Goal: Information Seeking & Learning: Compare options

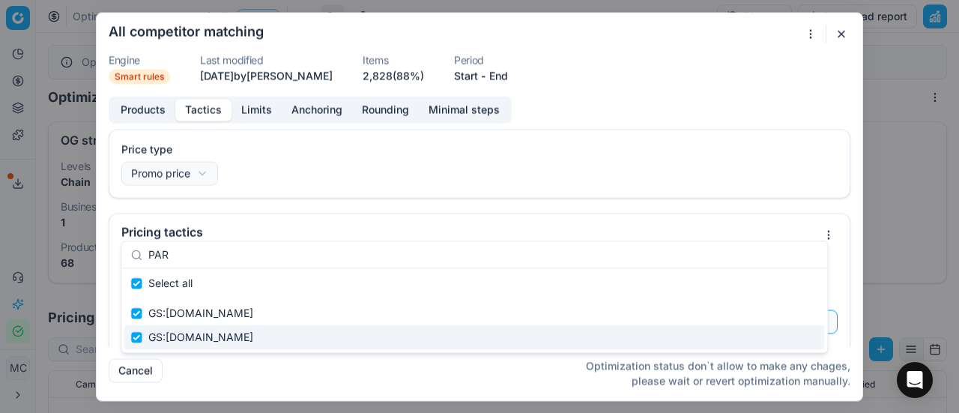
scroll to position [95, 0]
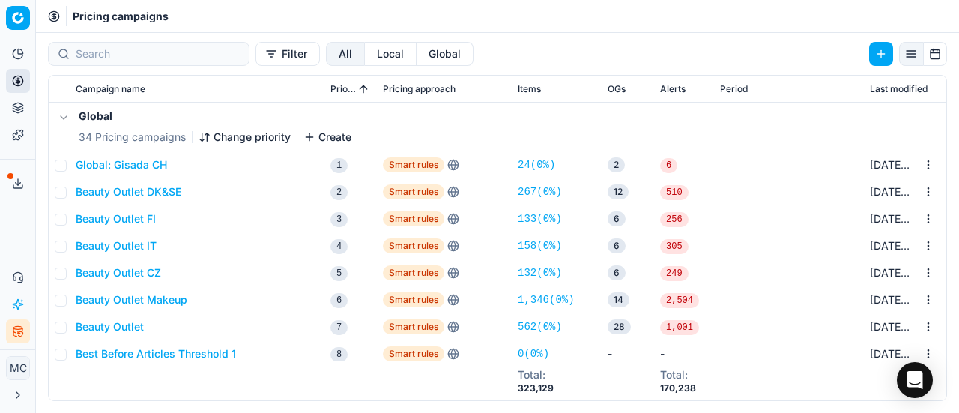
click at [564, 44] on div "Filter All Local Global" at bounding box center [497, 54] width 923 height 24
click at [529, 130] on div "Global 34 Pricing campaigns Change priority Create" at bounding box center [497, 127] width 885 height 48
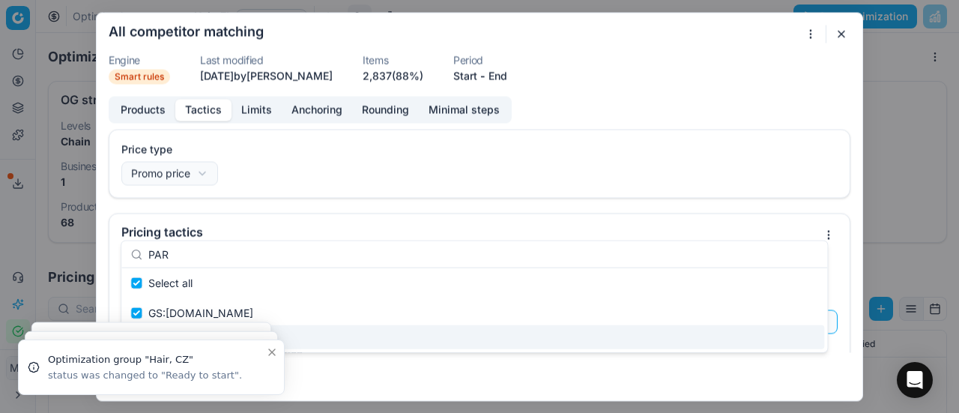
scroll to position [95, 0]
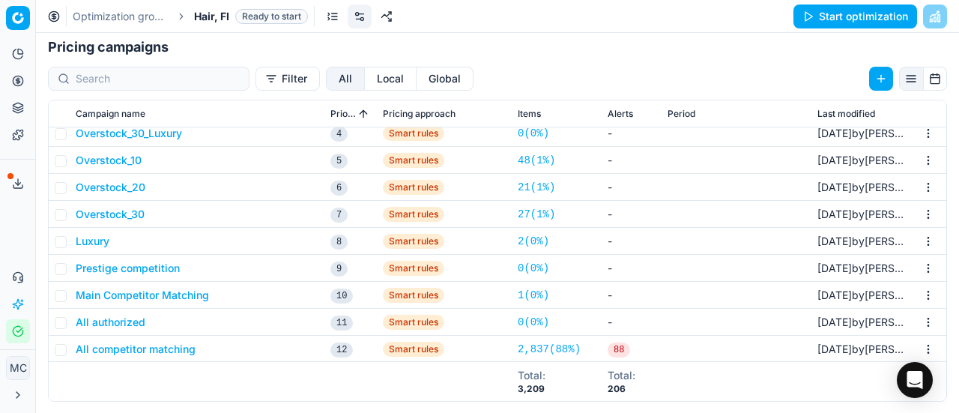
click at [52, 189] on div "We are saving PC settings. Please wait, it should take a few minutes All compet…" at bounding box center [479, 206] width 959 height 413
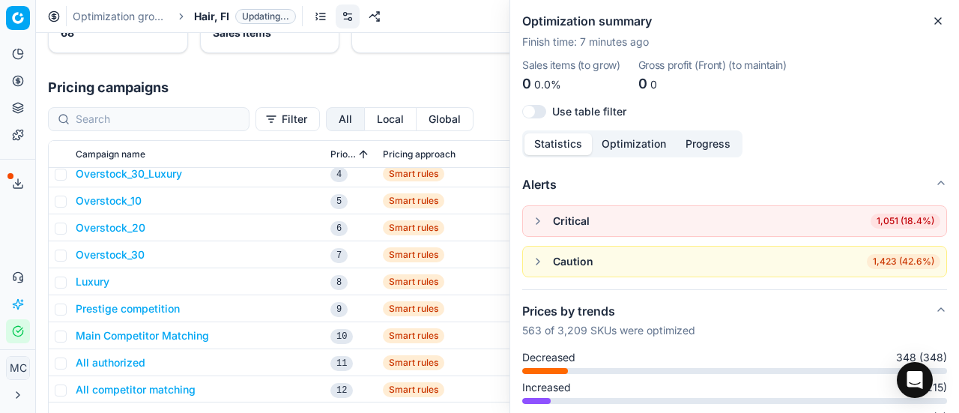
scroll to position [270, 0]
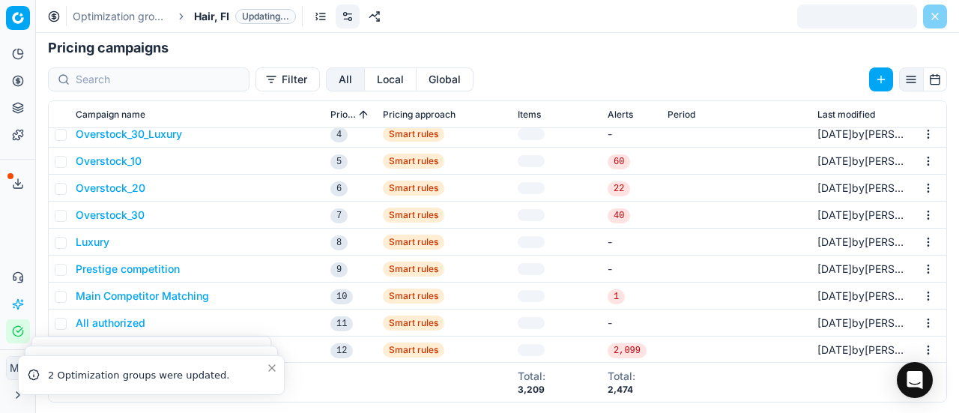
click at [3, 223] on div "Analytics Pricing Product portfolio Templates Export service 20 Contact support…" at bounding box center [17, 192] width 35 height 313
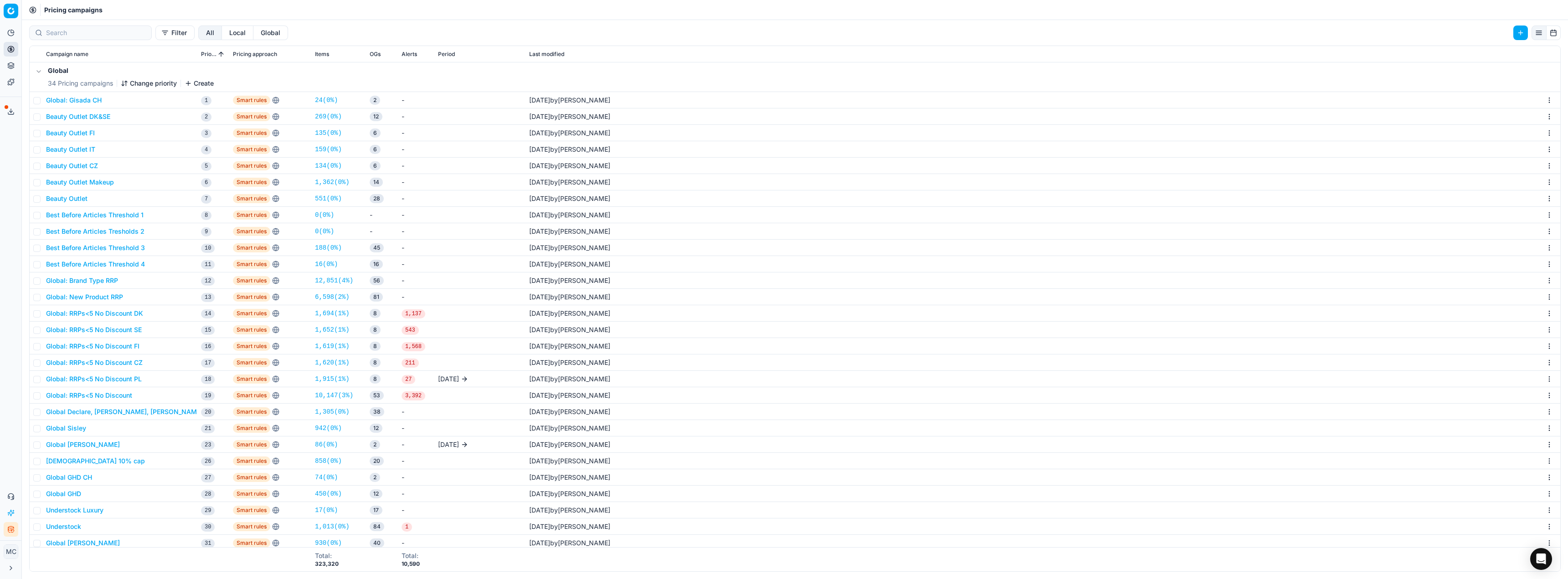
click at [14, 401] on div "Analytics Pricing Product portfolio Templates Export service 20 Contact support…" at bounding box center [10, 281] width 21 height 518
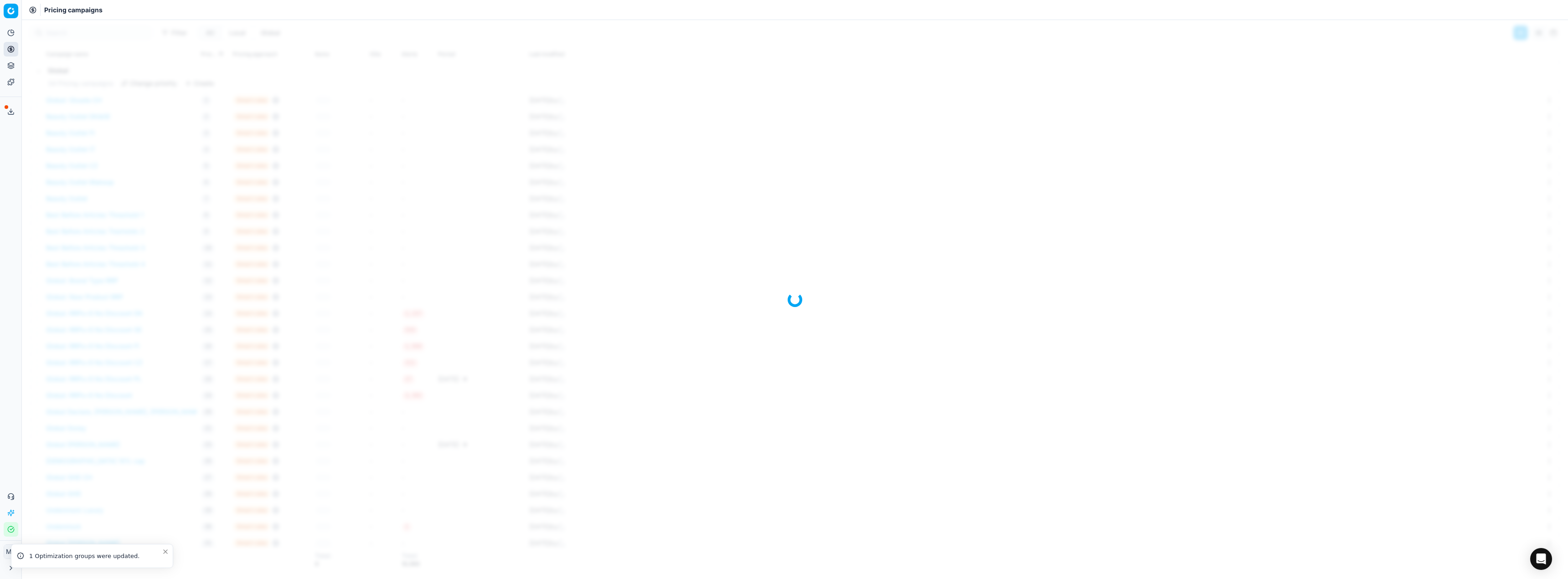
click at [166, 548] on icon "Close toast" at bounding box center [166, 552] width 7 height 7
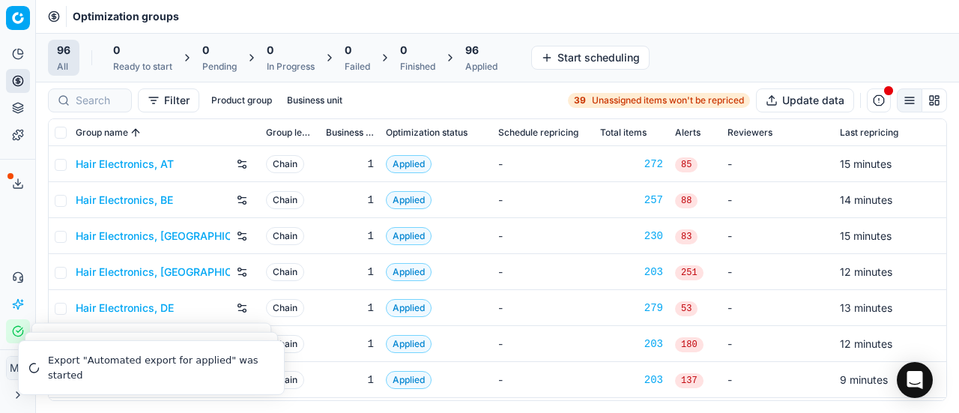
click at [133, 163] on link "Hair Electronics, AT" at bounding box center [125, 164] width 98 height 15
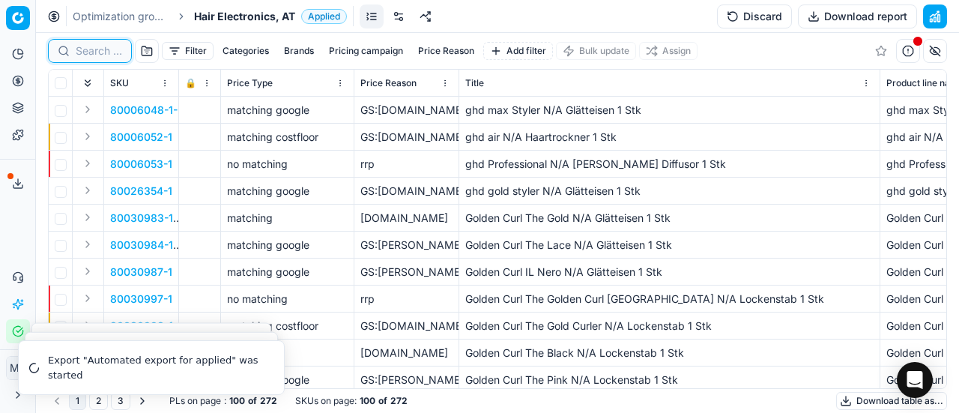
click at [106, 52] on input at bounding box center [99, 50] width 46 height 15
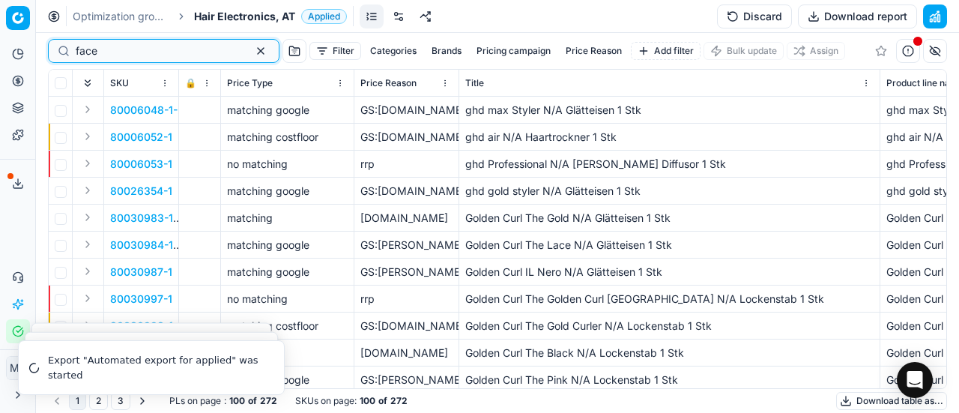
type input "face"
click at [237, 11] on span "Hair Electronics, AT" at bounding box center [244, 16] width 101 height 15
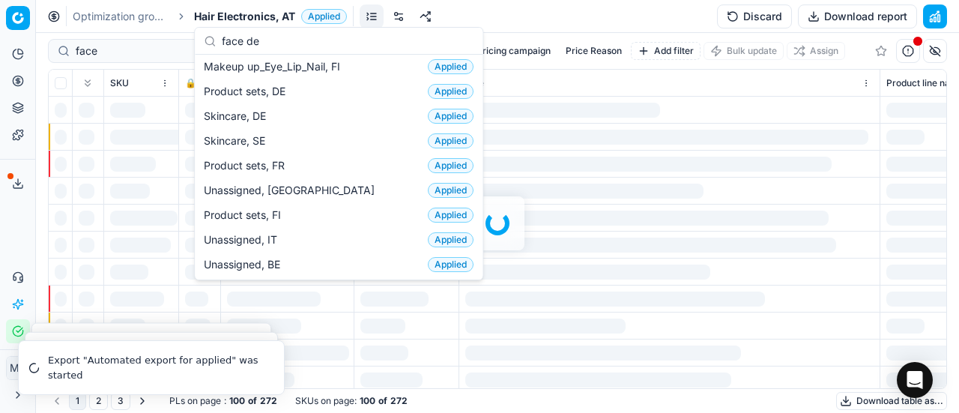
scroll to position [64, 0]
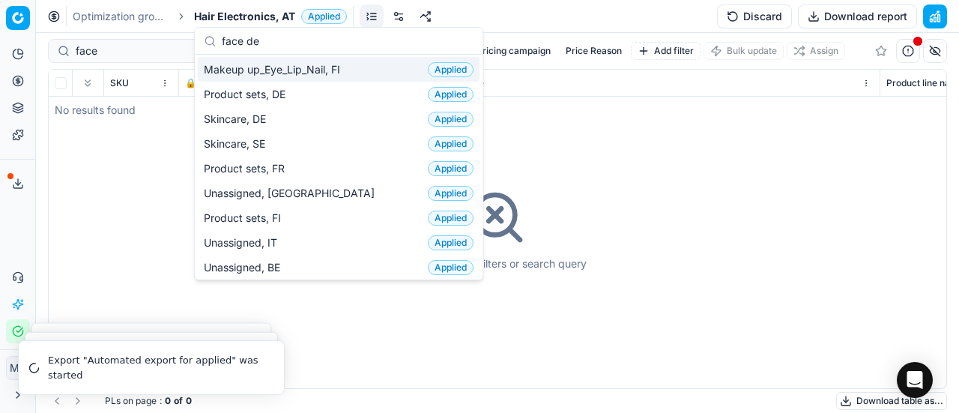
type input "face de"
click at [238, 67] on span "Makeup up_Eye_Lip_Nail, FI" at bounding box center [275, 69] width 142 height 15
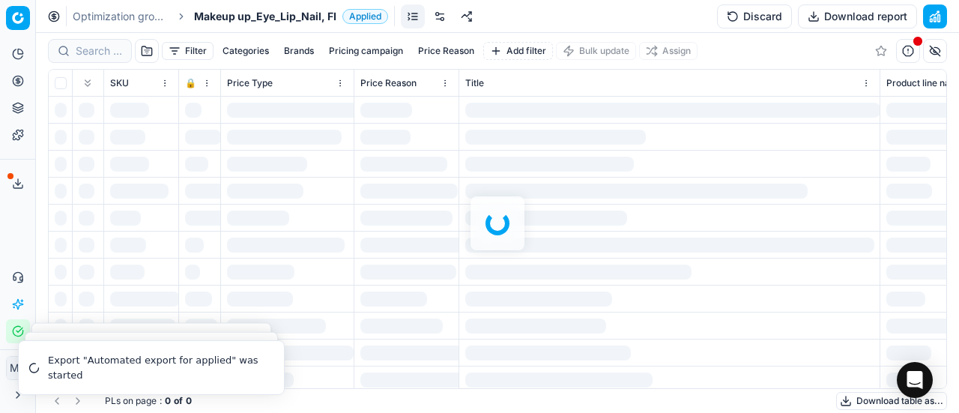
click at [250, 25] on div "Optimization groups Makeup up_Eye_Lip_Nail, FI Applied Discard Download report" at bounding box center [497, 16] width 923 height 33
click at [249, 23] on span "Makeup up_Eye_Lip_Nail, FI" at bounding box center [265, 16] width 142 height 15
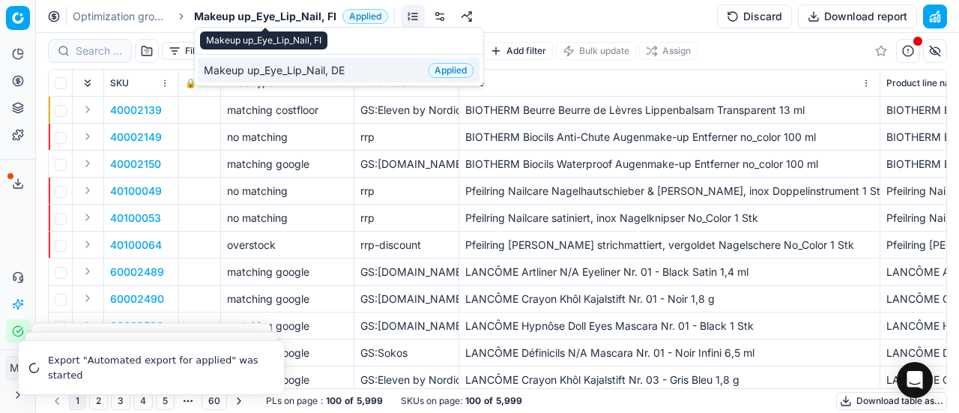
type input "eye de"
click at [249, 64] on span "Makeup up_Eye_Lip_Nail, DE" at bounding box center [277, 70] width 147 height 15
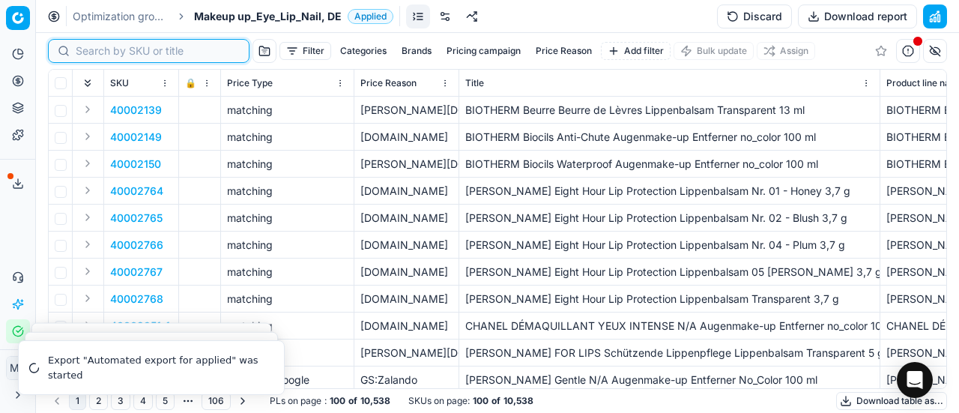
click at [94, 45] on input at bounding box center [158, 50] width 164 height 15
paste input "90004605-0006903"
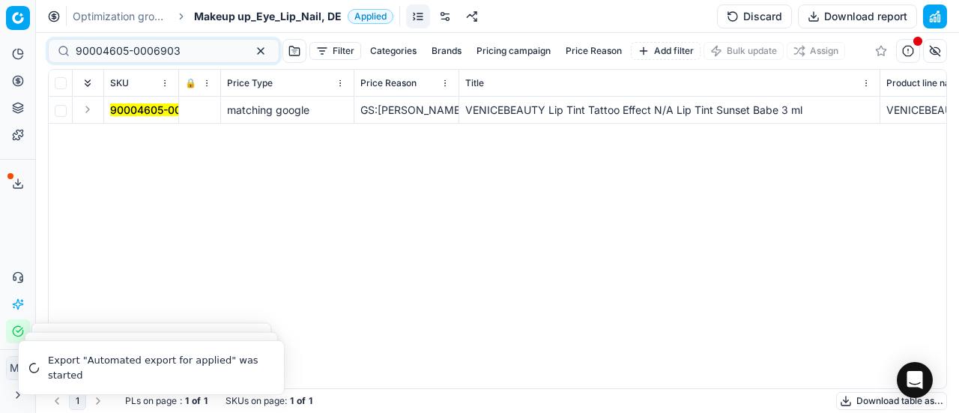
click at [93, 108] on button "Expand" at bounding box center [88, 109] width 18 height 18
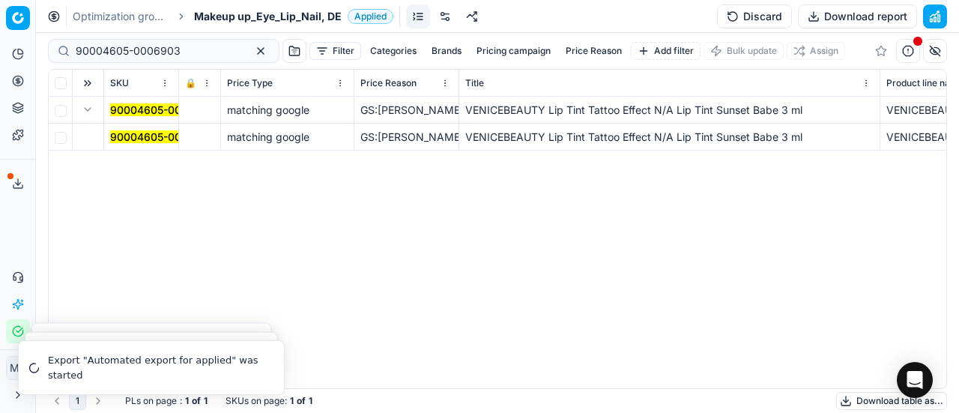
click at [127, 136] on mark "90004605-0006903" at bounding box center [162, 136] width 105 height 13
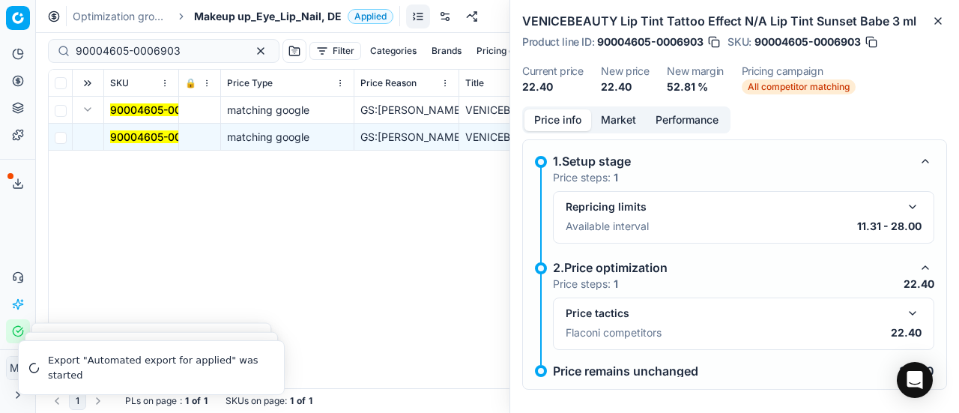
click at [903, 318] on button "button" at bounding box center [912, 313] width 18 height 18
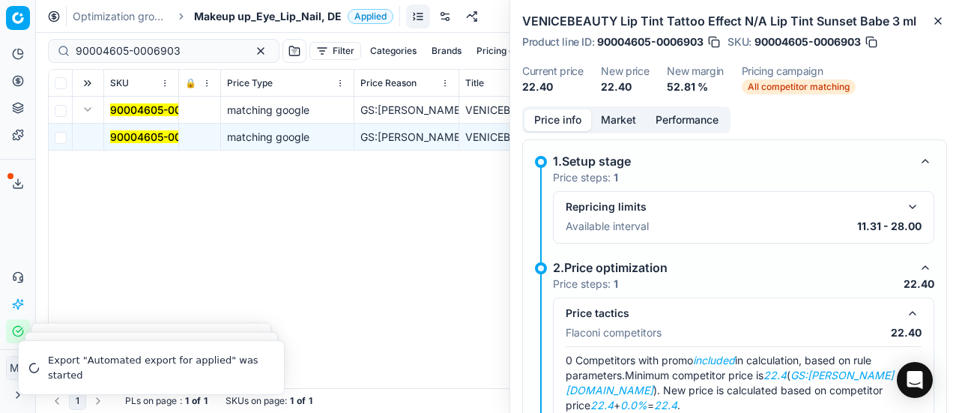
scroll to position [86, 0]
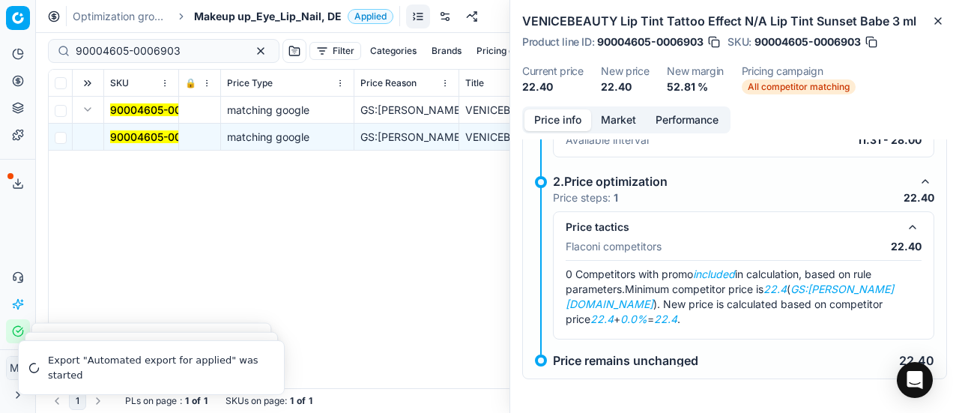
click at [607, 122] on button "Market" at bounding box center [618, 120] width 55 height 22
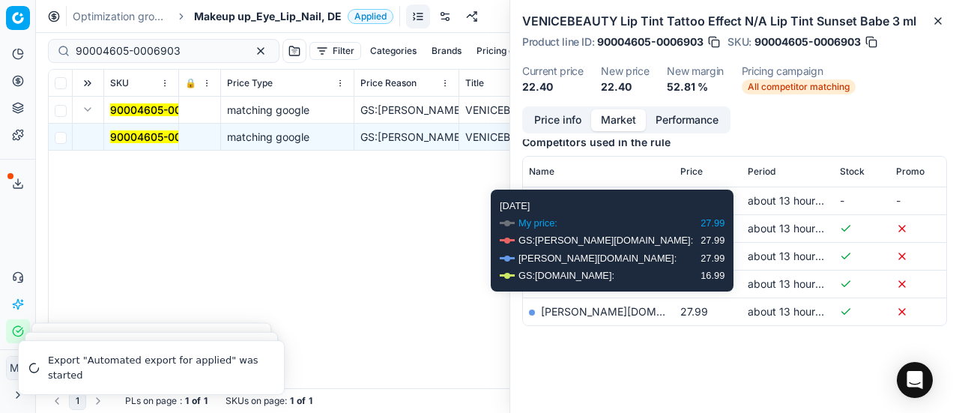
scroll to position [197, 0]
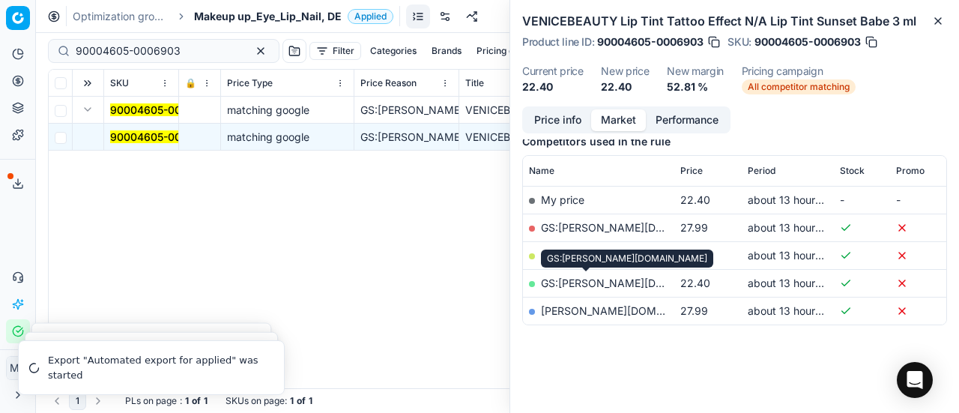
click at [613, 284] on link "GS:hagel-shop.de" at bounding box center [636, 282] width 191 height 13
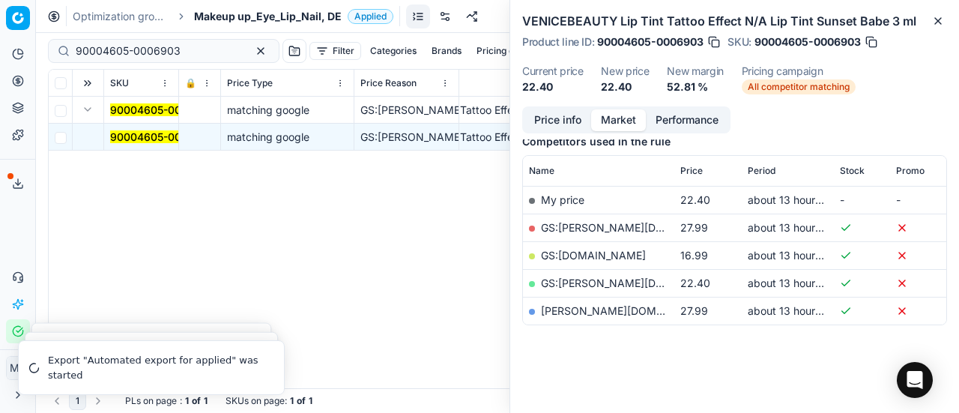
scroll to position [0, 129]
click at [936, 12] on button "Close" at bounding box center [938, 21] width 18 height 18
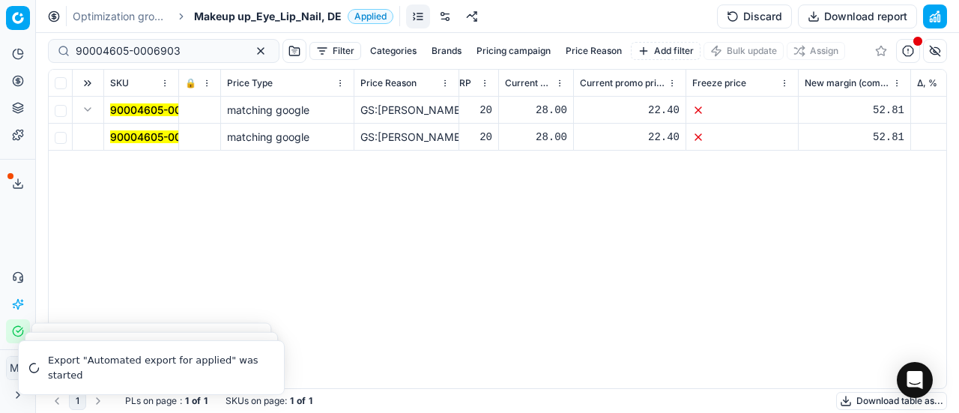
scroll to position [0, 1843]
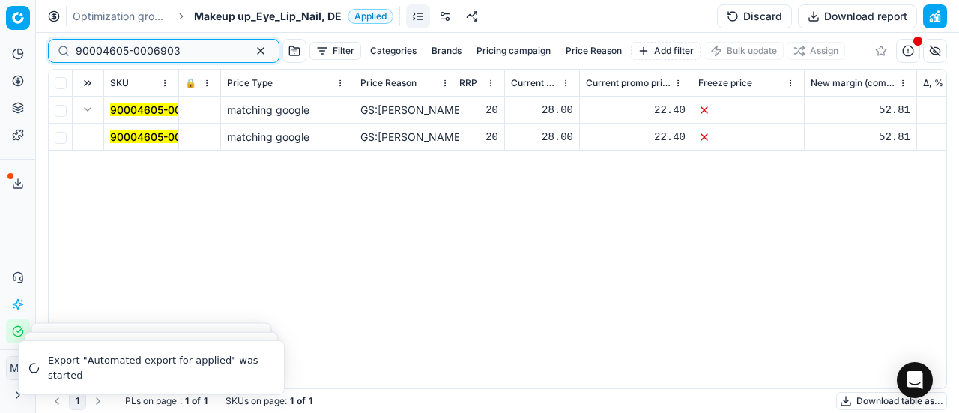
drag, startPoint x: 189, startPoint y: 51, endPoint x: 0, endPoint y: 2, distance: 194.9
click at [0, 2] on div "Pricing platform Analytics Pricing Product portfolio Templates Export service 2…" at bounding box center [479, 206] width 959 height 413
paste input "6304-0009567"
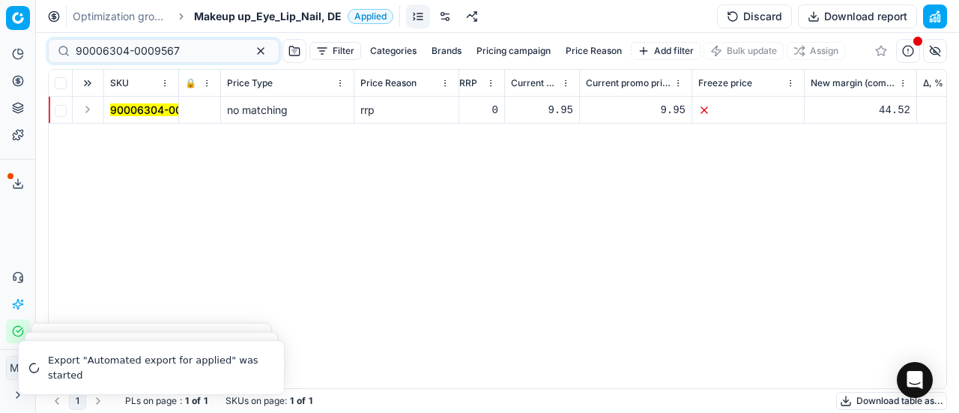
click at [85, 115] on button "Expand" at bounding box center [88, 109] width 18 height 18
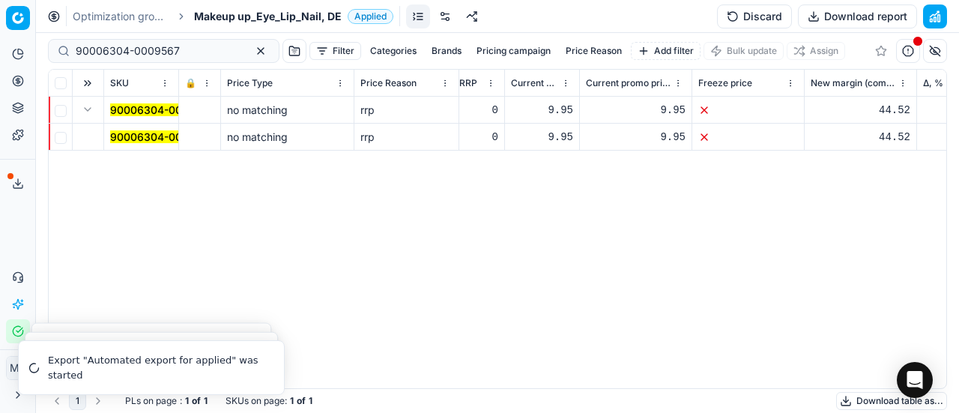
click at [127, 137] on mark "90006304-0009567" at bounding box center [162, 136] width 104 height 13
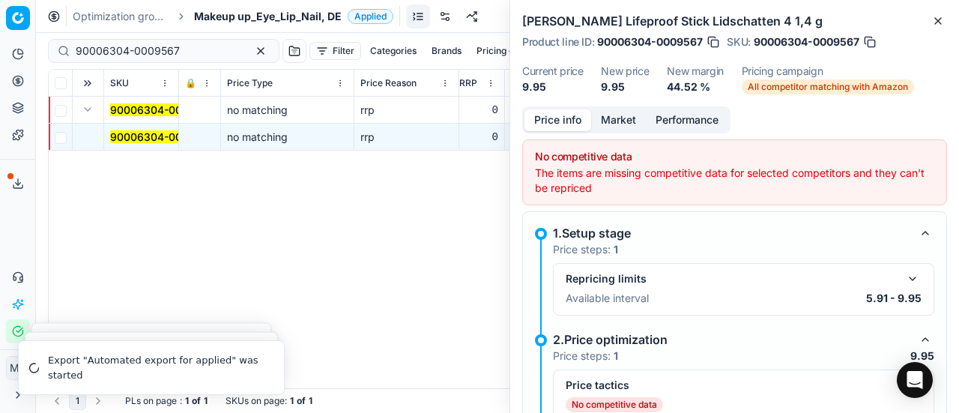
scroll to position [100, 0]
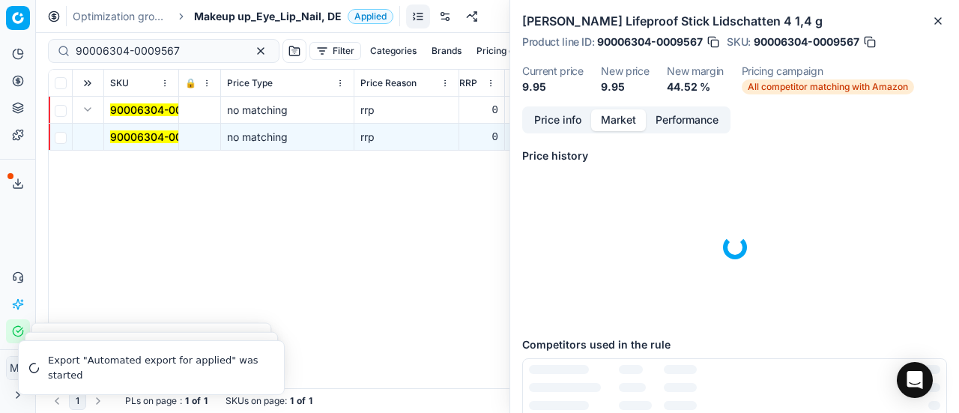
click at [625, 127] on button "Market" at bounding box center [618, 120] width 55 height 22
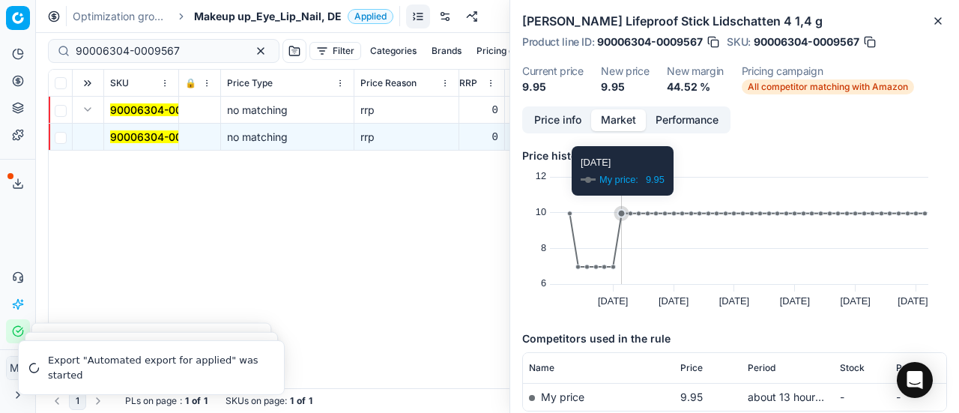
scroll to position [87, 0]
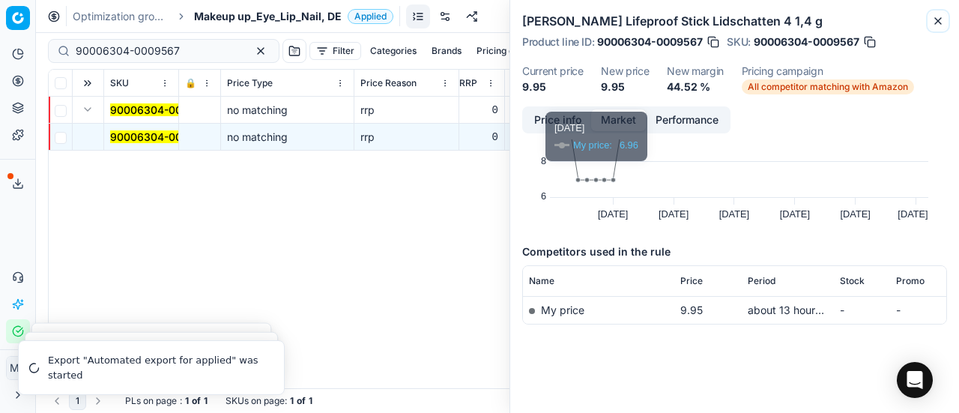
click at [936, 18] on icon "button" at bounding box center [938, 21] width 12 height 12
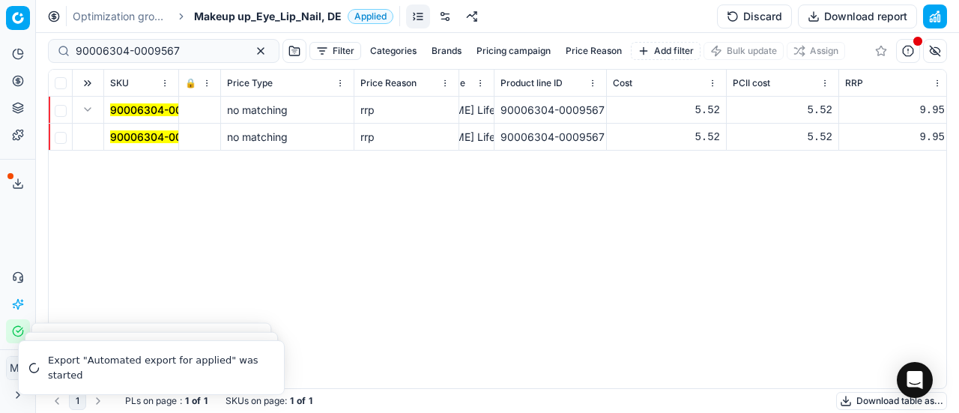
scroll to position [0, 499]
click at [185, 62] on div "90006304-0009567" at bounding box center [163, 51] width 231 height 24
drag, startPoint x: 190, startPoint y: 55, endPoint x: 0, endPoint y: 42, distance: 190.6
click at [0, 42] on div "Pricing platform Analytics Pricing Product portfolio Templates Export service 2…" at bounding box center [479, 206] width 959 height 413
paste input "56"
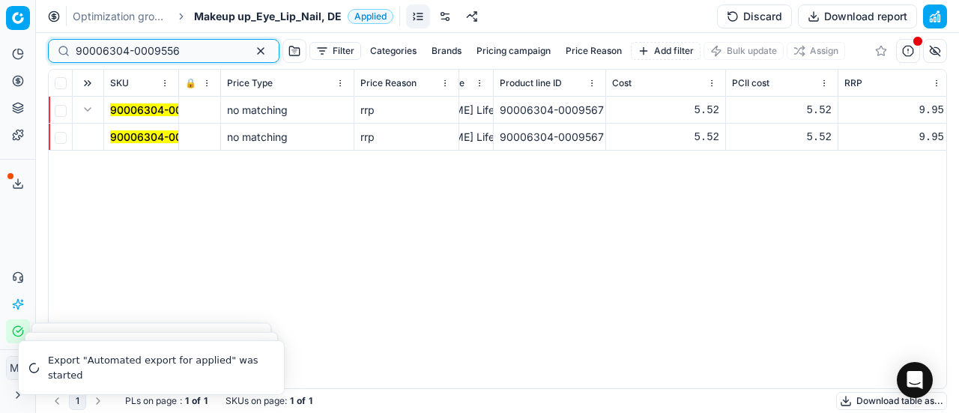
type input "90006304-0009556"
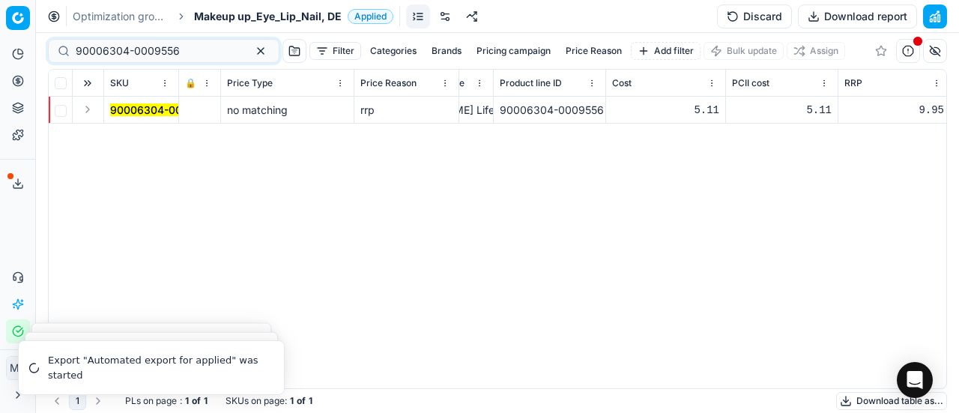
click at [94, 111] on button "Expand" at bounding box center [88, 109] width 18 height 18
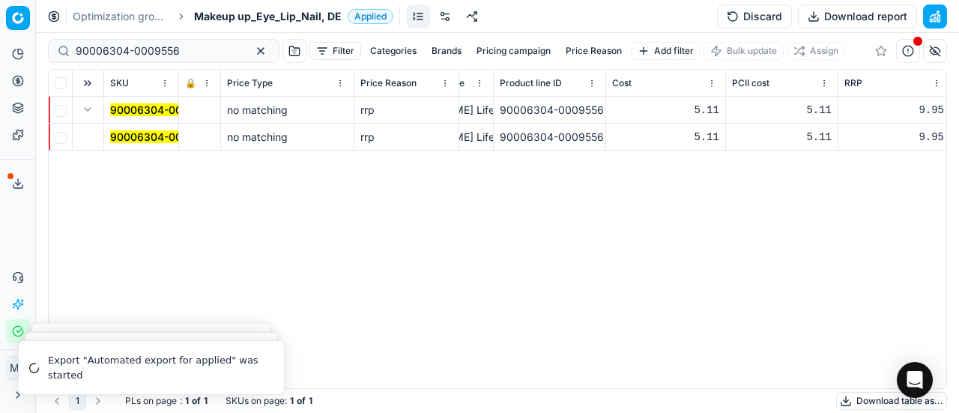
click at [127, 131] on mark "90006304-0009556" at bounding box center [162, 136] width 104 height 13
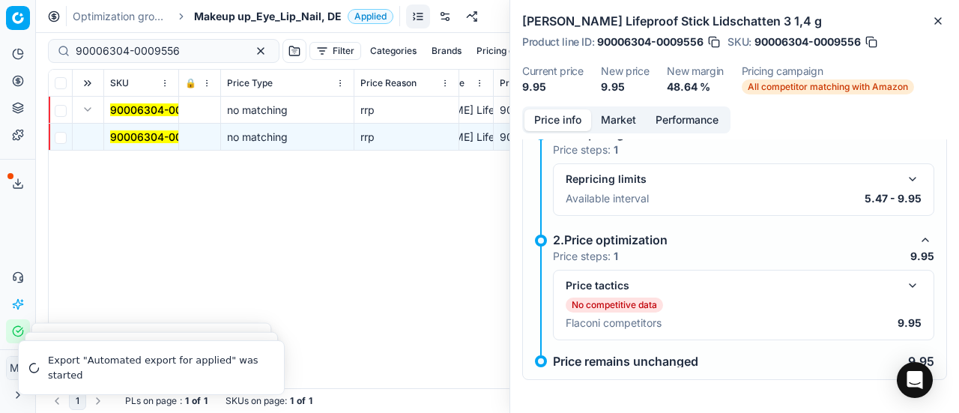
scroll to position [100, 0]
click at [155, 132] on mark "90006304-0009556" at bounding box center [162, 136] width 104 height 13
click at [162, 132] on mark "90006304-0009556" at bounding box center [162, 136] width 104 height 13
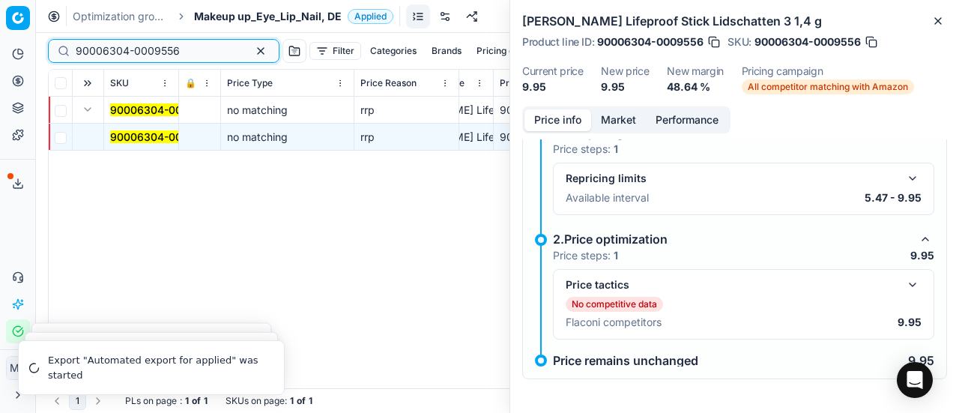
click at [252, 47] on button "button" at bounding box center [261, 51] width 18 height 18
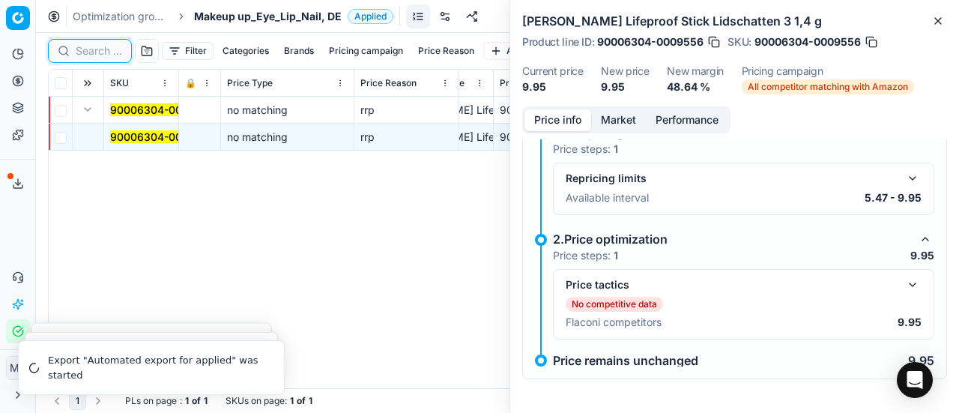
click at [99, 53] on input at bounding box center [99, 50] width 46 height 15
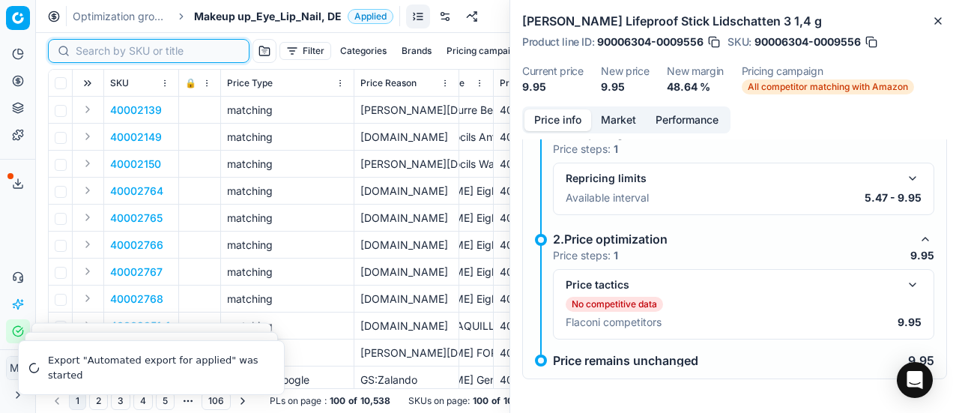
paste input "90006304-0009556"
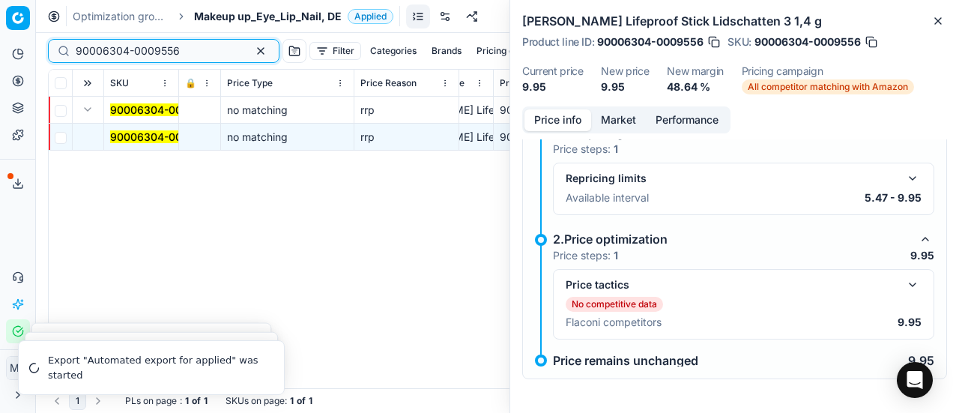
type input "90006304-0009556"
click at [148, 133] on mark "90006304-0009556" at bounding box center [162, 136] width 104 height 13
click at [936, 19] on icon "button" at bounding box center [938, 21] width 6 height 6
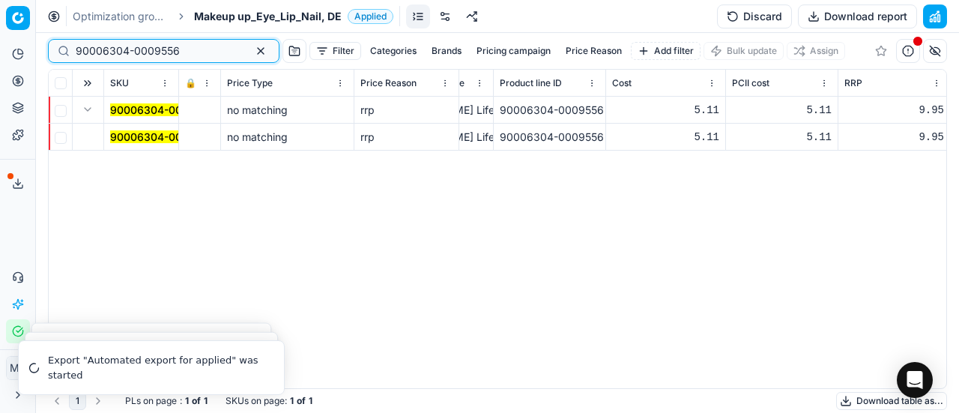
click at [252, 47] on button "button" at bounding box center [261, 51] width 18 height 18
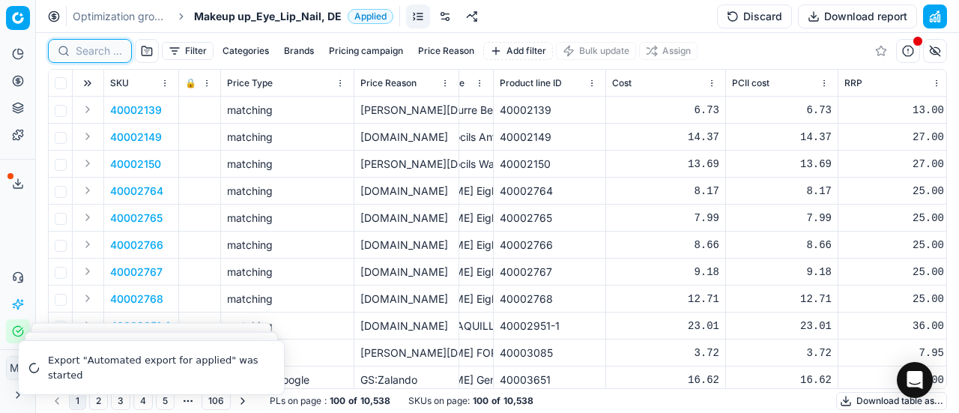
click at [101, 47] on input at bounding box center [99, 50] width 46 height 15
paste input "90006308-0009574"
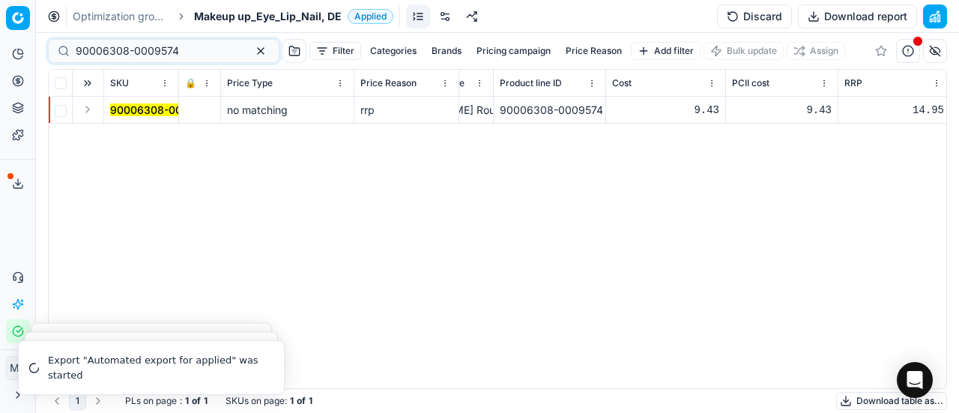
click at [88, 115] on button "Expand" at bounding box center [88, 109] width 18 height 18
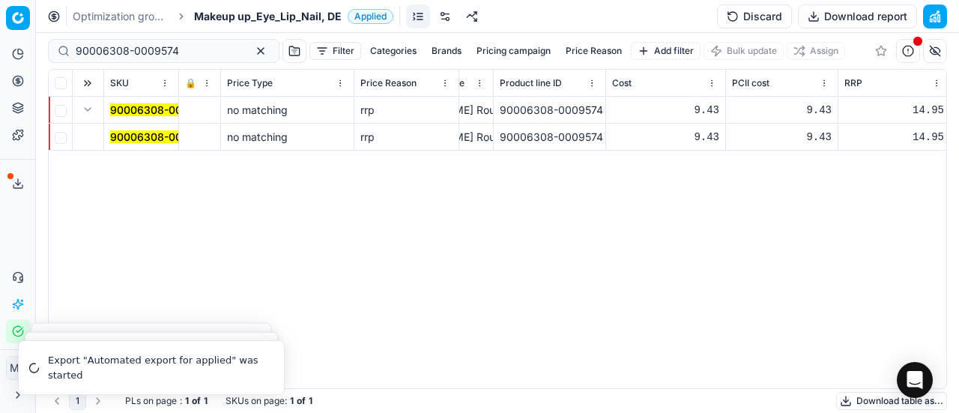
click at [115, 136] on mark "90006308-0009574" at bounding box center [161, 136] width 103 height 13
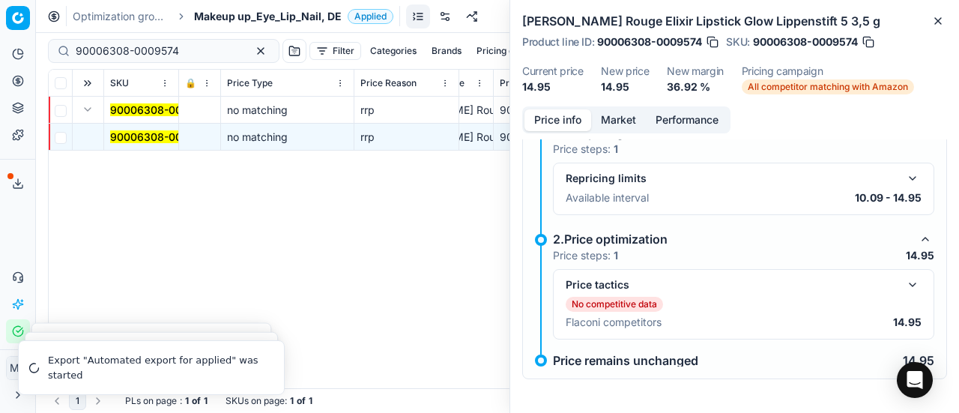
scroll to position [100, 0]
click at [939, 15] on icon "button" at bounding box center [938, 21] width 12 height 12
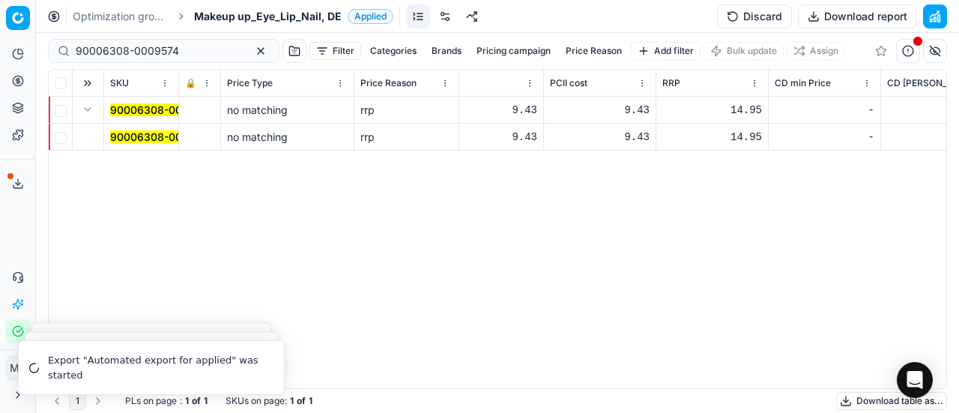
scroll to position [0, 681]
drag, startPoint x: 199, startPoint y: 54, endPoint x: 0, endPoint y: -13, distance: 210.0
click at [0, 0] on html "Pricing platform Analytics Pricing Product portfolio Templates Export service 2…" at bounding box center [479, 206] width 959 height 413
paste input "80057558-9-2"
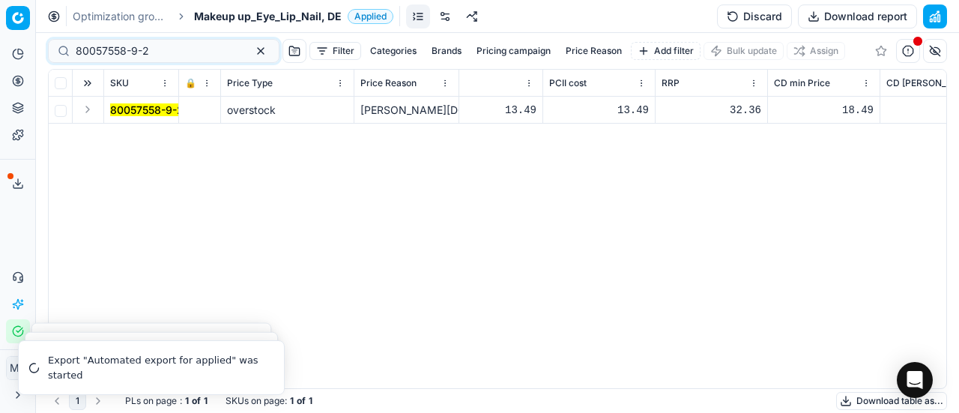
click at [92, 106] on button "Expand" at bounding box center [88, 109] width 18 height 18
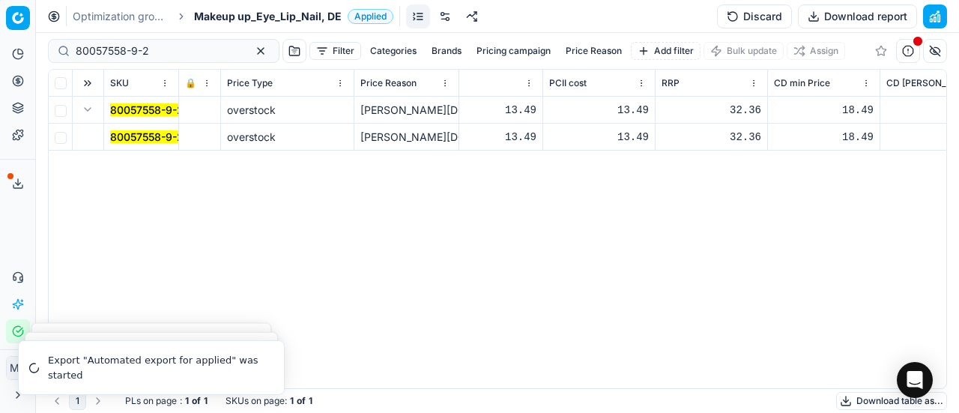
click at [142, 140] on mark "80057558-9-2" at bounding box center [146, 136] width 73 height 13
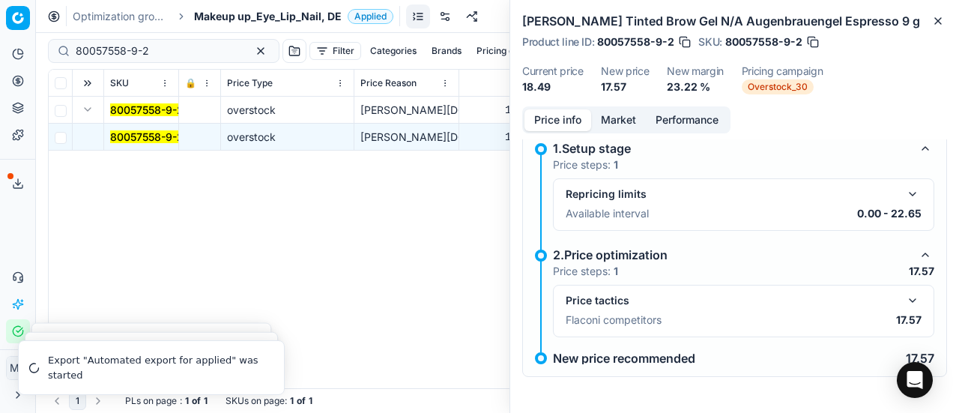
scroll to position [24, 0]
click at [403, 218] on div "SKU 🔒 Price Type Price Reason Title Product line name Product line ID Cost PCII…" at bounding box center [497, 229] width 897 height 318
click at [937, 4] on div "ANASTASIA Beverly Hills Tinted Brow Gel N/A Augenbrauengel Espresso 9 g Product…" at bounding box center [734, 53] width 449 height 106
click at [937, 11] on div "ANASTASIA Beverly Hills Tinted Brow Gel N/A Augenbrauengel Espresso 9 g Product…" at bounding box center [734, 53] width 449 height 106
click at [936, 17] on icon "button" at bounding box center [938, 21] width 12 height 12
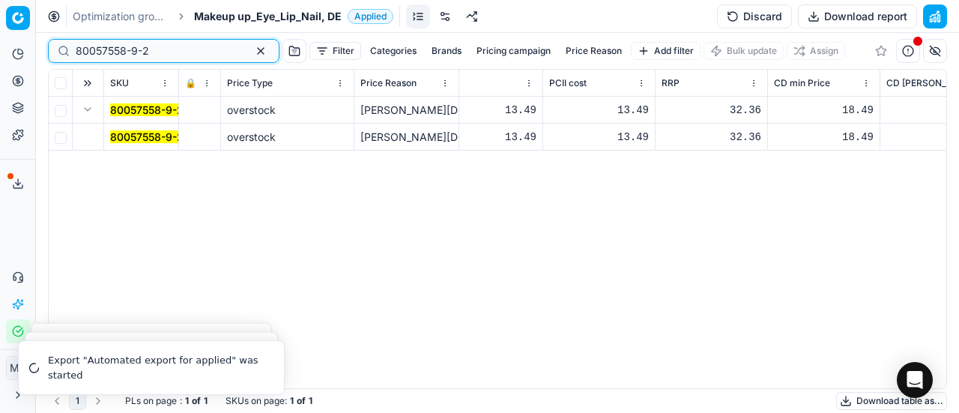
drag, startPoint x: 160, startPoint y: 49, endPoint x: 0, endPoint y: 17, distance: 162.6
click at [0, 17] on div "Pricing platform Analytics Pricing Product portfolio Templates Export service 2…" at bounding box center [479, 206] width 959 height 413
paste input "49343-9.2-1"
type input "80049343-9.2-1"
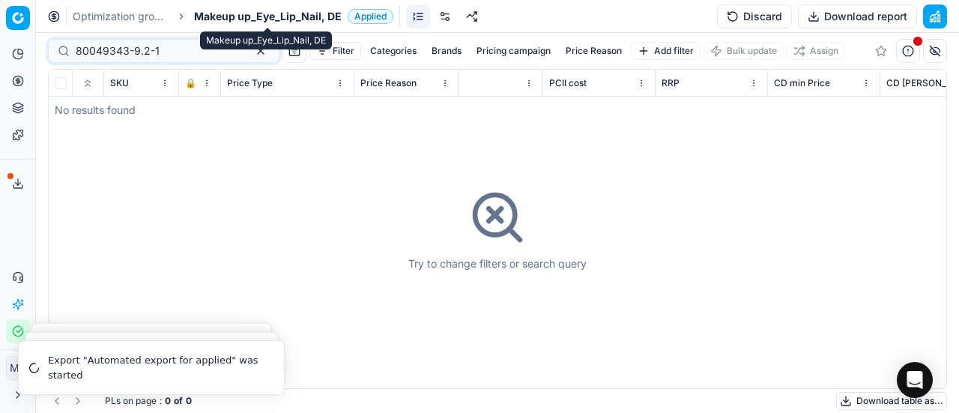
click at [221, 18] on span "Makeup up_Eye_Lip_Nail, DE" at bounding box center [268, 16] width 148 height 15
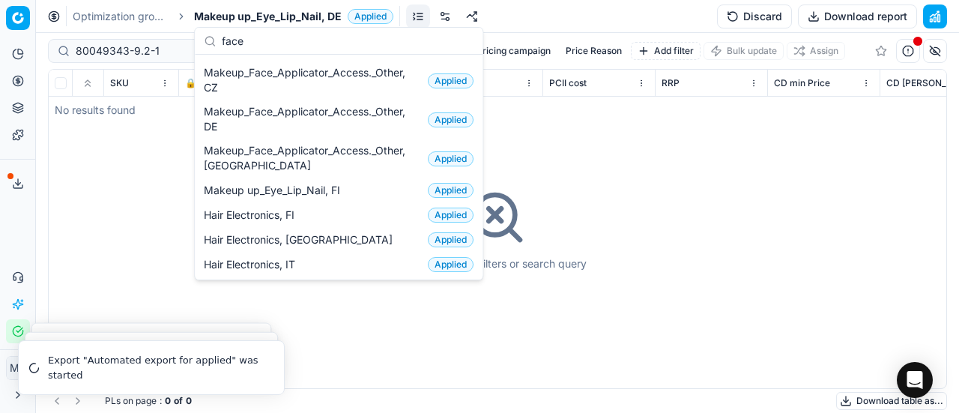
scroll to position [180, 0]
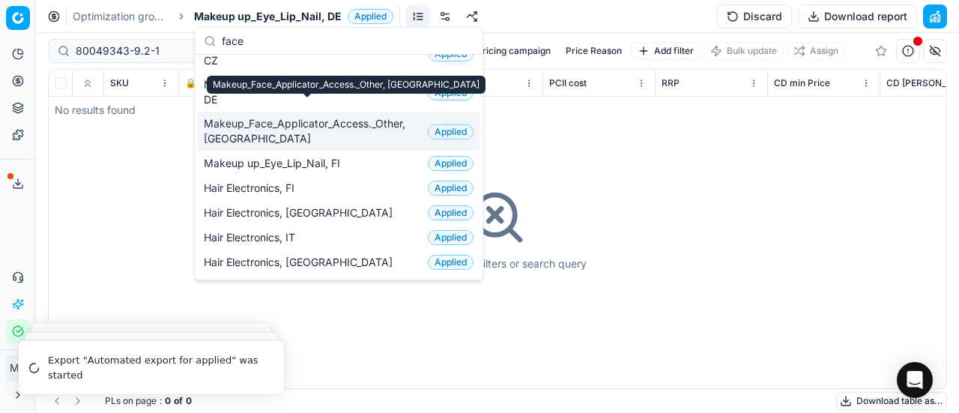
type input "face"
click at [216, 79] on div "Makeup_Face_Applicator_Access._Other, [GEOGRAPHIC_DATA]" at bounding box center [346, 85] width 279 height 18
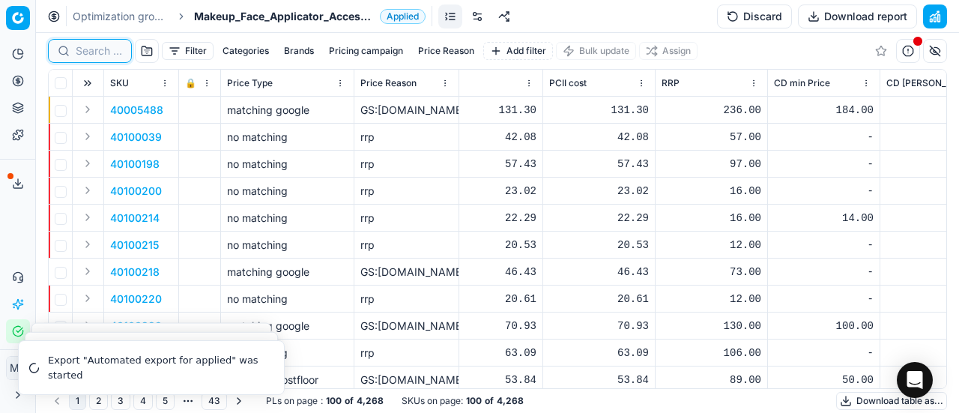
click at [89, 51] on input at bounding box center [99, 50] width 46 height 15
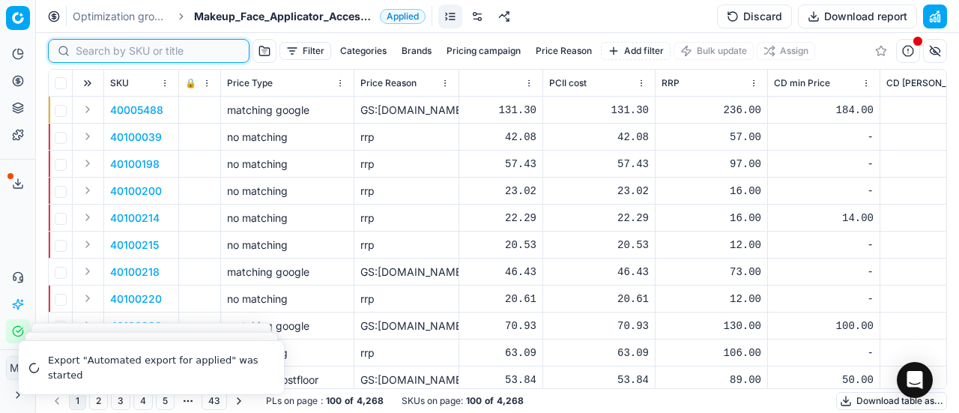
paste input "80049343-9.2-1"
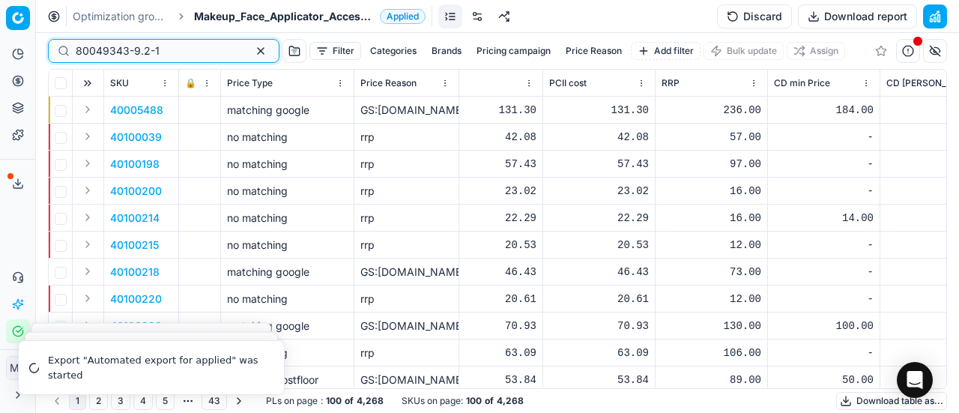
type input "80049343-9.2-1"
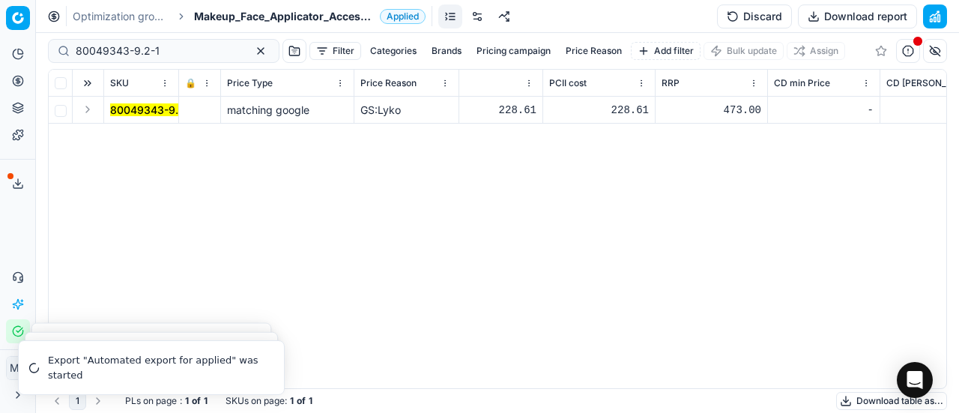
click at [90, 112] on button "Expand" at bounding box center [88, 109] width 18 height 18
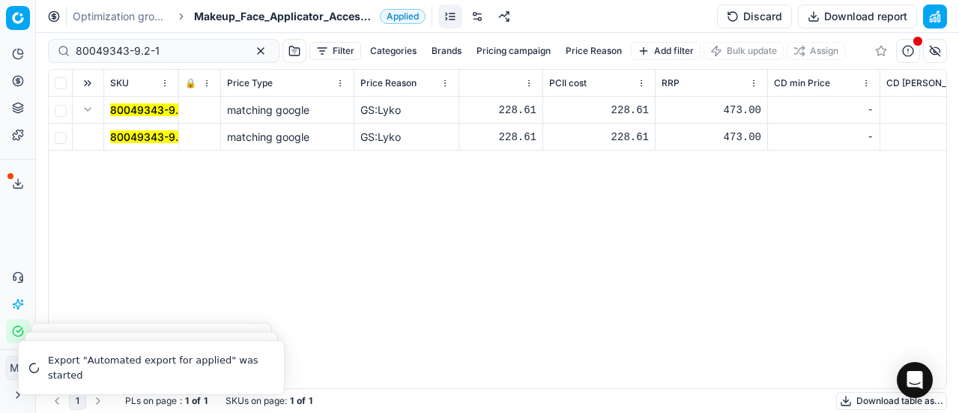
click at [121, 130] on mark "80049343-9.2-1" at bounding box center [152, 136] width 84 height 13
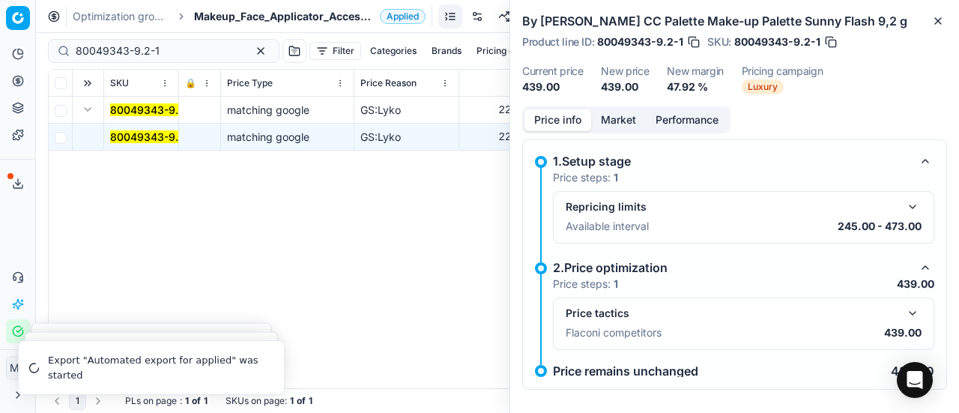
click at [906, 312] on button "button" at bounding box center [912, 313] width 18 height 18
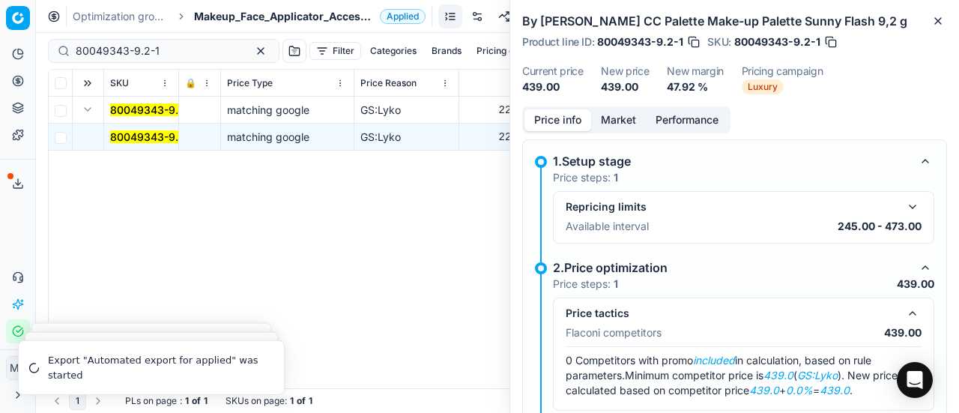
scroll to position [71, 0]
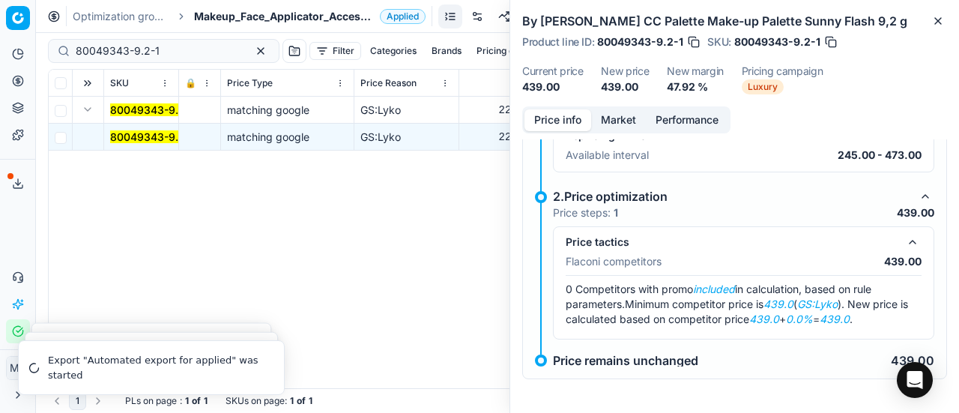
click at [631, 123] on button "Market" at bounding box center [618, 120] width 55 height 22
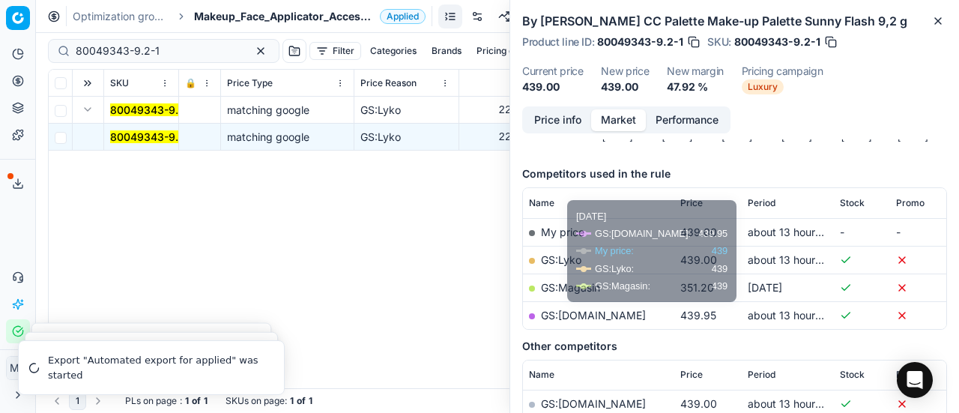
scroll to position [164, 0]
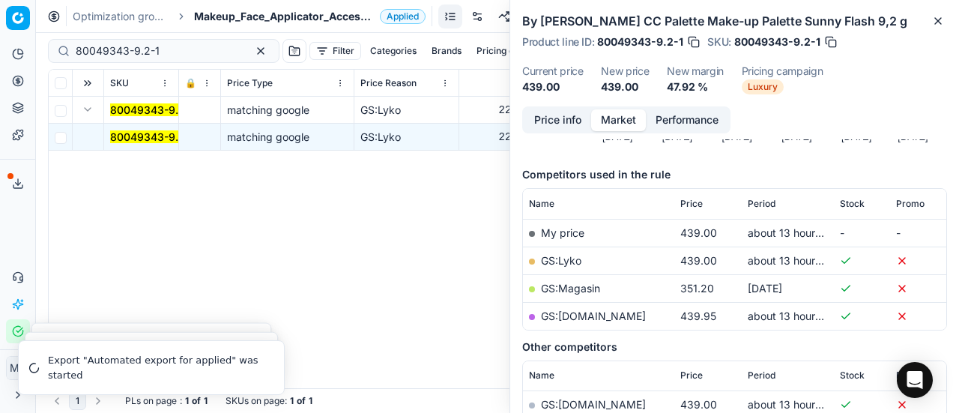
click at [303, 4] on div "Optimization groups Makeup_Face_Applicator_Access._Other, DK Applied Discard Do…" at bounding box center [497, 16] width 923 height 33
click at [286, 8] on div "Optimization groups Makeup_Face_Applicator_Access._Other, DK Applied Discard Do…" at bounding box center [497, 16] width 923 height 33
click at [261, 13] on span "Makeup_Face_Applicator_Access._Other, [GEOGRAPHIC_DATA]" at bounding box center [284, 16] width 180 height 15
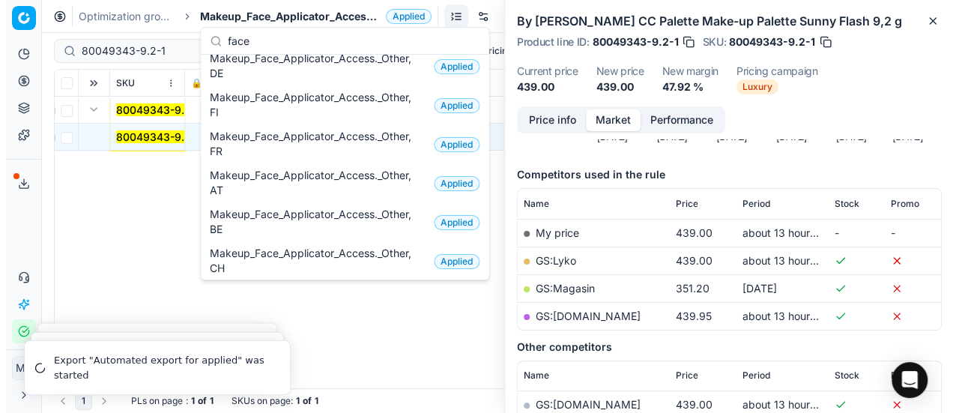
scroll to position [0, 0]
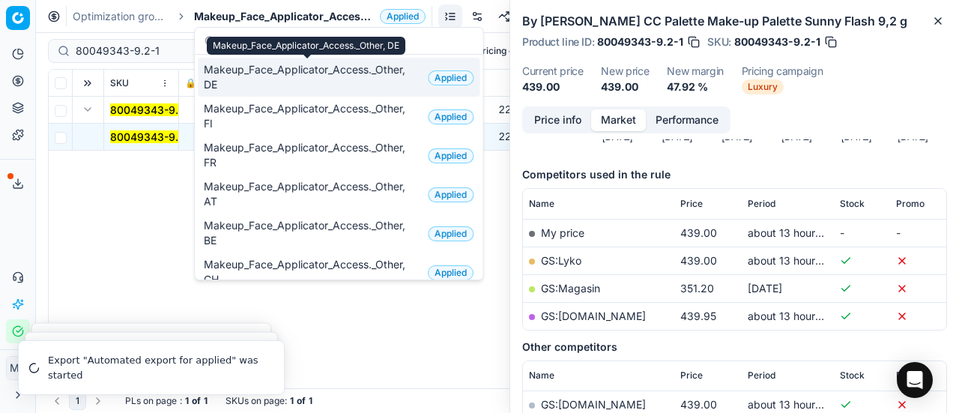
type input "face"
click at [293, 75] on span "Makeup_Face_Applicator_Access._Other, DE" at bounding box center [313, 77] width 218 height 30
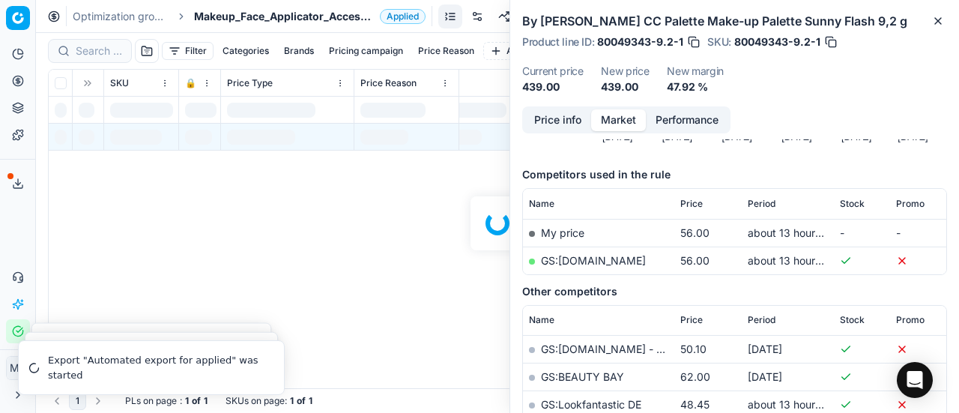
click at [99, 52] on div at bounding box center [497, 223] width 923 height 380
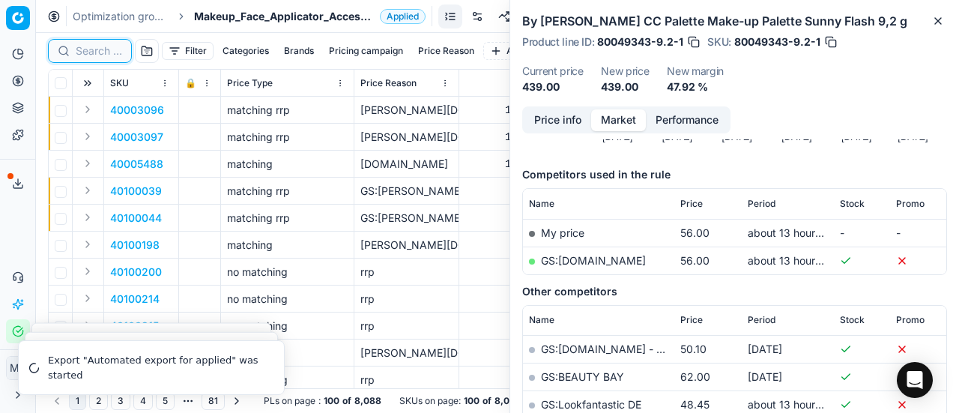
click at [99, 52] on input at bounding box center [99, 50] width 46 height 15
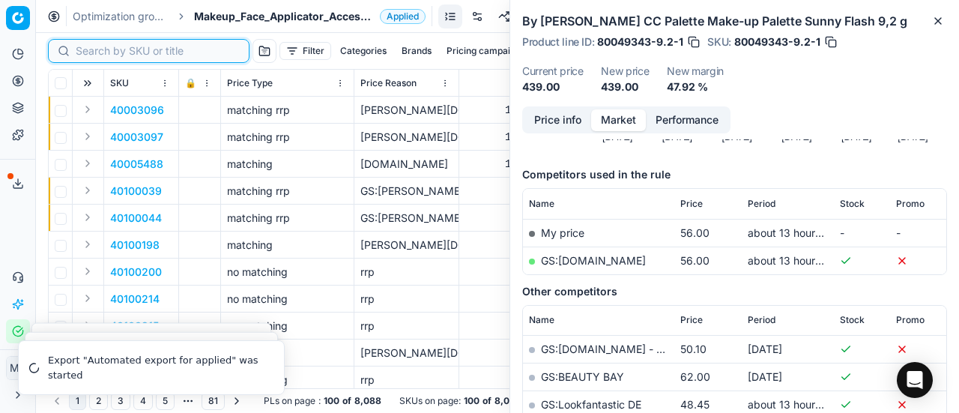
paste input "80049343-9.2-1"
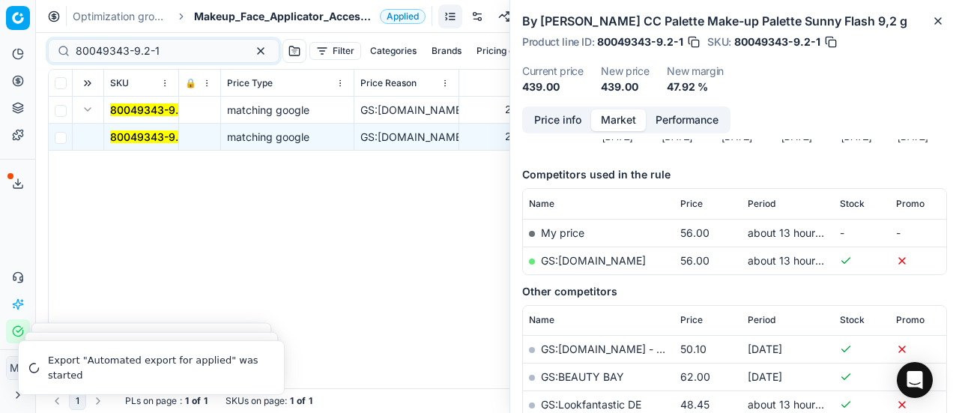
click at [136, 130] on span "80049343-9.2-1" at bounding box center [152, 137] width 84 height 15
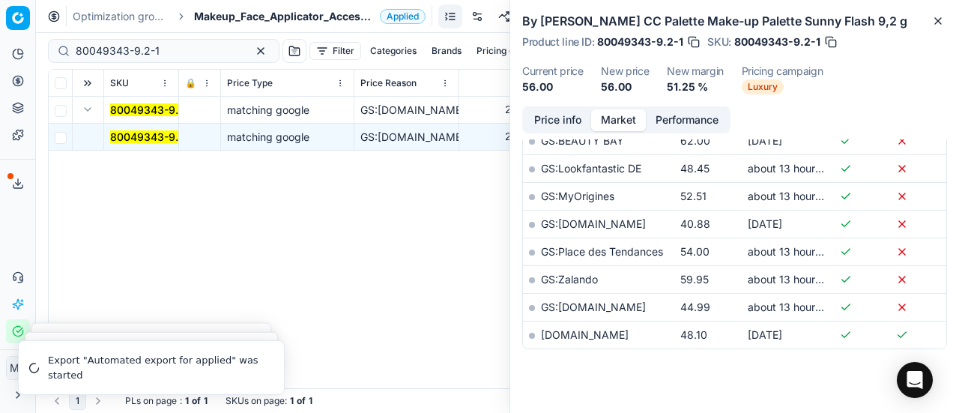
scroll to position [401, 0]
click at [382, 239] on div "SKU 🔒 Price Type Price Reason Title Product line name Product line ID Cost PCII…" at bounding box center [497, 229] width 897 height 318
click at [939, 17] on icon "button" at bounding box center [938, 21] width 12 height 12
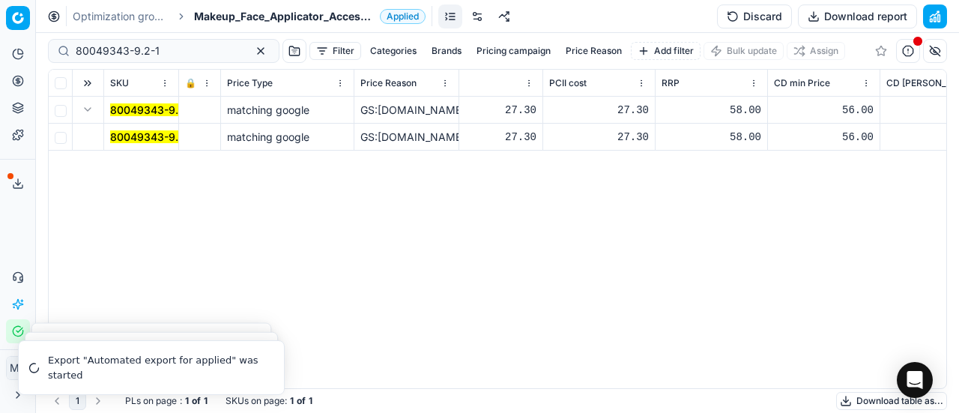
scroll to position [0, 551]
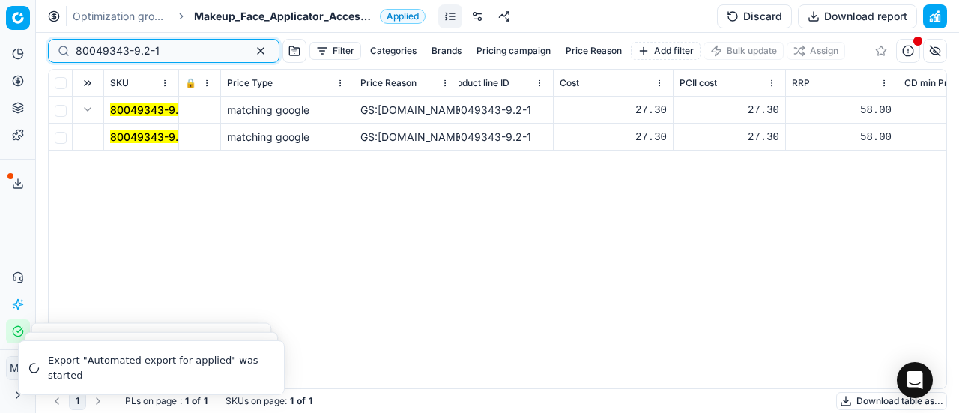
drag, startPoint x: 202, startPoint y: 43, endPoint x: 0, endPoint y: 83, distance: 206.0
click at [0, 83] on div "Pricing platform Analytics Pricing Product portfolio Templates Export service 2…" at bounding box center [479, 206] width 959 height 413
paste input "90004605-0006903"
type input "90004605-0006903"
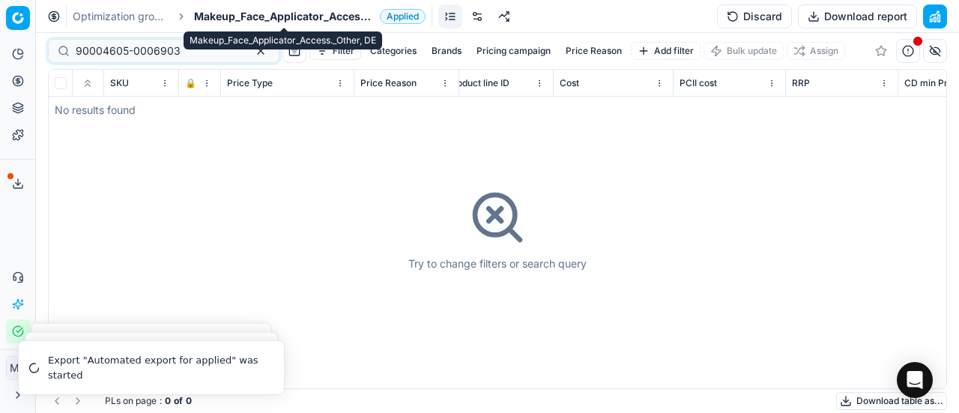
click at [326, 19] on span "Makeup_Face_Applicator_Access._Other, DE" at bounding box center [284, 16] width 180 height 15
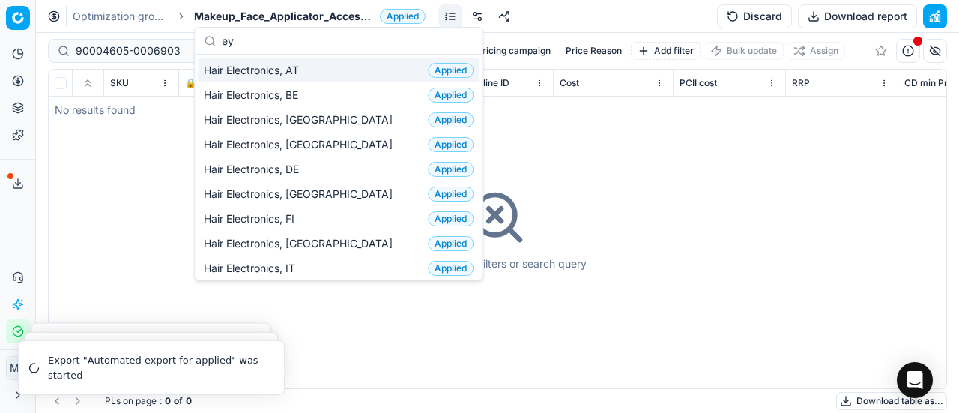
scroll to position [75, 0]
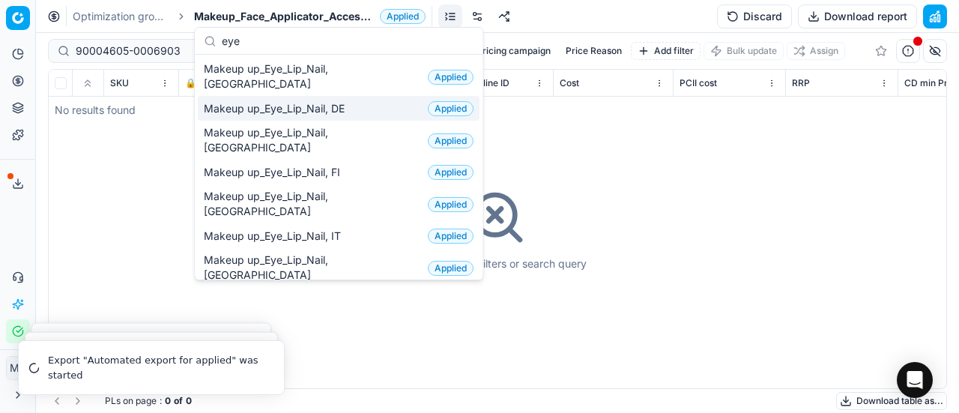
type input "eye"
click at [353, 96] on div "Makeup up_Eye_Lip_Nail, DE Applied" at bounding box center [339, 108] width 282 height 25
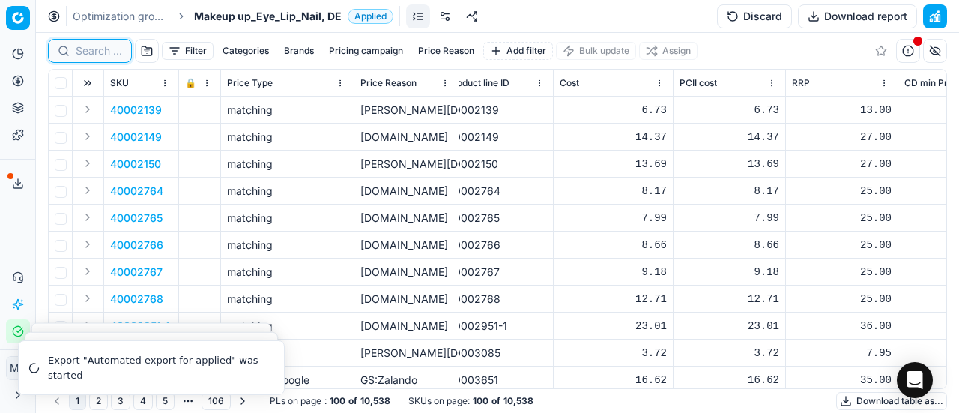
click at [102, 50] on input at bounding box center [99, 50] width 46 height 15
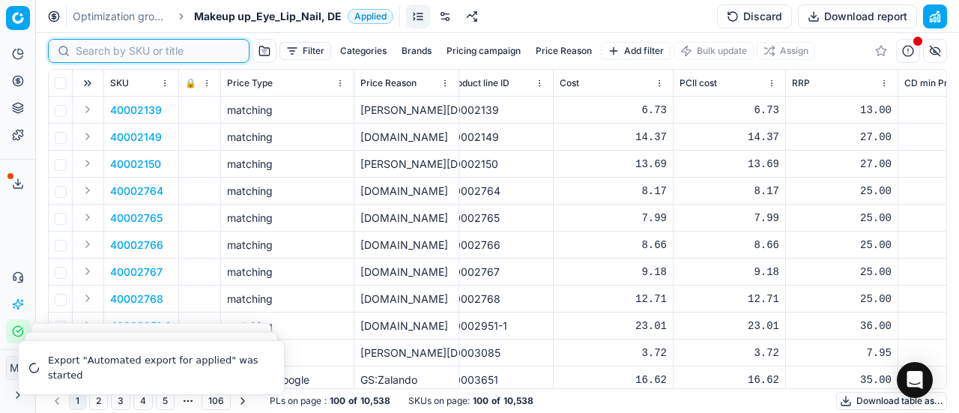
paste input "90004605-0006903"
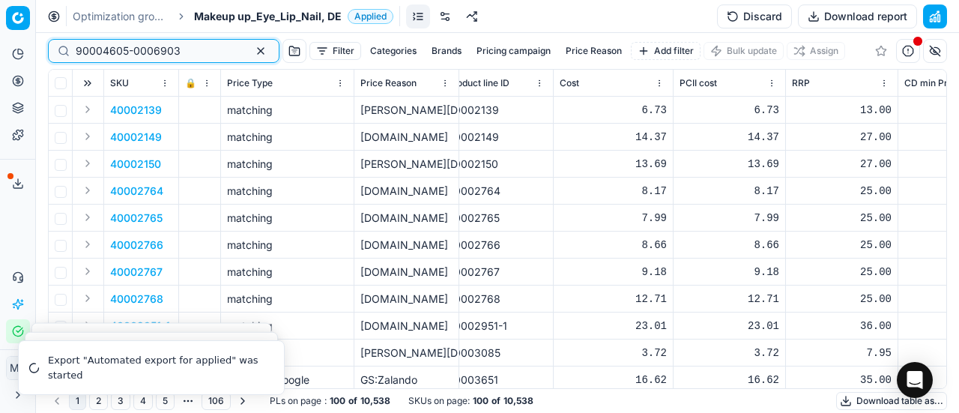
type input "90004605-0006903"
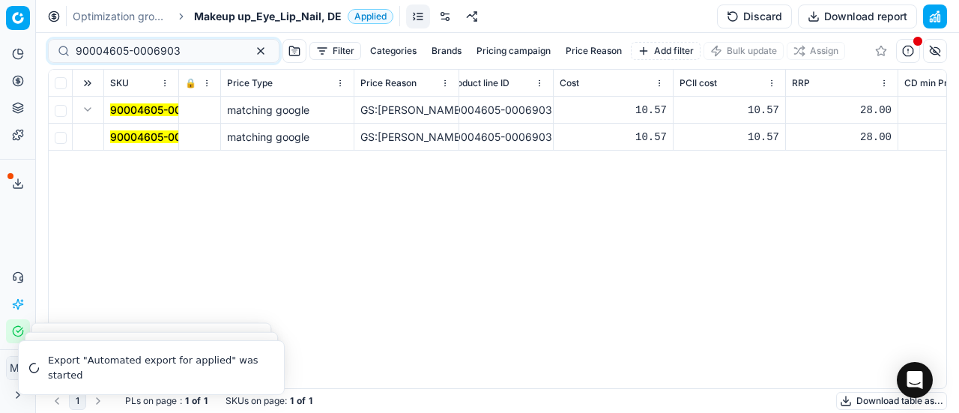
click at [165, 130] on span "90004605-0006903" at bounding box center [162, 137] width 105 height 15
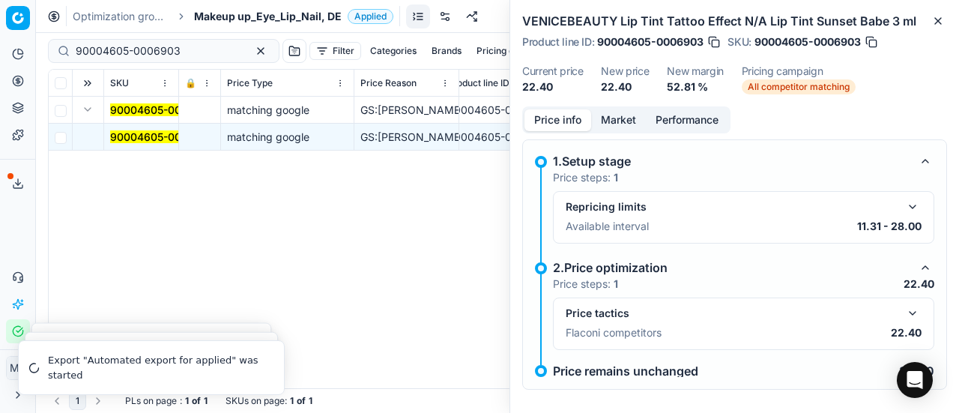
click at [905, 305] on button "button" at bounding box center [912, 313] width 18 height 18
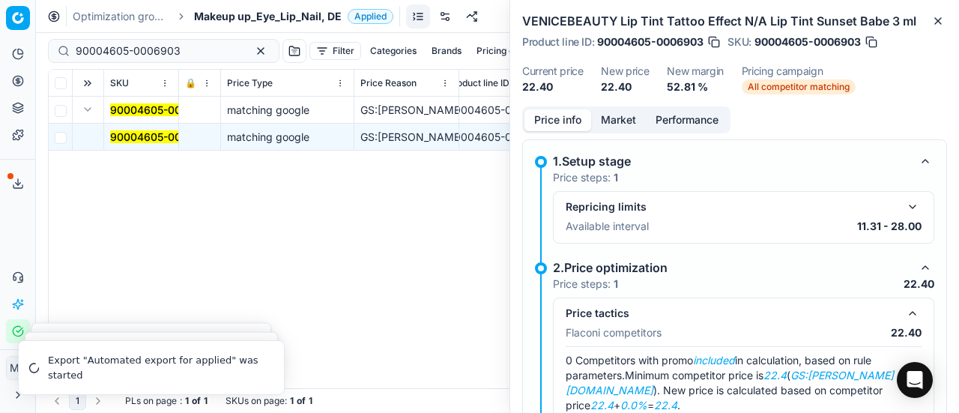
scroll to position [56, 0]
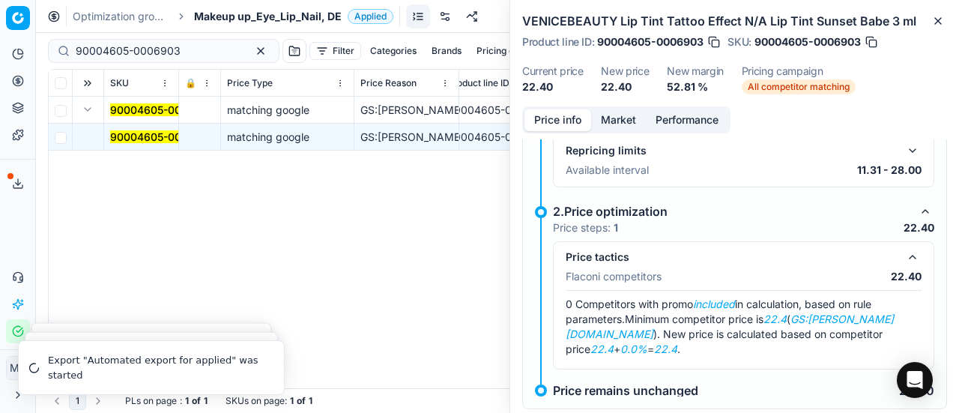
click at [443, 192] on div "SKU 🔒 Price Type Price Reason Title Product line name Product line ID Cost PCII…" at bounding box center [497, 229] width 897 height 318
click at [252, 49] on button "button" at bounding box center [261, 51] width 18 height 18
click at [94, 42] on div at bounding box center [90, 51] width 84 height 24
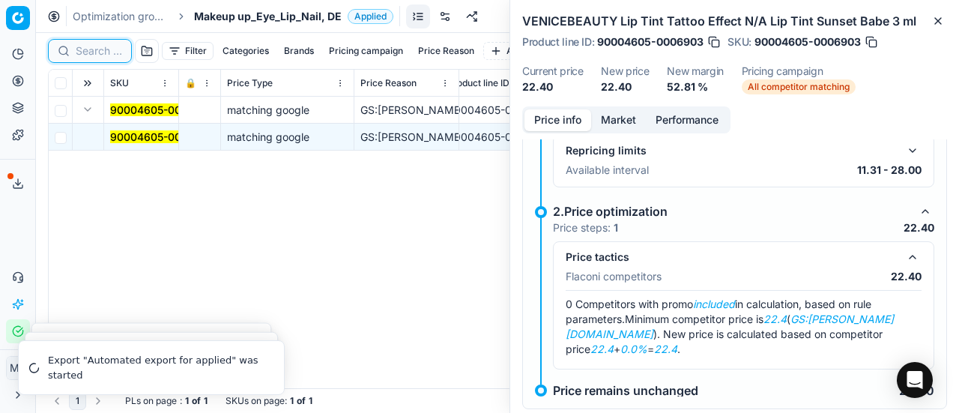
paste input "80061862-3.2-10"
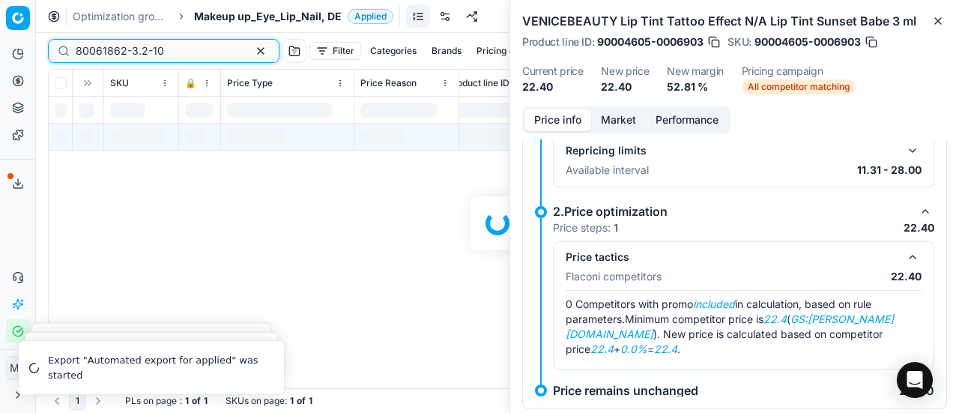
type input "80061862-3.2-10"
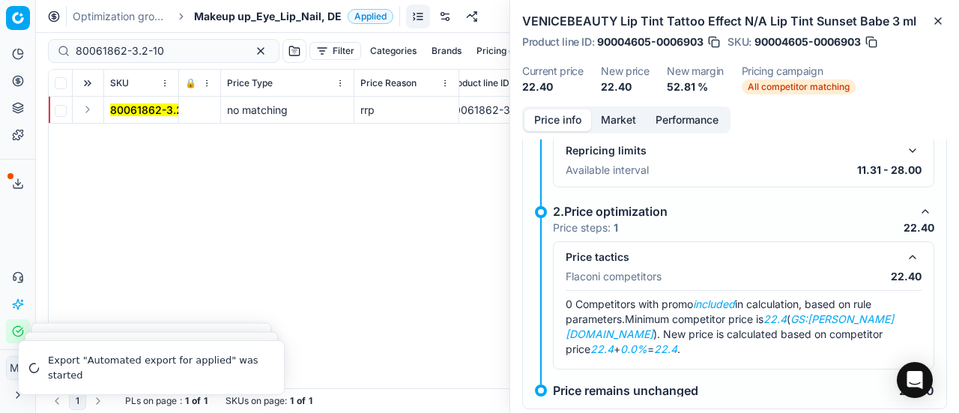
click at [88, 106] on button "Expand" at bounding box center [88, 109] width 18 height 18
click at [130, 130] on mark "80061862-3.2-10" at bounding box center [154, 136] width 88 height 13
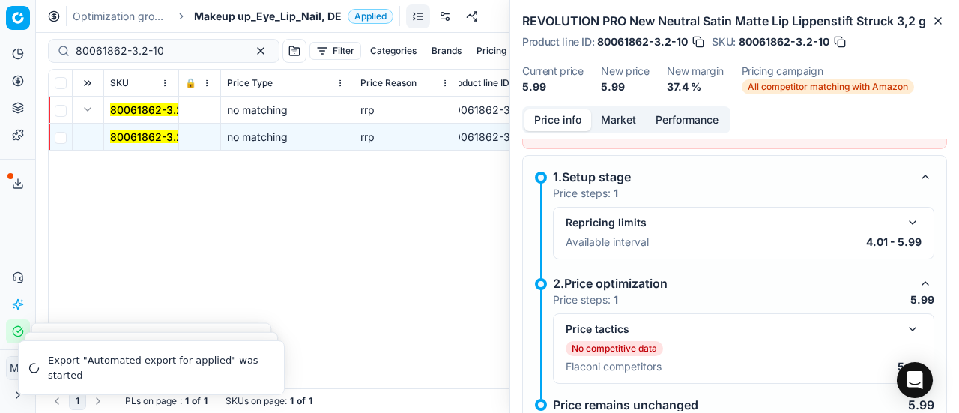
scroll to position [100, 0]
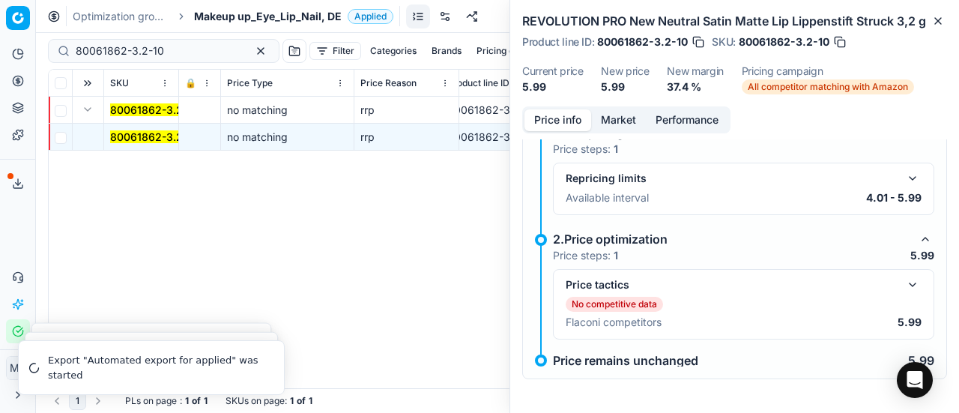
click at [442, 225] on div "SKU 🔒 Price Type Price Reason Title Product line name Product line ID Cost PCII…" at bounding box center [497, 229] width 897 height 318
click at [938, 19] on icon "button" at bounding box center [938, 21] width 12 height 12
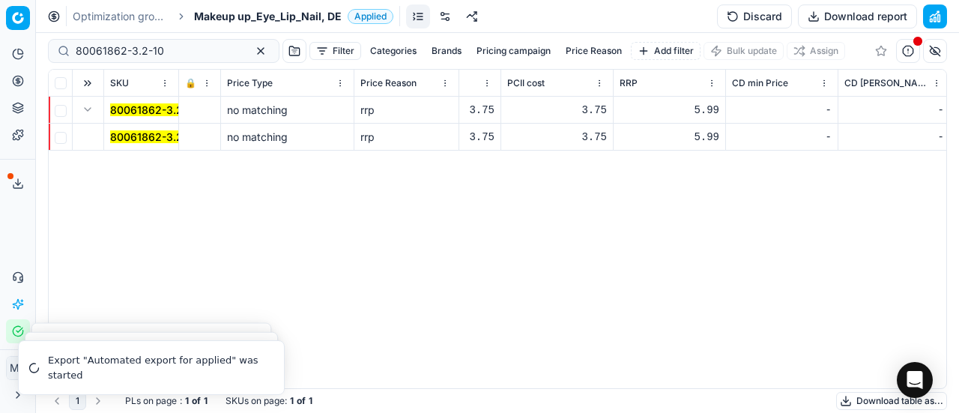
scroll to position [0, 671]
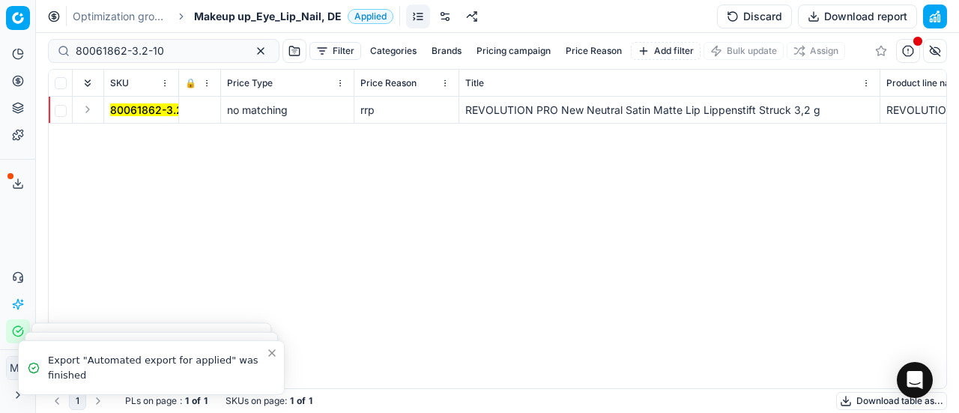
click at [18, 216] on div "Analytics Pricing Product portfolio Templates Export service 20 Contact support…" at bounding box center [17, 192] width 35 height 313
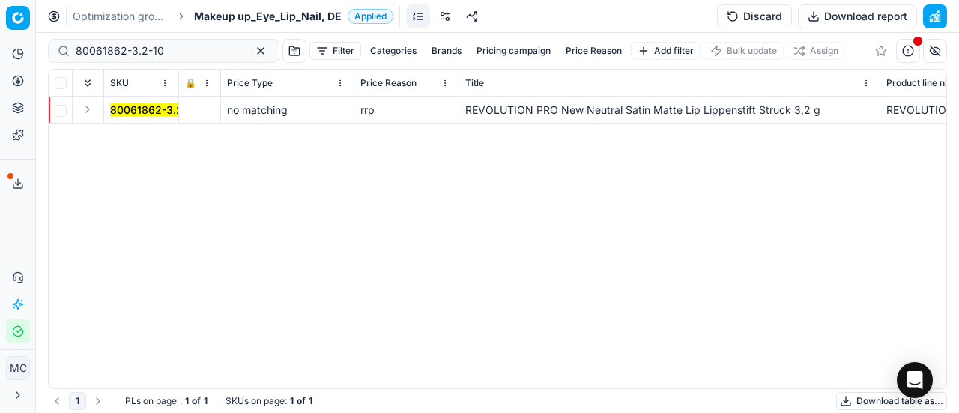
click at [10, 210] on div "Analytics Pricing Product portfolio Templates Export service 20 Contact support…" at bounding box center [17, 192] width 35 height 313
click at [252, 28] on div "Optimization groups Makeup up_Eye_Lip_Nail, DE Applied Discard Download report" at bounding box center [497, 16] width 923 height 33
click at [249, 22] on span "Makeup up_Eye_Lip_Nail, DE" at bounding box center [268, 16] width 148 height 15
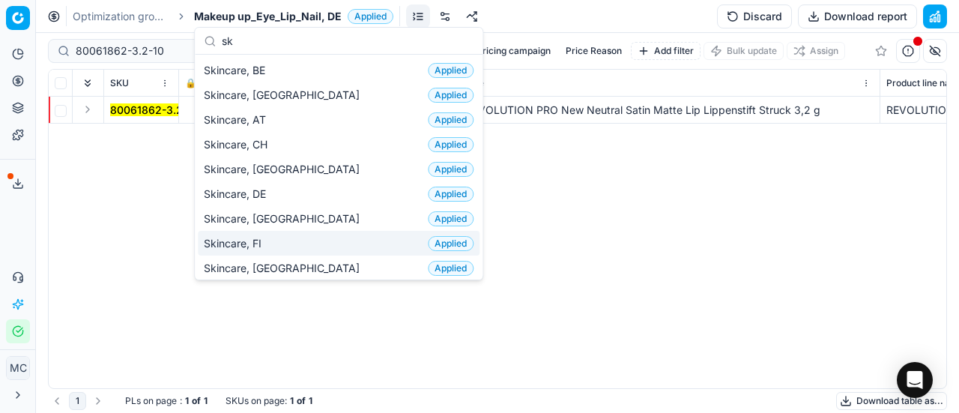
type input "sk"
click at [285, 249] on div "Skincare, FI Applied" at bounding box center [339, 243] width 282 height 25
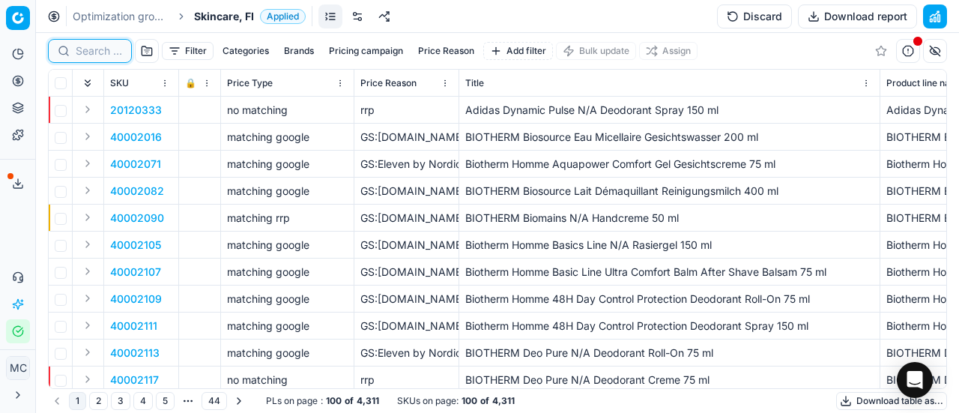
click at [91, 53] on input at bounding box center [99, 50] width 46 height 15
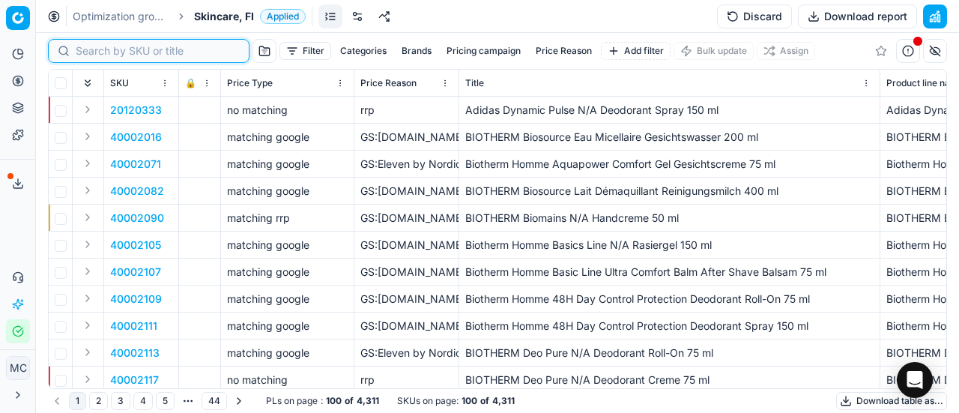
paste input "80060634-1"
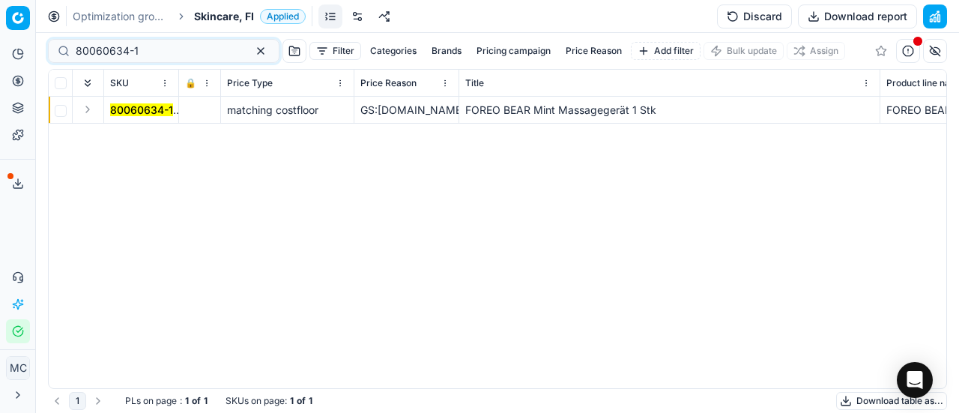
click at [88, 109] on button "Expand" at bounding box center [88, 109] width 18 height 18
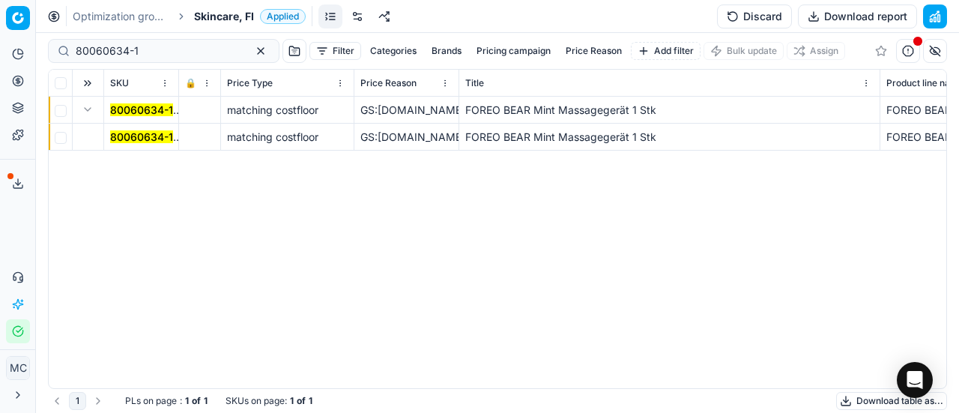
click at [142, 146] on td "80060634-1" at bounding box center [141, 137] width 75 height 27
click at [139, 140] on mark "80060634-1" at bounding box center [141, 136] width 63 height 13
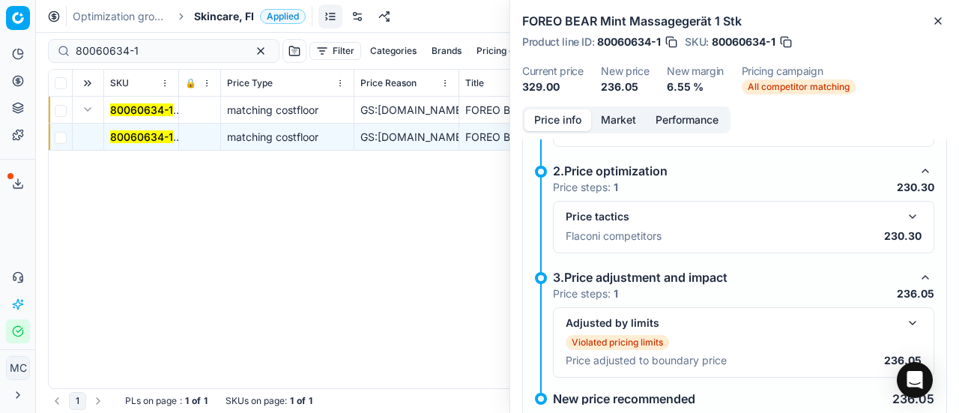
scroll to position [309, 0]
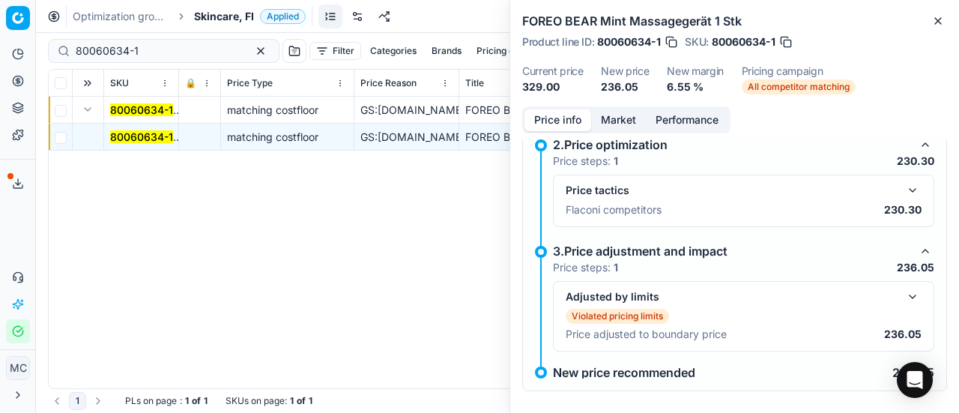
click at [903, 186] on button "button" at bounding box center [912, 190] width 18 height 18
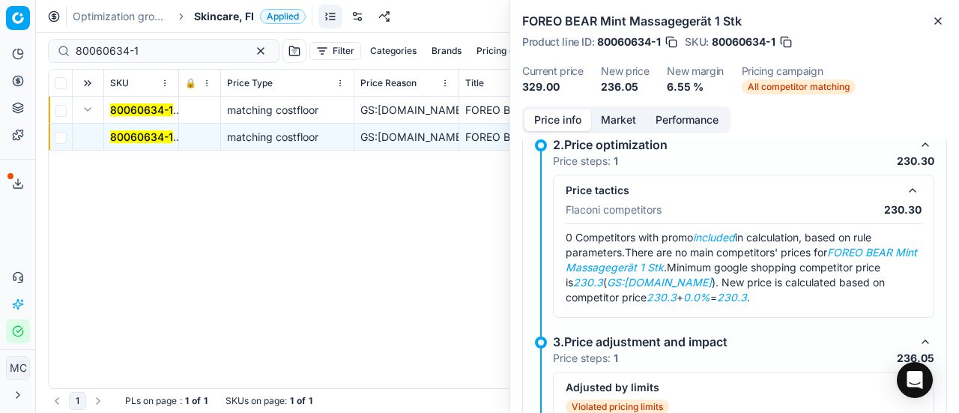
click at [619, 119] on button "Market" at bounding box center [618, 120] width 55 height 22
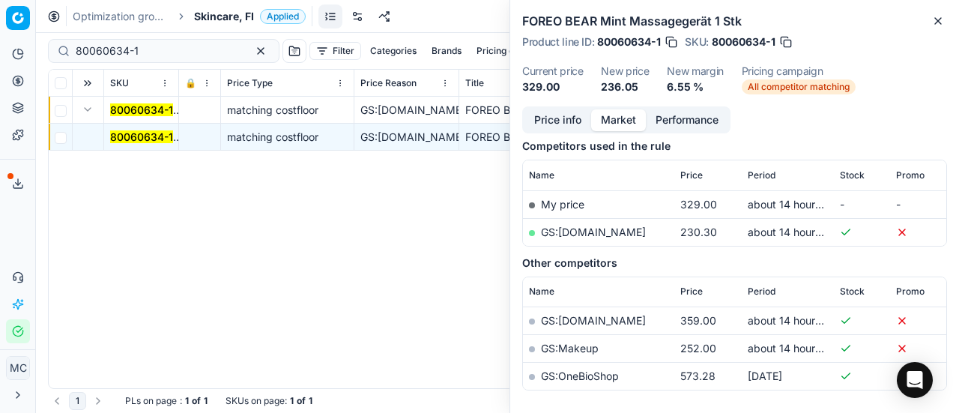
scroll to position [193, 0]
click at [595, 231] on link "GS:Notino.fi" at bounding box center [593, 231] width 105 height 13
drag, startPoint x: 178, startPoint y: 49, endPoint x: 0, endPoint y: -42, distance: 200.3
click at [0, 0] on html "Pricing platform Analytics Pricing Product portfolio Templates Export service 2…" at bounding box center [479, 206] width 959 height 413
paste input "54706"
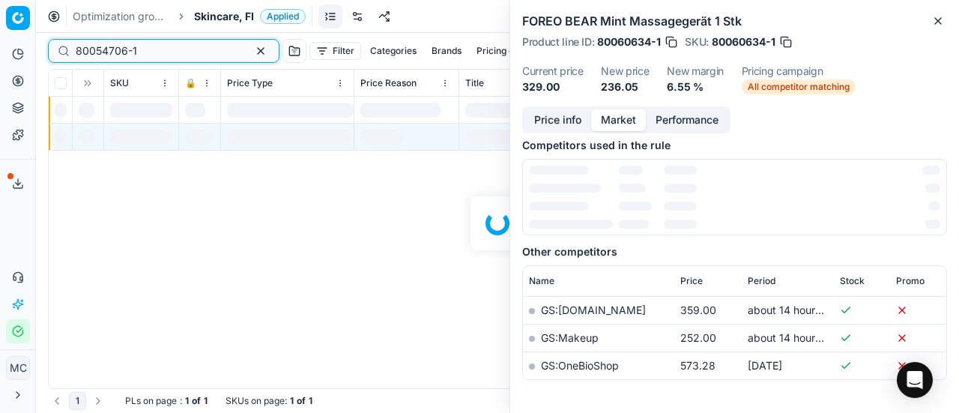
scroll to position [193, 0]
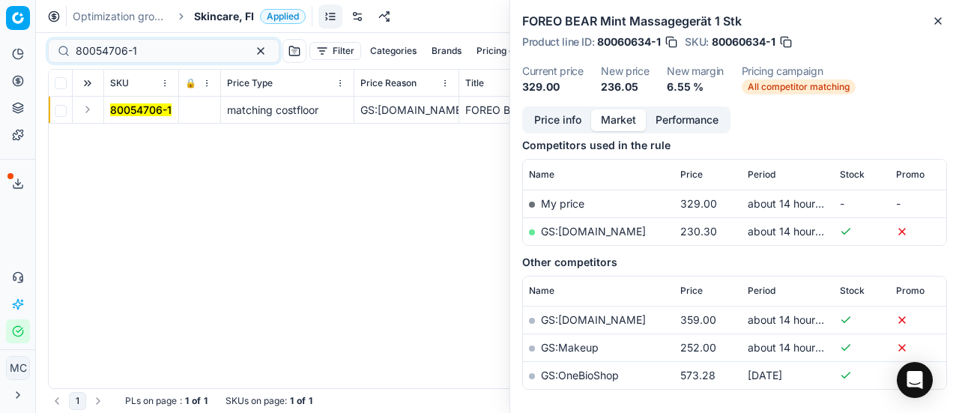
click at [92, 107] on button "Expand" at bounding box center [88, 109] width 18 height 18
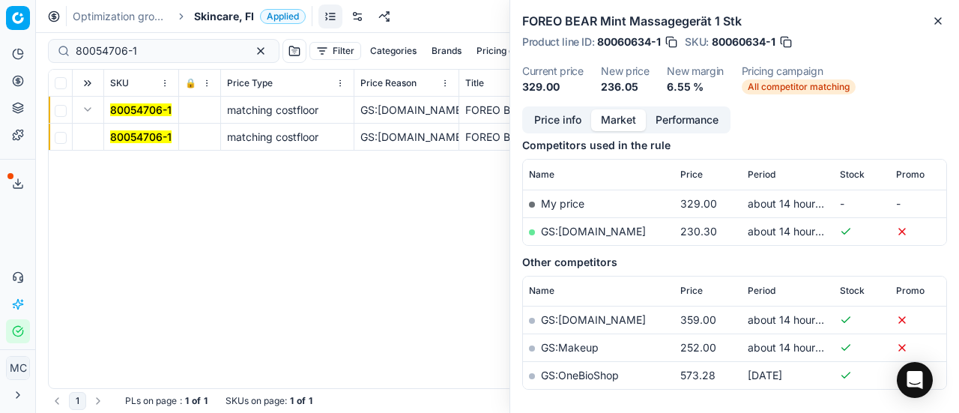
click at [127, 127] on td "80054706-1" at bounding box center [141, 137] width 75 height 27
click at [128, 134] on mark "80054706-1" at bounding box center [140, 136] width 61 height 13
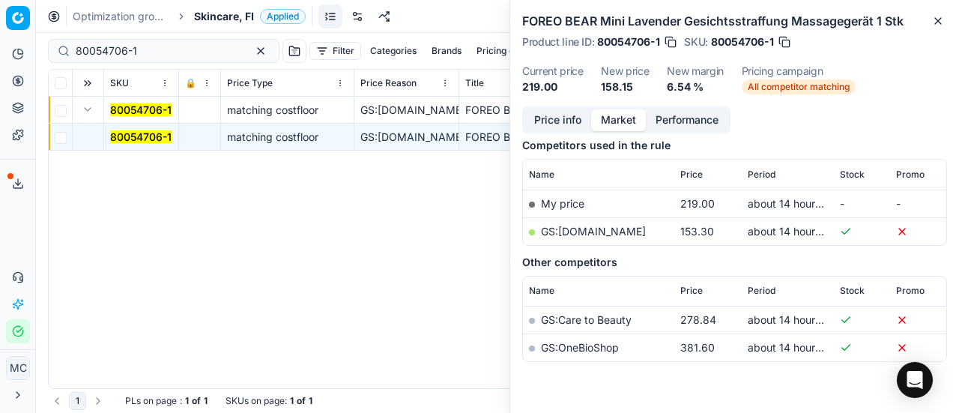
click at [580, 228] on link "GS:Notino.fi" at bounding box center [593, 231] width 105 height 13
drag, startPoint x: 147, startPoint y: 43, endPoint x: 0, endPoint y: 18, distance: 148.8
click at [0, 18] on div "Pricing platform Analytics Pricing Product portfolio Templates Export service 2…" at bounding box center [479, 206] width 959 height 413
paste input "90011198-0017722"
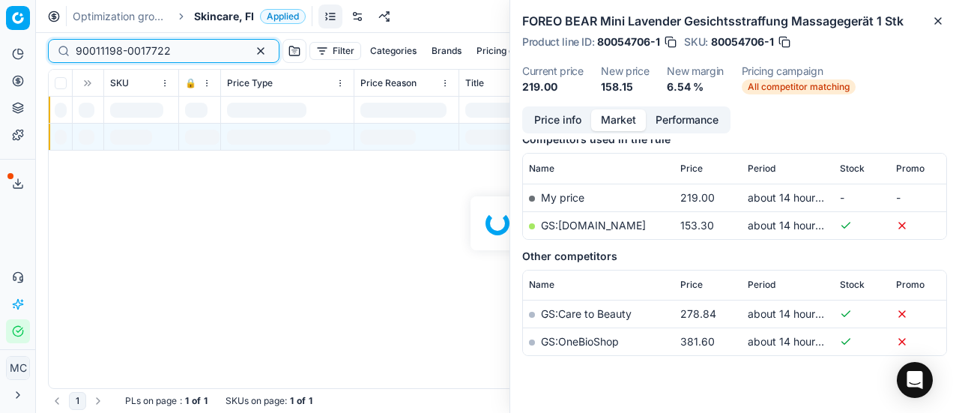
scroll to position [193, 0]
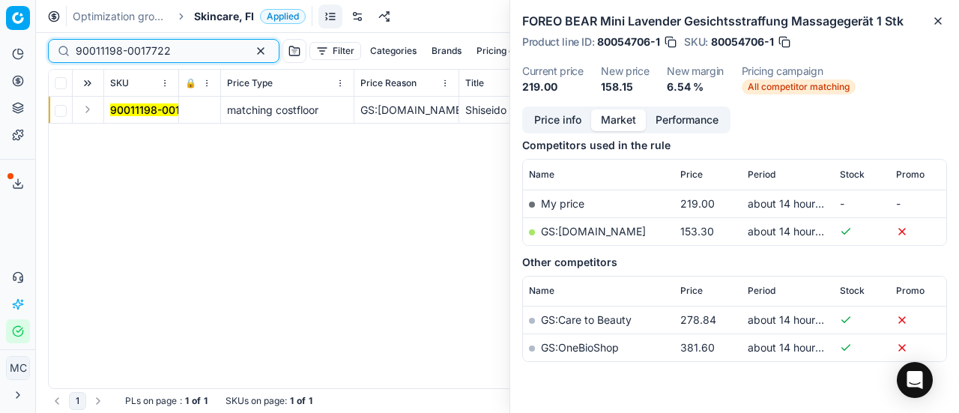
type input "90011198-0017722"
click at [94, 105] on button "Expand" at bounding box center [88, 109] width 18 height 18
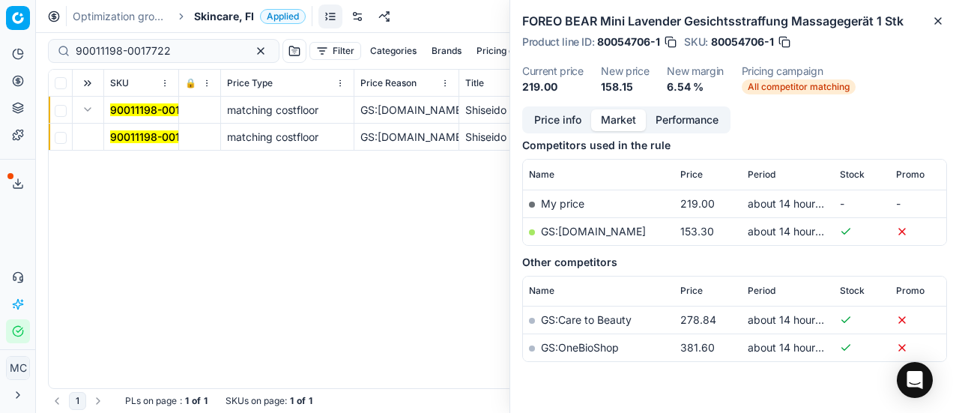
click at [164, 145] on td "90011198-0017722" at bounding box center [141, 137] width 75 height 27
click at [150, 136] on mark "90011198-0017722" at bounding box center [157, 136] width 95 height 13
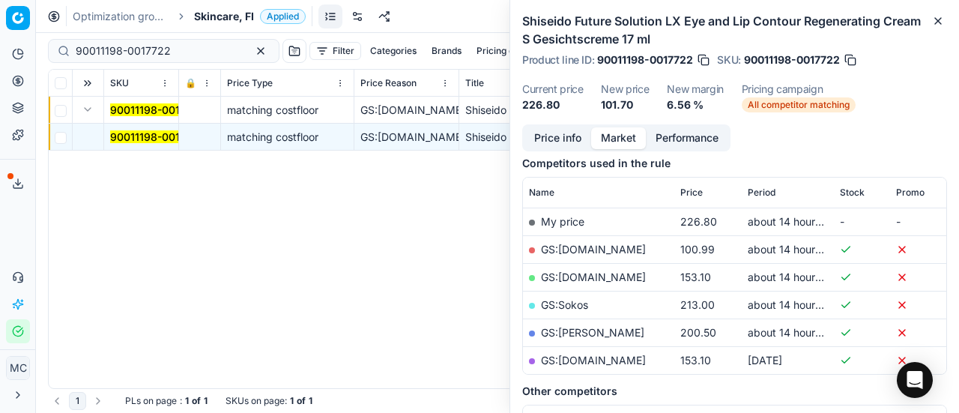
click at [570, 136] on button "Price info" at bounding box center [557, 138] width 67 height 22
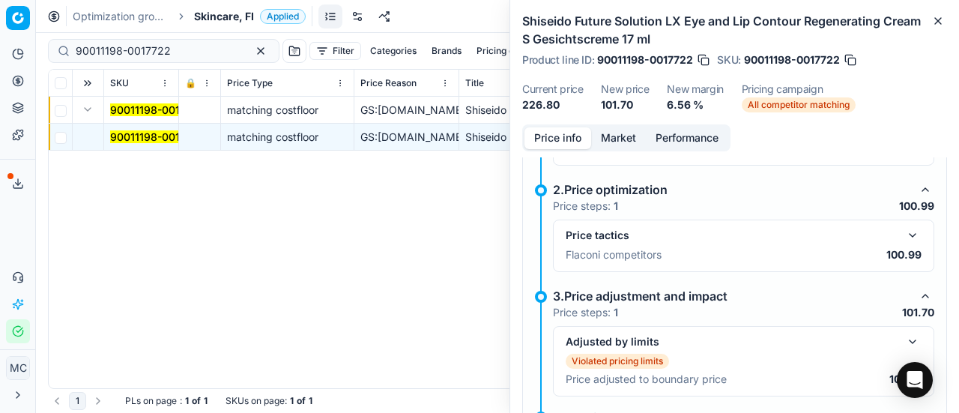
click at [616, 142] on button "Market" at bounding box center [618, 138] width 55 height 22
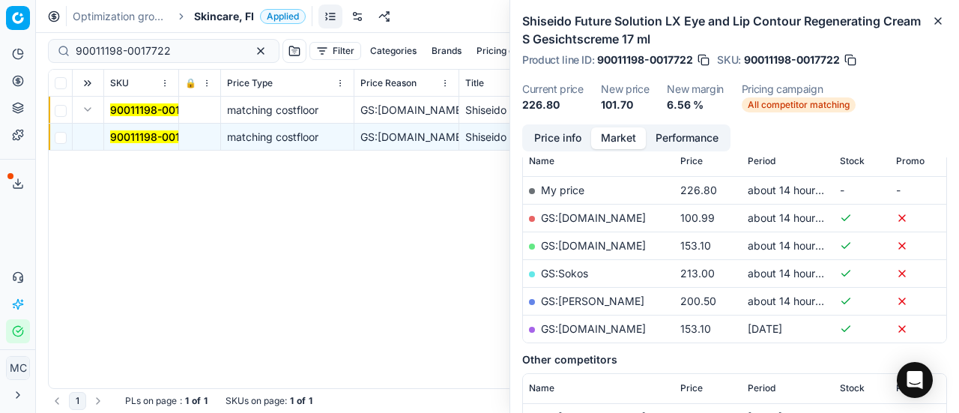
scroll to position [224, 0]
click at [589, 219] on link "GS:Deloox.fi" at bounding box center [593, 218] width 105 height 13
click at [230, 2] on div "Optimization groups Skincare, FI Applied Discard Download report" at bounding box center [497, 16] width 923 height 33
click at [223, 7] on div "Optimization groups Skincare, FI Applied Discard Download report" at bounding box center [497, 16] width 923 height 33
click at [209, 11] on span "Skincare, FI" at bounding box center [224, 16] width 60 height 15
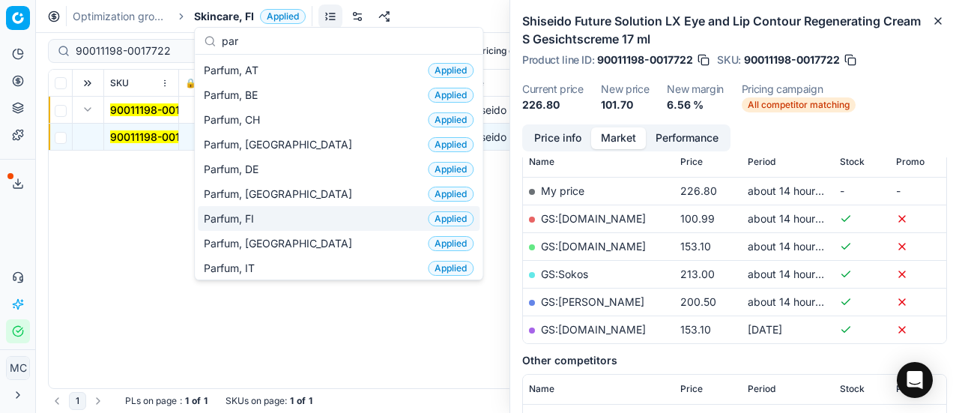
type input "par"
click at [290, 221] on div "Parfum, FI Applied" at bounding box center [339, 218] width 282 height 25
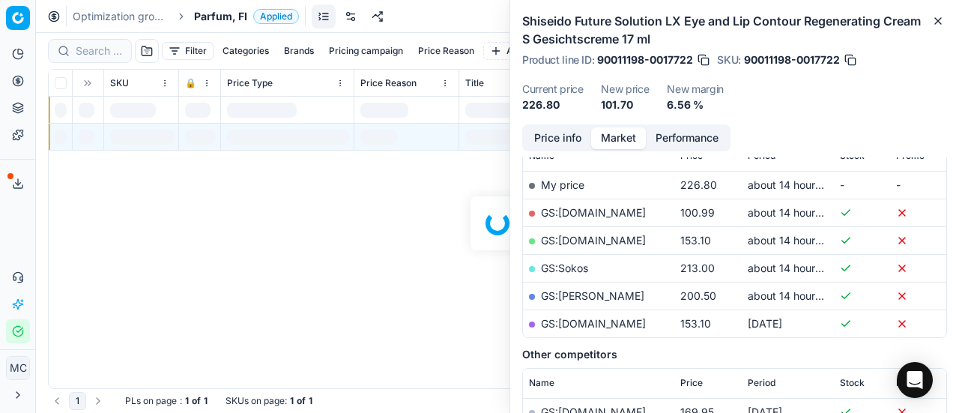
scroll to position [224, 0]
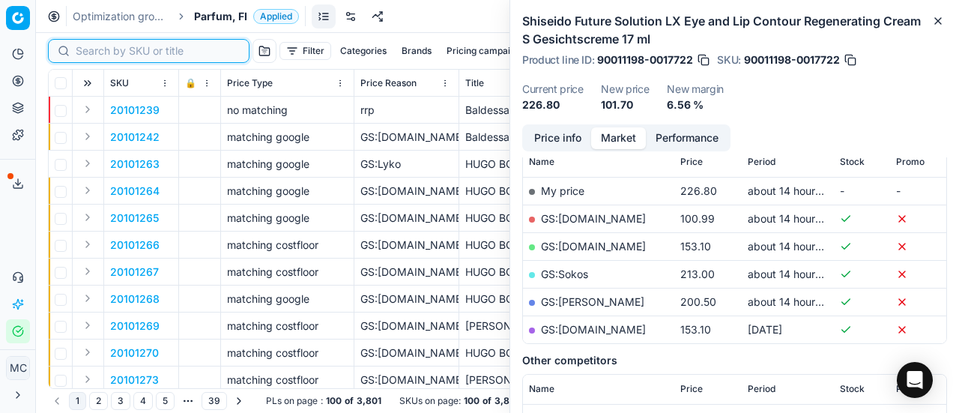
click at [109, 48] on input at bounding box center [158, 50] width 164 height 15
paste input "90004643-0006973"
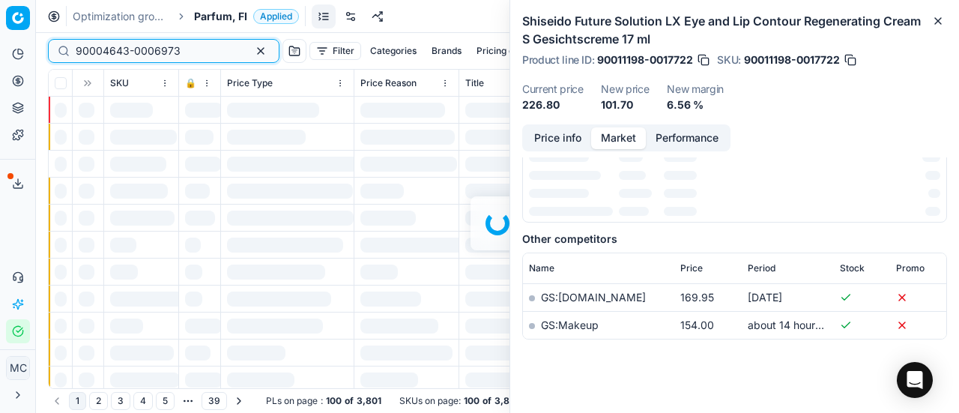
type input "90004643-0006973"
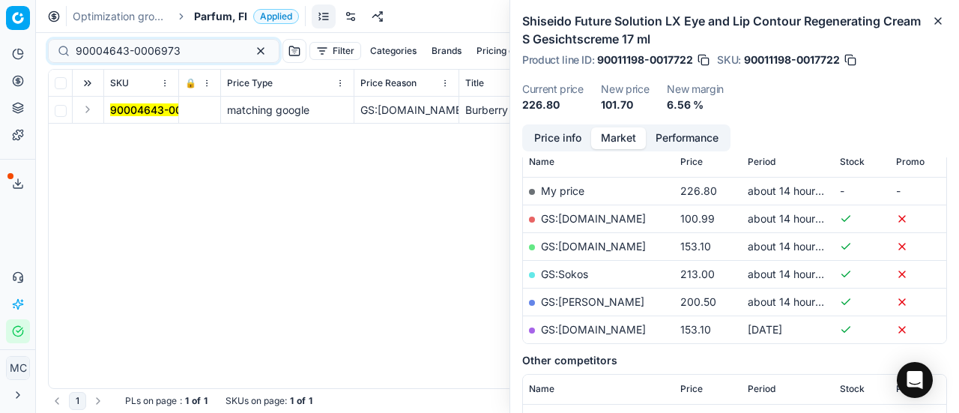
click at [88, 109] on button "Expand" at bounding box center [88, 109] width 18 height 18
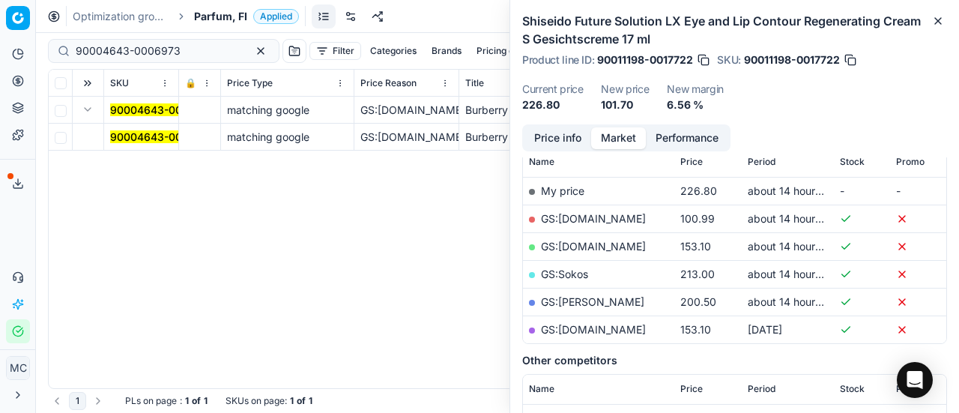
click at [133, 140] on mark "90004643-0006973" at bounding box center [162, 136] width 105 height 13
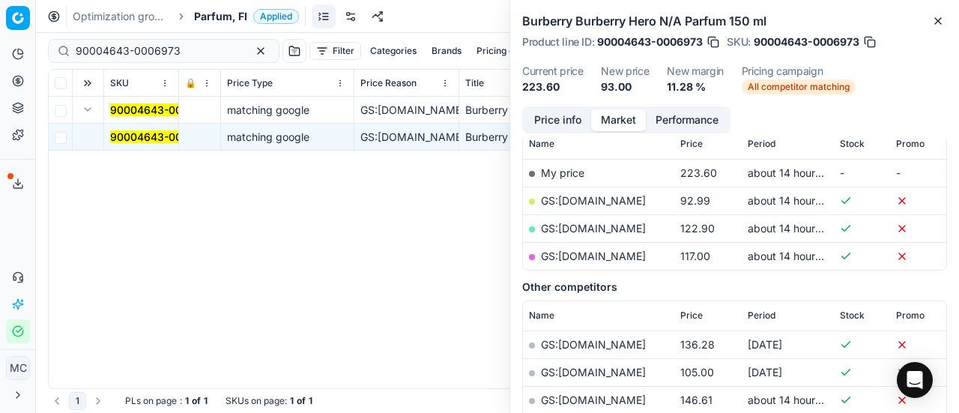
click at [565, 119] on button "Price info" at bounding box center [557, 120] width 67 height 22
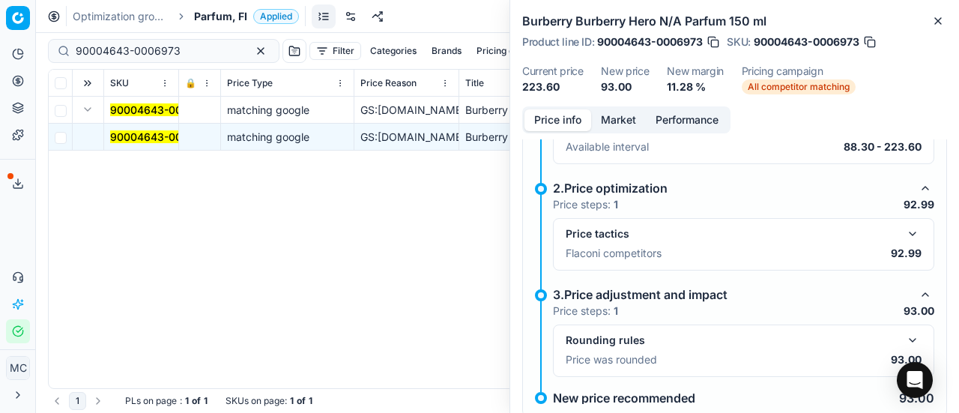
click at [903, 234] on button "button" at bounding box center [912, 234] width 18 height 18
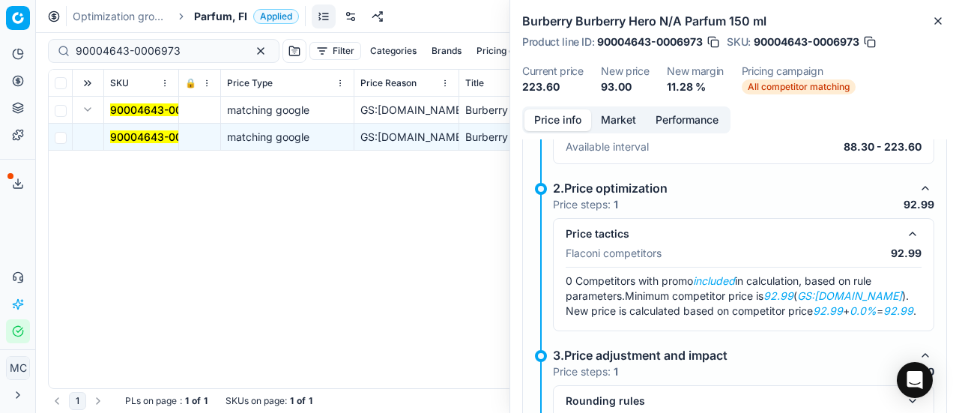
click at [616, 123] on button "Market" at bounding box center [618, 120] width 55 height 22
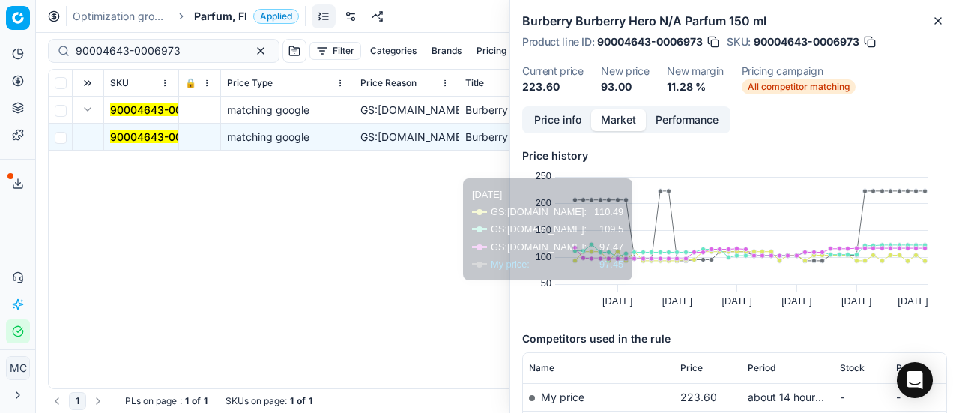
scroll to position [148, 0]
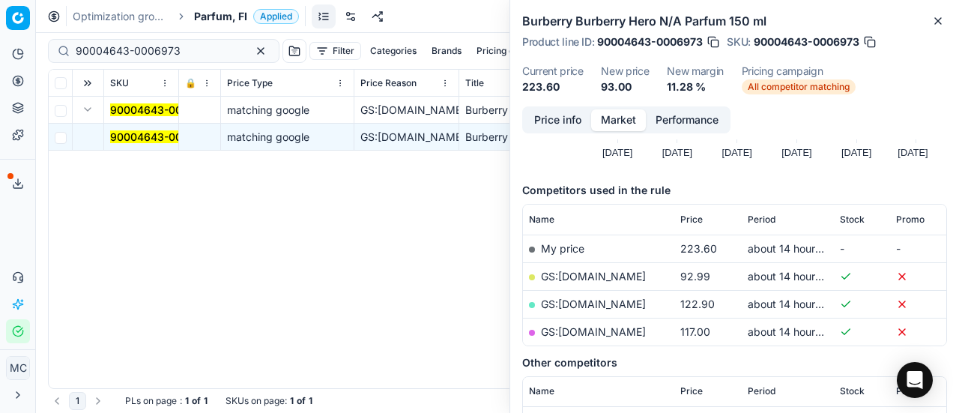
click at [577, 273] on link "GS:Deloox.fi" at bounding box center [593, 276] width 105 height 13
click at [232, 9] on span "Parfum, FI" at bounding box center [220, 16] width 53 height 15
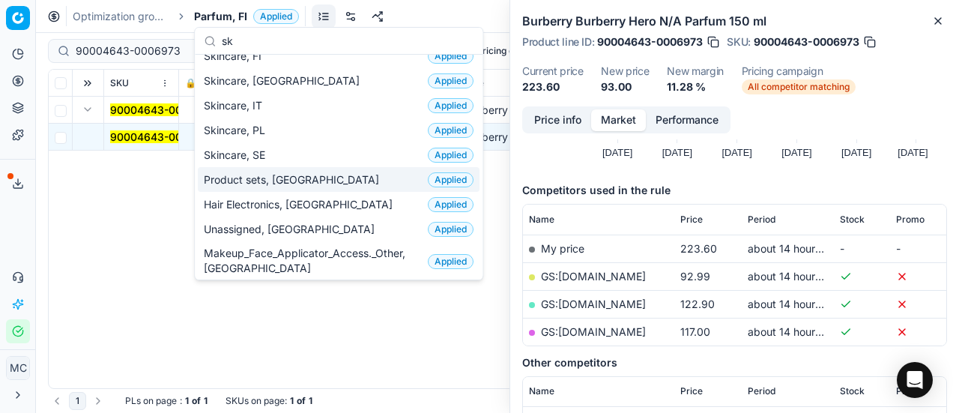
scroll to position [0, 0]
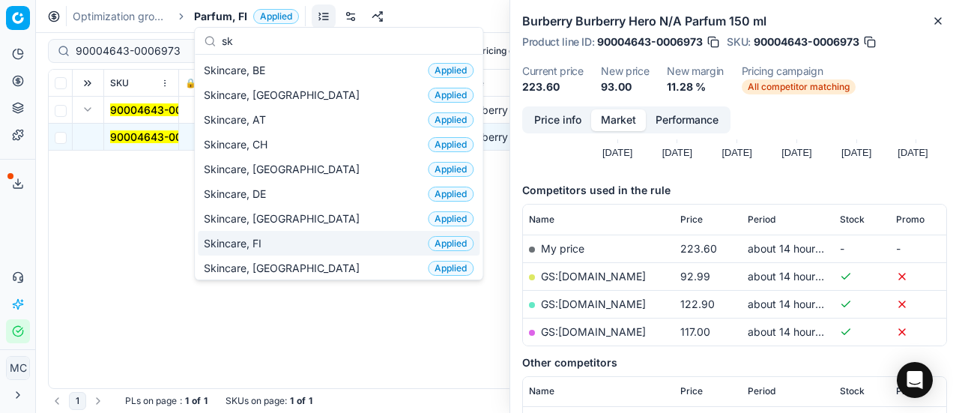
type input "sk"
click at [273, 242] on div "Skincare, FI Applied" at bounding box center [339, 243] width 282 height 25
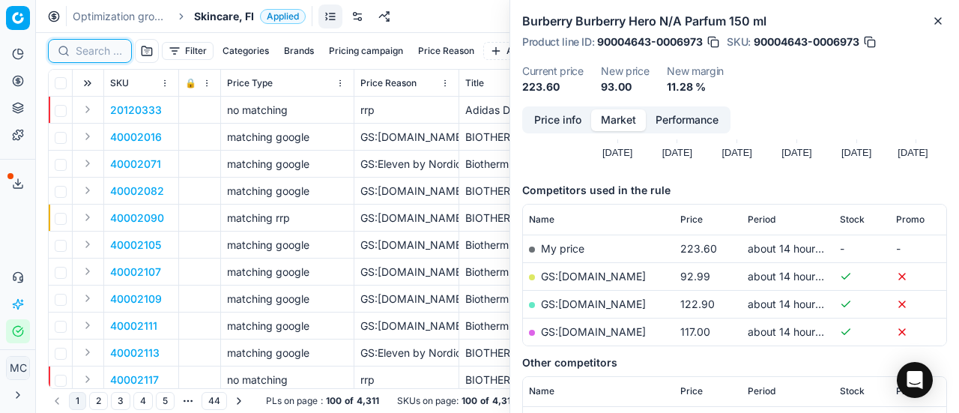
click at [106, 54] on input at bounding box center [99, 50] width 46 height 15
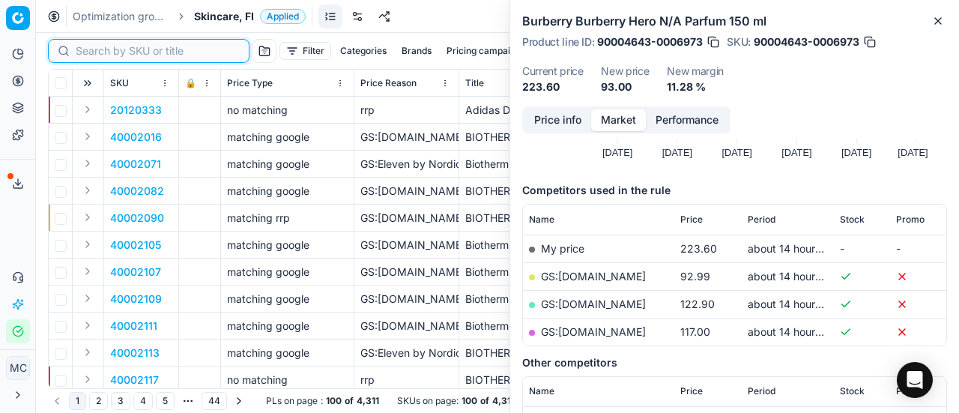
paste input "80056948-40"
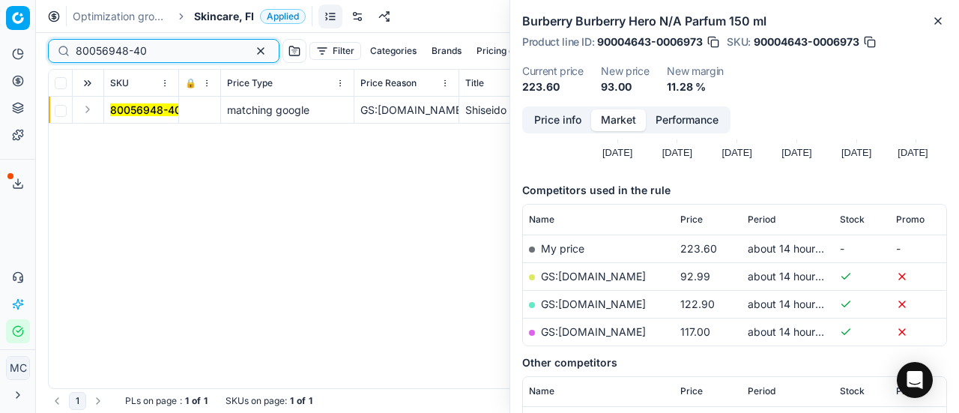
type input "80056948-40"
click at [97, 108] on td at bounding box center [88, 110] width 31 height 27
click at [93, 108] on button "Expand" at bounding box center [88, 109] width 18 height 18
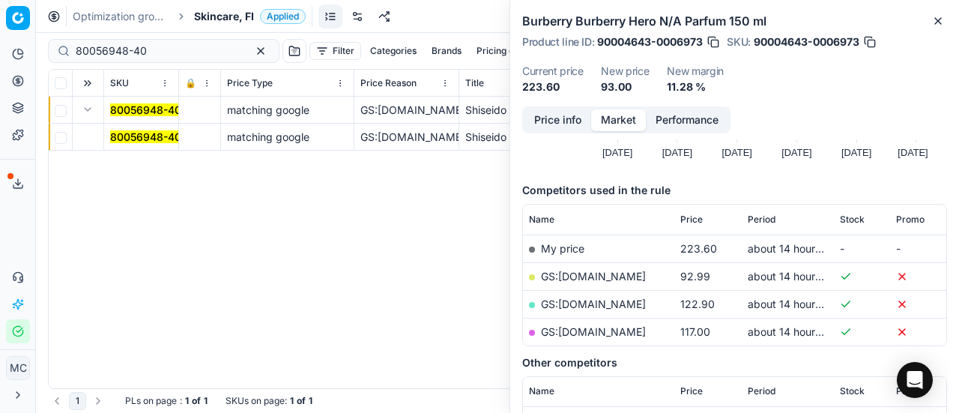
click at [151, 142] on mark "80056948-40" at bounding box center [145, 136] width 71 height 13
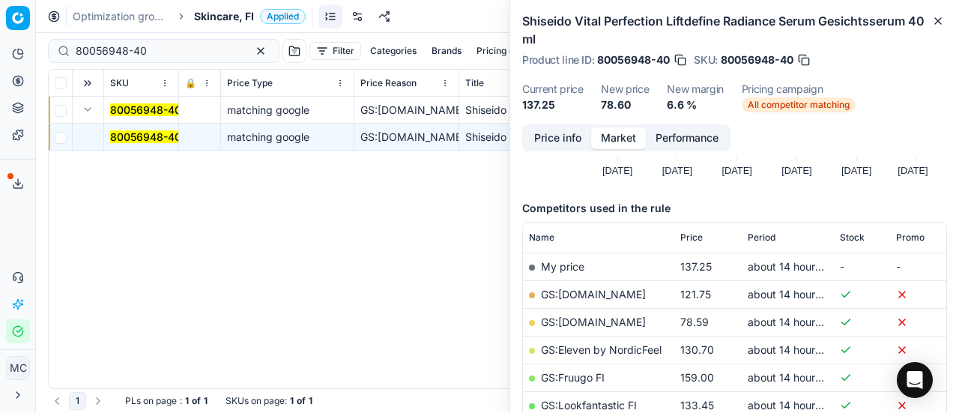
click at [553, 130] on button "Price info" at bounding box center [557, 138] width 67 height 22
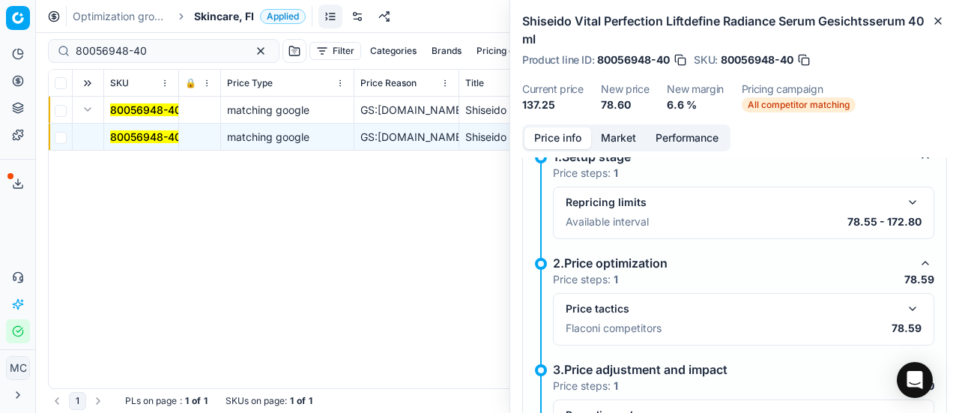
click at [903, 303] on button "button" at bounding box center [912, 309] width 18 height 18
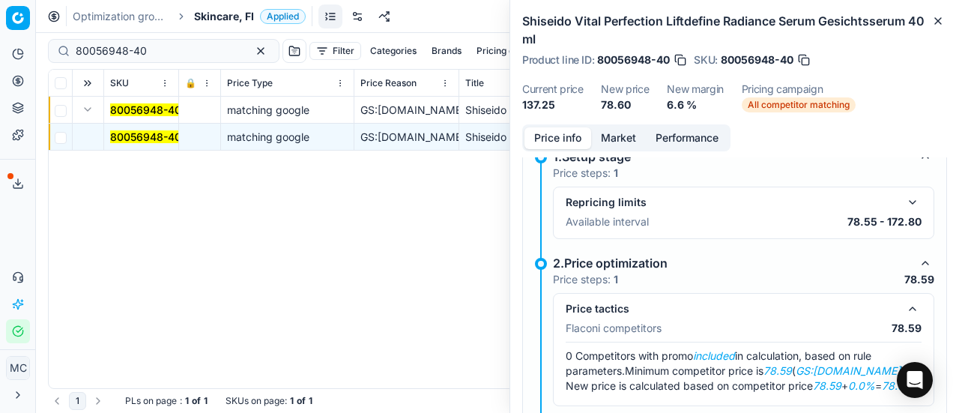
click at [620, 154] on div "Price info Market Performance Price change too high 1-price / RRP > 0.4 AND and…" at bounding box center [734, 268] width 449 height 288
click at [612, 148] on button "Market" at bounding box center [618, 138] width 55 height 22
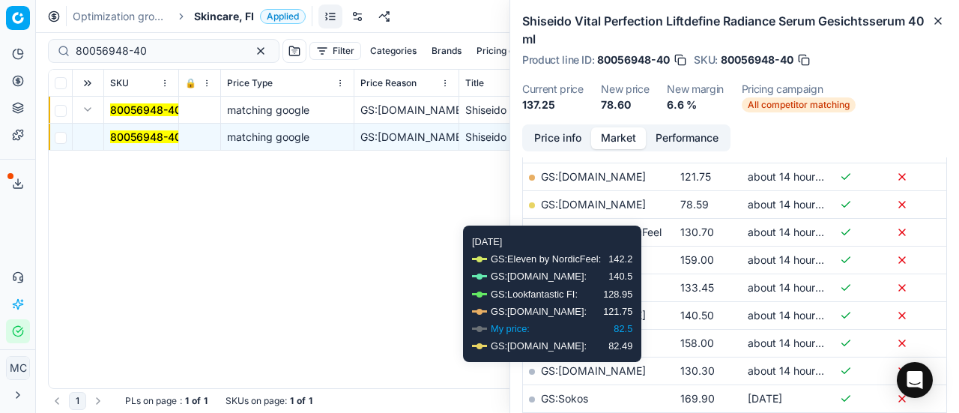
scroll to position [265, 0]
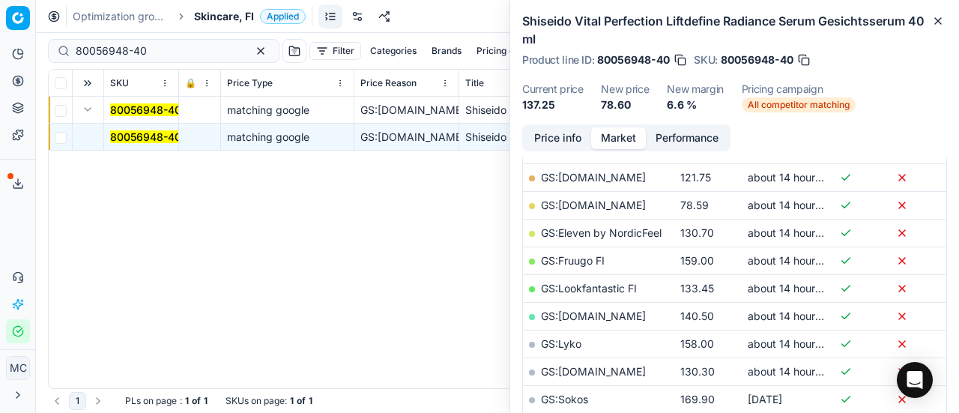
click at [595, 201] on link "GS:Deloox.fi" at bounding box center [593, 204] width 105 height 13
click at [216, 17] on span "Skincare, FI" at bounding box center [224, 16] width 60 height 15
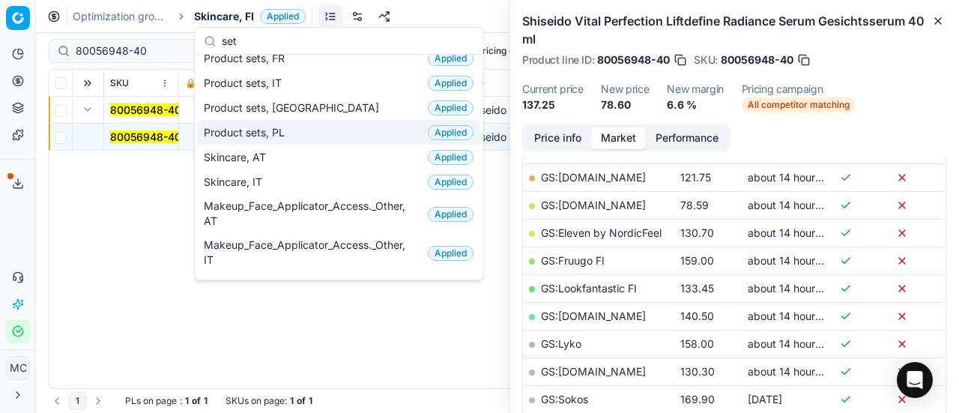
scroll to position [0, 0]
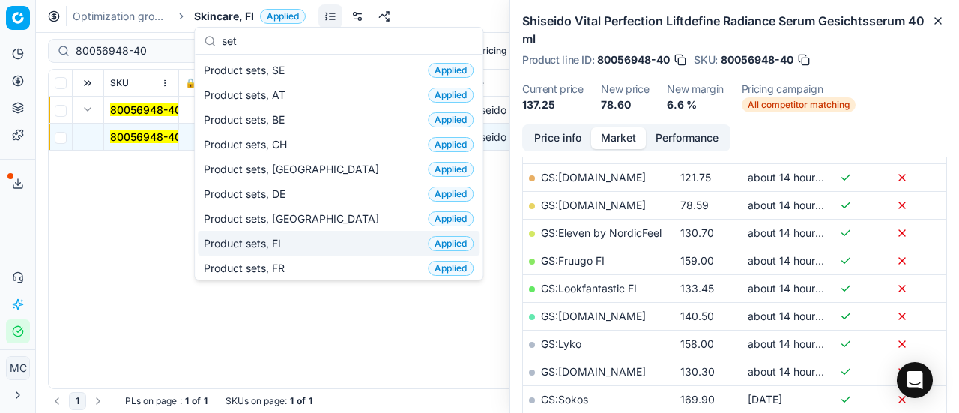
type input "set"
click at [288, 231] on div "Product sets, FI Applied" at bounding box center [339, 243] width 282 height 25
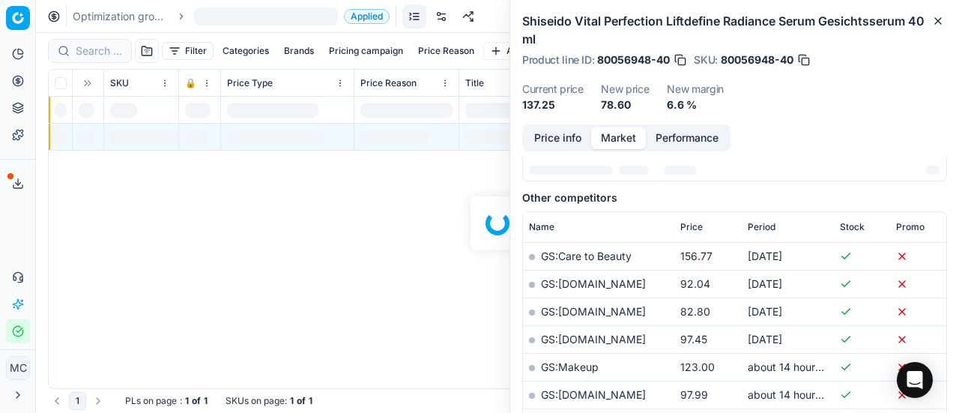
scroll to position [265, 0]
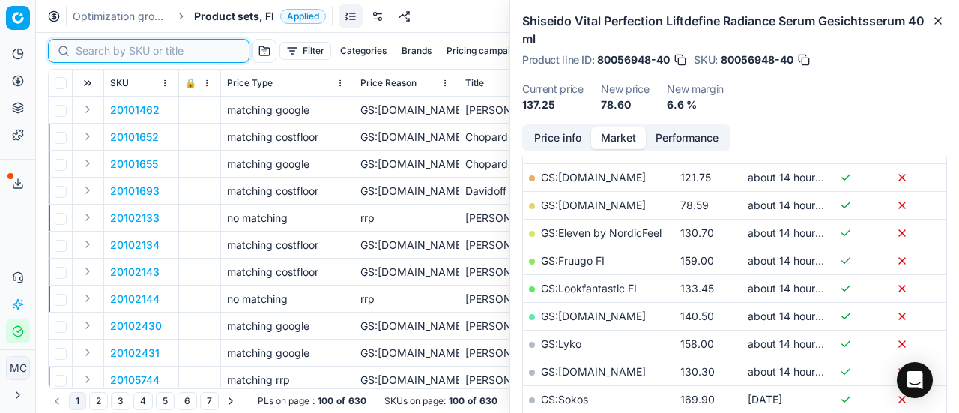
click at [99, 55] on input at bounding box center [158, 50] width 164 height 15
paste input "90012240-0019322"
type input "90012240-0019322"
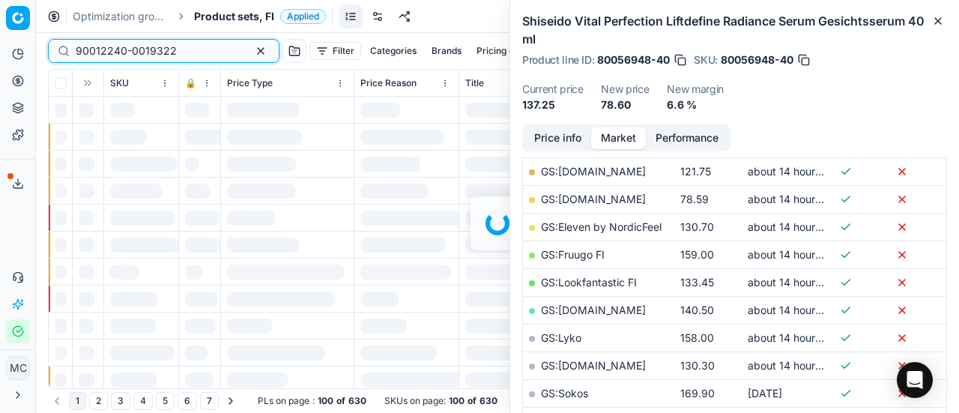
scroll to position [265, 0]
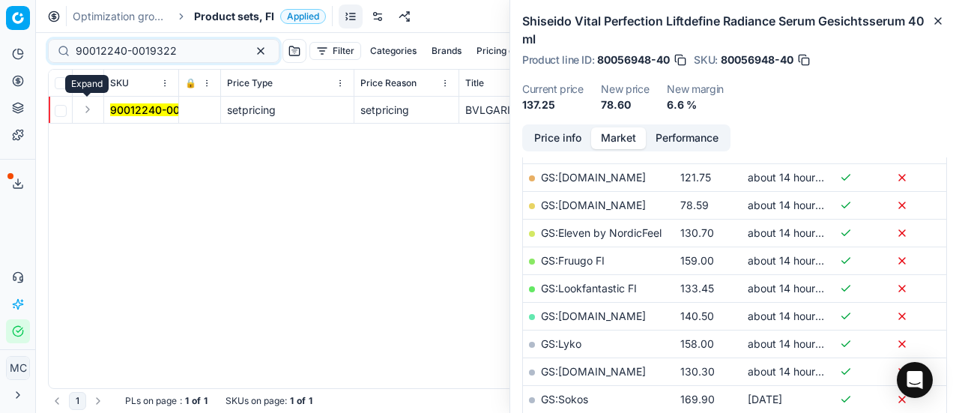
click at [91, 109] on button "Expand" at bounding box center [88, 109] width 18 height 18
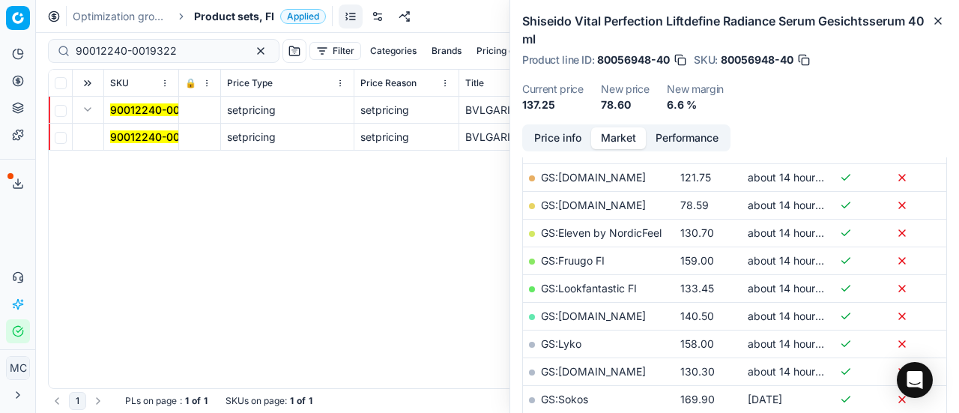
click at [124, 137] on mark "90012240-0019322" at bounding box center [160, 136] width 101 height 13
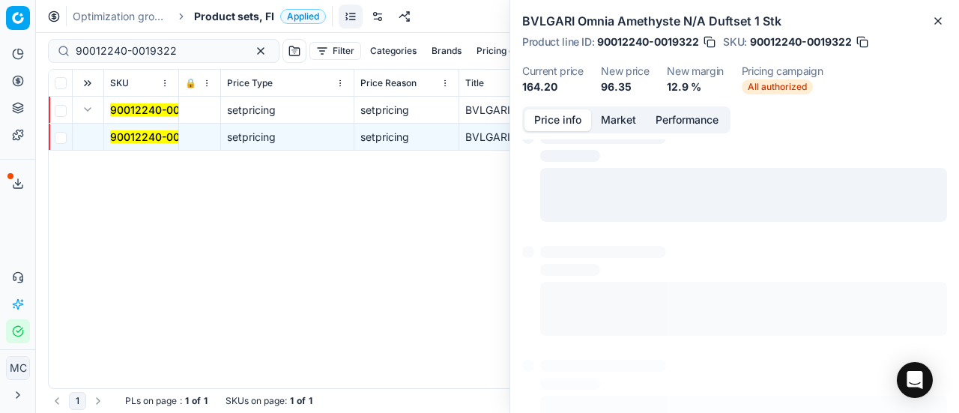
click at [575, 118] on button "Price info" at bounding box center [557, 120] width 67 height 22
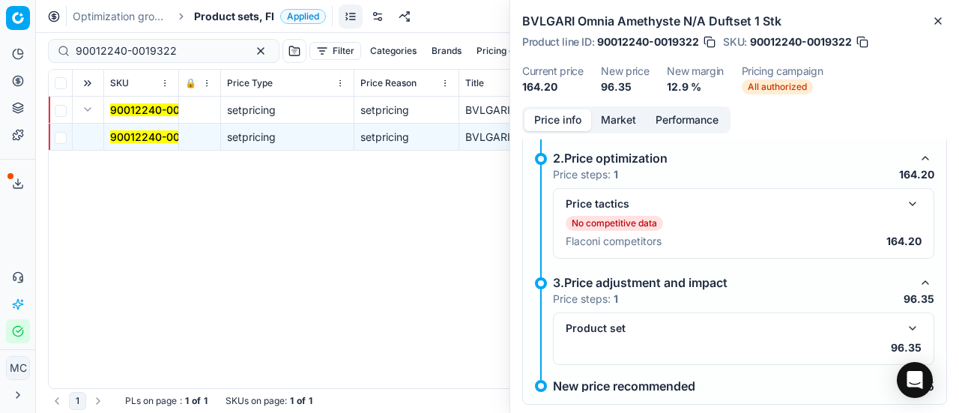
scroll to position [181, 0]
click at [905, 201] on button "button" at bounding box center [912, 204] width 18 height 18
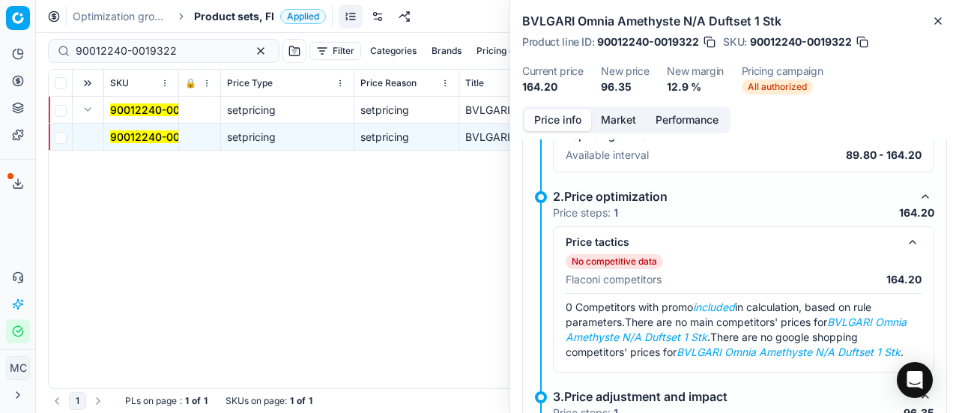
scroll to position [282, 0]
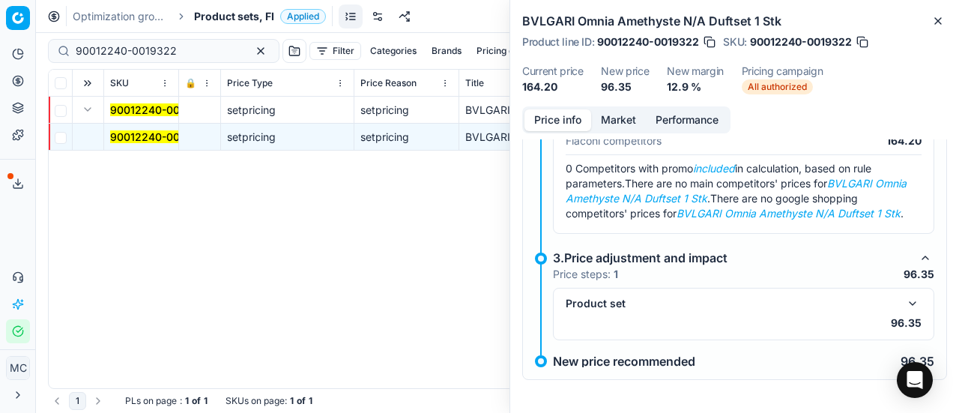
click at [903, 294] on button "button" at bounding box center [912, 303] width 18 height 18
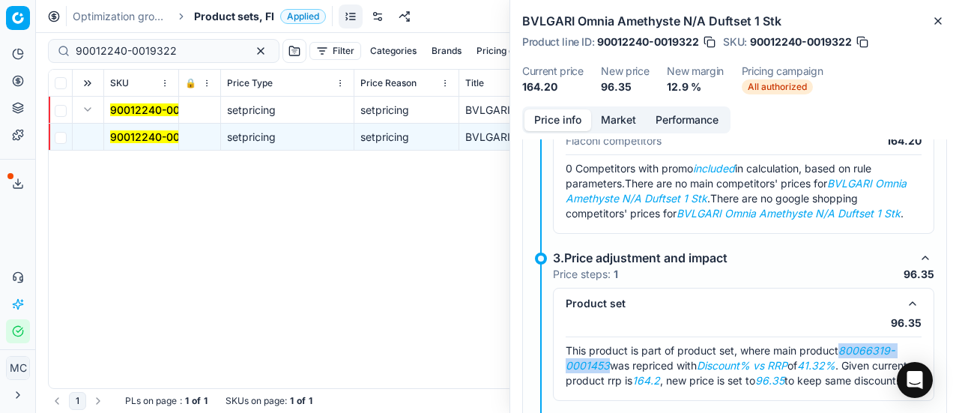
drag, startPoint x: 843, startPoint y: 347, endPoint x: 607, endPoint y: 368, distance: 237.6
click at [607, 368] on em "80066319-0001453" at bounding box center [729, 358] width 329 height 28
copy em "80066319-0001453"
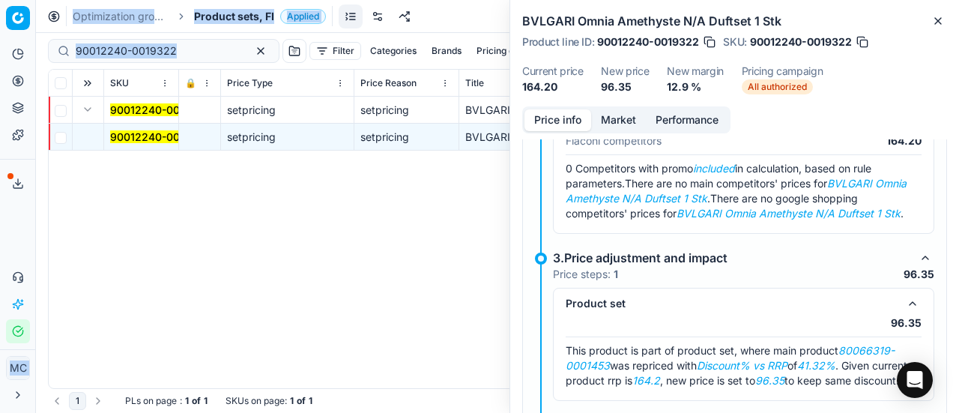
drag, startPoint x: 196, startPoint y: 59, endPoint x: 0, endPoint y: 22, distance: 199.7
click at [0, 22] on div "Pricing platform Analytics Pricing Product portfolio Templates Export service 2…" at bounding box center [479, 206] width 959 height 413
click at [252, 55] on button "button" at bounding box center [261, 51] width 18 height 18
click at [126, 52] on div at bounding box center [90, 51] width 84 height 24
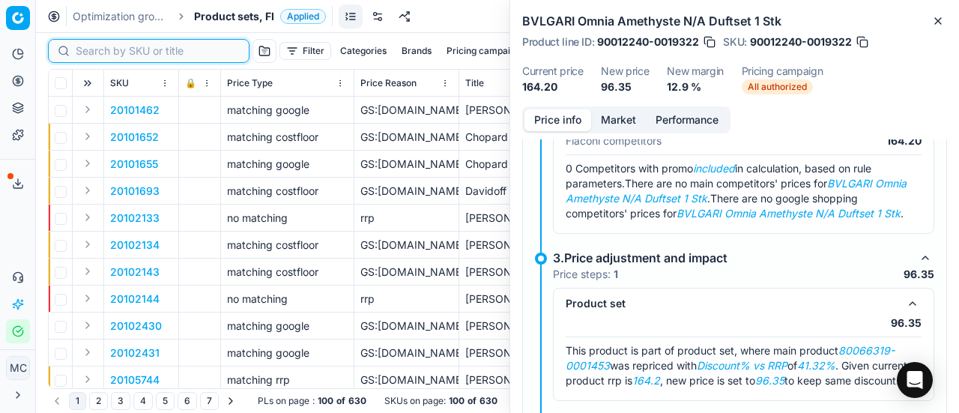
paste input "80066319-0001453"
type input "80066319-0001453"
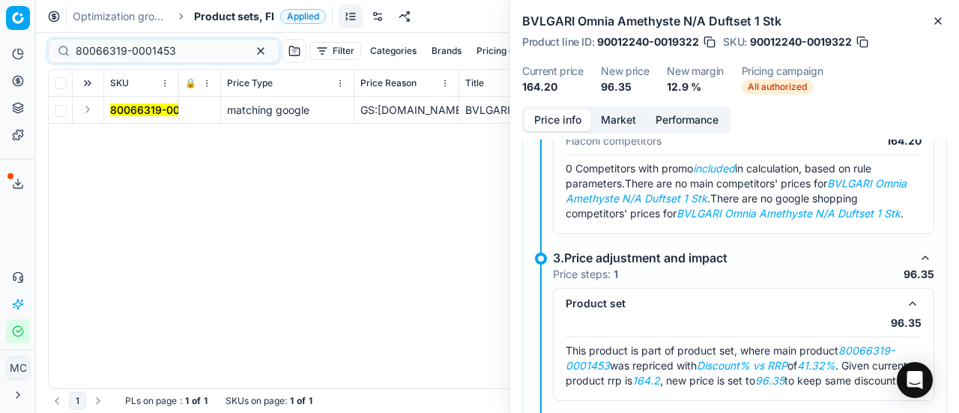
click at [88, 112] on button "Expand" at bounding box center [88, 109] width 18 height 18
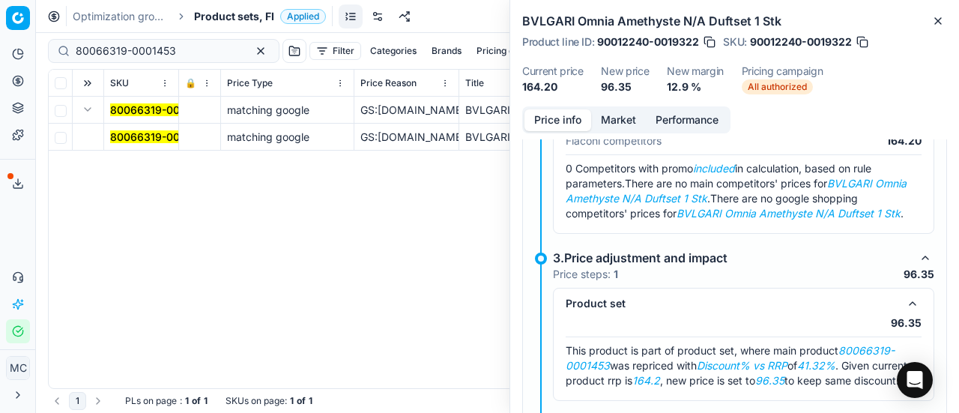
click at [136, 131] on mark "80066319-0001453" at bounding box center [160, 136] width 100 height 13
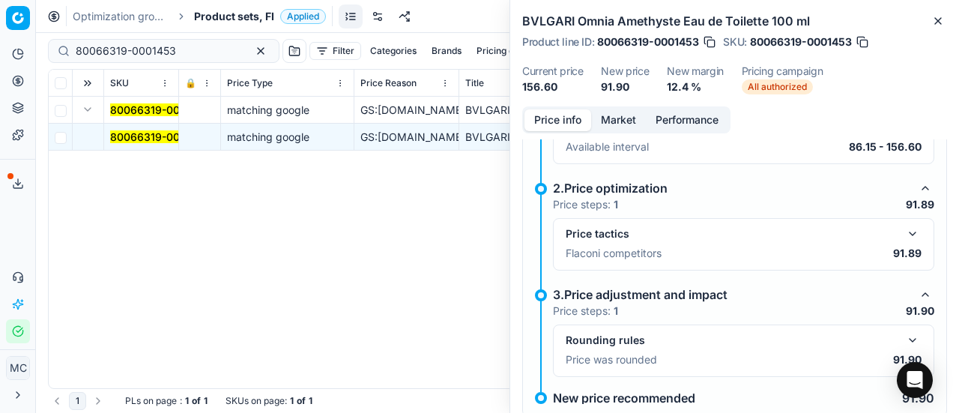
scroll to position [117, 0]
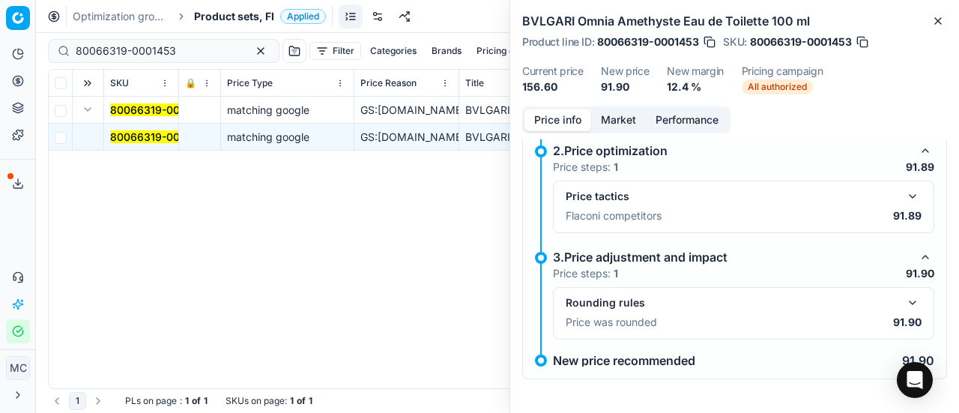
click at [903, 306] on button "button" at bounding box center [912, 303] width 18 height 18
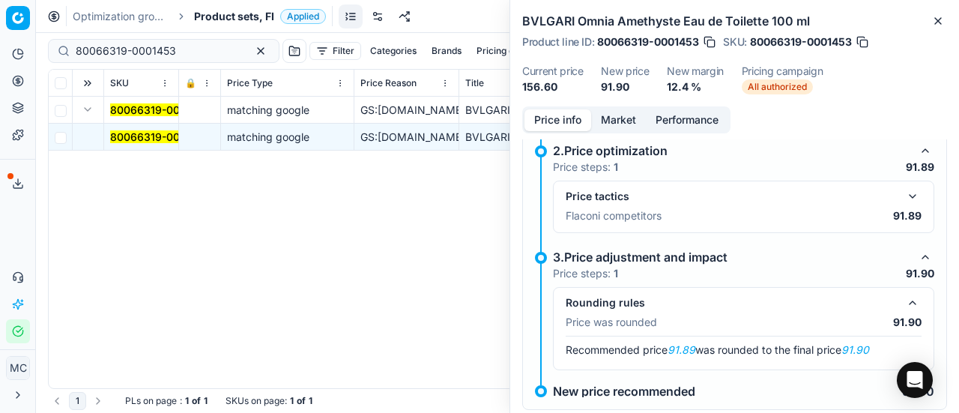
click at [906, 193] on button "button" at bounding box center [912, 196] width 18 height 18
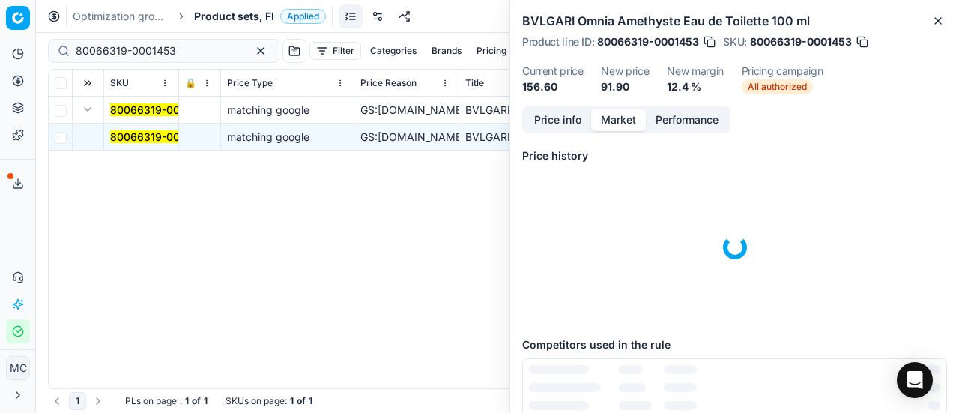
click at [619, 123] on button "Market" at bounding box center [618, 120] width 55 height 22
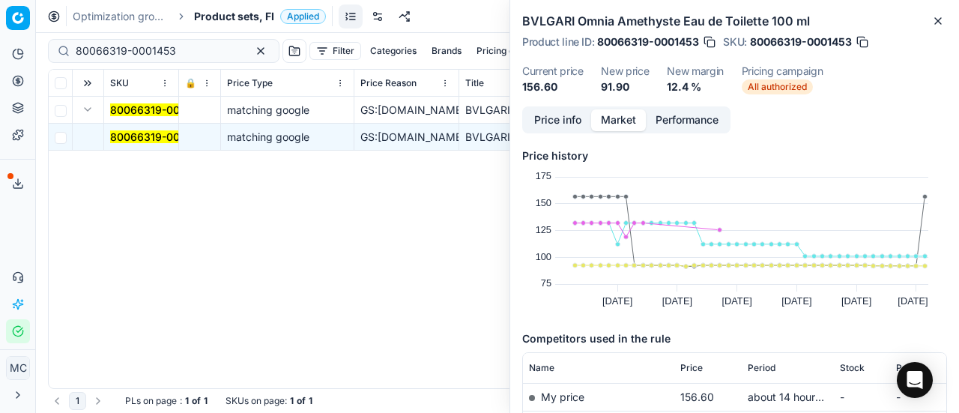
scroll to position [185, 0]
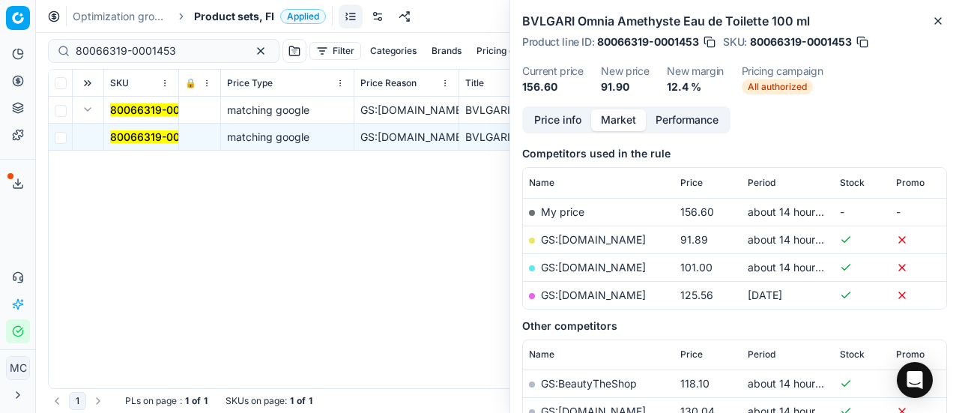
click at [589, 240] on link "GS:Deloox.fi" at bounding box center [593, 239] width 105 height 13
click at [211, 12] on span "Product sets, FI" at bounding box center [234, 16] width 80 height 15
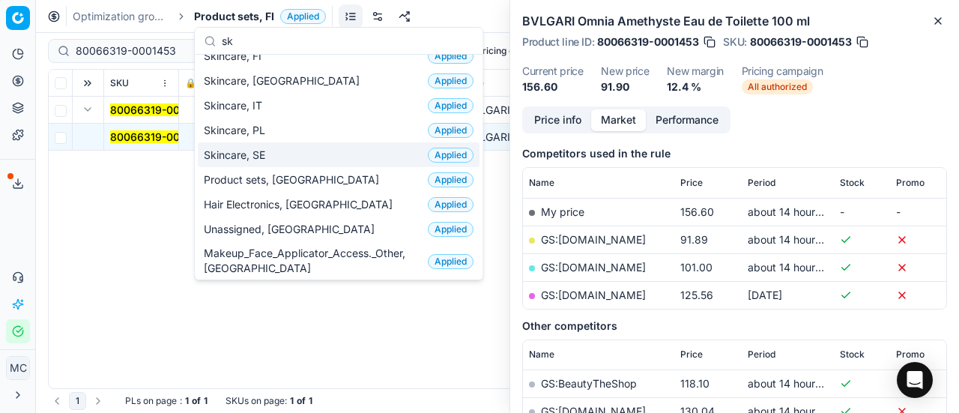
scroll to position [0, 0]
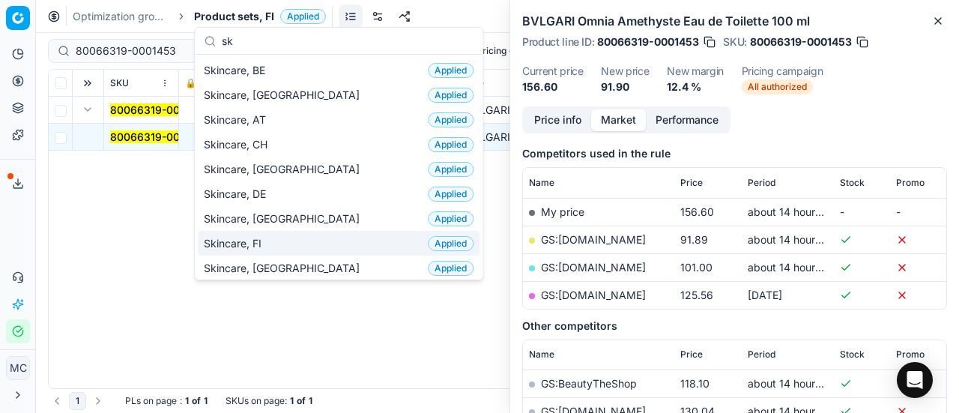
type input "sk"
click at [283, 244] on div "Skincare, FI Applied" at bounding box center [339, 243] width 282 height 25
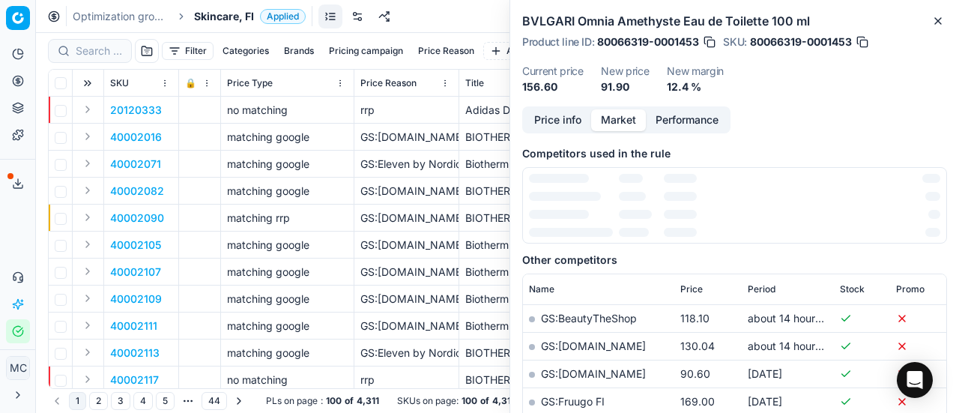
scroll to position [185, 0]
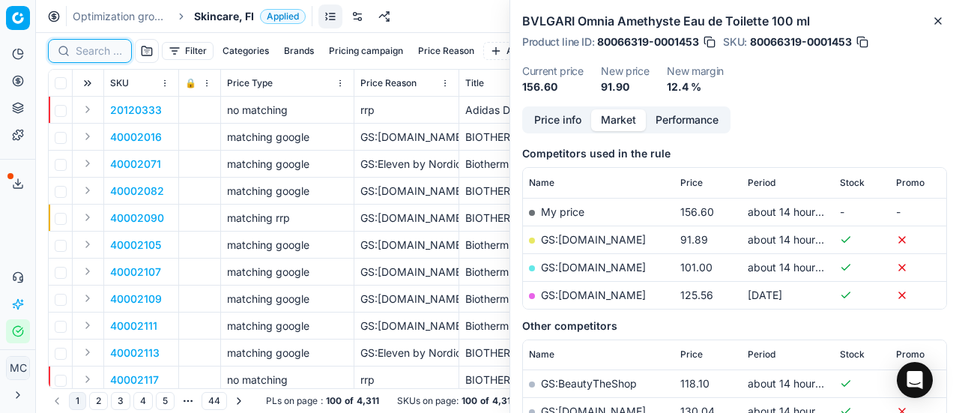
click at [118, 46] on input at bounding box center [99, 50] width 46 height 15
paste input "90008238-0012813"
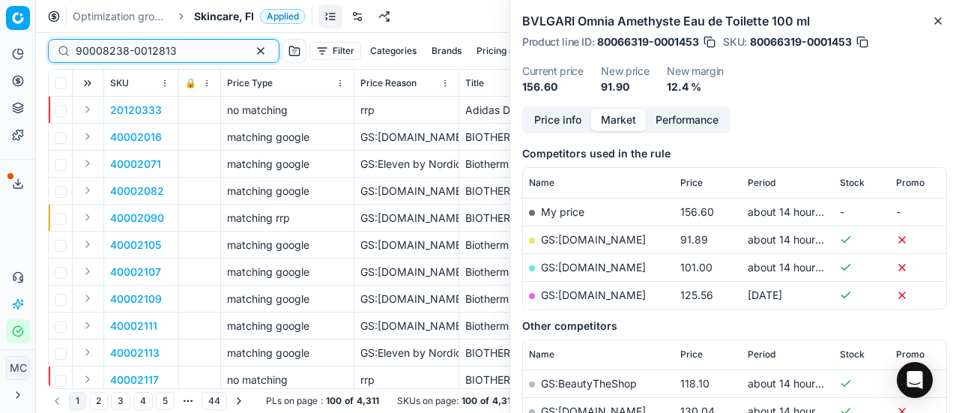
type input "90008238-0012813"
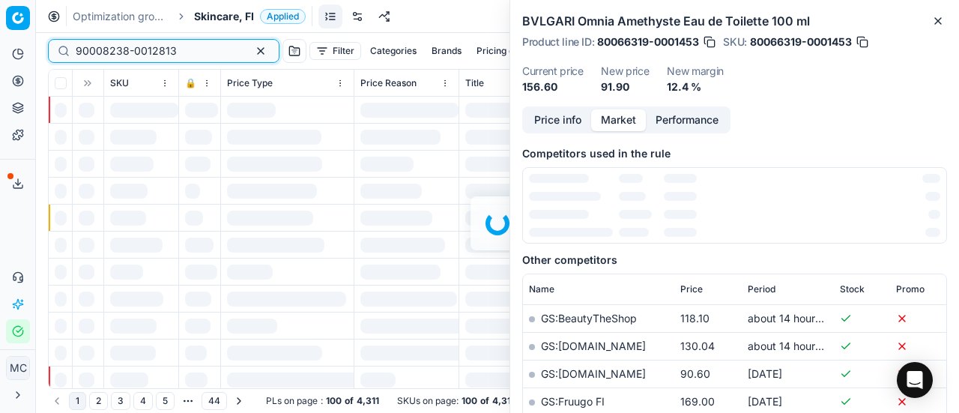
scroll to position [185, 0]
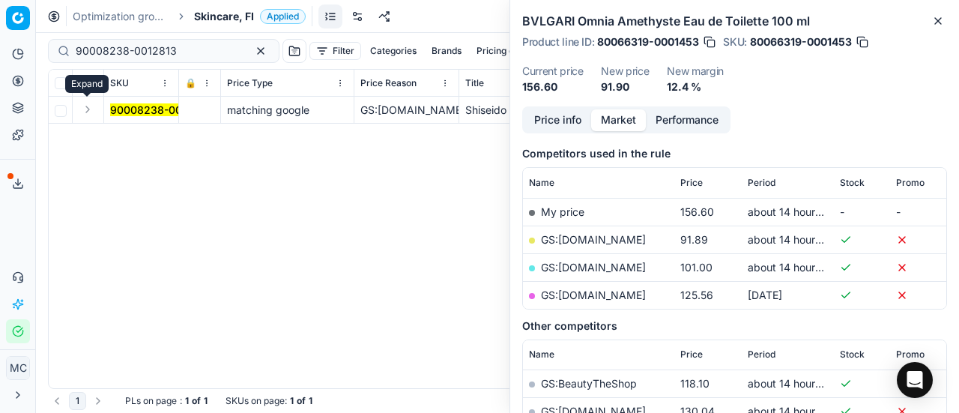
click at [88, 114] on button "Expand" at bounding box center [88, 109] width 18 height 18
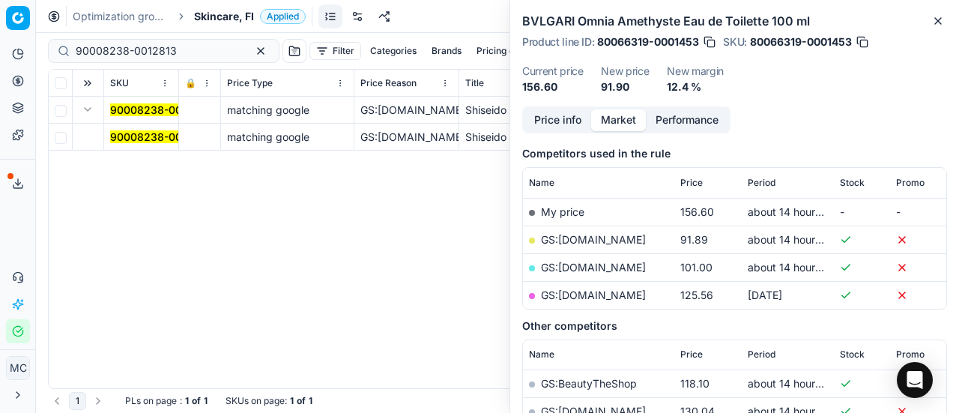
click at [142, 134] on mark "90008238-0012813" at bounding box center [160, 136] width 101 height 13
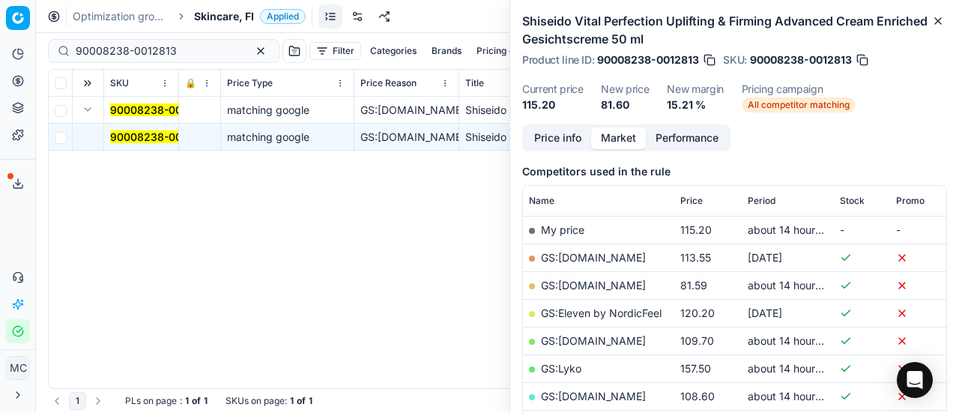
click at [541, 136] on button "Price info" at bounding box center [557, 138] width 67 height 22
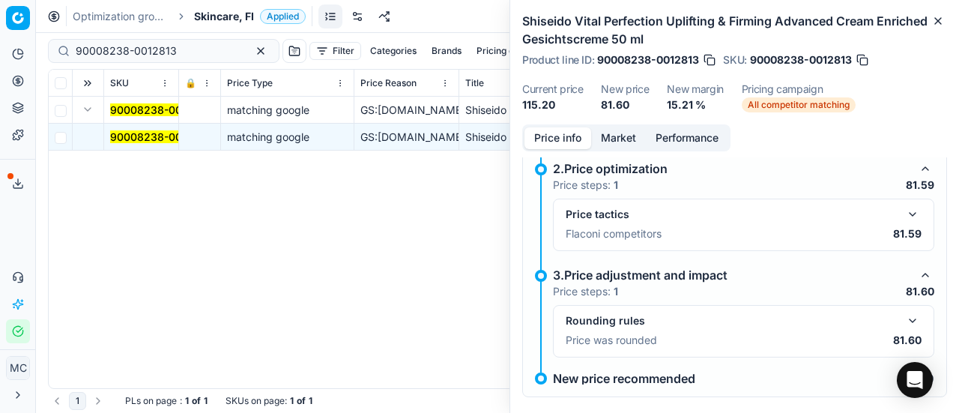
scroll to position [97, 0]
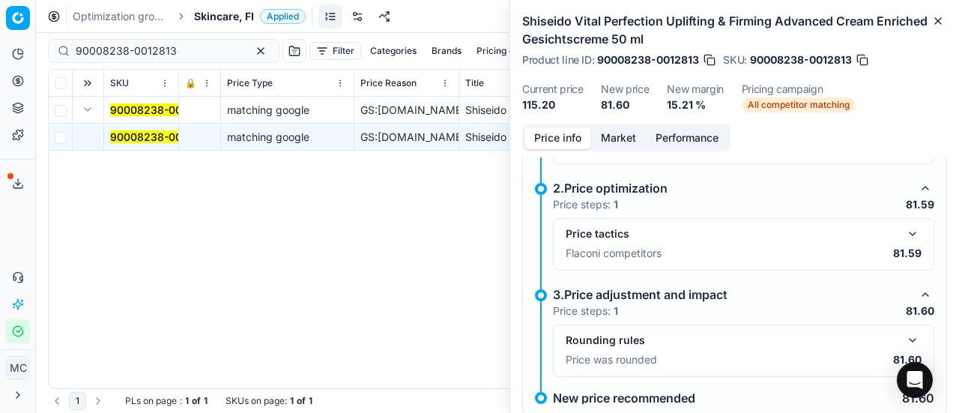
click at [905, 242] on div "Price tactics Flaconi competitors 81.59" at bounding box center [743, 244] width 356 height 39
click at [903, 234] on button "button" at bounding box center [912, 234] width 18 height 18
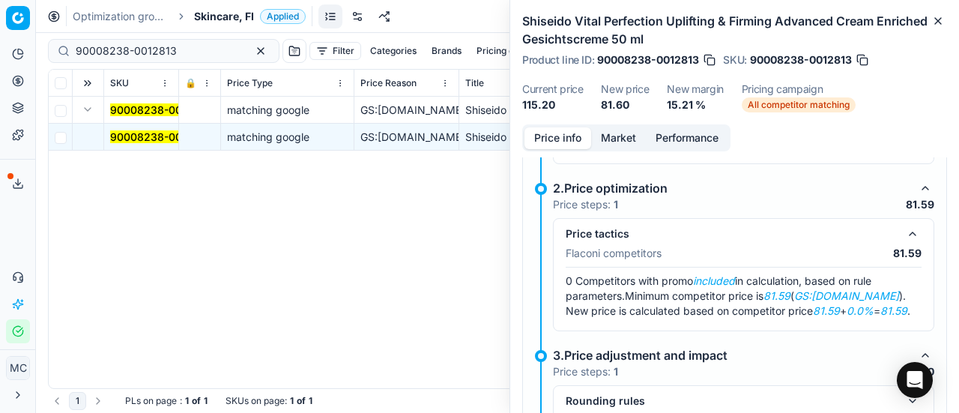
click at [618, 133] on button "Market" at bounding box center [618, 138] width 55 height 22
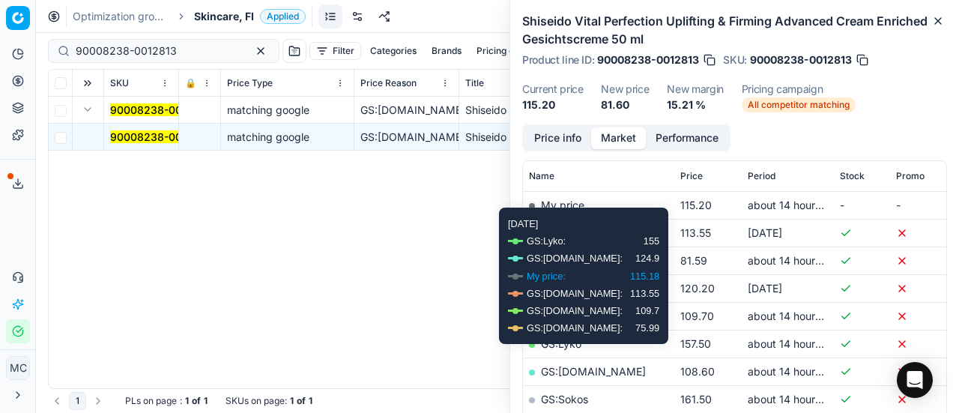
scroll to position [214, 0]
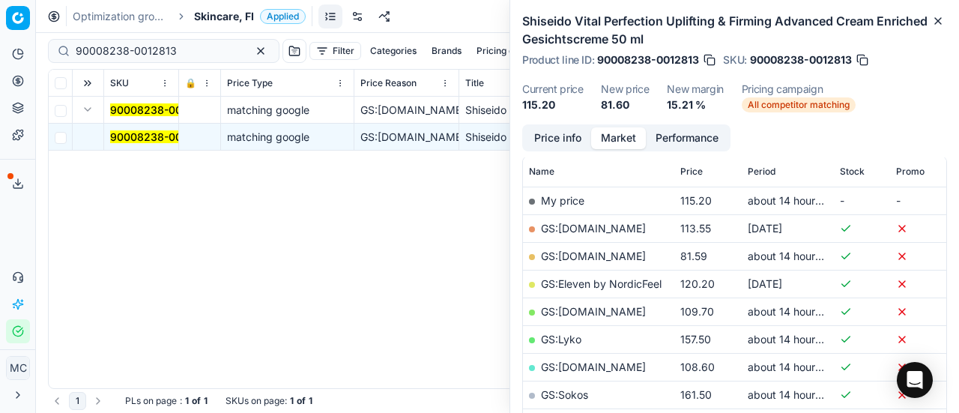
click at [575, 259] on link "GS:Deloox.fi" at bounding box center [593, 255] width 105 height 13
click at [216, 15] on span "Skincare, FI" at bounding box center [224, 16] width 60 height 15
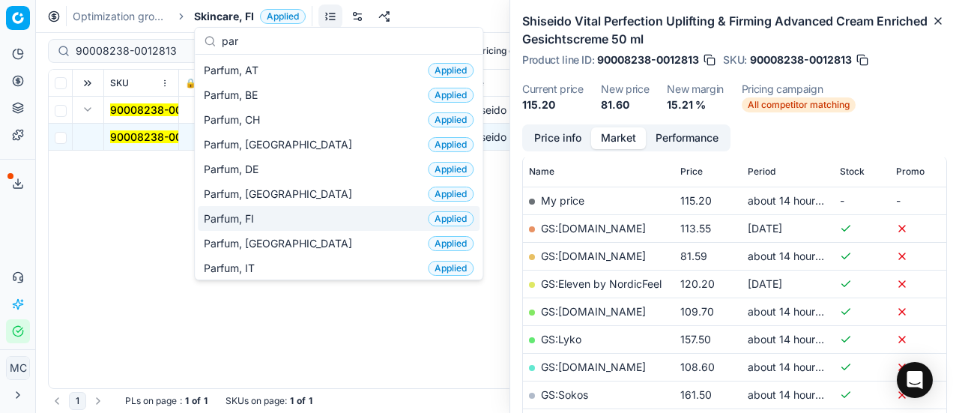
type input "par"
click at [291, 218] on div "Parfum, FI Applied" at bounding box center [339, 218] width 282 height 25
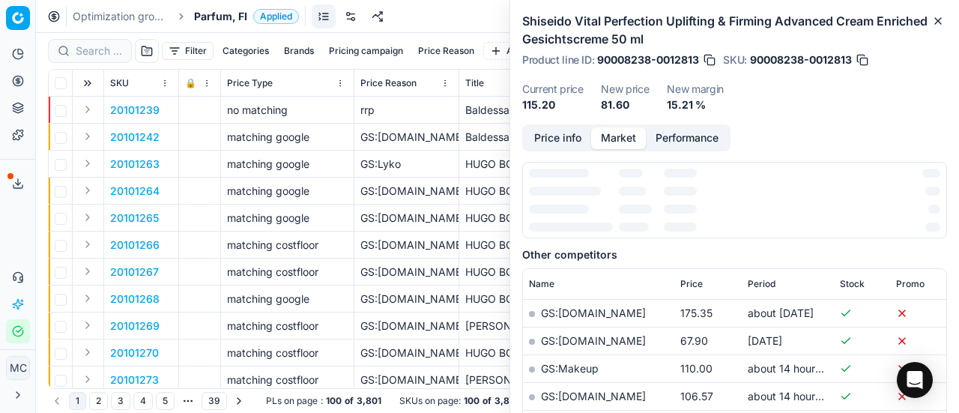
scroll to position [214, 0]
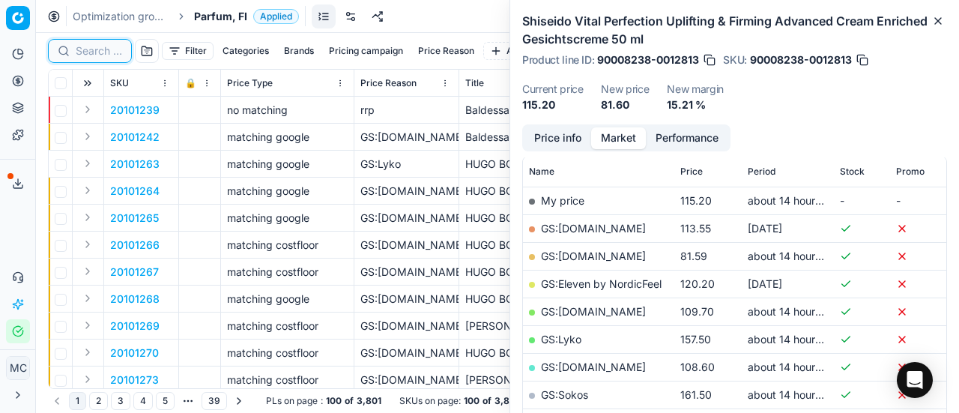
click at [105, 47] on input at bounding box center [99, 50] width 46 height 15
paste input "80066319-0001453"
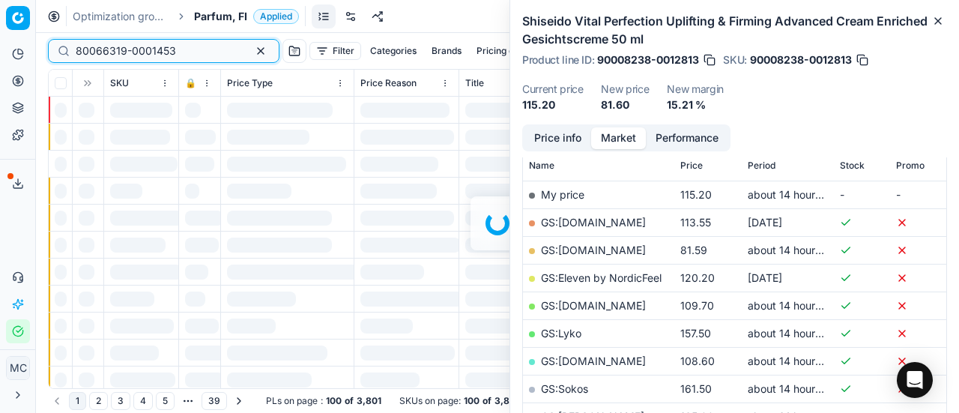
scroll to position [214, 0]
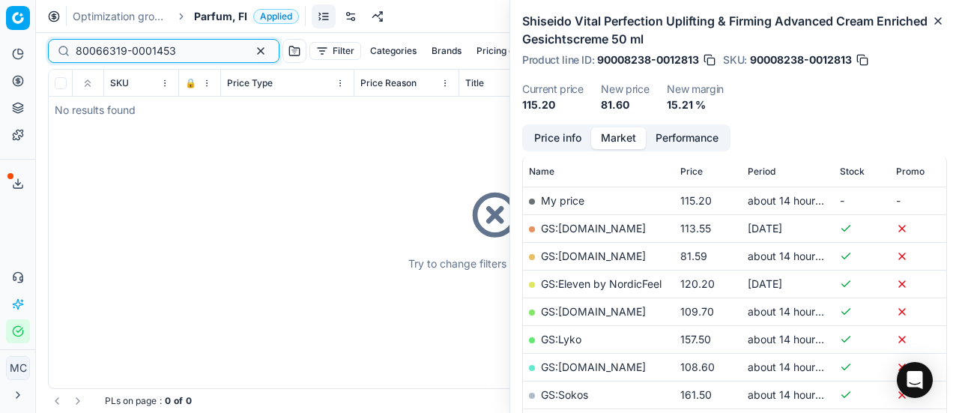
type input "80066319-0001453"
click at [216, 20] on span "Parfum, FI" at bounding box center [220, 16] width 53 height 15
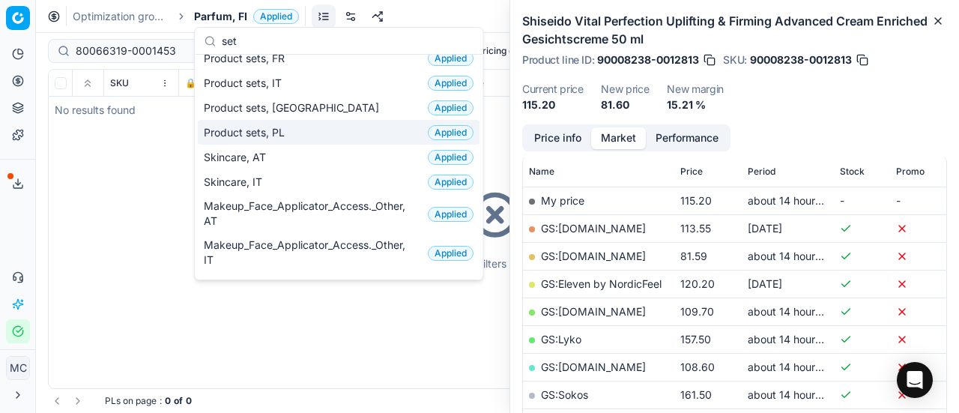
scroll to position [0, 0]
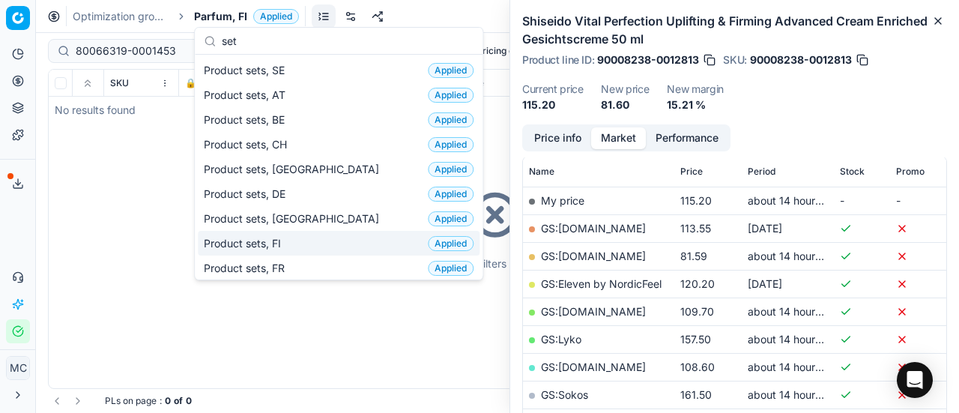
type input "set"
click at [303, 234] on div "Product sets, FI Applied" at bounding box center [339, 243] width 282 height 25
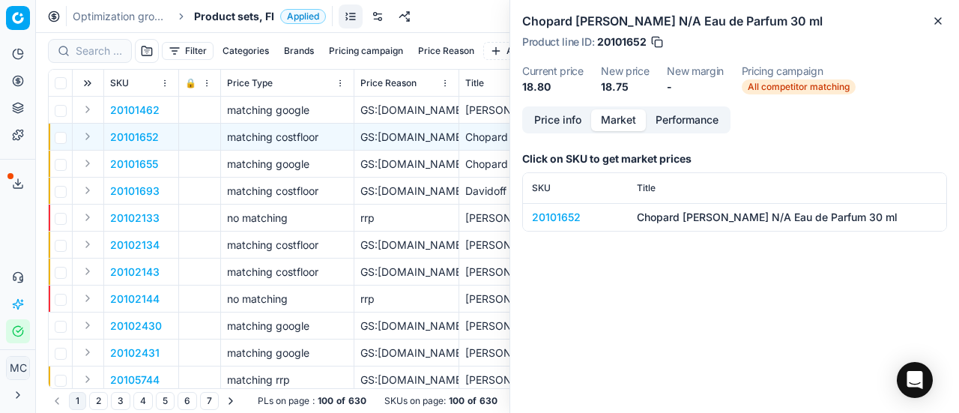
click at [120, 65] on div "Filter Categories Brands Pricing campaign Price Reason Add filter Bulk update A…" at bounding box center [497, 51] width 899 height 36
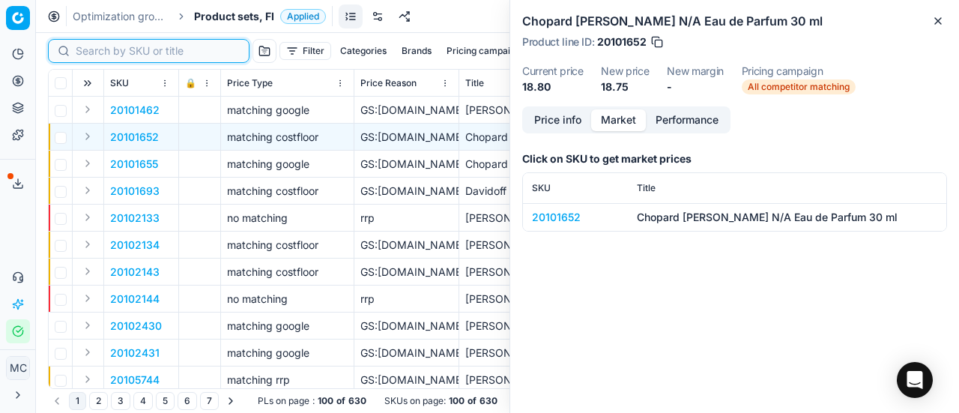
click at [104, 52] on input at bounding box center [158, 50] width 164 height 15
paste input "80066319-0001453"
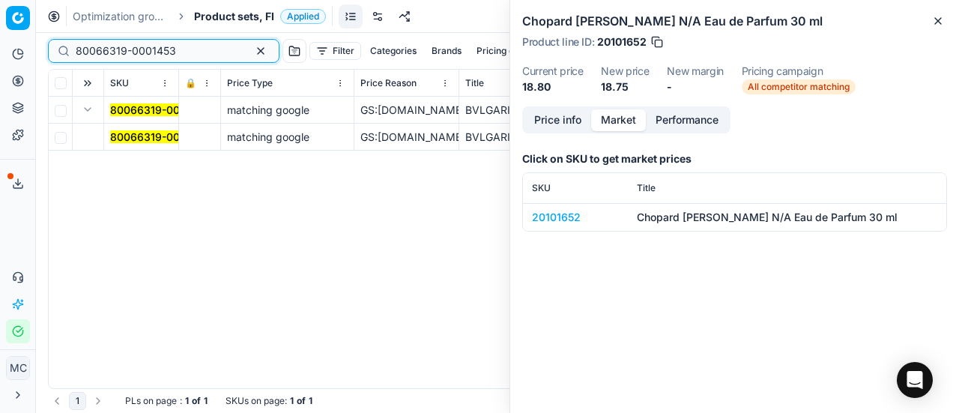
type input "80066319-0001453"
click at [132, 128] on td "80066319-0001453" at bounding box center [141, 137] width 75 height 27
click at [139, 134] on mark "80066319-0001453" at bounding box center [160, 136] width 100 height 13
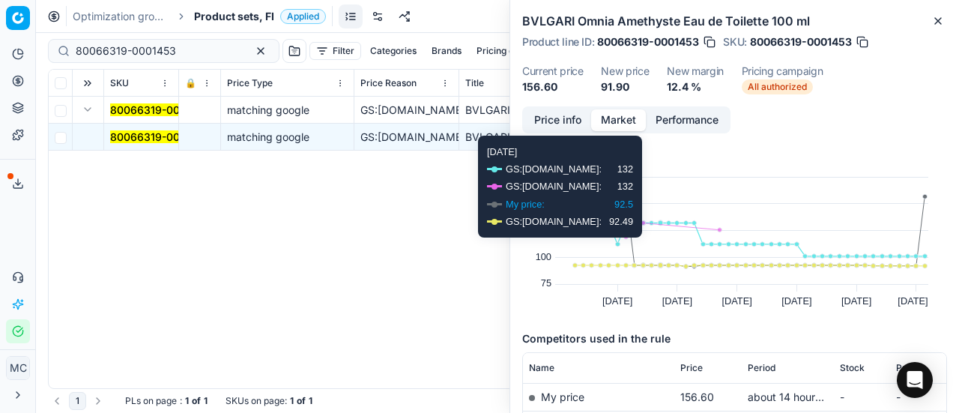
click at [568, 122] on button "Price info" at bounding box center [557, 120] width 67 height 22
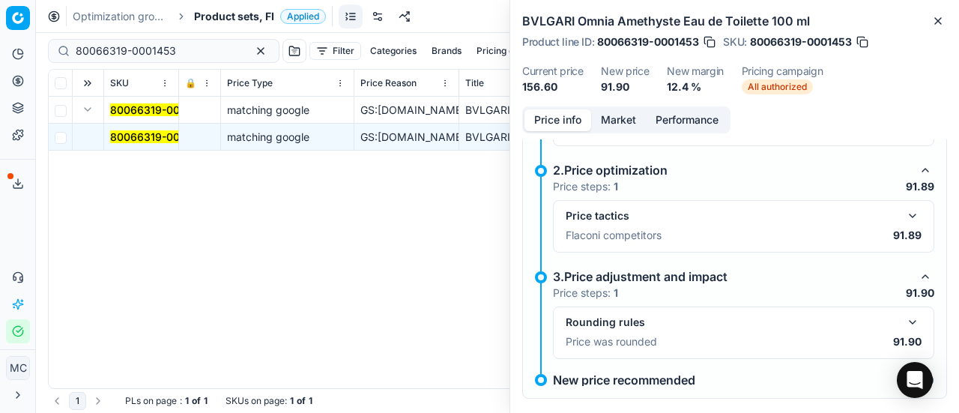
click at [905, 219] on button "button" at bounding box center [912, 216] width 18 height 18
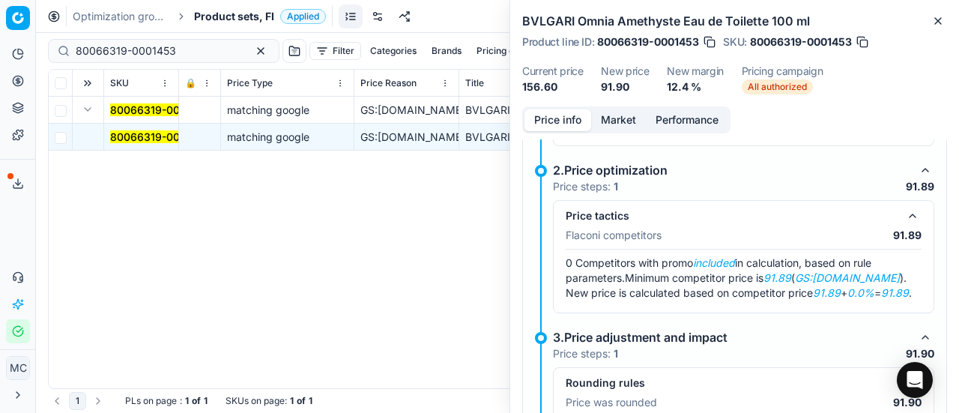
click at [623, 119] on button "Market" at bounding box center [618, 120] width 55 height 22
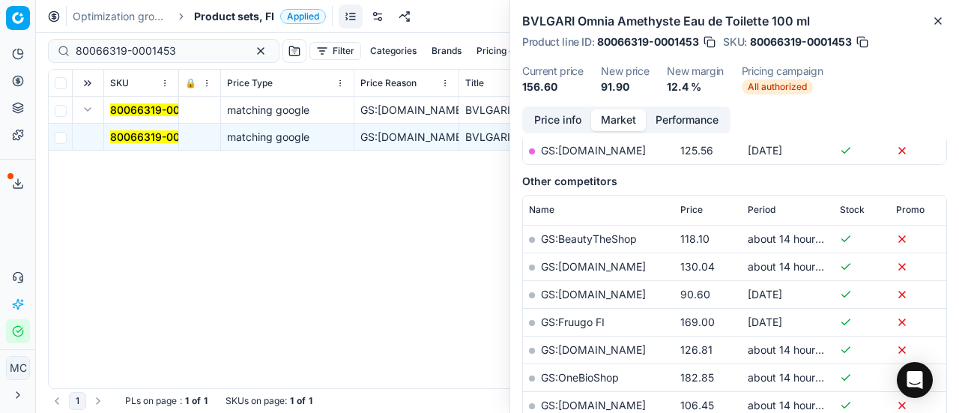
scroll to position [157, 0]
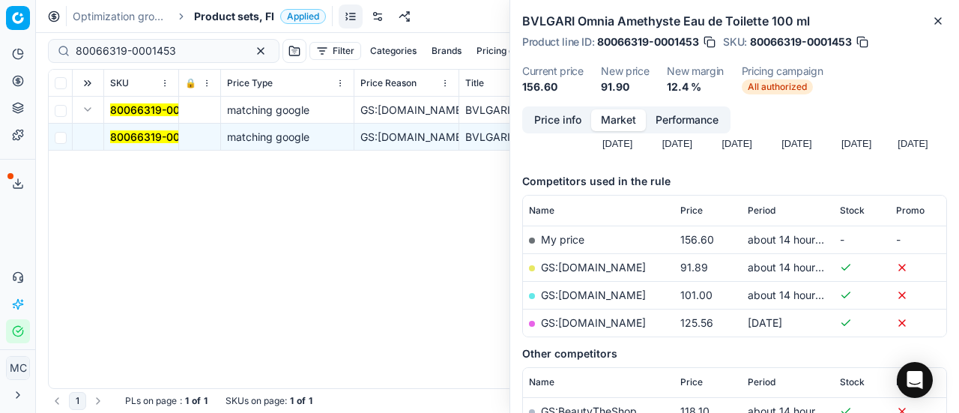
click at [594, 258] on td "GS:Deloox.fi" at bounding box center [598, 267] width 151 height 28
click at [585, 261] on link "GS:Deloox.fi" at bounding box center [593, 267] width 105 height 13
click at [243, 22] on span "Product sets, FI" at bounding box center [234, 16] width 80 height 15
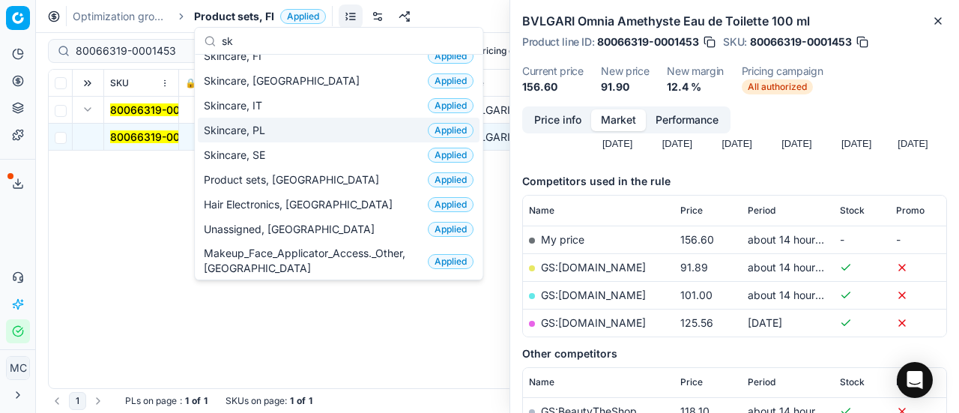
scroll to position [0, 0]
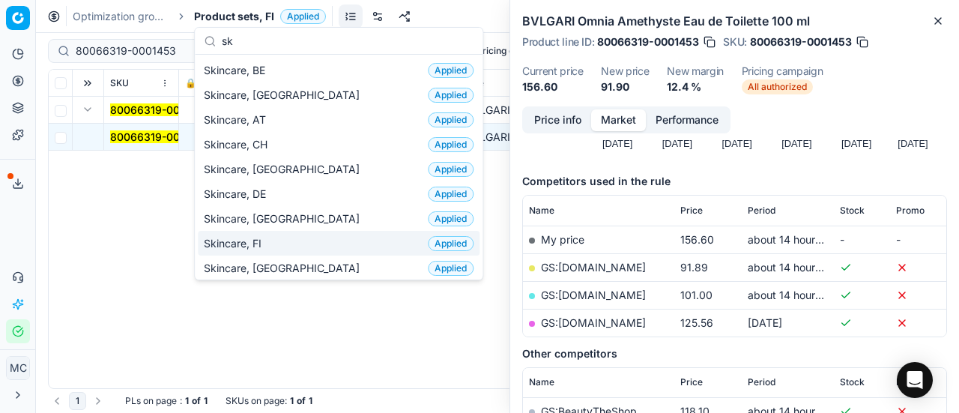
type input "sk"
click at [285, 234] on div "Skincare, FI Applied" at bounding box center [339, 243] width 282 height 25
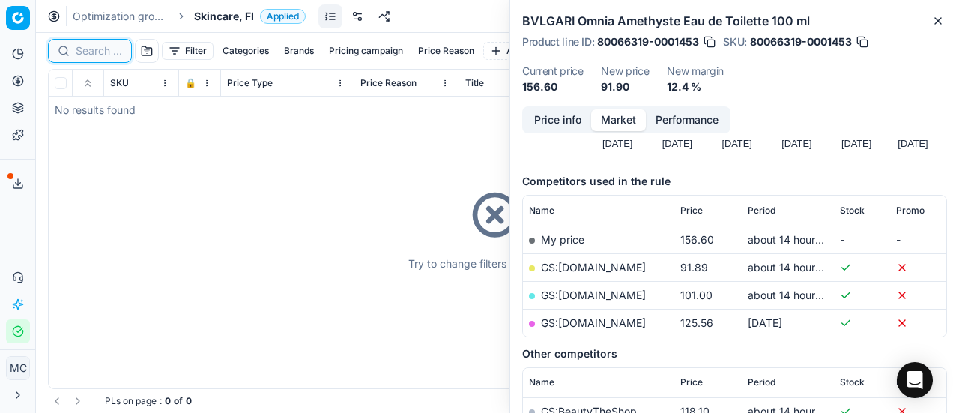
click at [87, 49] on input at bounding box center [99, 50] width 46 height 15
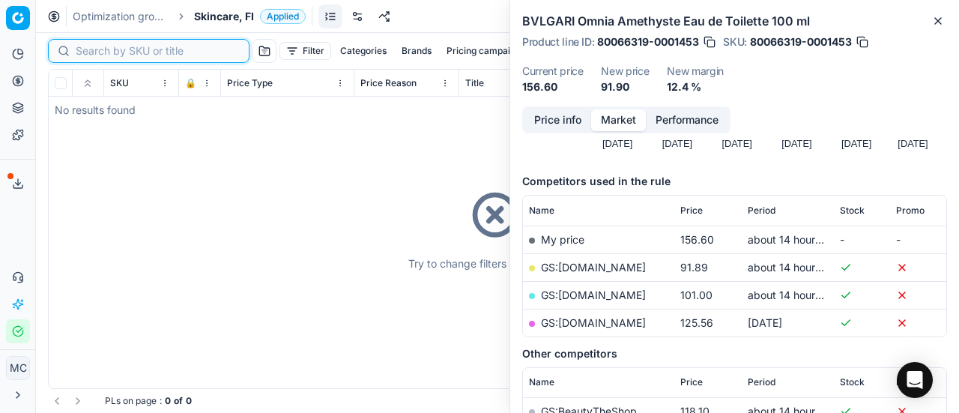
click at [87, 49] on input at bounding box center [158, 50] width 164 height 15
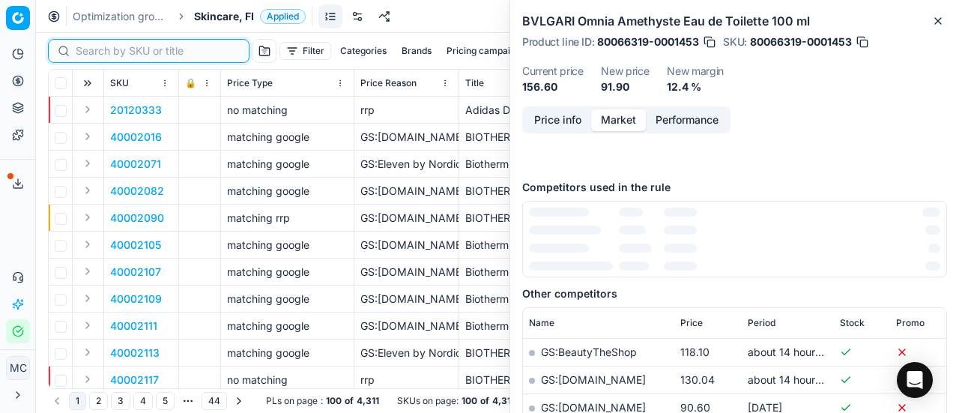
paste input "80054260-91"
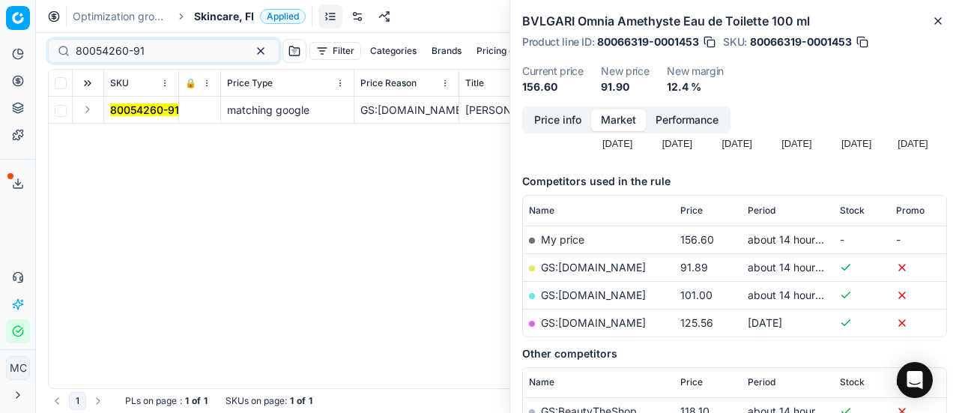
click at [91, 108] on button "Expand" at bounding box center [88, 109] width 18 height 18
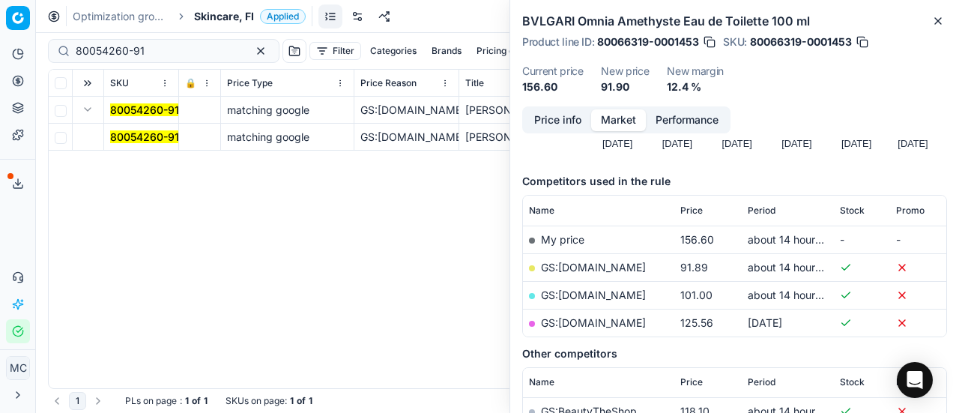
click at [157, 133] on mark "80054260-91" at bounding box center [144, 136] width 69 height 13
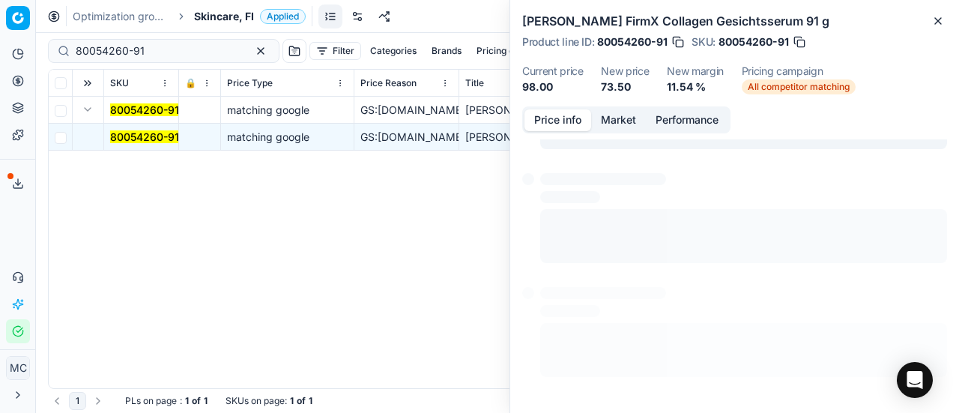
click at [553, 116] on button "Price info" at bounding box center [557, 120] width 67 height 22
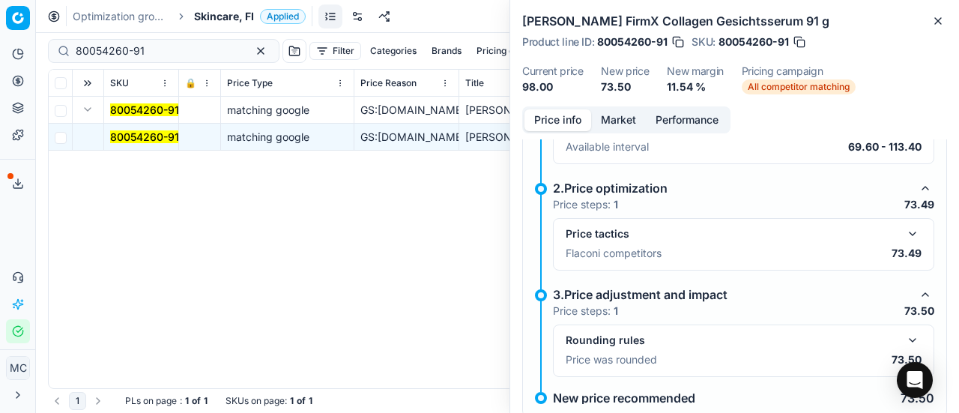
click at [891, 228] on div "Price tactics" at bounding box center [743, 234] width 356 height 18
click at [903, 230] on button "button" at bounding box center [912, 234] width 18 height 18
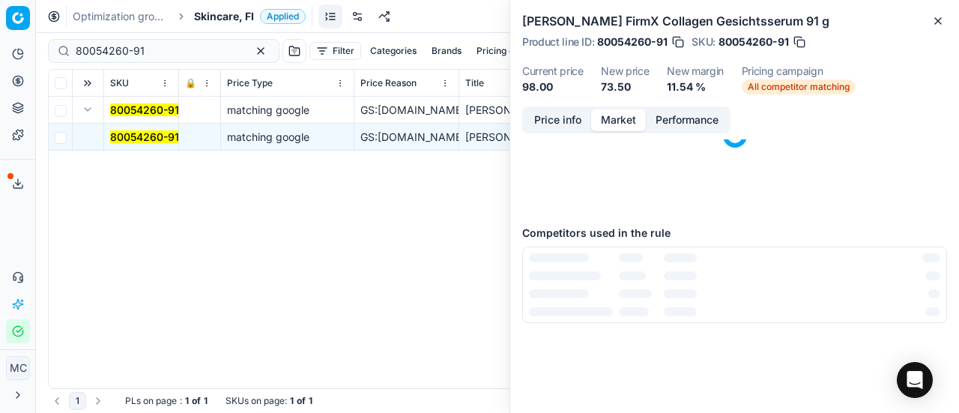
click at [604, 124] on button "Market" at bounding box center [618, 120] width 55 height 22
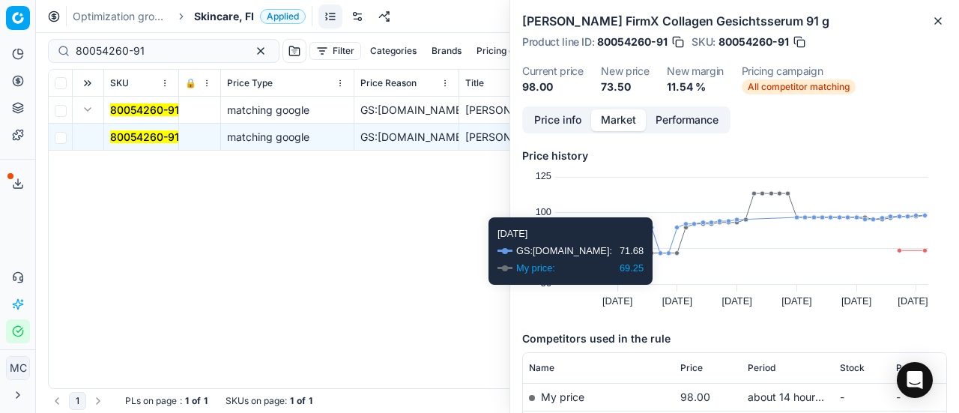
scroll to position [224, 0]
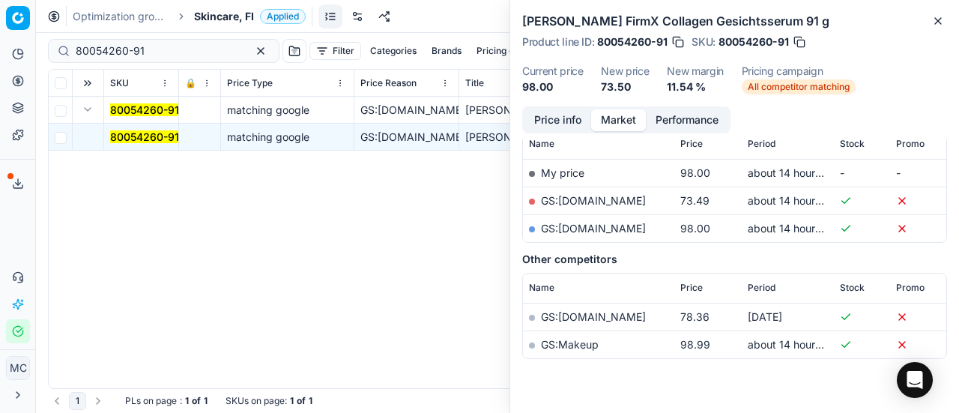
click at [593, 196] on link "GS:Boozt.com" at bounding box center [593, 200] width 105 height 13
drag, startPoint x: 174, startPoint y: 45, endPoint x: 0, endPoint y: 37, distance: 173.9
click at [0, 37] on div "Pricing platform Analytics Pricing Product portfolio Templates Export service 2…" at bounding box center [479, 206] width 959 height 413
paste input "68509-15"
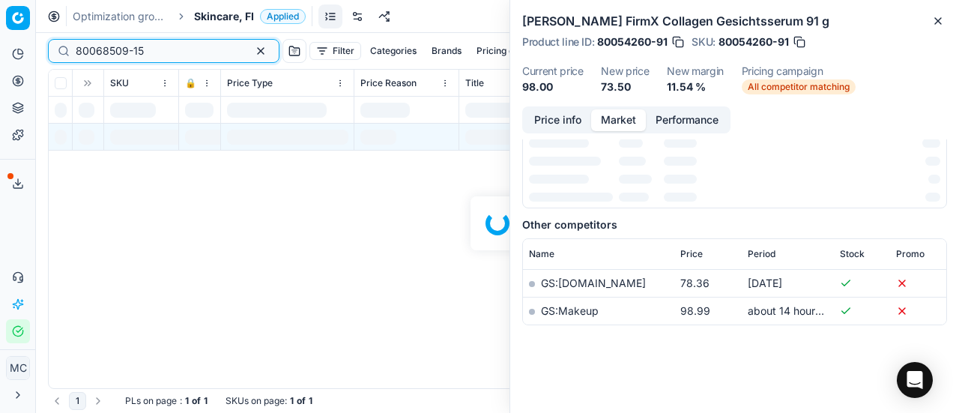
scroll to position [224, 0]
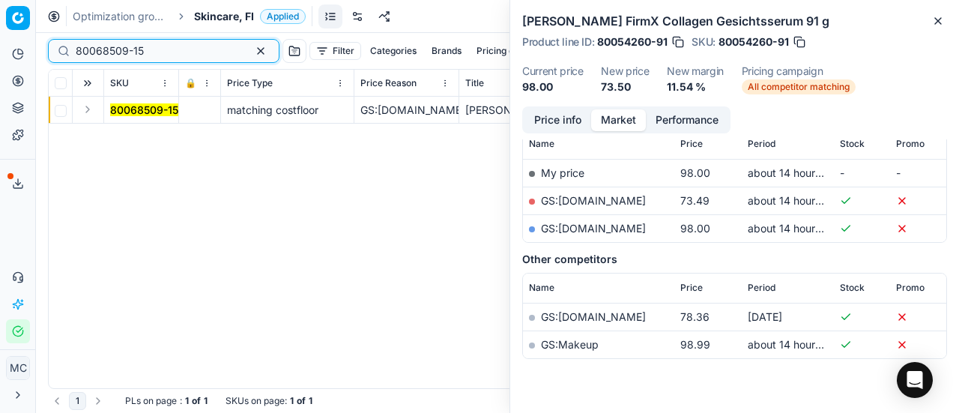
type input "80068509-15"
click at [91, 112] on button "Expand" at bounding box center [88, 109] width 18 height 18
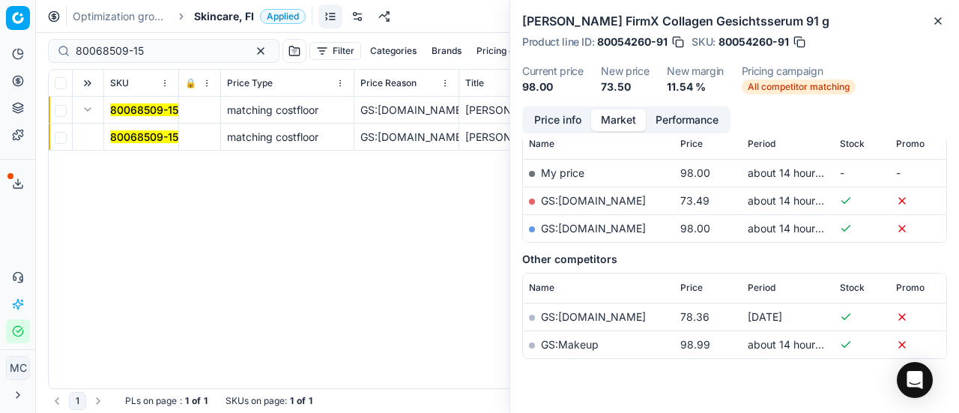
click at [144, 134] on mark "80068509-15" at bounding box center [144, 136] width 68 height 13
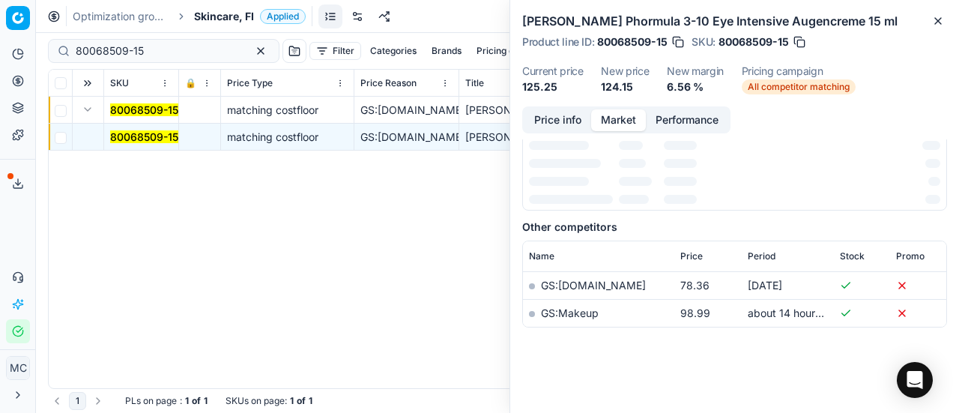
scroll to position [0, 0]
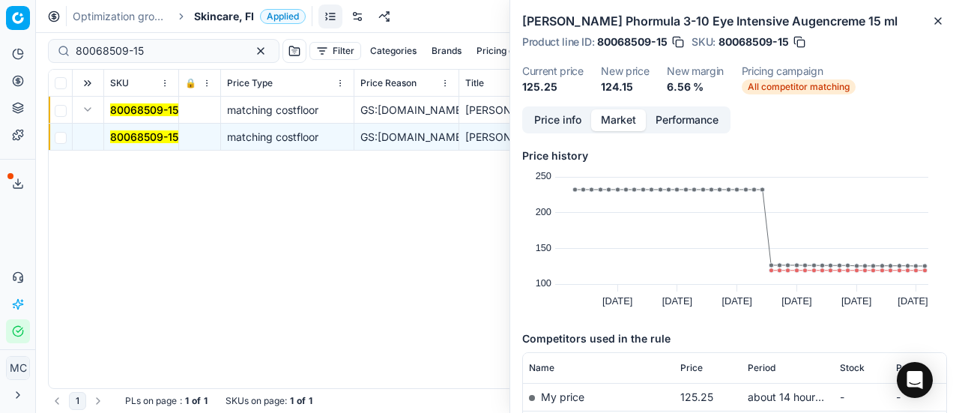
click at [584, 121] on button "Price info" at bounding box center [557, 120] width 67 height 22
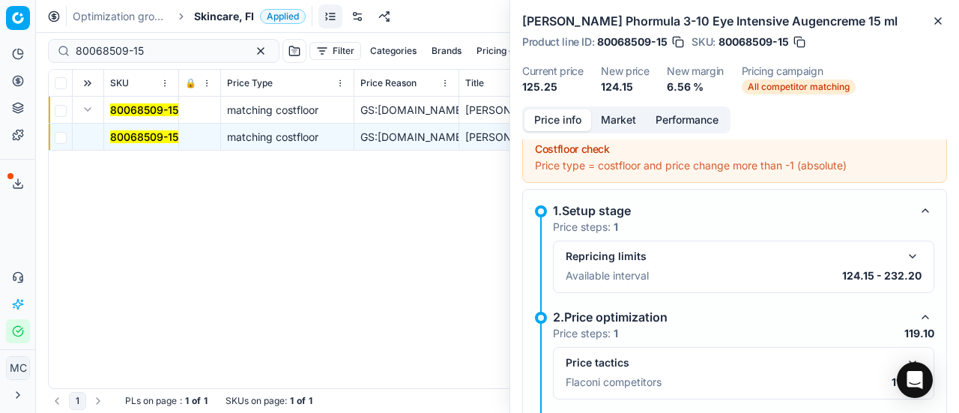
scroll to position [141, 0]
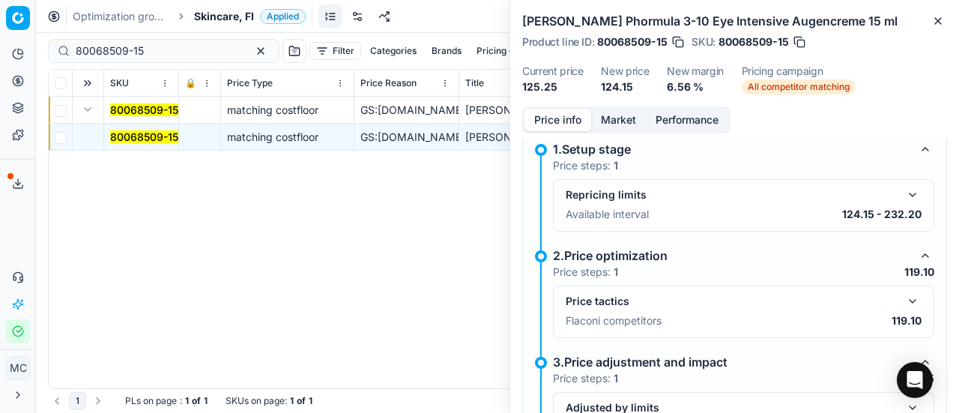
click at [905, 302] on button "button" at bounding box center [912, 301] width 18 height 18
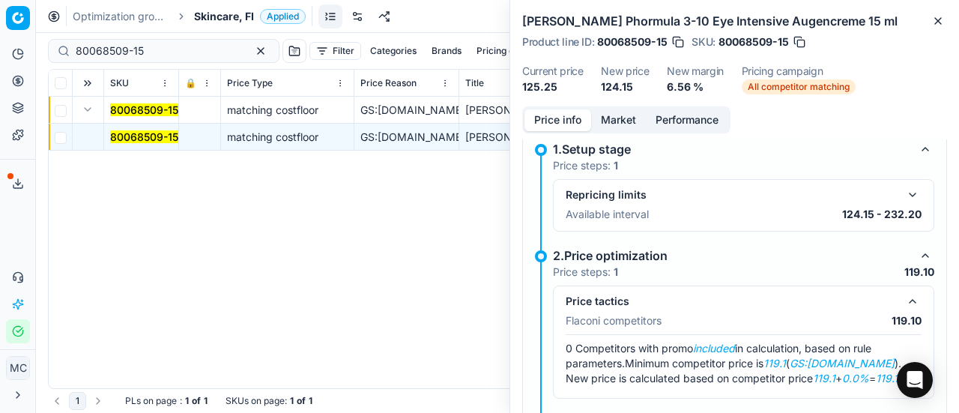
click at [629, 123] on button "Market" at bounding box center [618, 120] width 55 height 22
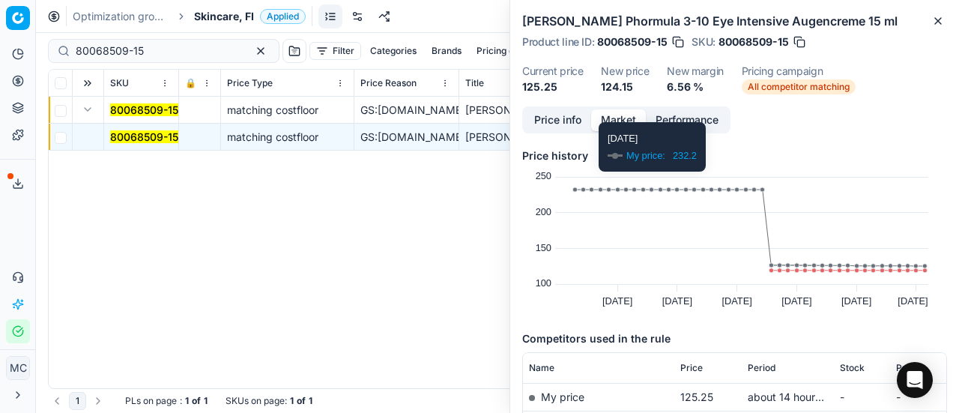
scroll to position [115, 0]
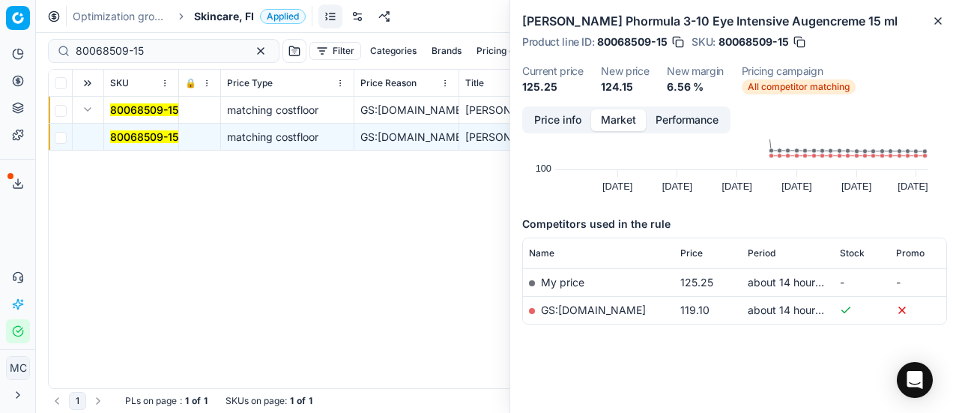
click at [626, 306] on link "GS:Parfyymi-Klikkaus.fi" at bounding box center [593, 309] width 105 height 13
click at [219, 13] on span "Skincare, FI" at bounding box center [224, 16] width 60 height 15
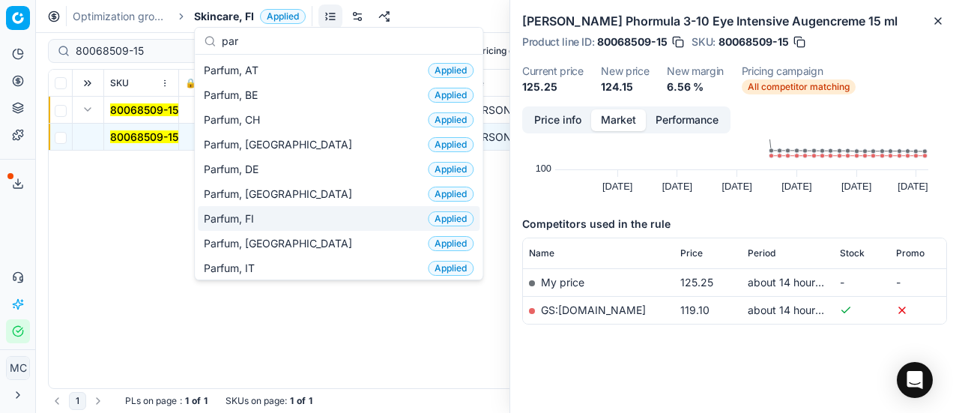
type input "par"
click at [255, 213] on span "Parfum, FI" at bounding box center [232, 218] width 56 height 15
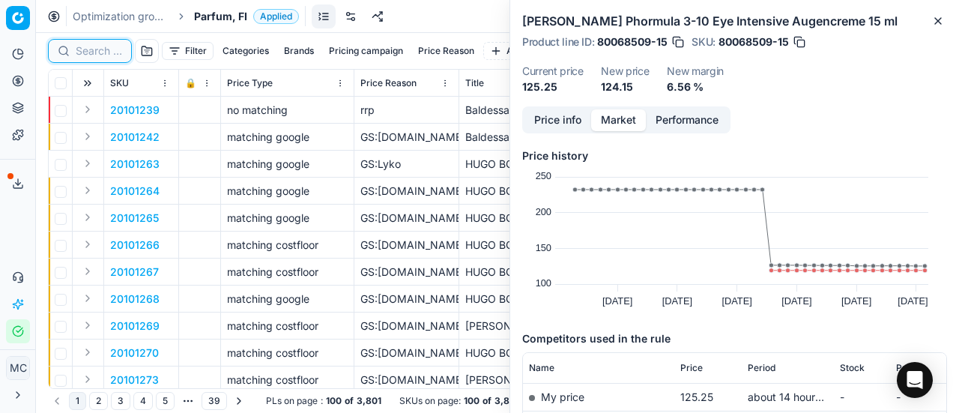
click at [112, 46] on input at bounding box center [99, 50] width 46 height 15
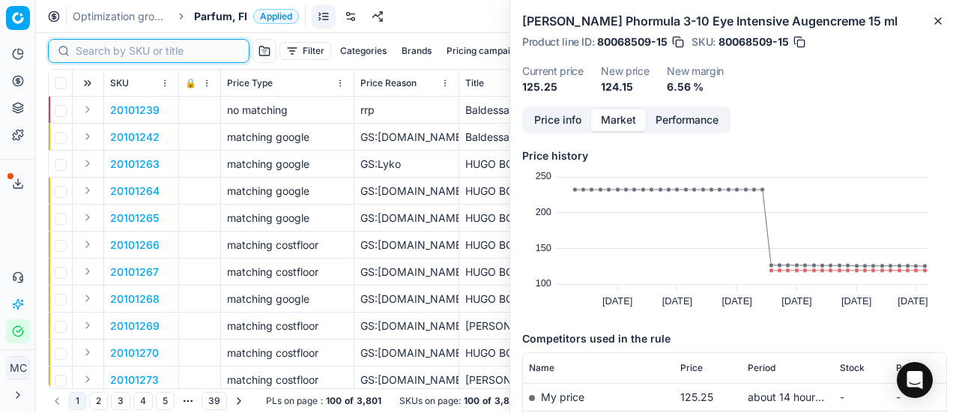
paste input "80004581-90"
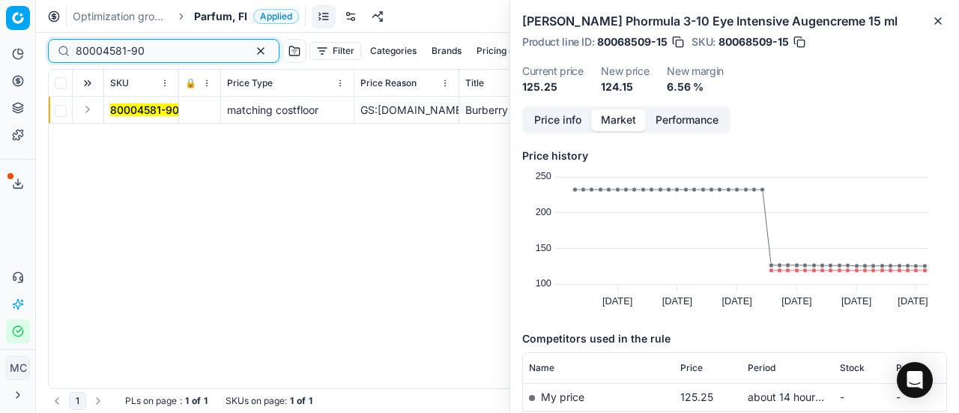
type input "80004581-90"
click at [94, 117] on button "Expand" at bounding box center [88, 109] width 18 height 18
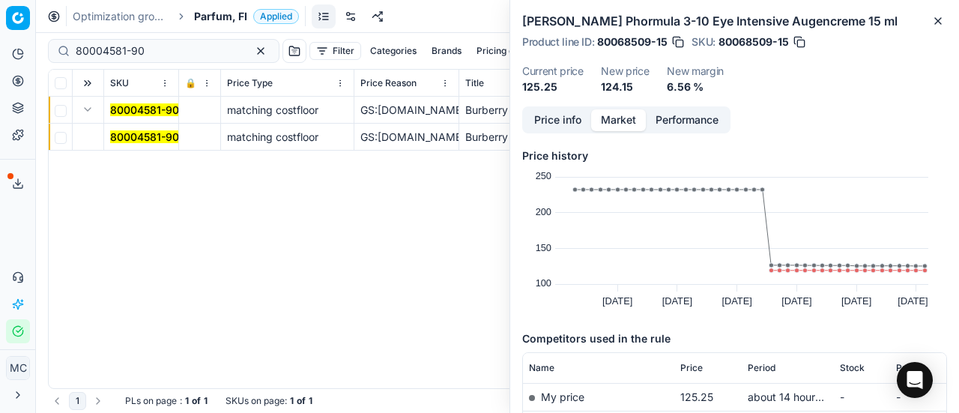
click at [147, 141] on mark "80004581-90" at bounding box center [144, 136] width 69 height 13
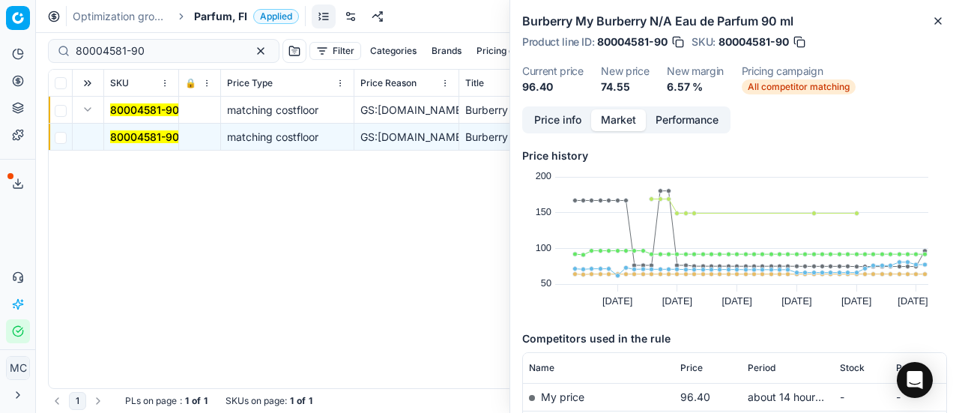
click at [565, 117] on button "Price info" at bounding box center [557, 120] width 67 height 22
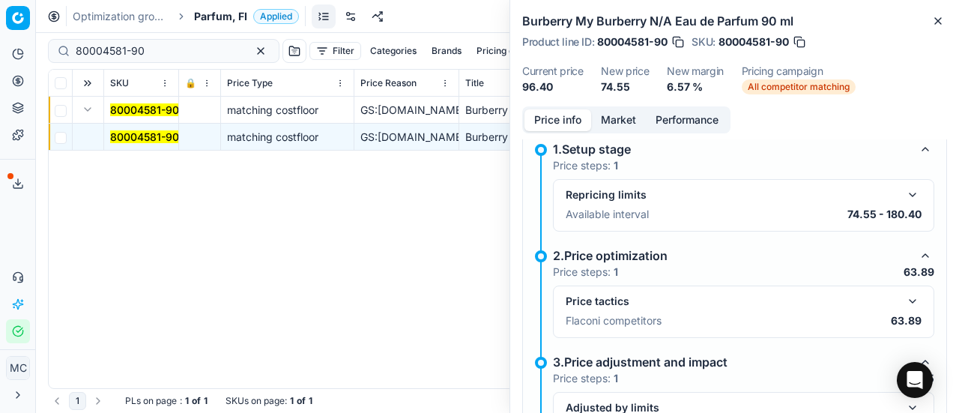
click at [905, 297] on button "button" at bounding box center [912, 301] width 18 height 18
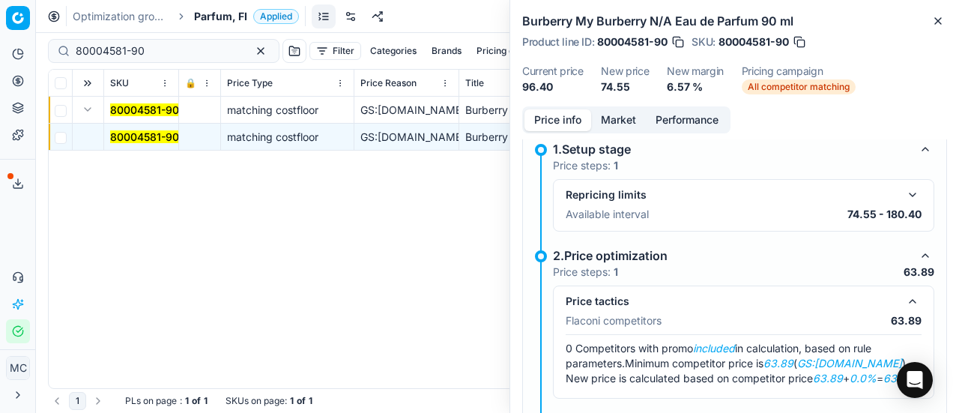
click at [617, 114] on button "Market" at bounding box center [618, 120] width 55 height 22
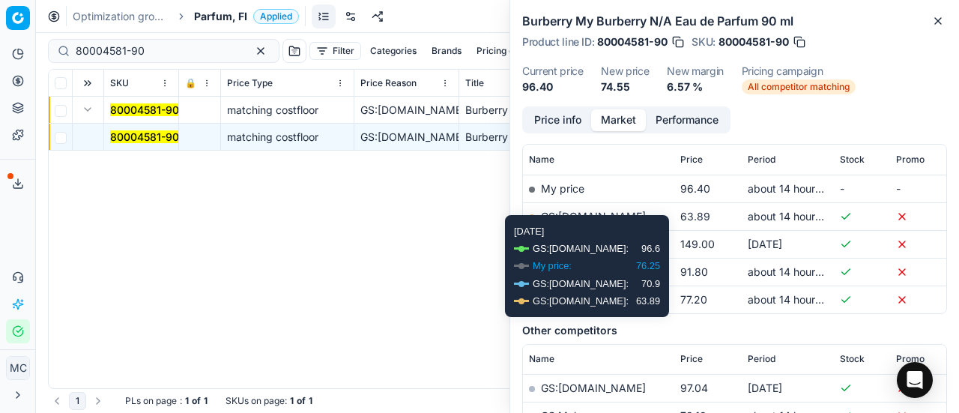
scroll to position [214, 0]
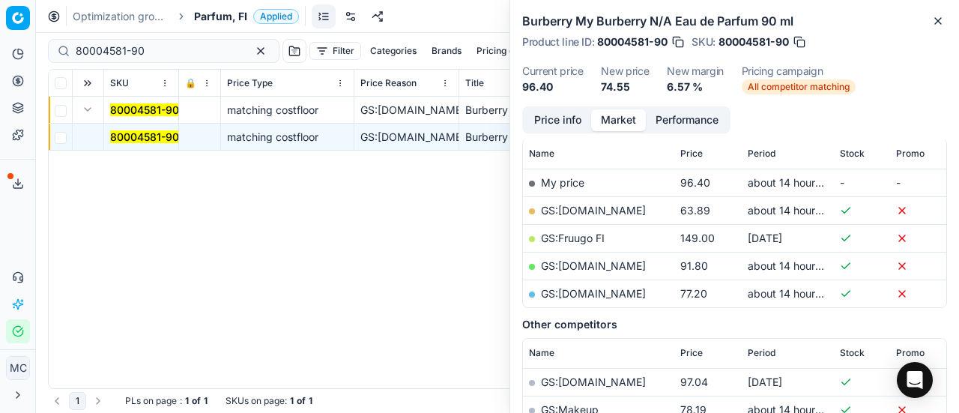
click at [593, 213] on link "GS:Deloox.fi" at bounding box center [593, 210] width 105 height 13
click at [195, 1] on div "Optimization groups Parfum, FI Applied Discard Download report" at bounding box center [497, 16] width 923 height 33
click at [200, 9] on span "Parfum, FI" at bounding box center [220, 16] width 53 height 15
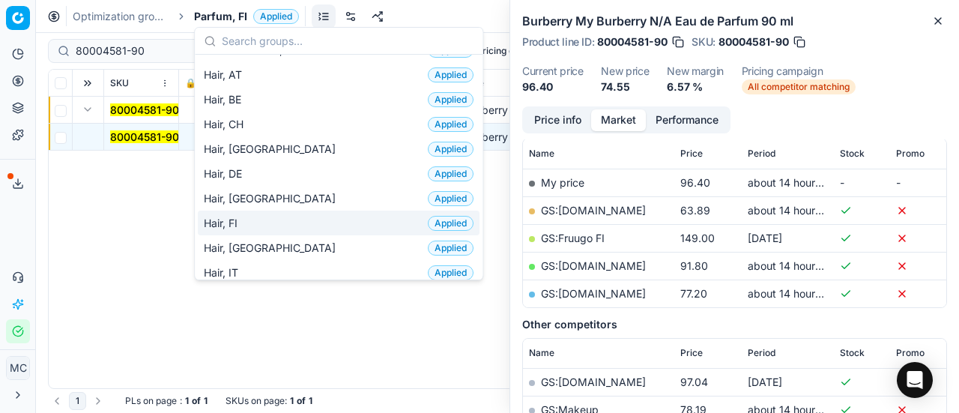
scroll to position [291, 0]
click at [259, 215] on div "Hair, FI Applied" at bounding box center [339, 223] width 282 height 25
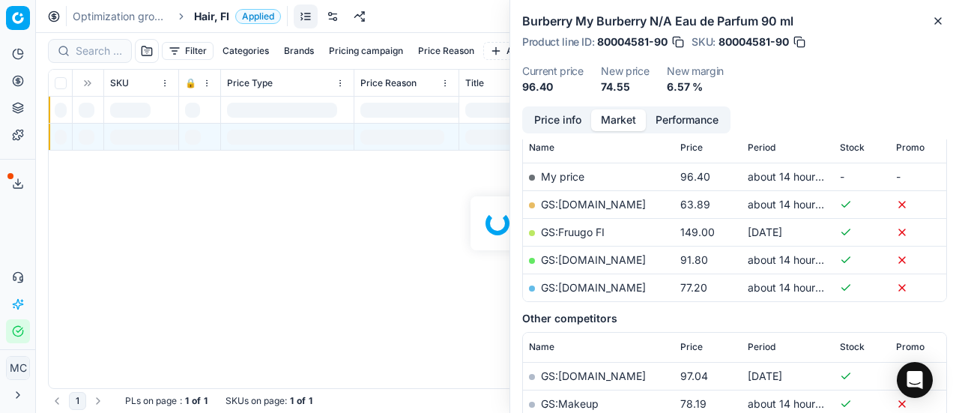
scroll to position [214, 0]
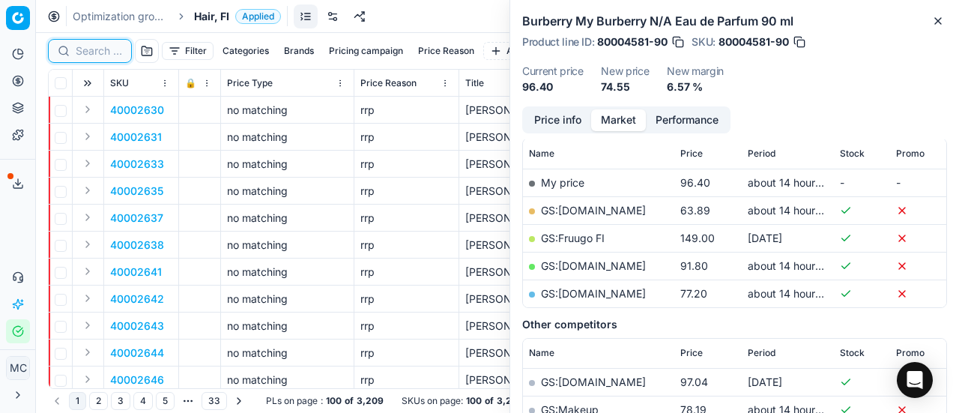
click at [97, 52] on input at bounding box center [99, 50] width 46 height 15
paste input "80074857-1"
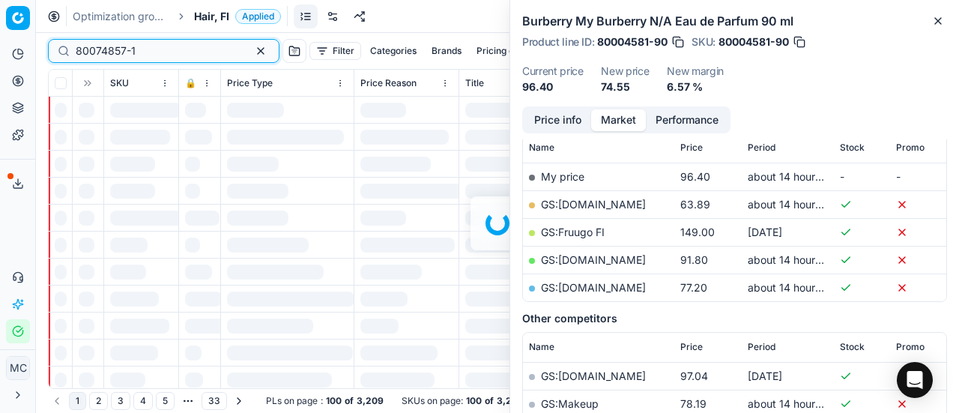
scroll to position [214, 0]
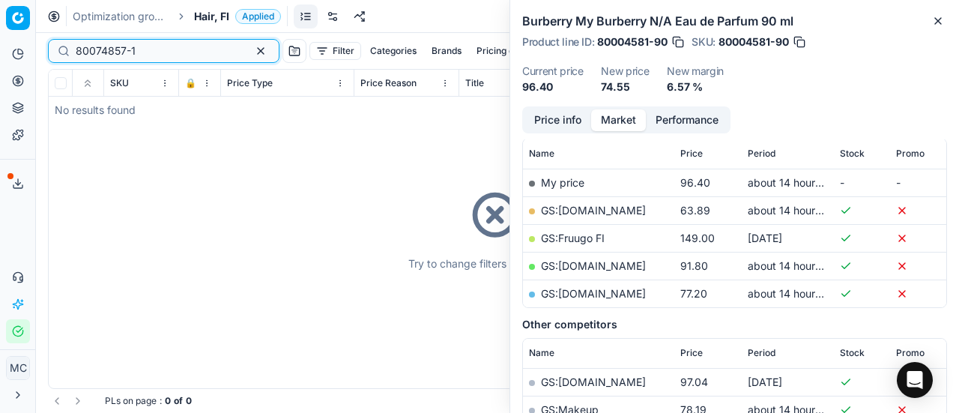
type input "80074857-1"
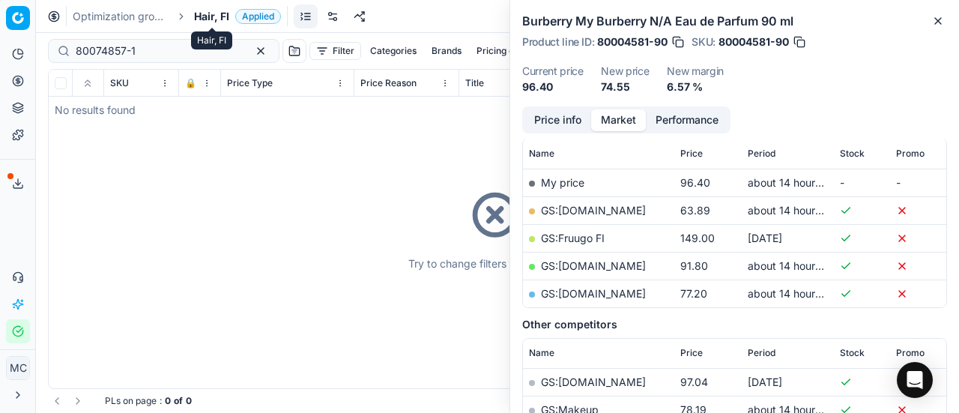
click at [205, 14] on span "Hair, FI" at bounding box center [211, 16] width 35 height 15
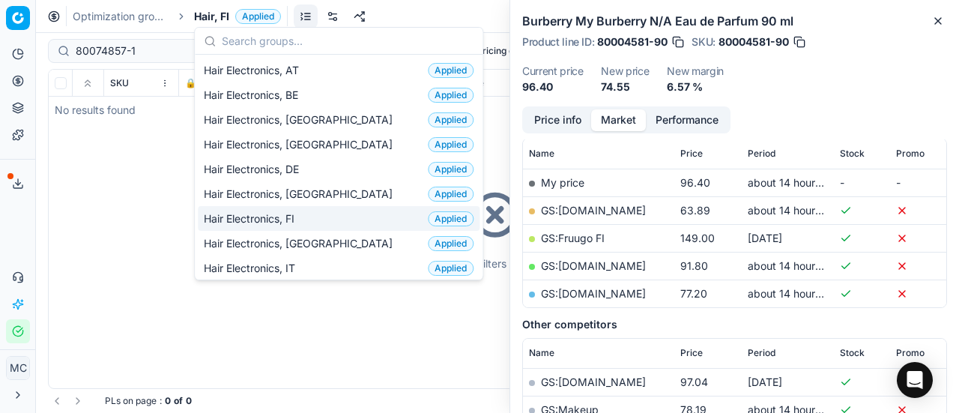
click at [292, 213] on span "Hair Electronics, FI" at bounding box center [252, 218] width 97 height 15
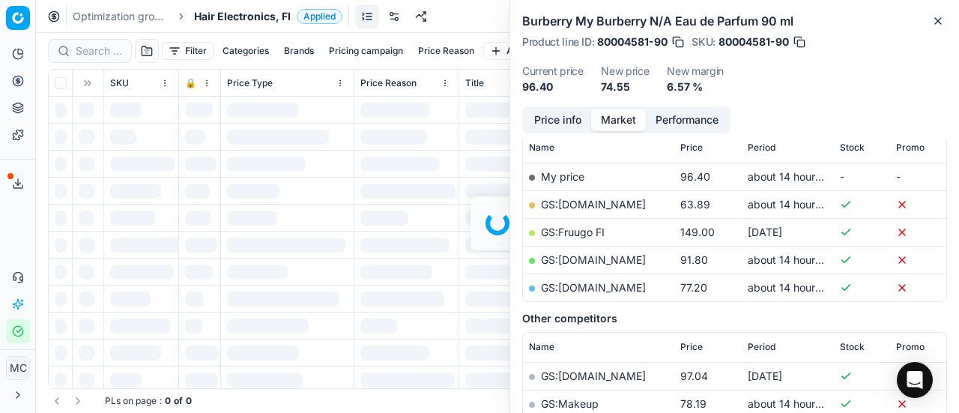
scroll to position [214, 0]
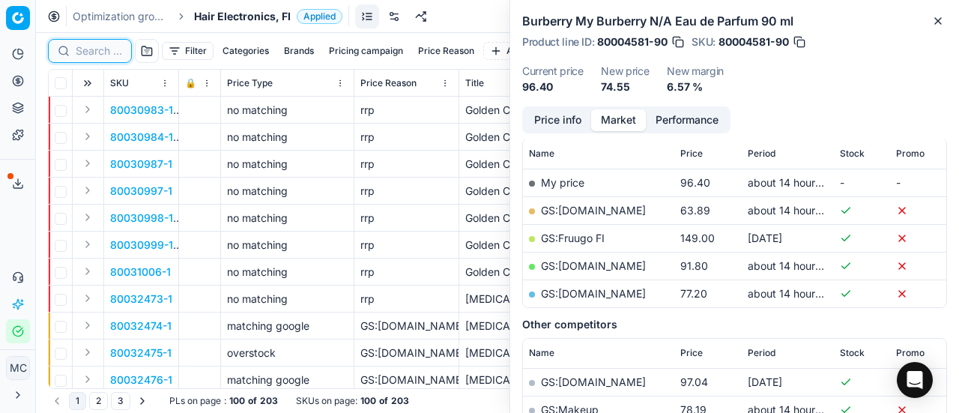
click at [85, 49] on input at bounding box center [99, 50] width 46 height 15
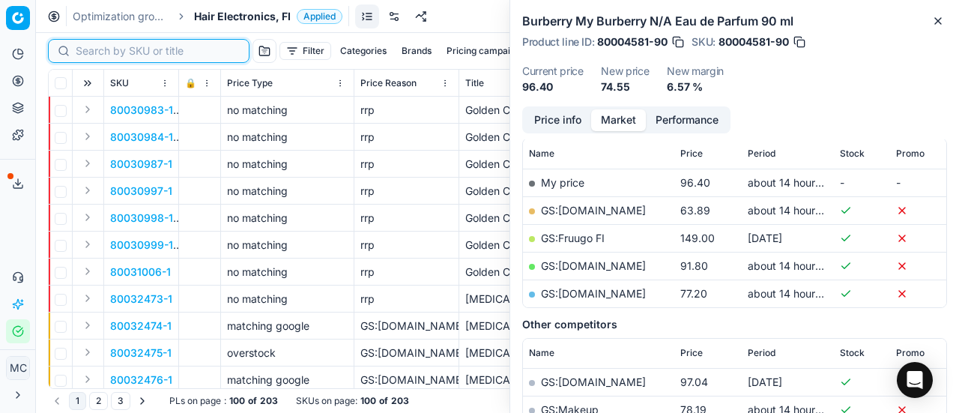
paste input "80074857-1"
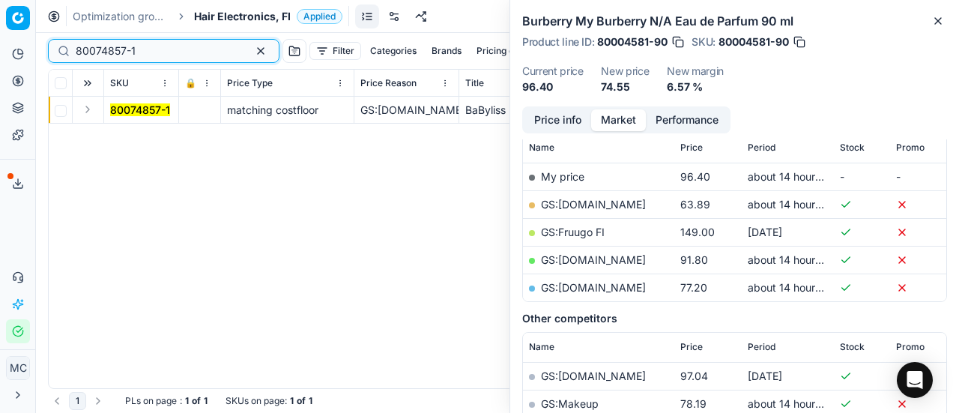
scroll to position [214, 0]
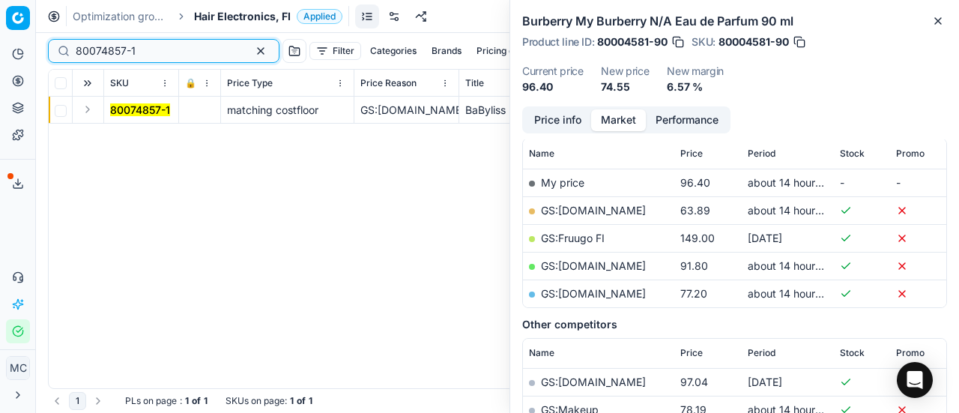
type input "80074857-1"
click at [93, 110] on button "Expand" at bounding box center [88, 109] width 18 height 18
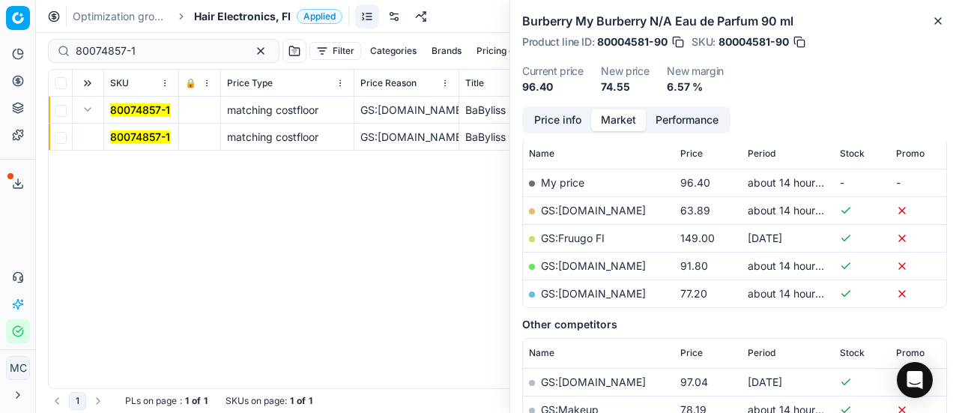
click at [131, 130] on mark "80074857-1" at bounding box center [140, 136] width 60 height 13
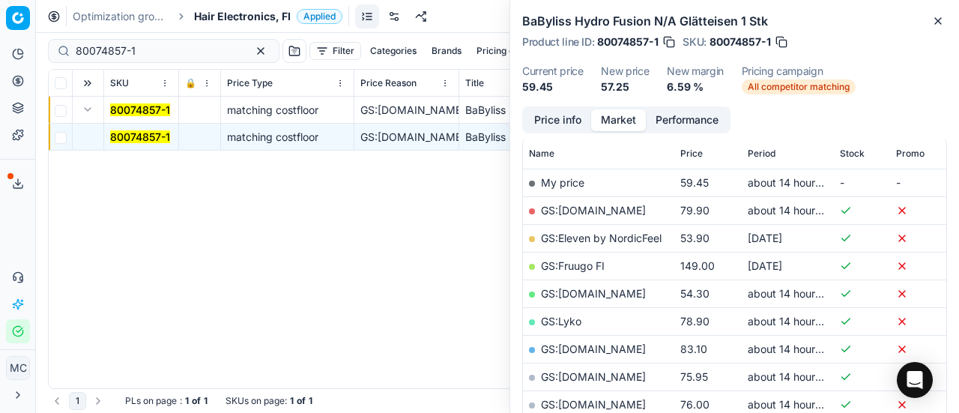
click at [565, 115] on button "Price info" at bounding box center [557, 120] width 67 height 22
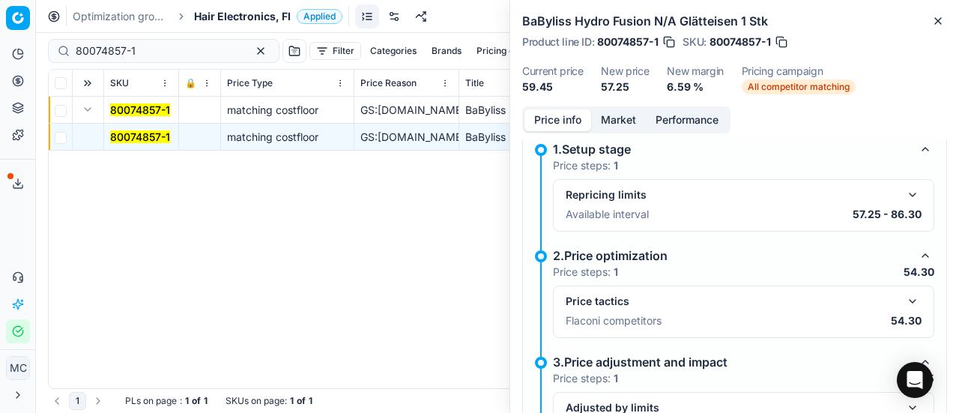
click at [903, 302] on button "button" at bounding box center [912, 301] width 18 height 18
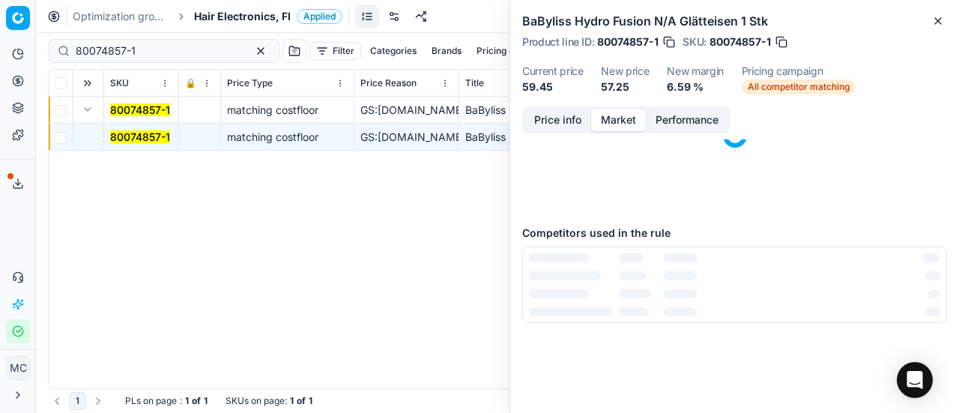
click at [628, 122] on button "Market" at bounding box center [618, 120] width 55 height 22
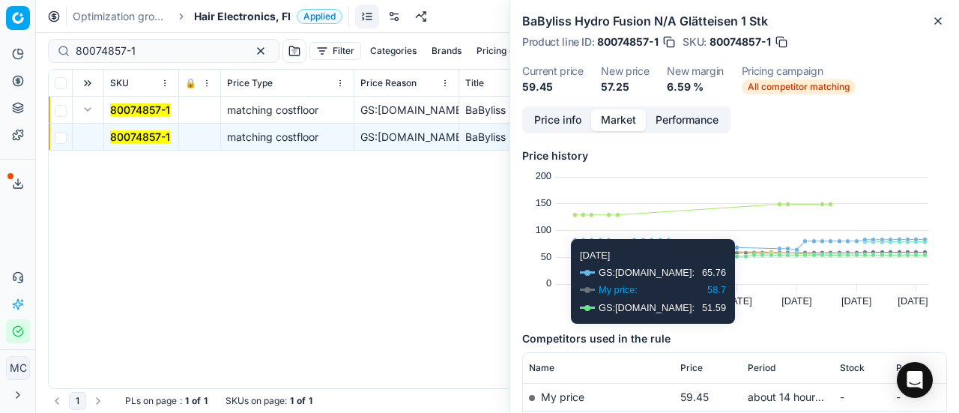
scroll to position [167, 0]
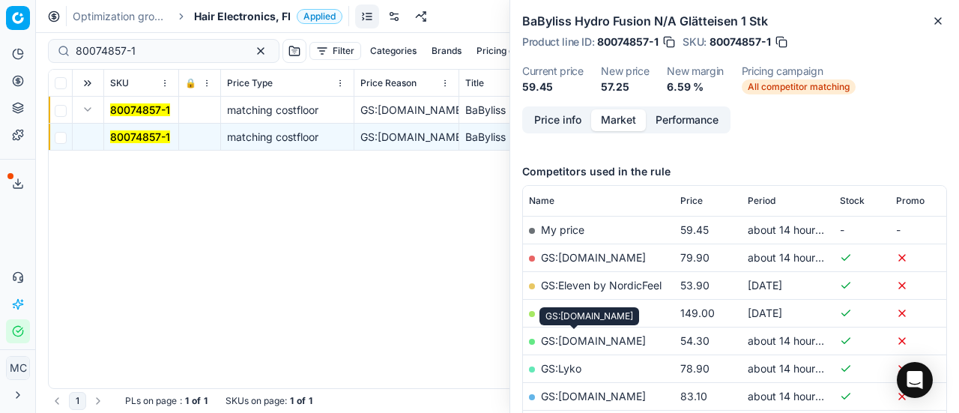
click at [593, 344] on link "GS:Luxplus.fi" at bounding box center [593, 340] width 105 height 13
click at [240, 26] on div "Optimization groups Hair Electronics, FI Applied Discard Download report" at bounding box center [497, 16] width 923 height 33
click at [238, 23] on div "Optimization groups Hair Electronics, FI Applied Discard Download report" at bounding box center [497, 16] width 923 height 33
click at [226, 19] on span "Hair Electronics, FI" at bounding box center [242, 16] width 97 height 15
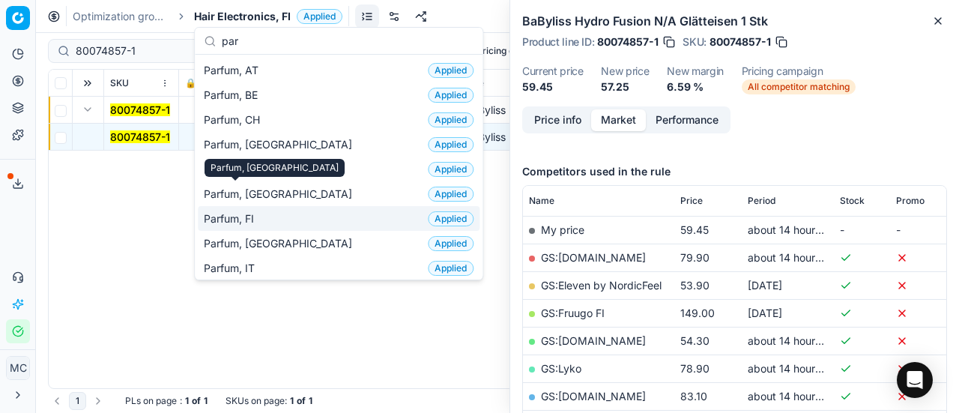
type input "par"
click at [234, 218] on span "Parfum, FI" at bounding box center [232, 218] width 56 height 15
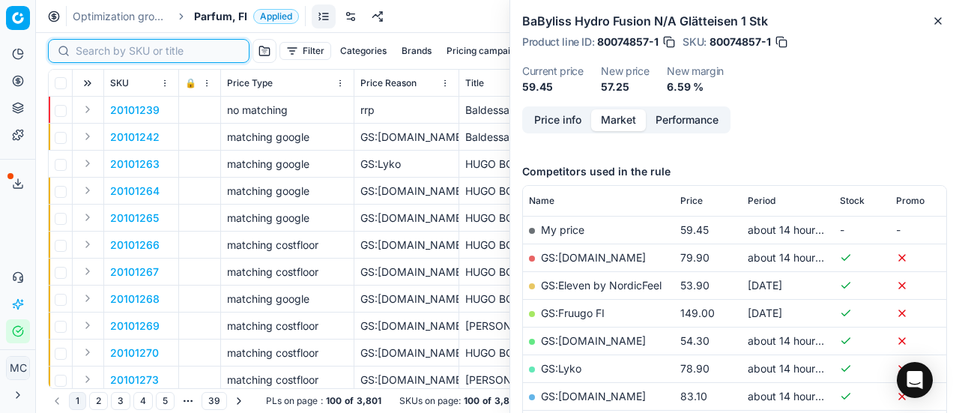
click at [96, 52] on input at bounding box center [158, 50] width 164 height 15
paste input "90007237-0010991"
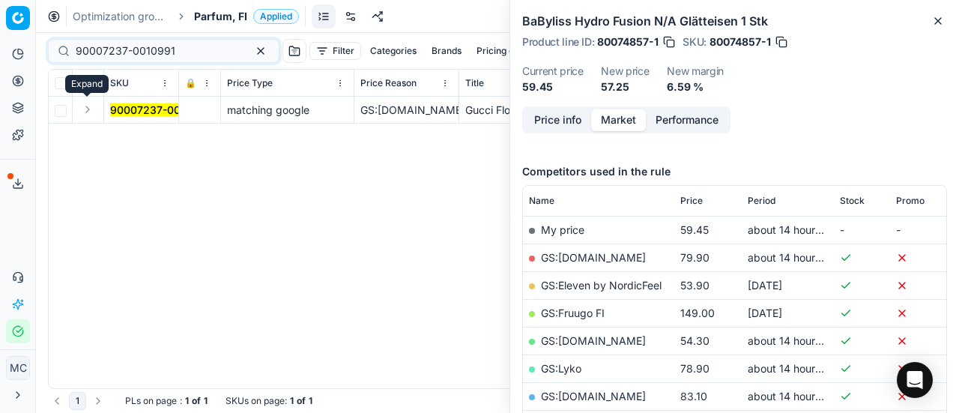
click at [88, 111] on button "Expand" at bounding box center [88, 109] width 18 height 18
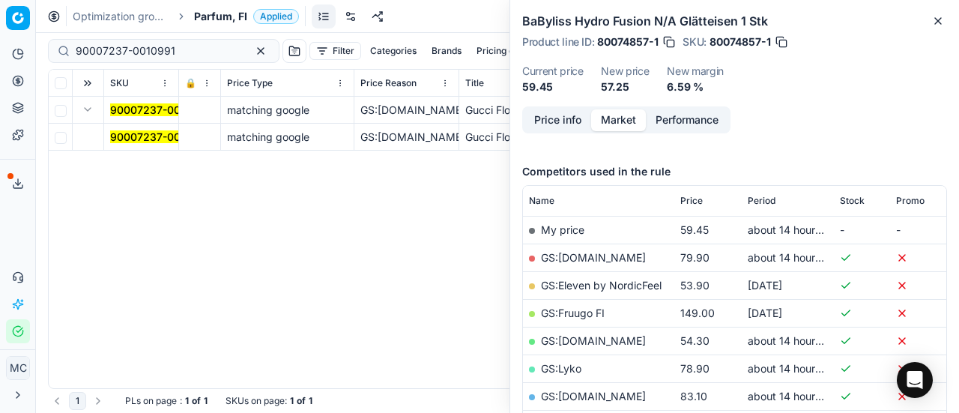
click at [142, 134] on mark "90007237-0010991" at bounding box center [160, 136] width 100 height 13
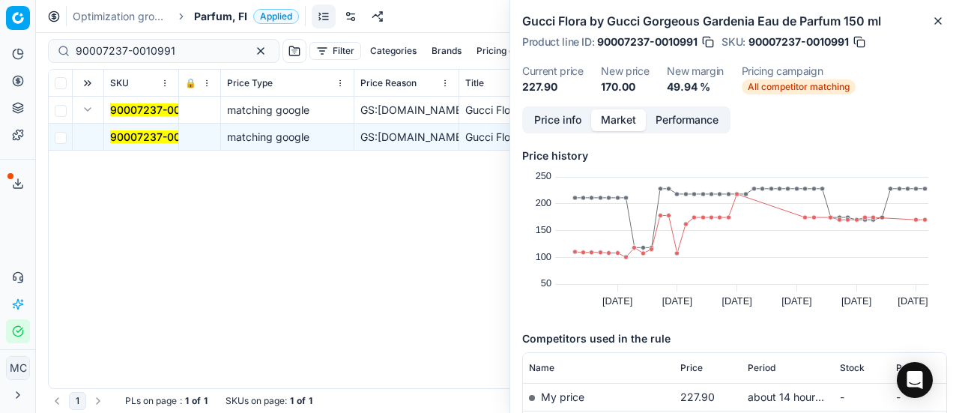
click at [569, 116] on button "Price info" at bounding box center [557, 120] width 67 height 22
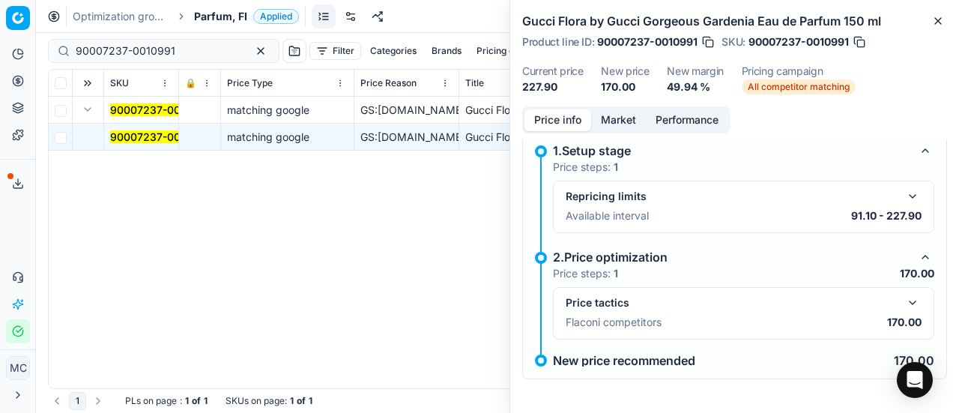
click at [905, 288] on div "Price tactics Flaconi competitors 170.00" at bounding box center [743, 313] width 381 height 52
click at [903, 300] on button "button" at bounding box center [912, 303] width 18 height 18
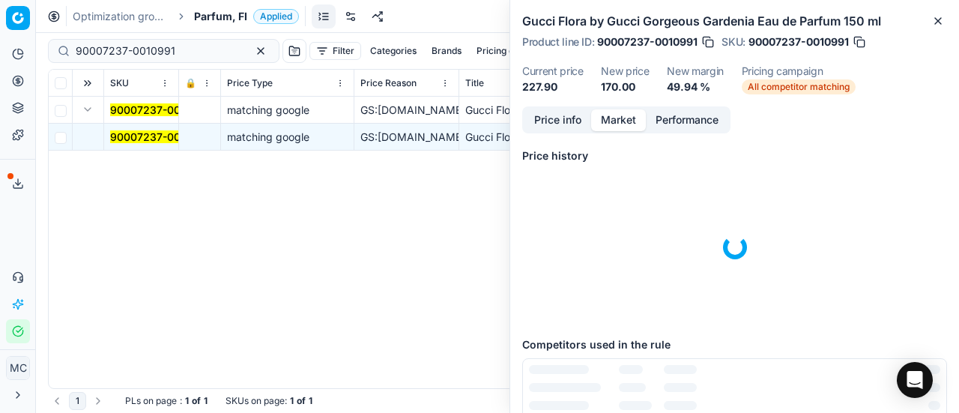
click at [623, 124] on button "Market" at bounding box center [618, 120] width 55 height 22
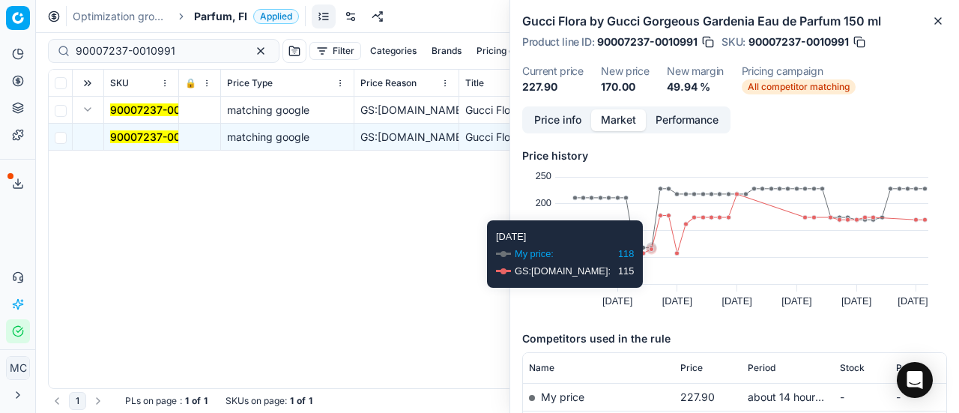
scroll to position [115, 0]
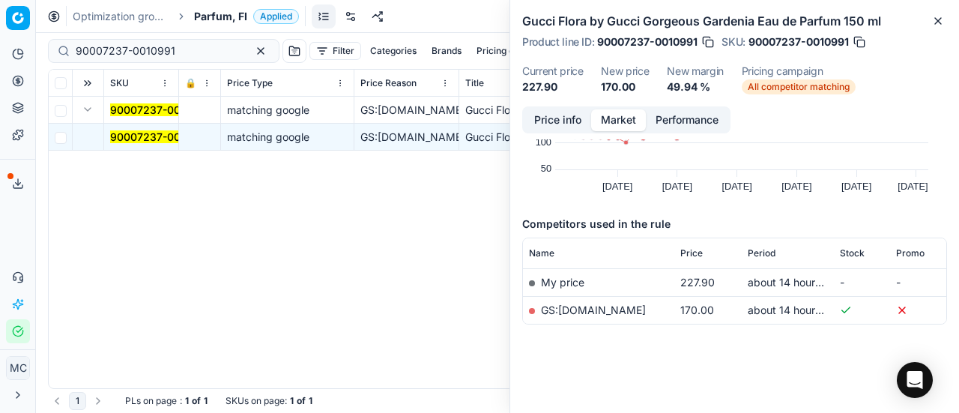
click at [631, 316] on td "GS:parfumdreams.FI" at bounding box center [598, 310] width 151 height 28
click at [610, 303] on link "GS:parfumdreams.FI" at bounding box center [593, 309] width 105 height 13
drag, startPoint x: 189, startPoint y: 55, endPoint x: 0, endPoint y: 18, distance: 192.2
click at [0, 18] on div "Pricing platform Analytics Pricing Product portfolio Templates Export service 2…" at bounding box center [479, 206] width 959 height 413
paste input "80066206-0005782"
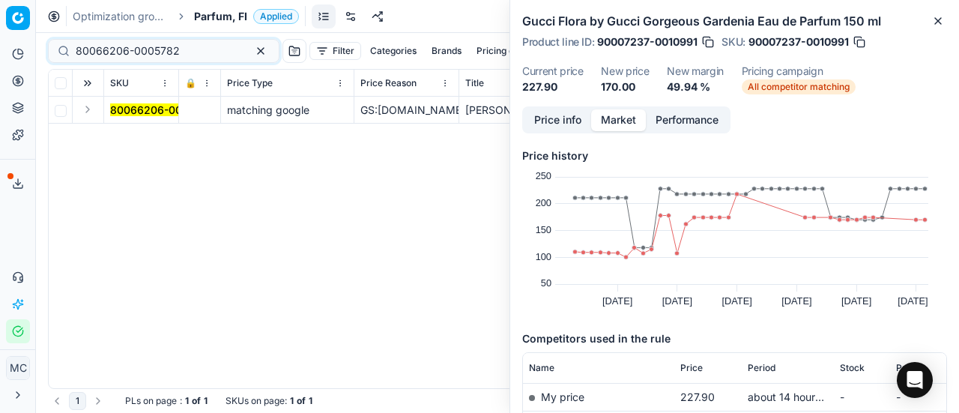
click at [85, 112] on button "Expand" at bounding box center [88, 109] width 18 height 18
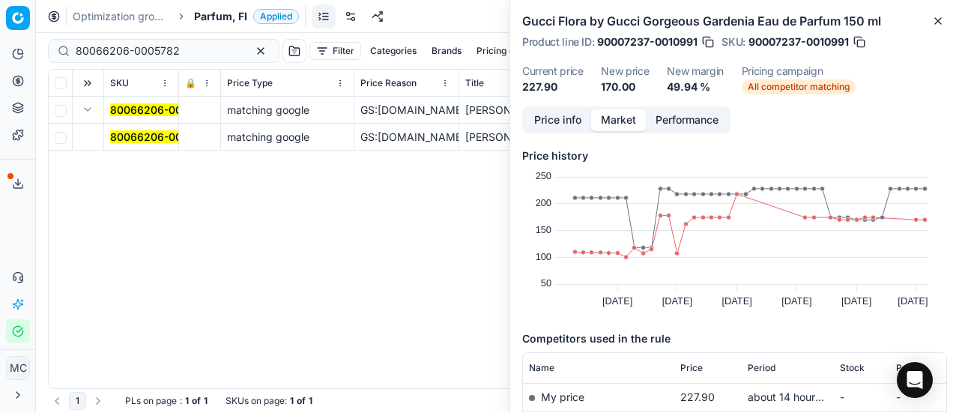
click at [127, 134] on mark "80066206-0005782" at bounding box center [162, 136] width 104 height 13
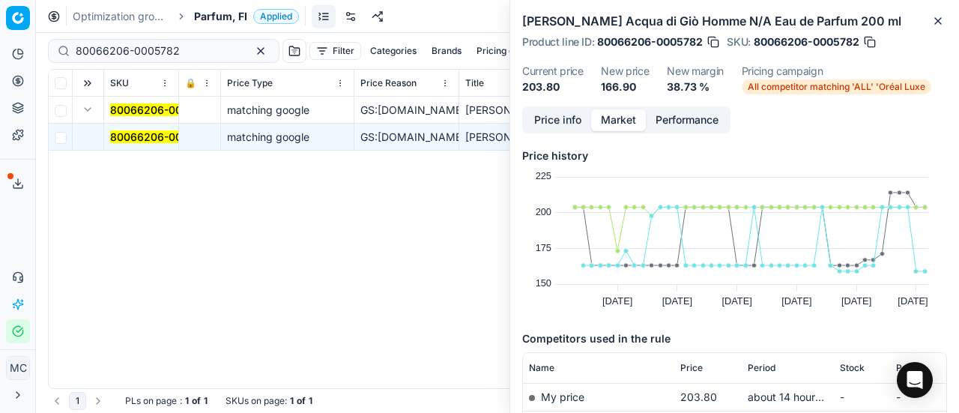
click at [565, 116] on button "Price info" at bounding box center [557, 120] width 67 height 22
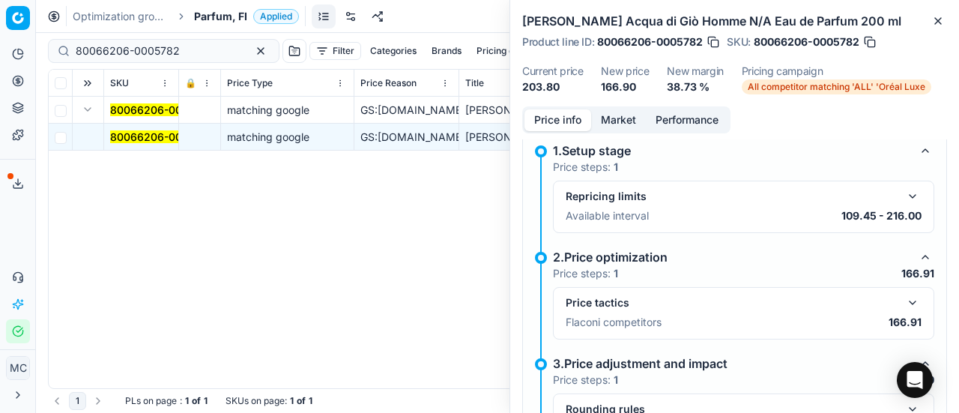
click at [906, 296] on button "button" at bounding box center [912, 303] width 18 height 18
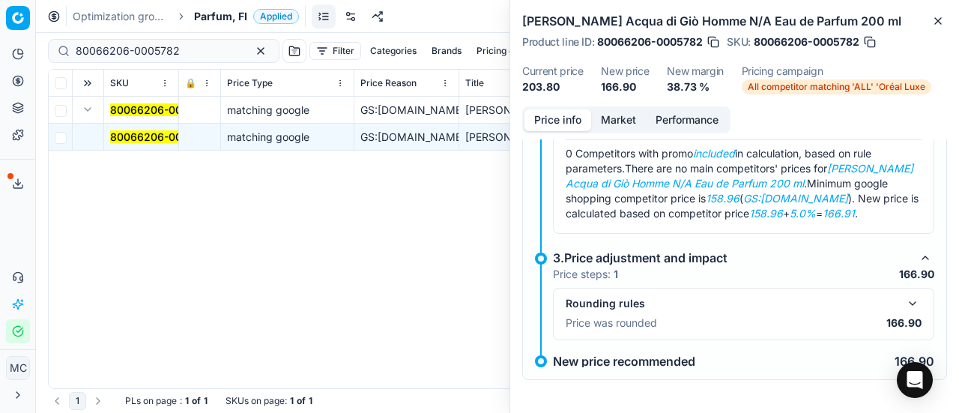
scroll to position [207, 0]
click at [620, 116] on button "Market" at bounding box center [618, 120] width 55 height 22
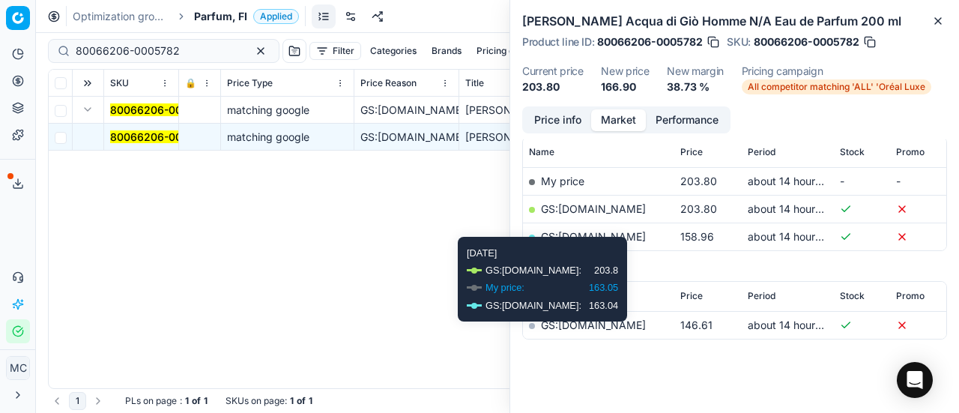
scroll to position [230, 0]
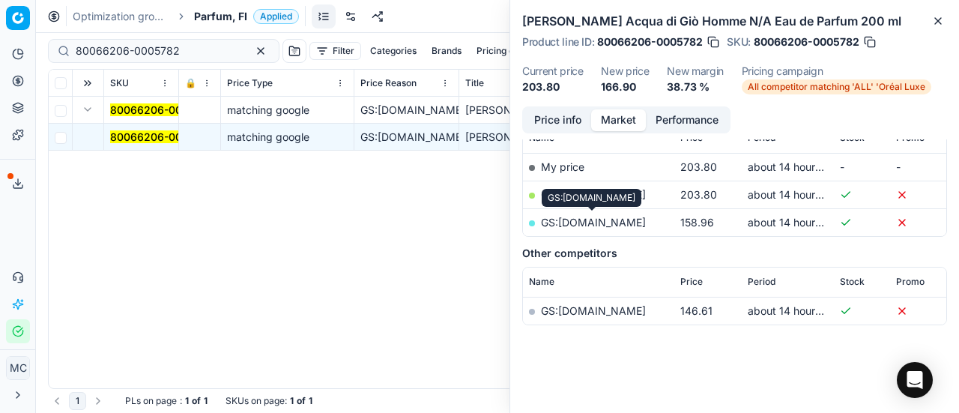
click at [625, 221] on link "GS:parfumdreams.FI" at bounding box center [593, 222] width 105 height 13
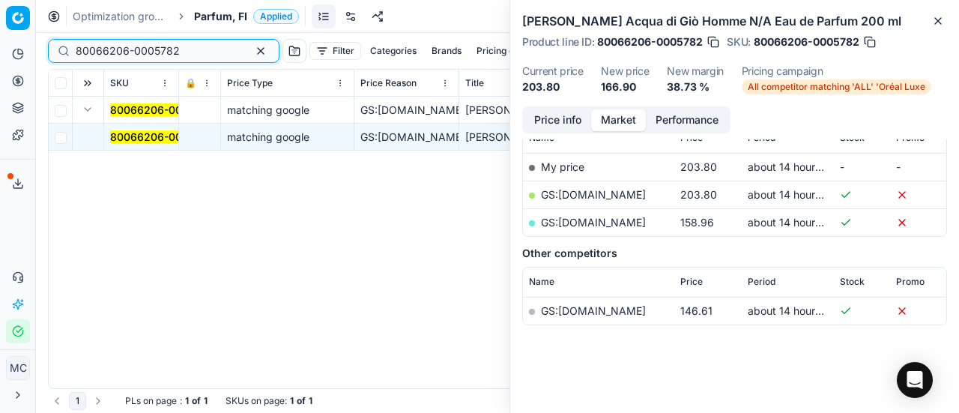
drag, startPoint x: 198, startPoint y: 44, endPoint x: 0, endPoint y: 43, distance: 197.7
click at [0, 43] on div "Pricing platform Analytics Pricing Product portfolio Templates Export service 2…" at bounding box center [479, 206] width 959 height 413
paste input "29198-200"
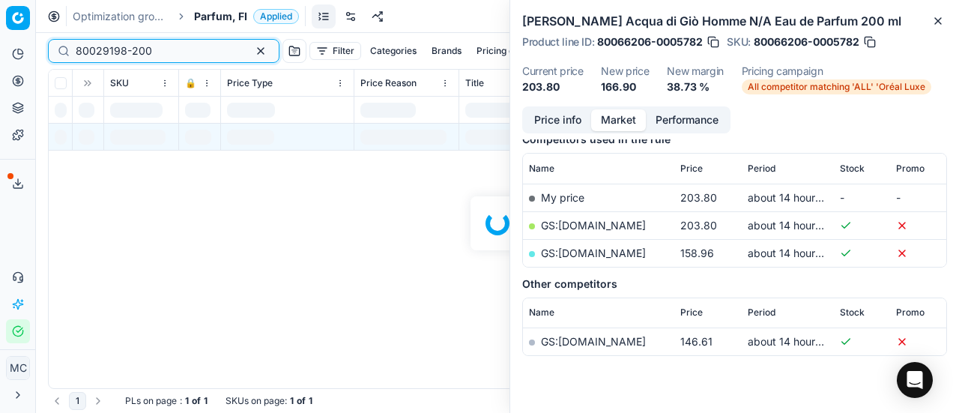
scroll to position [230, 0]
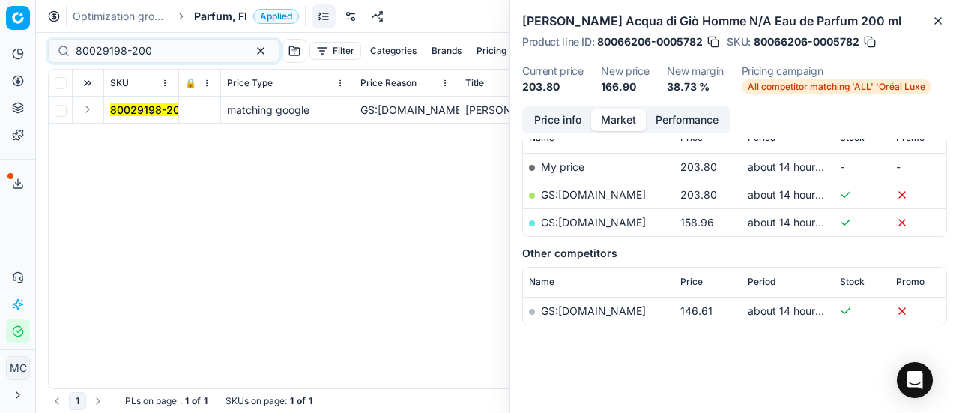
click at [94, 109] on button "Expand" at bounding box center [88, 109] width 18 height 18
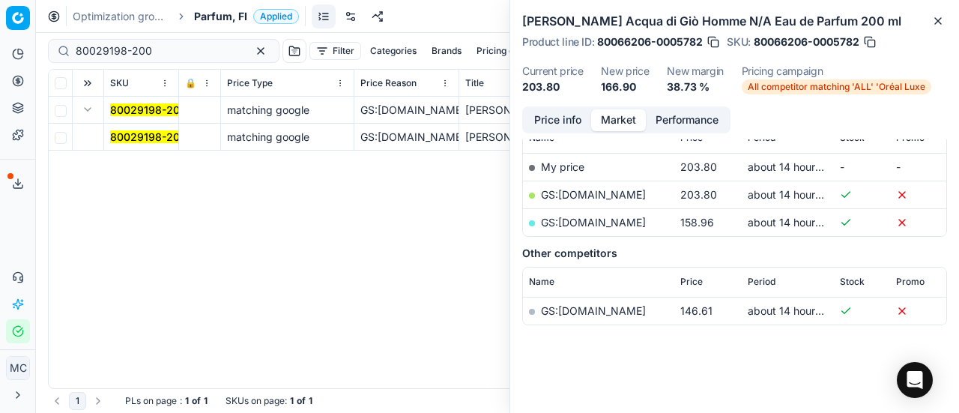
click at [140, 133] on mark "80029198-200" at bounding box center [148, 136] width 76 height 13
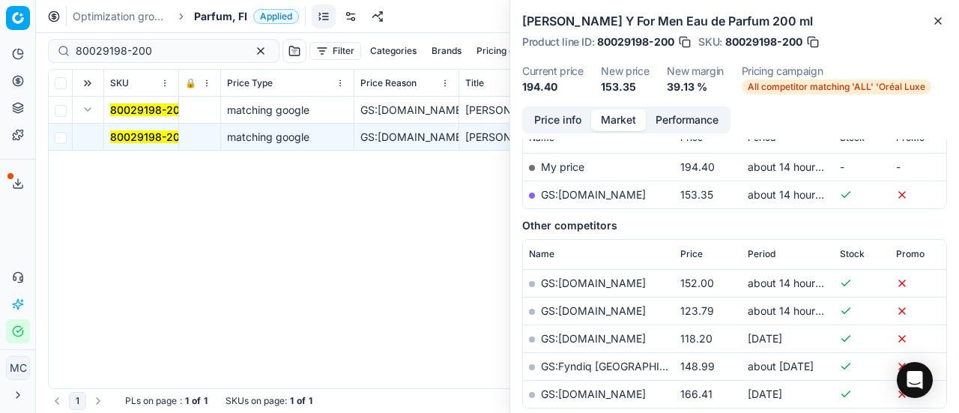
click at [587, 124] on button "Price info" at bounding box center [557, 120] width 67 height 22
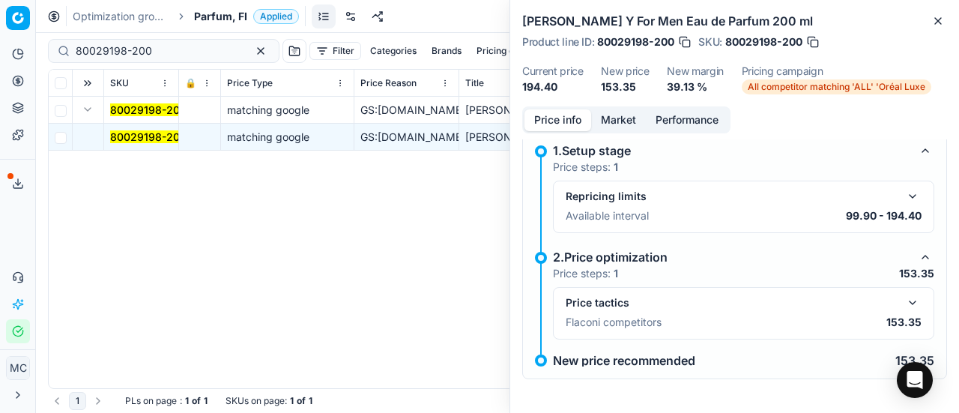
click at [903, 304] on button "button" at bounding box center [912, 303] width 18 height 18
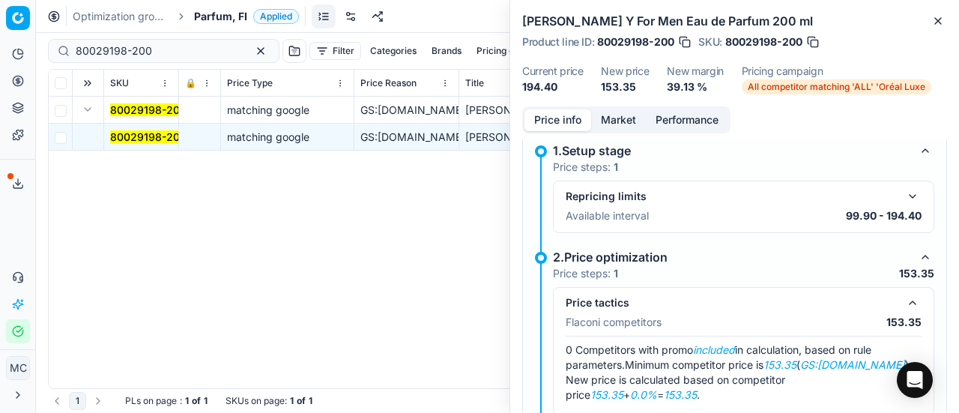
click at [623, 121] on button "Market" at bounding box center [618, 120] width 55 height 22
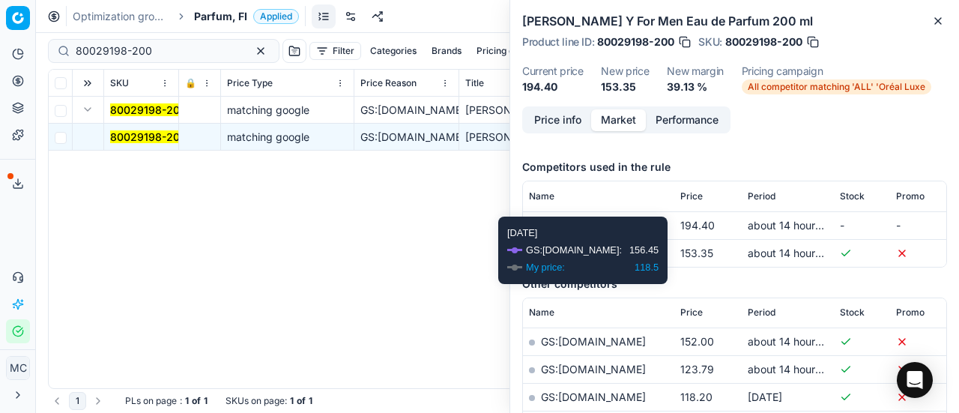
scroll to position [264, 0]
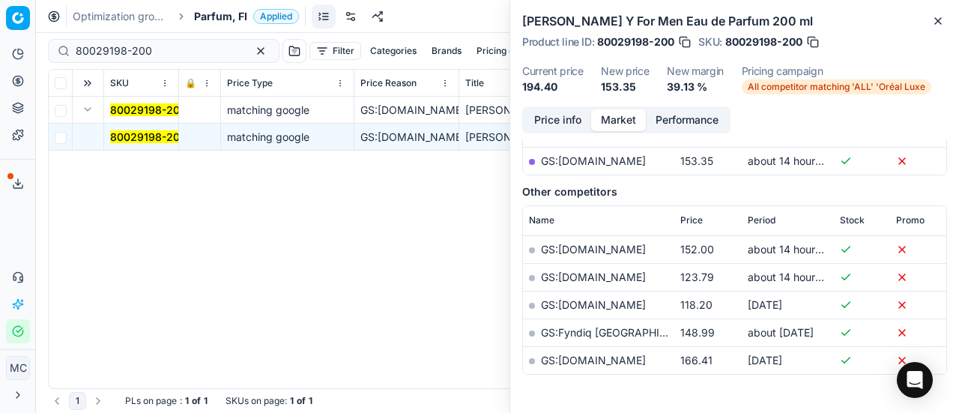
click at [637, 162] on link "GS:Parfyymi-Klikkaus.fi" at bounding box center [593, 160] width 105 height 13
drag, startPoint x: 174, startPoint y: 53, endPoint x: 0, endPoint y: 7, distance: 179.6
click at [0, 7] on div "Pricing platform Analytics Pricing Product portfolio Templates Export service 2…" at bounding box center [479, 206] width 959 height 413
paste input "90001699-0002405"
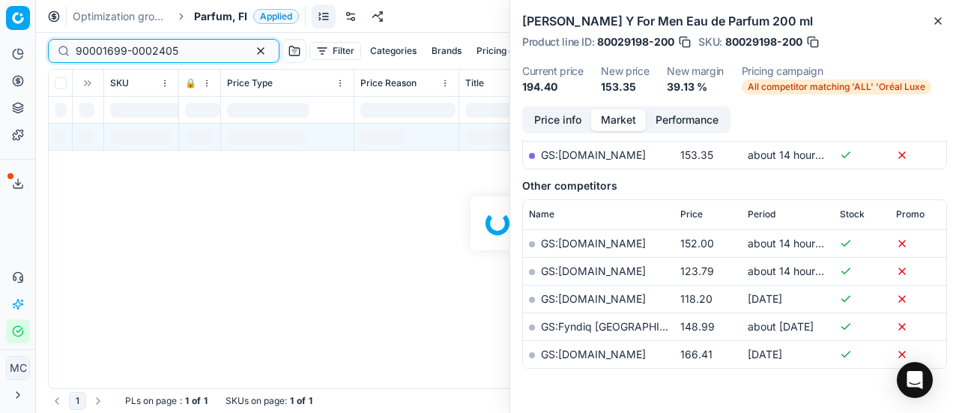
scroll to position [264, 0]
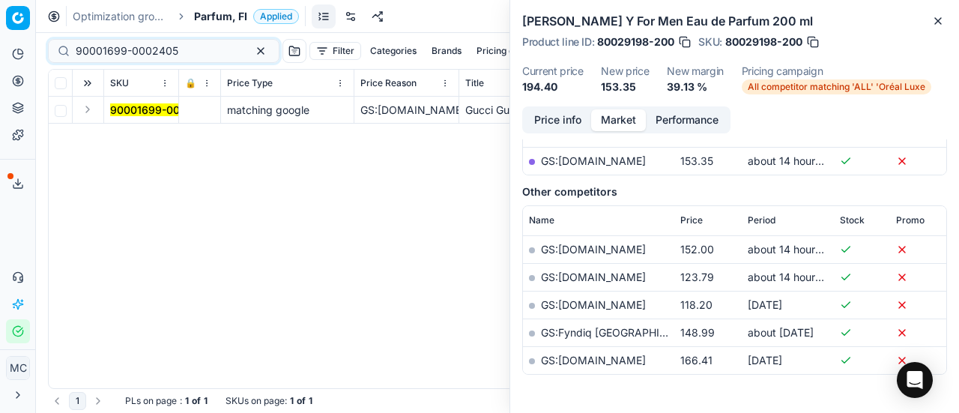
click at [88, 110] on button "Expand" at bounding box center [88, 109] width 18 height 18
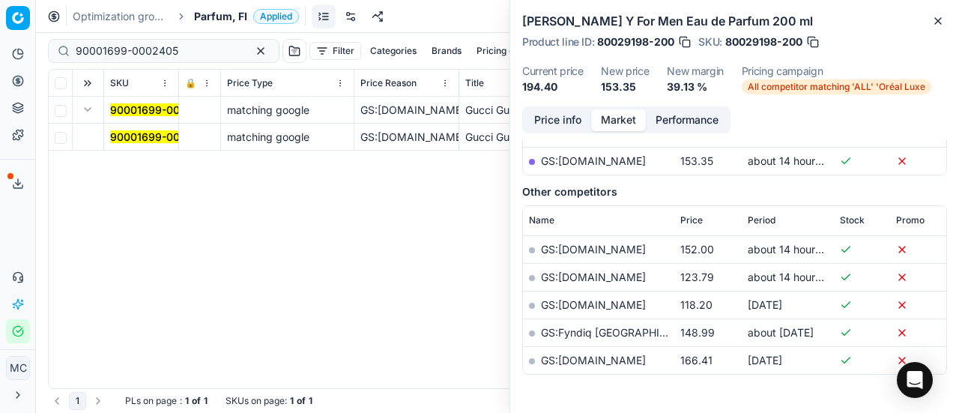
click at [133, 142] on mark "90001699-0002405" at bounding box center [161, 136] width 103 height 13
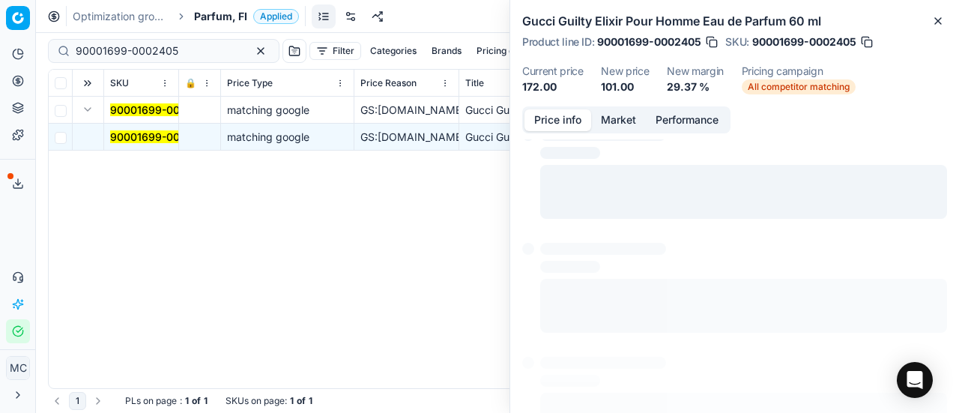
click at [556, 130] on button "Price info" at bounding box center [557, 120] width 67 height 22
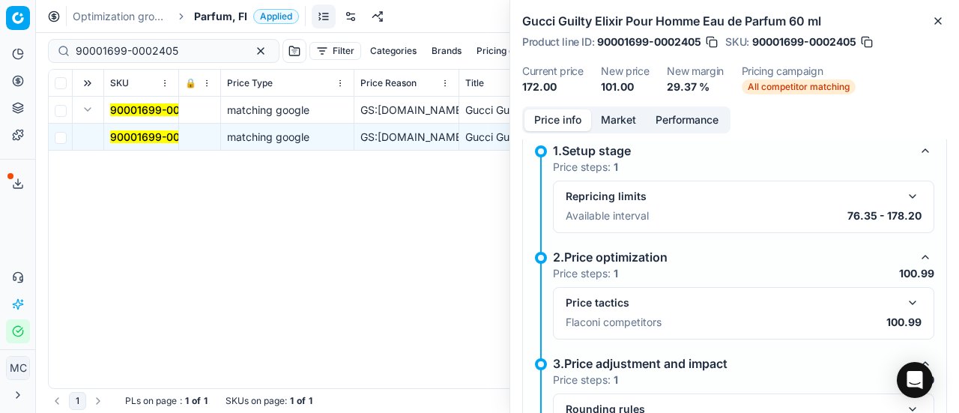
click at [903, 310] on div "Price tactics Flaconi competitors 100.99" at bounding box center [743, 313] width 356 height 39
click at [903, 306] on button "button" at bounding box center [912, 303] width 18 height 18
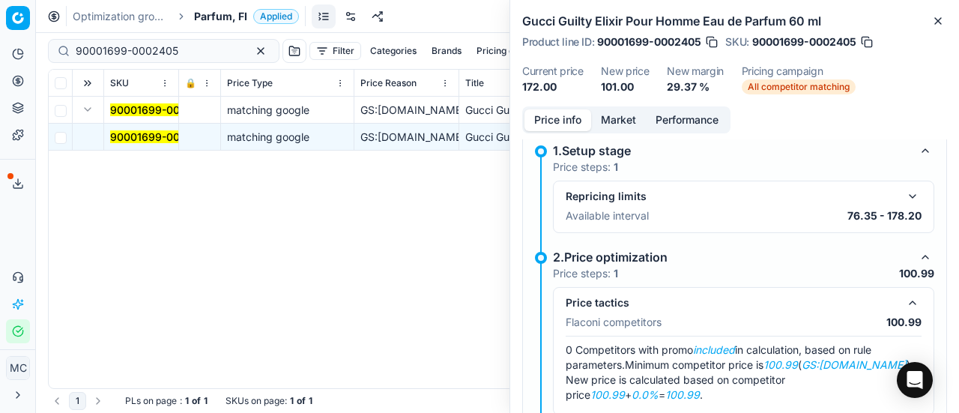
click at [619, 124] on button "Market" at bounding box center [618, 120] width 55 height 22
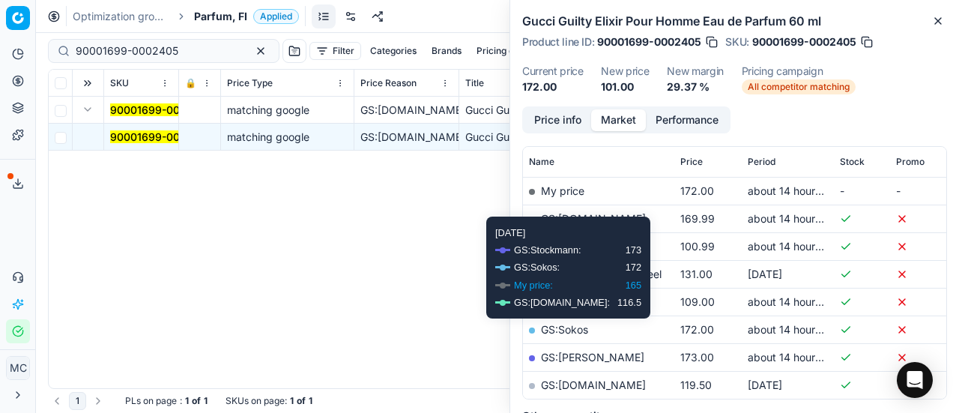
scroll to position [216, 0]
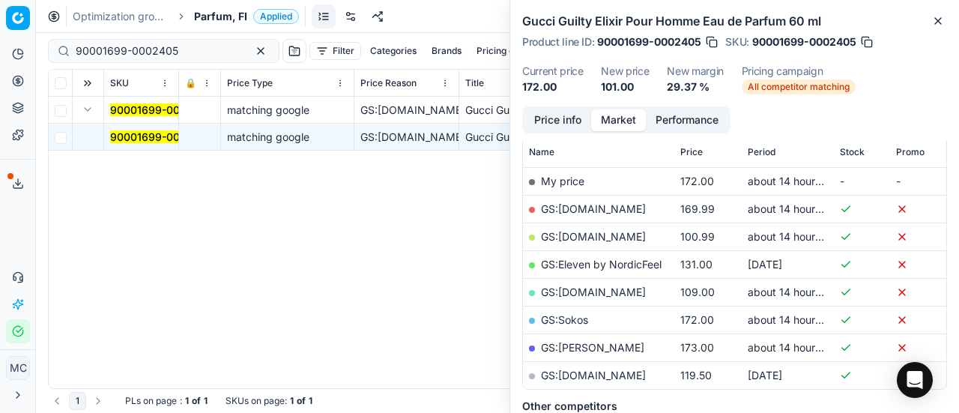
click at [593, 238] on link "GS:Deloox.fi" at bounding box center [593, 236] width 105 height 13
drag, startPoint x: 188, startPoint y: 44, endPoint x: 0, endPoint y: 55, distance: 188.3
click at [0, 55] on div "Pricing platform Analytics Pricing Product portfolio Templates Export service 2…" at bounding box center [479, 206] width 959 height 413
paste input "80036067-001286"
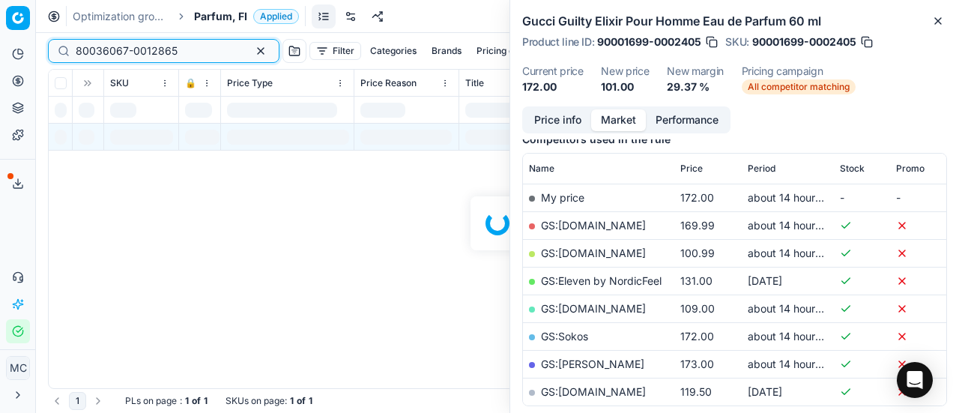
scroll to position [216, 0]
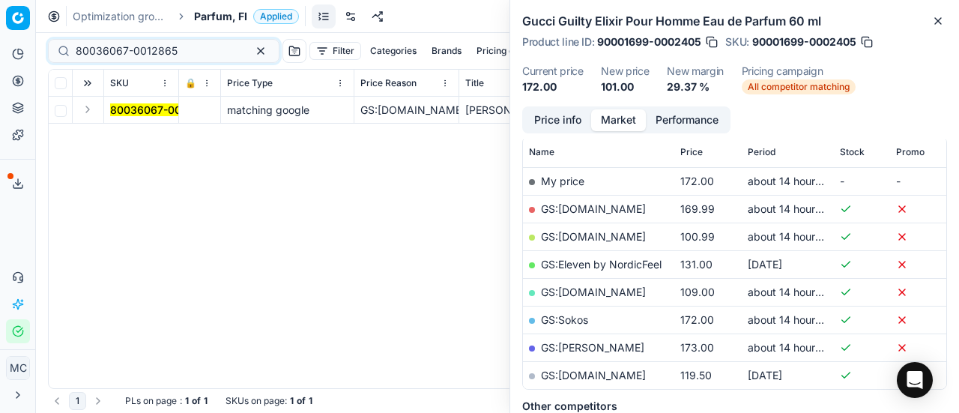
click at [87, 113] on button "Expand" at bounding box center [88, 109] width 18 height 18
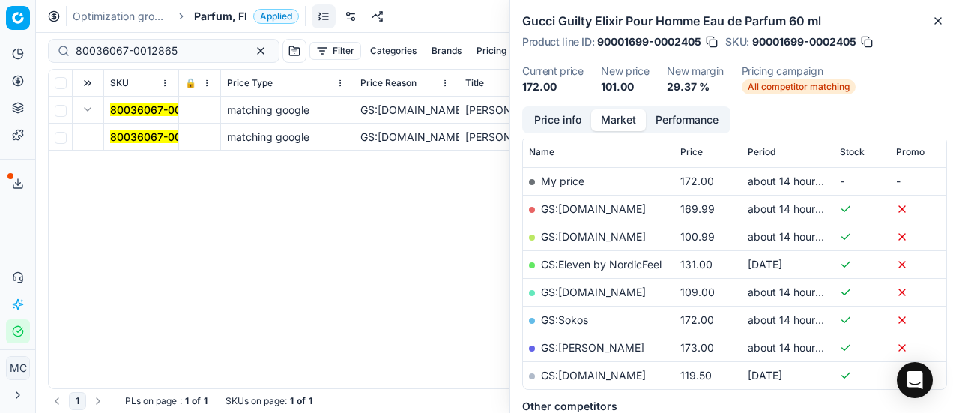
click at [124, 131] on mark "80036067-0012865" at bounding box center [161, 136] width 102 height 13
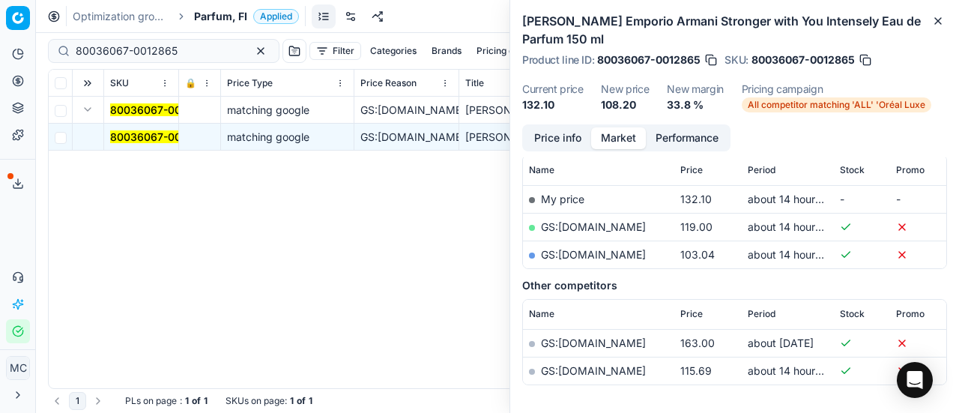
click at [547, 133] on button "Price info" at bounding box center [557, 138] width 67 height 22
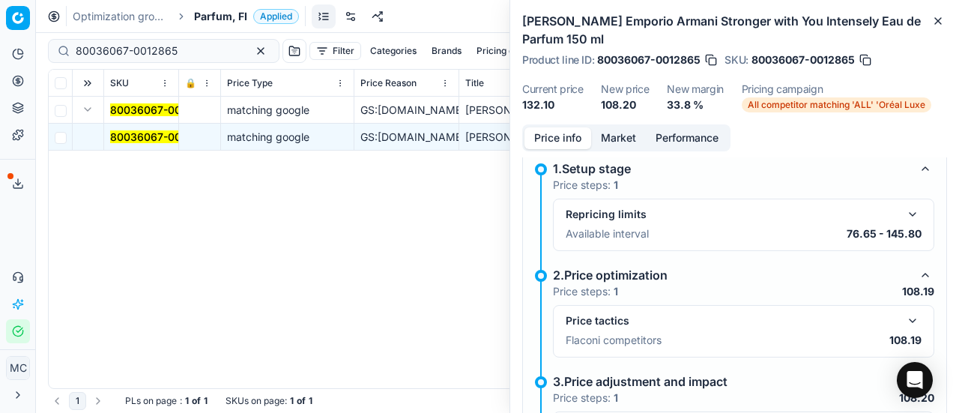
click at [903, 320] on button "button" at bounding box center [912, 321] width 18 height 18
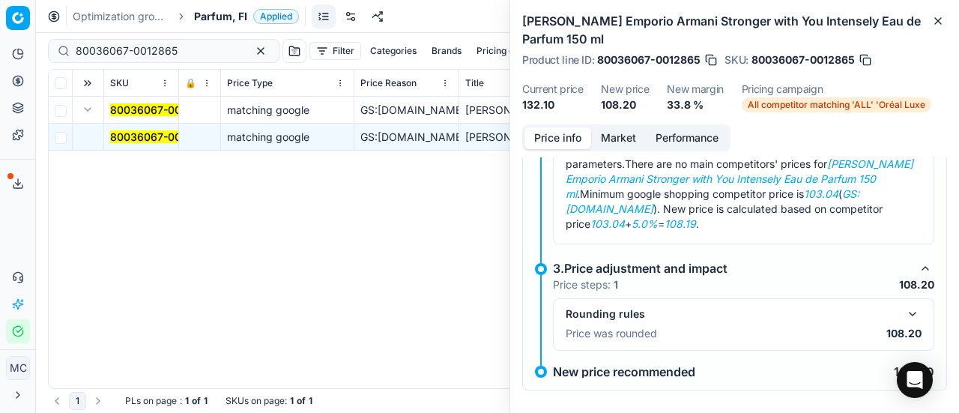
scroll to position [229, 0]
click at [628, 143] on button "Market" at bounding box center [618, 138] width 55 height 22
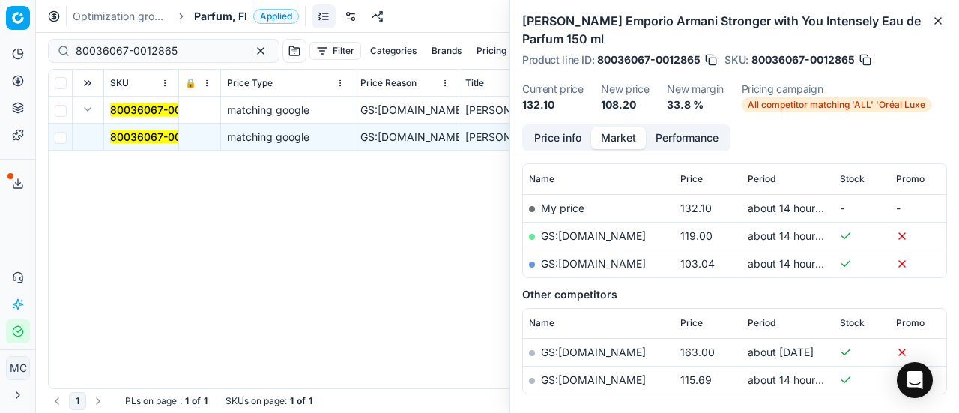
scroll to position [98, 0]
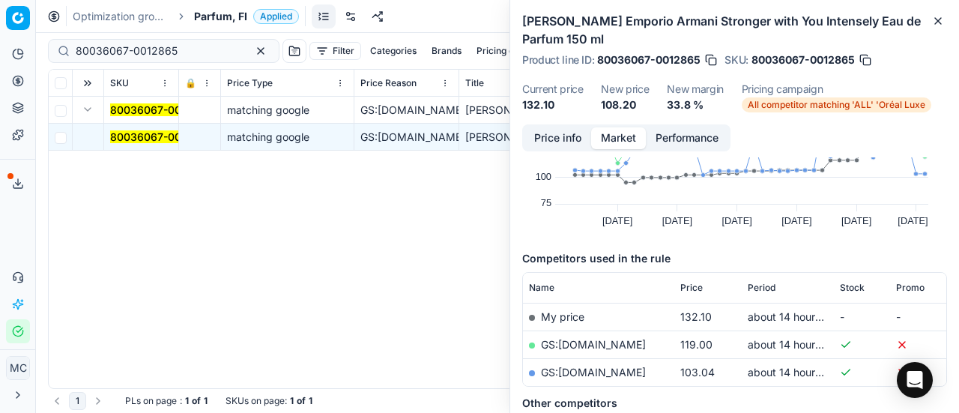
click at [639, 372] on link "GS:parfumdreams.FI" at bounding box center [593, 371] width 105 height 13
drag, startPoint x: 193, startPoint y: 47, endPoint x: 0, endPoint y: -12, distance: 202.1
click at [0, 0] on html "Pricing platform Analytics Pricing Product portfolio Templates Export service 2…" at bounding box center [479, 206] width 959 height 413
paste input "73177-90"
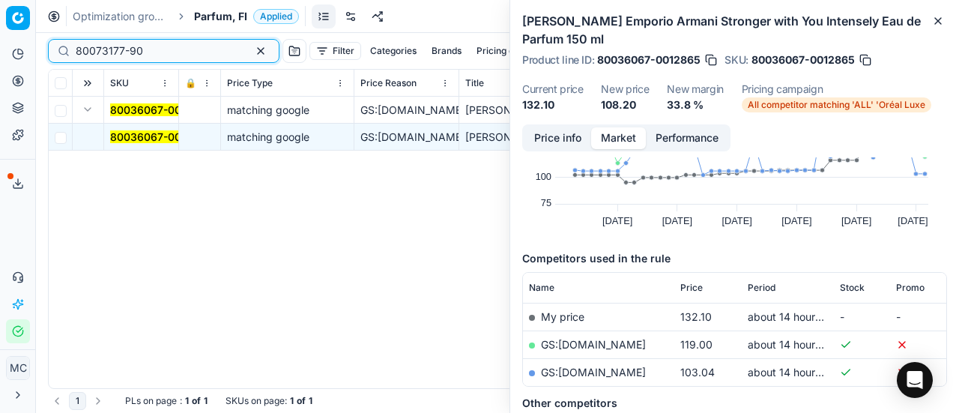
type input "80073177-90"
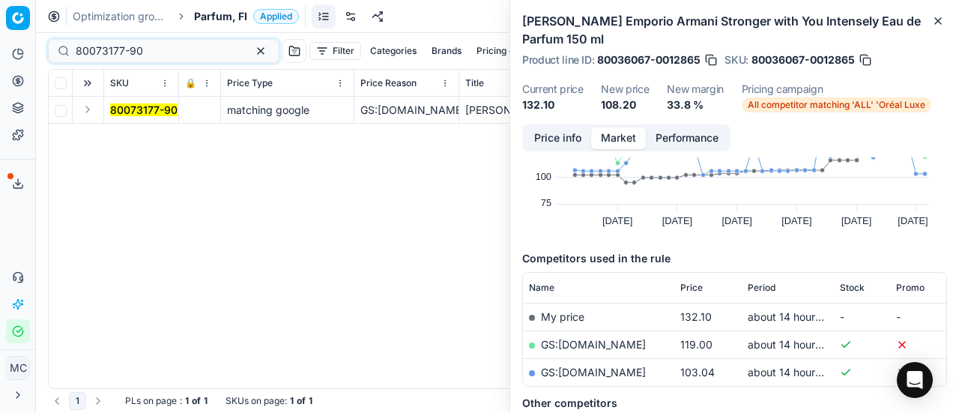
click at [94, 109] on button "Expand" at bounding box center [88, 109] width 18 height 18
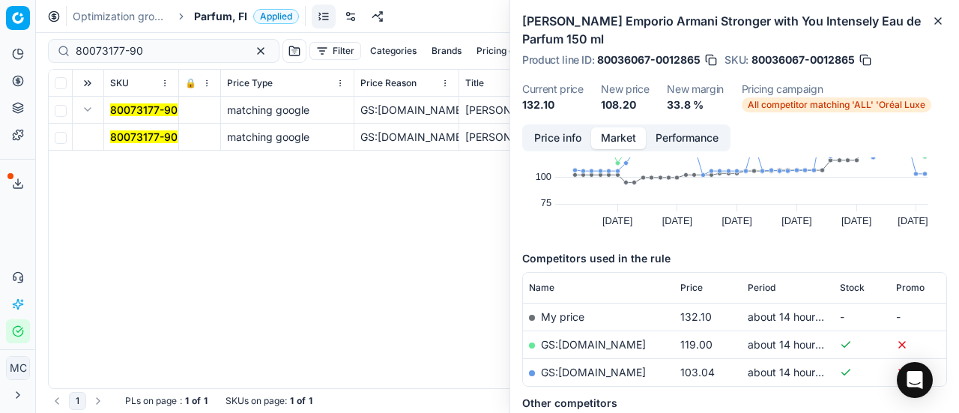
click at [139, 137] on mark "80073177-90" at bounding box center [143, 136] width 67 height 13
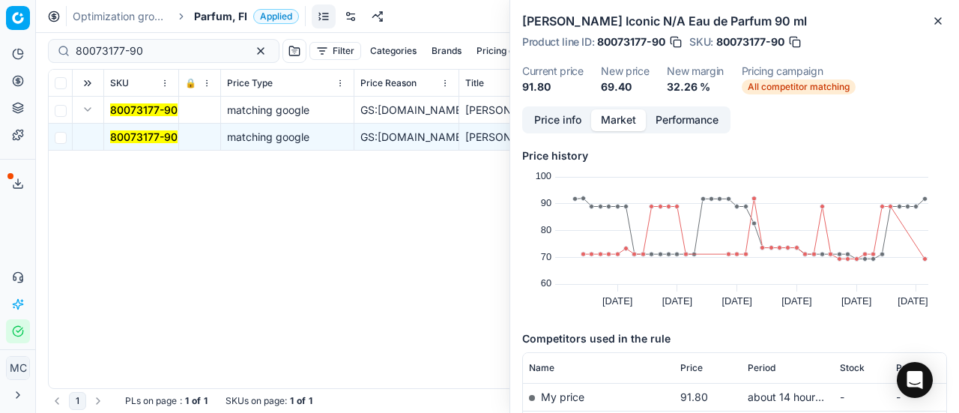
click at [573, 116] on button "Price info" at bounding box center [557, 120] width 67 height 22
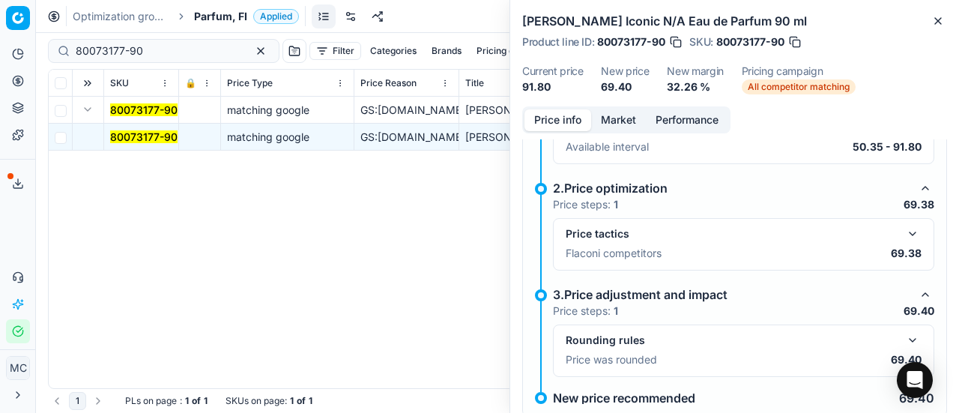
click at [903, 230] on button "button" at bounding box center [912, 234] width 18 height 18
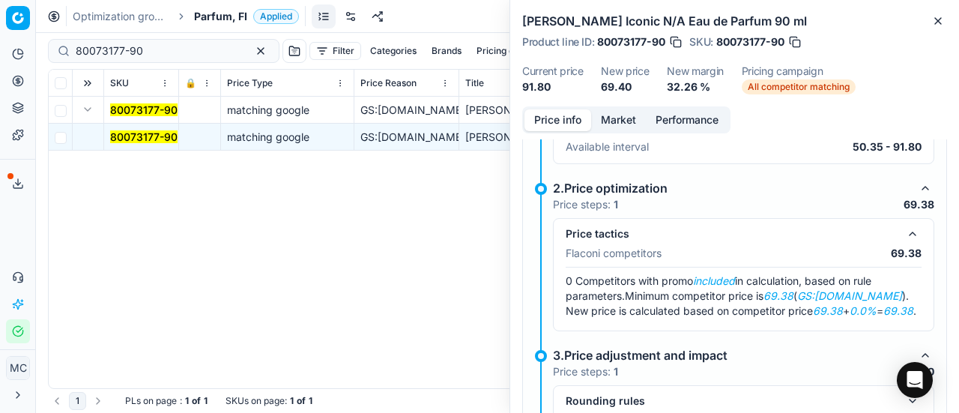
click at [625, 119] on button "Market" at bounding box center [618, 120] width 55 height 22
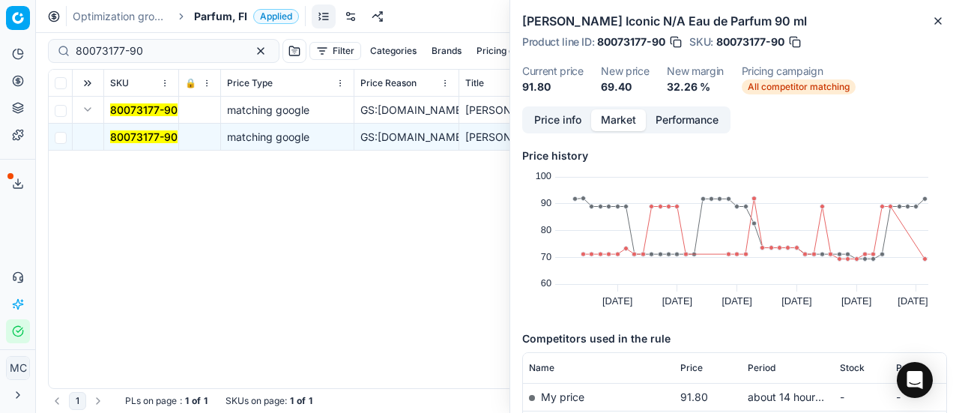
scroll to position [115, 0]
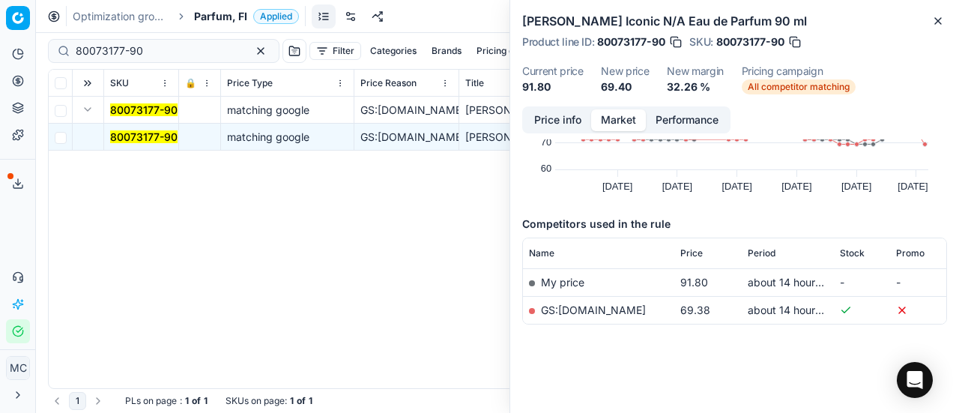
click at [613, 309] on link "GS:parfumdreams.FI" at bounding box center [593, 309] width 105 height 13
click at [937, 18] on icon "button" at bounding box center [938, 21] width 12 height 12
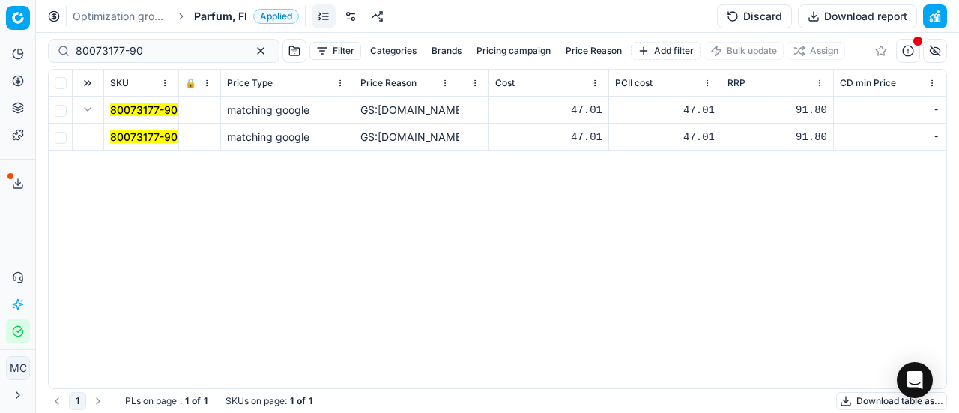
scroll to position [0, 619]
click at [243, 21] on span "Parfum, FI" at bounding box center [220, 16] width 53 height 15
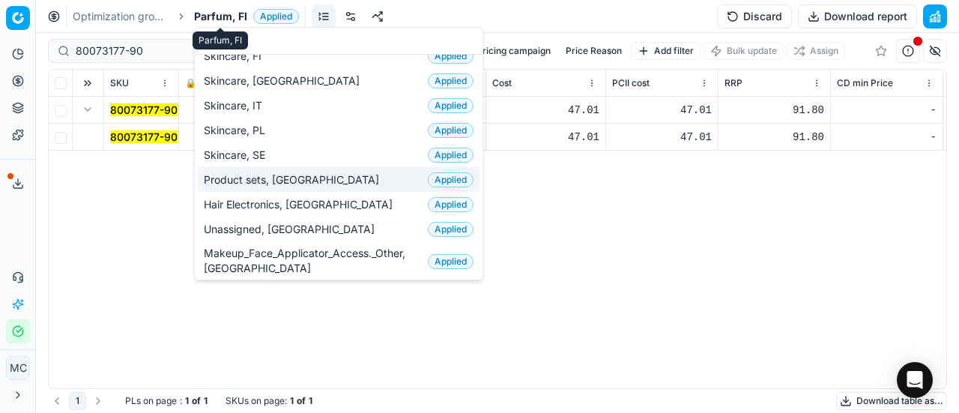
scroll to position [0, 0]
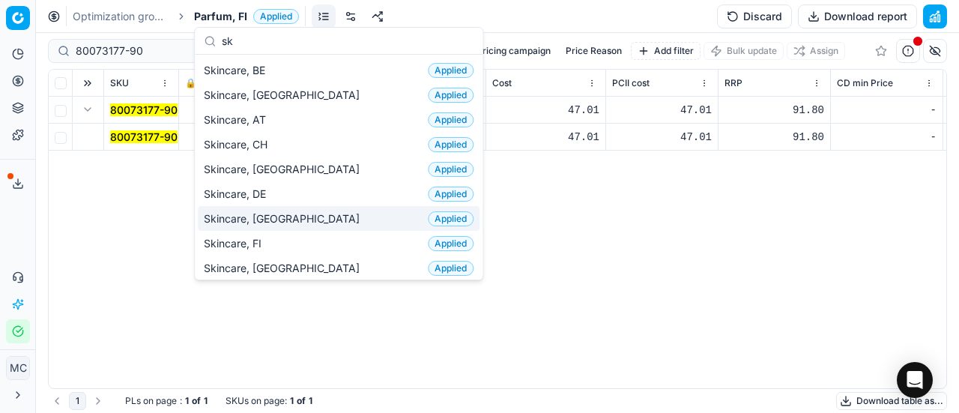
type input "sk"
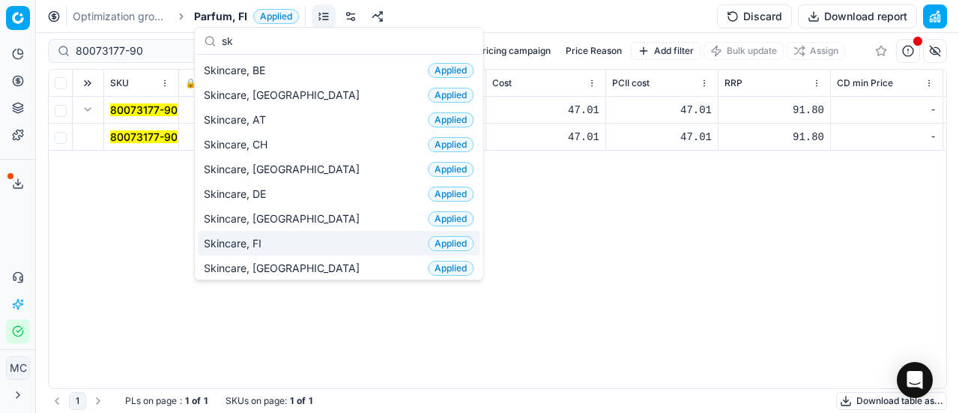
click at [291, 237] on div "Skincare, FI Applied" at bounding box center [339, 243] width 282 height 25
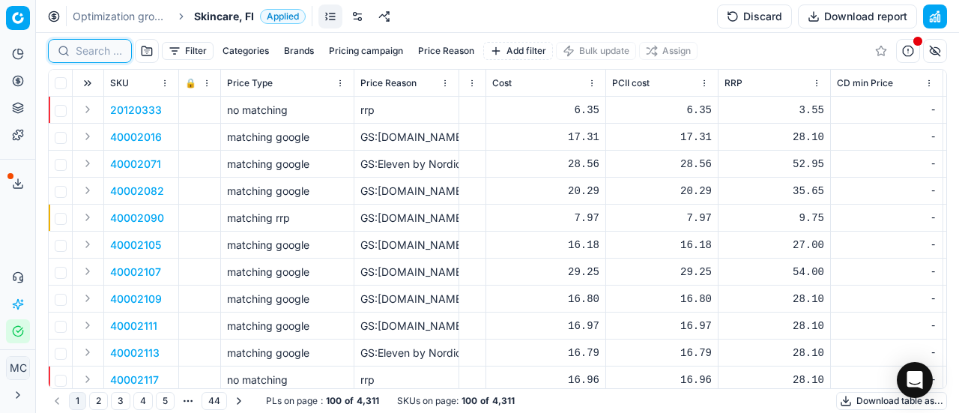
click at [105, 53] on input at bounding box center [99, 50] width 46 height 15
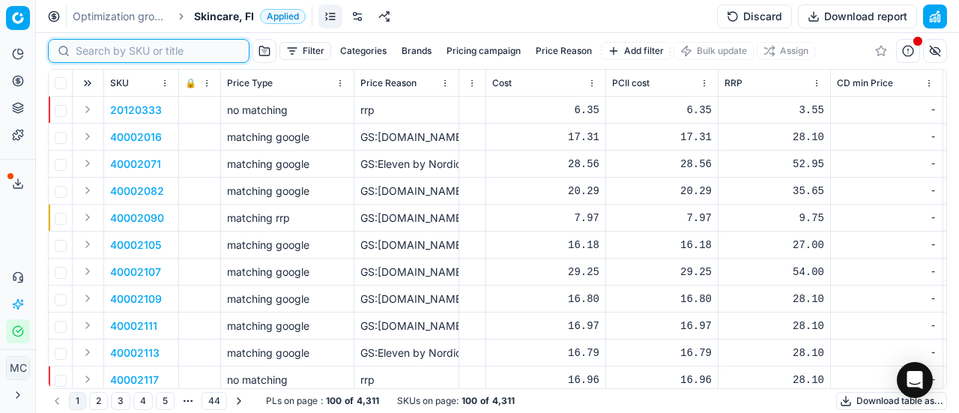
paste input "90007741-0011939"
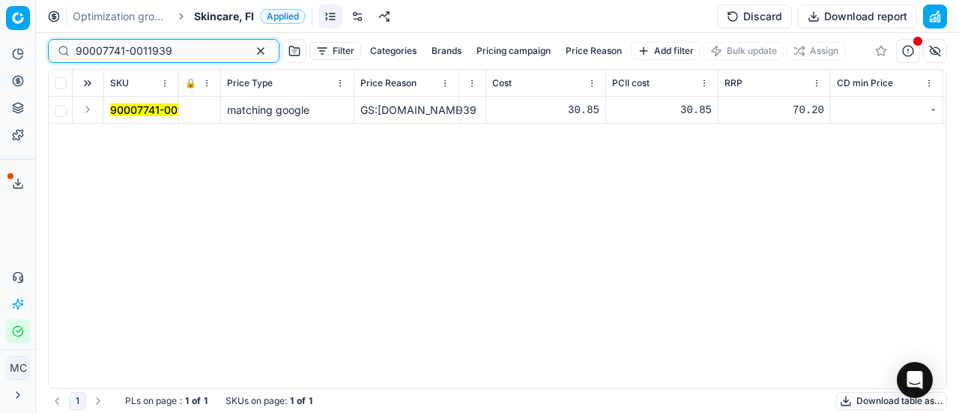
type input "90007741-0011939"
click at [94, 106] on button "Expand" at bounding box center [88, 109] width 18 height 18
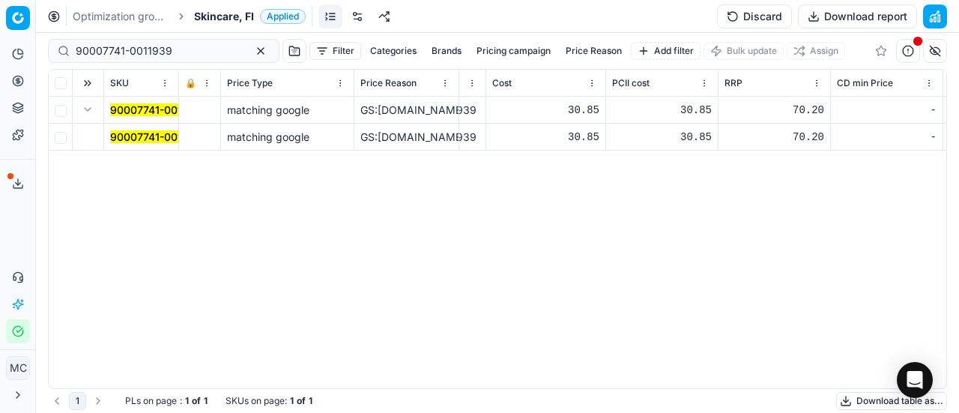
click at [139, 145] on td "90007741-0011939" at bounding box center [141, 137] width 75 height 27
click at [133, 142] on mark "90007741-0011939" at bounding box center [158, 136] width 97 height 13
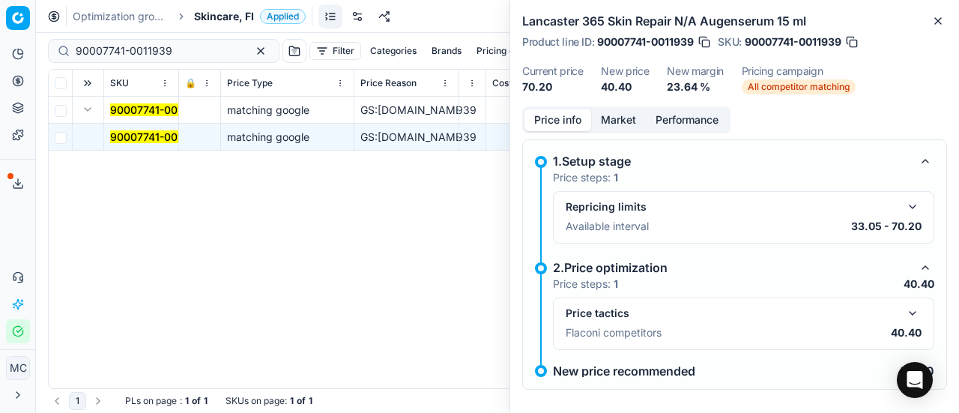
click at [903, 311] on button "button" at bounding box center [912, 313] width 18 height 18
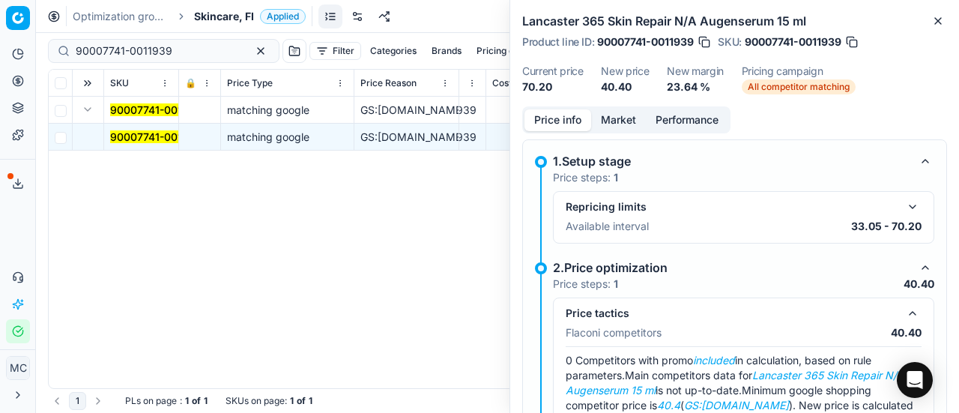
click at [634, 124] on button "Market" at bounding box center [618, 120] width 55 height 22
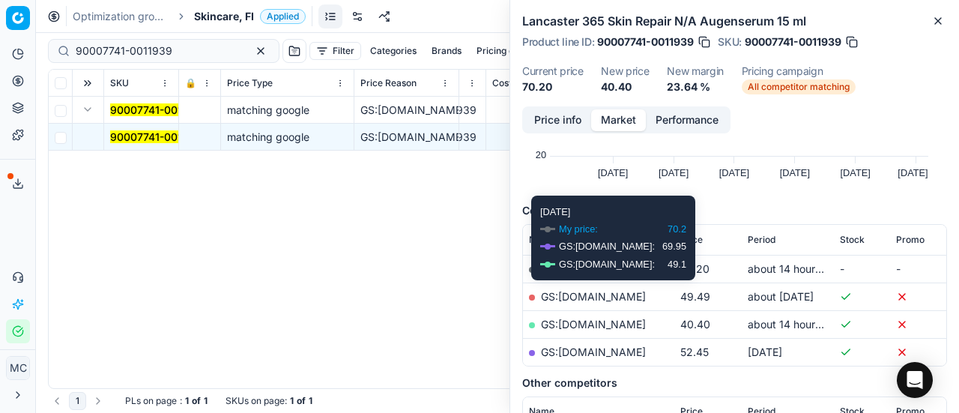
scroll to position [164, 0]
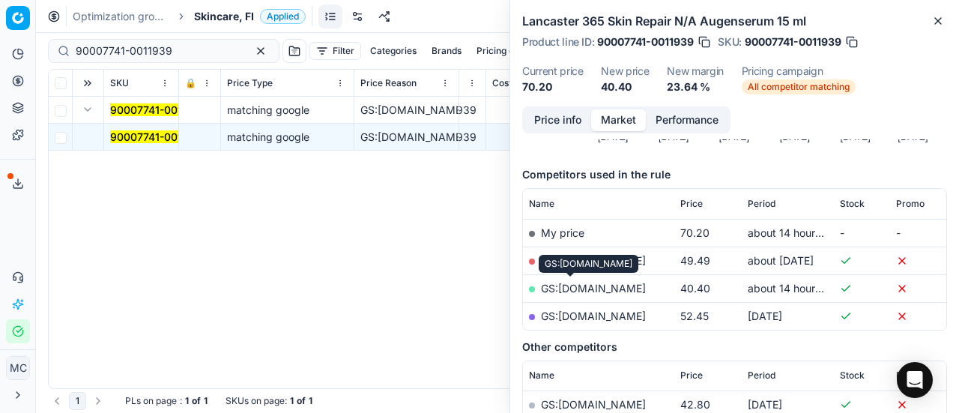
click at [586, 285] on link "GS:Notino.fi" at bounding box center [593, 288] width 105 height 13
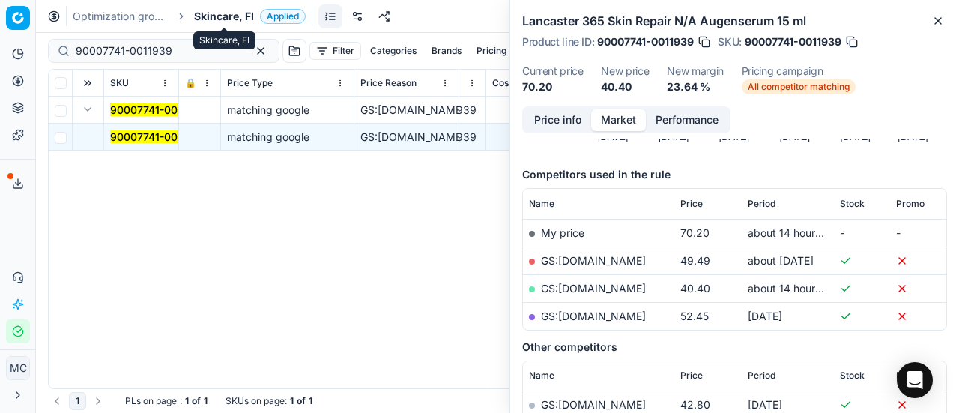
click at [213, 22] on span "Skincare, FI" at bounding box center [224, 16] width 60 height 15
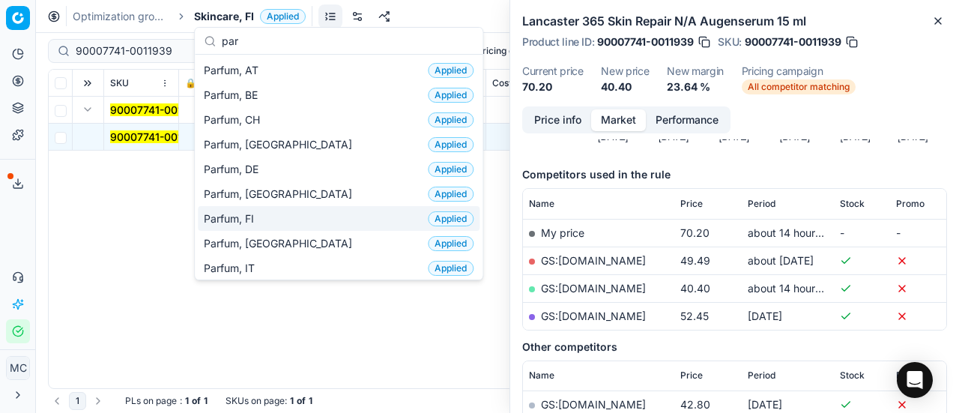
type input "par"
click at [237, 213] on span "Parfum, FI" at bounding box center [232, 218] width 56 height 15
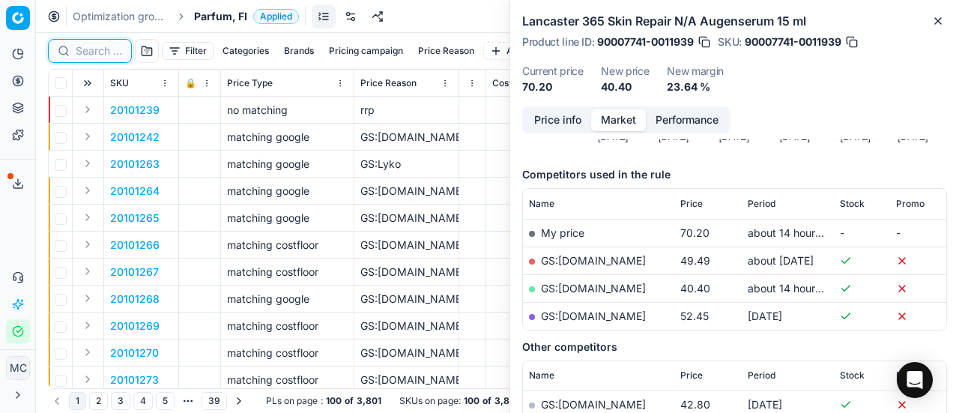
click at [106, 53] on input at bounding box center [99, 50] width 46 height 15
paste input "90004643-0006973"
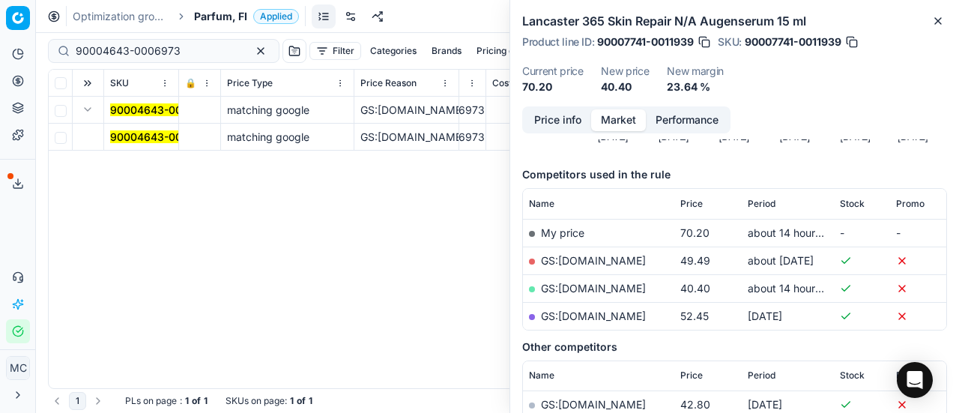
click at [128, 130] on mark "90004643-0006973" at bounding box center [162, 136] width 105 height 13
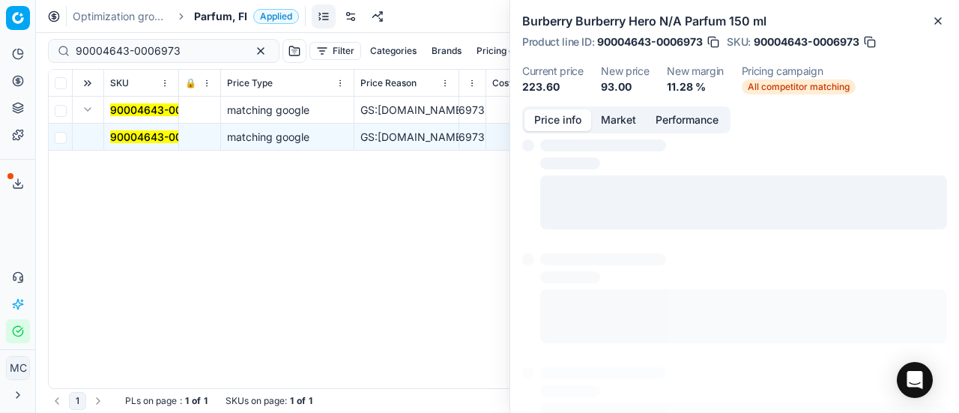
click at [561, 119] on button "Price info" at bounding box center [557, 120] width 67 height 22
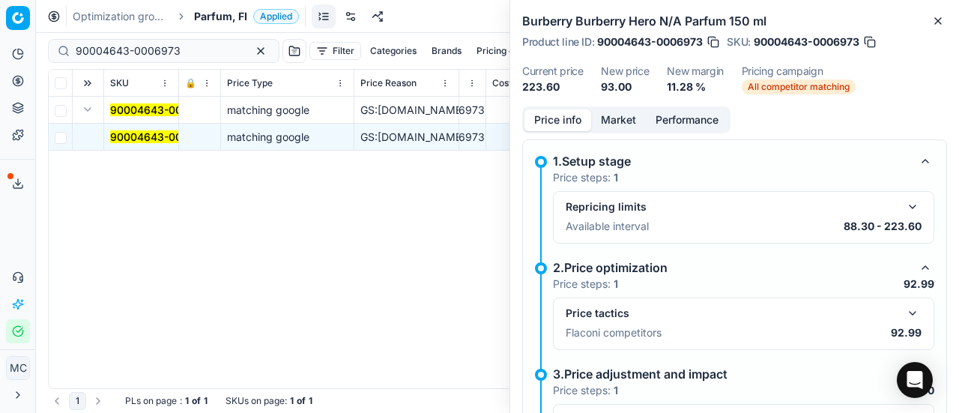
click at [908, 309] on button "button" at bounding box center [912, 313] width 18 height 18
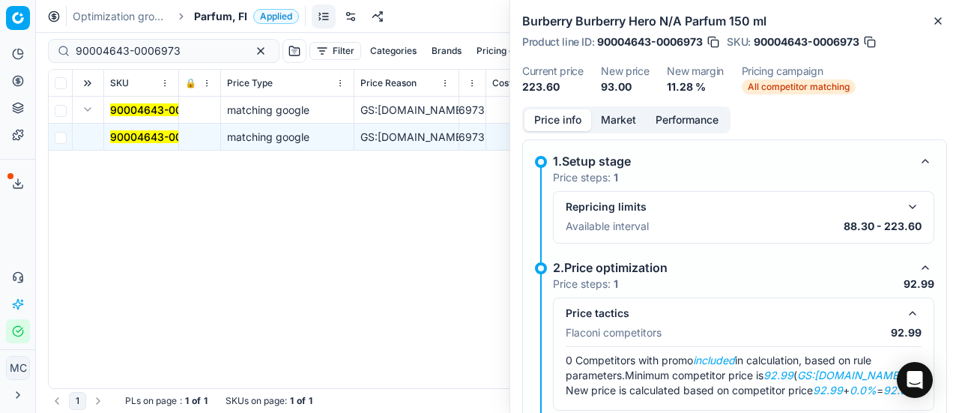
scroll to position [134, 0]
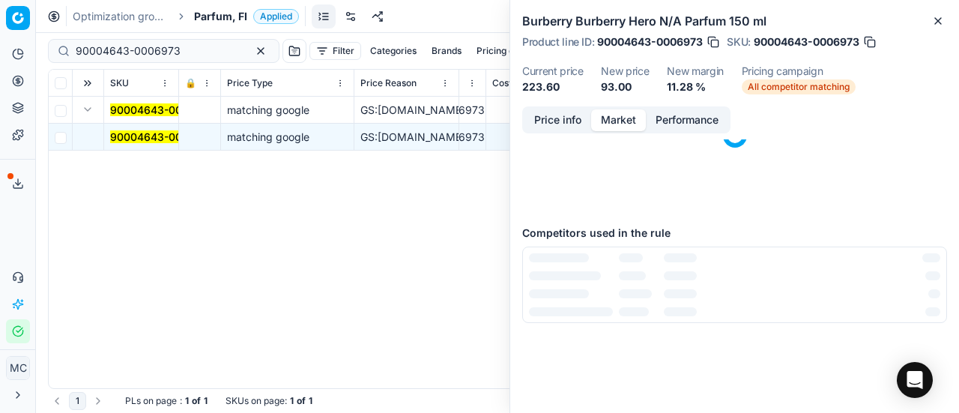
click at [628, 116] on button "Market" at bounding box center [618, 120] width 55 height 22
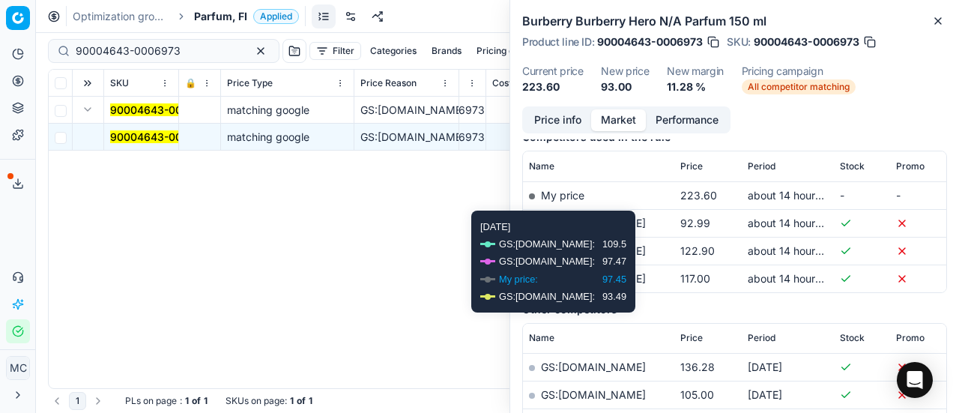
scroll to position [208, 0]
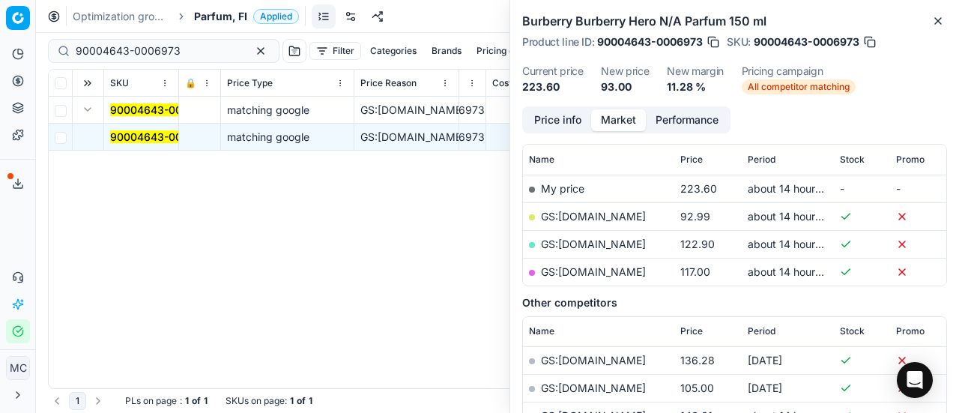
click at [584, 211] on link "GS:Deloox.fi" at bounding box center [593, 216] width 105 height 13
drag, startPoint x: 191, startPoint y: 49, endPoint x: 0, endPoint y: 11, distance: 194.6
click at [0, 11] on div "Pricing platform Analytics Pricing Product portfolio Templates Export service 2…" at bounding box center [479, 206] width 959 height 413
paste input "80004581-90"
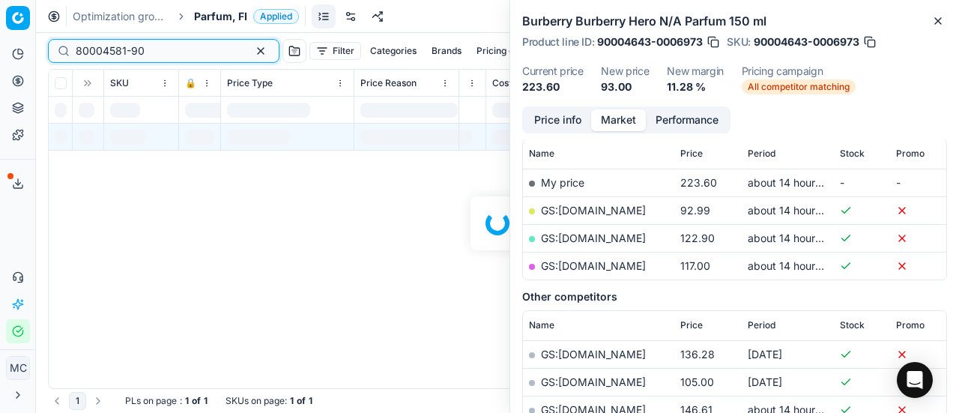
scroll to position [208, 0]
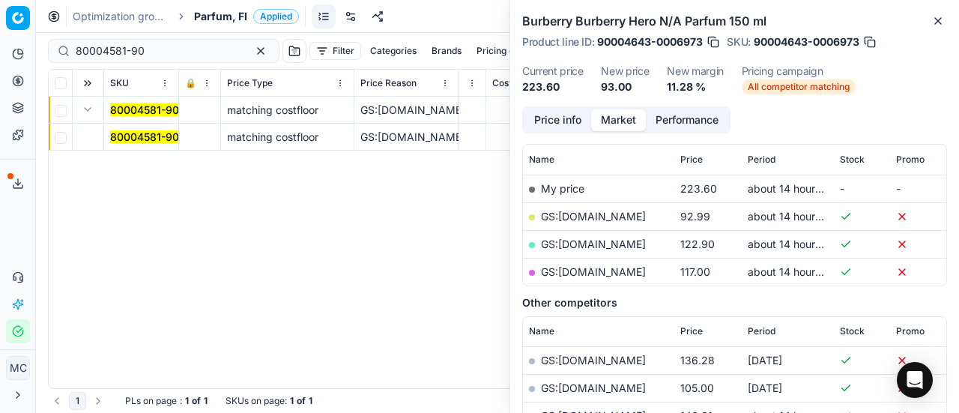
click at [139, 142] on mark "80004581-90" at bounding box center [144, 136] width 69 height 13
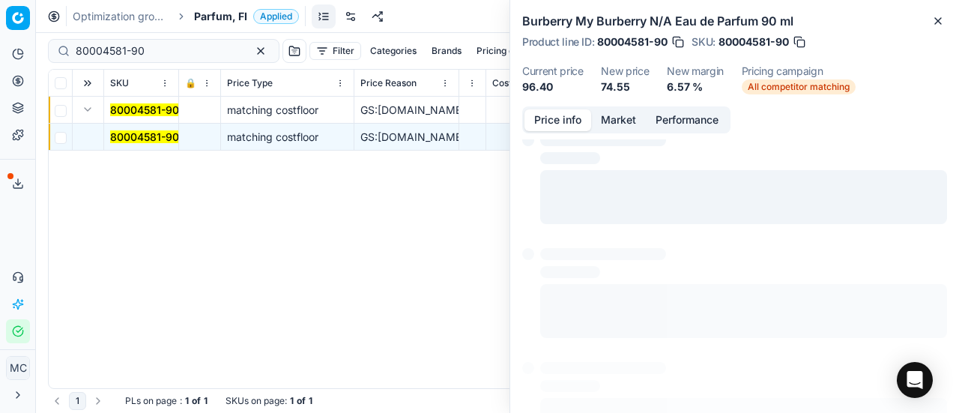
click at [562, 115] on button "Price info" at bounding box center [557, 120] width 67 height 22
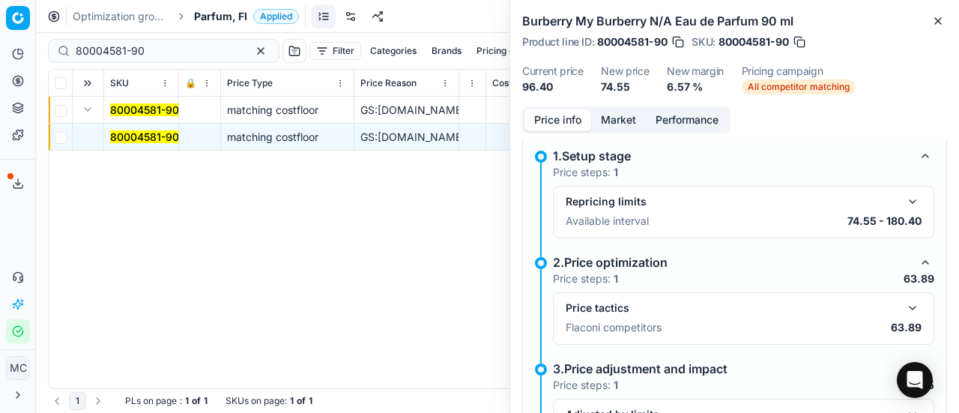
click at [905, 314] on button "button" at bounding box center [912, 308] width 18 height 18
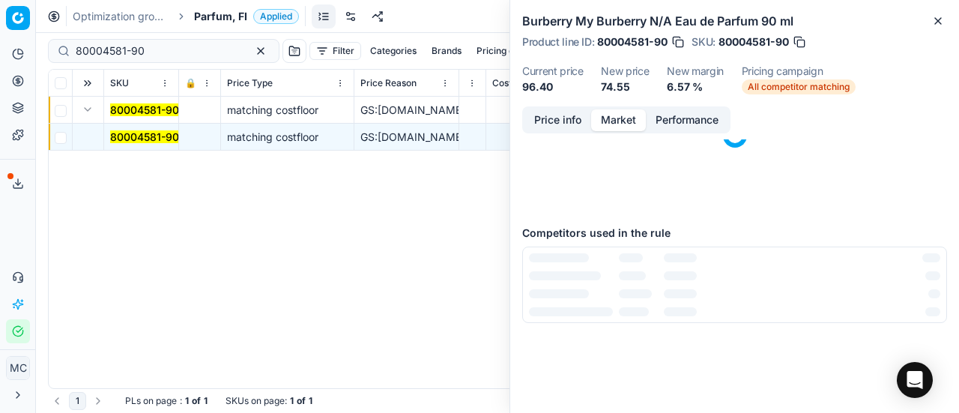
scroll to position [0, 0]
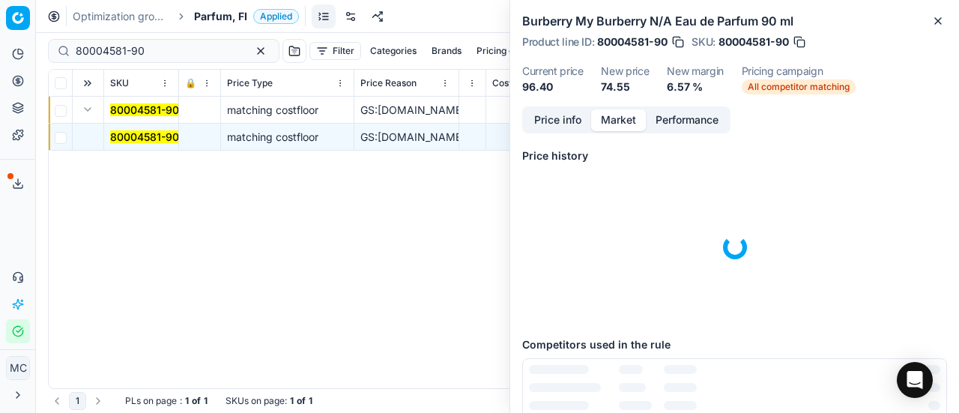
click at [619, 118] on button "Market" at bounding box center [618, 120] width 55 height 22
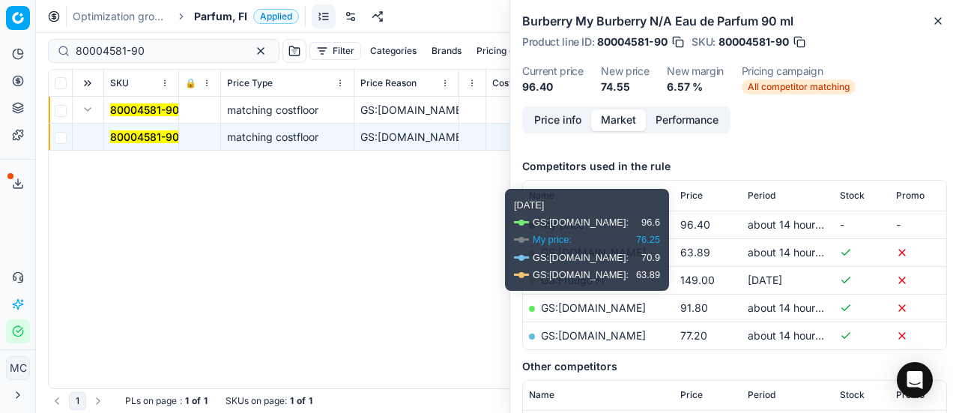
scroll to position [181, 0]
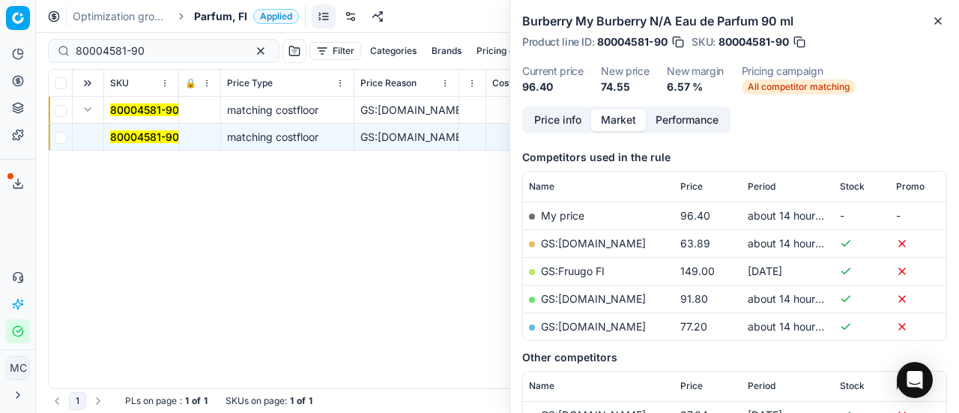
click at [577, 243] on link "GS:Deloox.fi" at bounding box center [593, 243] width 105 height 13
drag, startPoint x: 177, startPoint y: 52, endPoint x: 0, endPoint y: 19, distance: 180.5
click at [0, 19] on div "Pricing platform Analytics Pricing Product portfolio Templates Export service 2…" at bounding box center [479, 206] width 959 height 413
paste input "26178-5"
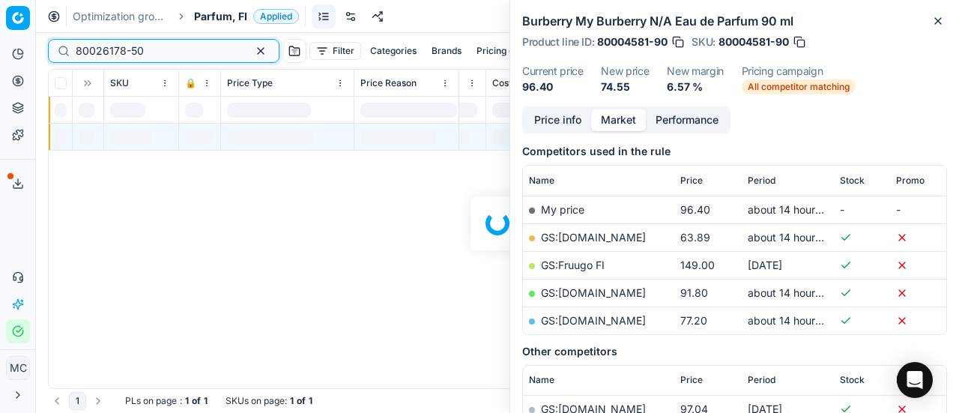
scroll to position [181, 0]
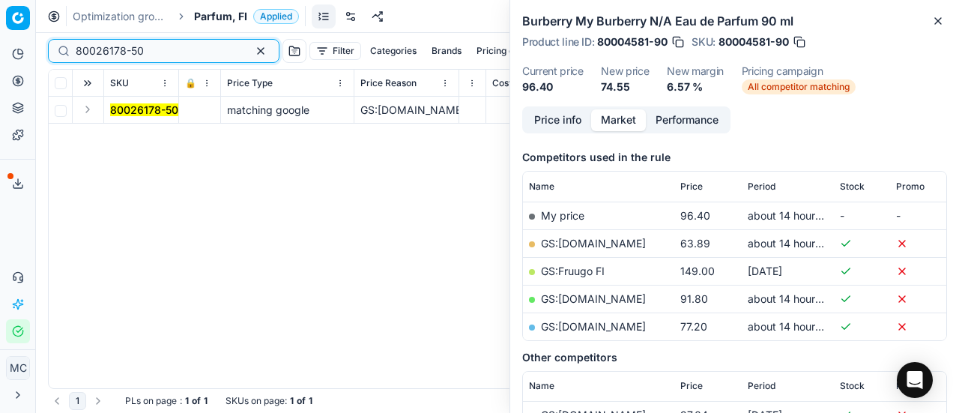
type input "80026178-50"
click at [91, 110] on button "Expand" at bounding box center [88, 109] width 18 height 18
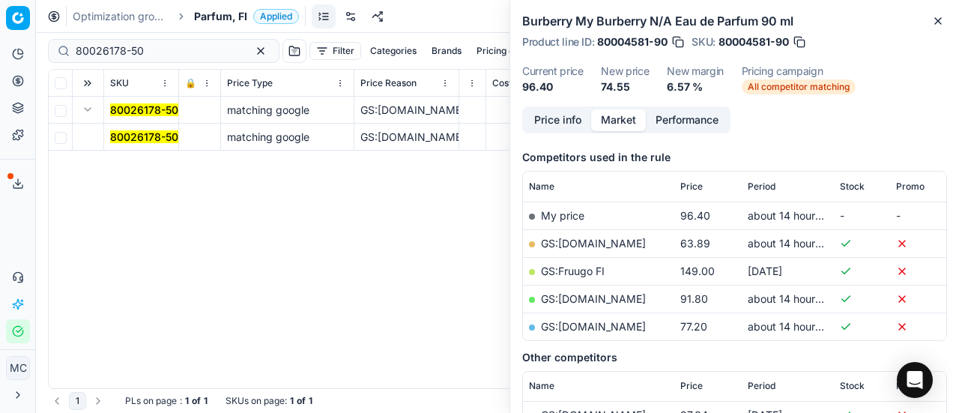
click at [124, 133] on mark "80026178-50" at bounding box center [144, 136] width 68 height 13
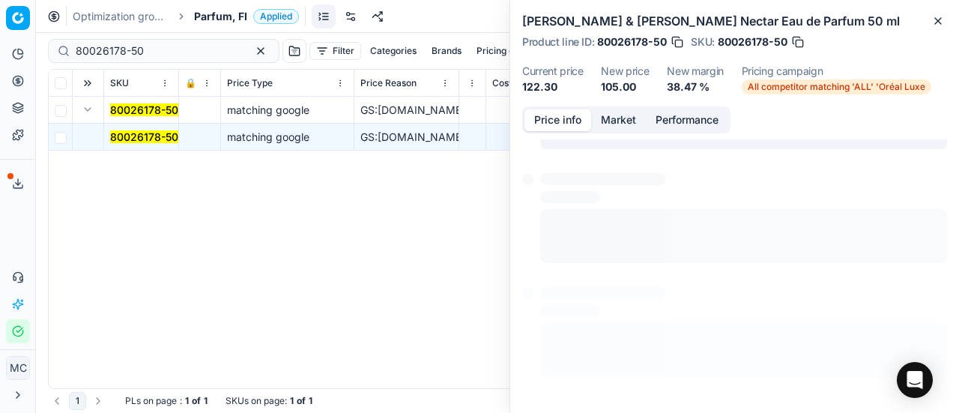
click at [557, 115] on button "Price info" at bounding box center [557, 120] width 67 height 22
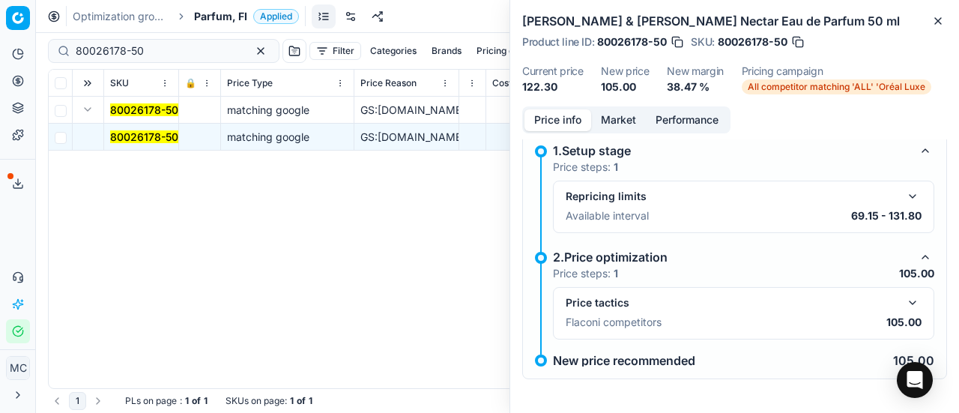
click at [903, 296] on button "button" at bounding box center [912, 303] width 18 height 18
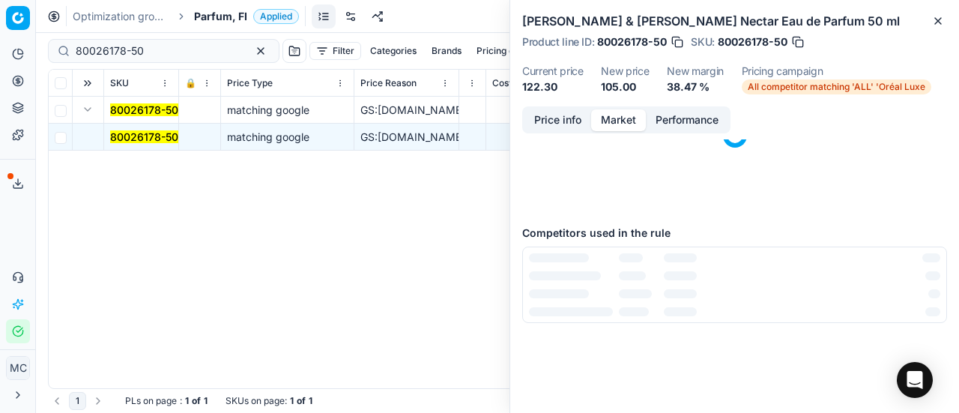
click at [616, 119] on button "Market" at bounding box center [618, 120] width 55 height 22
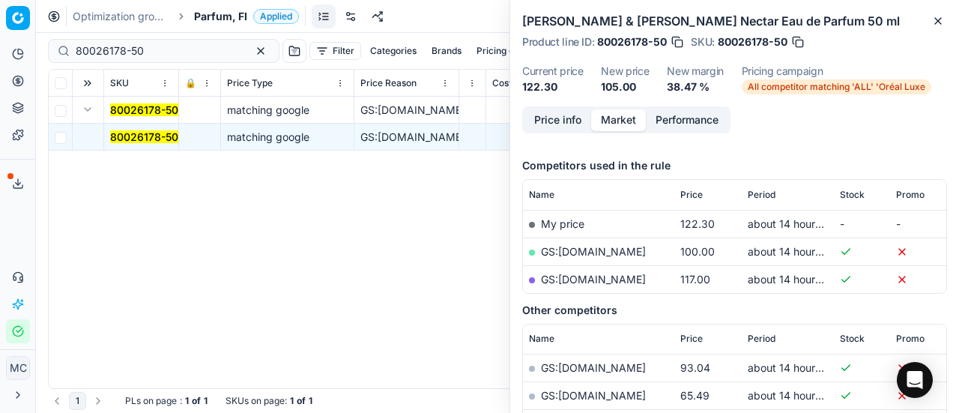
scroll to position [183, 0]
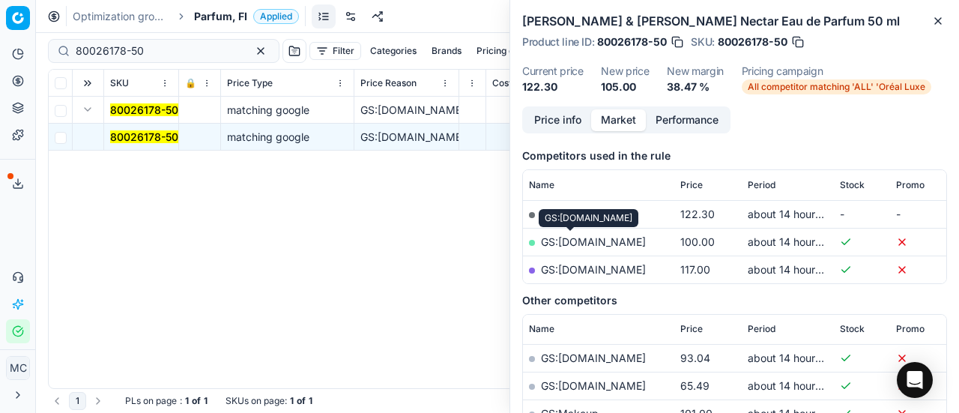
click at [597, 237] on link "GS:Notino.fi" at bounding box center [593, 241] width 105 height 13
click at [237, 17] on span "Parfum, FI" at bounding box center [220, 16] width 53 height 15
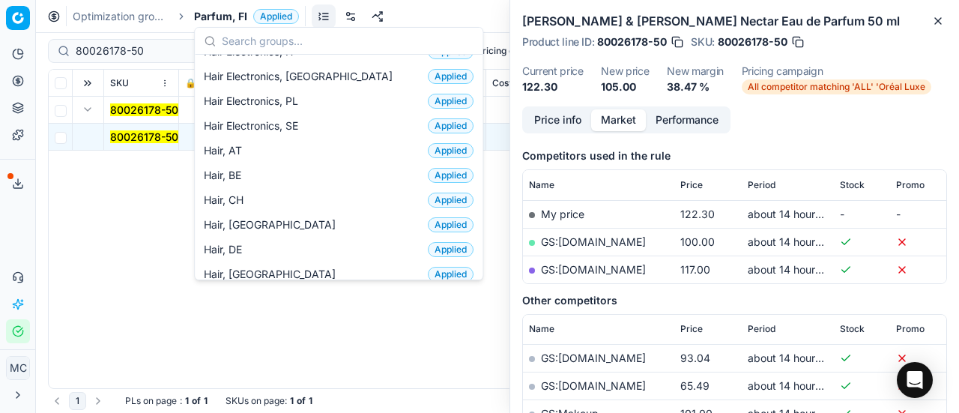
scroll to position [246, 0]
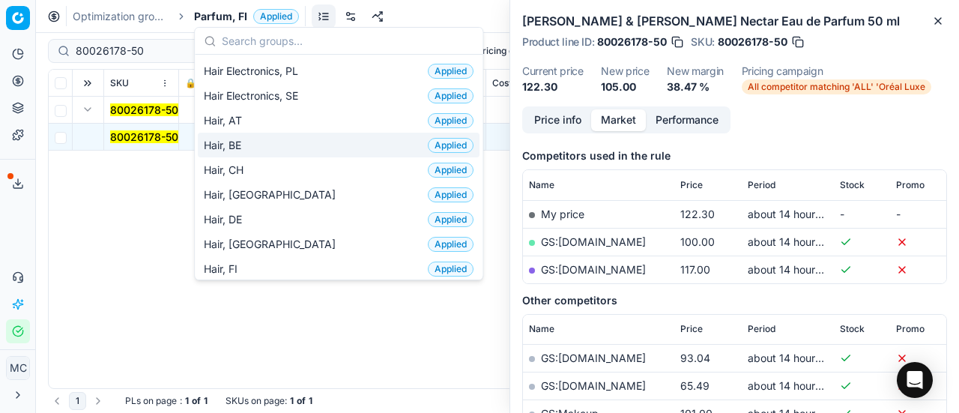
click at [204, 16] on span "Parfum, FI" at bounding box center [220, 16] width 53 height 15
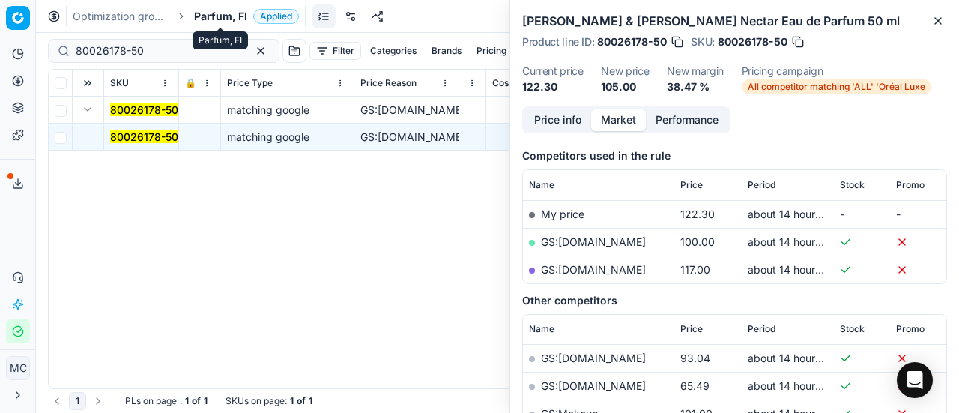
click at [204, 16] on span "Parfum, FI" at bounding box center [220, 16] width 53 height 15
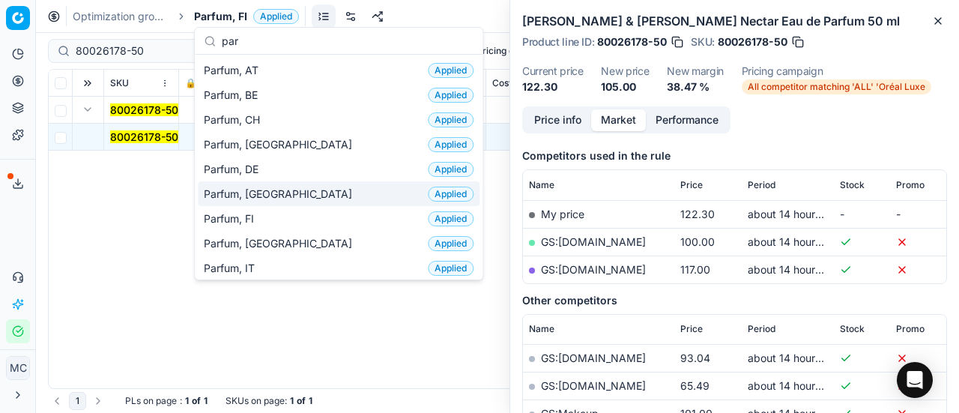
type input "par"
click at [233, 191] on span "Parfum, [GEOGRAPHIC_DATA]" at bounding box center [281, 193] width 154 height 15
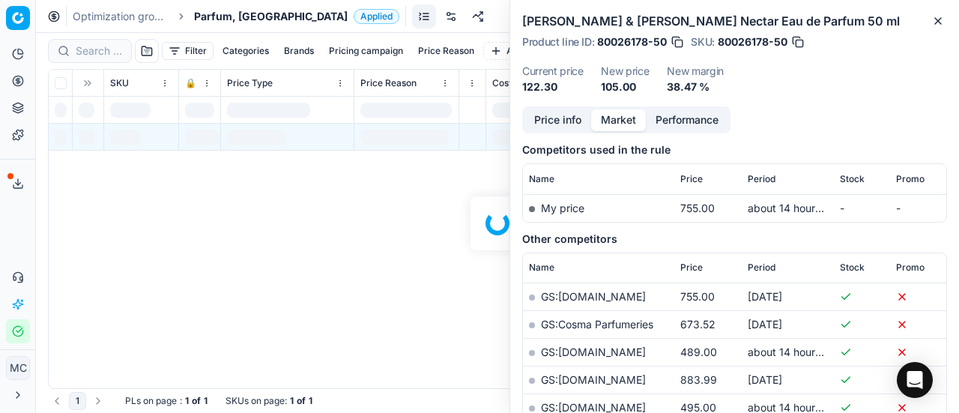
scroll to position [183, 0]
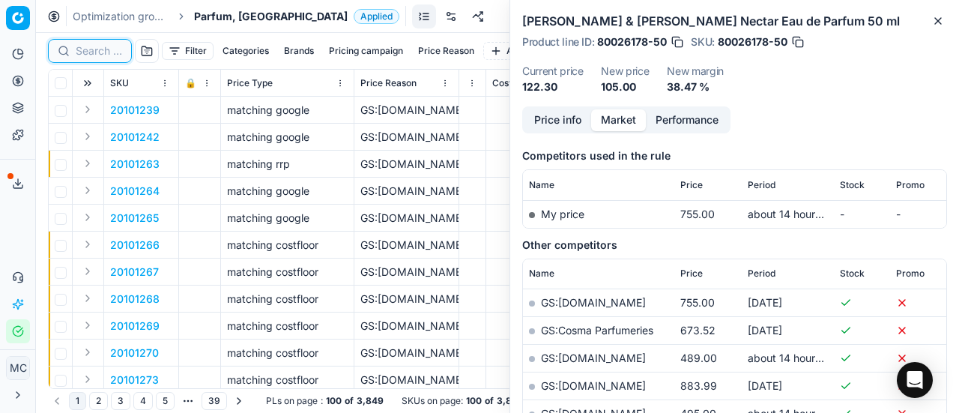
click at [92, 49] on input at bounding box center [99, 50] width 46 height 15
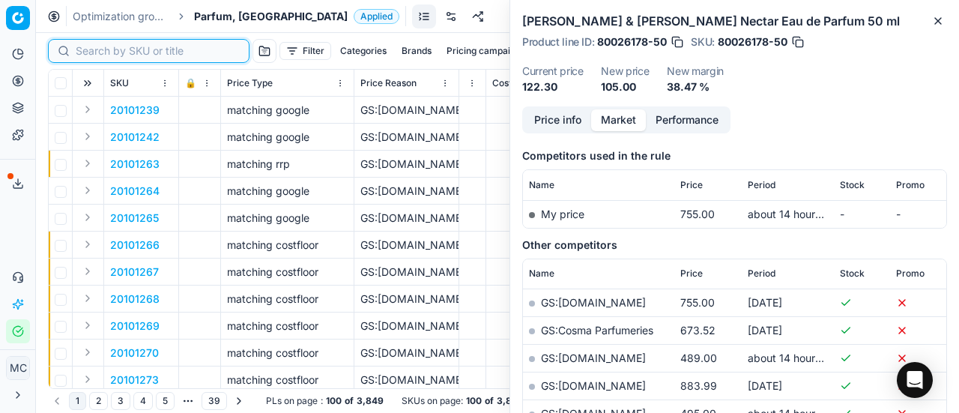
paste input "90004643-0006973"
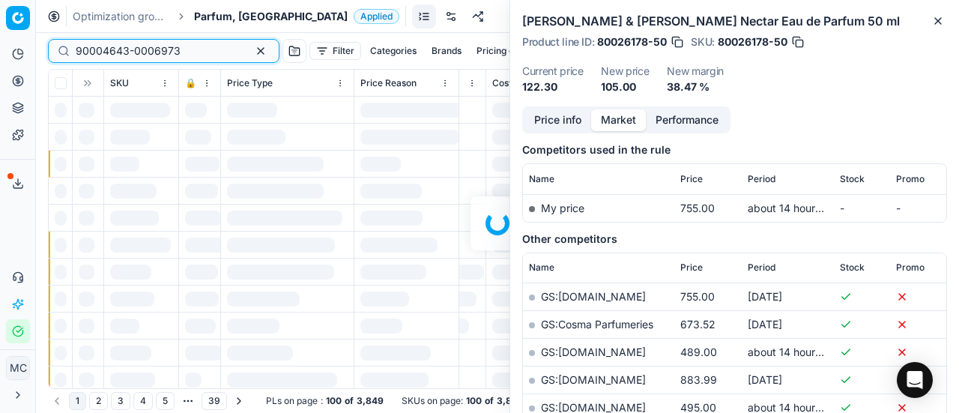
scroll to position [183, 0]
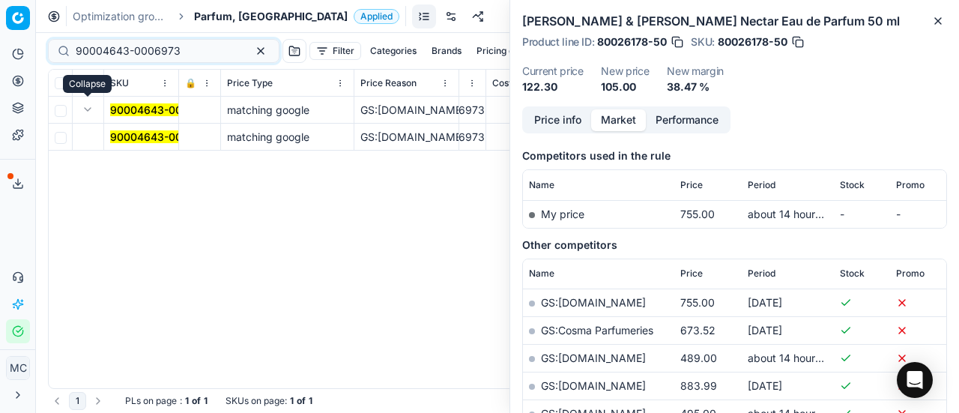
click at [90, 104] on button "Expand" at bounding box center [88, 109] width 18 height 18
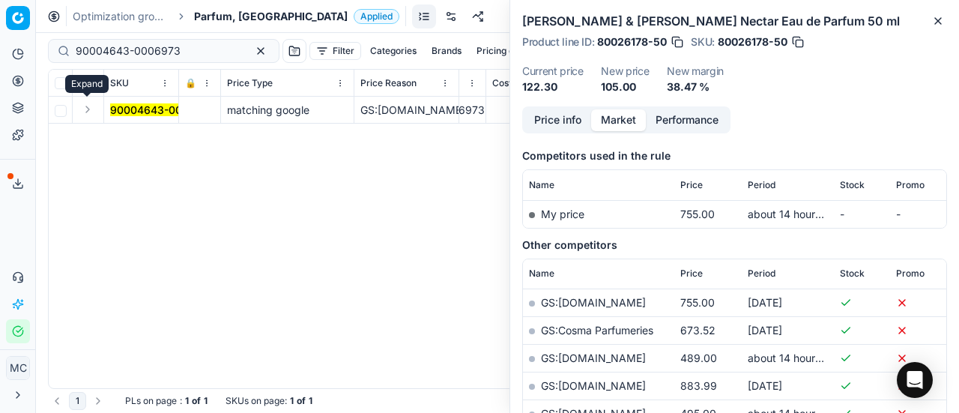
click at [90, 104] on button "Expand" at bounding box center [88, 109] width 18 height 18
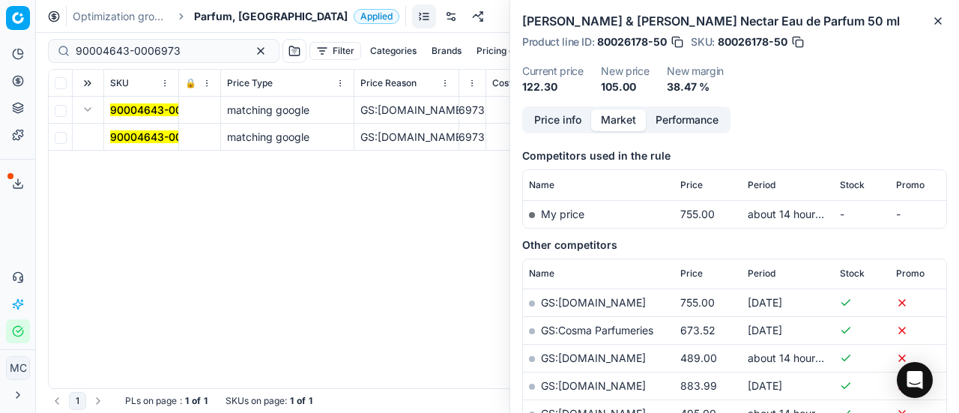
click at [139, 139] on mark "90004643-0006973" at bounding box center [162, 136] width 105 height 13
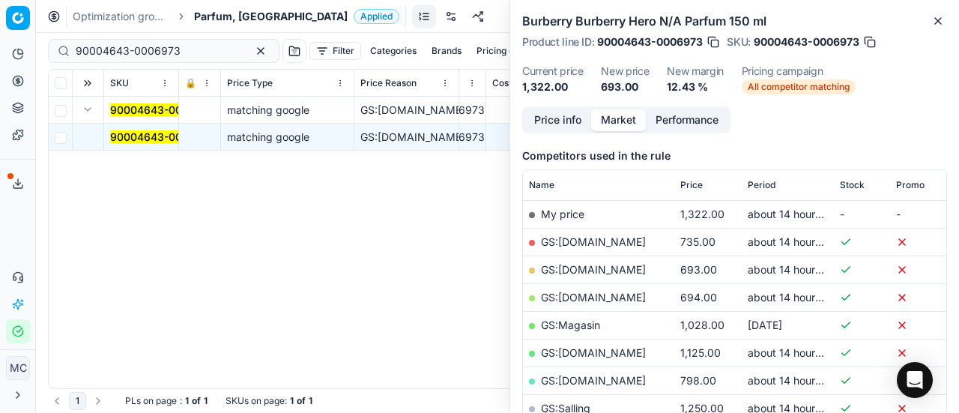
click at [545, 119] on button "Price info" at bounding box center [557, 120] width 67 height 22
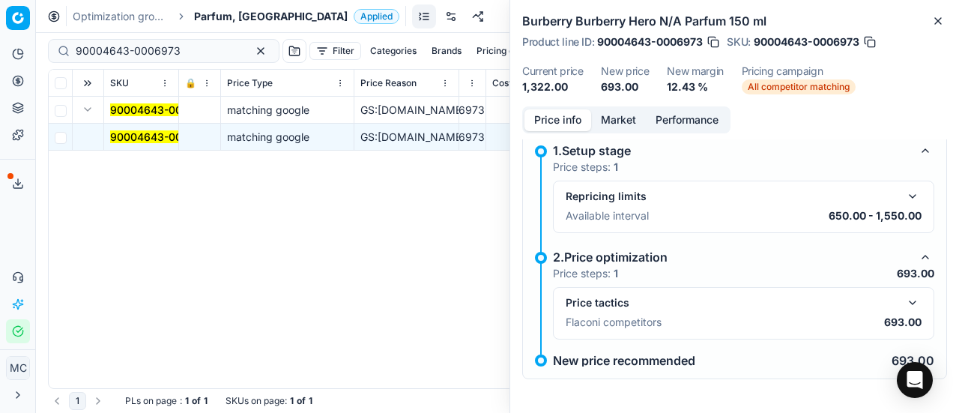
click at [905, 300] on button "button" at bounding box center [912, 303] width 18 height 18
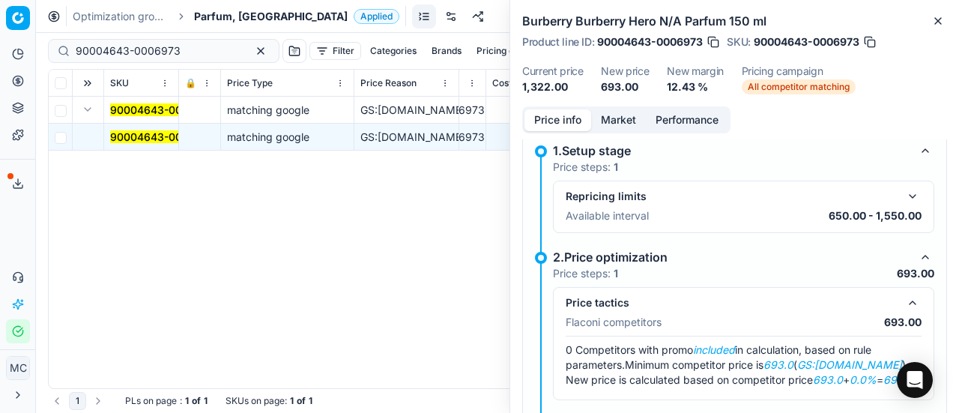
scroll to position [86, 0]
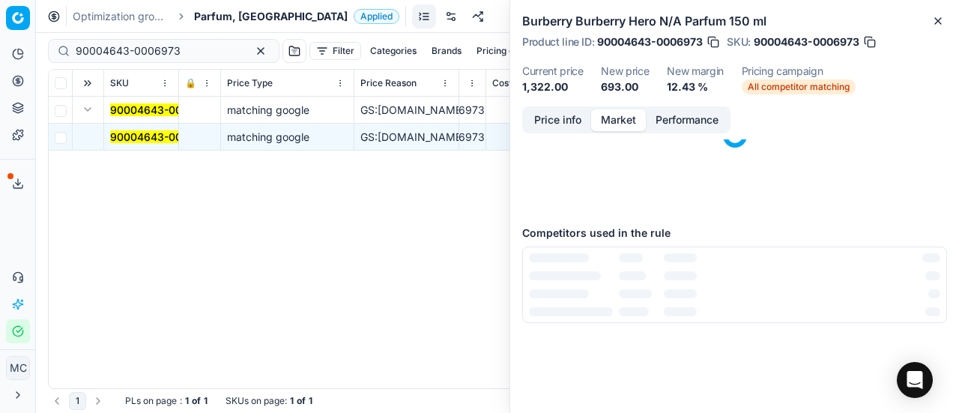
click at [605, 112] on button "Market" at bounding box center [618, 120] width 55 height 22
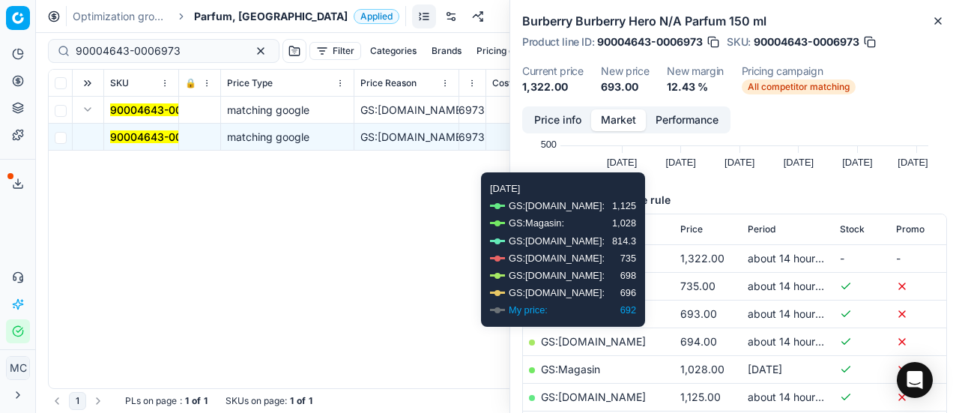
scroll to position [280, 0]
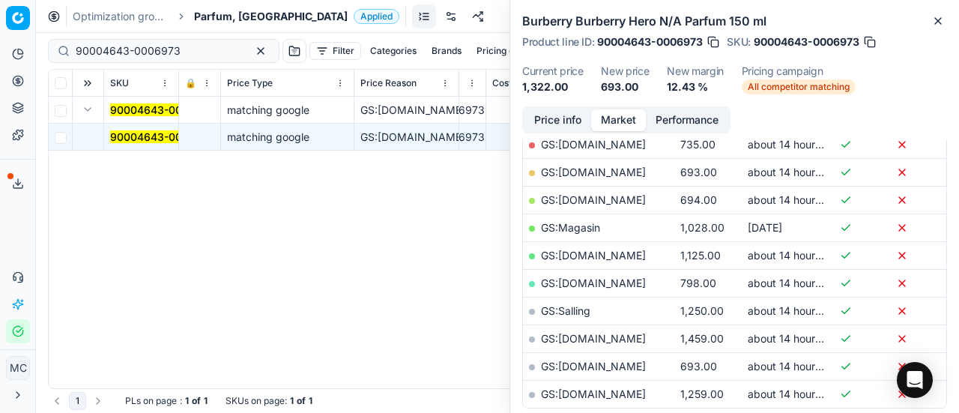
click at [622, 171] on link "GS:ComputerSalg.dk" at bounding box center [593, 171] width 105 height 13
drag, startPoint x: 200, startPoint y: 52, endPoint x: 0, endPoint y: 14, distance: 203.4
click at [0, 14] on div "Pricing platform Analytics Pricing Product portfolio Templates Export service 2…" at bounding box center [479, 206] width 959 height 413
paste input "80004581-90"
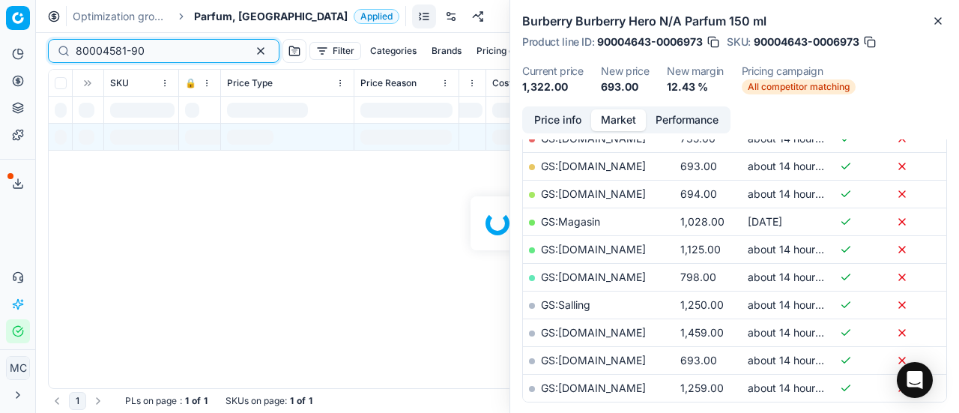
scroll to position [280, 0]
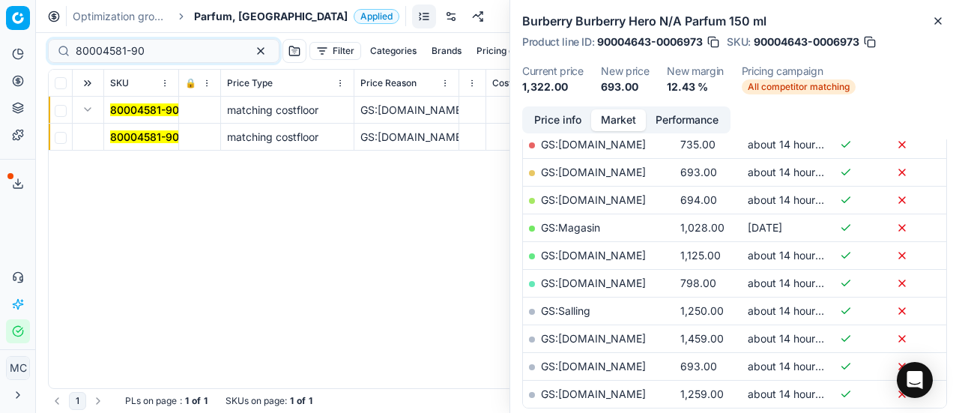
click at [87, 107] on button "Expand" at bounding box center [88, 109] width 18 height 18
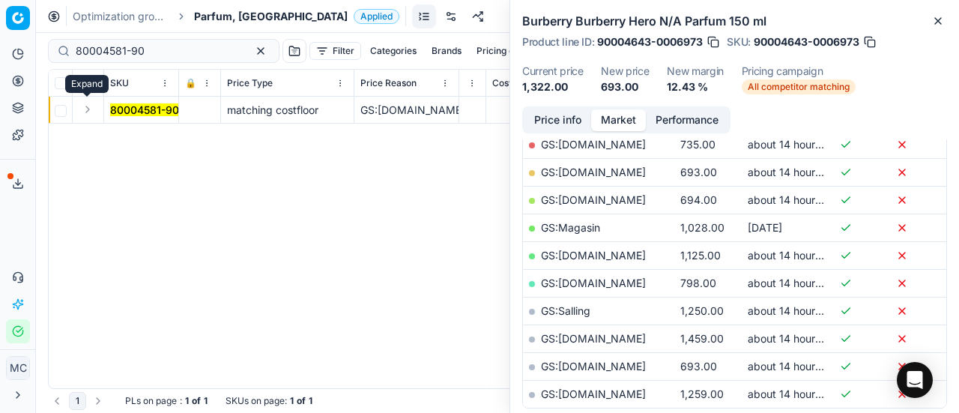
click at [87, 107] on button "Expand" at bounding box center [88, 109] width 18 height 18
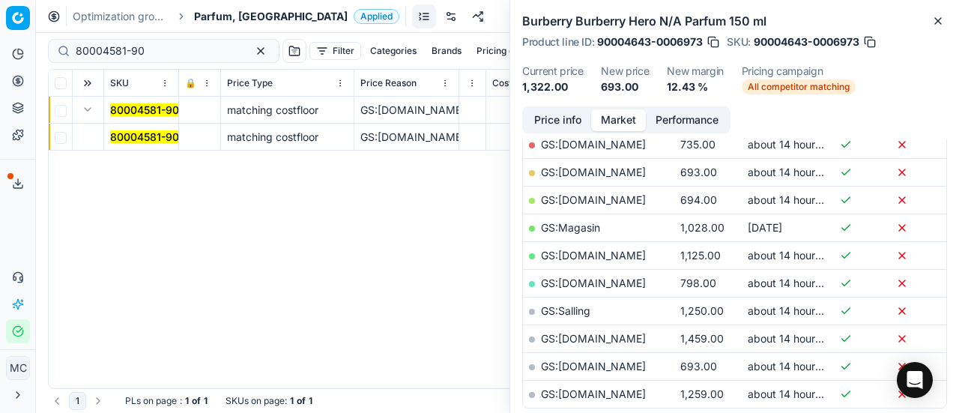
click at [133, 138] on mark "80004581-90" at bounding box center [144, 136] width 69 height 13
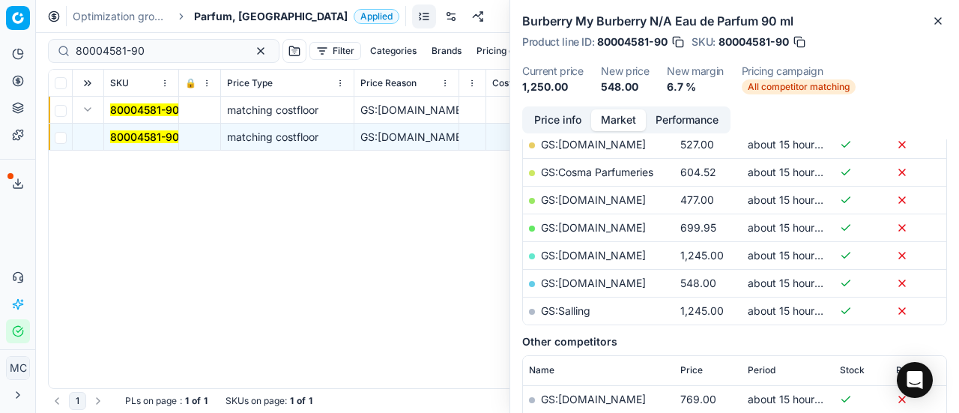
click at [553, 118] on button "Price info" at bounding box center [557, 120] width 67 height 22
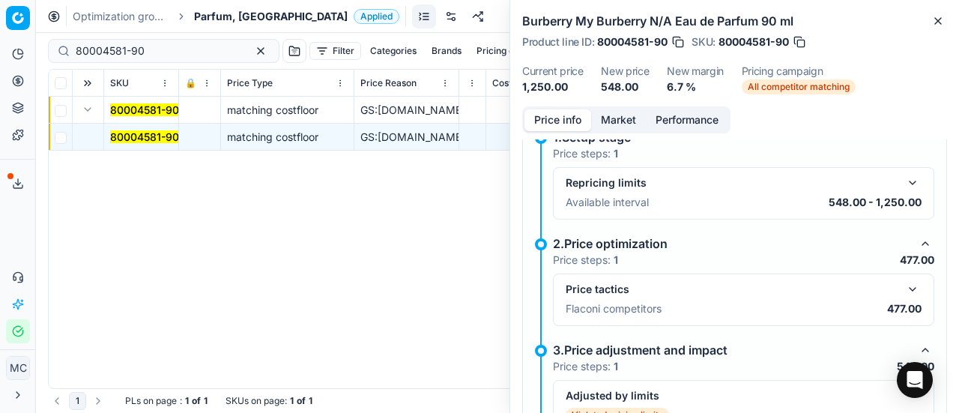
scroll to position [210, 0]
click at [903, 279] on button "button" at bounding box center [912, 288] width 18 height 18
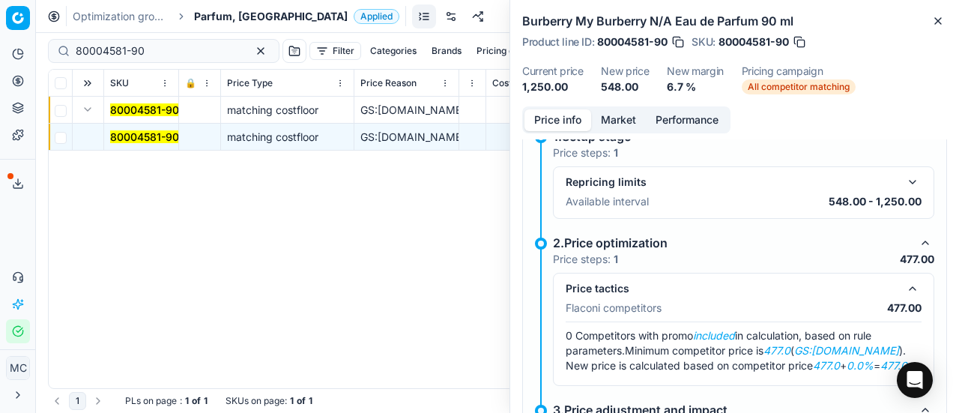
click at [625, 119] on button "Market" at bounding box center [618, 120] width 55 height 22
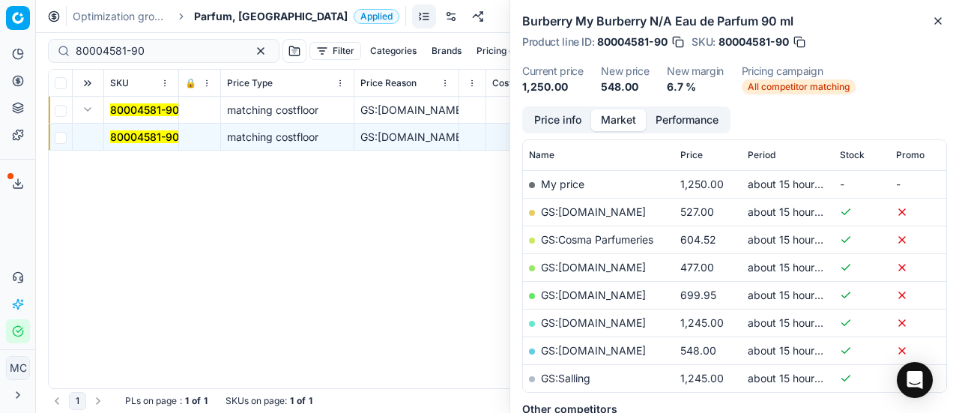
scroll to position [224, 0]
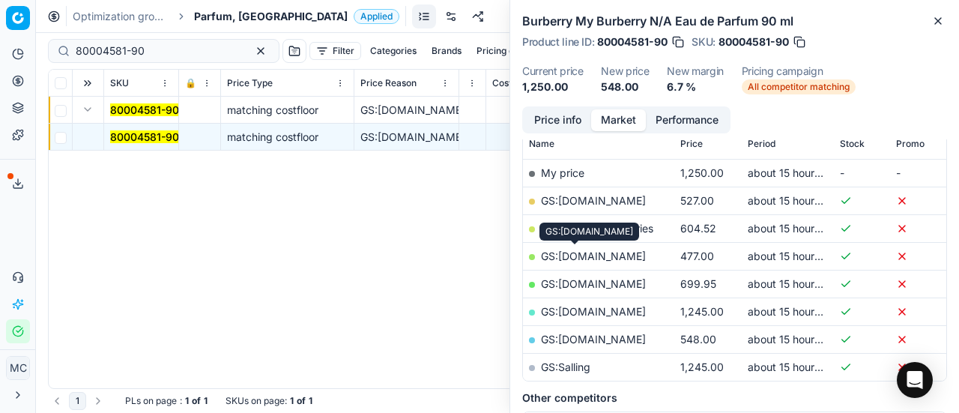
click at [586, 260] on link "GS:Deloox.dk" at bounding box center [593, 255] width 105 height 13
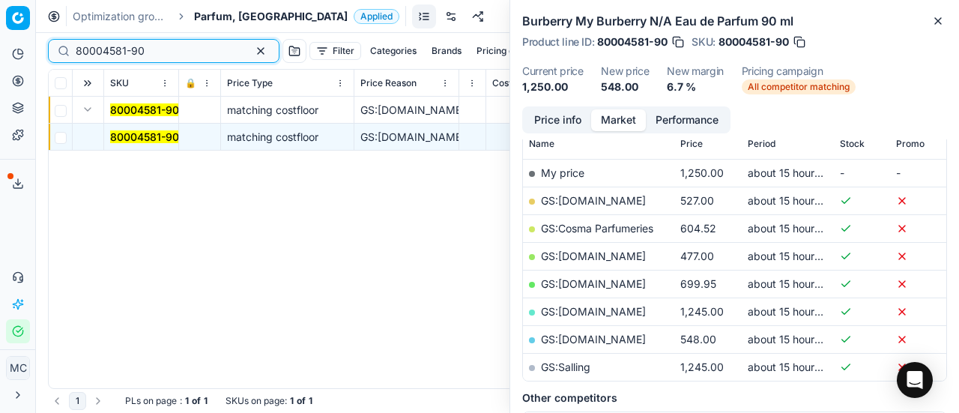
drag, startPoint x: 180, startPoint y: 56, endPoint x: 0, endPoint y: 50, distance: 179.8
click at [0, 50] on div "Pricing platform Analytics Pricing Product portfolio Templates Export service 2…" at bounding box center [479, 206] width 959 height 413
paste input "26178-5"
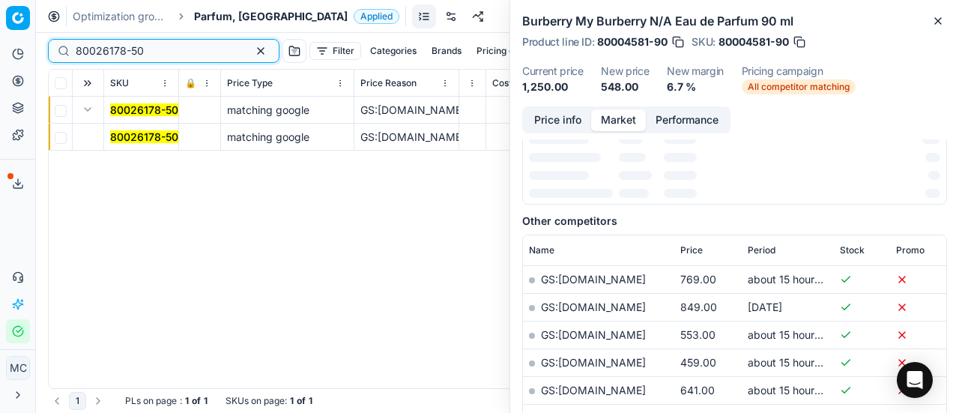
scroll to position [224, 0]
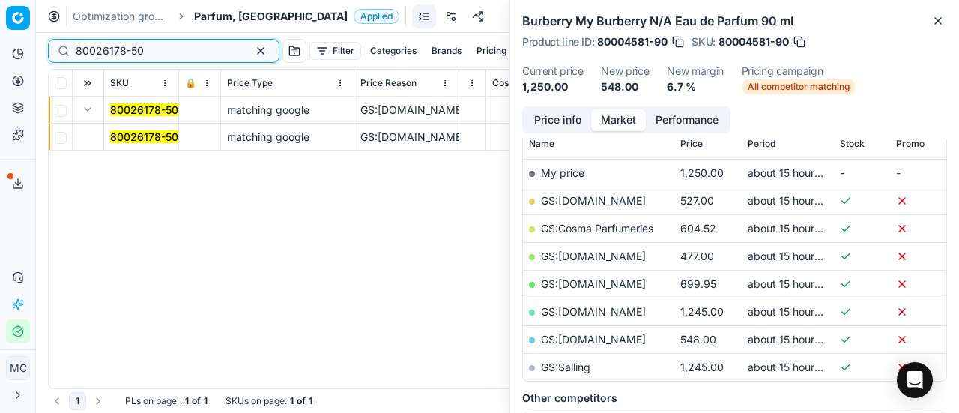
type input "80026178-50"
click at [129, 134] on mark "80026178-50" at bounding box center [144, 136] width 68 height 13
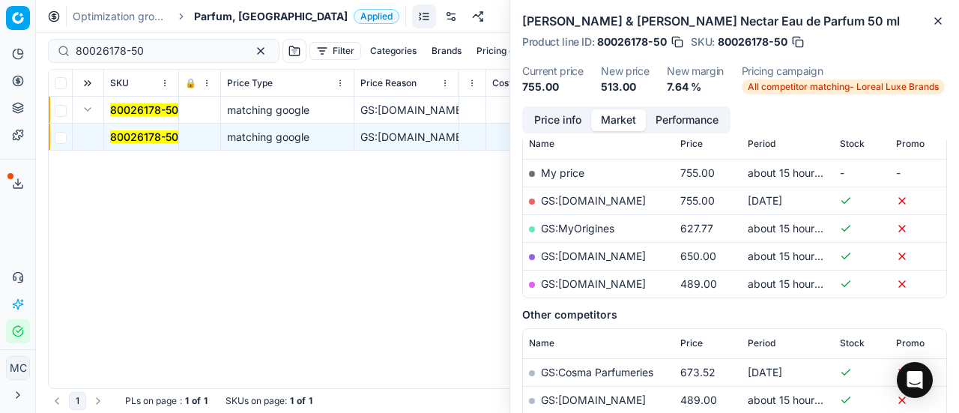
click at [573, 108] on div "Price info Market Performance" at bounding box center [626, 119] width 208 height 27
click at [560, 111] on button "Price info" at bounding box center [557, 120] width 67 height 22
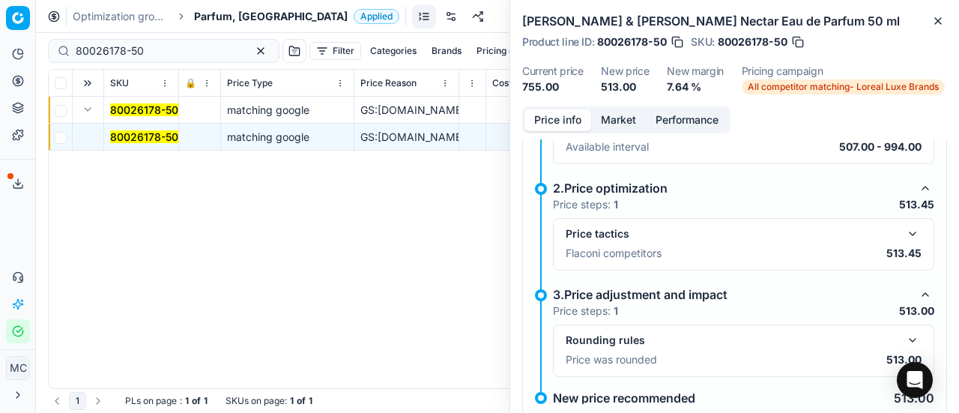
click at [903, 230] on button "button" at bounding box center [912, 234] width 18 height 18
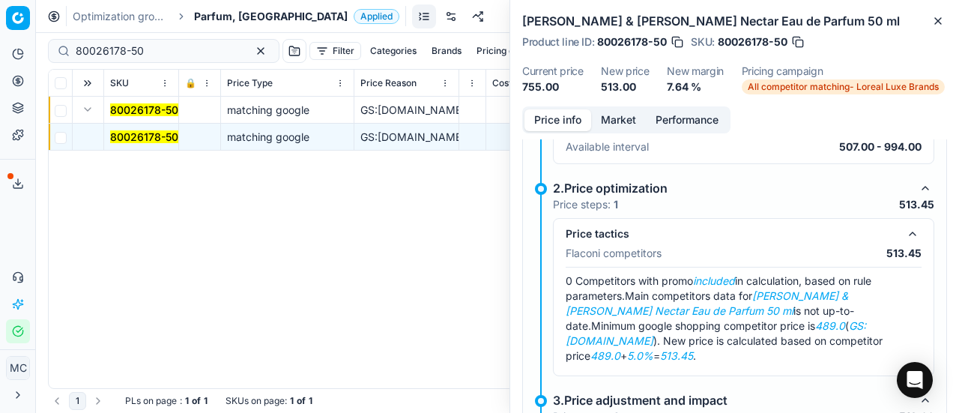
click at [622, 124] on button "Market" at bounding box center [618, 120] width 55 height 22
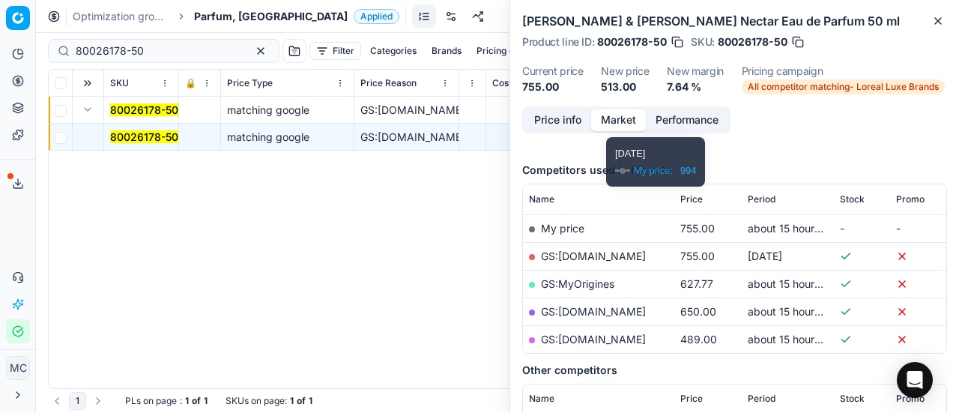
scroll to position [177, 0]
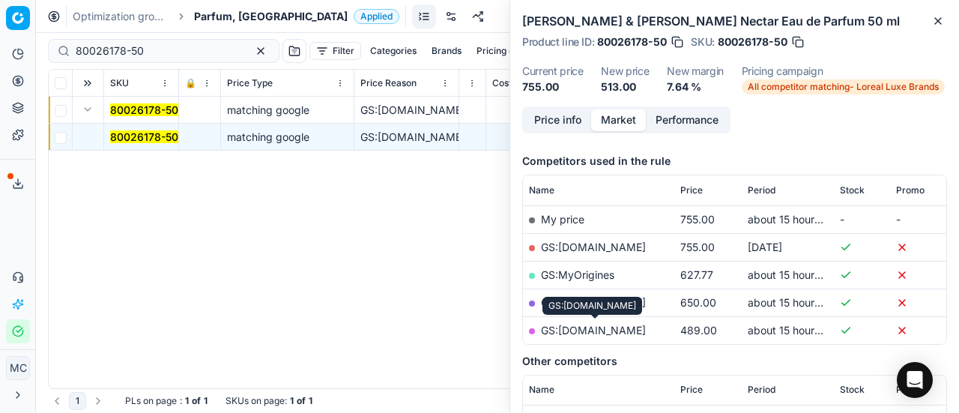
click at [592, 325] on link "GS:parfumdreams.DK" at bounding box center [593, 329] width 105 height 13
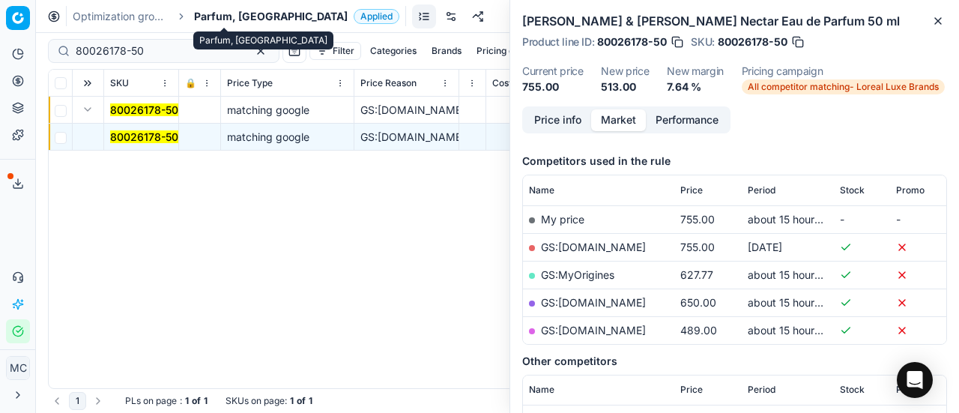
click at [231, 15] on span "Parfum, [GEOGRAPHIC_DATA]" at bounding box center [271, 16] width 154 height 15
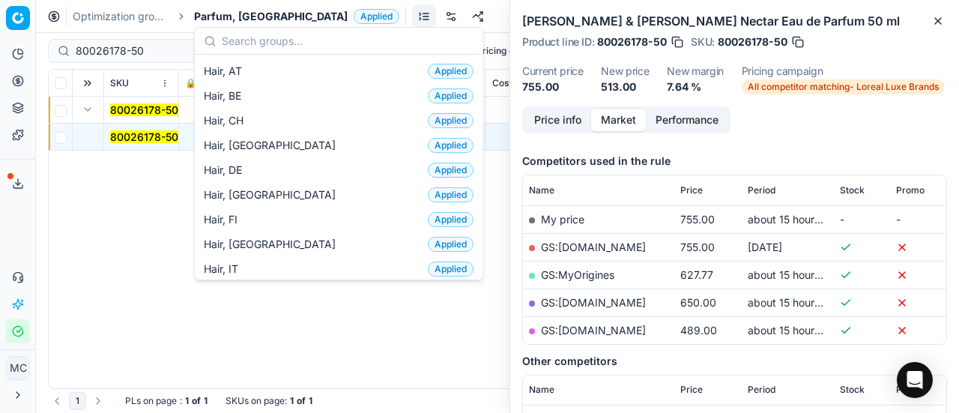
scroll to position [322, 0]
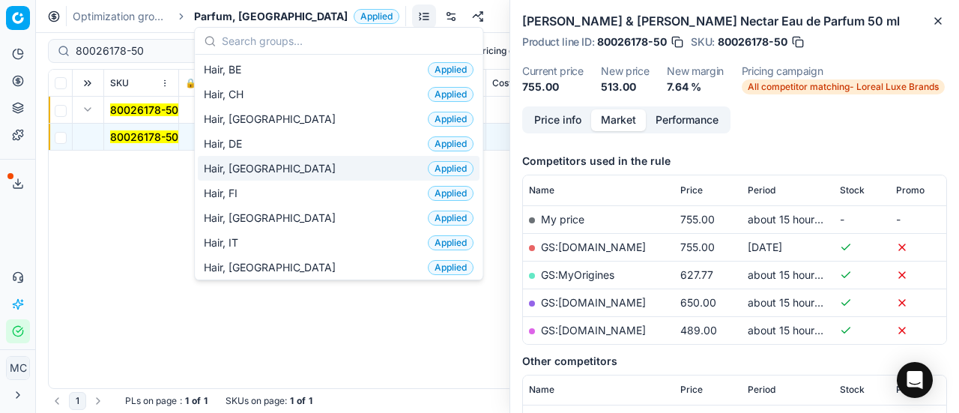
click at [281, 158] on div "Hair, DK Applied" at bounding box center [339, 168] width 282 height 25
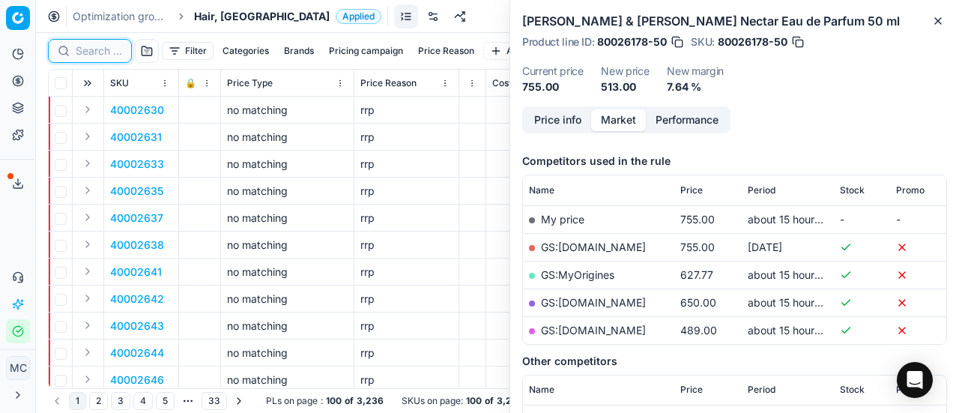
click at [93, 50] on input at bounding box center [99, 50] width 46 height 15
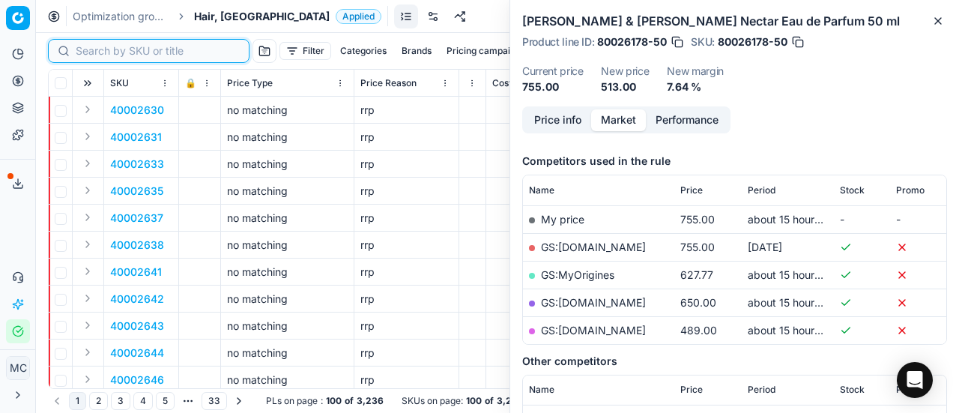
paste input "80070115-1"
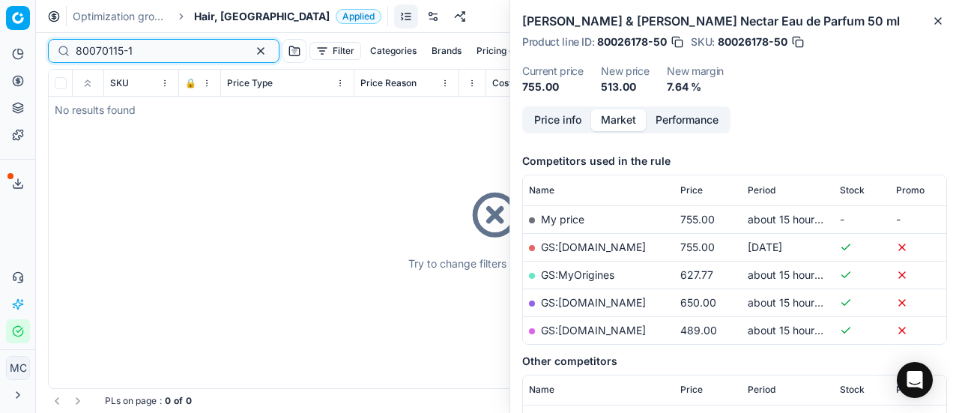
type input "80070115-1"
click at [216, 19] on span "Hair, [GEOGRAPHIC_DATA]" at bounding box center [262, 16] width 136 height 15
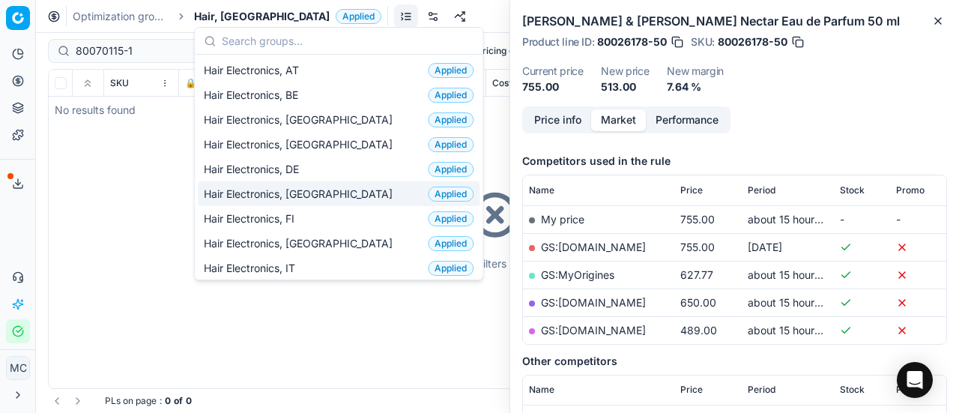
click at [327, 194] on div "Hair Electronics, DK Applied" at bounding box center [339, 193] width 282 height 25
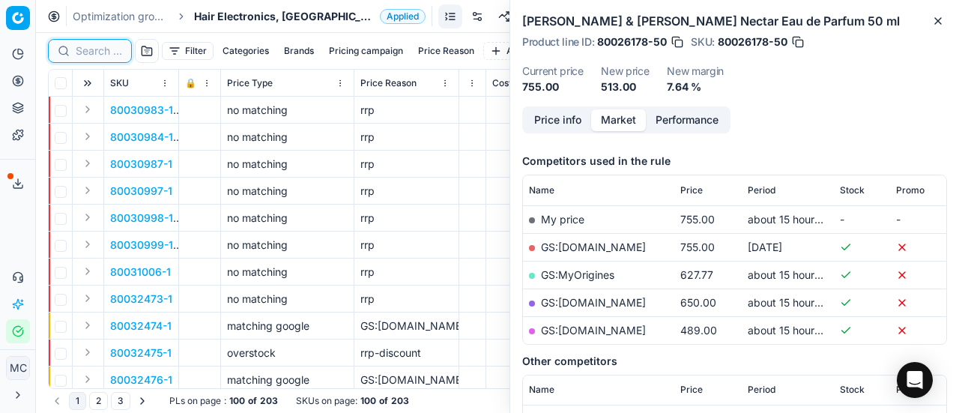
click at [87, 50] on input at bounding box center [99, 50] width 46 height 15
paste input "80070115-1"
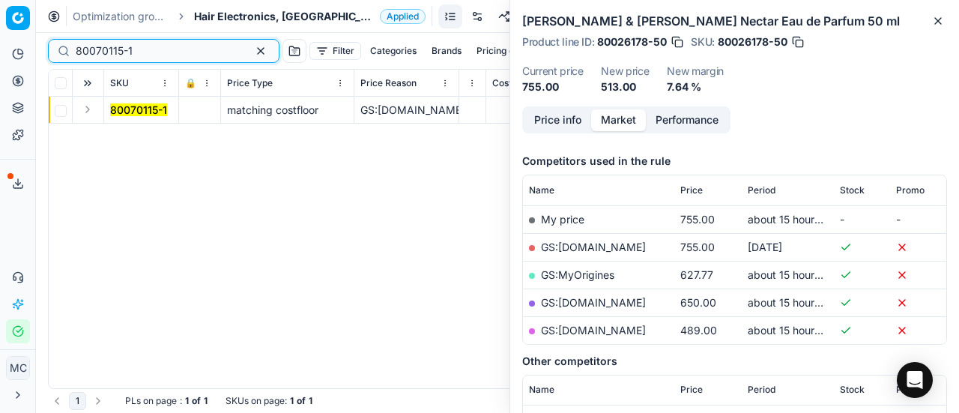
type input "80070115-1"
click at [88, 106] on button "Expand" at bounding box center [88, 109] width 18 height 18
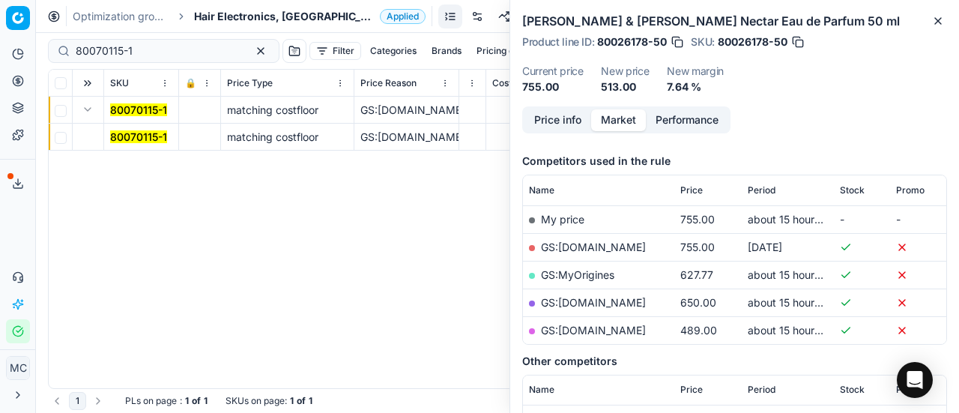
click at [141, 137] on mark "80070115-1" at bounding box center [138, 136] width 57 height 13
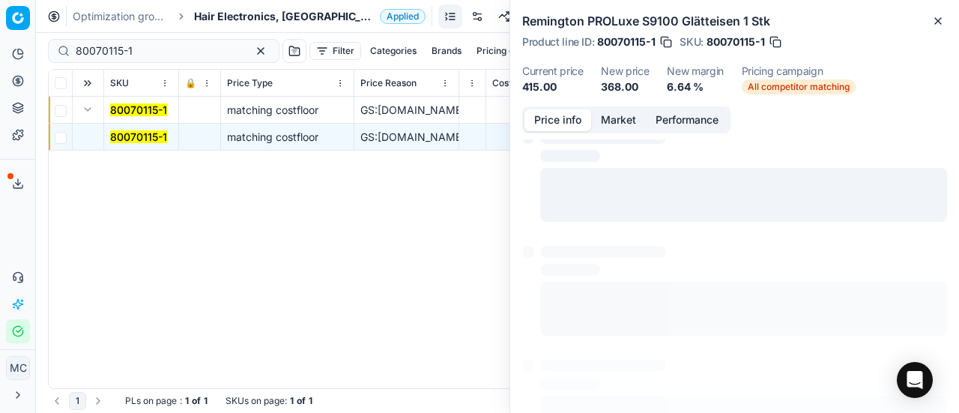
click at [563, 122] on button "Price info" at bounding box center [557, 120] width 67 height 22
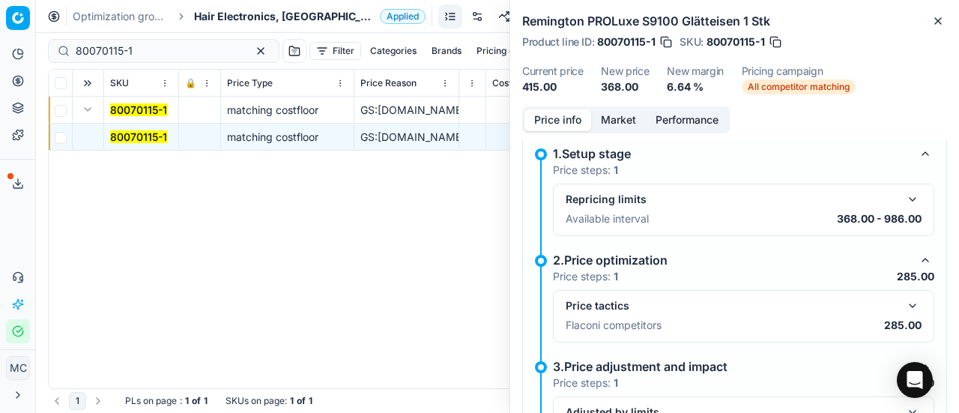
click at [903, 304] on button "button" at bounding box center [912, 306] width 18 height 18
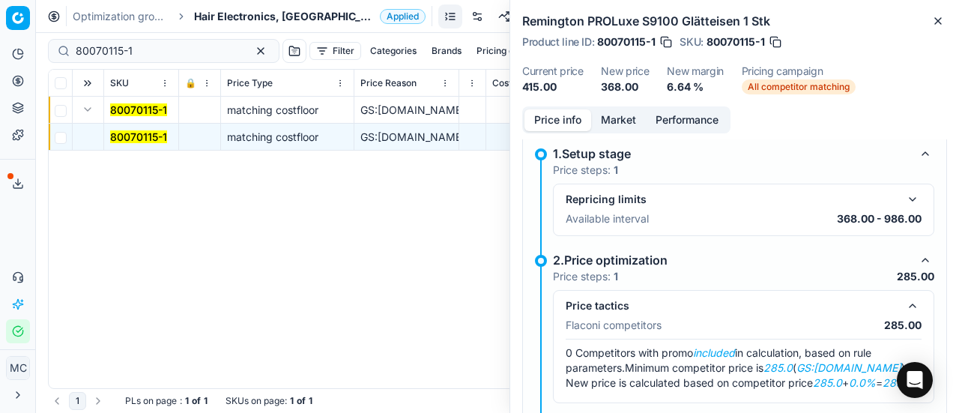
scroll to position [236, 0]
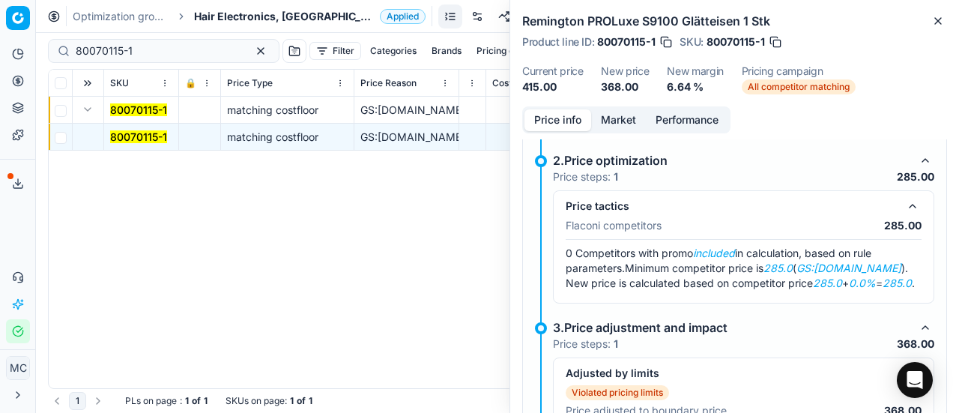
click at [628, 127] on button "Market" at bounding box center [618, 120] width 55 height 22
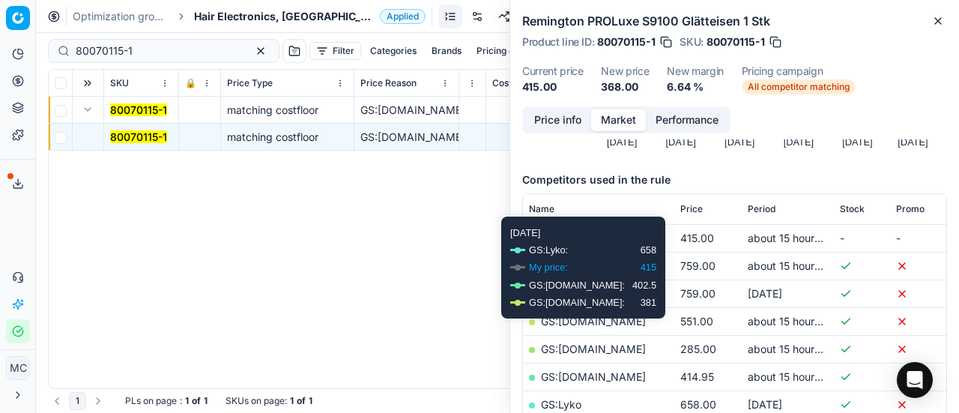
scroll to position [161, 0]
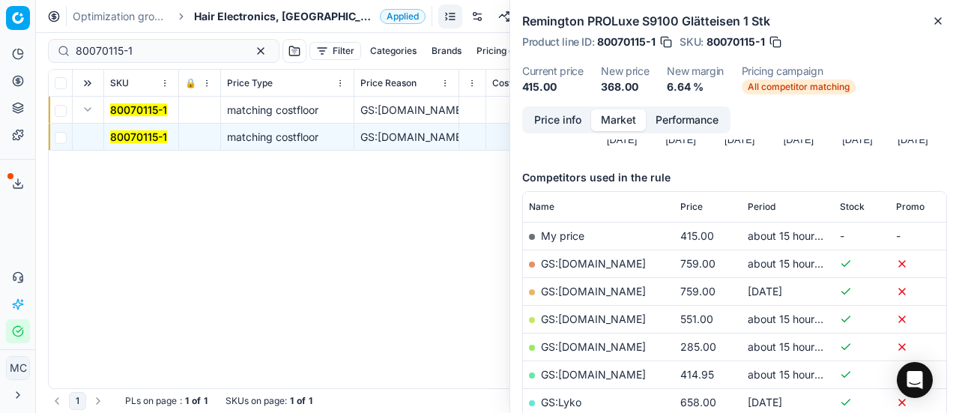
click at [589, 342] on link "GS:ComputerSalg.dk" at bounding box center [593, 346] width 105 height 13
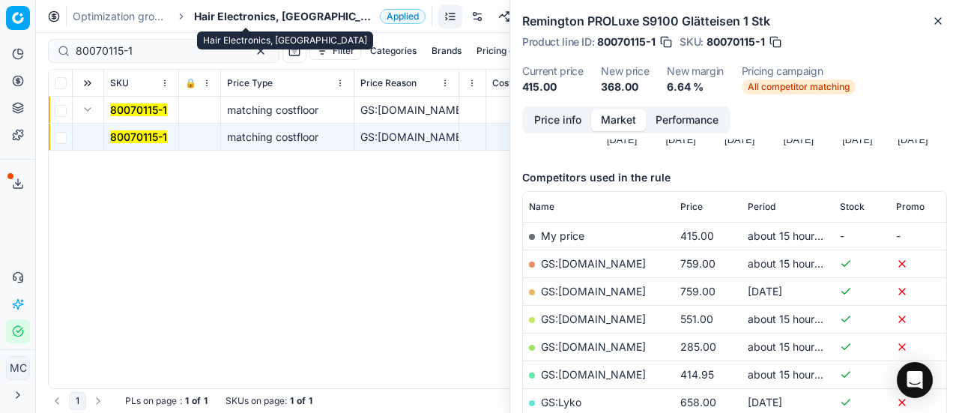
click at [217, 17] on span "Hair Electronics, [GEOGRAPHIC_DATA]" at bounding box center [284, 16] width 180 height 15
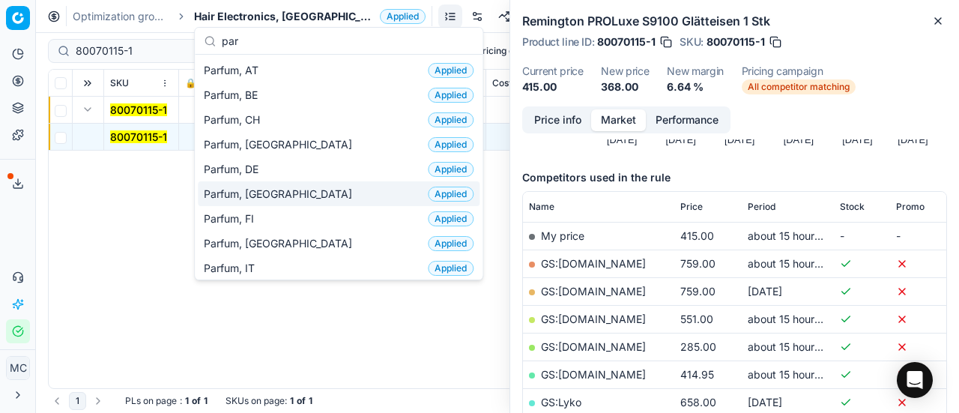
type input "par"
click at [257, 186] on span "Parfum, [GEOGRAPHIC_DATA]" at bounding box center [281, 193] width 154 height 15
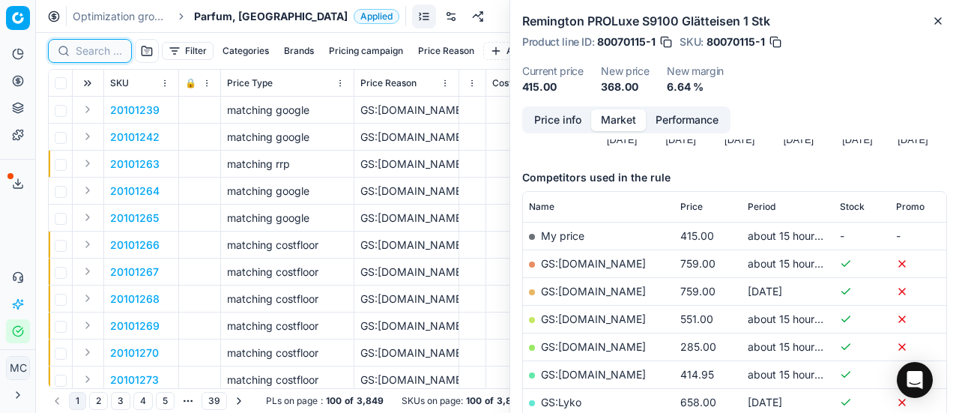
click at [111, 45] on input at bounding box center [99, 50] width 46 height 15
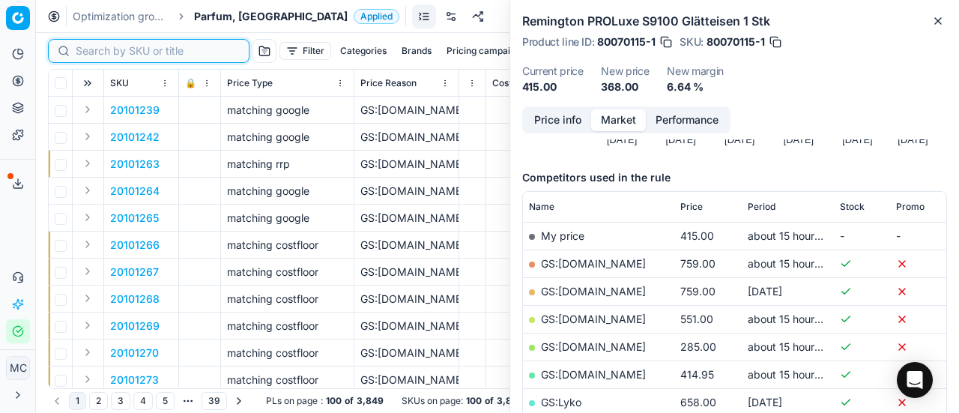
paste input "80066206-0005782"
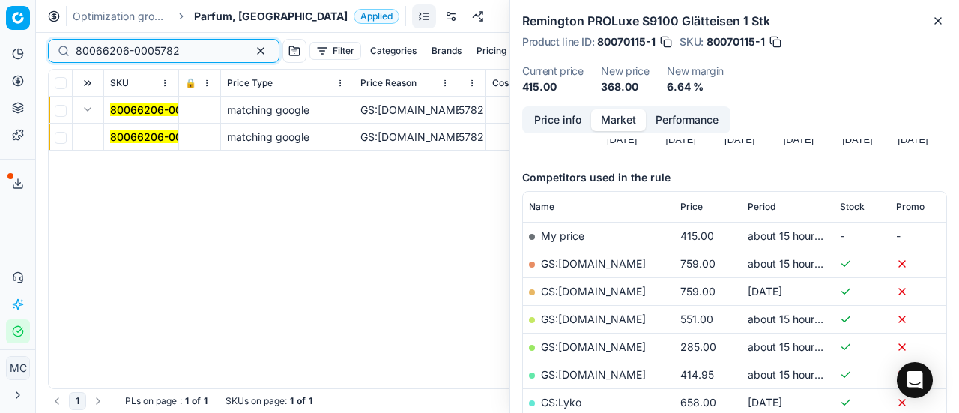
type input "80066206-0005782"
click at [133, 130] on mark "80066206-0005782" at bounding box center [162, 136] width 104 height 13
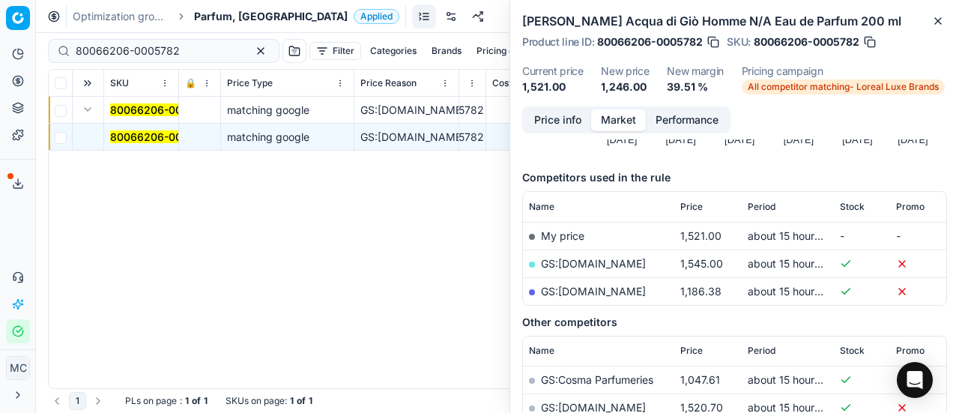
click at [584, 115] on button "Price info" at bounding box center [557, 120] width 67 height 22
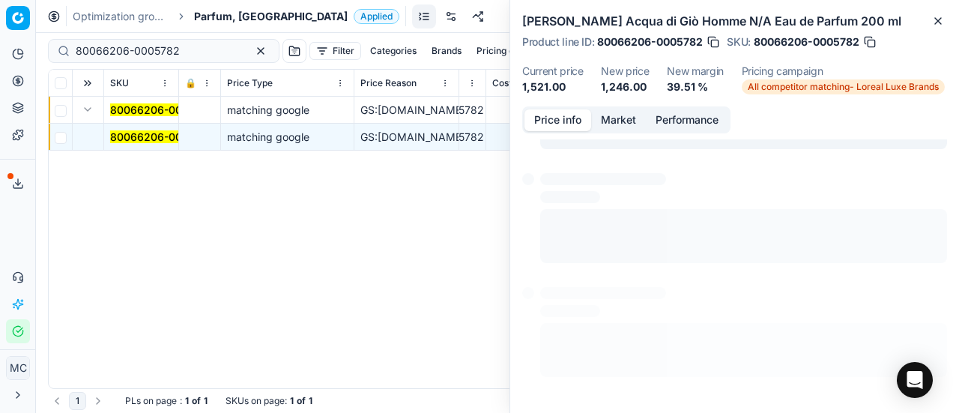
scroll to position [136, 0]
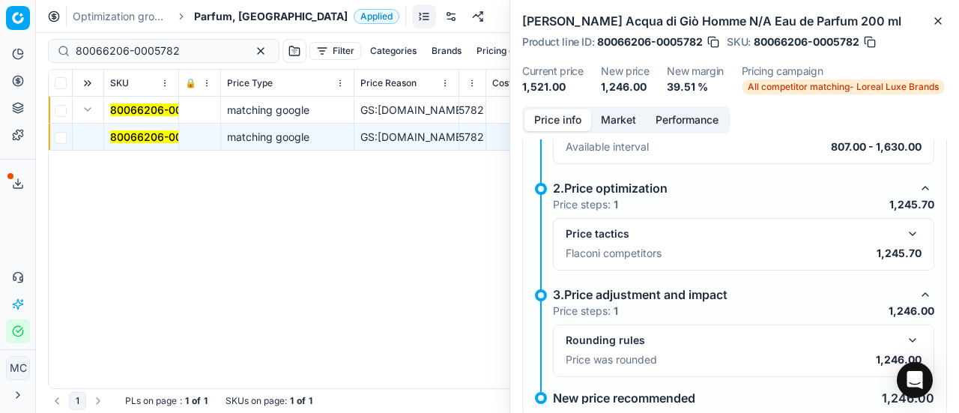
click at [903, 229] on button "button" at bounding box center [912, 234] width 18 height 18
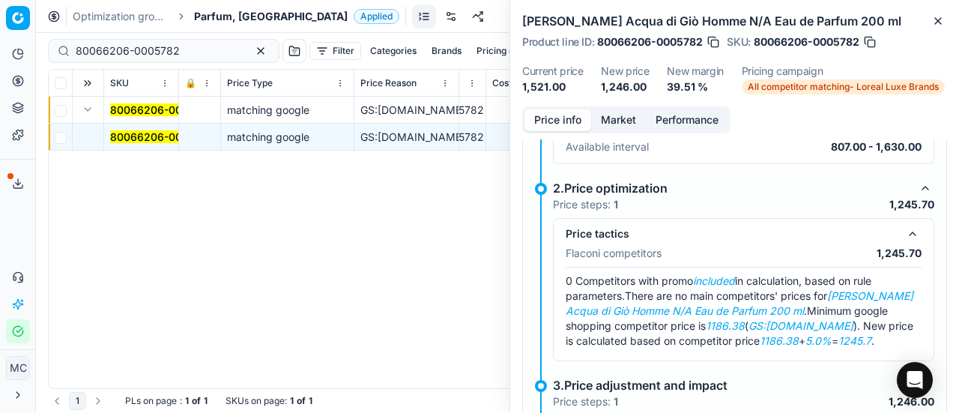
click at [611, 118] on button "Market" at bounding box center [618, 120] width 55 height 22
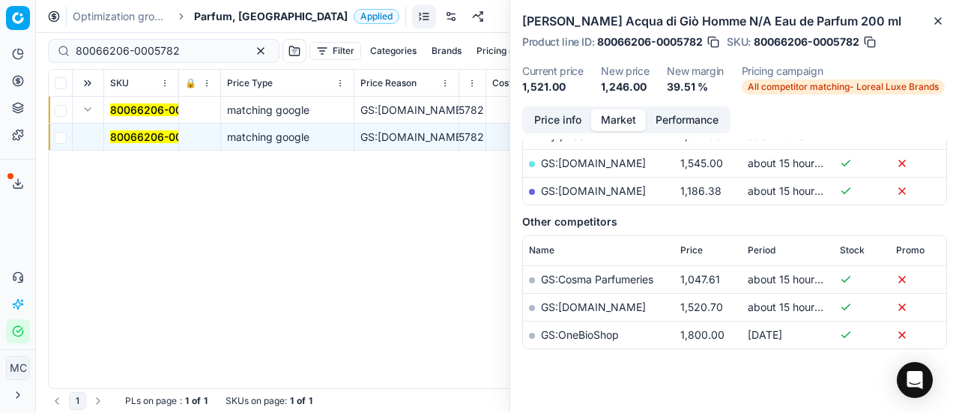
scroll to position [272, 0]
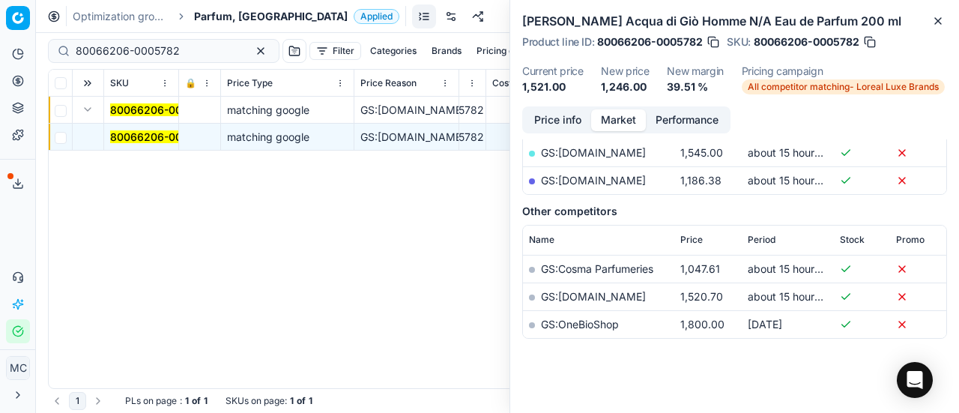
click at [622, 180] on link "GS:parfumdreams.DK" at bounding box center [593, 180] width 105 height 13
click at [210, 12] on span "Parfum, [GEOGRAPHIC_DATA]" at bounding box center [271, 16] width 154 height 15
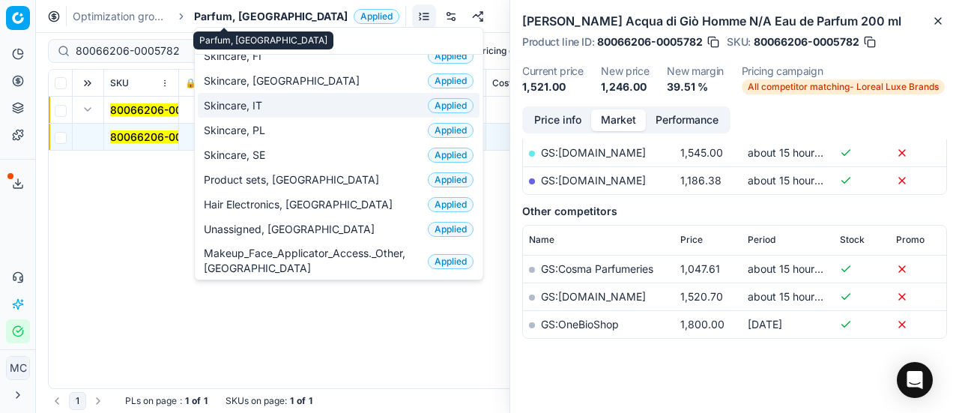
scroll to position [0, 0]
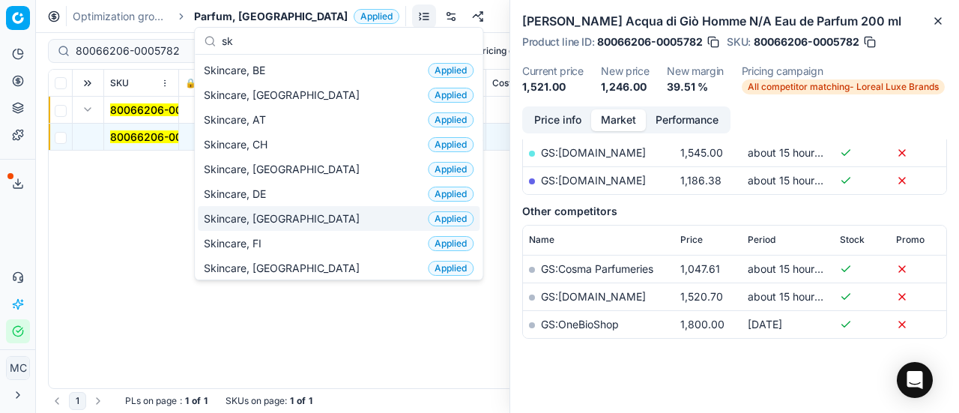
type input "sk"
click at [279, 213] on div "Skincare, DK Applied" at bounding box center [339, 218] width 282 height 25
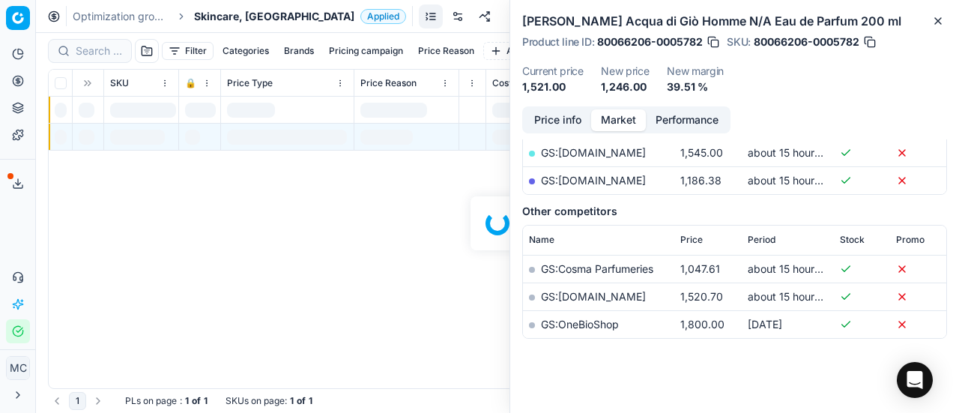
scroll to position [272, 0]
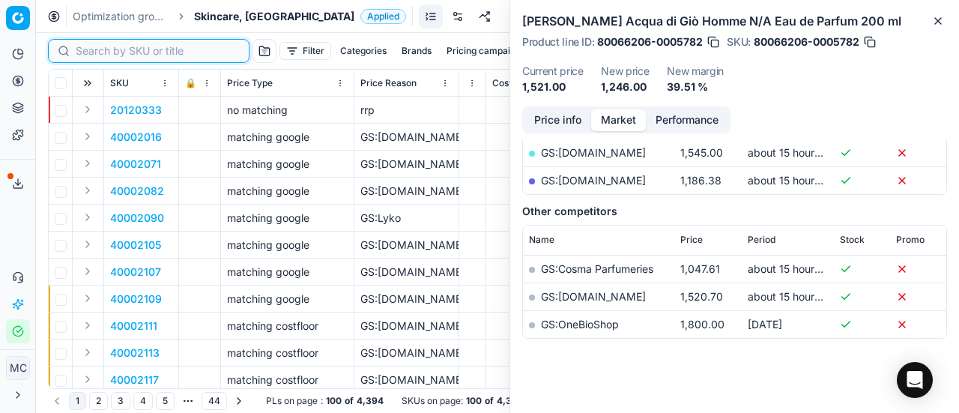
click at [105, 47] on input at bounding box center [158, 50] width 164 height 15
paste input "80056948-40"
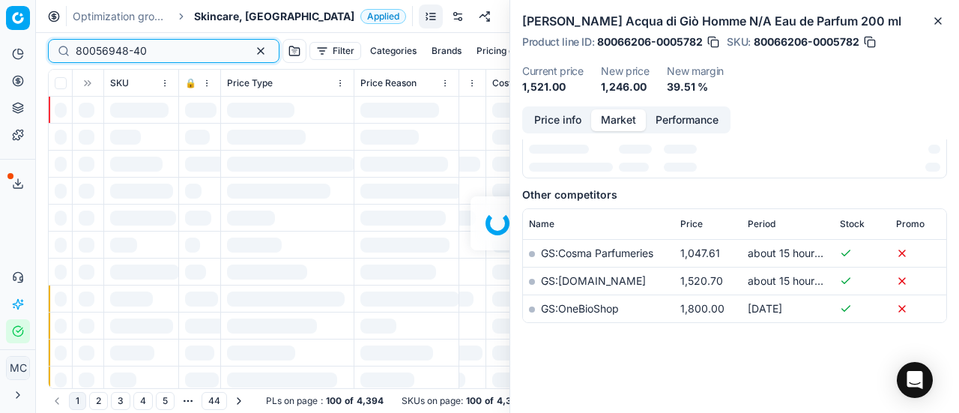
scroll to position [272, 0]
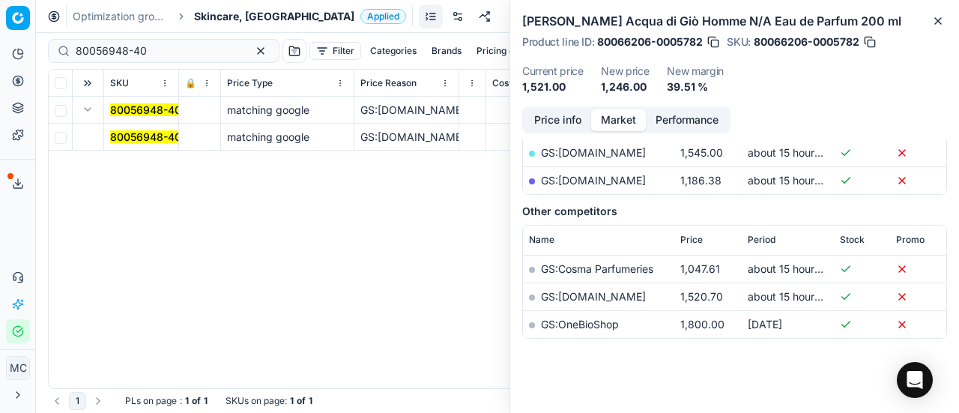
click at [142, 133] on mark "80056948-40" at bounding box center [145, 136] width 71 height 13
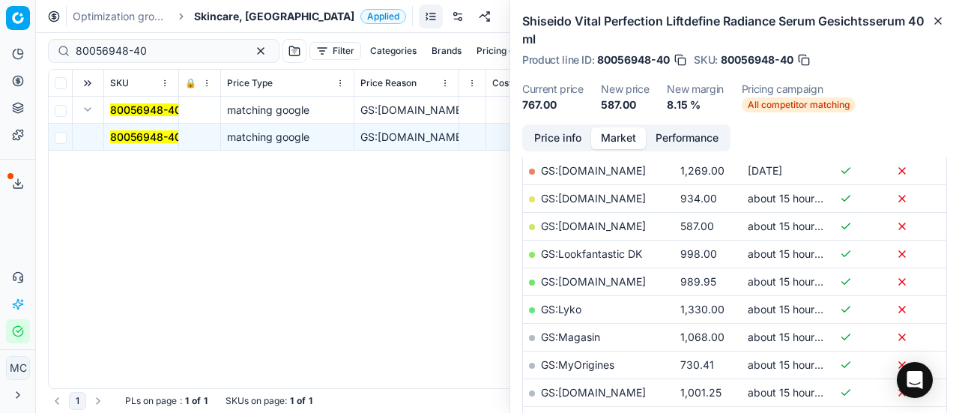
click at [574, 145] on button "Price info" at bounding box center [557, 138] width 67 height 22
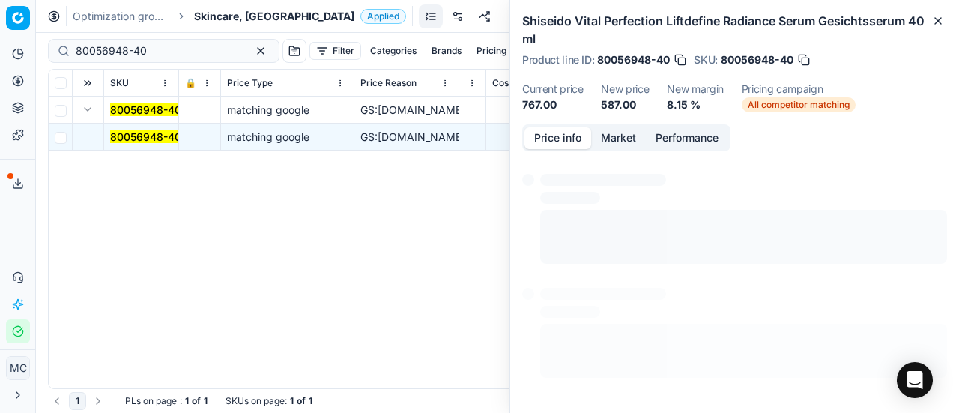
scroll to position [28, 0]
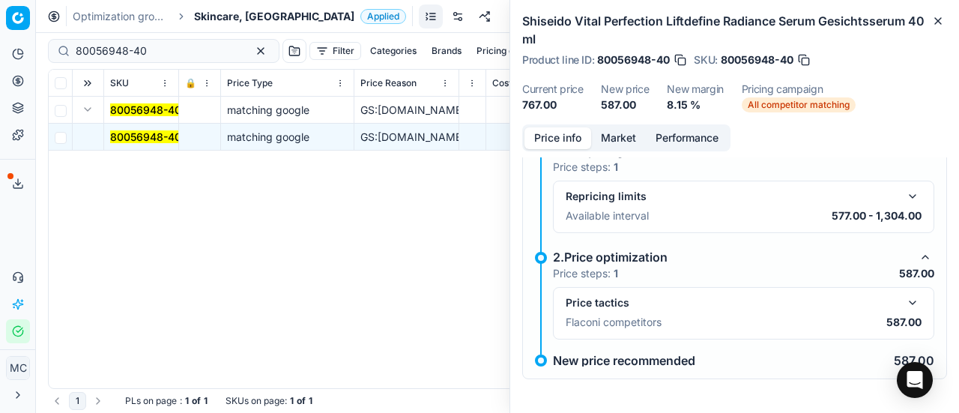
click at [903, 300] on button "button" at bounding box center [912, 303] width 18 height 18
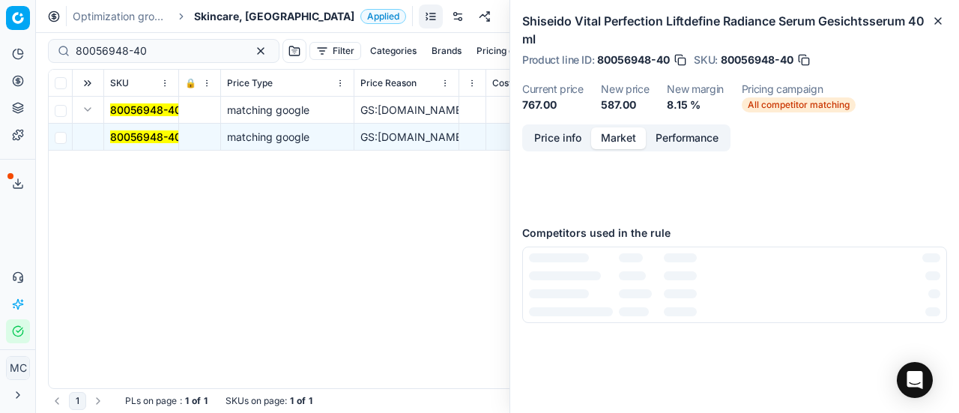
click at [619, 142] on button "Market" at bounding box center [618, 138] width 55 height 22
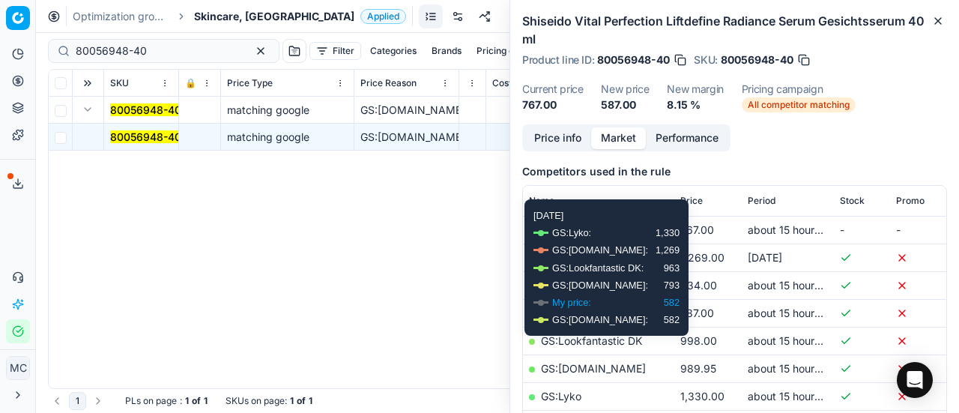
scroll to position [193, 0]
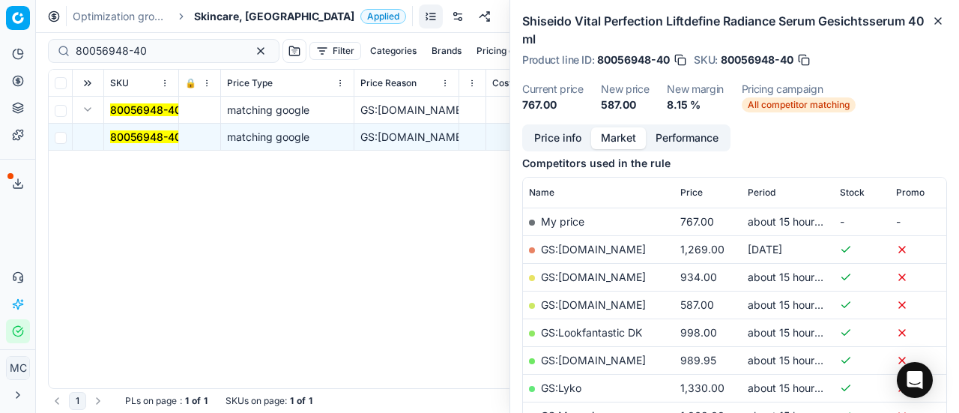
click at [598, 305] on link "GS:Deloox.dk" at bounding box center [593, 304] width 105 height 13
drag, startPoint x: 166, startPoint y: 47, endPoint x: 0, endPoint y: 15, distance: 169.3
click at [0, 15] on div "Pricing platform Analytics Pricing Product portfolio Templates Export service 2…" at bounding box center [479, 206] width 959 height 413
paste input "90001699-0002405"
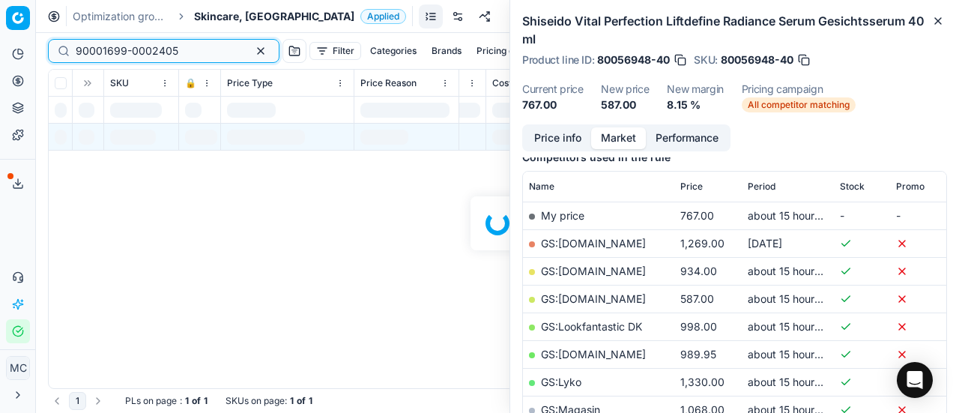
scroll to position [193, 0]
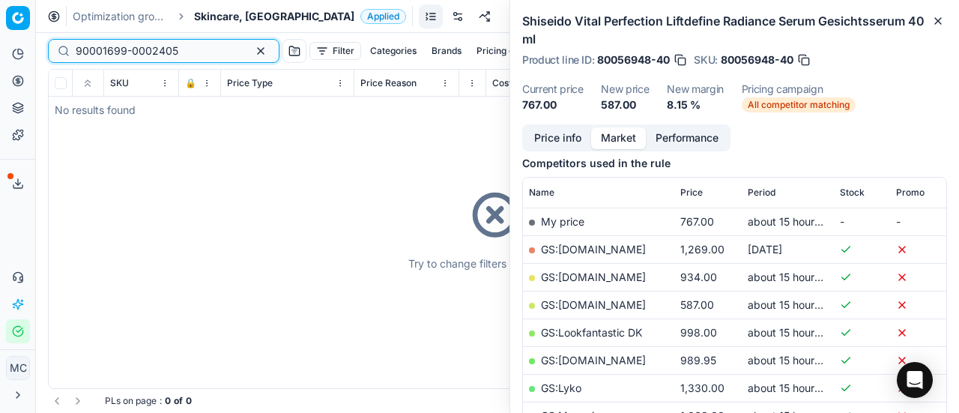
type input "90001699-0002405"
click at [216, 15] on span "Skincare, [GEOGRAPHIC_DATA]" at bounding box center [274, 16] width 160 height 15
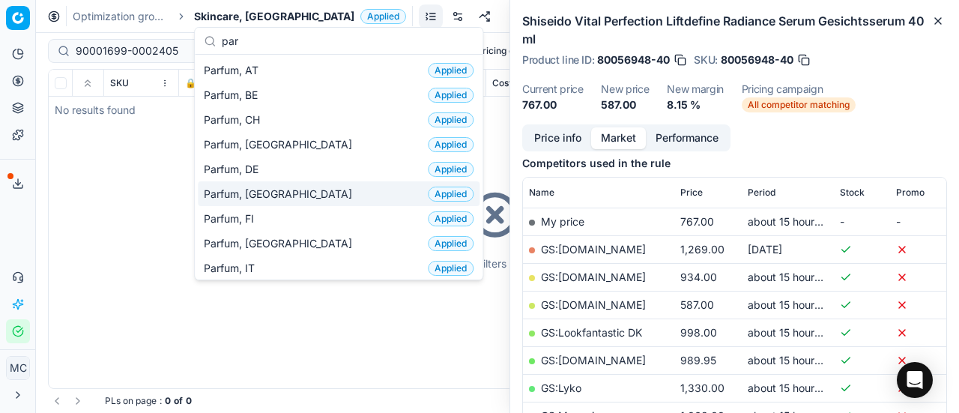
type input "par"
click at [292, 185] on div "Parfum, DK Applied" at bounding box center [339, 193] width 282 height 25
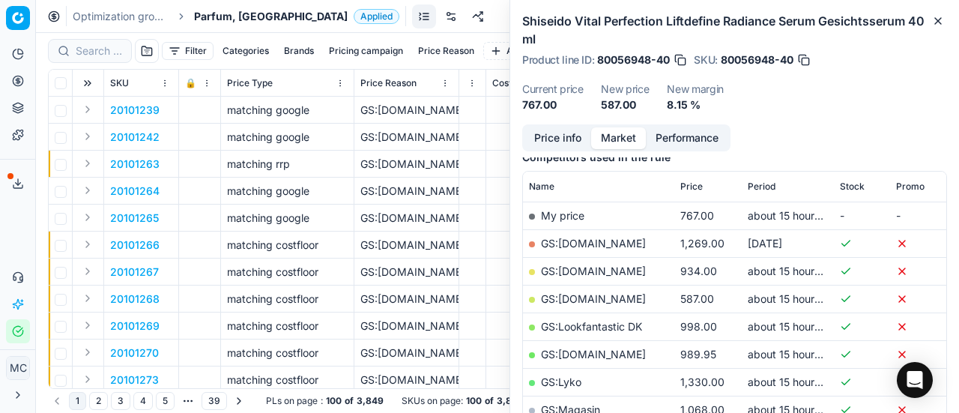
scroll to position [193, 0]
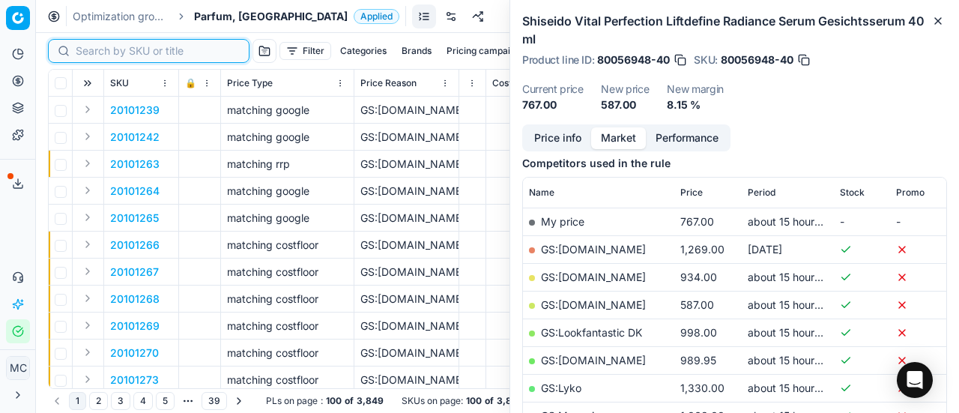
click at [96, 52] on input at bounding box center [158, 50] width 164 height 15
paste input "90001699-0002405"
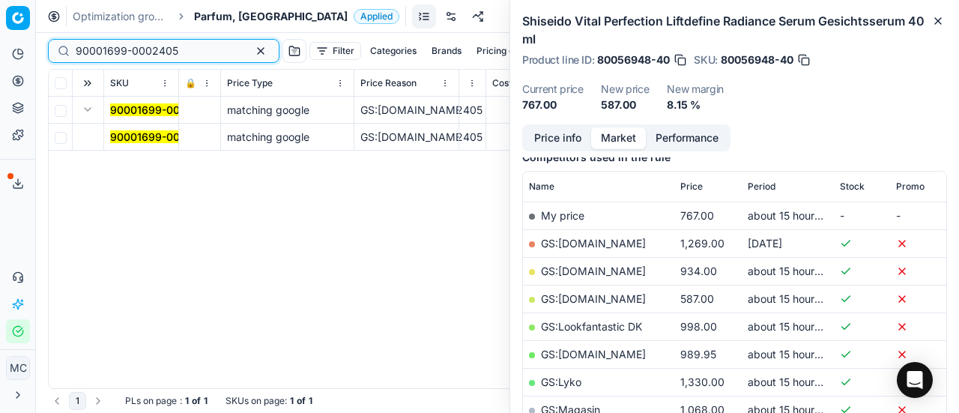
scroll to position [193, 0]
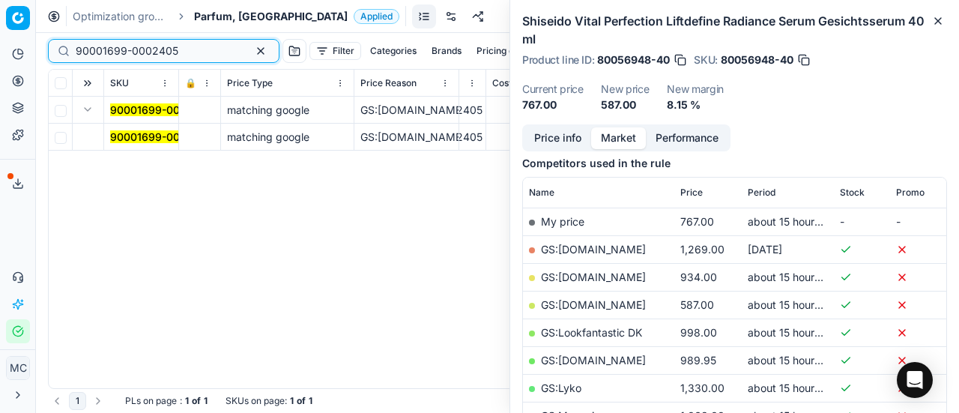
type input "90001699-0002405"
click at [129, 134] on mark "90001699-0002405" at bounding box center [161, 136] width 103 height 13
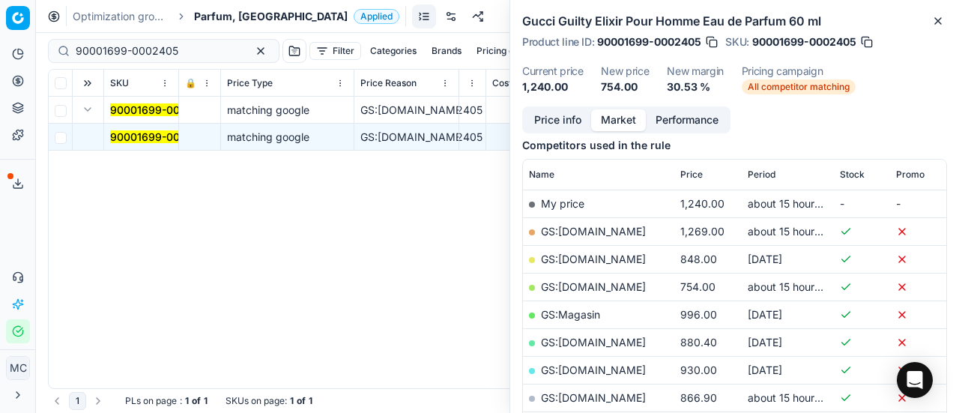
click at [574, 124] on button "Price info" at bounding box center [557, 120] width 67 height 22
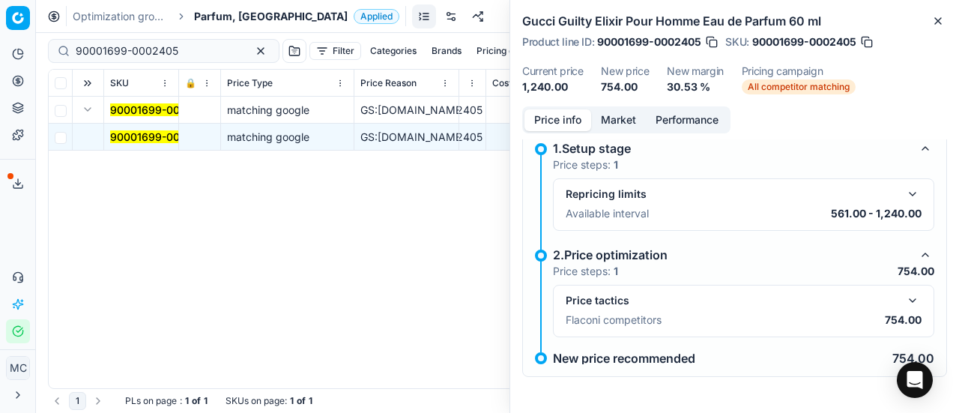
scroll to position [10, 0]
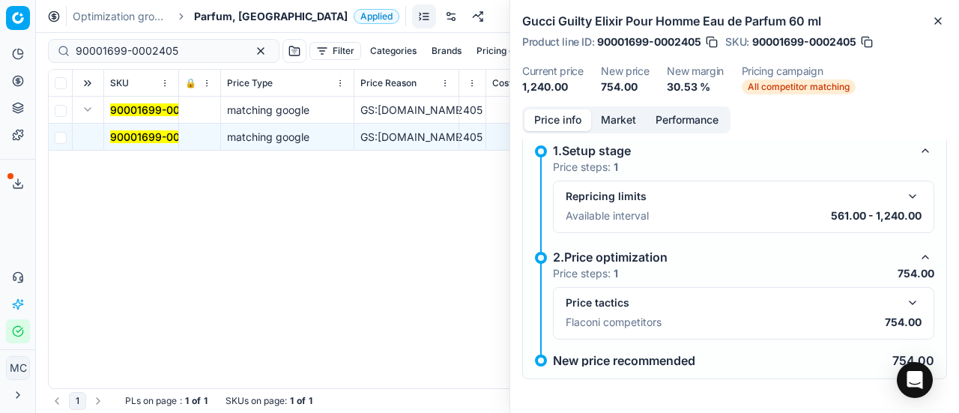
click at [919, 305] on div "Price tactics Flaconi competitors 754.00" at bounding box center [743, 313] width 381 height 52
click at [907, 302] on button "button" at bounding box center [912, 303] width 18 height 18
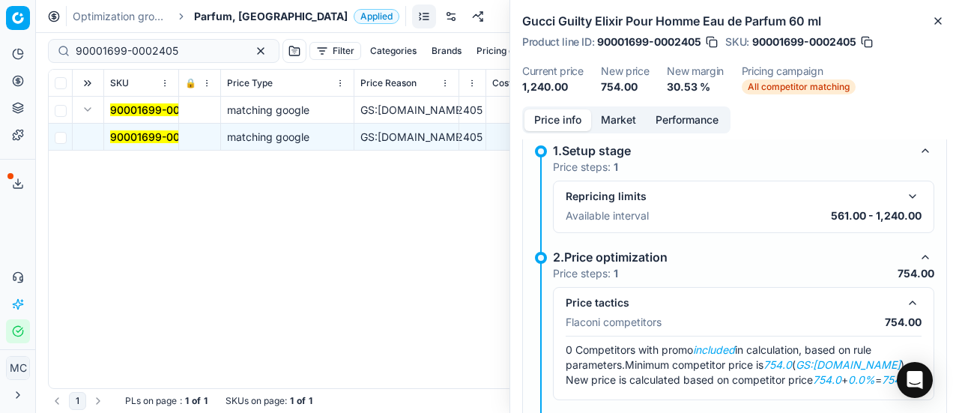
click at [623, 119] on button "Market" at bounding box center [618, 120] width 55 height 22
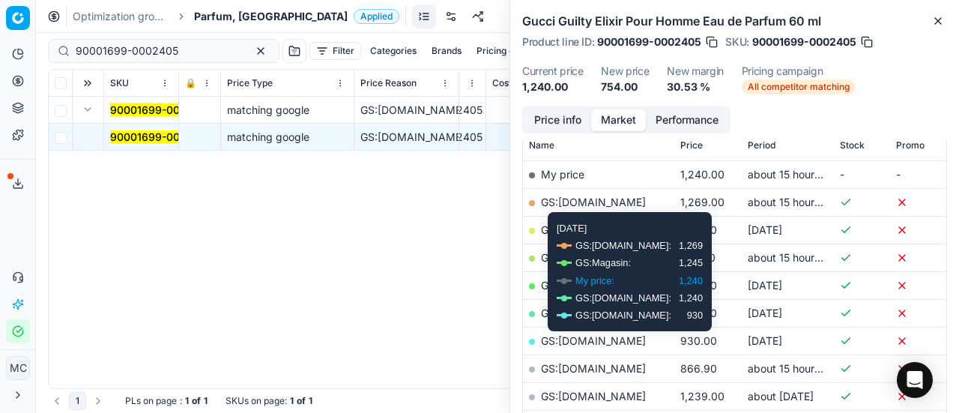
scroll to position [237, 0]
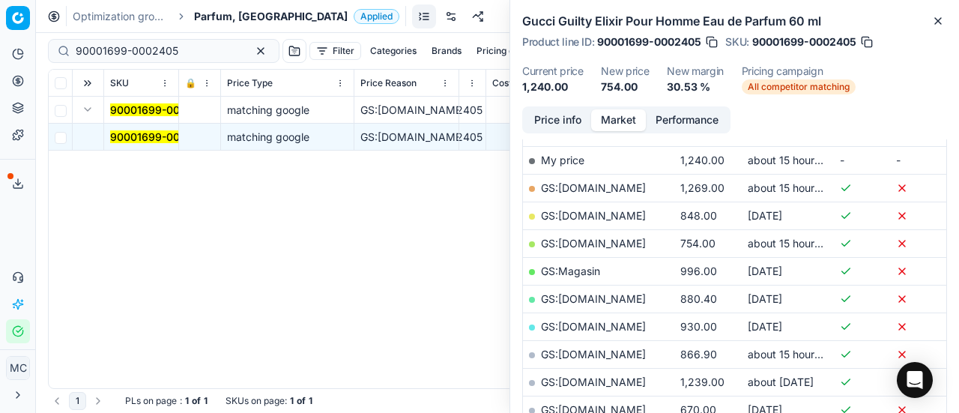
click at [580, 243] on link "GS:Deloox.dk" at bounding box center [593, 243] width 105 height 13
click at [222, 16] on span "Parfum, [GEOGRAPHIC_DATA]" at bounding box center [271, 16] width 154 height 15
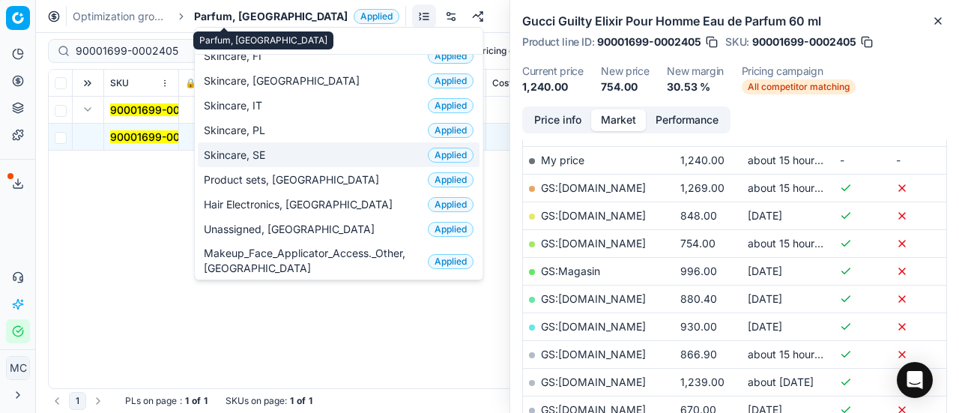
scroll to position [0, 0]
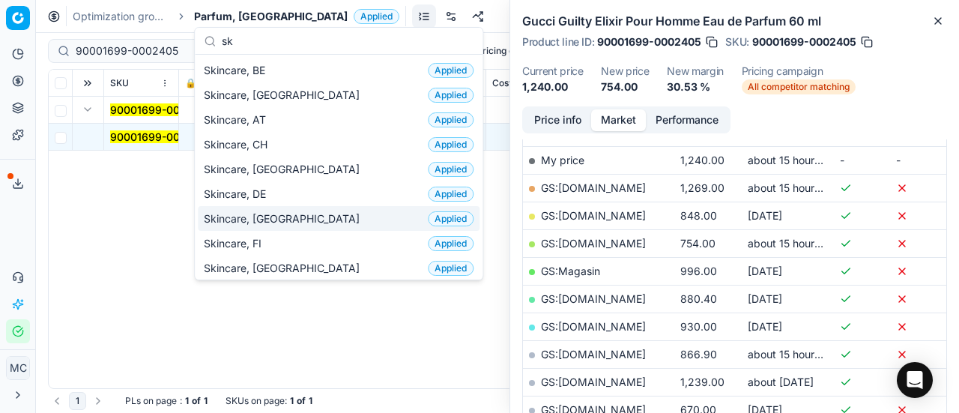
type input "sk"
click at [282, 210] on div "Skincare, DK Applied" at bounding box center [339, 218] width 282 height 25
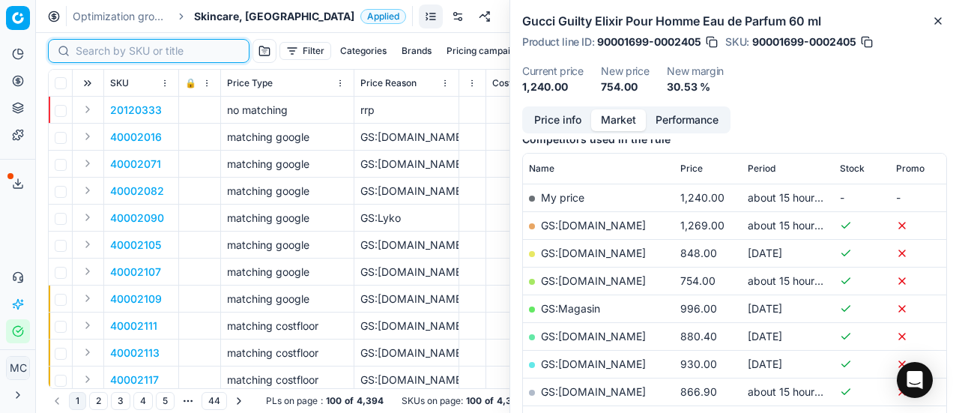
click at [97, 50] on input at bounding box center [158, 50] width 164 height 15
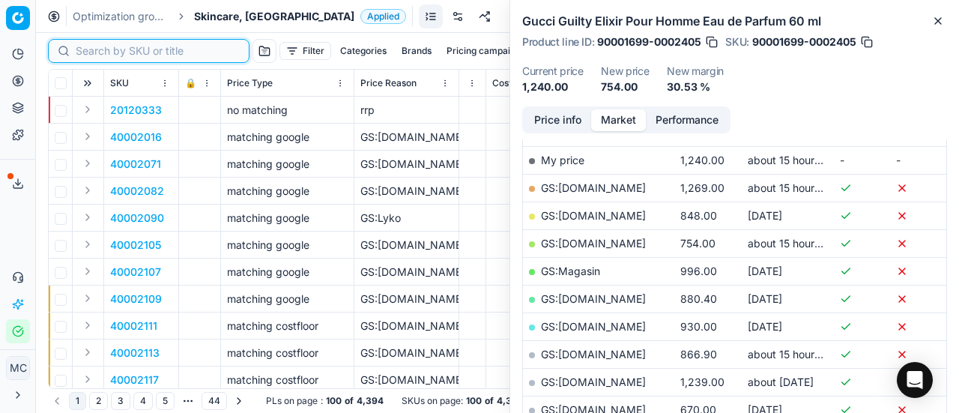
paste input "90011193-0017713"
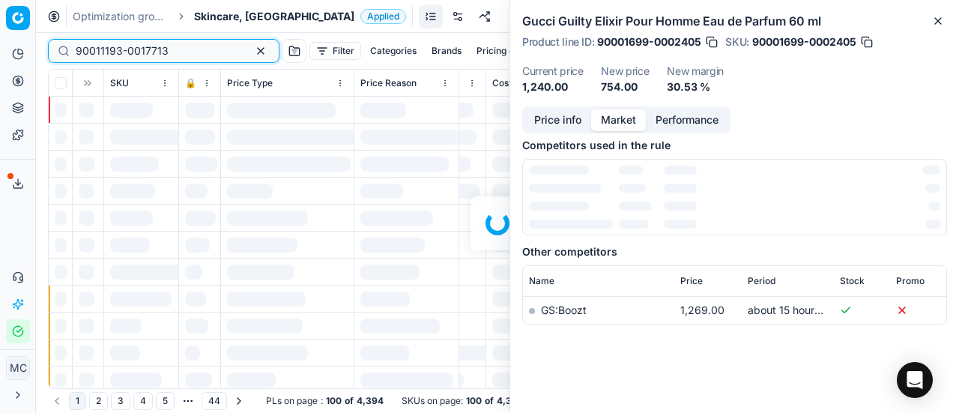
scroll to position [237, 0]
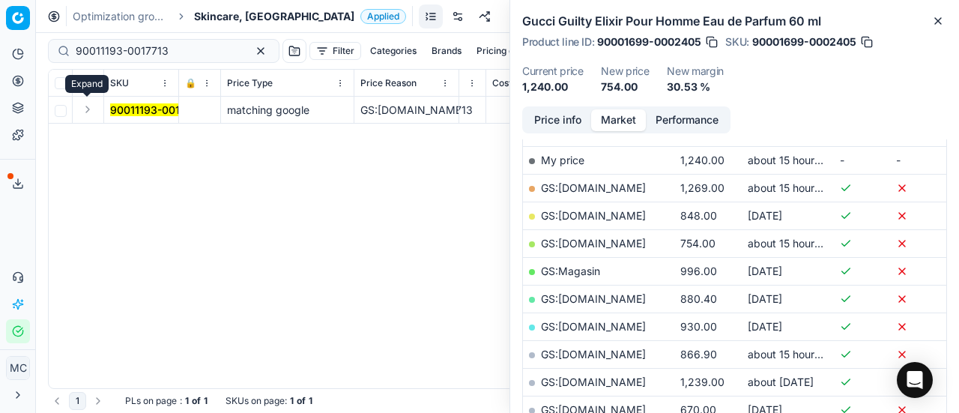
click at [90, 109] on button "Expand" at bounding box center [88, 109] width 18 height 18
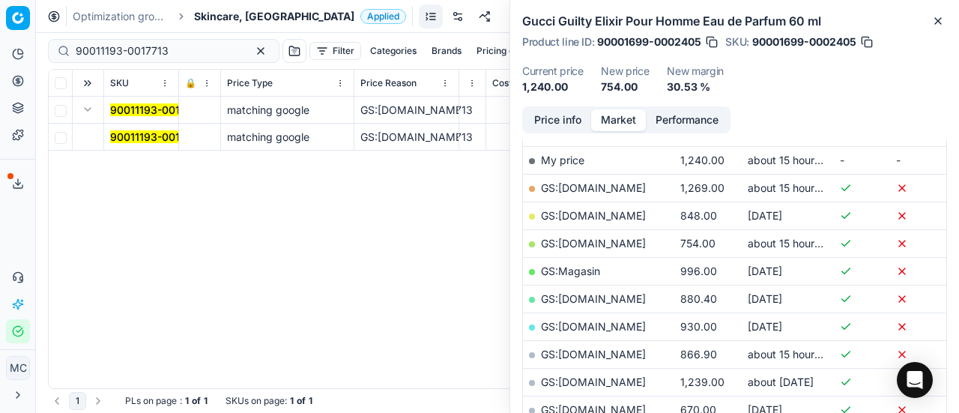
click at [138, 137] on mark "90011193-0017713" at bounding box center [156, 136] width 93 height 13
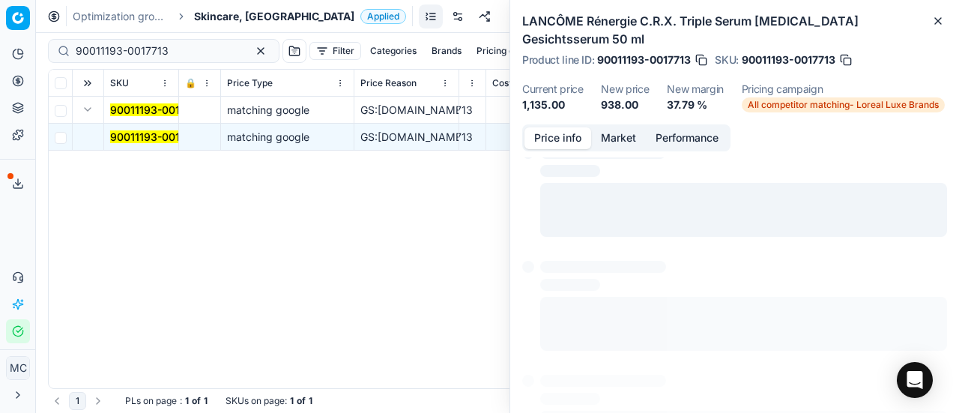
click at [532, 127] on button "Price info" at bounding box center [557, 138] width 67 height 22
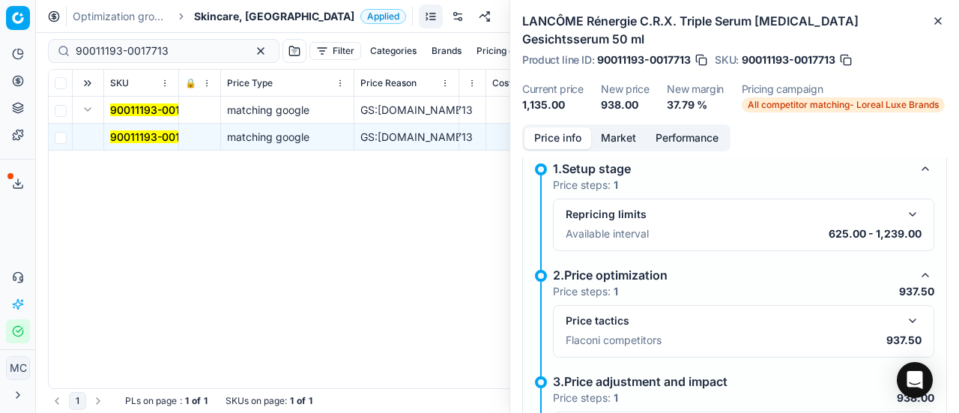
click at [903, 312] on button "button" at bounding box center [912, 321] width 18 height 18
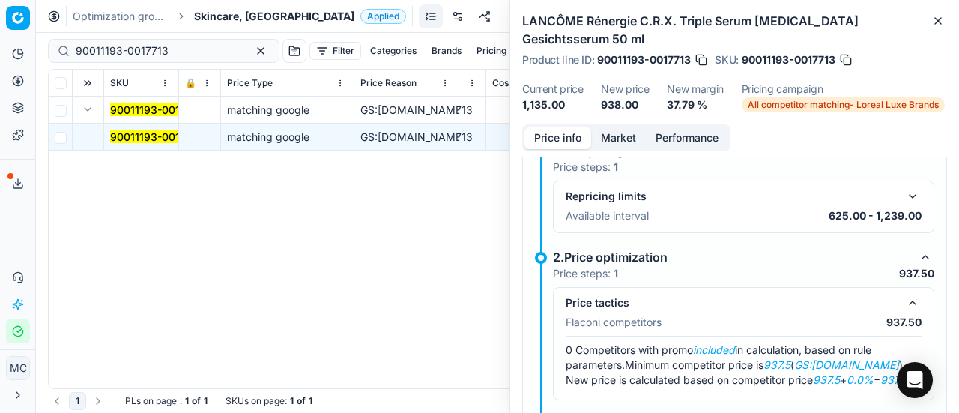
scroll to position [37, 0]
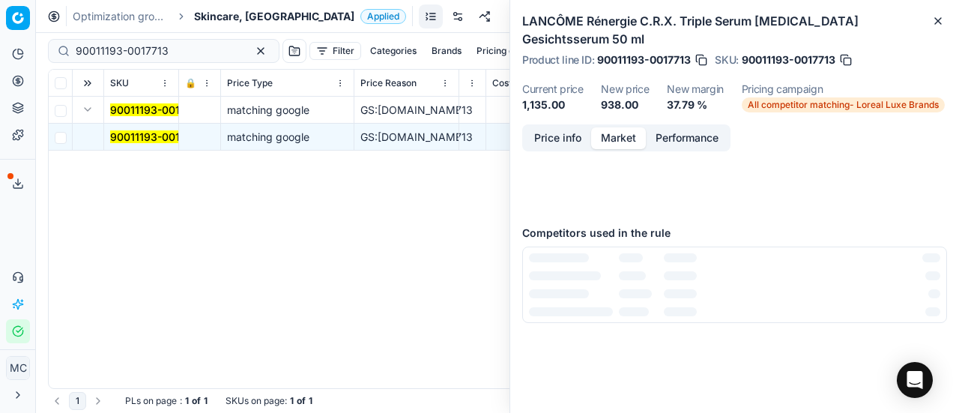
click at [620, 127] on button "Market" at bounding box center [618, 138] width 55 height 22
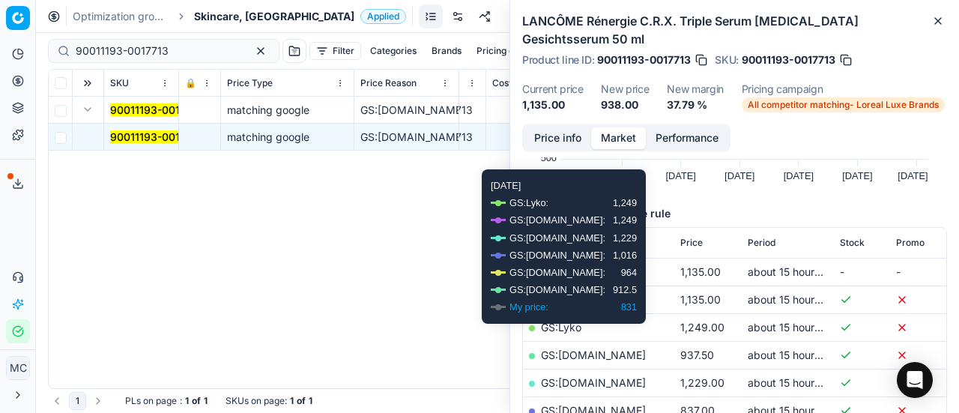
scroll to position [144, 0]
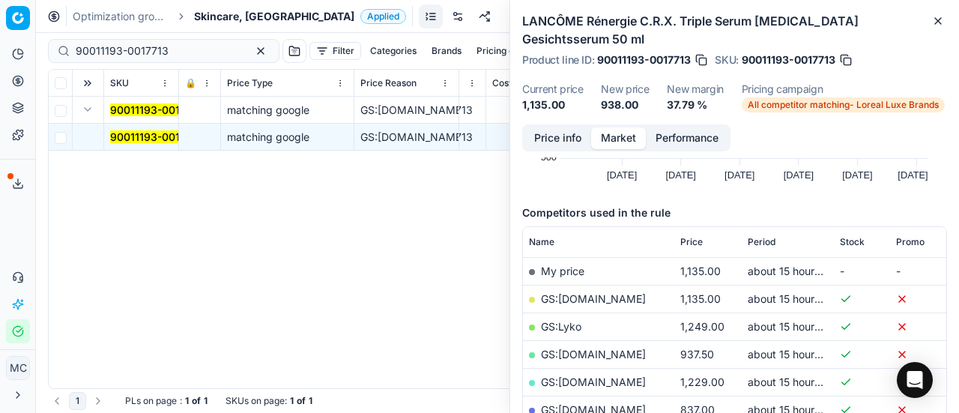
click at [598, 347] on link "GS:NiceHair.dk" at bounding box center [593, 353] width 105 height 13
click at [186, 66] on div "90011193-0017713 Filter Categories Brands Pricing campaign Price Reason Add fil…" at bounding box center [497, 51] width 899 height 36
drag, startPoint x: 185, startPoint y: 56, endPoint x: 0, endPoint y: 55, distance: 185.0
click at [0, 55] on div "Pricing platform Analytics Pricing Product portfolio Templates Export service 2…" at bounding box center [479, 206] width 959 height 413
paste input "07735-0011942"
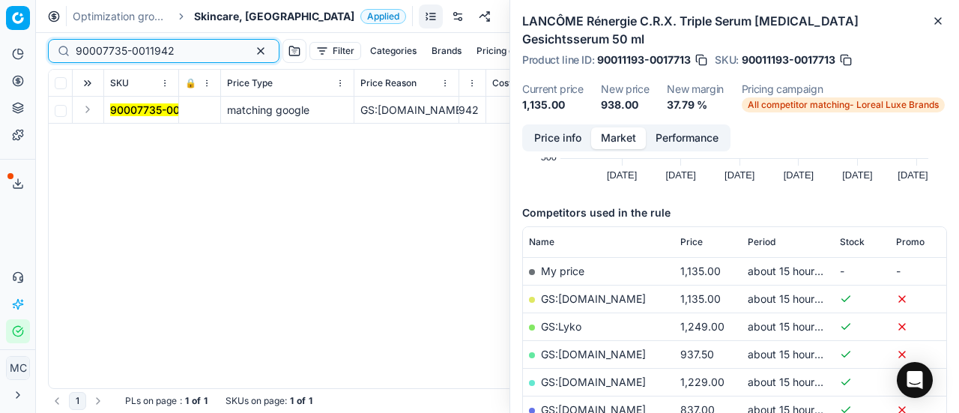
type input "90007735-0011942"
click at [90, 107] on button "Expand" at bounding box center [88, 109] width 18 height 18
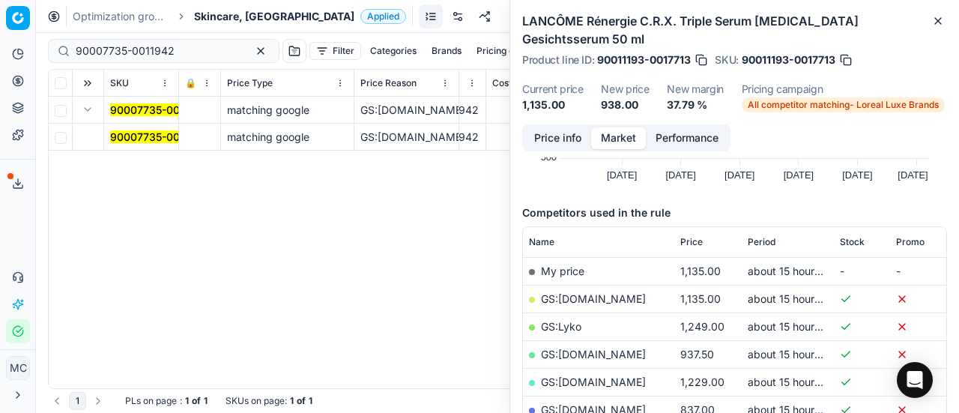
click at [135, 130] on mark "90007735-0011942" at bounding box center [159, 136] width 99 height 13
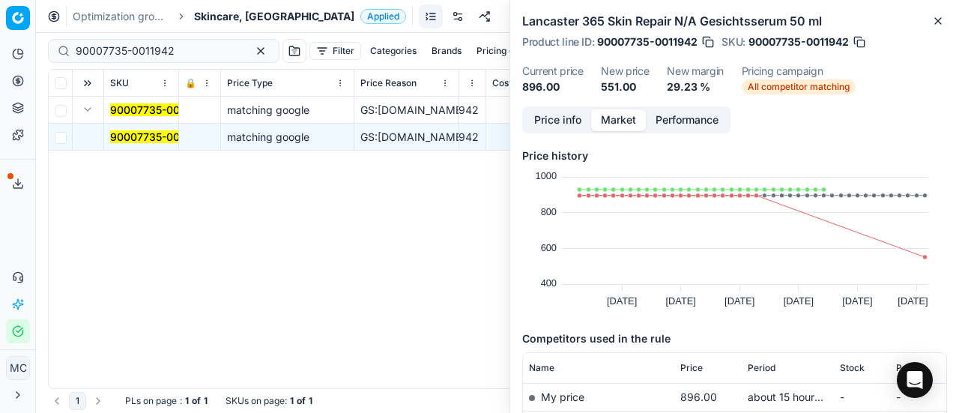
click at [562, 116] on button "Price info" at bounding box center [557, 120] width 67 height 22
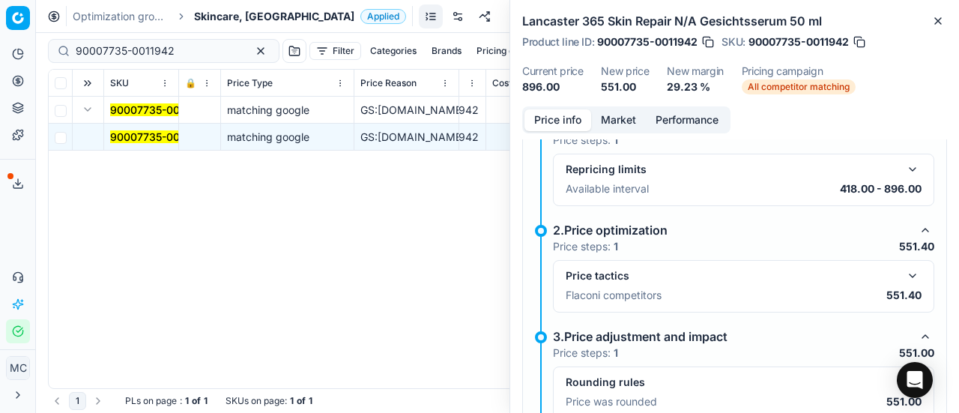
click at [903, 276] on button "button" at bounding box center [912, 276] width 18 height 18
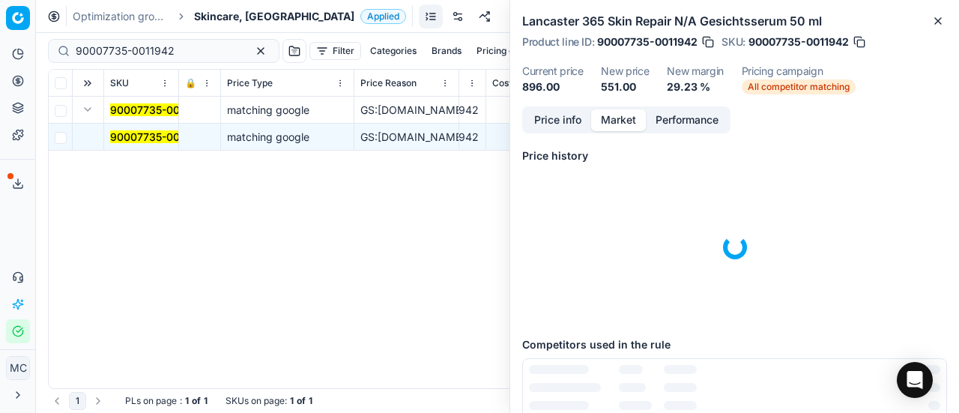
click at [617, 122] on button "Market" at bounding box center [618, 120] width 55 height 22
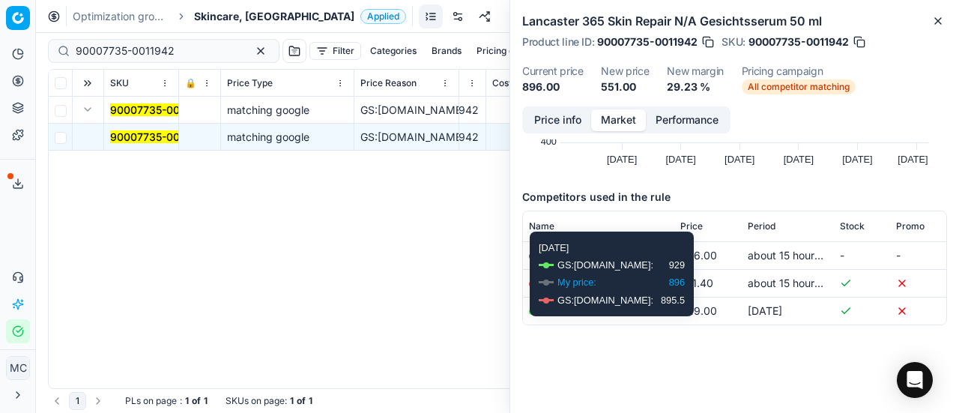
scroll to position [142, 0]
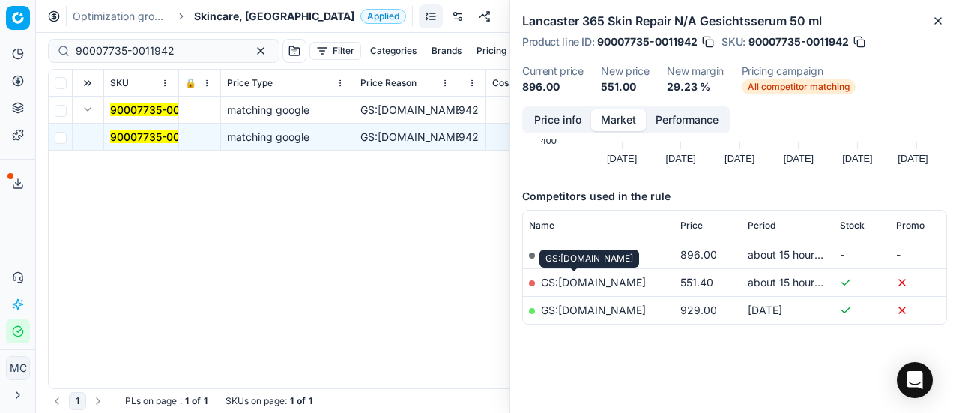
click at [596, 279] on link "GS:Notino.dk" at bounding box center [593, 282] width 105 height 13
click at [230, 17] on span "Skincare, [GEOGRAPHIC_DATA]" at bounding box center [274, 16] width 160 height 15
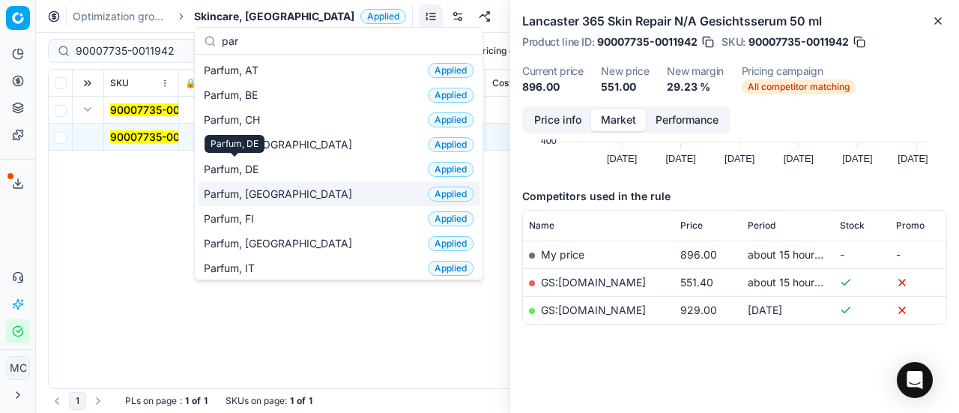
type input "par"
click at [232, 186] on span "Parfum, [GEOGRAPHIC_DATA]" at bounding box center [281, 193] width 154 height 15
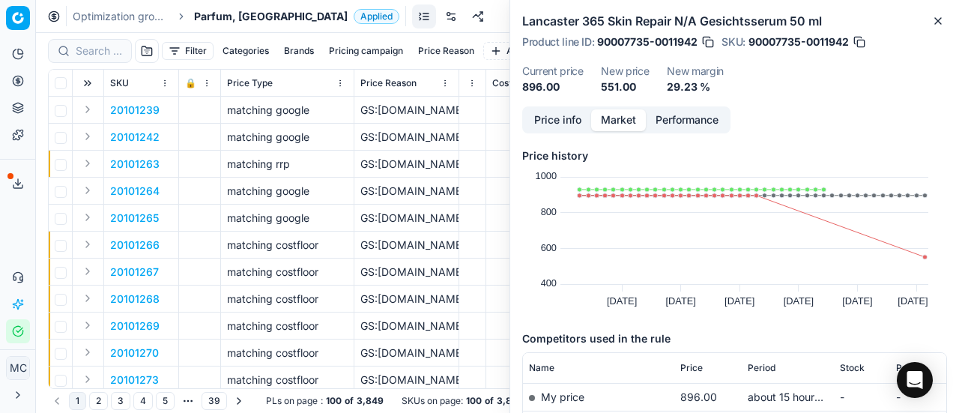
click at [236, 14] on span "Parfum, [GEOGRAPHIC_DATA]" at bounding box center [271, 16] width 154 height 15
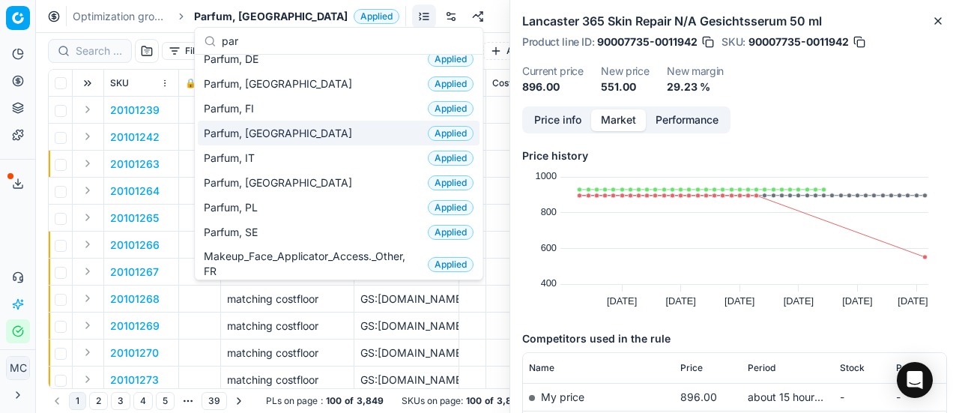
scroll to position [110, 0]
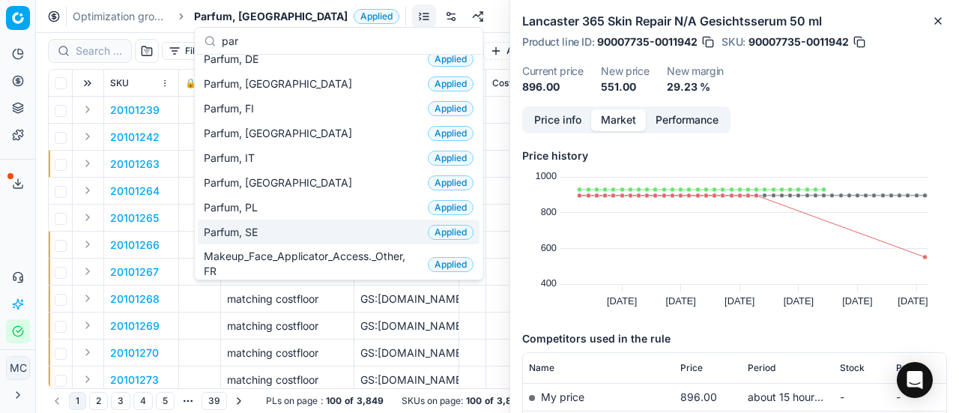
type input "par"
click at [281, 224] on div "Parfum, SE Applied" at bounding box center [339, 231] width 282 height 25
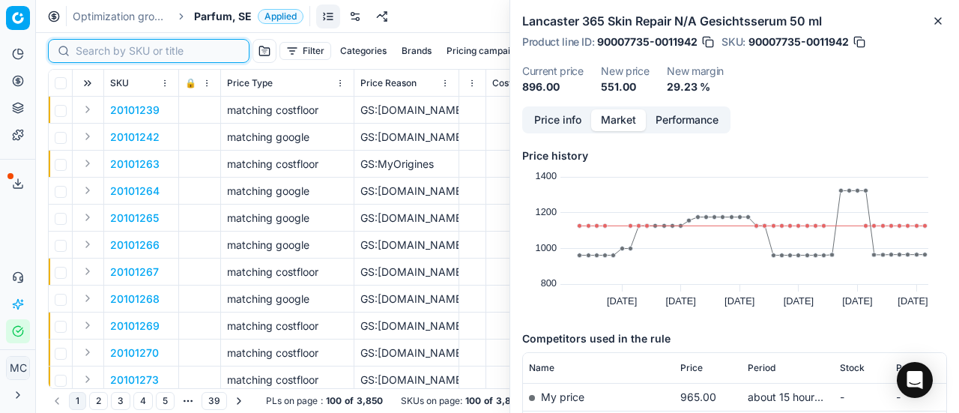
click at [89, 54] on input at bounding box center [158, 50] width 164 height 15
paste input "90004643-0006973"
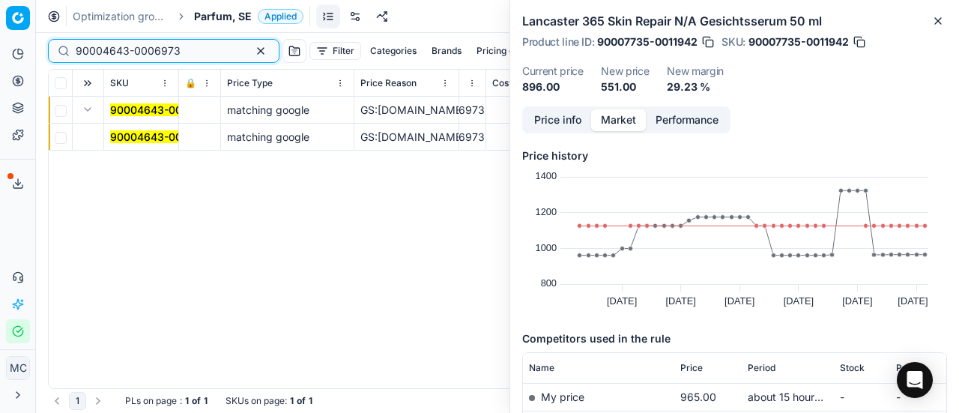
type input "90004643-0006973"
click at [130, 131] on mark "90004643-0006973" at bounding box center [162, 136] width 105 height 13
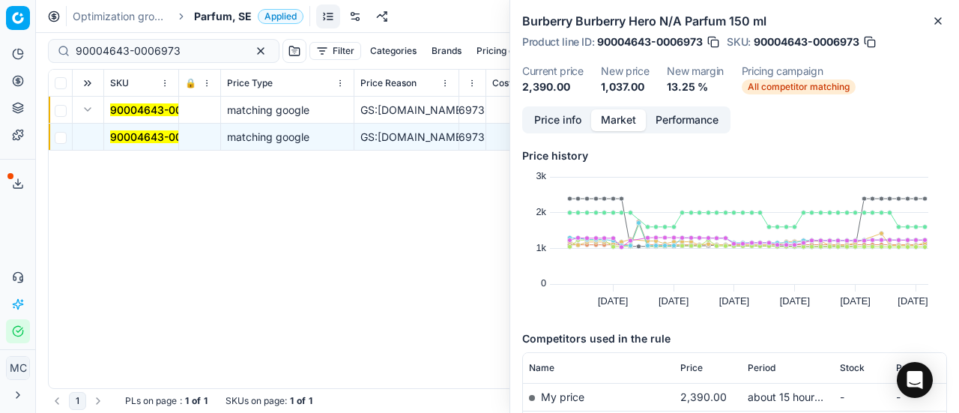
click at [539, 109] on button "Price info" at bounding box center [557, 120] width 67 height 22
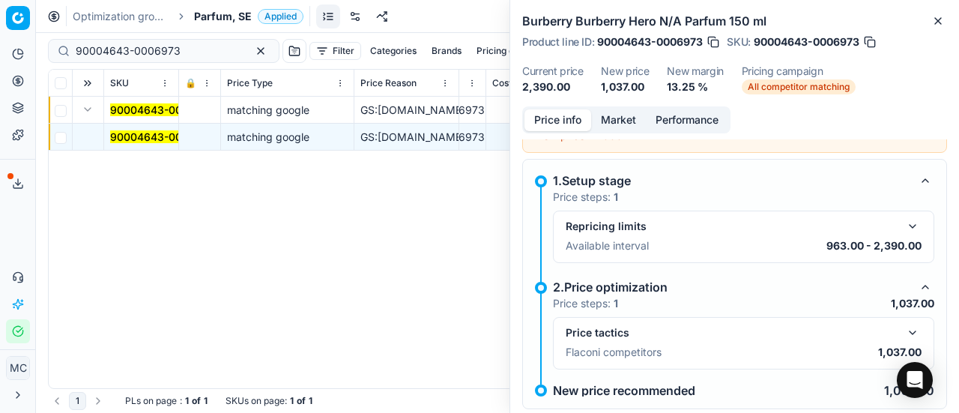
click at [893, 323] on div "Price tactics" at bounding box center [743, 332] width 356 height 18
click at [903, 326] on button "button" at bounding box center [912, 332] width 18 height 18
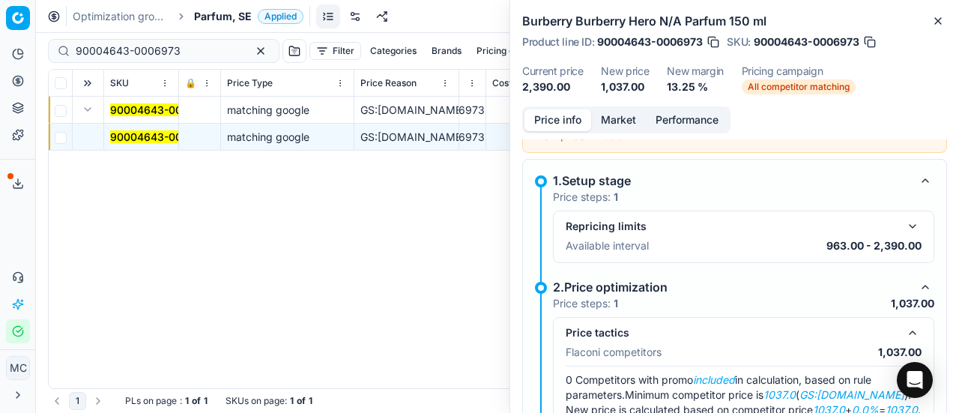
scroll to position [127, 0]
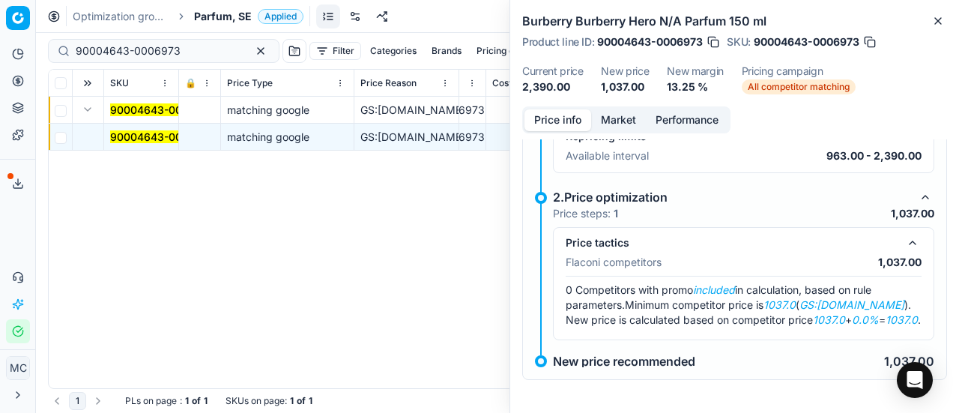
click at [614, 121] on button "Market" at bounding box center [618, 120] width 55 height 22
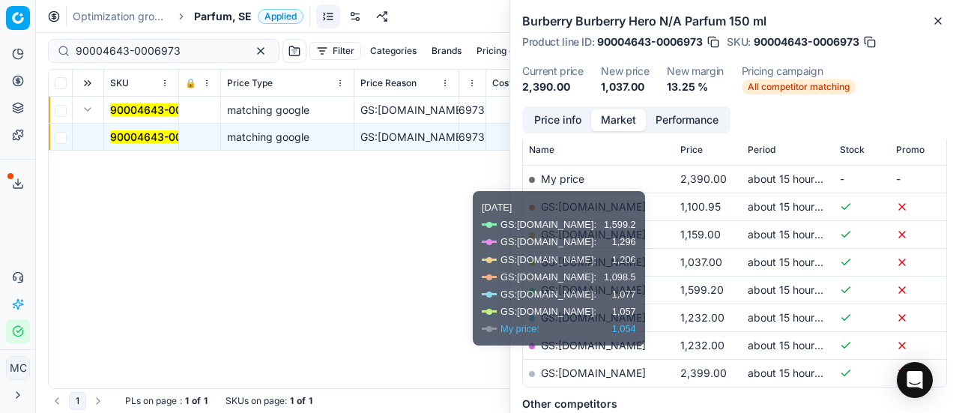
scroll to position [243, 0]
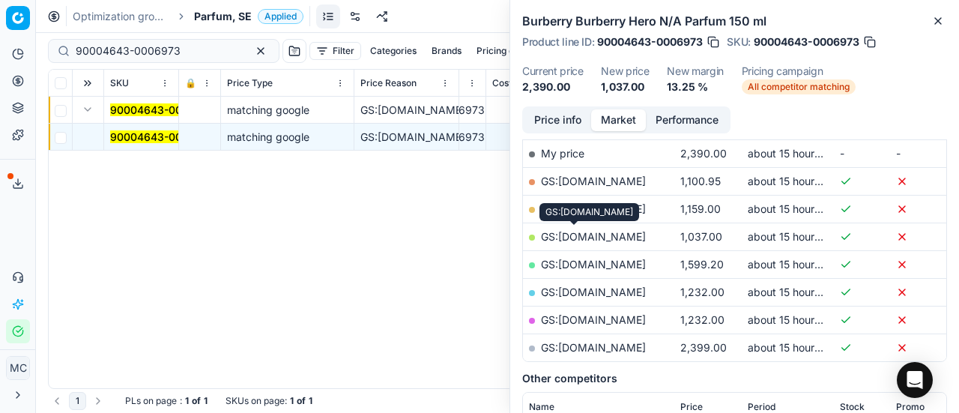
click at [604, 234] on link "GS:Deloox.se" at bounding box center [593, 236] width 105 height 13
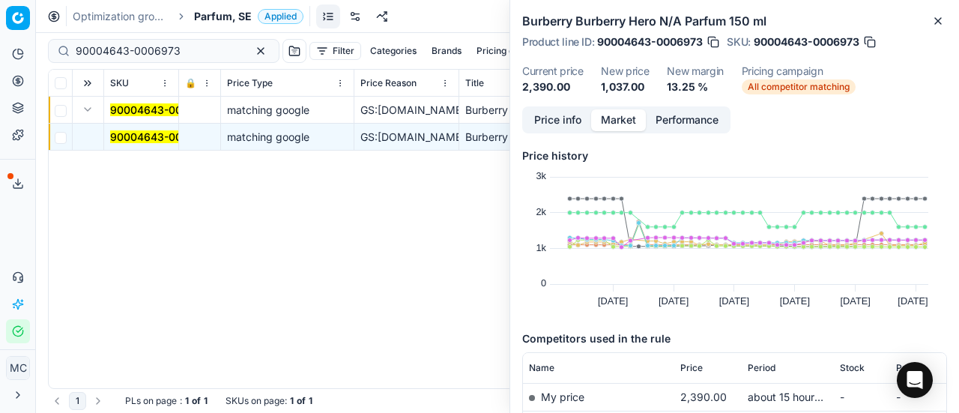
scroll to position [243, 0]
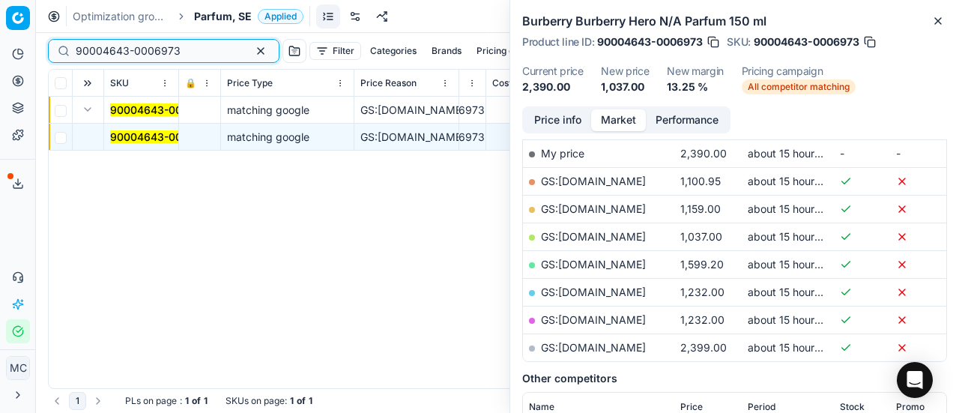
drag, startPoint x: 195, startPoint y: 52, endPoint x: 0, endPoint y: 31, distance: 195.9
click at [0, 31] on div "Pricing platform Analytics Pricing Product portfolio Templates Export service 2…" at bounding box center [479, 206] width 959 height 413
paste input "20102616"
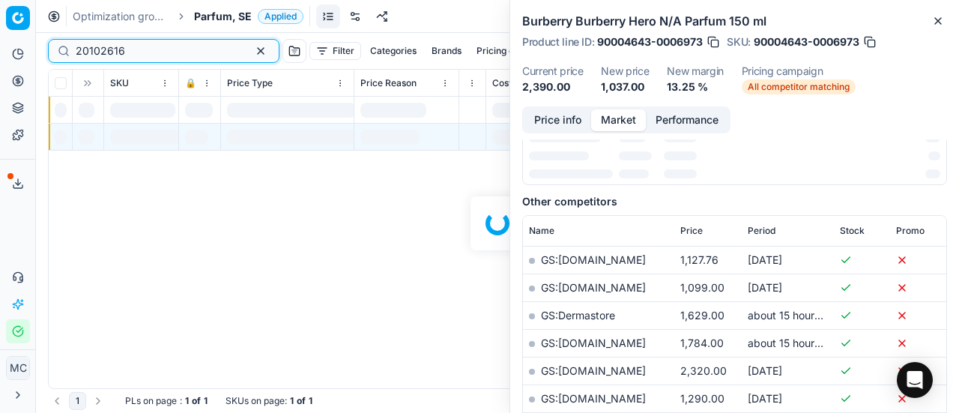
scroll to position [243, 0]
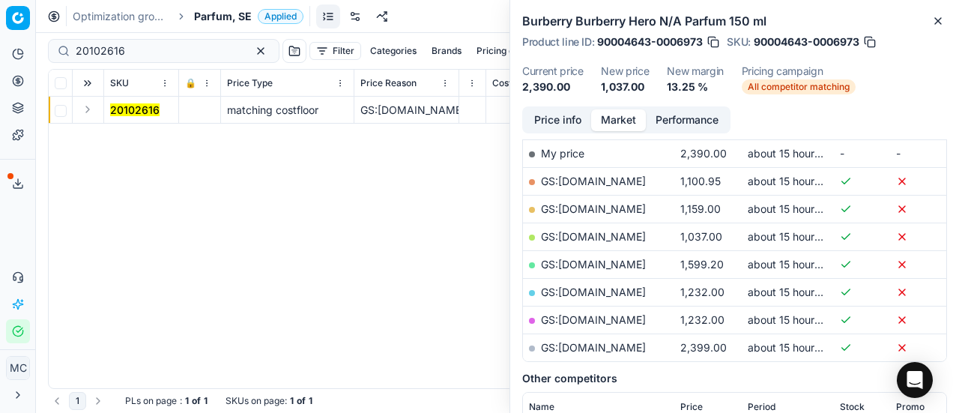
click at [91, 111] on button "Expand" at bounding box center [88, 109] width 18 height 18
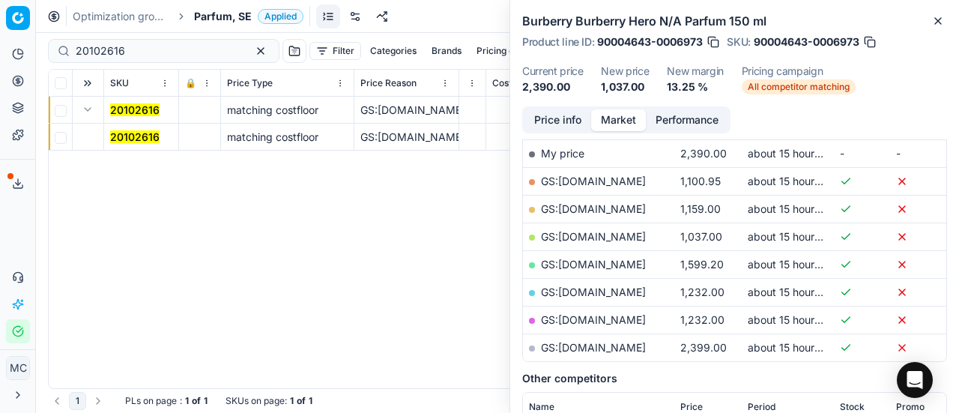
click at [134, 132] on mark "20102616" at bounding box center [134, 136] width 49 height 13
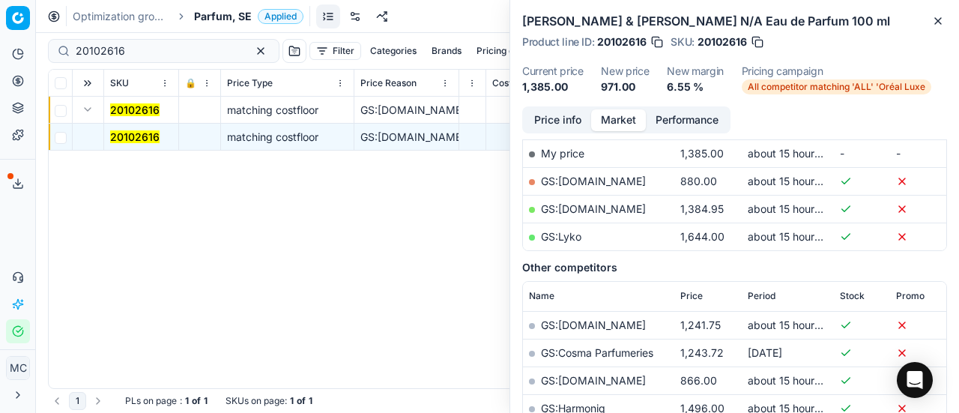
click at [564, 118] on button "Price info" at bounding box center [557, 120] width 67 height 22
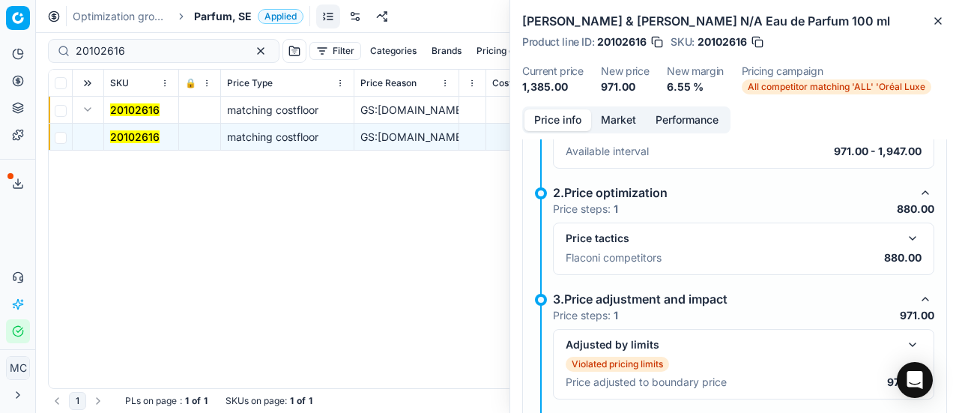
scroll to position [261, 0]
click at [903, 230] on button "button" at bounding box center [912, 238] width 18 height 18
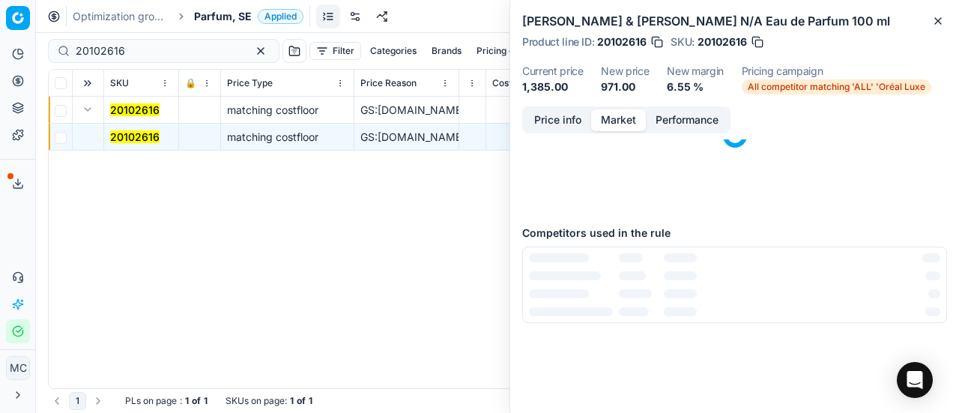
click at [634, 118] on button "Market" at bounding box center [618, 120] width 55 height 22
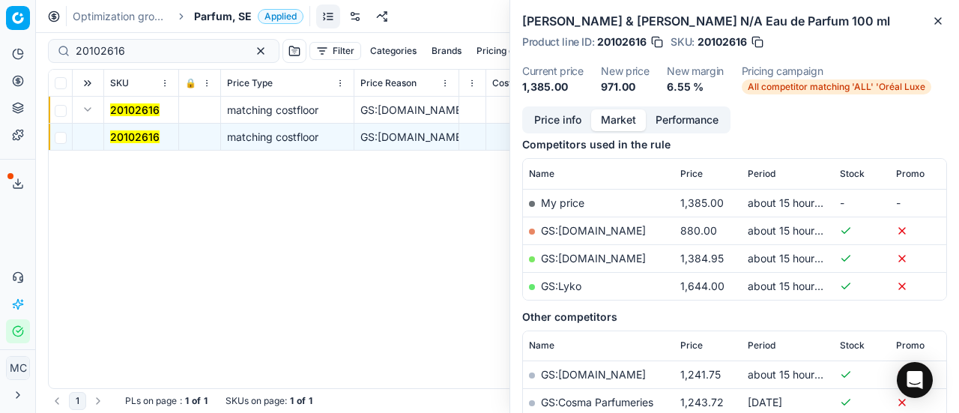
scroll to position [207, 0]
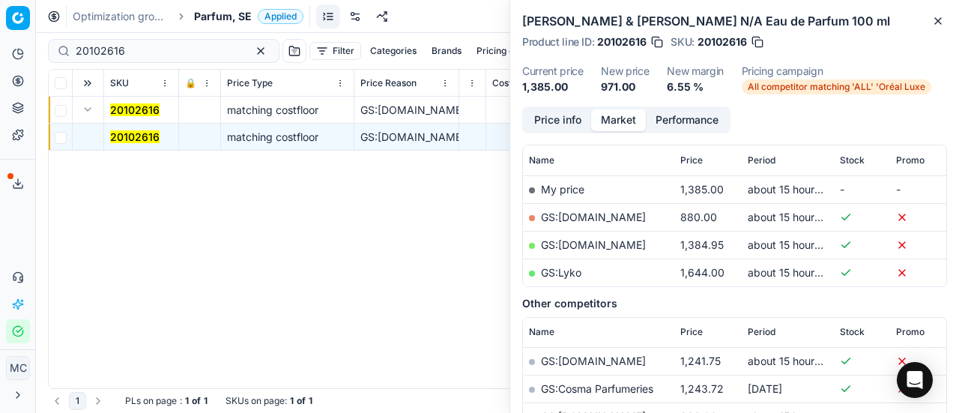
click at [616, 216] on link "GS:ComputerSalg.se" at bounding box center [593, 216] width 105 height 13
drag, startPoint x: 161, startPoint y: 44, endPoint x: 0, endPoint y: 38, distance: 161.1
click at [0, 38] on div "Pricing platform Analytics Pricing Product portfolio Templates Export service 2…" at bounding box center [479, 206] width 959 height 413
paste input "80010177-50"
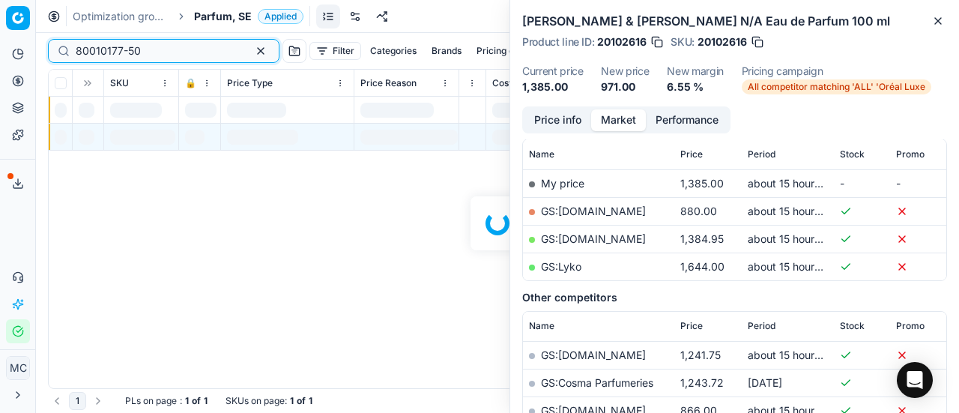
scroll to position [207, 0]
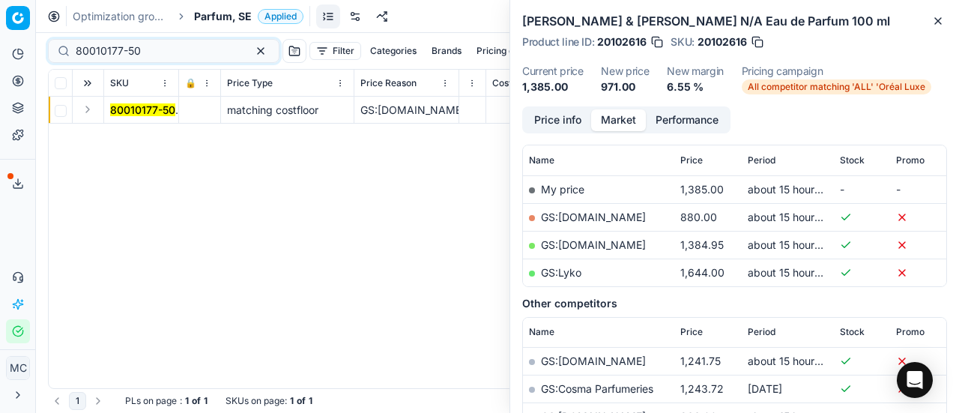
click at [91, 111] on button "Expand" at bounding box center [88, 109] width 18 height 18
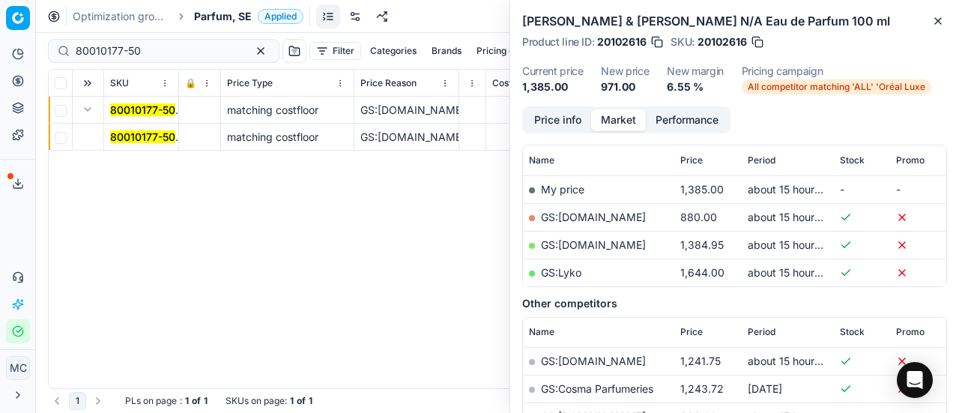
click at [142, 138] on mark "80010177-50" at bounding box center [142, 136] width 65 height 13
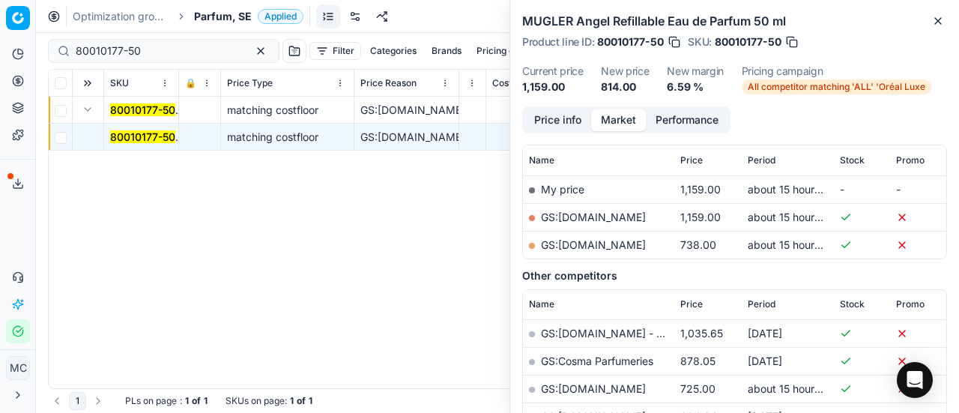
click at [573, 112] on button "Price info" at bounding box center [557, 120] width 67 height 22
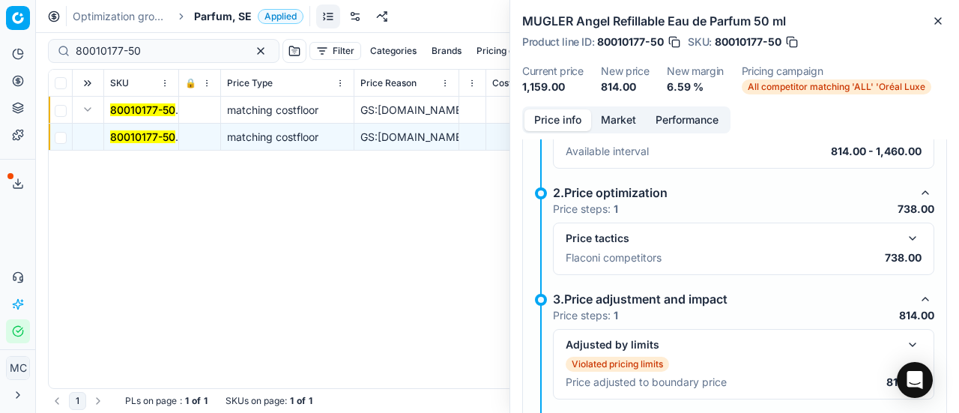
click at [903, 235] on button "button" at bounding box center [912, 238] width 18 height 18
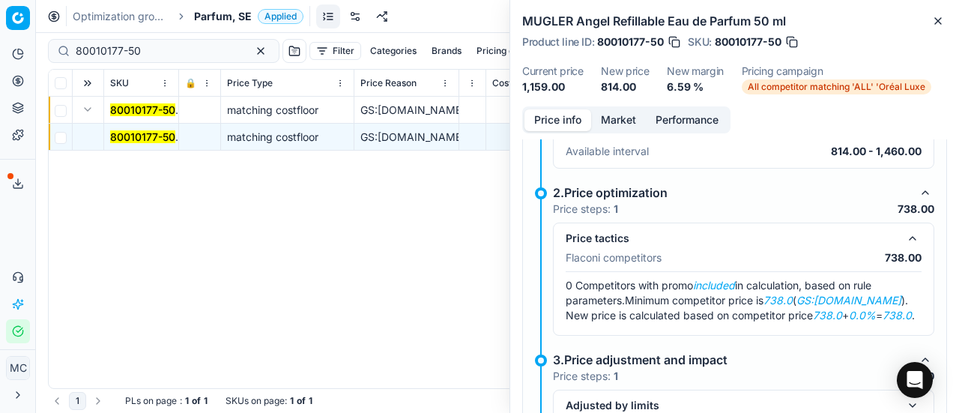
click at [610, 118] on button "Market" at bounding box center [618, 120] width 55 height 22
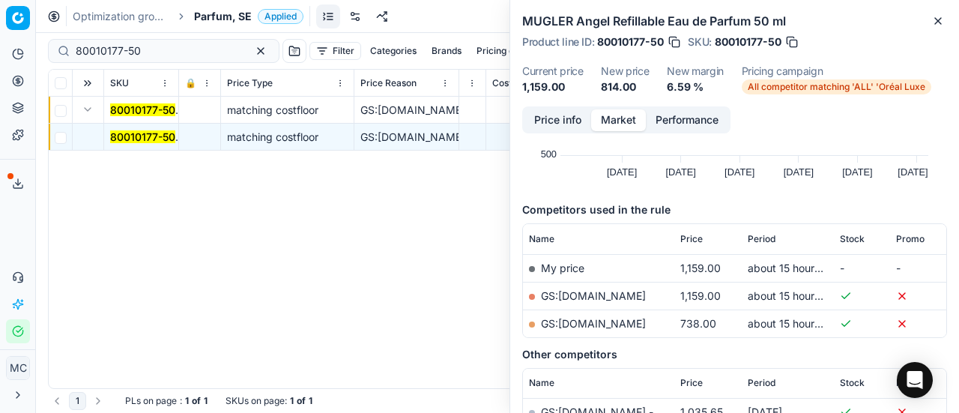
scroll to position [130, 0]
click at [598, 324] on link "GS:ComputerSalg.se" at bounding box center [593, 322] width 105 height 13
drag, startPoint x: 183, startPoint y: 45, endPoint x: 0, endPoint y: 28, distance: 183.5
click at [0, 28] on div "Pricing platform Analytics Pricing Product portfolio Templates Export service 2…" at bounding box center [479, 206] width 959 height 413
paste input "20101439"
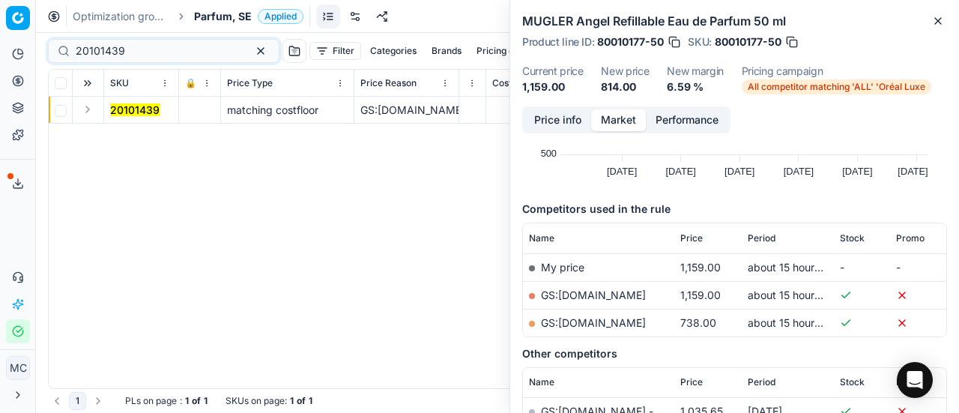
click at [95, 109] on button "Expand" at bounding box center [88, 109] width 18 height 18
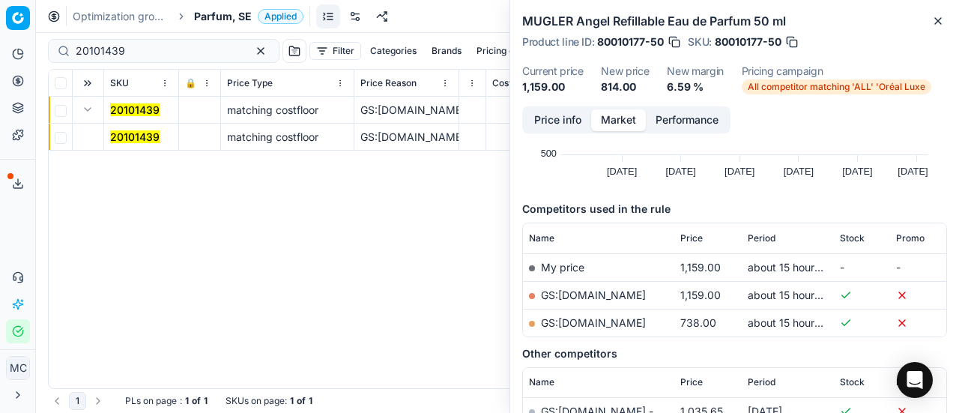
click at [133, 132] on mark "20101439" at bounding box center [134, 136] width 49 height 13
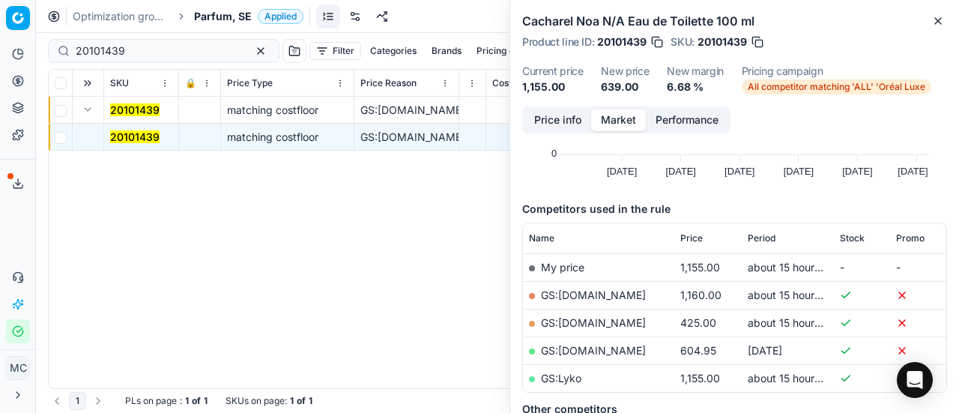
click at [562, 119] on button "Price info" at bounding box center [557, 120] width 67 height 22
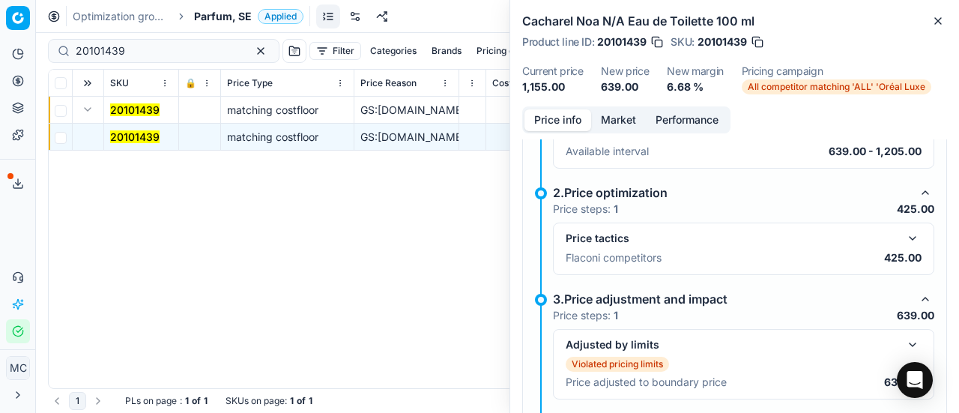
click at [903, 234] on button "button" at bounding box center [912, 238] width 18 height 18
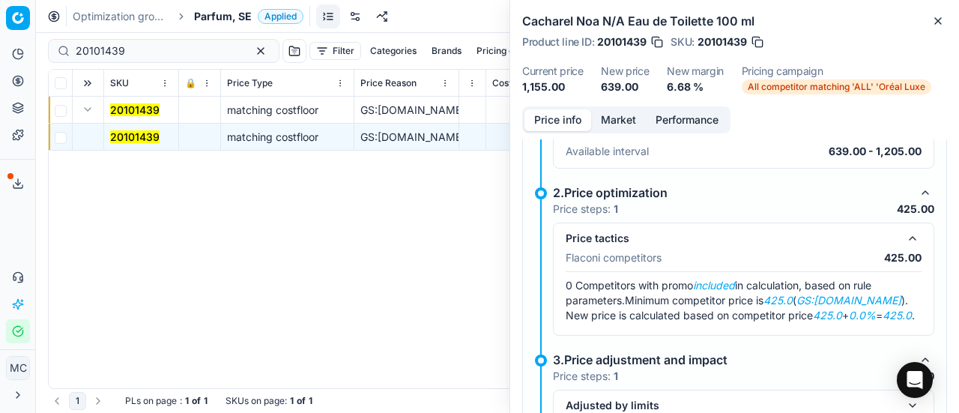
click at [637, 123] on button "Market" at bounding box center [618, 120] width 55 height 22
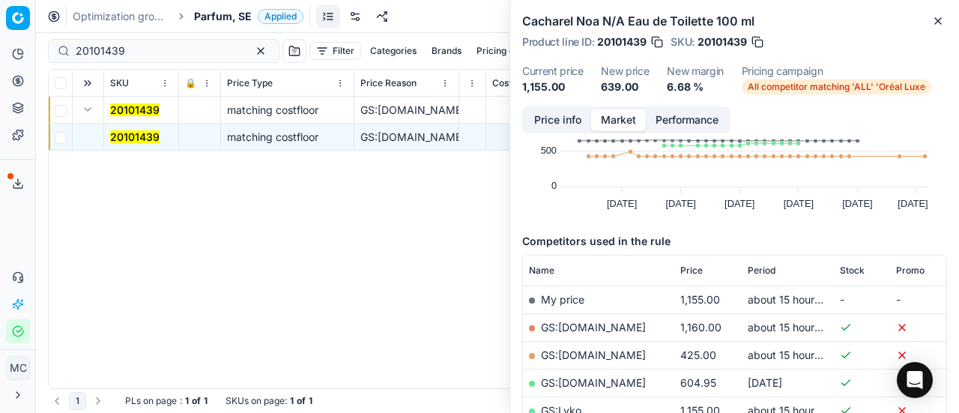
scroll to position [109, 0]
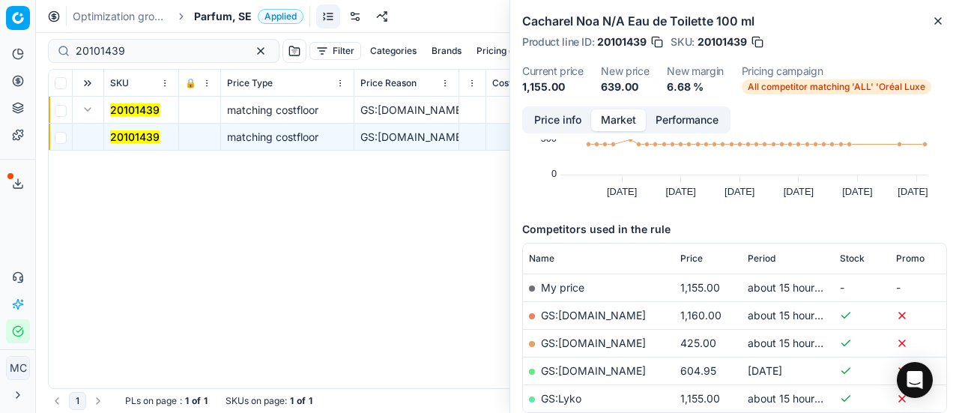
click at [610, 341] on link "GS:ComputerSalg.se" at bounding box center [593, 342] width 105 height 13
drag, startPoint x: 165, startPoint y: 56, endPoint x: 0, endPoint y: 34, distance: 166.2
click at [0, 34] on div "Pricing platform Analytics Pricing Product portfolio Templates Export service 2…" at bounding box center [479, 206] width 959 height 413
paste input "72"
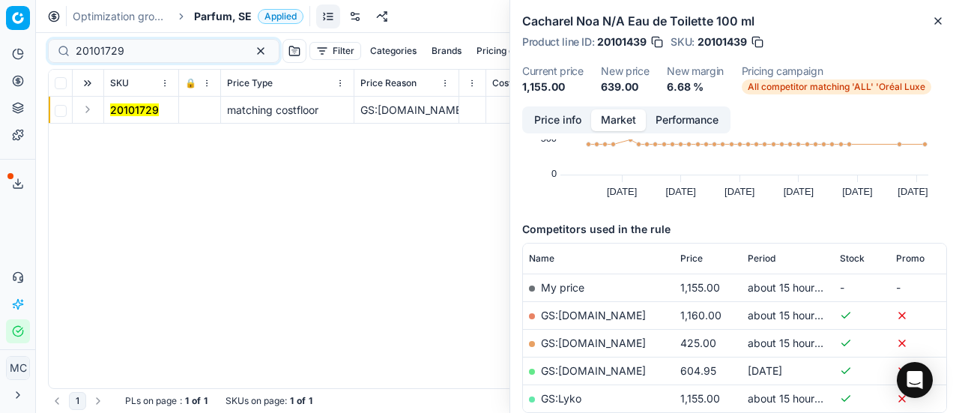
click at [90, 106] on button "Expand" at bounding box center [88, 109] width 18 height 18
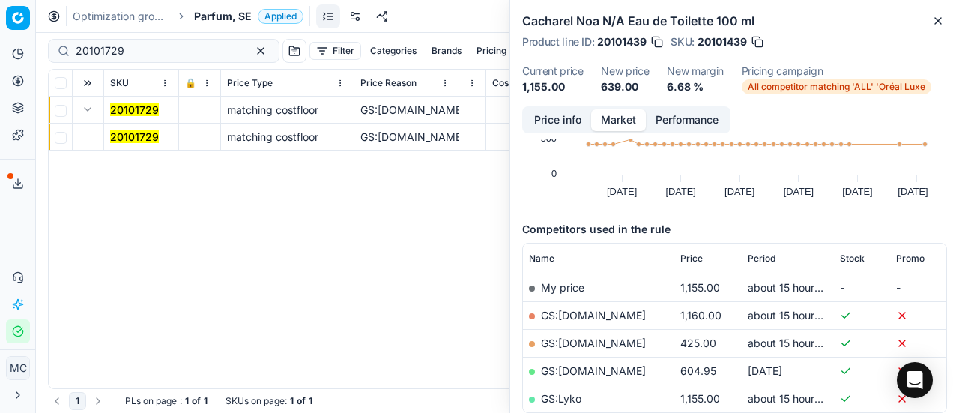
click at [141, 130] on mark "20101729" at bounding box center [134, 136] width 49 height 13
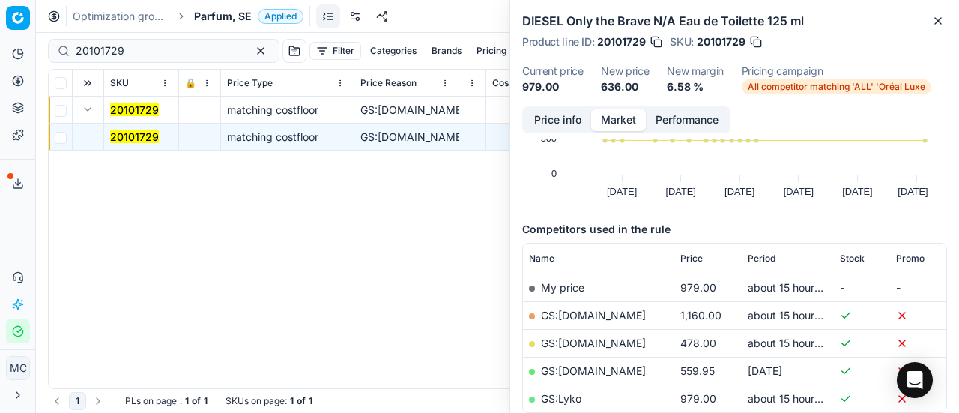
click at [560, 104] on div "DIESEL Only the Brave N/A Eau de Toilette 125 ml Product line ID : 20101729 SKU…" at bounding box center [734, 53] width 449 height 106
click at [547, 111] on button "Price info" at bounding box center [557, 120] width 67 height 22
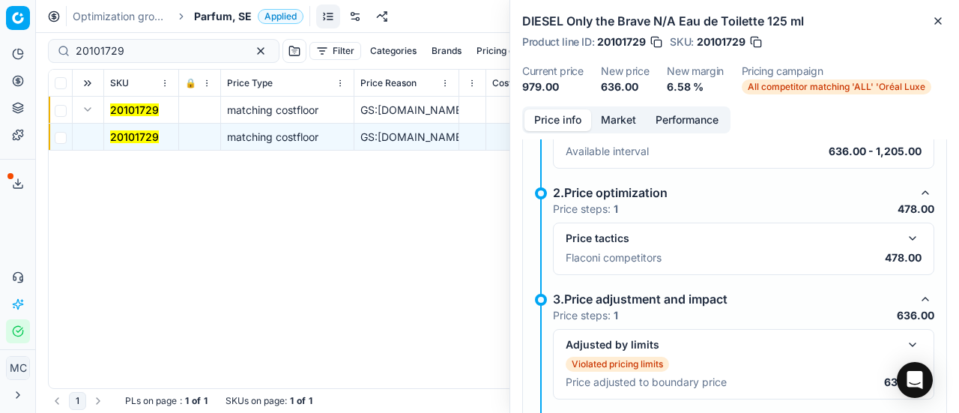
click at [893, 229] on div "Price tactics" at bounding box center [743, 238] width 356 height 18
click at [903, 229] on button "button" at bounding box center [912, 238] width 18 height 18
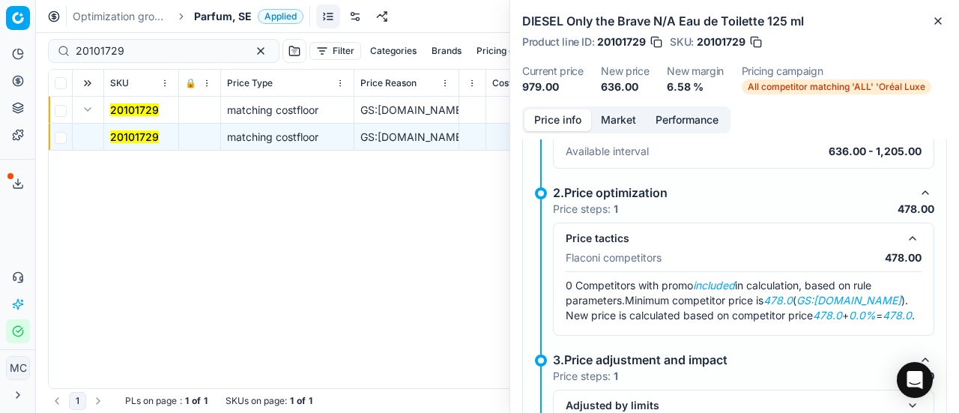
click at [616, 118] on button "Market" at bounding box center [618, 120] width 55 height 22
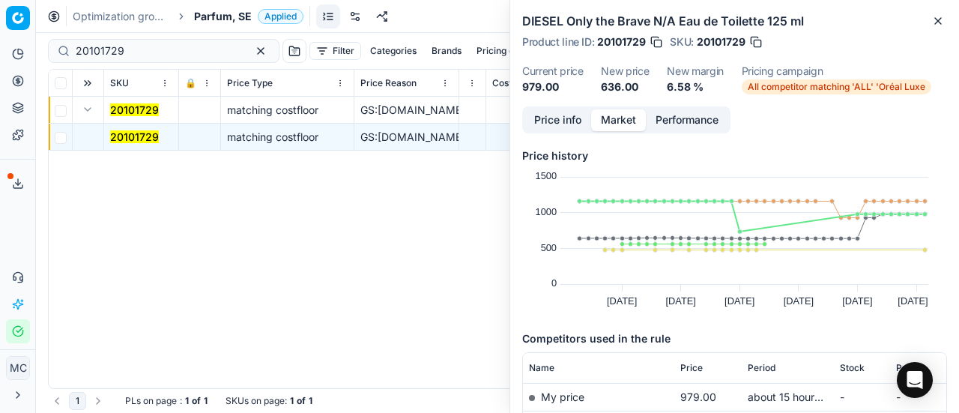
scroll to position [230, 0]
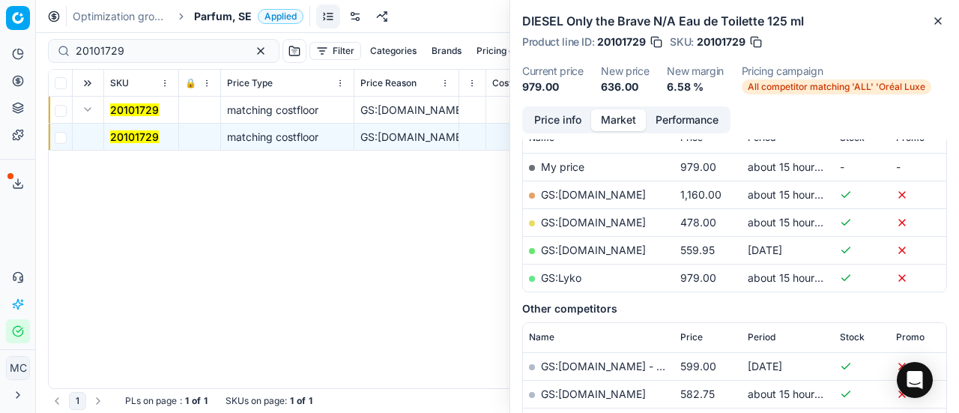
click at [620, 216] on link "GS:ComputerSalg.se" at bounding box center [593, 222] width 105 height 13
drag, startPoint x: 175, startPoint y: 52, endPoint x: 0, endPoint y: 34, distance: 176.2
click at [0, 34] on div "Pricing platform Analytics Pricing Product portfolio Templates Export service 2…" at bounding box center [479, 206] width 959 height 413
paste input "80044064-100"
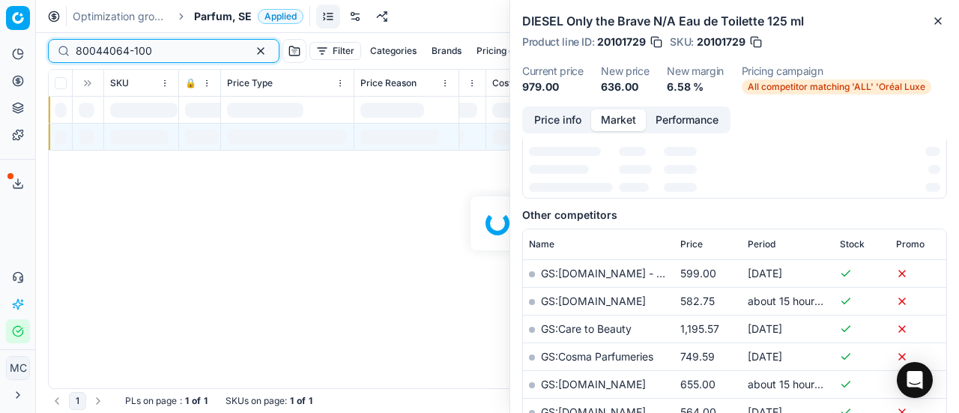
scroll to position [230, 0]
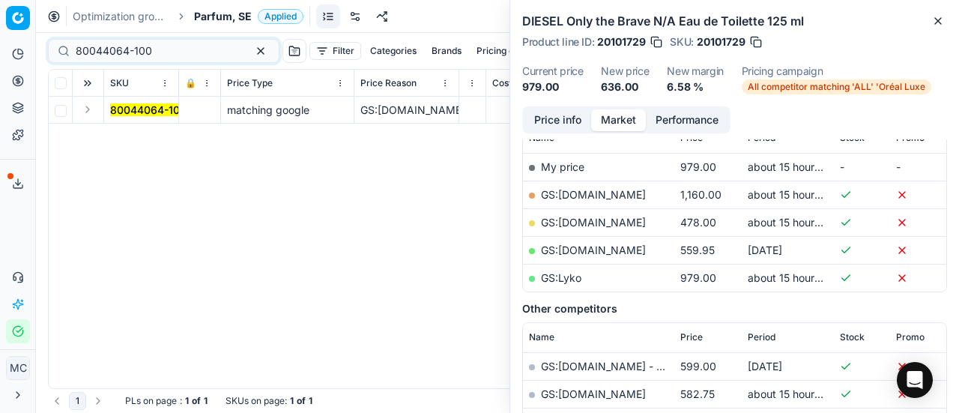
click at [88, 110] on button "Expand" at bounding box center [88, 109] width 18 height 18
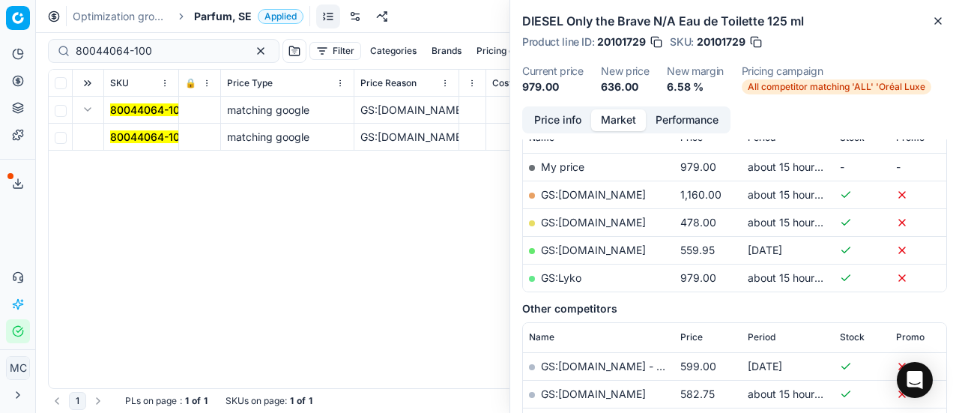
click at [121, 130] on span "80044064-100" at bounding box center [148, 137] width 76 height 15
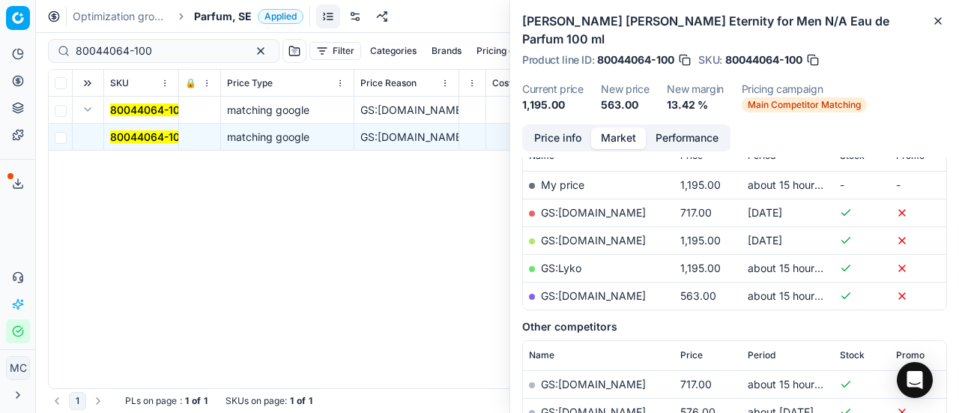
click at [548, 127] on button "Price info" at bounding box center [557, 138] width 67 height 22
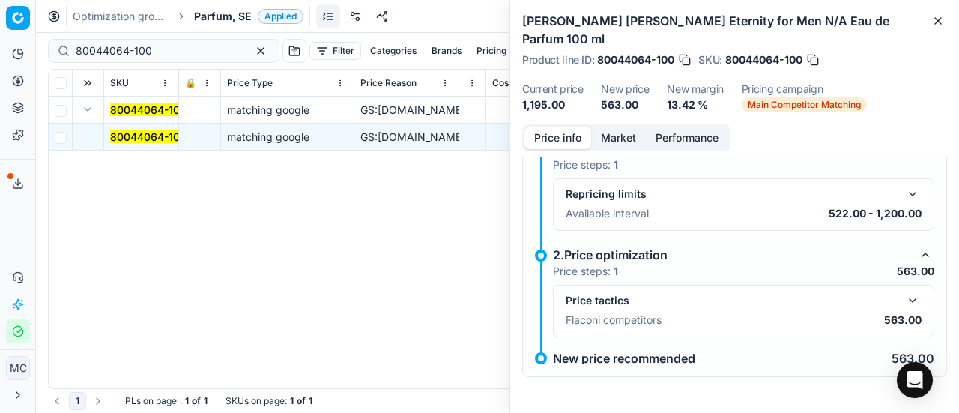
scroll to position [10, 0]
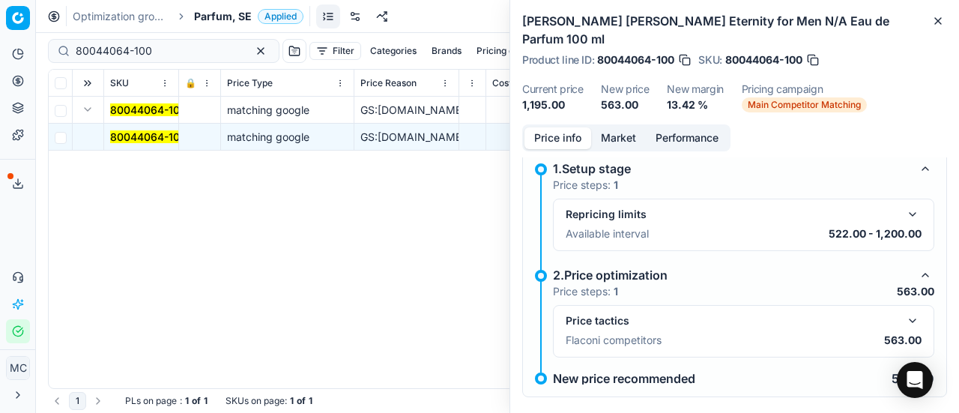
click at [903, 312] on button "button" at bounding box center [912, 321] width 18 height 18
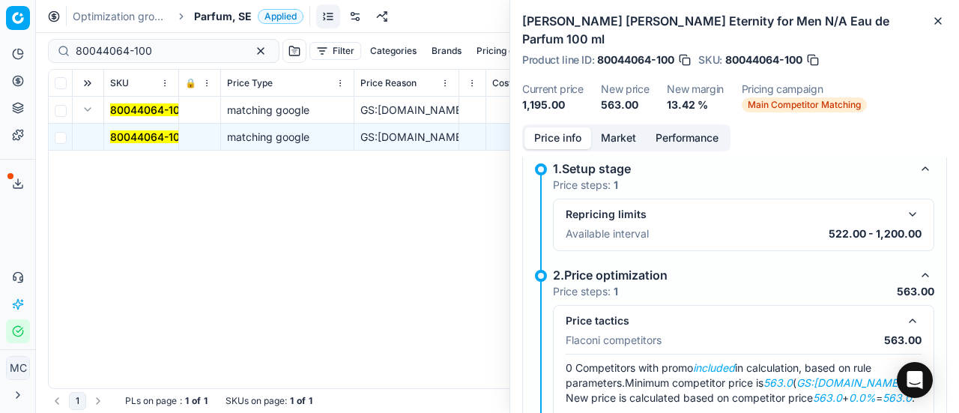
click at [617, 127] on button "Market" at bounding box center [618, 138] width 55 height 22
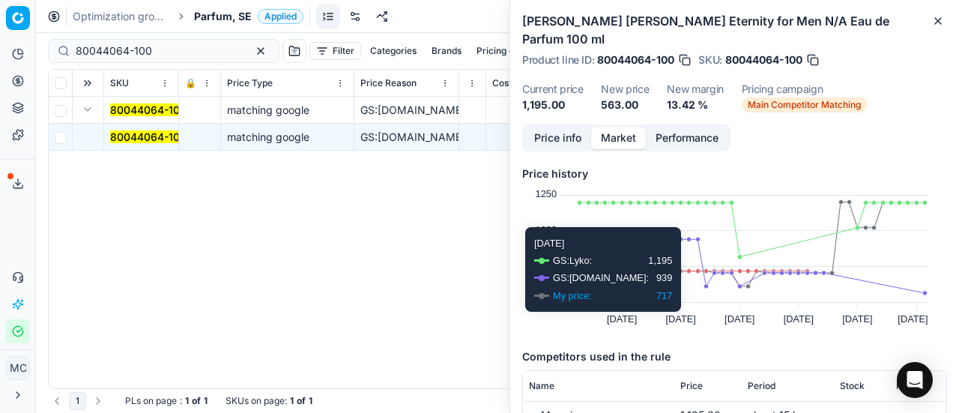
scroll to position [186, 0]
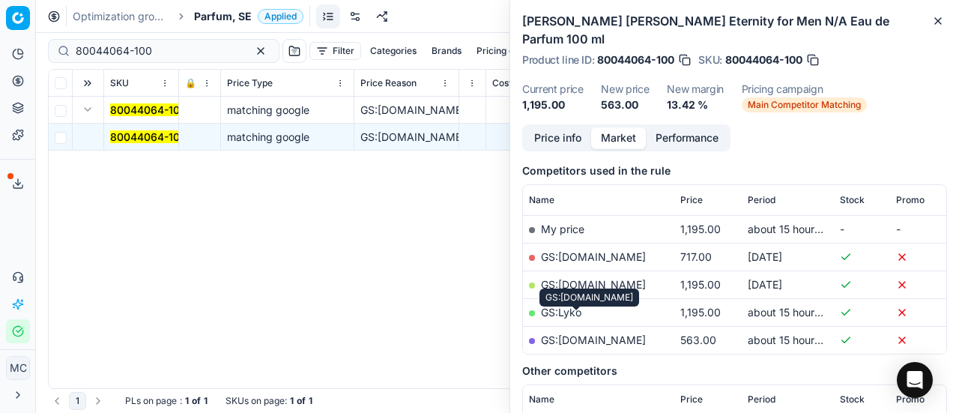
click at [583, 333] on link "GS:Zalando.se" at bounding box center [593, 339] width 105 height 13
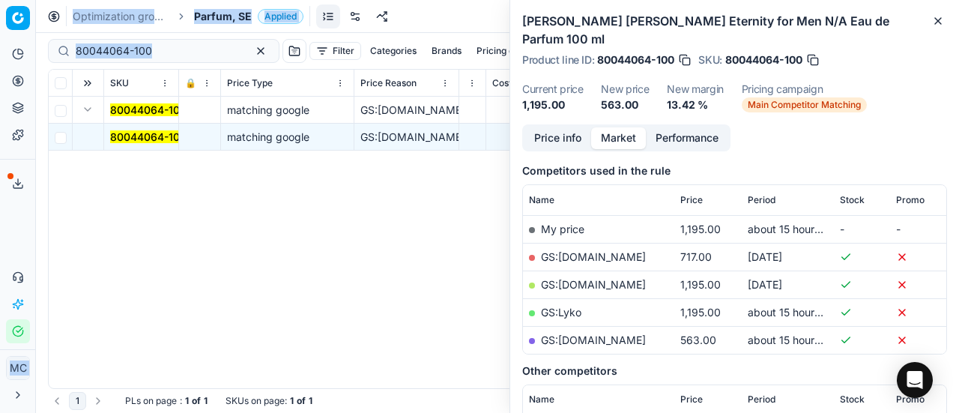
drag, startPoint x: 165, startPoint y: 40, endPoint x: 0, endPoint y: 34, distance: 164.9
click at [0, 34] on div "Pricing platform Analytics Pricing Product portfolio Templates Export service 2…" at bounding box center [479, 206] width 959 height 413
click at [121, 61] on div "80044064-100" at bounding box center [163, 51] width 231 height 24
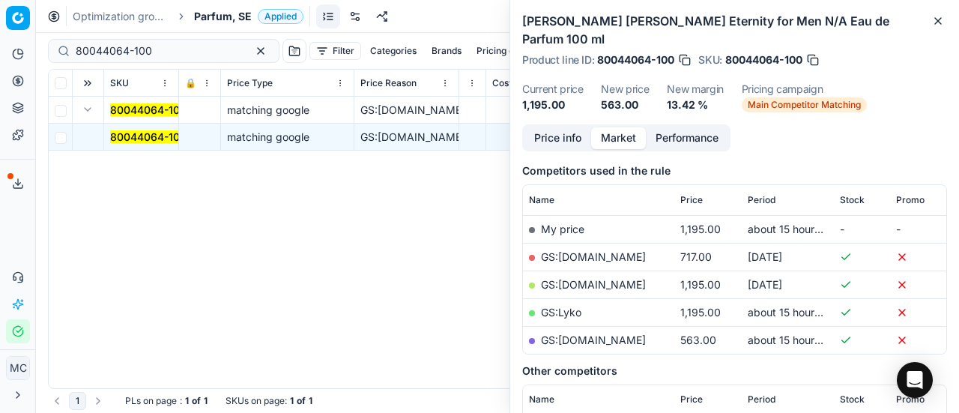
drag, startPoint x: 162, startPoint y: 59, endPoint x: 0, endPoint y: 13, distance: 168.3
click at [0, 13] on div "Pricing platform Analytics Pricing Product portfolio Templates Export service 2…" at bounding box center [479, 206] width 959 height 413
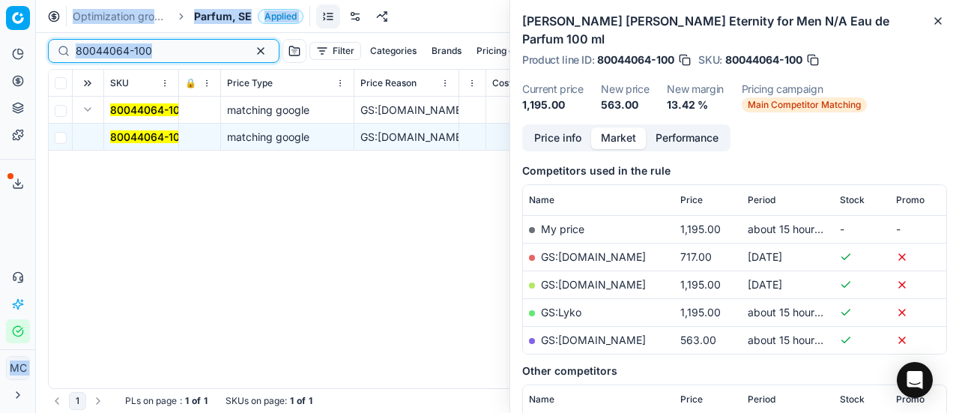
click at [156, 46] on input "80044064-100" at bounding box center [158, 50] width 164 height 15
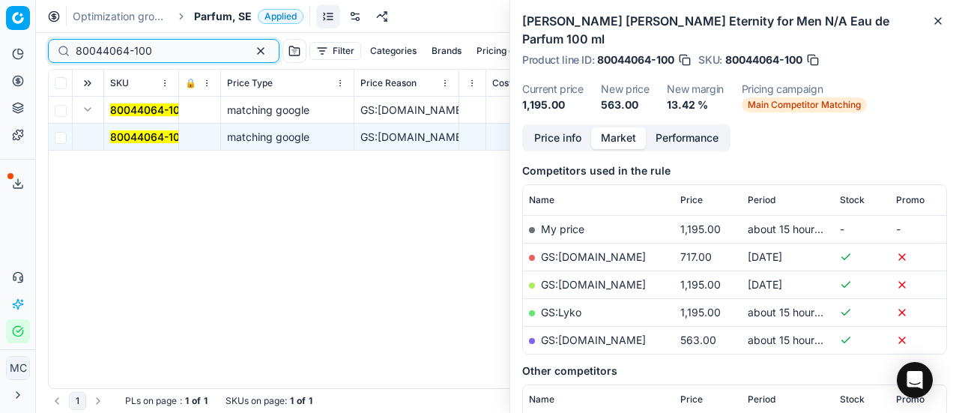
drag, startPoint x: 162, startPoint y: 49, endPoint x: 0, endPoint y: 24, distance: 164.5
click at [0, 24] on div "Pricing platform Analytics Pricing Product portfolio Templates Export service 2…" at bounding box center [479, 206] width 959 height 413
paste input "30103146-0011003"
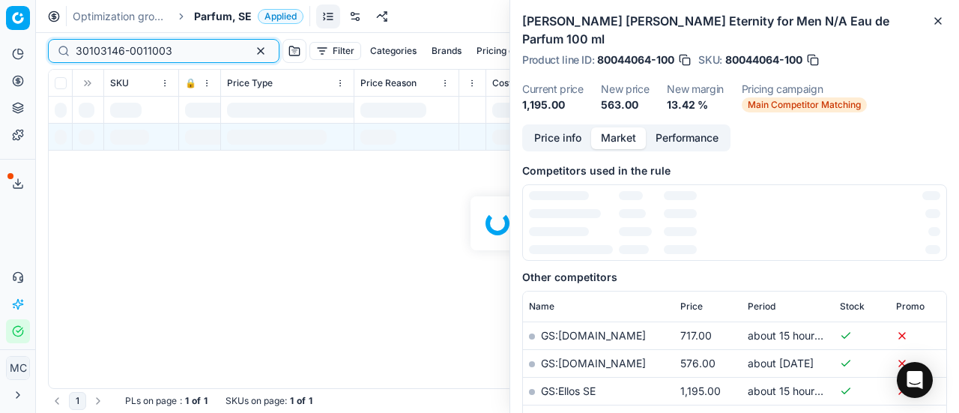
scroll to position [186, 0]
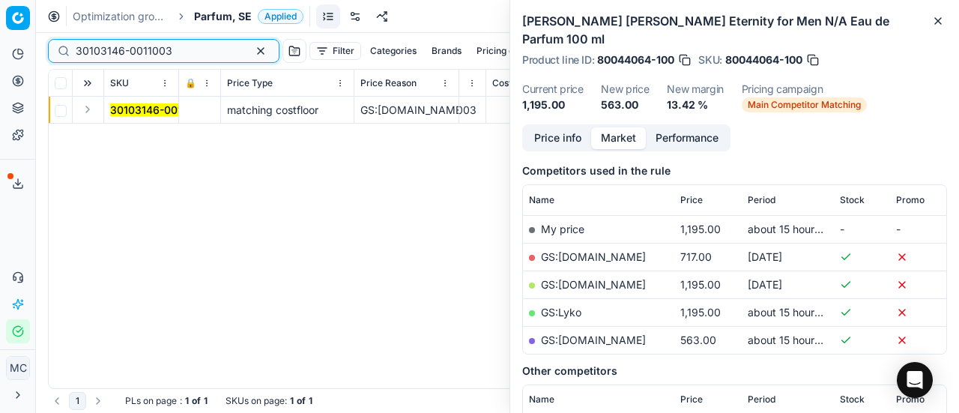
type input "30103146-0011003"
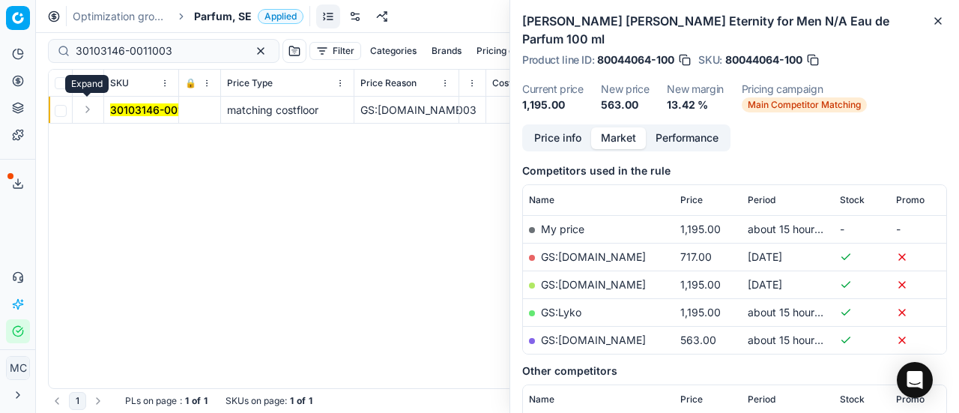
click at [93, 112] on button "Expand" at bounding box center [88, 109] width 18 height 18
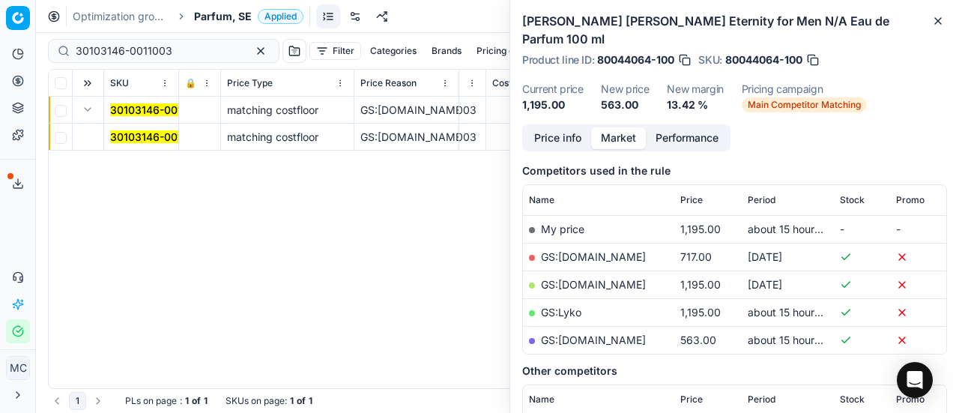
click at [156, 148] on td "30103146-0011003" at bounding box center [141, 137] width 75 height 27
click at [133, 136] on mark "30103146-0011003" at bounding box center [158, 136] width 97 height 13
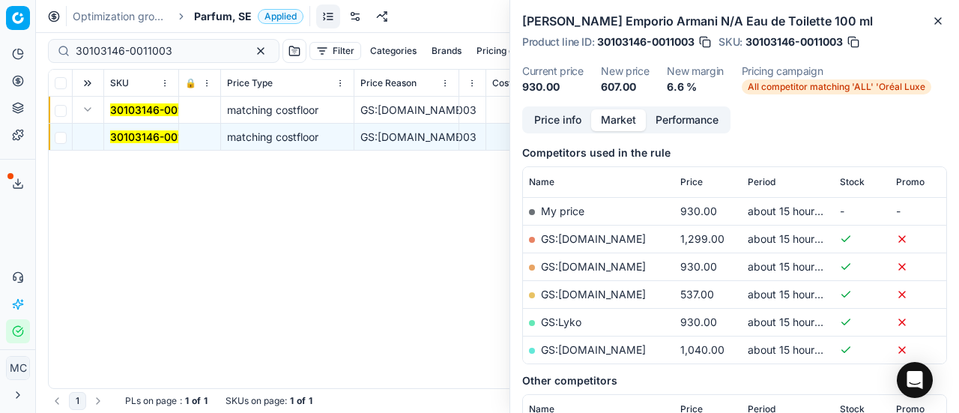
click at [544, 122] on button "Price info" at bounding box center [557, 120] width 67 height 22
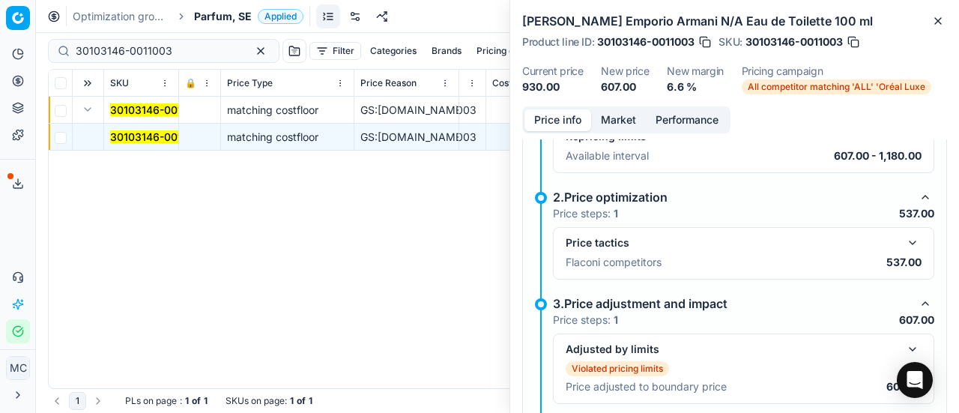
scroll to position [256, 0]
click at [903, 241] on button "button" at bounding box center [912, 243] width 18 height 18
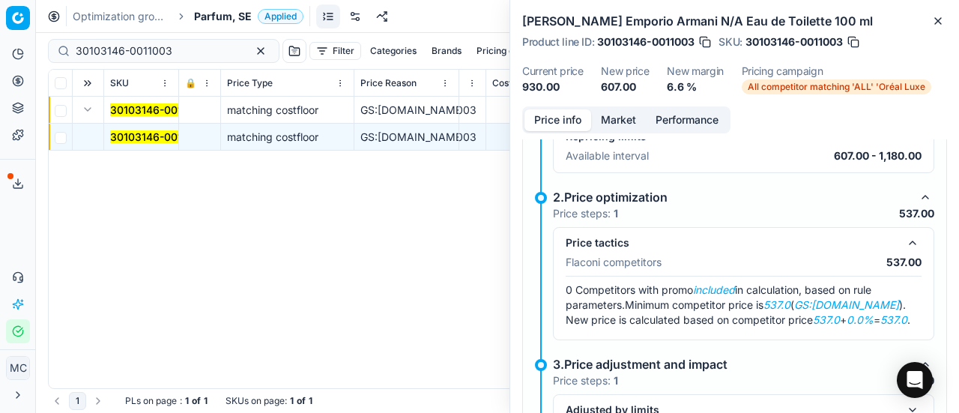
click at [605, 124] on button "Market" at bounding box center [618, 120] width 55 height 22
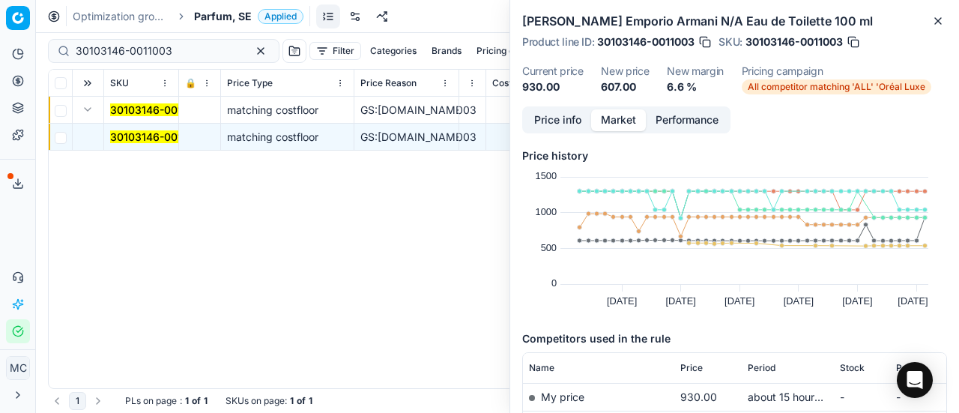
scroll to position [102, 0]
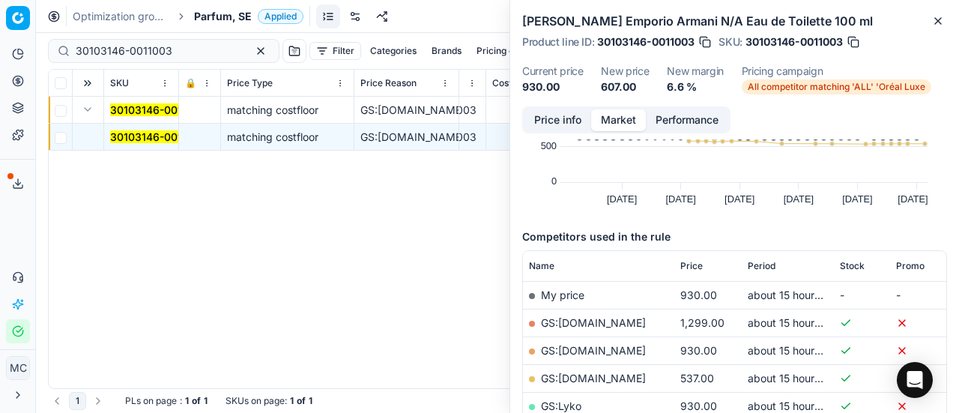
click at [627, 378] on link "GS:ComputerSalg.se" at bounding box center [593, 377] width 105 height 13
click at [227, 20] on span "Parfum, SE" at bounding box center [223, 16] width 58 height 15
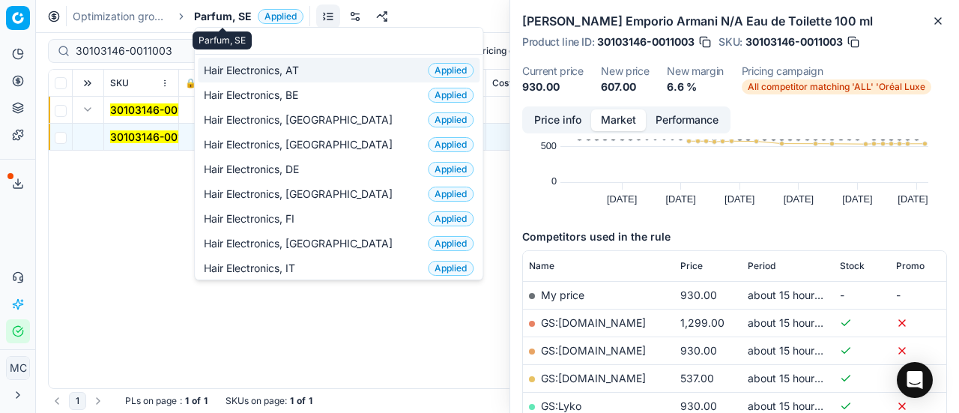
scroll to position [187, 0]
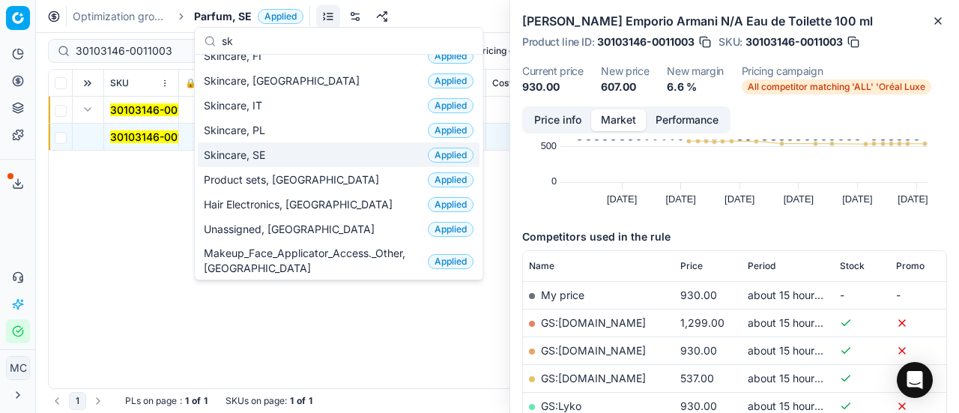
type input "sk"
click at [277, 156] on div "Skincare, SE Applied" at bounding box center [339, 154] width 282 height 25
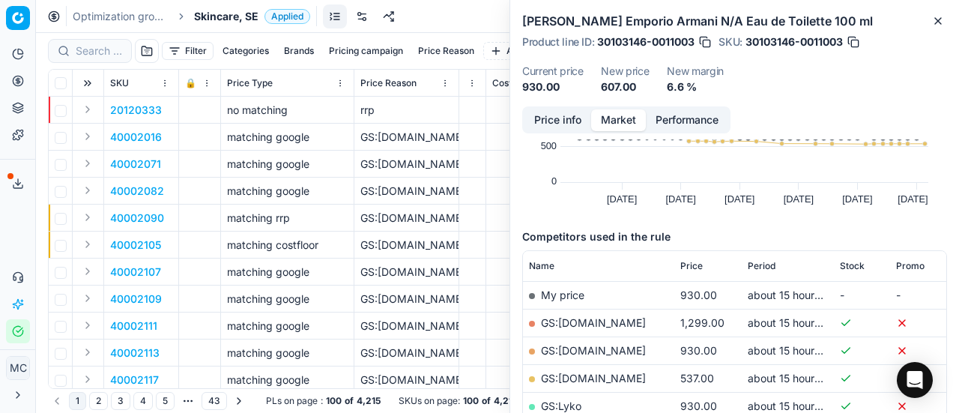
click at [103, 40] on div at bounding box center [90, 51] width 84 height 24
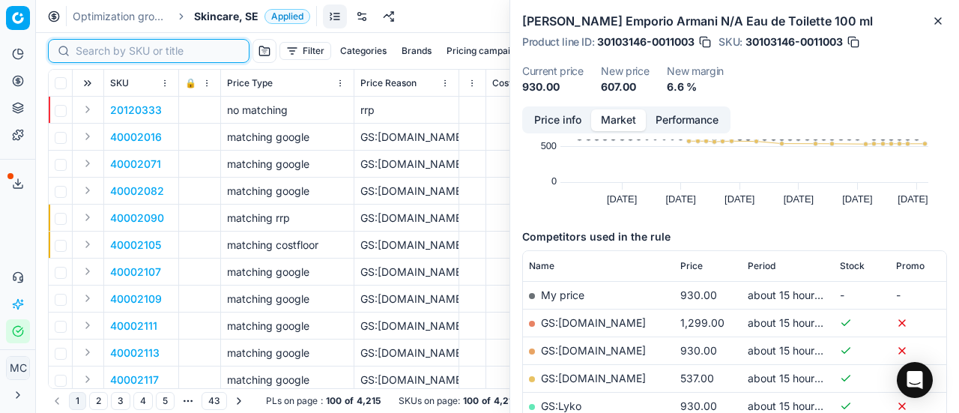
paste input "80038409-1"
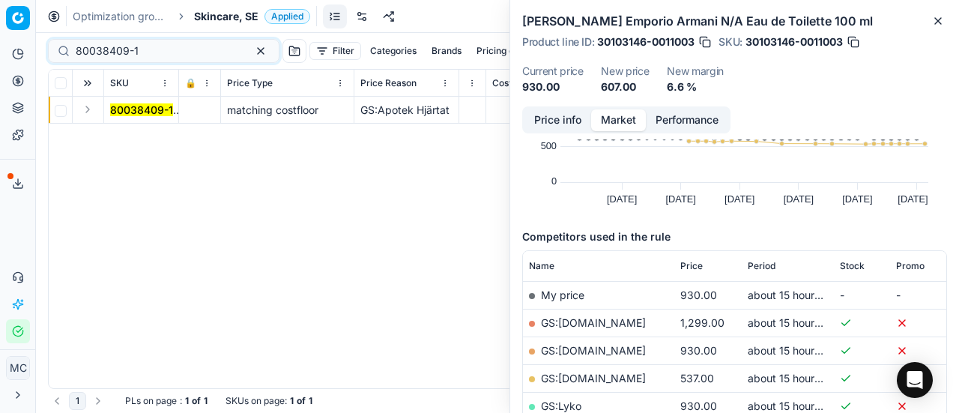
click at [88, 112] on button "Expand" at bounding box center [88, 109] width 18 height 18
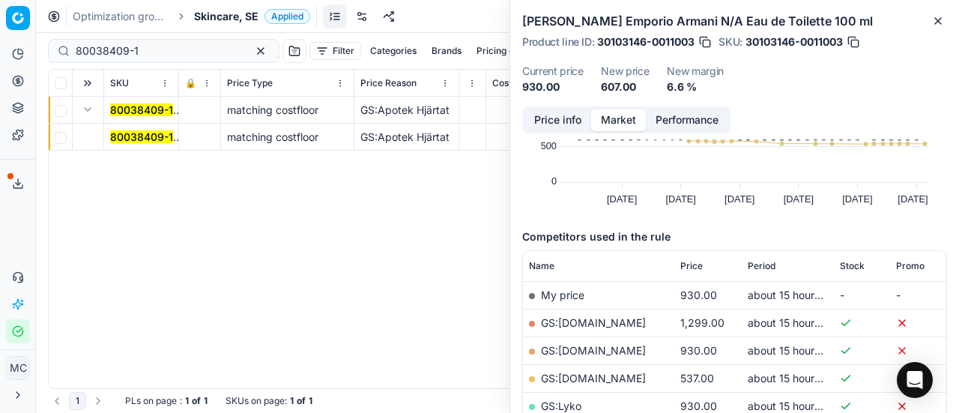
click at [119, 130] on mark "80038409-1" at bounding box center [141, 136] width 63 height 13
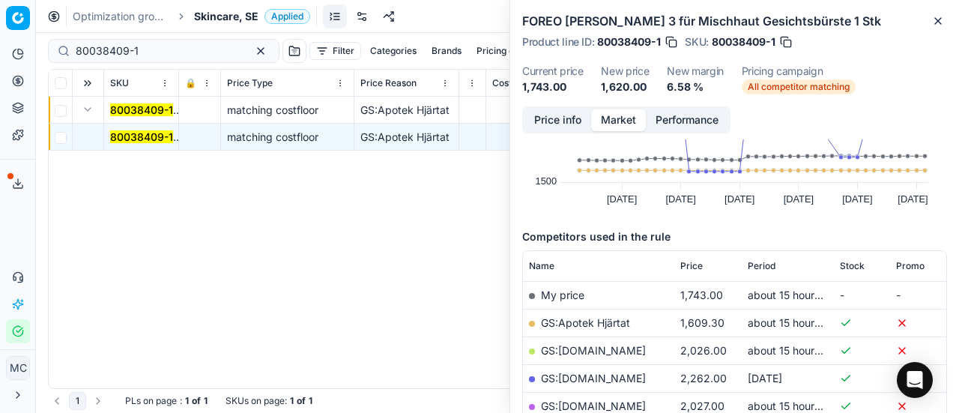
click at [569, 118] on button "Price info" at bounding box center [557, 120] width 67 height 22
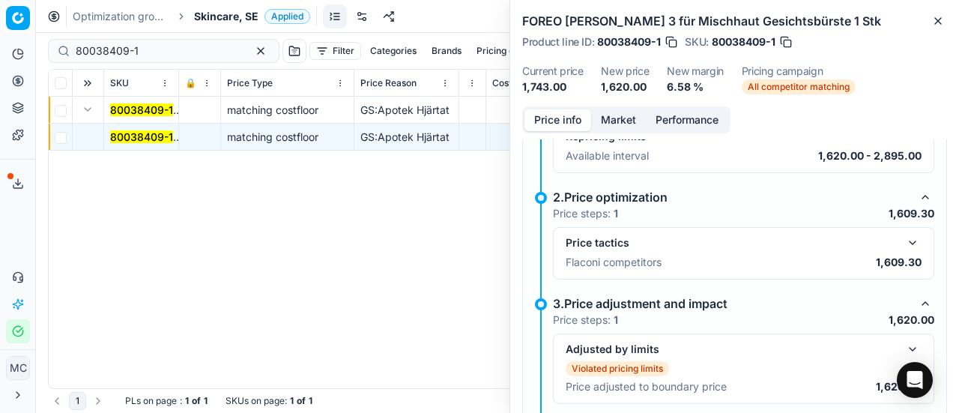
click at [905, 234] on button "button" at bounding box center [912, 243] width 18 height 18
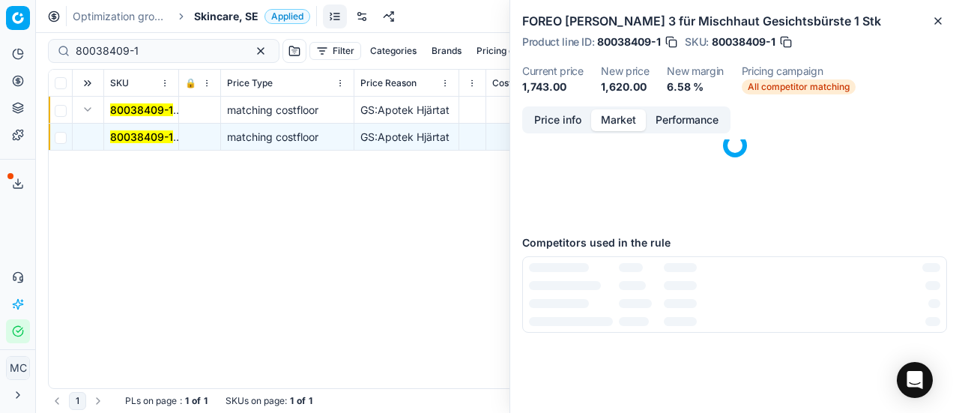
click at [614, 128] on button "Market" at bounding box center [618, 120] width 55 height 22
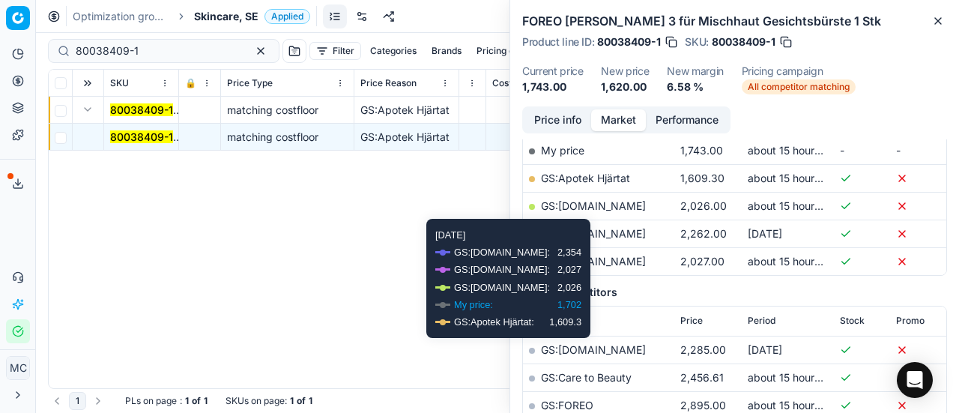
scroll to position [247, 0]
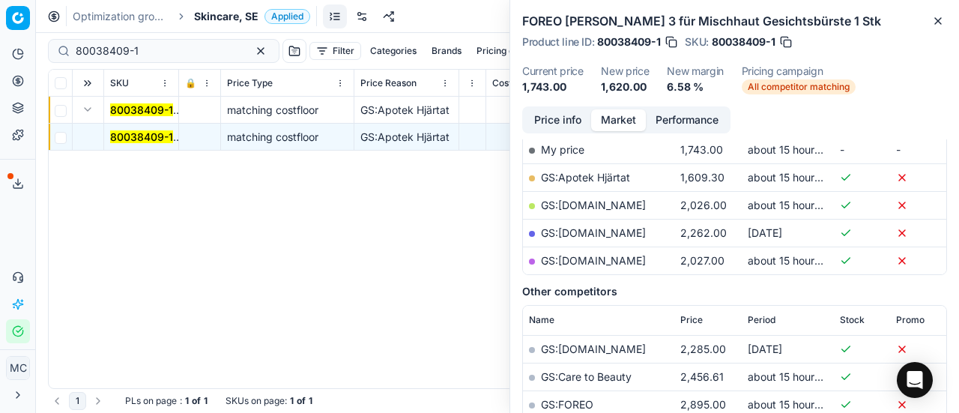
click at [592, 173] on link "GS:Apotek Hjärtat" at bounding box center [585, 177] width 89 height 13
drag, startPoint x: 168, startPoint y: 49, endPoint x: 0, endPoint y: 49, distance: 168.5
click at [0, 49] on div "Pricing platform Analytics Pricing Product portfolio Templates Export service 2…" at bounding box center [479, 206] width 959 height 413
paste input "04581-90"
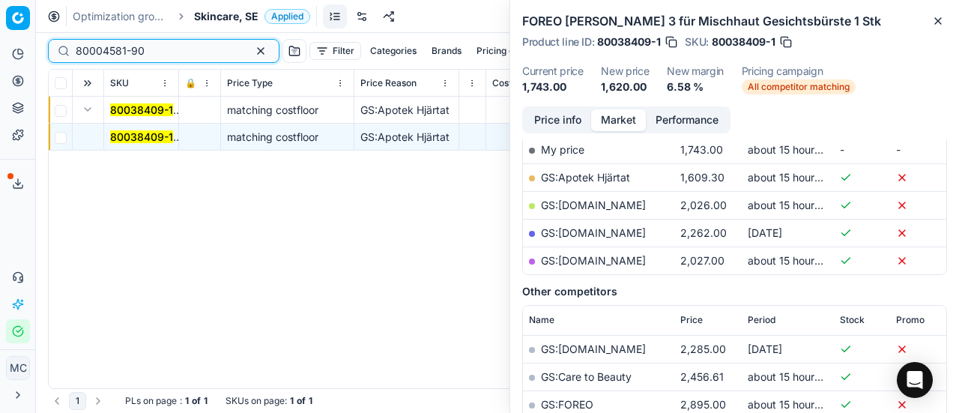
type input "80004581-90"
click at [211, 11] on span "Skincare, SE" at bounding box center [226, 16] width 64 height 15
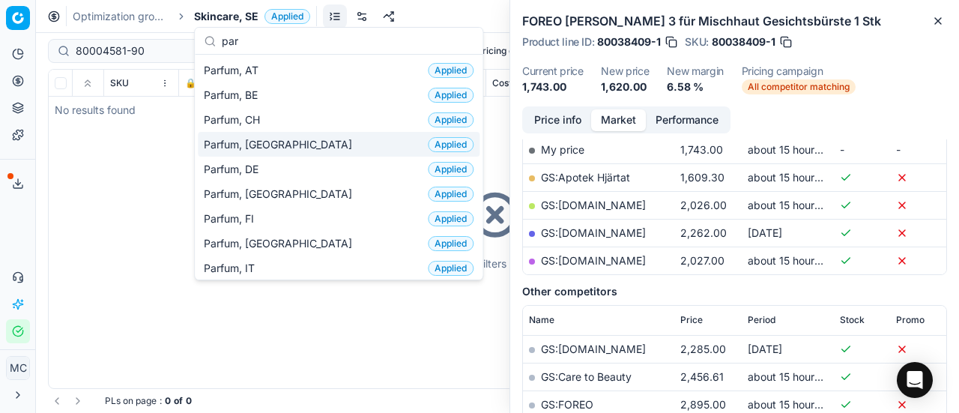
scroll to position [136, 0]
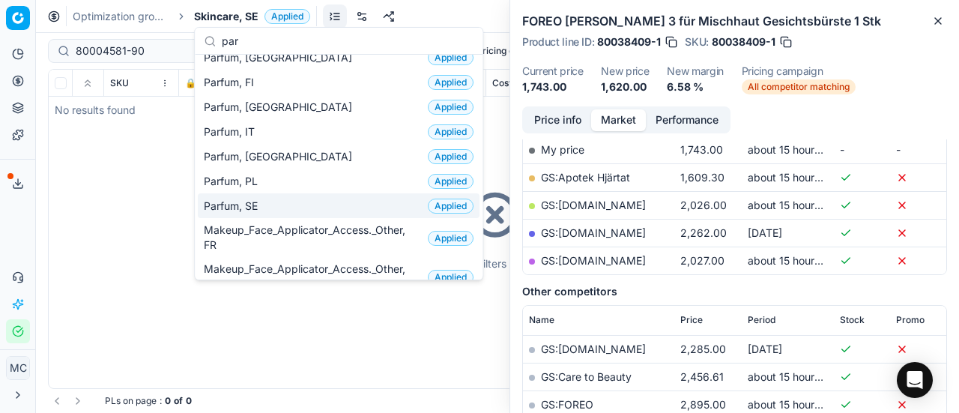
type input "par"
click at [255, 198] on span "Parfum, SE" at bounding box center [234, 205] width 60 height 15
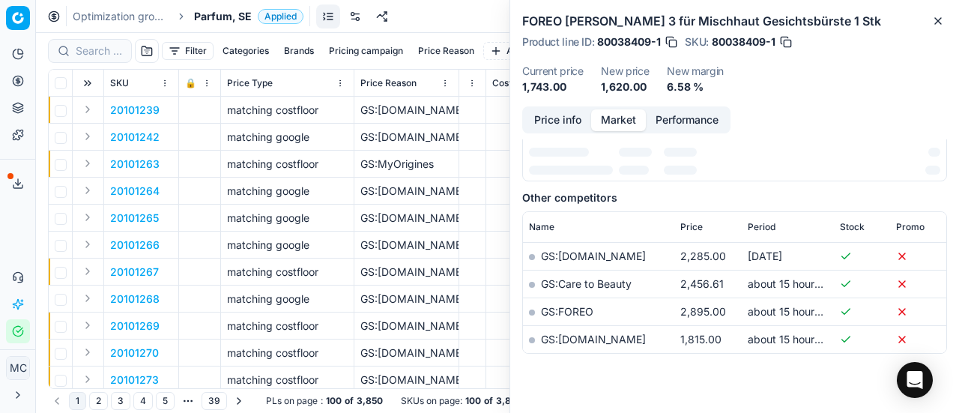
scroll to position [247, 0]
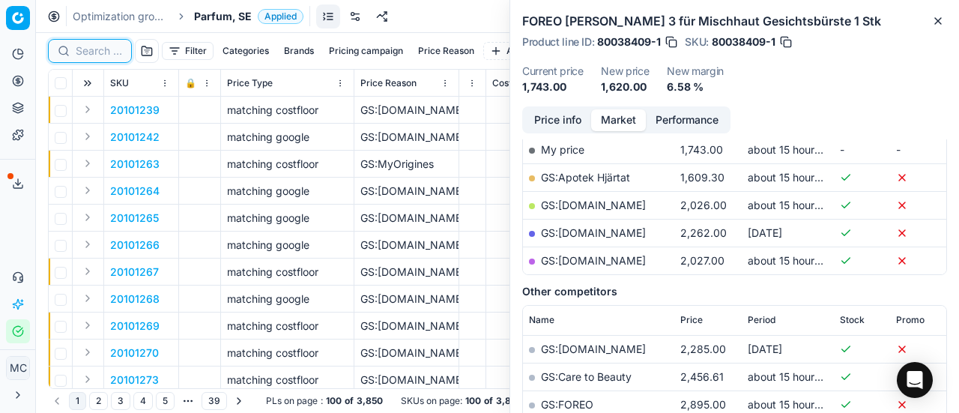
click at [103, 55] on input at bounding box center [99, 50] width 46 height 15
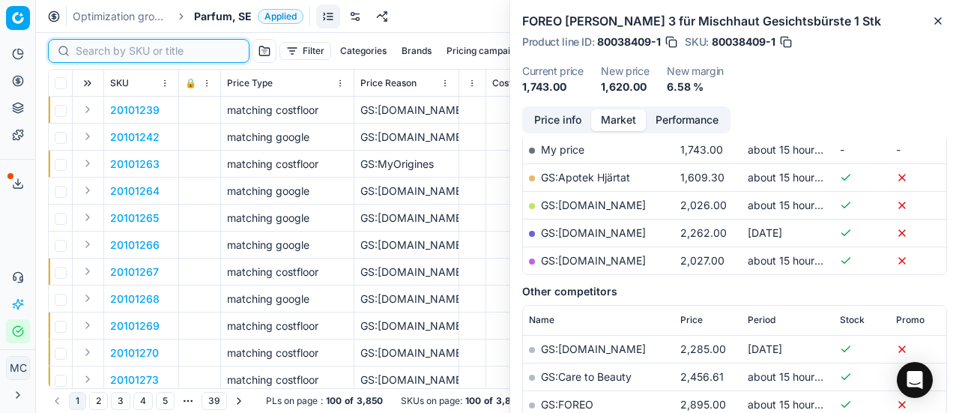
paste input "80004581-90"
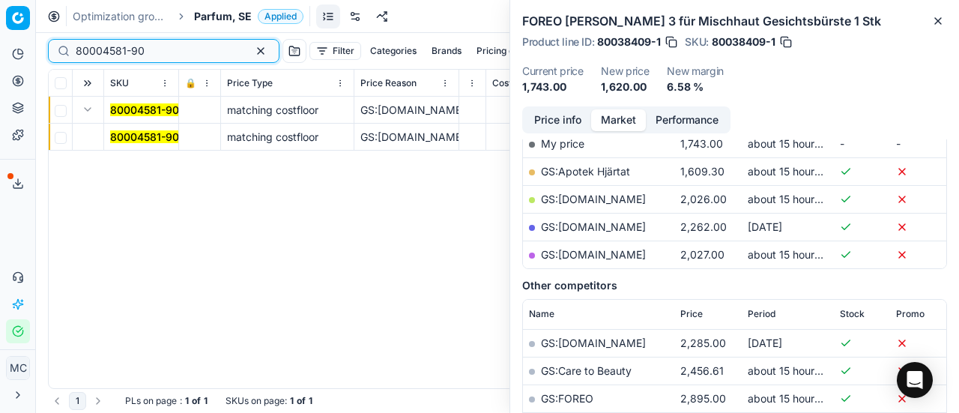
scroll to position [247, 0]
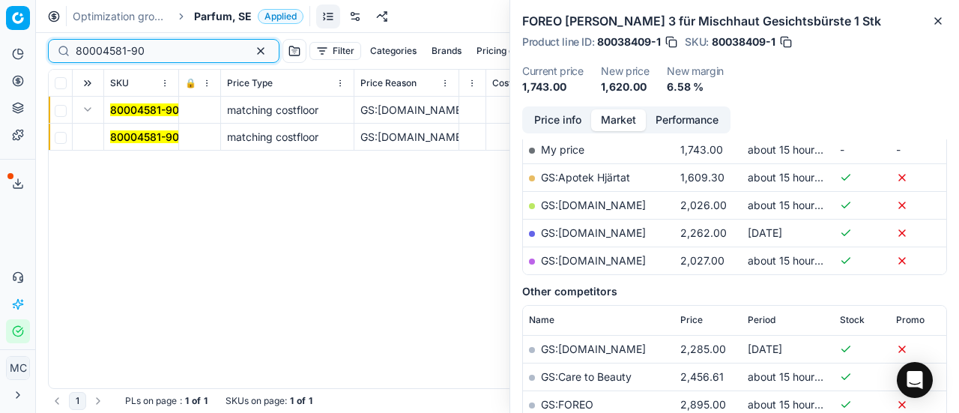
type input "80004581-90"
click at [151, 145] on td "80004581-90" at bounding box center [141, 137] width 75 height 27
click at [136, 130] on mark "80004581-90" at bounding box center [144, 136] width 69 height 13
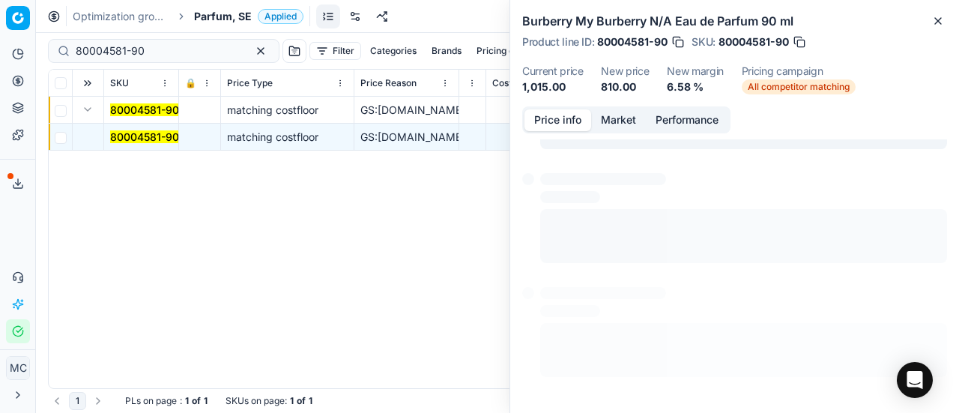
click at [566, 117] on button "Price info" at bounding box center [557, 120] width 67 height 22
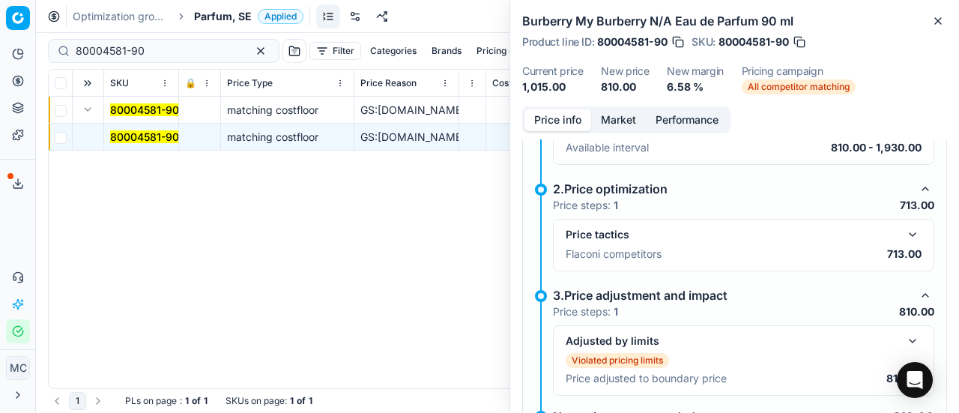
click at [903, 235] on button "button" at bounding box center [912, 234] width 18 height 18
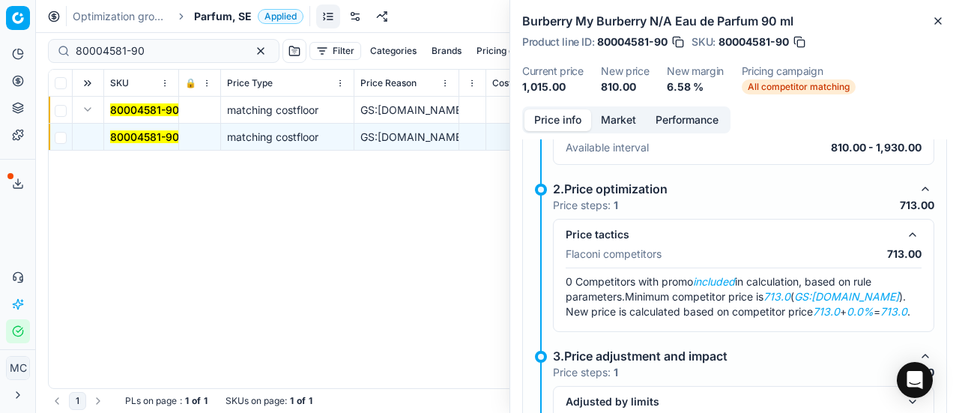
click at [612, 114] on button "Market" at bounding box center [618, 120] width 55 height 22
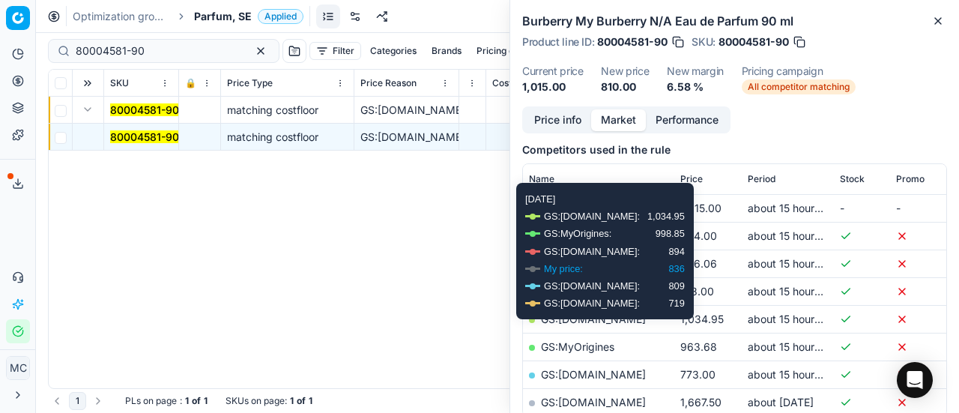
scroll to position [216, 0]
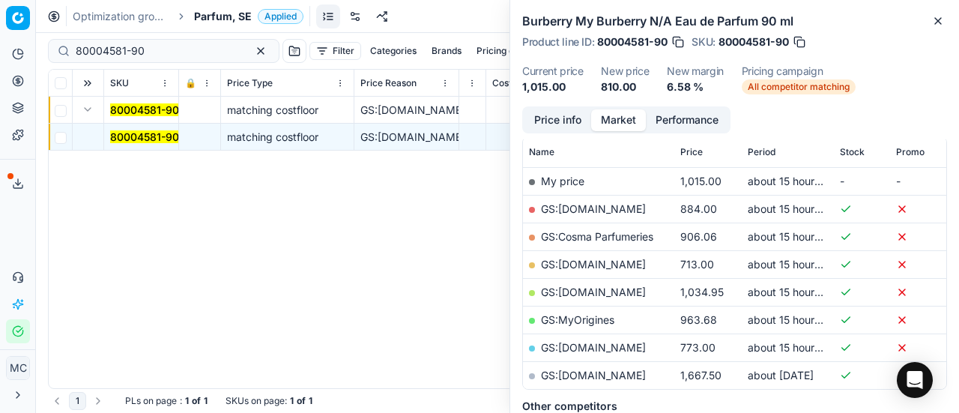
click at [599, 264] on link "GS:Deloox.se" at bounding box center [593, 264] width 105 height 13
click at [207, 8] on div "Optimization groups Parfum, SE Applied Discard Download report" at bounding box center [497, 16] width 923 height 33
click at [213, 15] on span "Parfum, SE" at bounding box center [223, 16] width 58 height 15
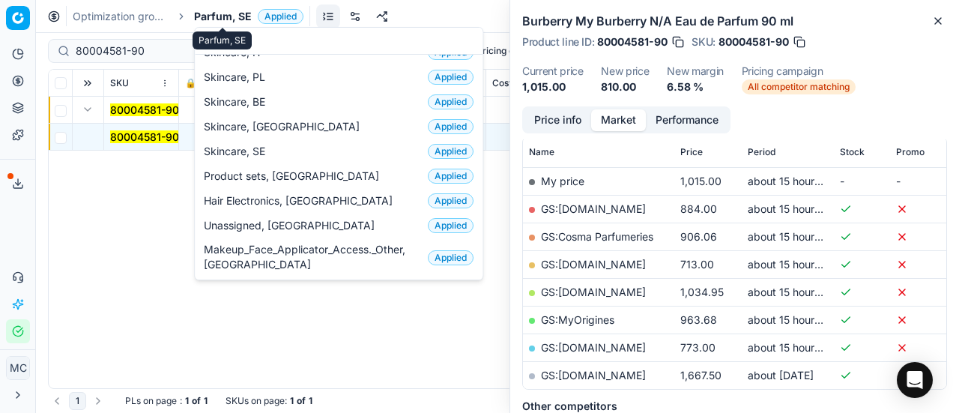
scroll to position [187, 0]
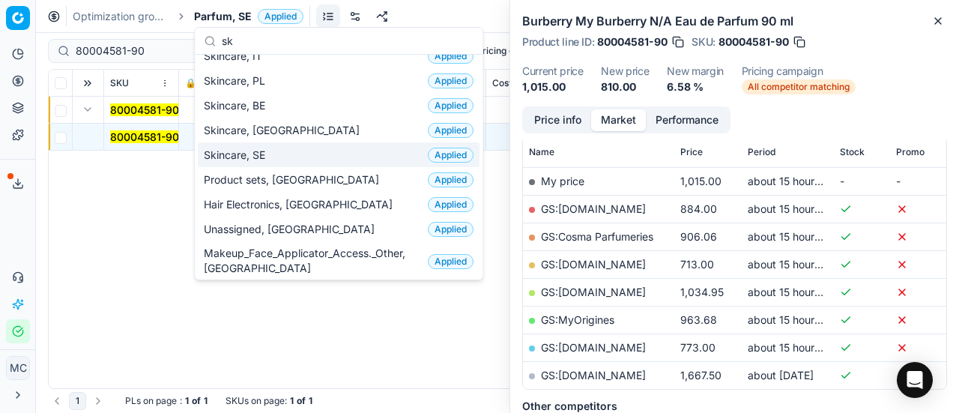
type input "sk"
click at [234, 157] on span "Skincare, SE" at bounding box center [237, 155] width 67 height 15
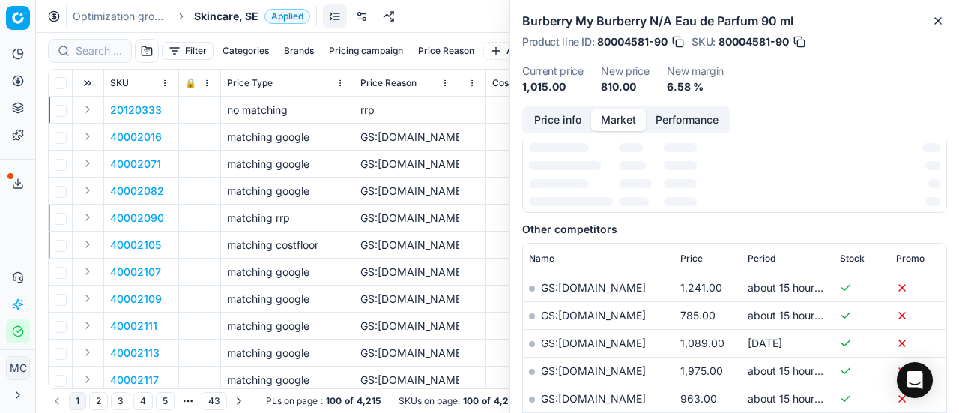
scroll to position [216, 0]
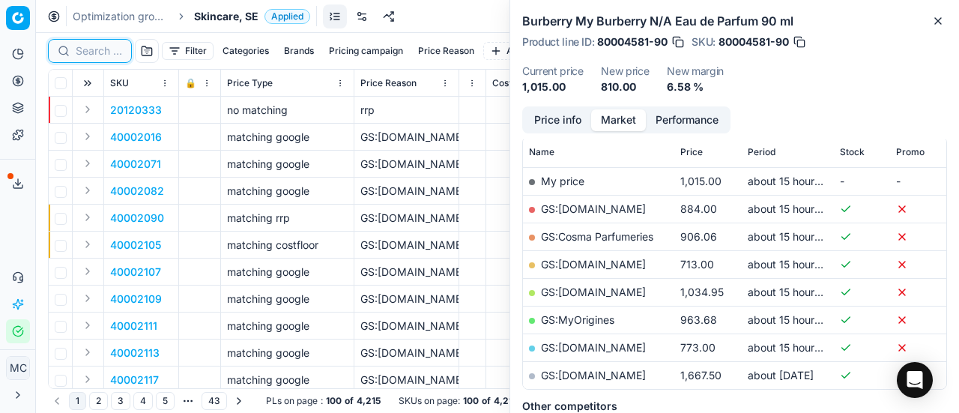
click at [96, 50] on input at bounding box center [99, 50] width 46 height 15
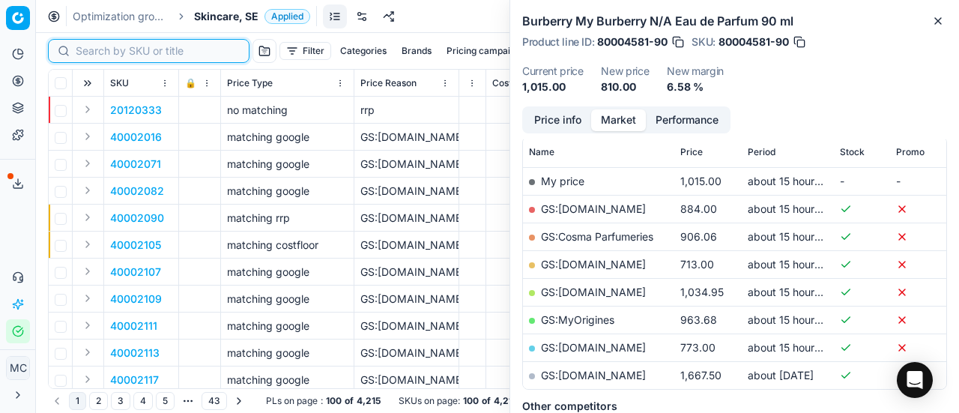
paste input "90003035-0004440"
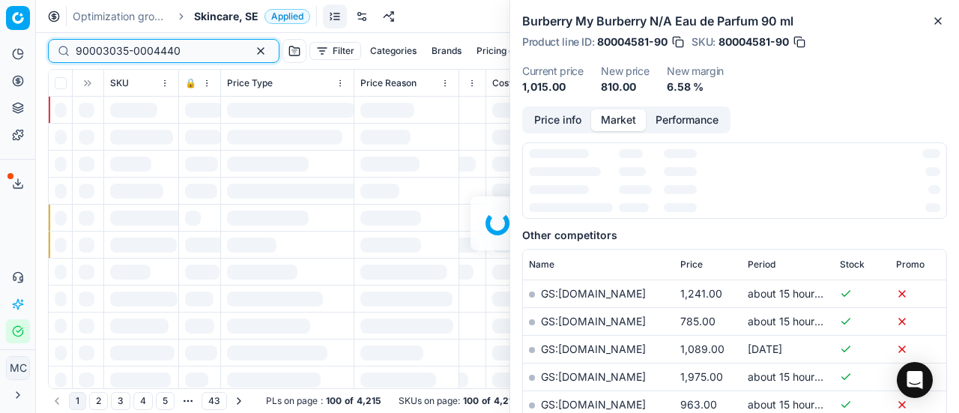
scroll to position [216, 0]
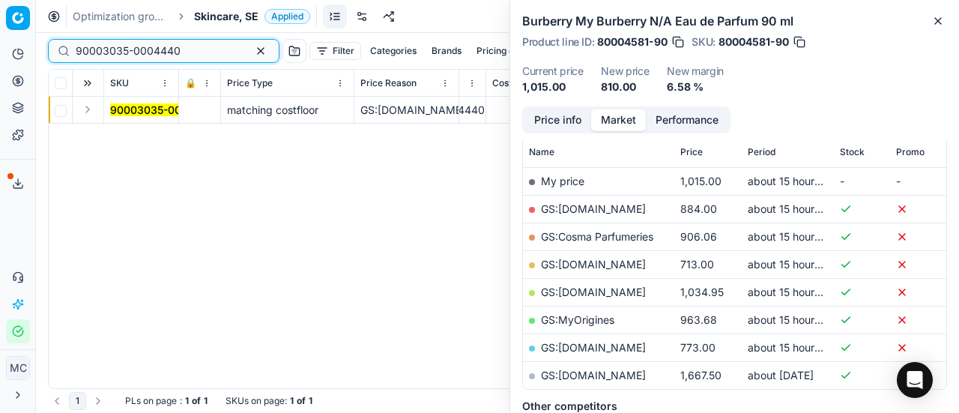
type input "90003035-0004440"
click at [100, 104] on td at bounding box center [88, 110] width 31 height 27
click at [93, 107] on button "Expand" at bounding box center [88, 109] width 18 height 18
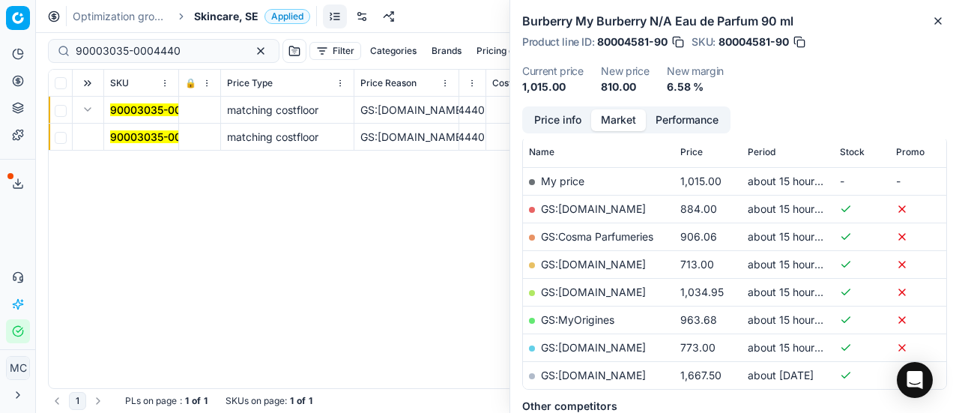
click at [145, 134] on mark "90003035-0004440" at bounding box center [162, 136] width 105 height 13
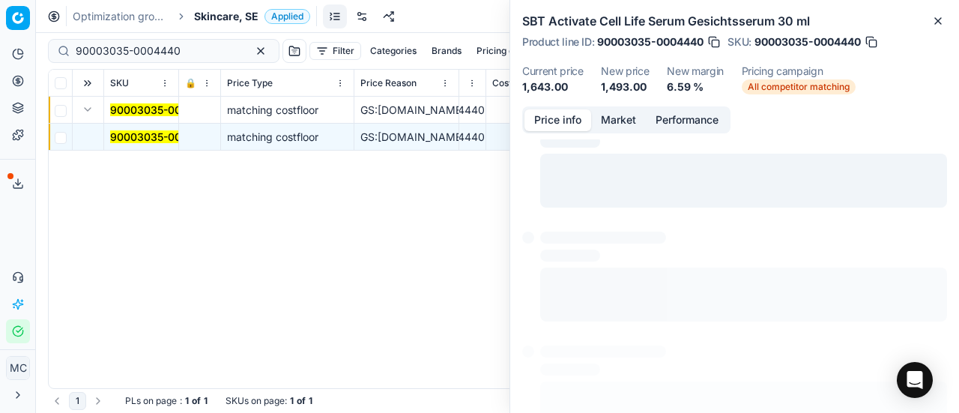
click at [565, 126] on button "Price info" at bounding box center [557, 120] width 67 height 22
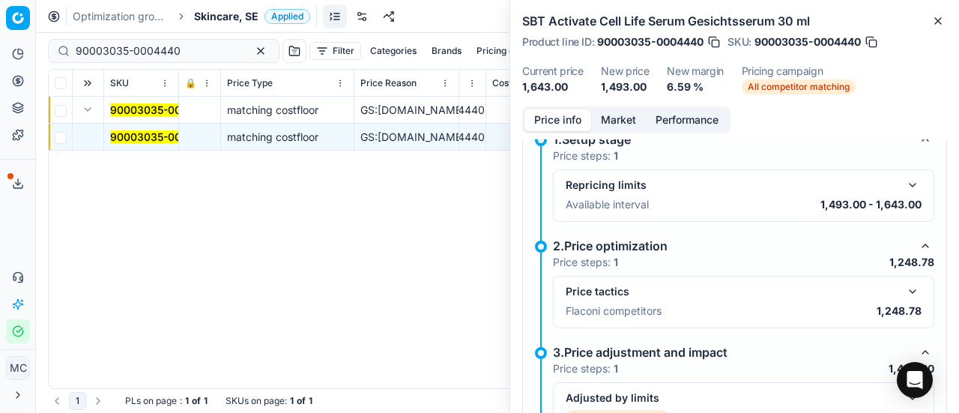
click at [911, 290] on div "Price tactics Flaconi competitors 1,248.78" at bounding box center [743, 302] width 381 height 52
click at [904, 289] on button "button" at bounding box center [912, 291] width 18 height 18
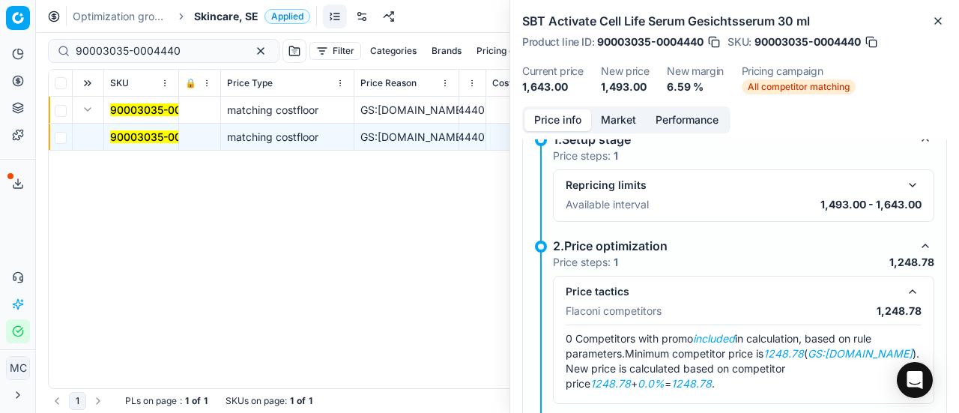
click at [607, 144] on div "1.Setup stage" at bounding box center [731, 139] width 357 height 18
click at [610, 131] on div "Price info Market Performance" at bounding box center [626, 119] width 208 height 27
click at [607, 123] on button "Market" at bounding box center [618, 120] width 55 height 22
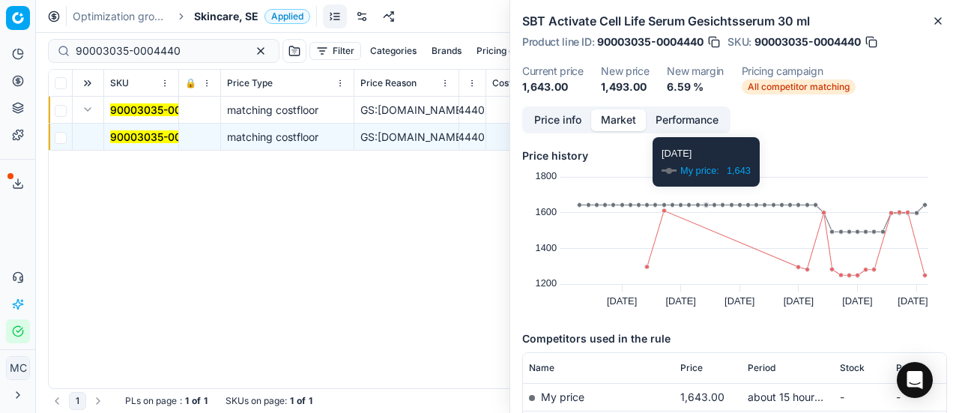
scroll to position [112, 0]
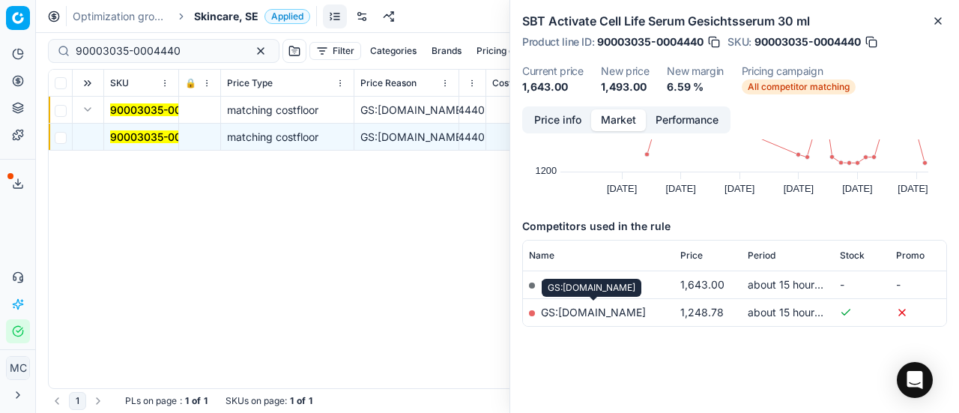
click at [631, 308] on link "GS:parfumdreams.SE" at bounding box center [593, 312] width 105 height 13
click at [210, 16] on span "Skincare, SE" at bounding box center [226, 16] width 64 height 15
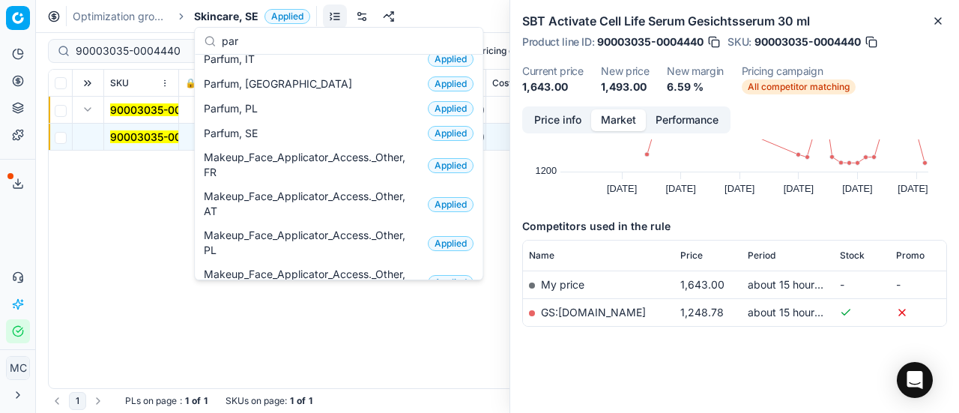
scroll to position [208, 0]
type input "par"
click at [278, 130] on div "Parfum, SE Applied" at bounding box center [339, 133] width 282 height 25
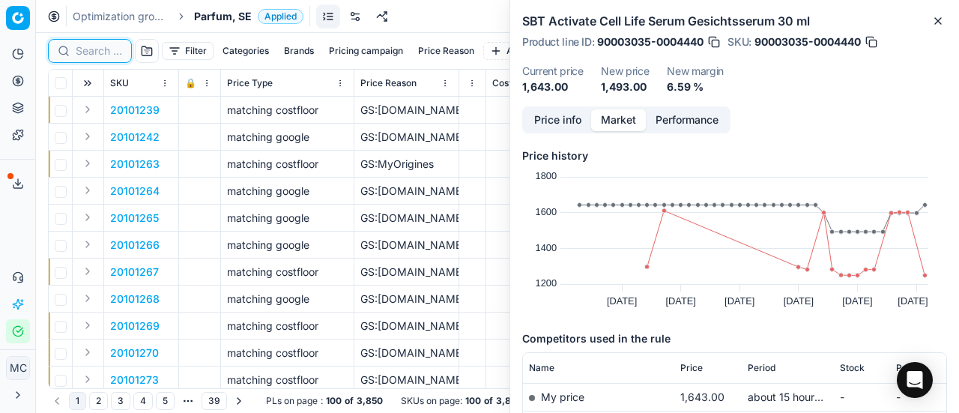
click at [85, 51] on input at bounding box center [99, 50] width 46 height 15
paste input "80035467-90"
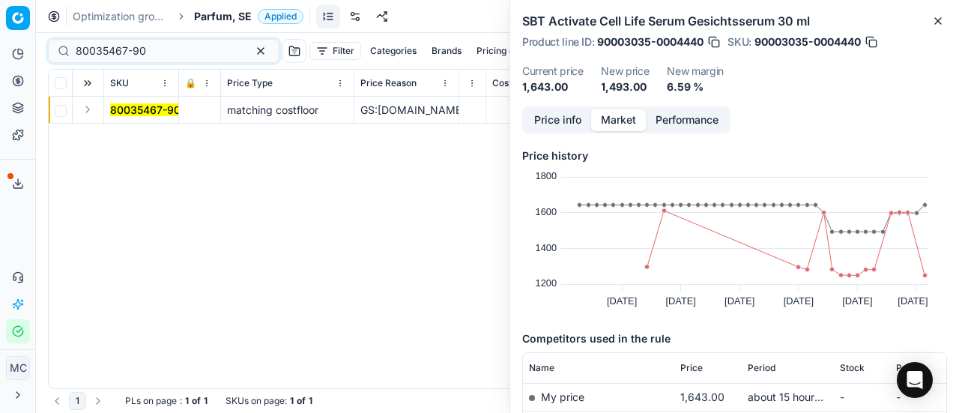
click at [88, 108] on button "Expand" at bounding box center [88, 109] width 18 height 18
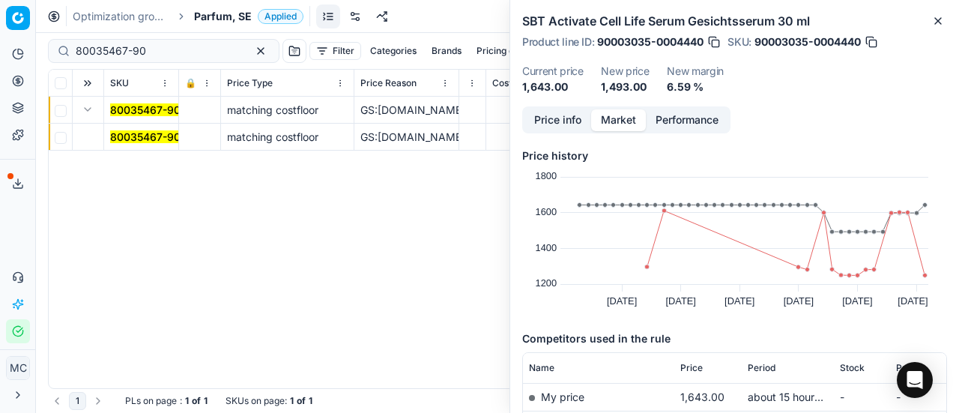
click at [120, 136] on mark "80035467-90" at bounding box center [145, 136] width 70 height 13
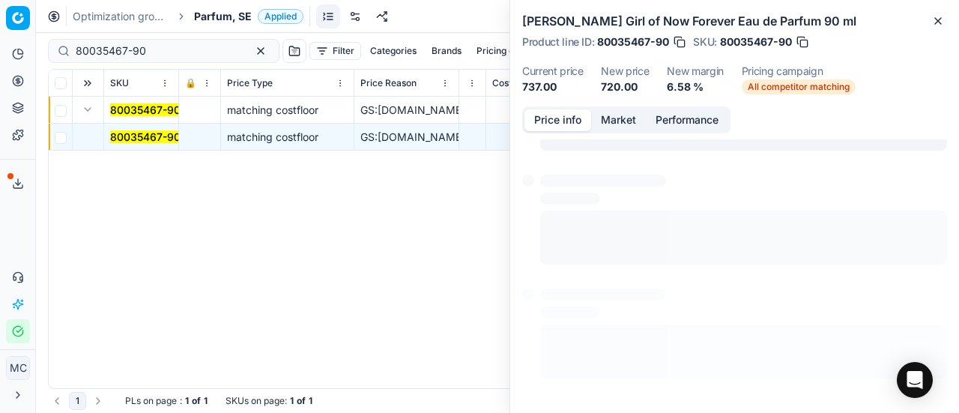
click at [571, 118] on button "Price info" at bounding box center [557, 120] width 67 height 22
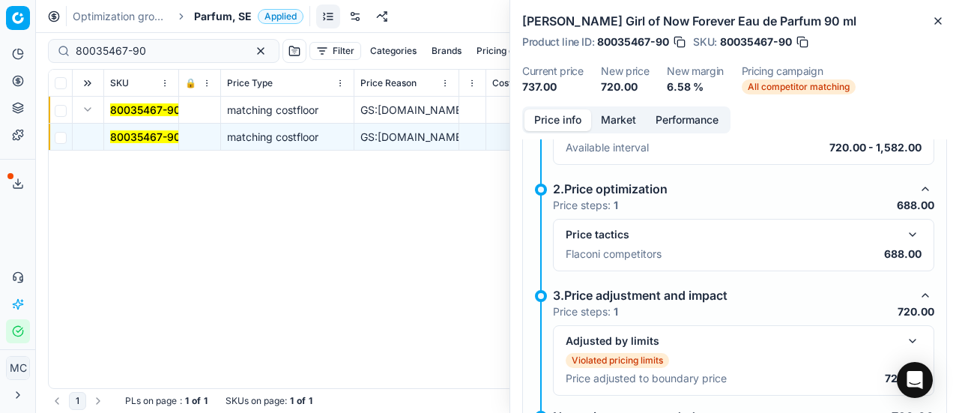
click at [914, 231] on div "Price tactics Flaconi competitors 688.00" at bounding box center [743, 245] width 381 height 52
click at [905, 231] on button "button" at bounding box center [912, 234] width 18 height 18
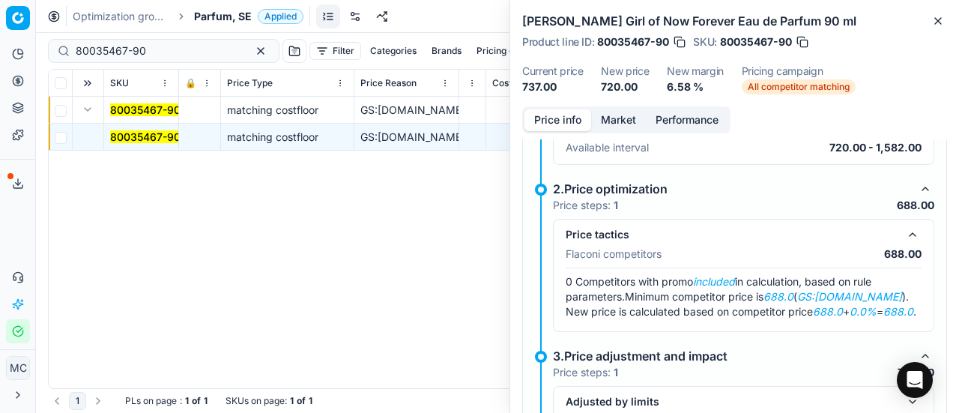
click at [612, 115] on button "Market" at bounding box center [618, 120] width 55 height 22
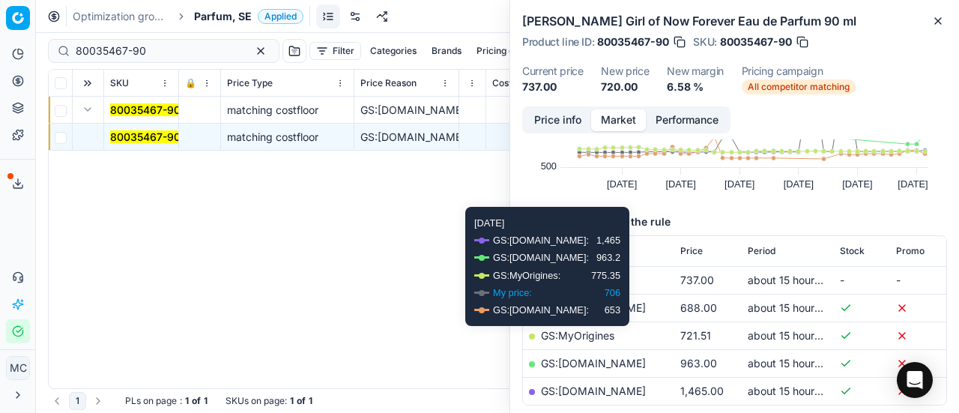
scroll to position [118, 0]
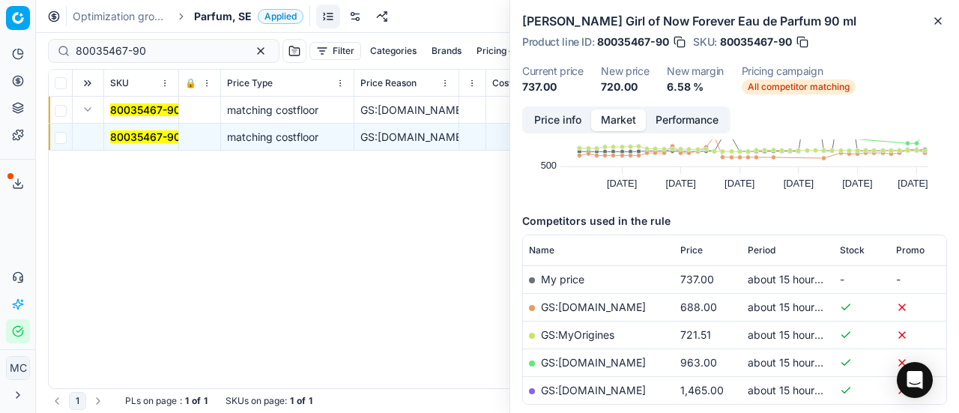
click at [611, 305] on link "GS:ComputerSalg.se" at bounding box center [593, 306] width 105 height 13
drag, startPoint x: 180, startPoint y: 49, endPoint x: 0, endPoint y: 29, distance: 180.9
click at [0, 29] on div "Pricing platform Analytics Pricing Product portfolio Templates Export service 2…" at bounding box center [479, 206] width 959 height 413
paste input "90004627-0006951"
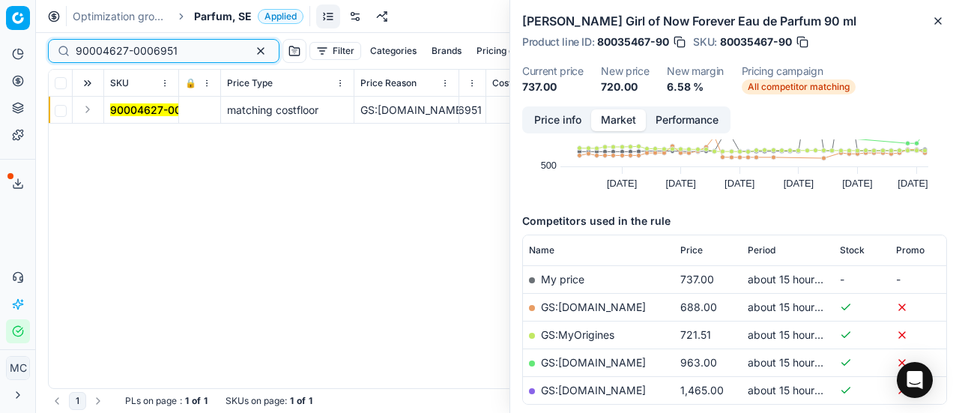
type input "90004627-0006951"
click at [85, 109] on button "Expand" at bounding box center [88, 109] width 18 height 18
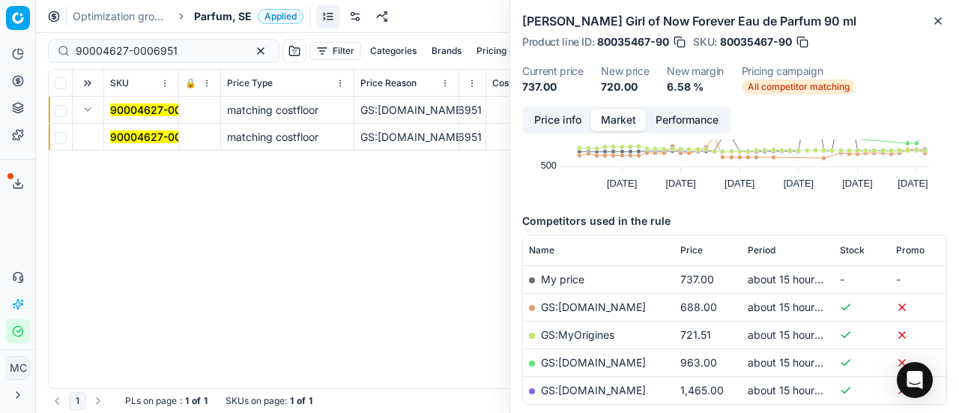
click at [145, 147] on td "90004627-0006951" at bounding box center [141, 137] width 75 height 27
click at [137, 140] on mark "90004627-0006951" at bounding box center [161, 136] width 102 height 13
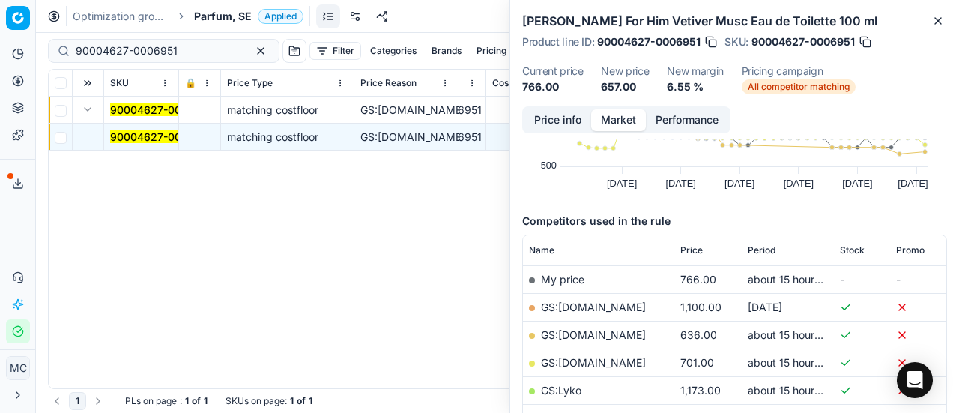
click at [559, 116] on button "Price info" at bounding box center [557, 120] width 67 height 22
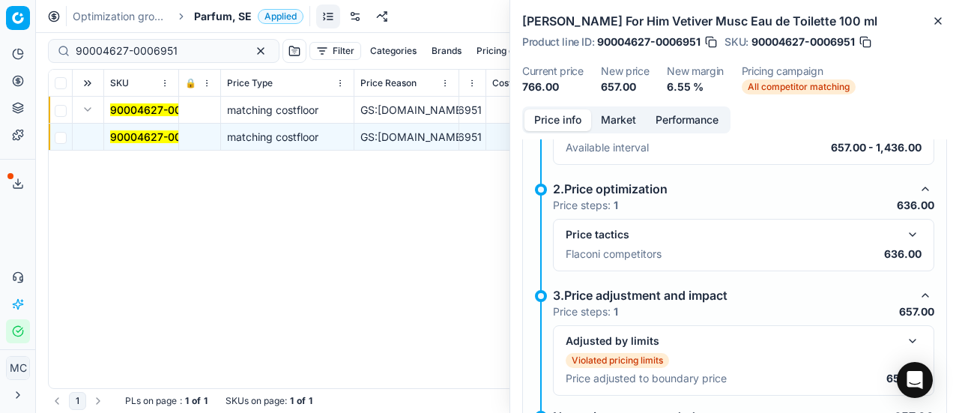
click at [903, 231] on button "button" at bounding box center [912, 234] width 18 height 18
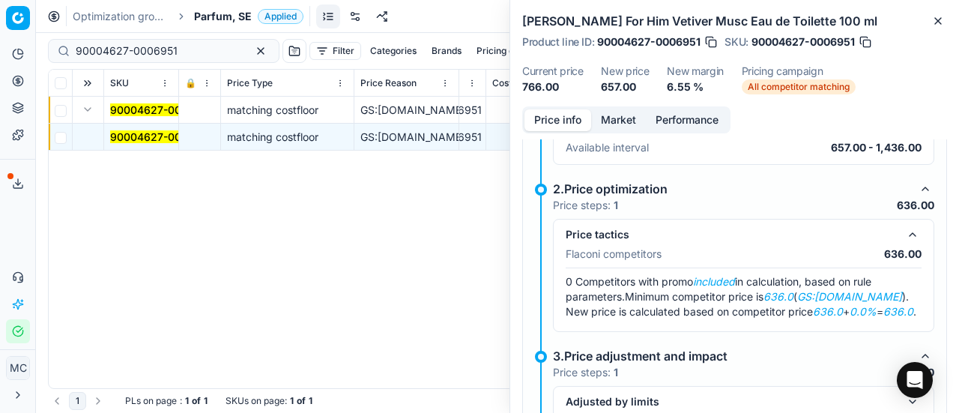
click at [623, 118] on button "Market" at bounding box center [618, 120] width 55 height 22
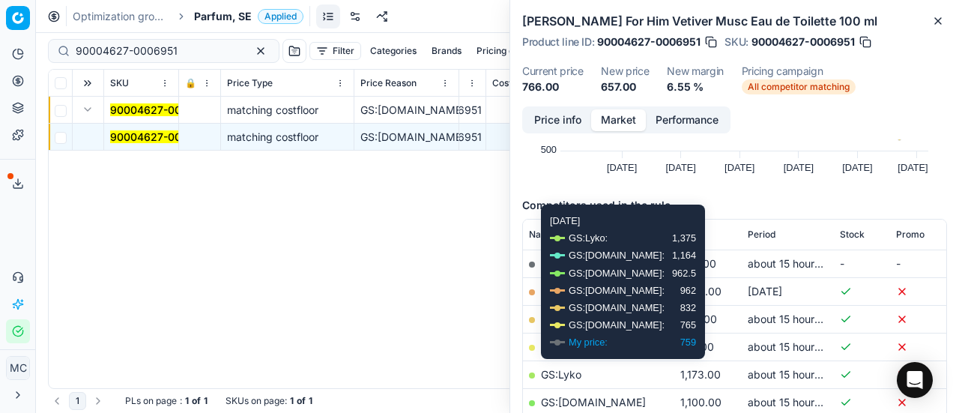
scroll to position [237, 0]
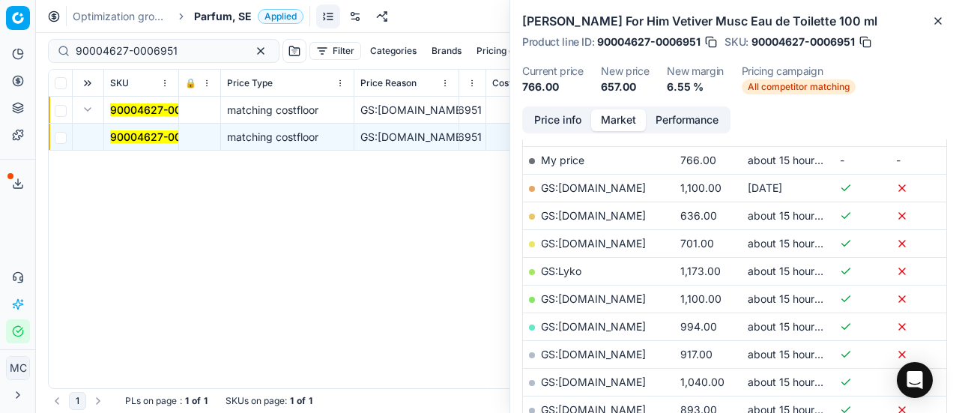
click at [610, 209] on link "GS:ComputerSalg.se" at bounding box center [593, 215] width 105 height 13
click at [210, 12] on span "Parfum, SE" at bounding box center [223, 16] width 58 height 15
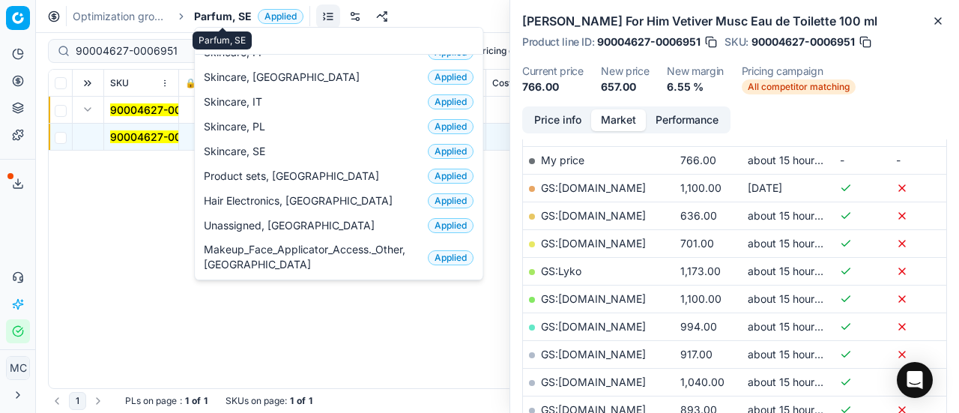
scroll to position [187, 0]
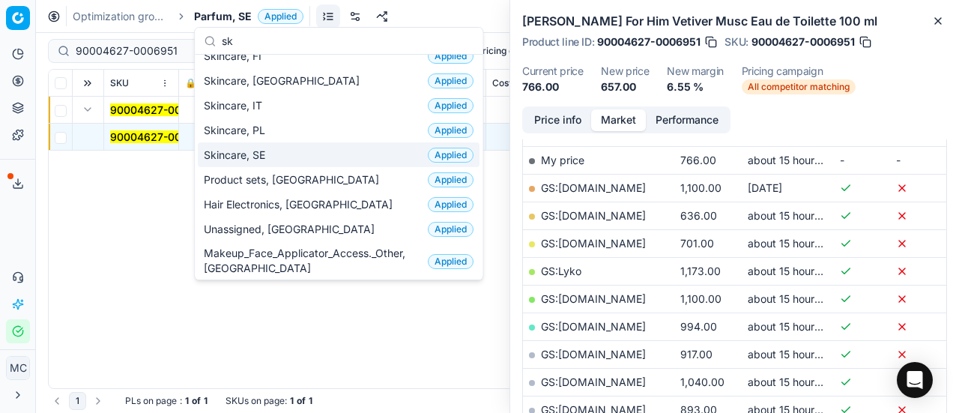
type input "sk"
click at [304, 160] on div "Skincare, SE Applied" at bounding box center [339, 154] width 282 height 25
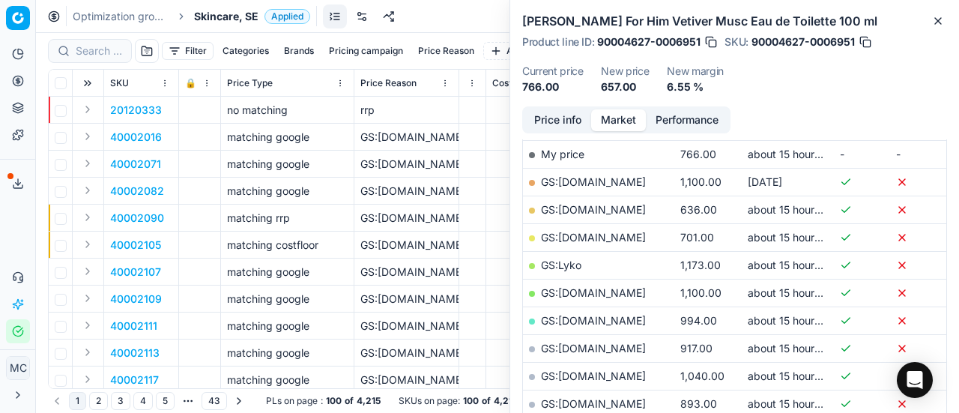
scroll to position [237, 0]
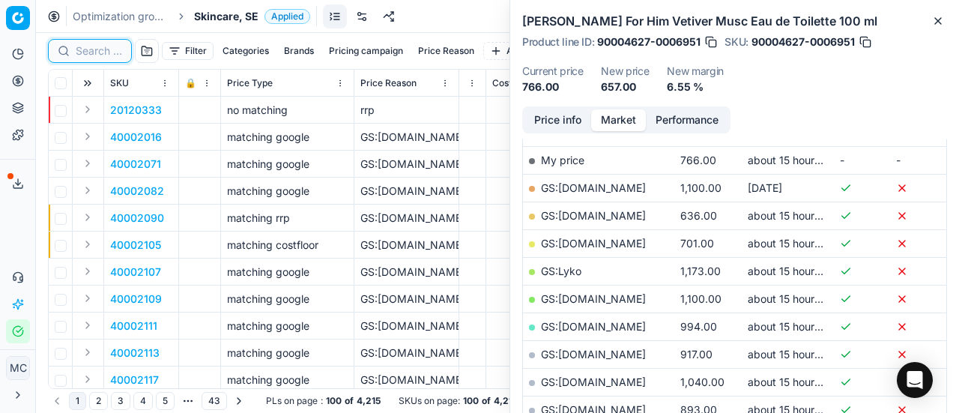
click at [100, 57] on input at bounding box center [99, 50] width 46 height 15
paste input "90009893-0015254"
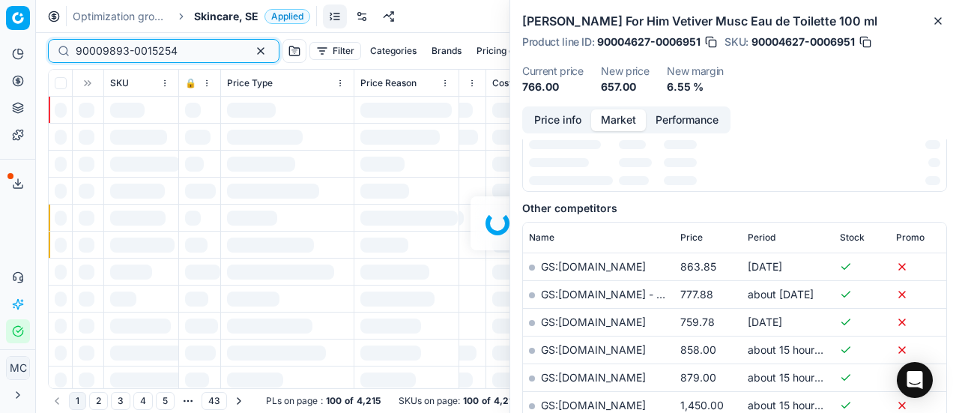
scroll to position [237, 0]
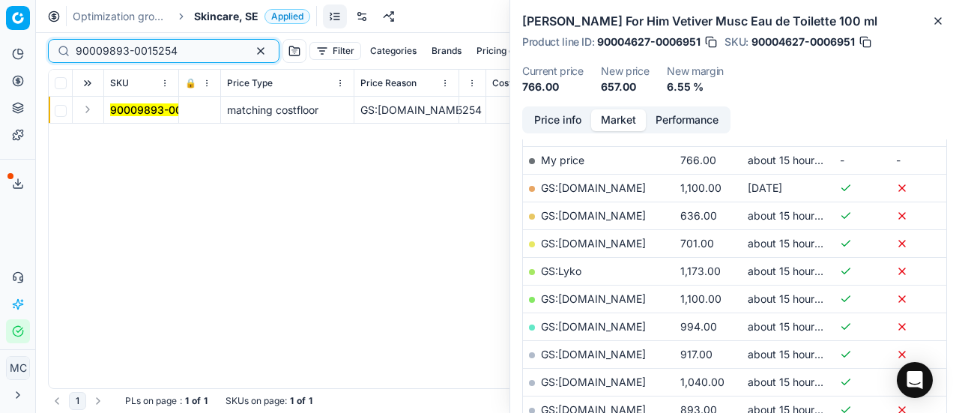
type input "90009893-0015254"
click at [88, 111] on button "Expand" at bounding box center [88, 109] width 18 height 18
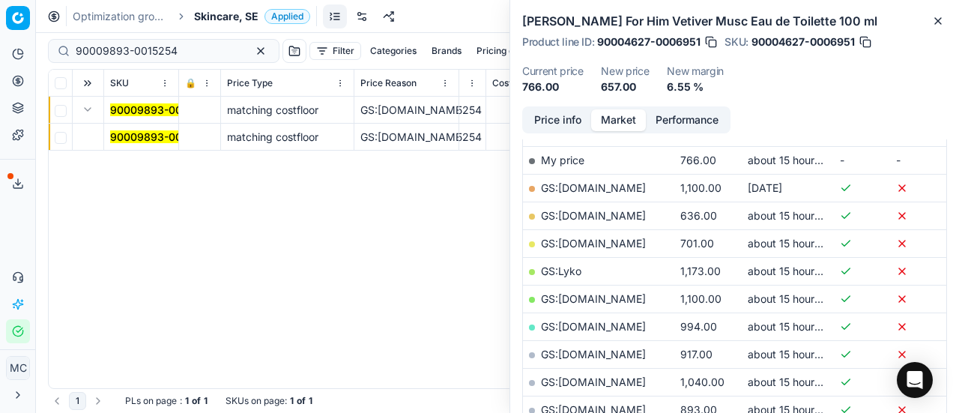
click at [142, 136] on mark "90009893-0015254" at bounding box center [161, 136] width 102 height 13
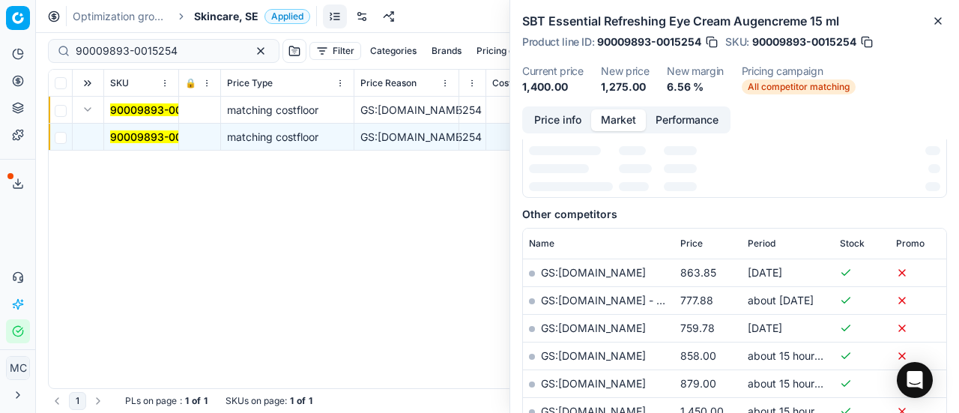
scroll to position [0, 0]
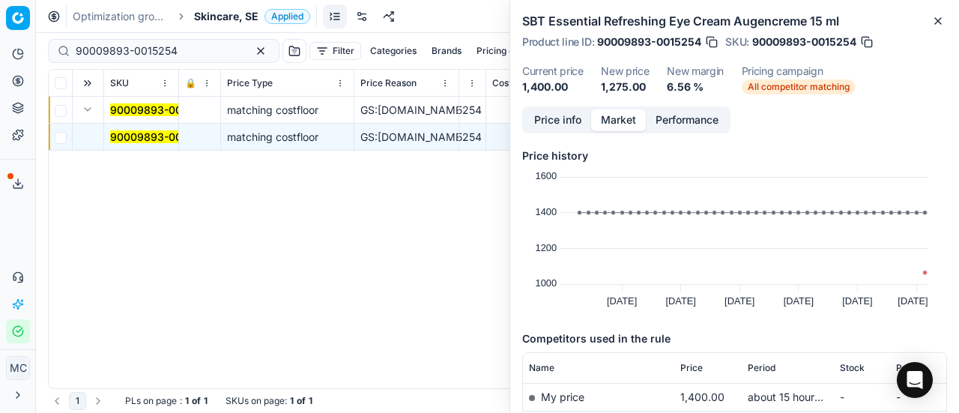
click at [573, 115] on button "Price info" at bounding box center [557, 120] width 67 height 22
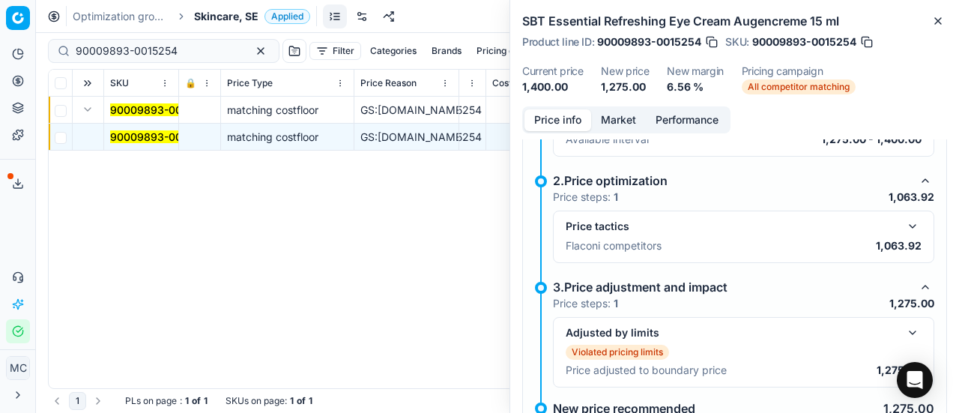
scroll to position [273, 0]
click at [903, 224] on button "button" at bounding box center [912, 225] width 18 height 18
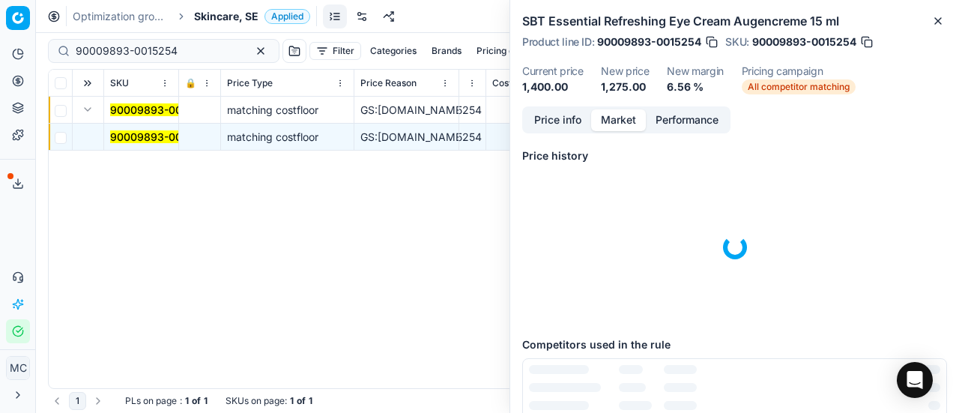
click at [631, 125] on button "Market" at bounding box center [618, 120] width 55 height 22
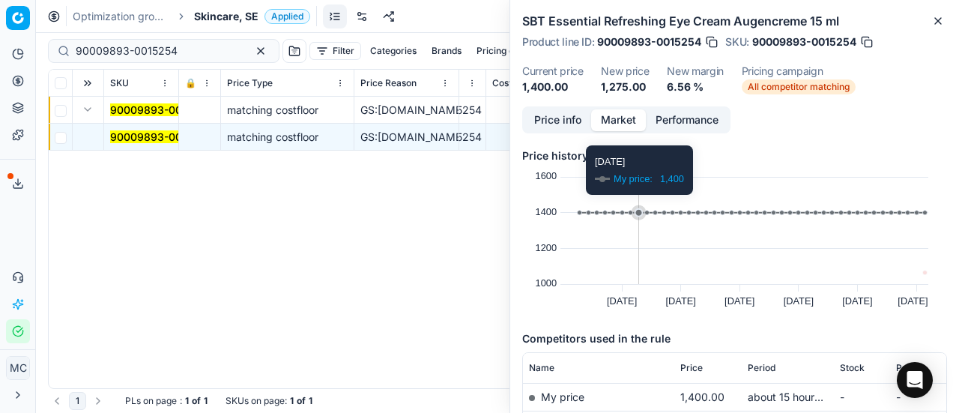
scroll to position [115, 0]
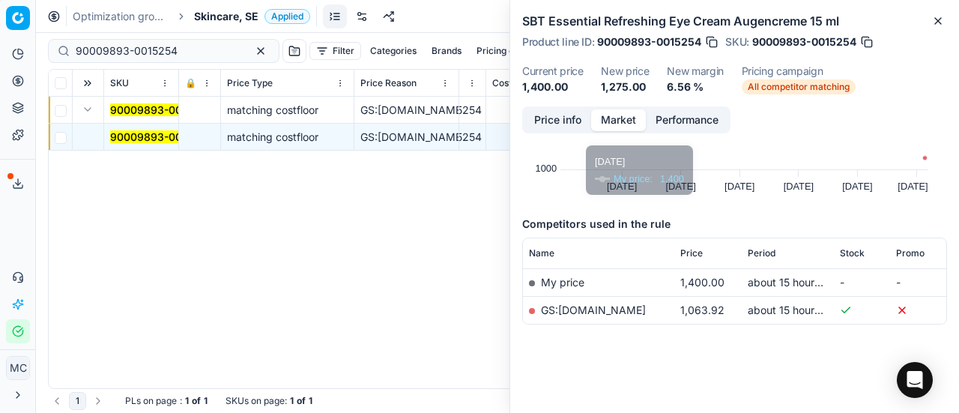
click at [619, 302] on td "GS:parfumdreams.SE" at bounding box center [598, 310] width 151 height 28
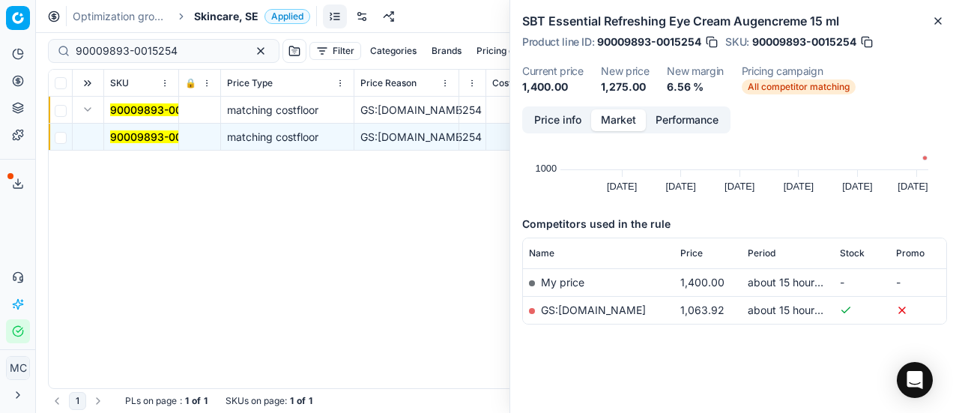
click at [583, 306] on link "GS:parfumdreams.SE" at bounding box center [593, 309] width 105 height 13
click at [219, 17] on span "Skincare, SE" at bounding box center [226, 16] width 64 height 15
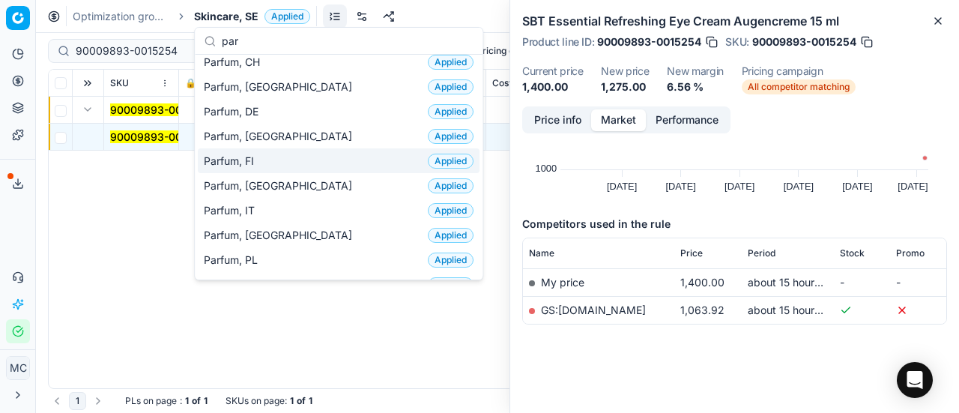
scroll to position [135, 0]
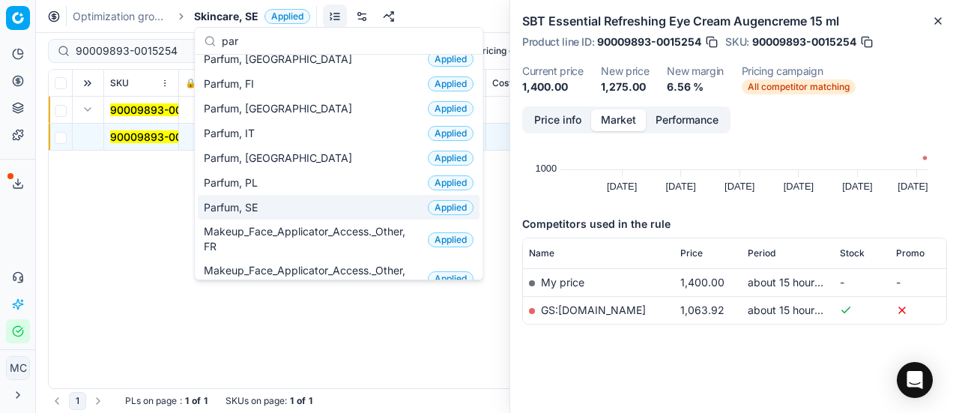
type input "par"
click at [290, 198] on div "Parfum, SE Applied" at bounding box center [339, 207] width 282 height 25
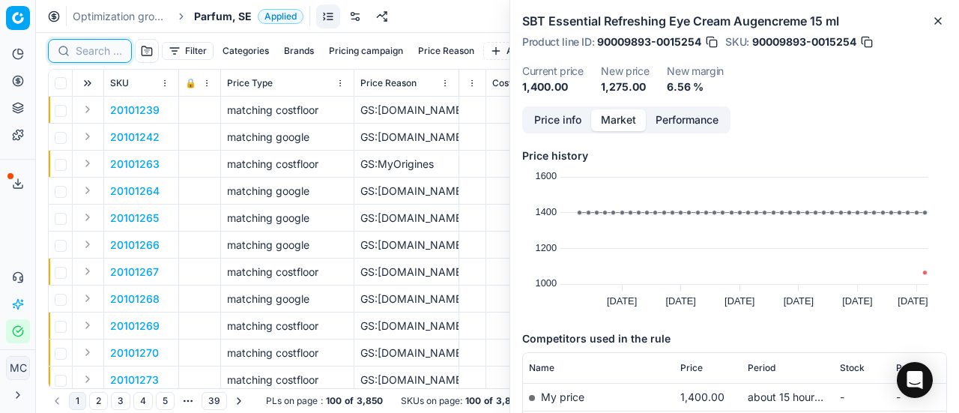
click at [96, 54] on input at bounding box center [99, 50] width 46 height 15
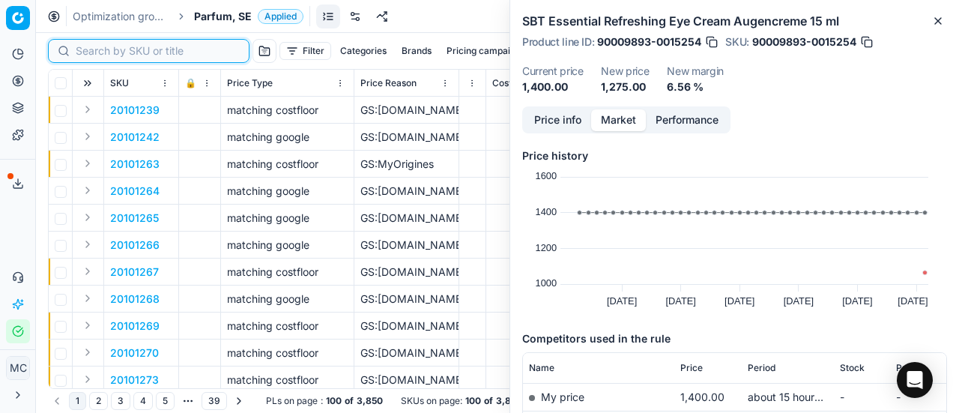
paste input "90005032-0007584"
type input "90005032-0007584"
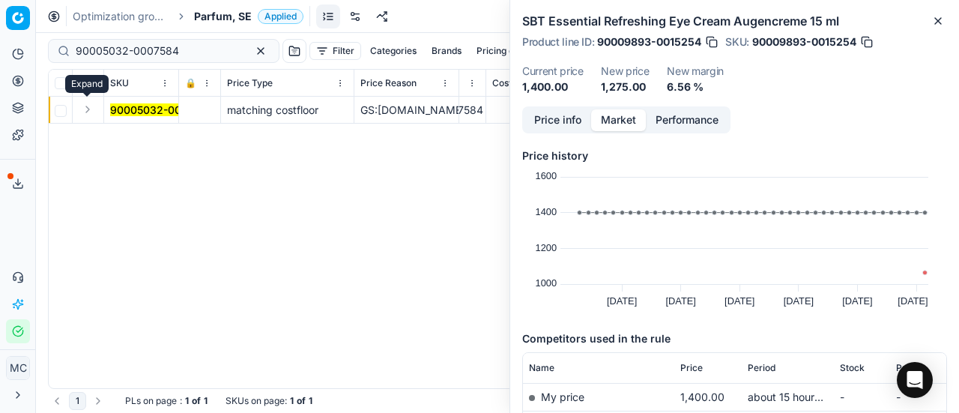
click at [93, 110] on button "Expand" at bounding box center [88, 109] width 18 height 18
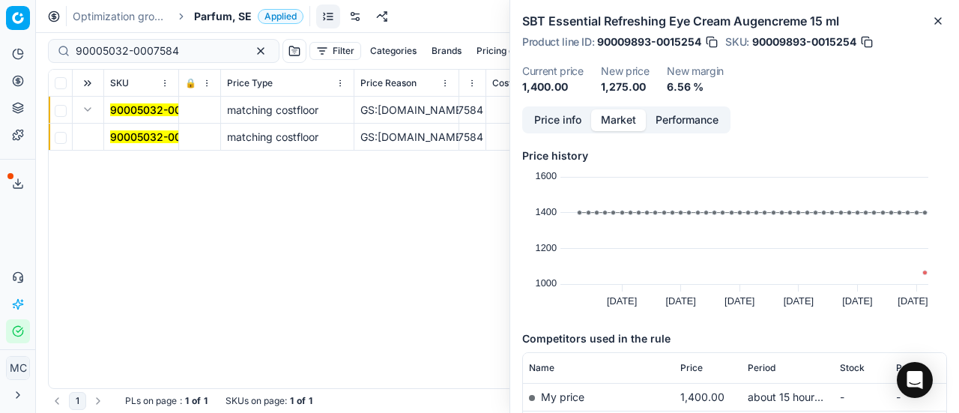
click at [139, 136] on mark "90005032-0007584" at bounding box center [161, 136] width 103 height 13
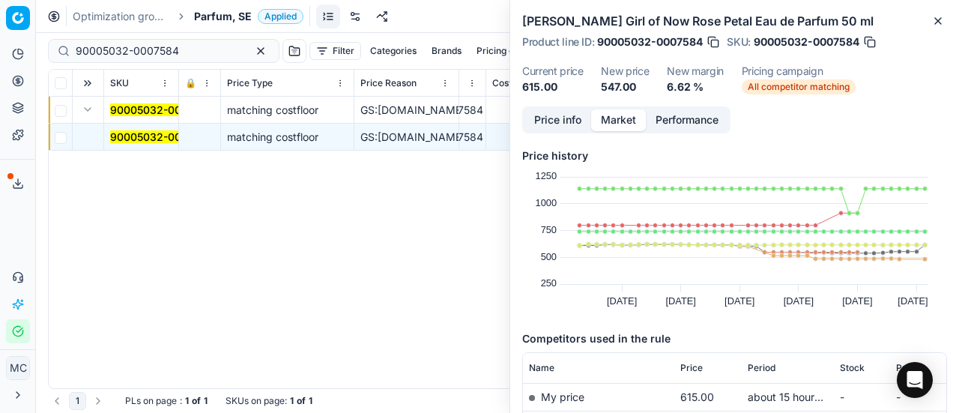
click at [572, 112] on button "Price info" at bounding box center [557, 120] width 67 height 22
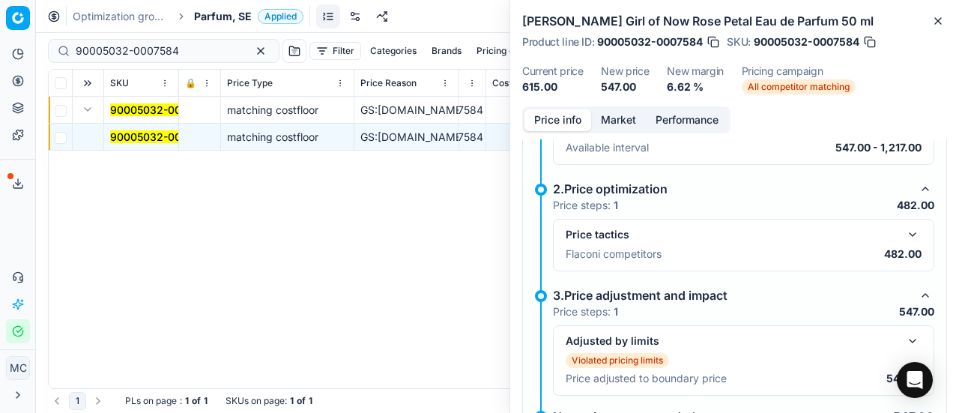
scroll to position [262, 0]
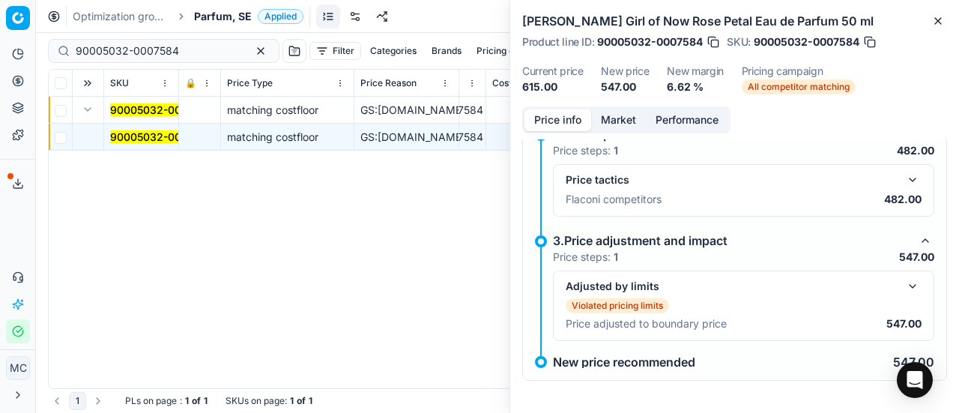
click at [903, 180] on button "button" at bounding box center [912, 180] width 18 height 18
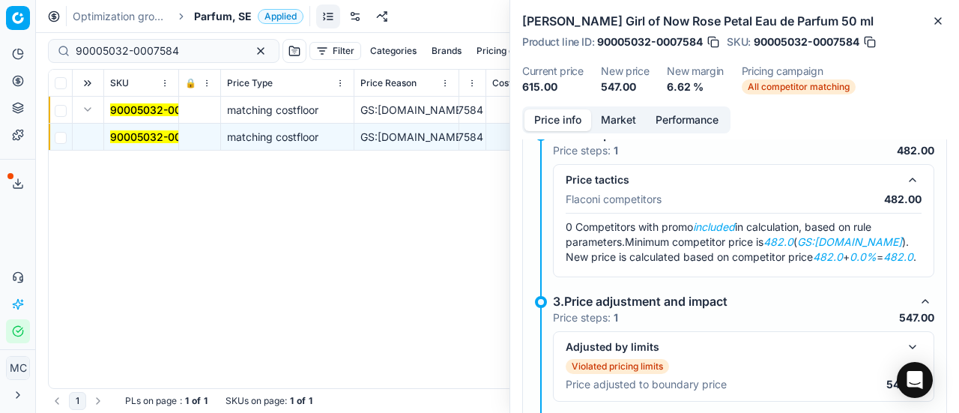
click at [624, 118] on button "Market" at bounding box center [618, 120] width 55 height 22
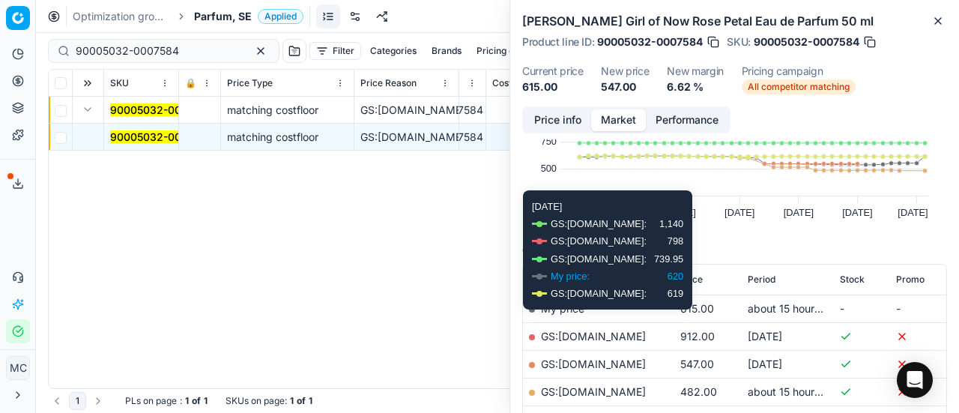
scroll to position [91, 0]
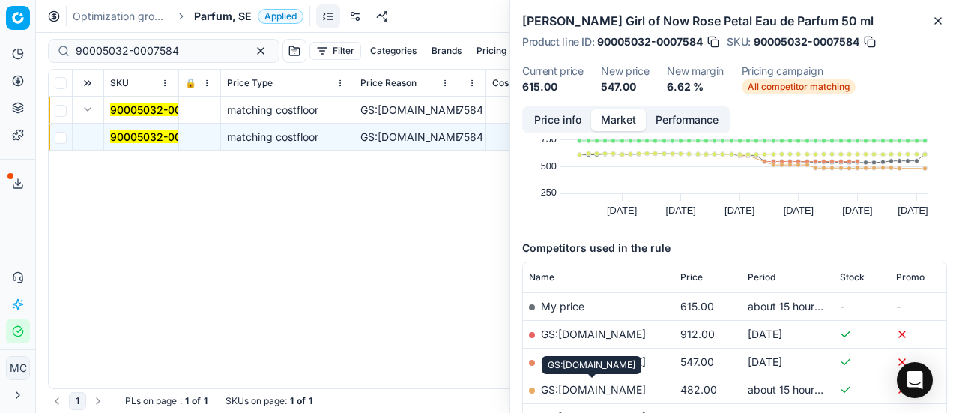
click at [616, 386] on link "GS:ComputerSalg.se" at bounding box center [593, 389] width 105 height 13
click at [225, 11] on span "Parfum, SE" at bounding box center [223, 16] width 58 height 15
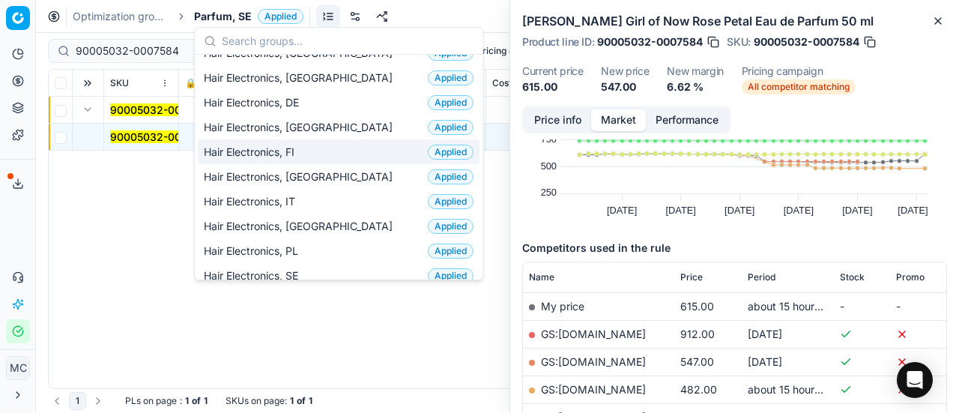
scroll to position [121, 0]
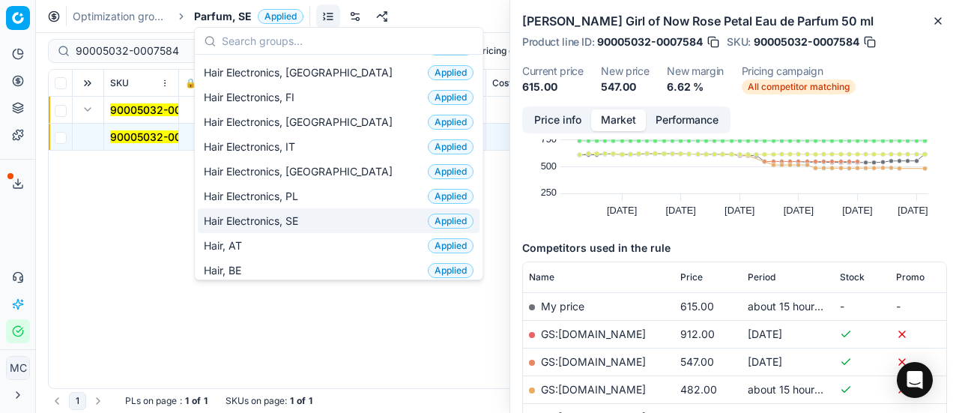
click at [300, 214] on span "Hair Electronics, SE" at bounding box center [254, 220] width 100 height 15
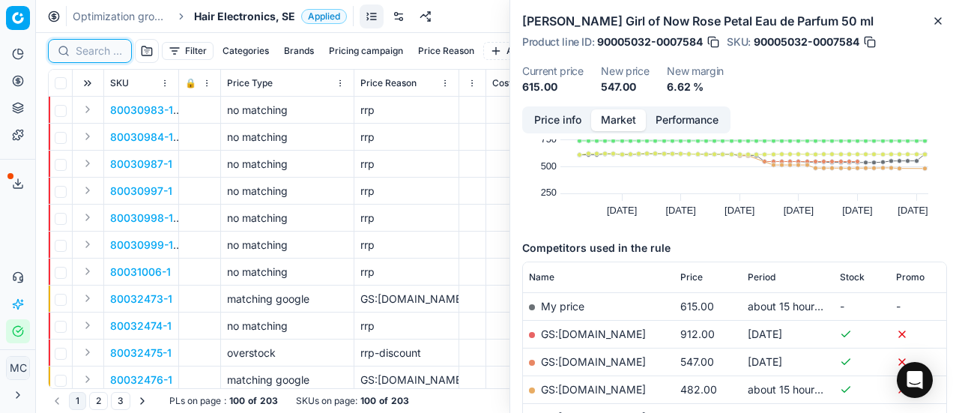
click at [88, 47] on input at bounding box center [99, 50] width 46 height 15
paste input "80074856-1"
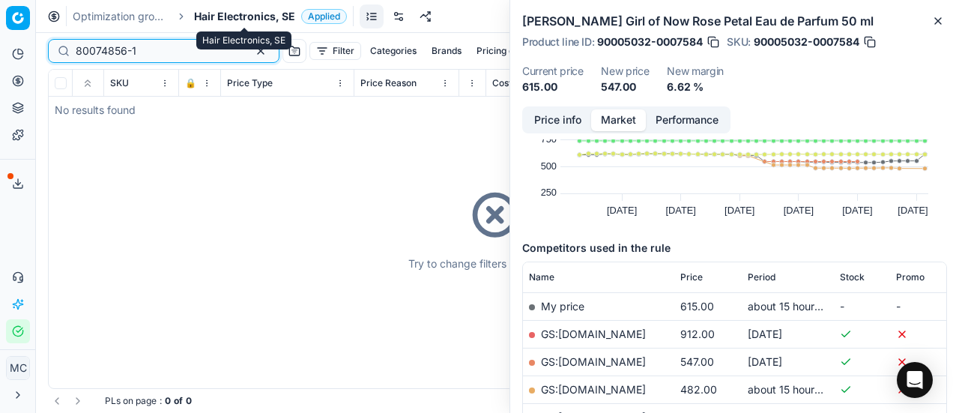
type input "80074856-1"
click at [233, 16] on span "Hair Electronics, SE" at bounding box center [244, 16] width 101 height 15
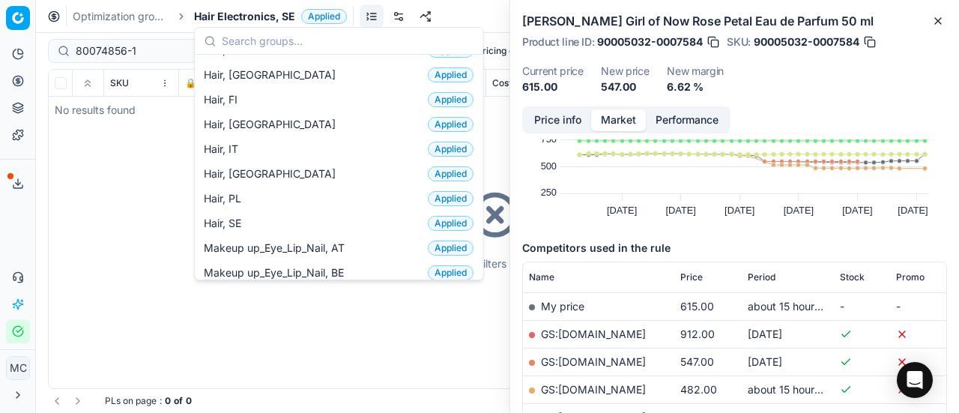
scroll to position [415, 0]
click at [241, 227] on div "Hair, SE Applied" at bounding box center [339, 223] width 282 height 25
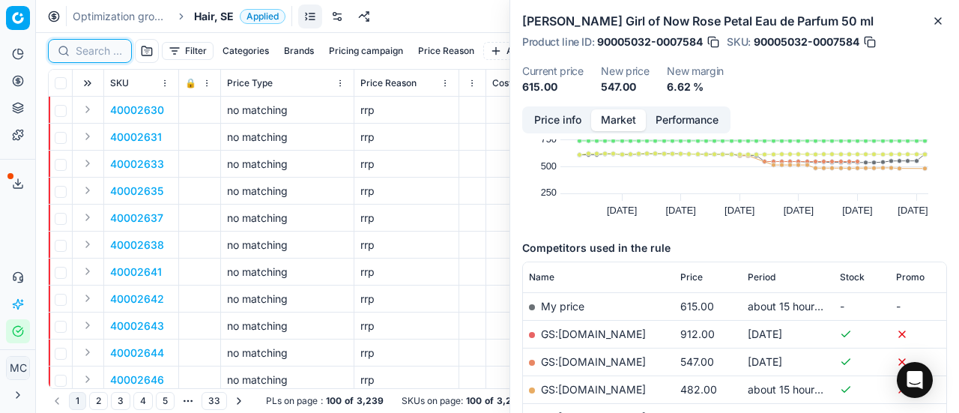
click at [106, 55] on input at bounding box center [99, 50] width 46 height 15
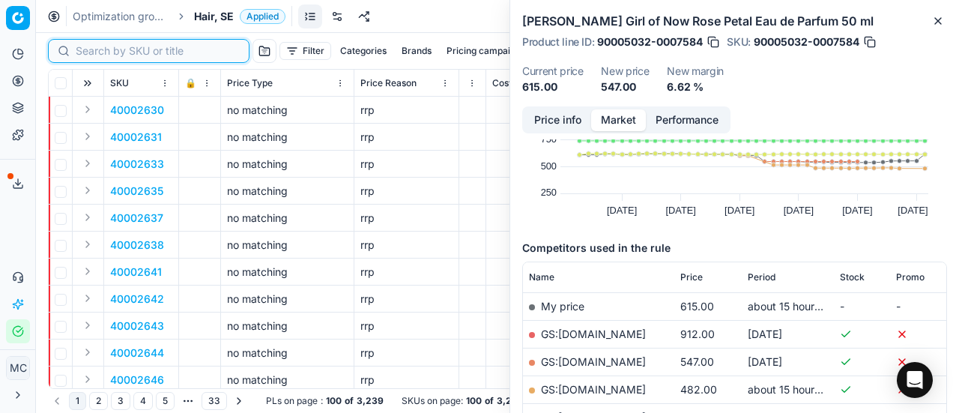
paste input "80074856-1"
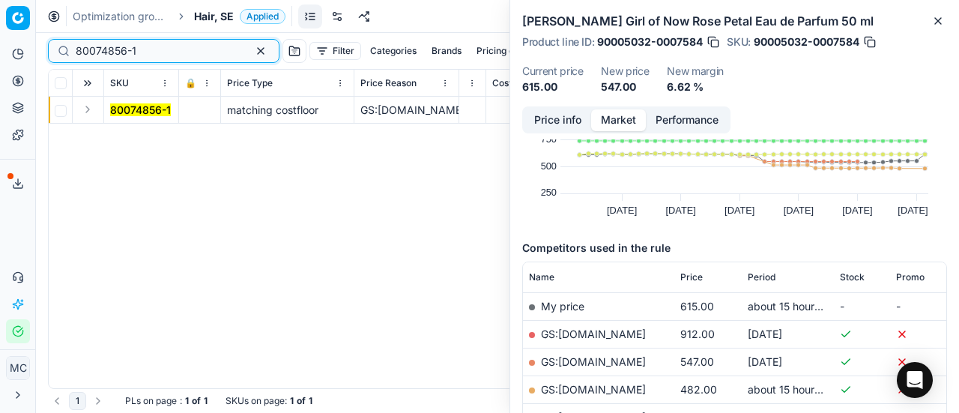
type input "80074856-1"
click at [90, 109] on button "Expand" at bounding box center [88, 109] width 18 height 18
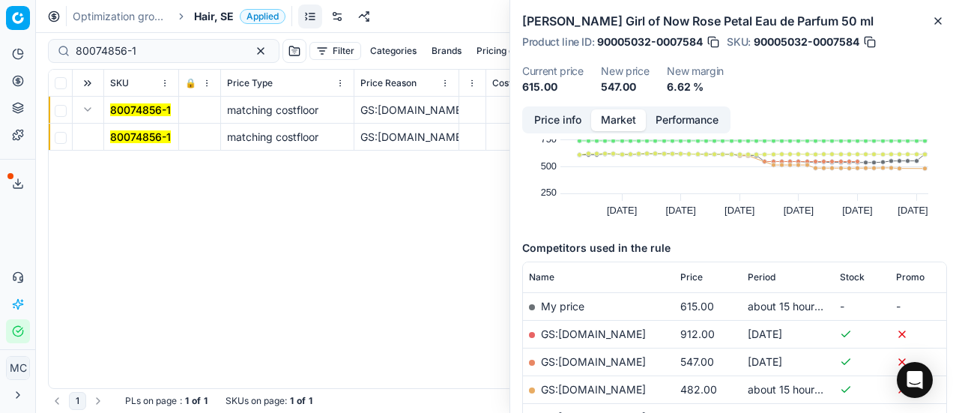
click at [131, 135] on mark "80074856-1" at bounding box center [140, 136] width 61 height 13
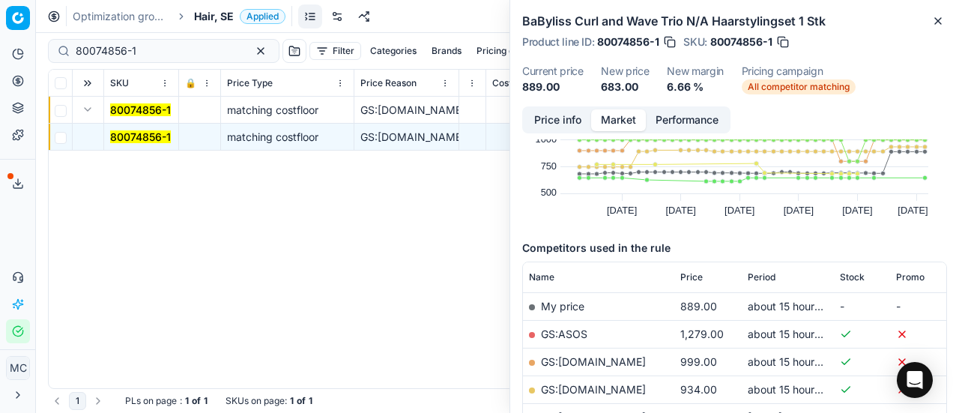
click at [571, 111] on button "Price info" at bounding box center [557, 120] width 67 height 22
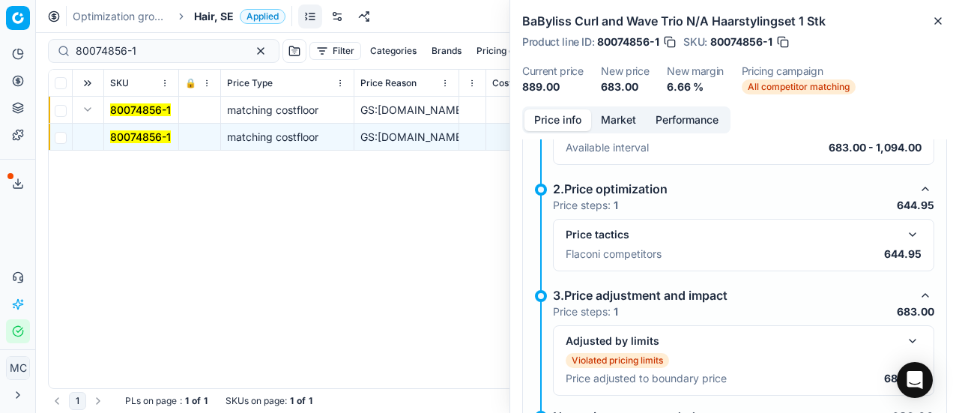
click at [905, 246] on p "644.95" at bounding box center [902, 253] width 37 height 15
click at [903, 234] on button "button" at bounding box center [912, 234] width 18 height 18
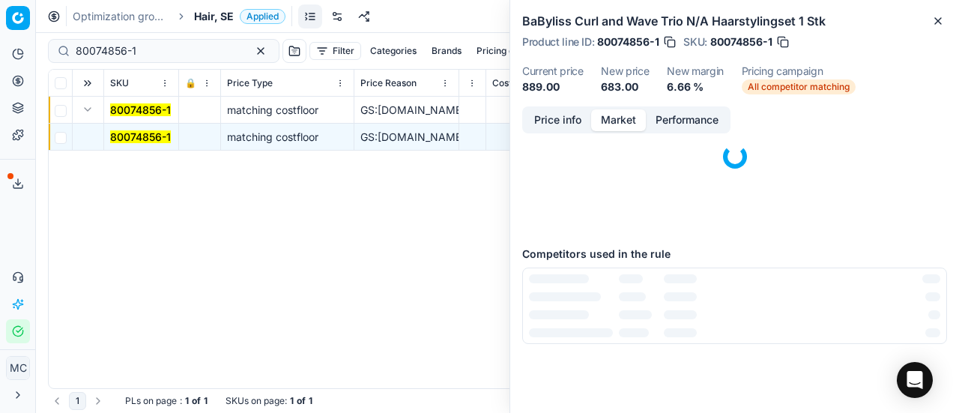
click at [622, 119] on button "Market" at bounding box center [618, 120] width 55 height 22
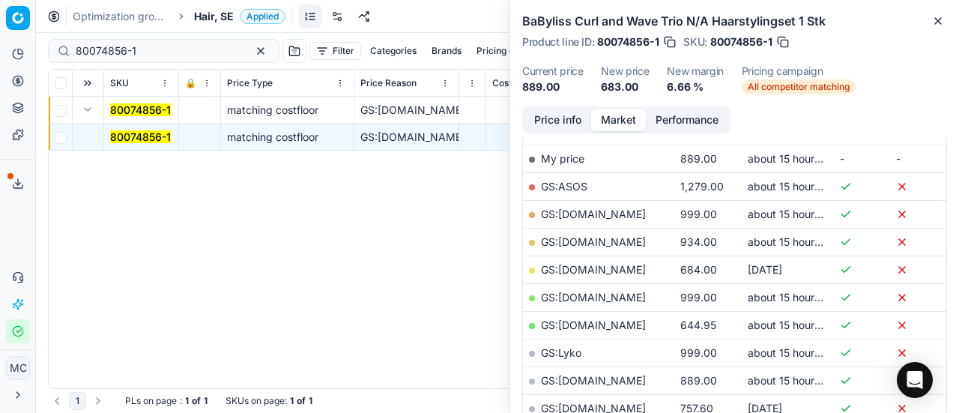
scroll to position [238, 0]
click at [599, 326] on link "GS:Luxplus.se" at bounding box center [593, 324] width 105 height 13
click at [219, 8] on div "Optimization groups Hair, SE Applied Discard Download report" at bounding box center [497, 16] width 923 height 33
click at [219, 16] on span "Hair, SE" at bounding box center [214, 16] width 40 height 15
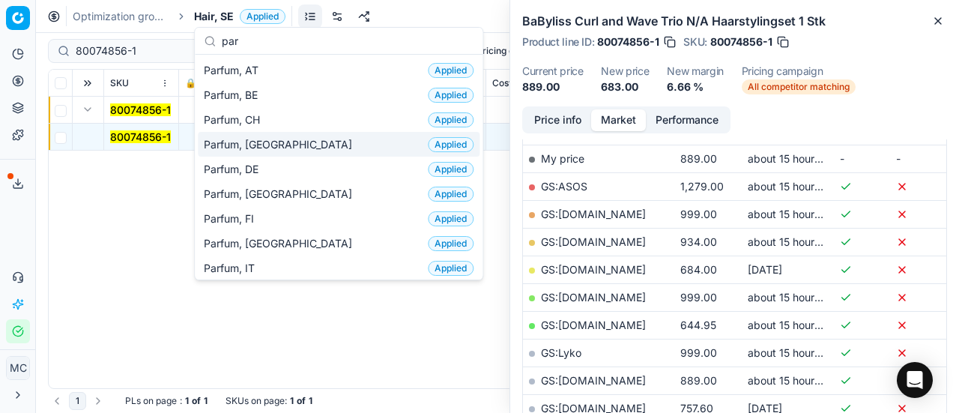
scroll to position [127, 0]
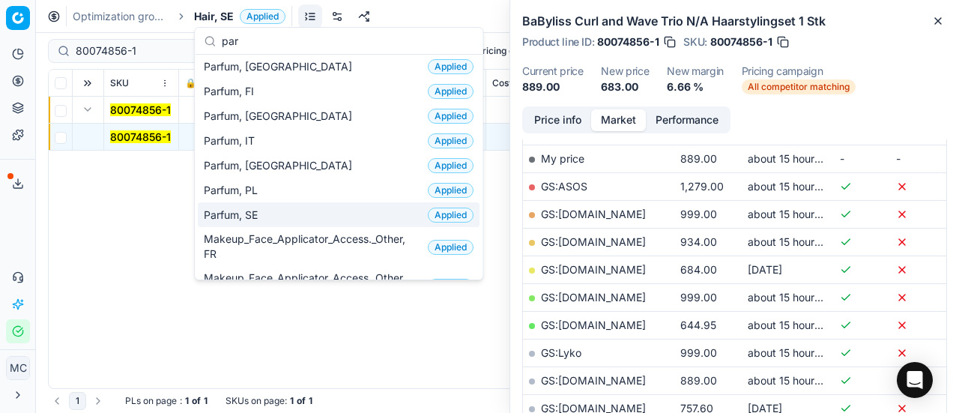
type input "par"
click at [267, 205] on div "Parfum, SE Applied" at bounding box center [339, 214] width 282 height 25
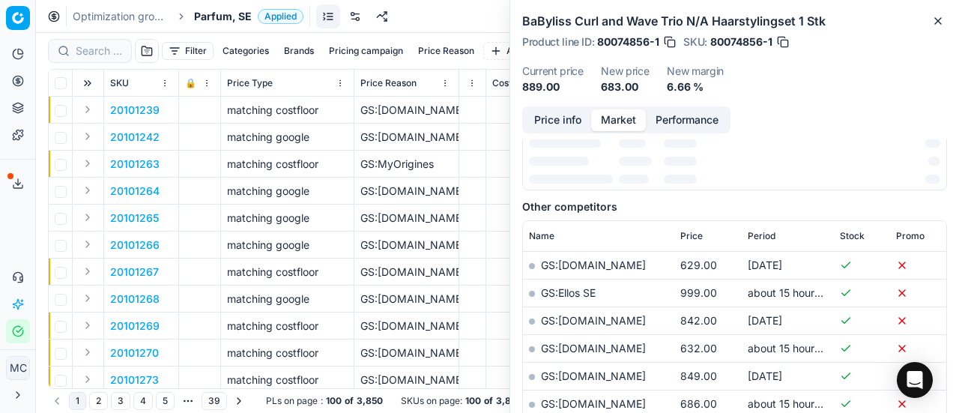
scroll to position [238, 0]
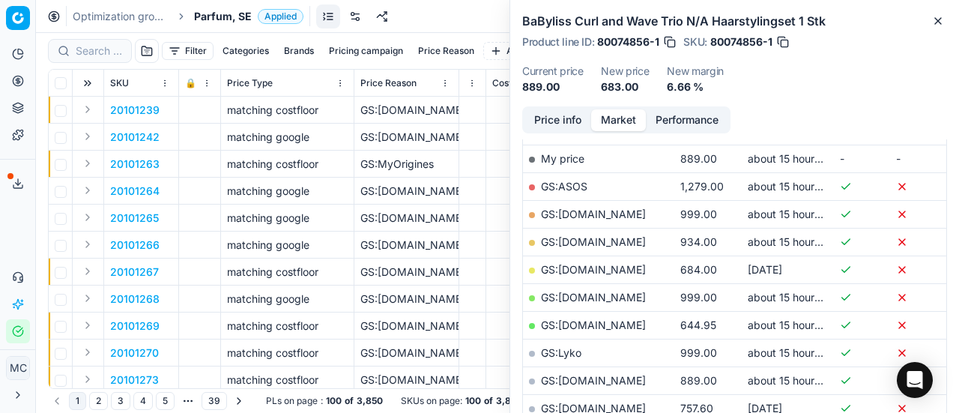
click at [115, 61] on div at bounding box center [90, 51] width 84 height 24
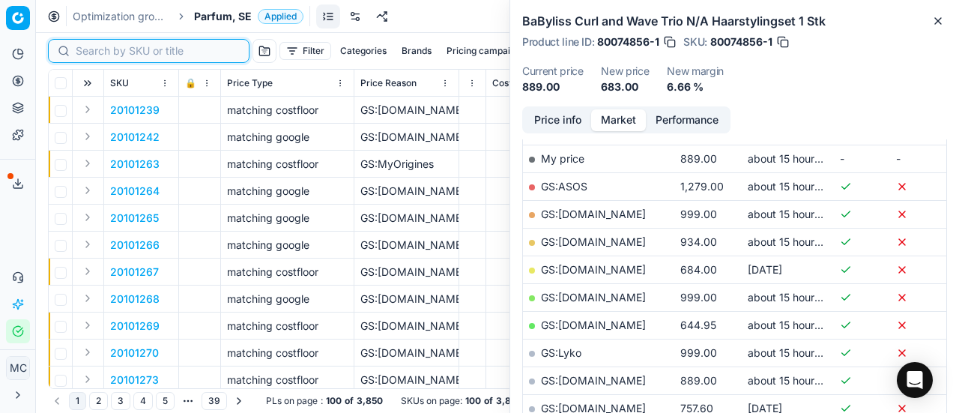
paste input "90007237-0010991"
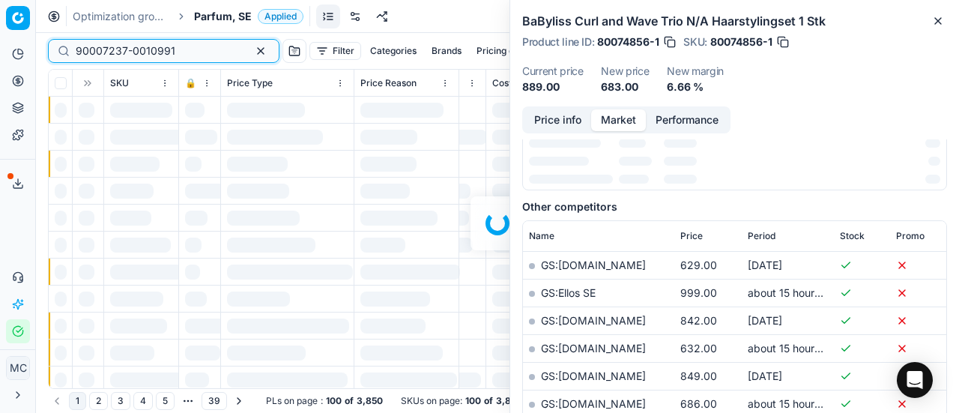
scroll to position [238, 0]
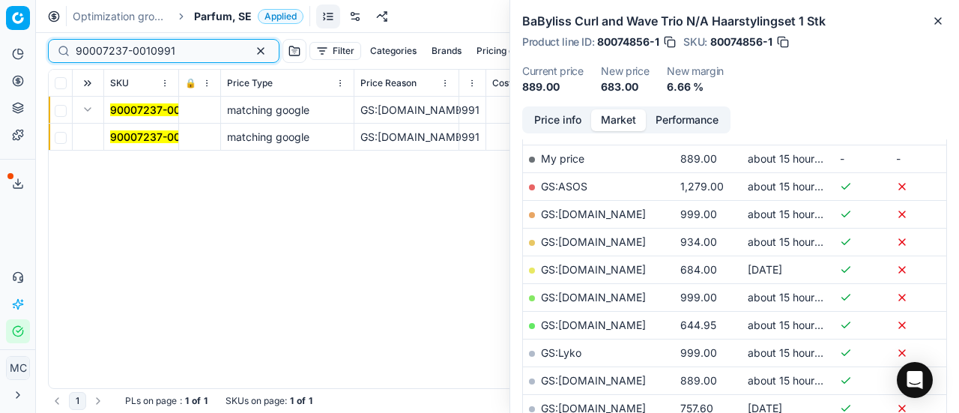
type input "90007237-0010991"
click at [132, 133] on mark "90007237-0010991" at bounding box center [160, 136] width 100 height 13
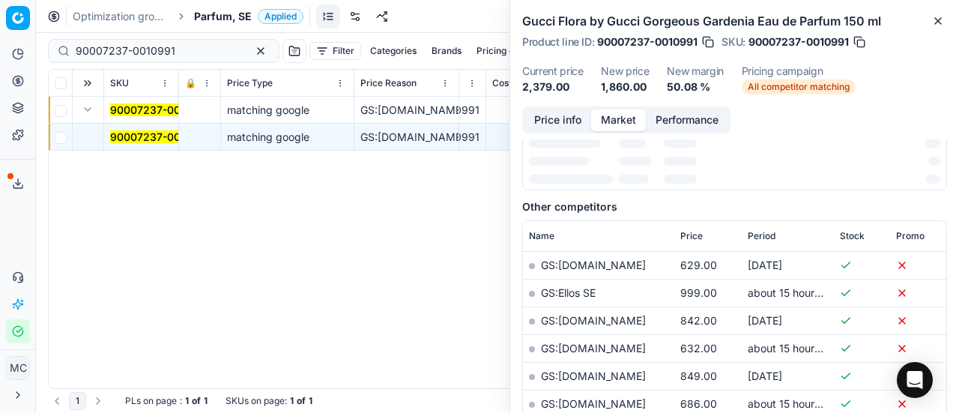
scroll to position [0, 0]
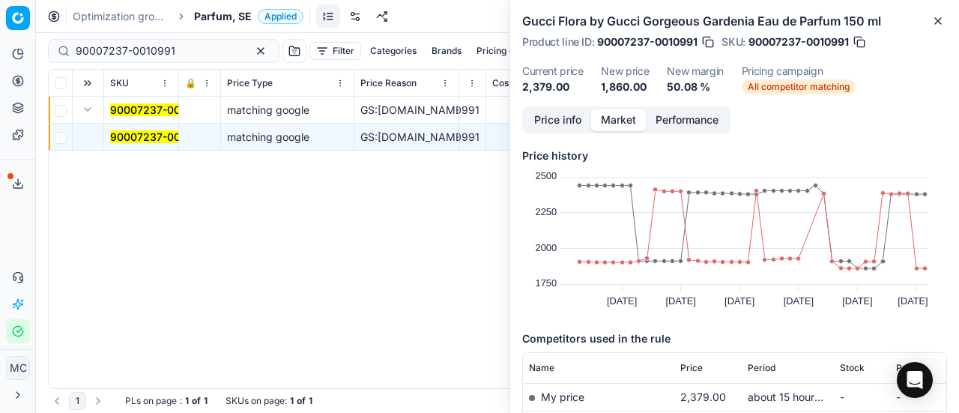
click at [563, 115] on button "Price info" at bounding box center [557, 120] width 67 height 22
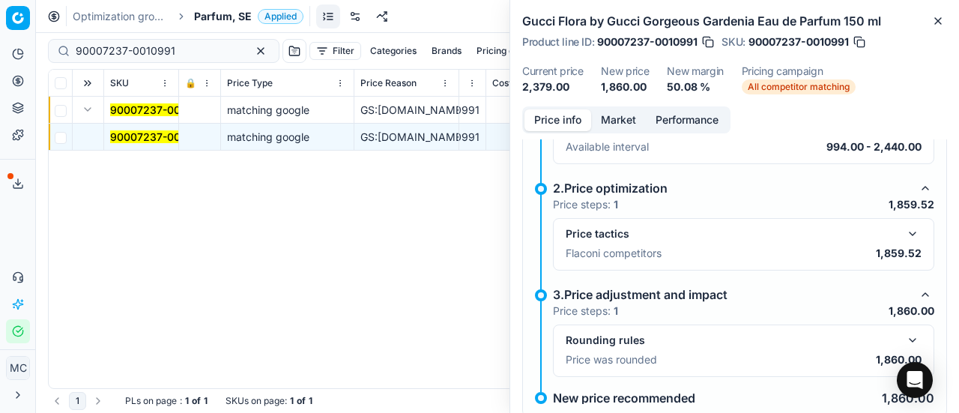
scroll to position [173, 0]
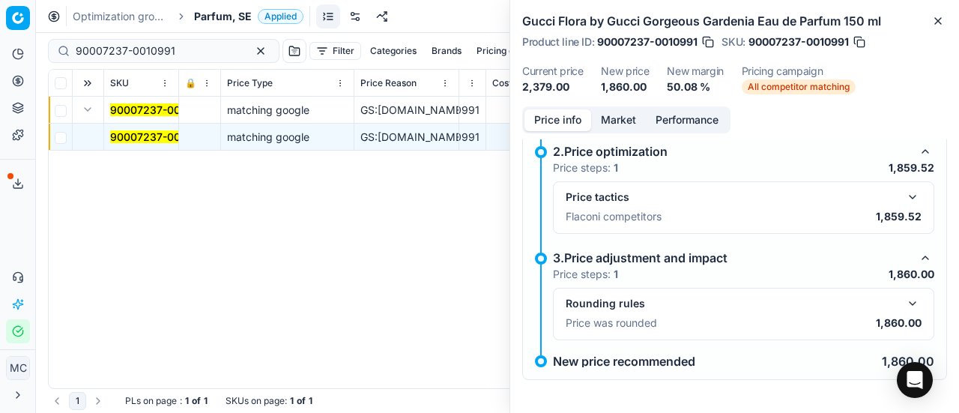
click at [903, 197] on button "button" at bounding box center [912, 197] width 18 height 18
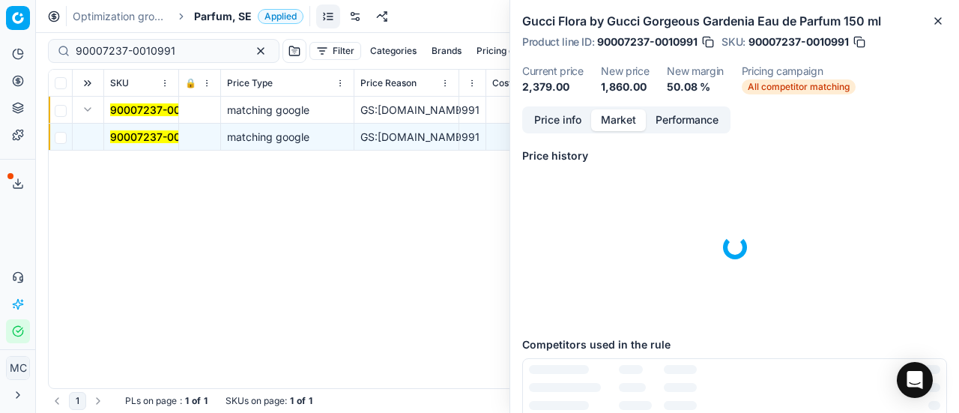
click at [632, 125] on button "Market" at bounding box center [618, 120] width 55 height 22
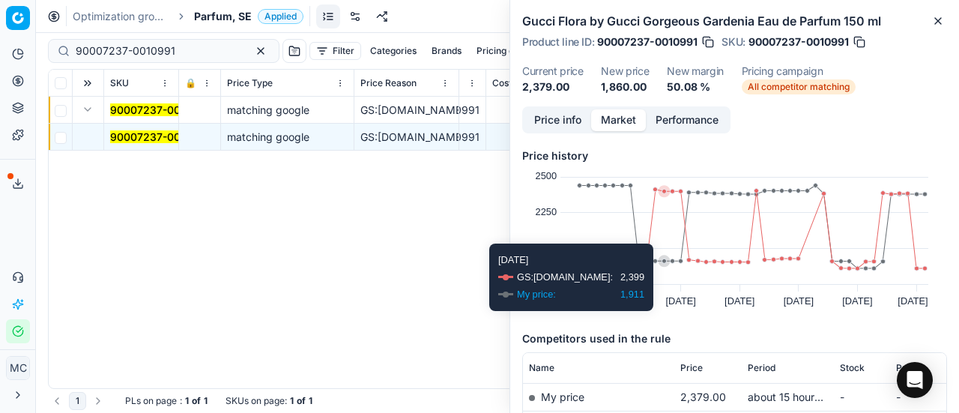
scroll to position [115, 0]
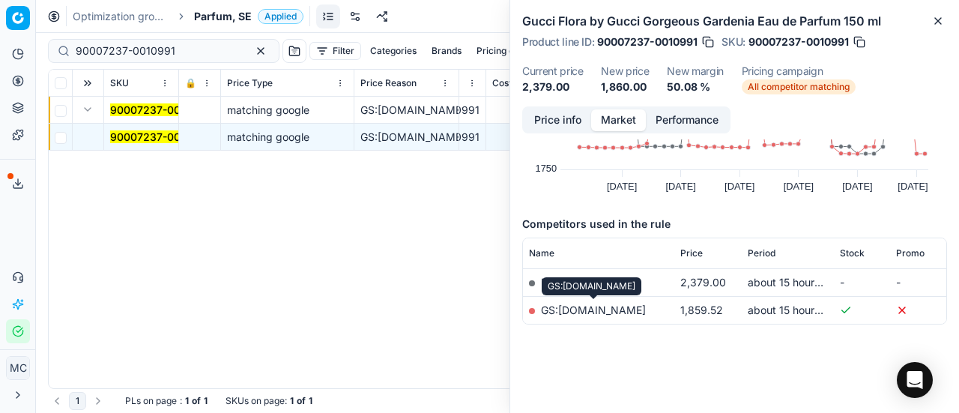
click at [629, 309] on link "GS:parfumdreams.SE" at bounding box center [593, 309] width 105 height 13
click at [181, 40] on div "90007237-0010991" at bounding box center [163, 51] width 231 height 24
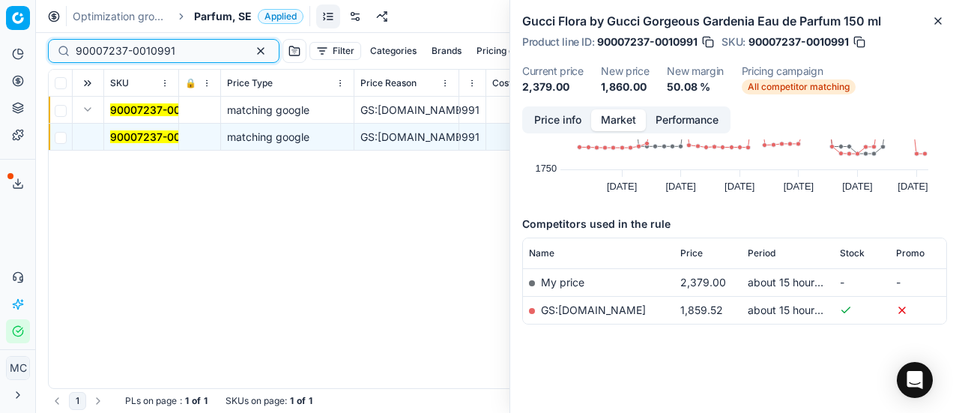
click at [196, 53] on input "90007237-0010991" at bounding box center [158, 50] width 164 height 15
click at [231, 18] on span "Parfum, SE" at bounding box center [223, 16] width 58 height 15
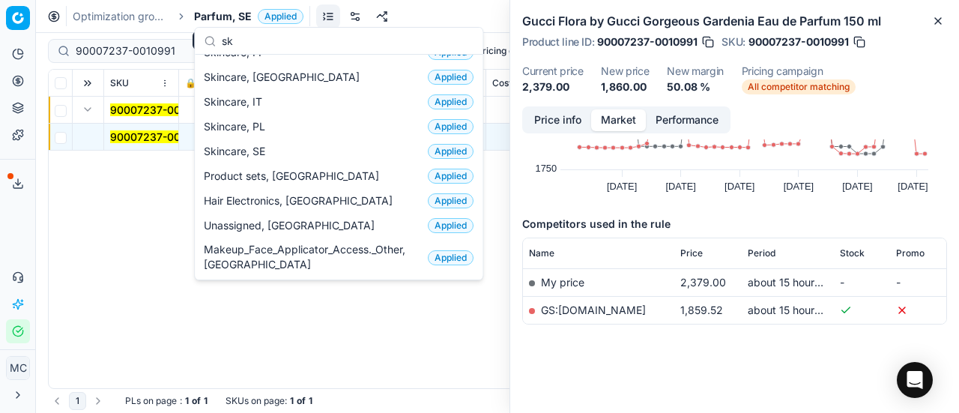
scroll to position [187, 0]
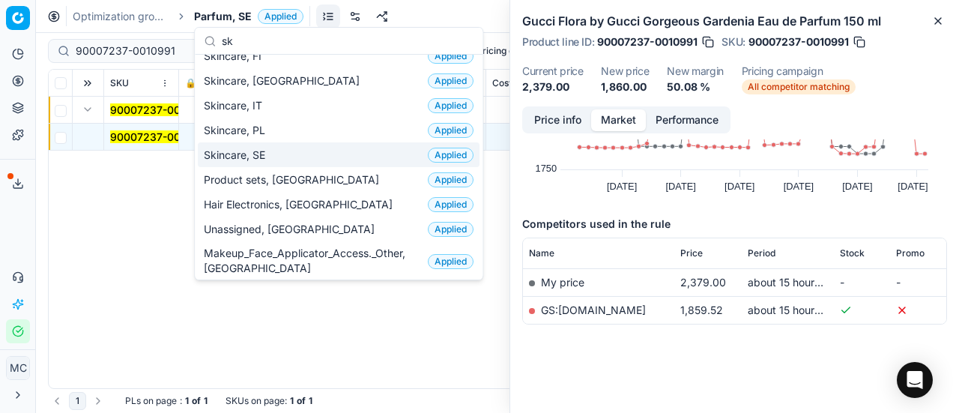
type input "sk"
click at [276, 154] on div "Skincare, SE Applied" at bounding box center [339, 154] width 282 height 25
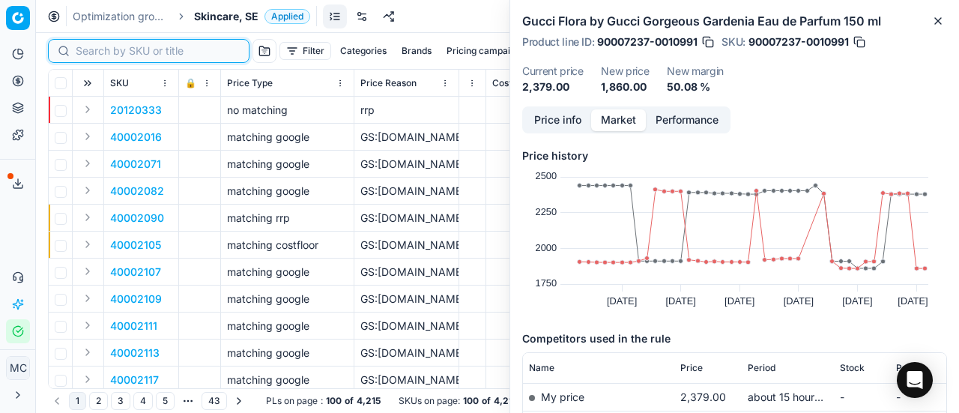
click at [103, 50] on input at bounding box center [158, 50] width 164 height 15
paste input "80056948-40"
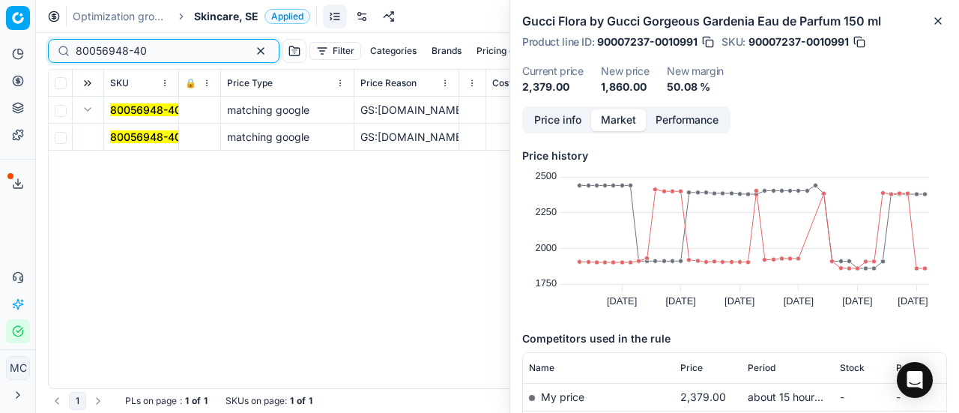
type input "80056948-40"
click at [139, 140] on mark "80056948-40" at bounding box center [145, 136] width 71 height 13
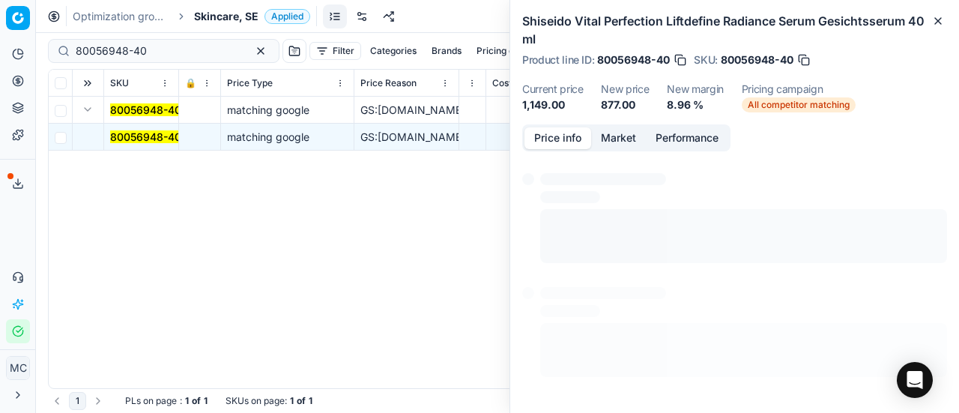
click at [568, 130] on button "Price info" at bounding box center [557, 138] width 67 height 22
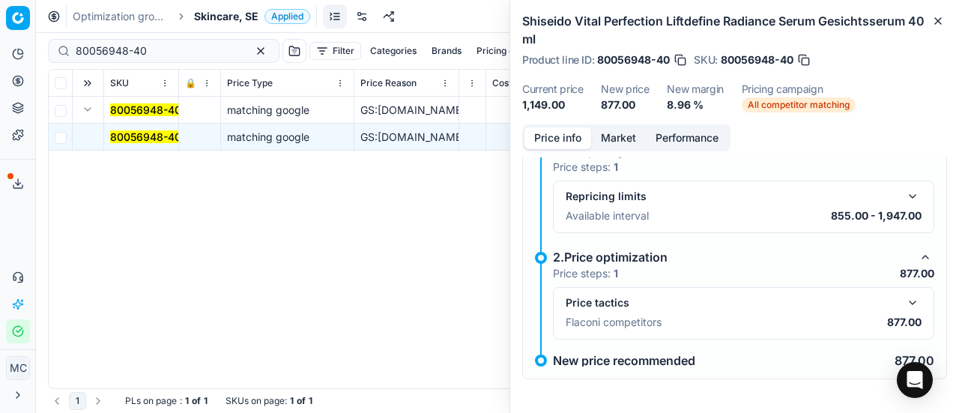
click at [903, 296] on button "button" at bounding box center [912, 303] width 18 height 18
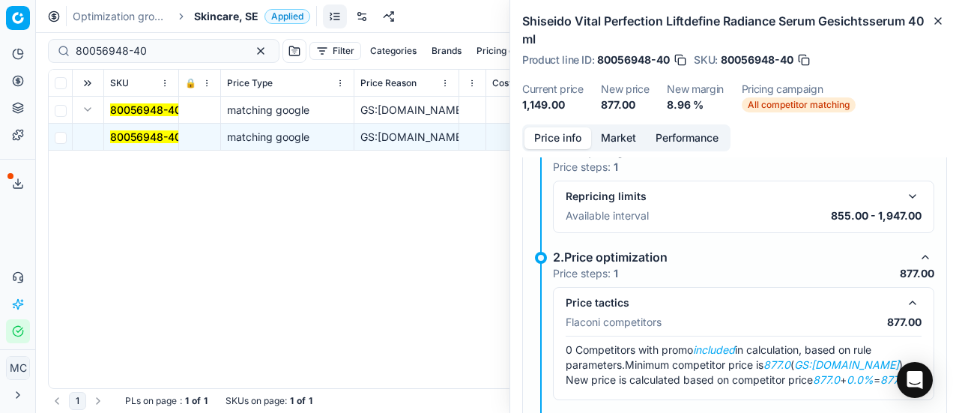
click at [619, 132] on button "Market" at bounding box center [618, 138] width 55 height 22
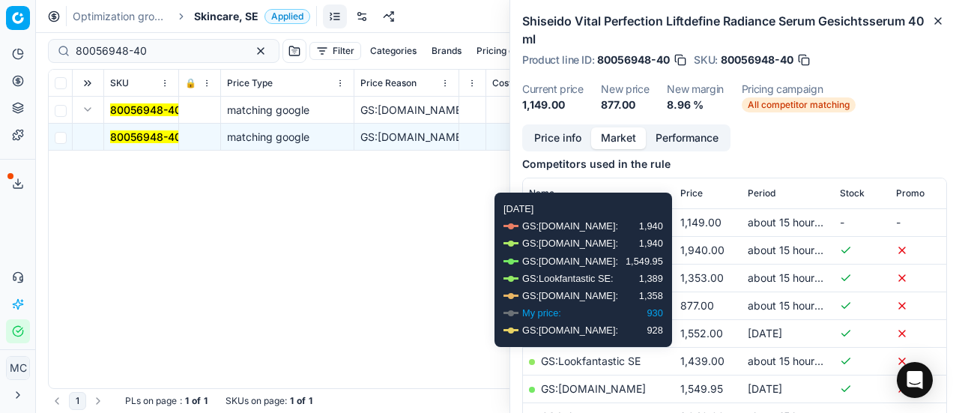
scroll to position [197, 0]
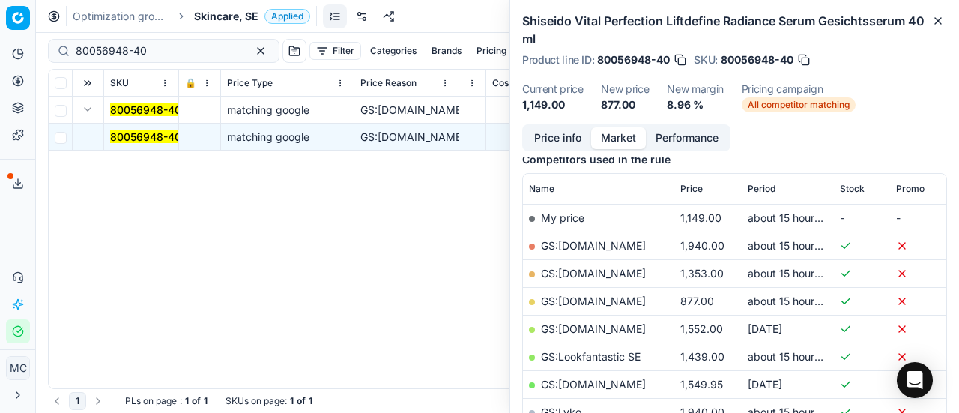
click at [599, 298] on link "GS:Deloox.se" at bounding box center [593, 300] width 105 height 13
click at [223, 13] on span "Skincare, SE" at bounding box center [226, 16] width 64 height 15
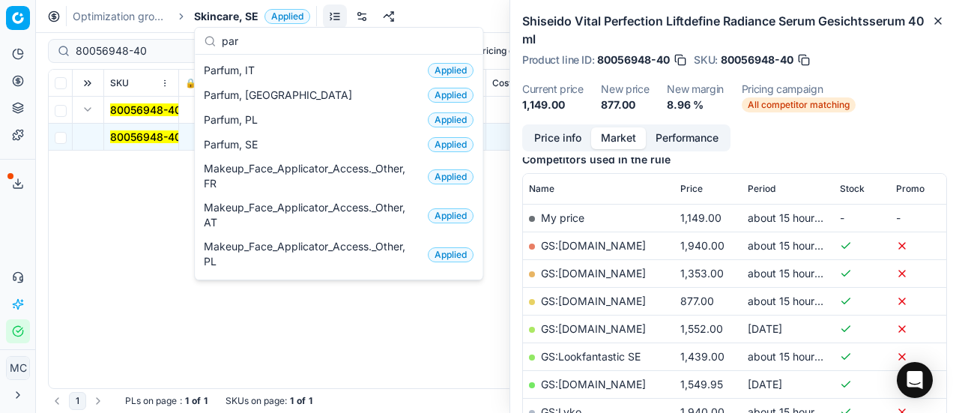
scroll to position [201, 0]
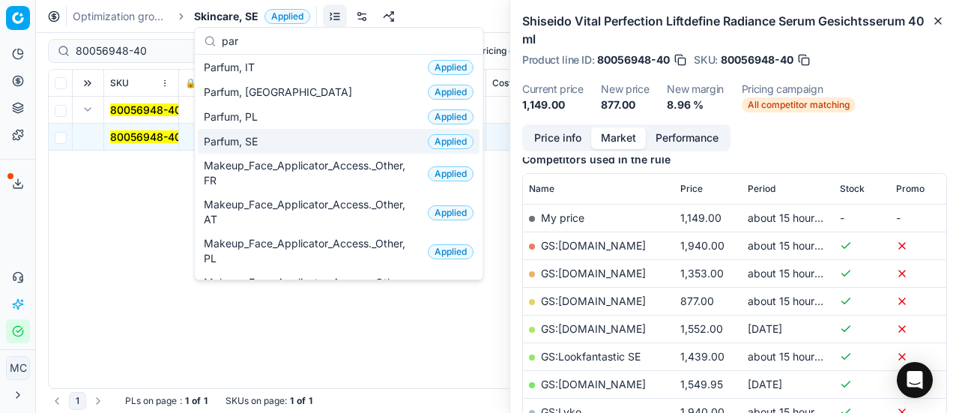
type input "par"
click at [276, 136] on div "Parfum, SE Applied" at bounding box center [339, 141] width 282 height 25
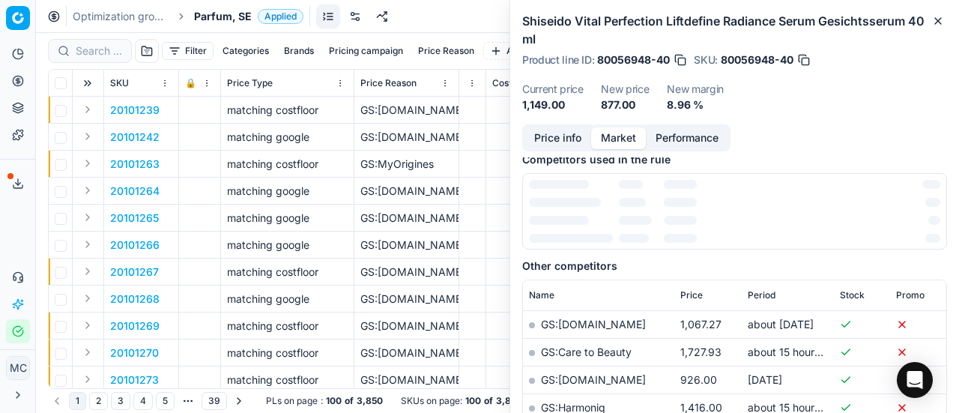
scroll to position [197, 0]
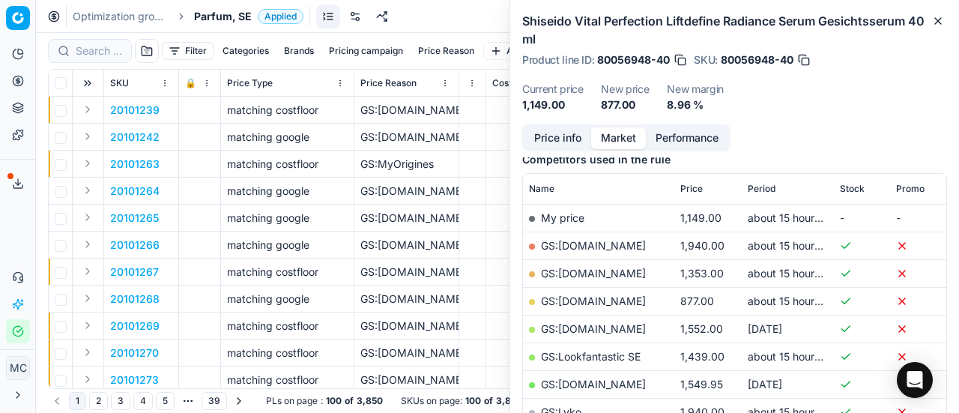
click at [100, 62] on div at bounding box center [90, 51] width 84 height 24
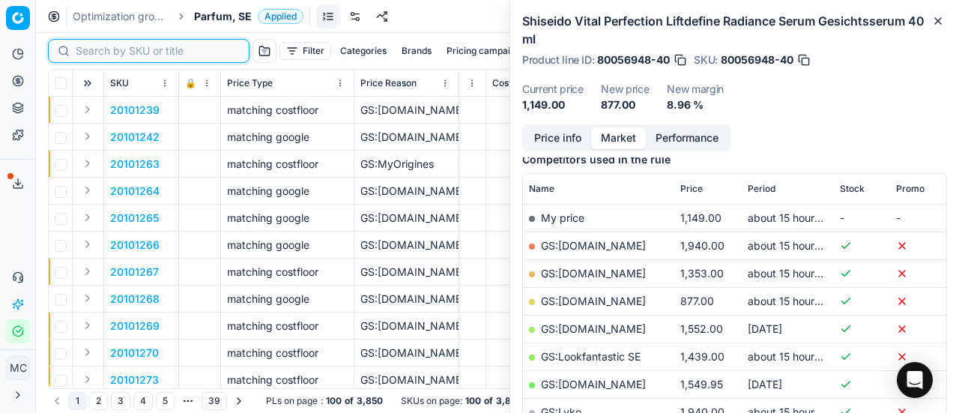
paste input "90001699-0002405"
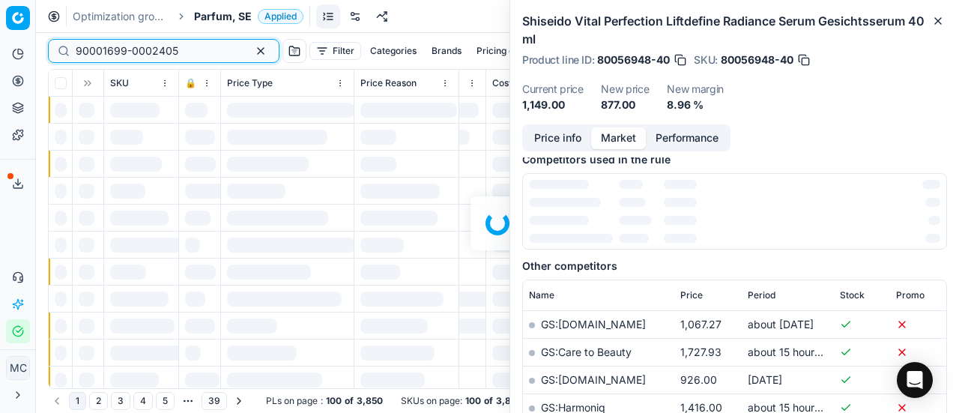
scroll to position [197, 0]
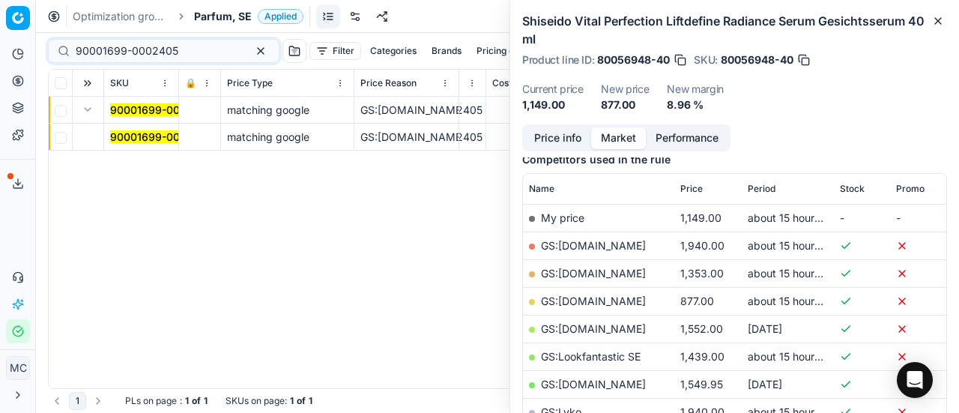
click at [135, 133] on mark "90001699-0002405" at bounding box center [161, 136] width 103 height 13
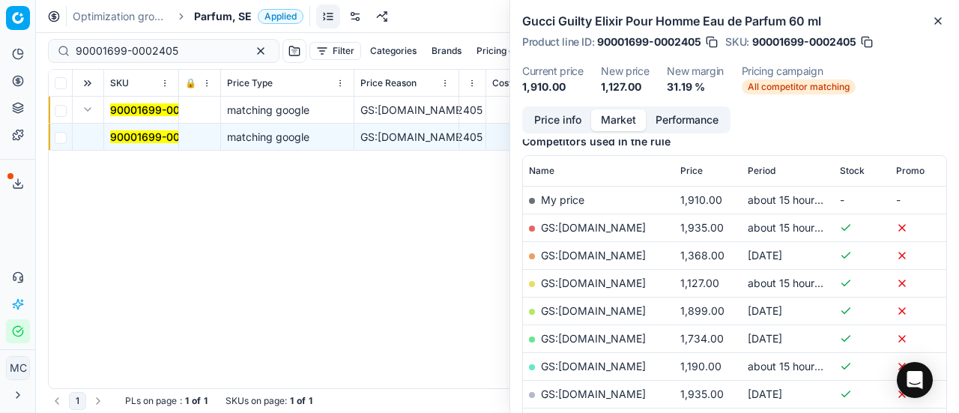
click at [556, 122] on button "Price info" at bounding box center [557, 120] width 67 height 22
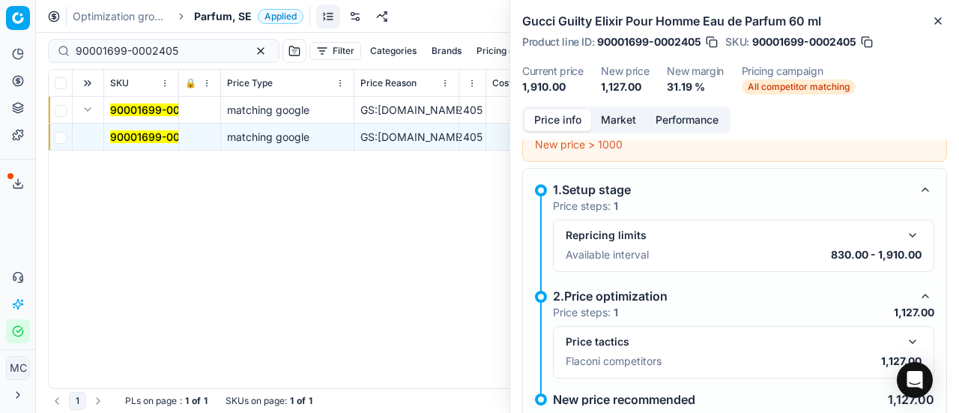
click at [903, 338] on button "button" at bounding box center [912, 341] width 18 height 18
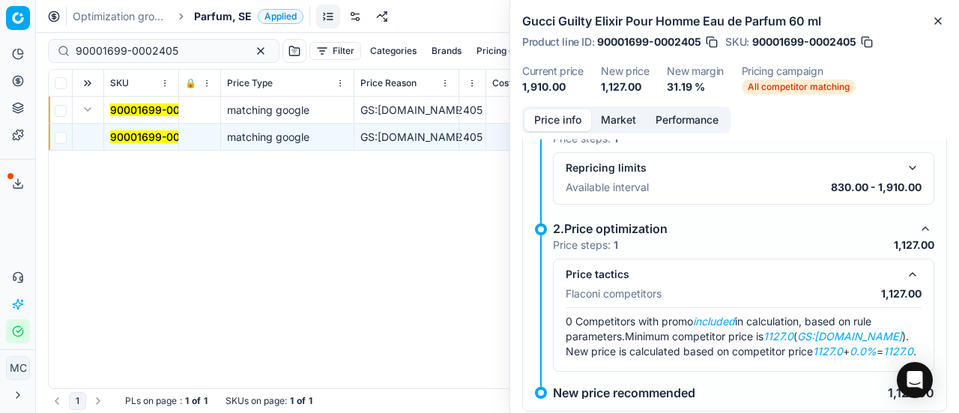
scroll to position [96, 0]
click at [620, 113] on button "Market" at bounding box center [618, 120] width 55 height 22
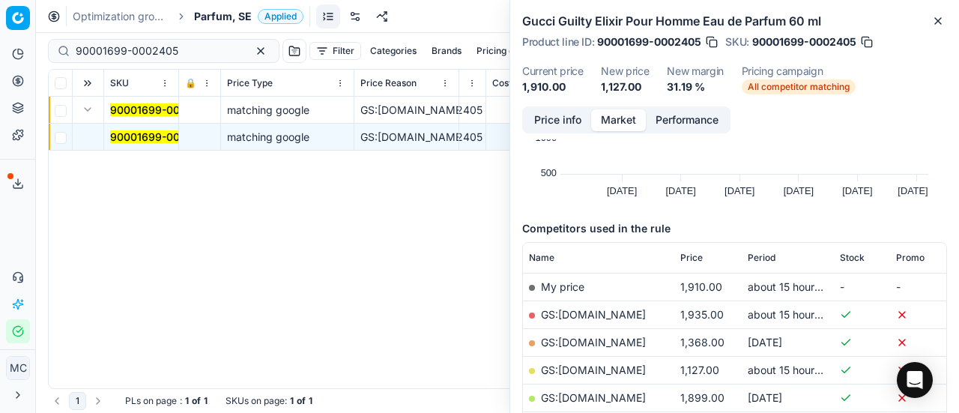
scroll to position [111, 0]
click at [590, 368] on link "GS:Deloox.se" at bounding box center [593, 368] width 105 height 13
drag, startPoint x: 183, startPoint y: 52, endPoint x: 0, endPoint y: 17, distance: 186.1
click at [0, 17] on div "Pricing platform Analytics Pricing Product portfolio Templates Export service 2…" at bounding box center [479, 206] width 959 height 413
paste input "80024760-100"
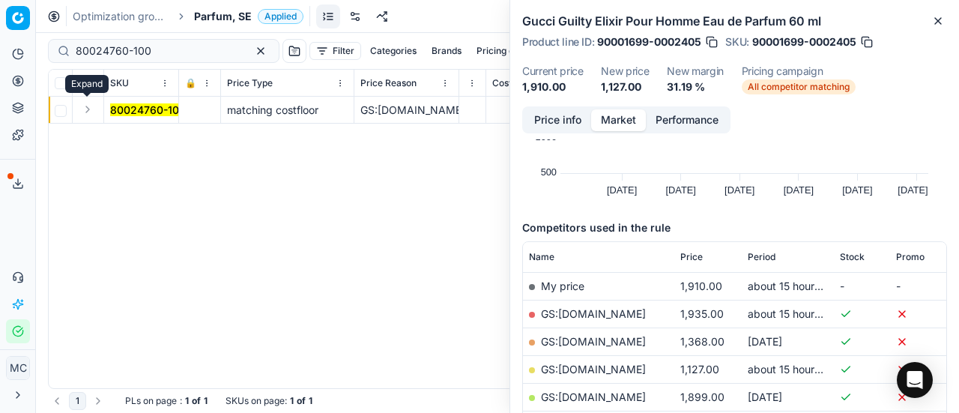
click at [84, 113] on button "Expand" at bounding box center [88, 109] width 18 height 18
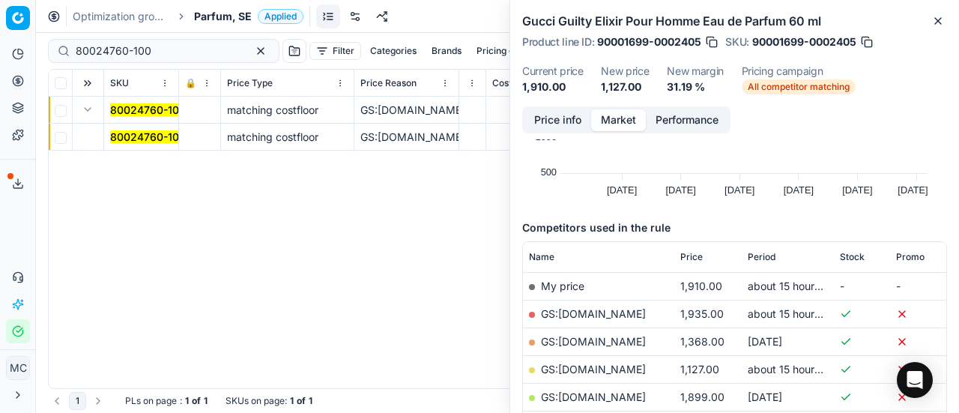
click at [128, 137] on mark "80024760-100" at bounding box center [148, 136] width 76 height 13
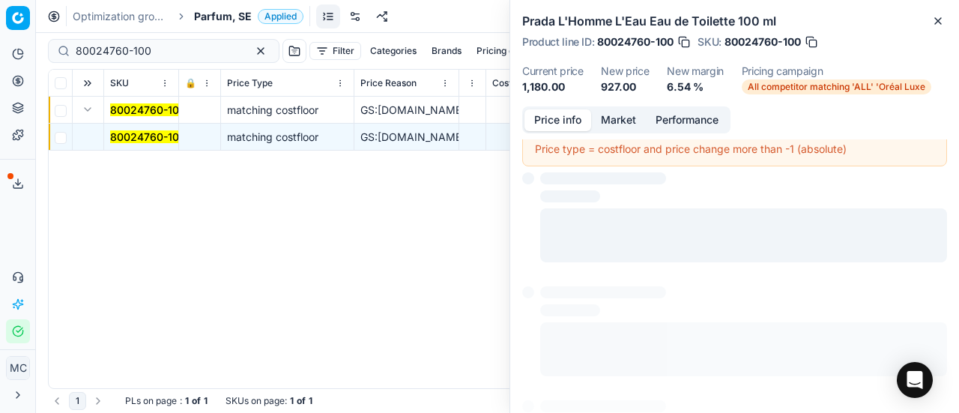
click at [559, 112] on button "Price info" at bounding box center [557, 120] width 67 height 22
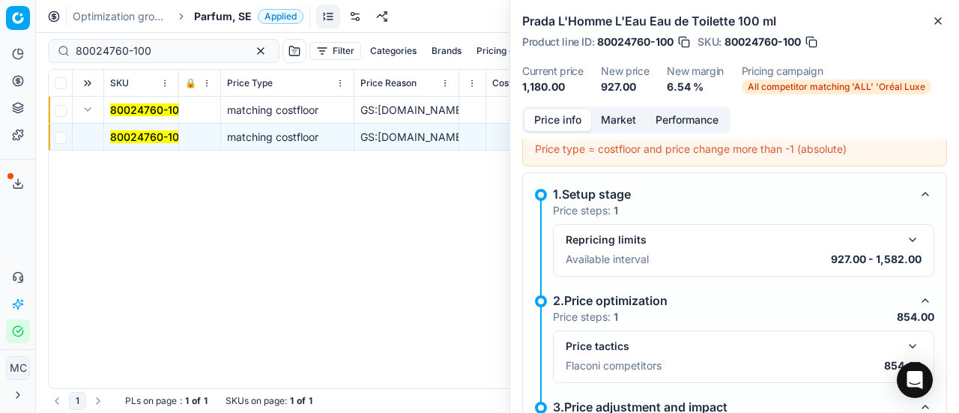
click at [898, 333] on div "Price tactics Flaconi competitors 854.00" at bounding box center [743, 356] width 381 height 52
click at [904, 344] on button "button" at bounding box center [912, 346] width 18 height 18
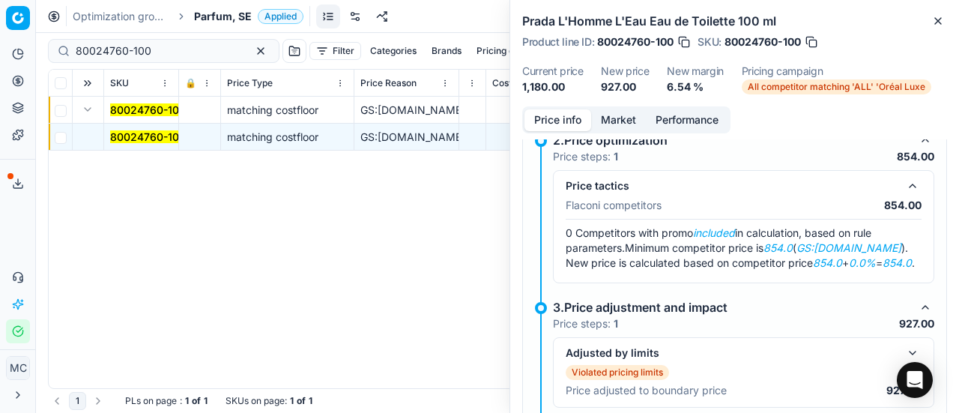
scroll to position [256, 0]
click at [643, 120] on button "Market" at bounding box center [618, 120] width 55 height 22
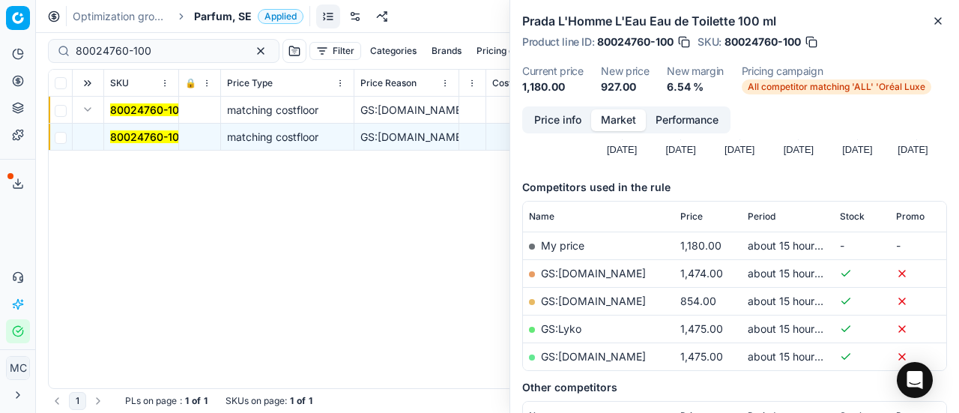
scroll to position [152, 0]
click at [619, 299] on link "GS:ComputerSalg.se" at bounding box center [593, 300] width 105 height 13
drag, startPoint x: 182, startPoint y: 45, endPoint x: 0, endPoint y: -1, distance: 187.6
click at [0, 0] on div "Pricing platform Analytics Pricing Product portfolio Templates Export service 2…" at bounding box center [479, 206] width 959 height 413
paste input "5003-5"
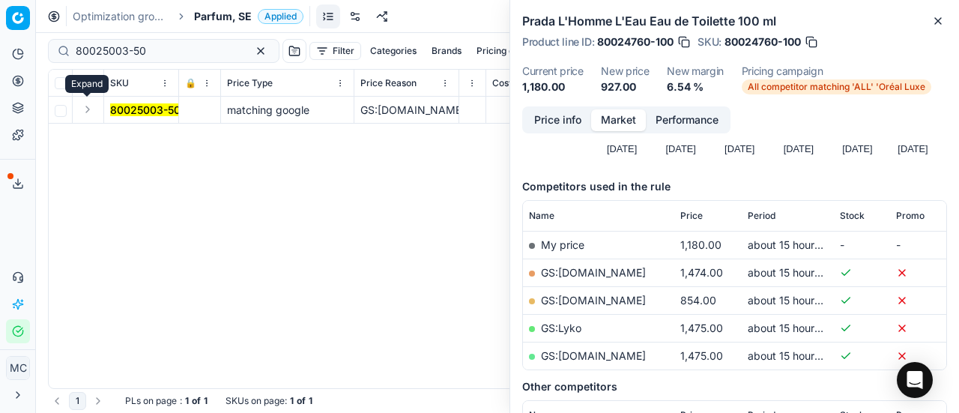
click at [94, 109] on button "Expand" at bounding box center [88, 109] width 18 height 18
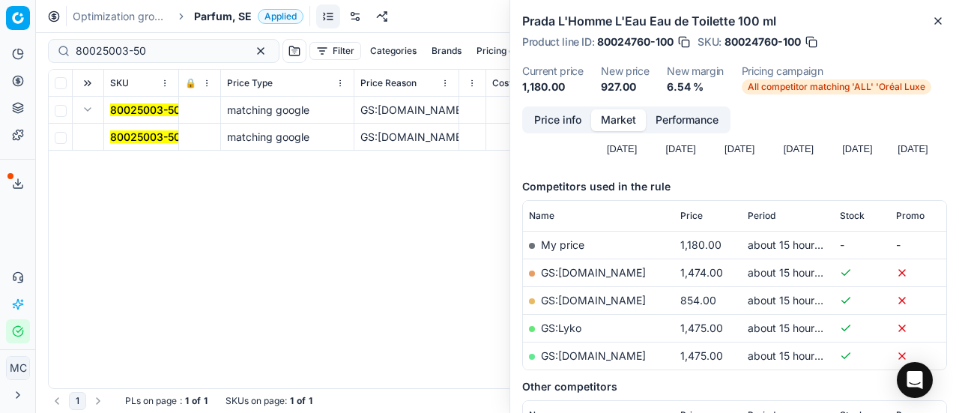
click at [133, 133] on mark "80025003-50" at bounding box center [145, 136] width 70 height 13
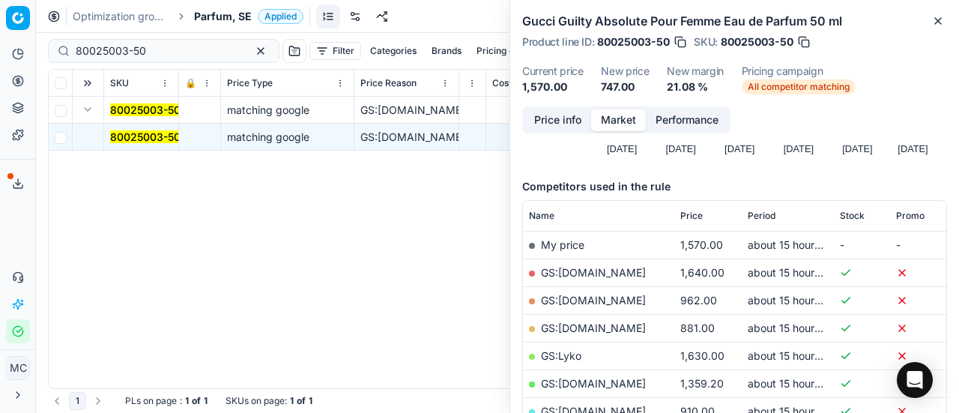
click at [538, 114] on button "Price info" at bounding box center [557, 120] width 67 height 22
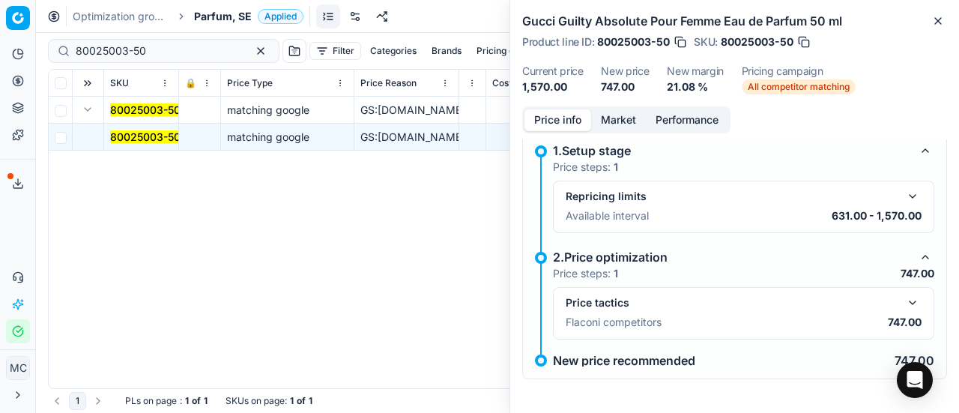
click at [905, 303] on button "button" at bounding box center [912, 303] width 18 height 18
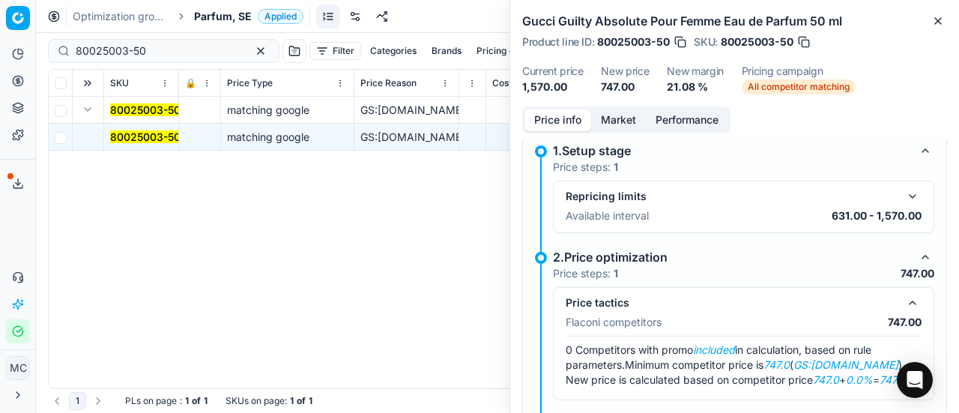
click at [616, 116] on button "Market" at bounding box center [618, 120] width 55 height 22
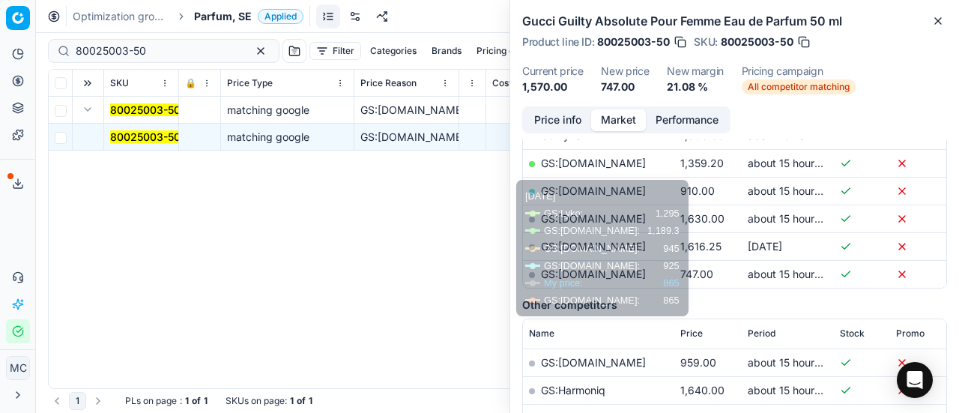
scroll to position [371, 0]
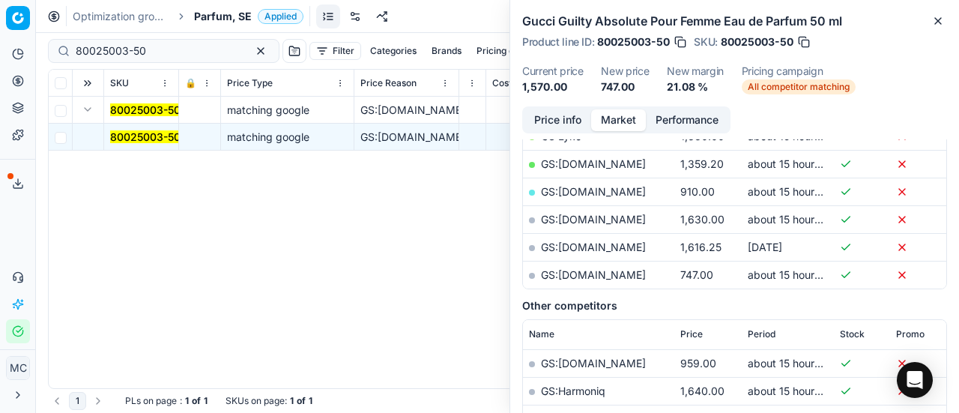
click at [602, 278] on link "GS:parfumdreams.SE" at bounding box center [593, 274] width 105 height 13
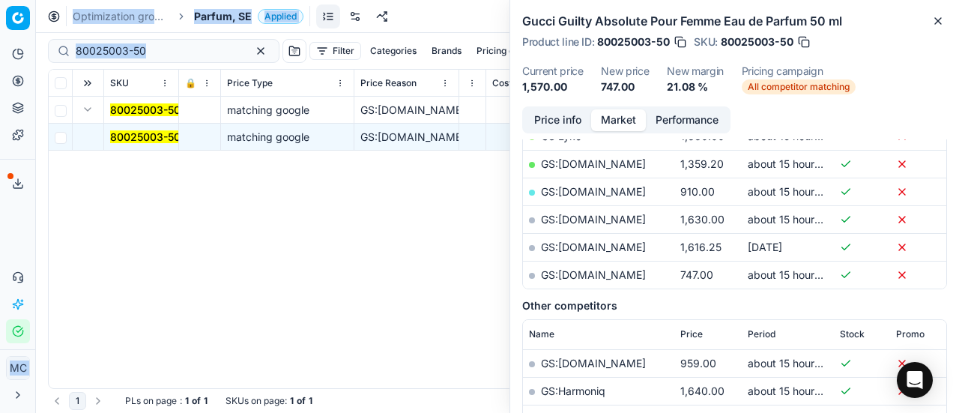
drag, startPoint x: 178, startPoint y: 59, endPoint x: 0, endPoint y: 25, distance: 181.4
click at [0, 25] on div "Pricing platform Analytics Pricing Product portfolio Templates Export service 2…" at bounding box center [479, 206] width 959 height 413
click at [153, 55] on input "80025003-50" at bounding box center [158, 50] width 164 height 15
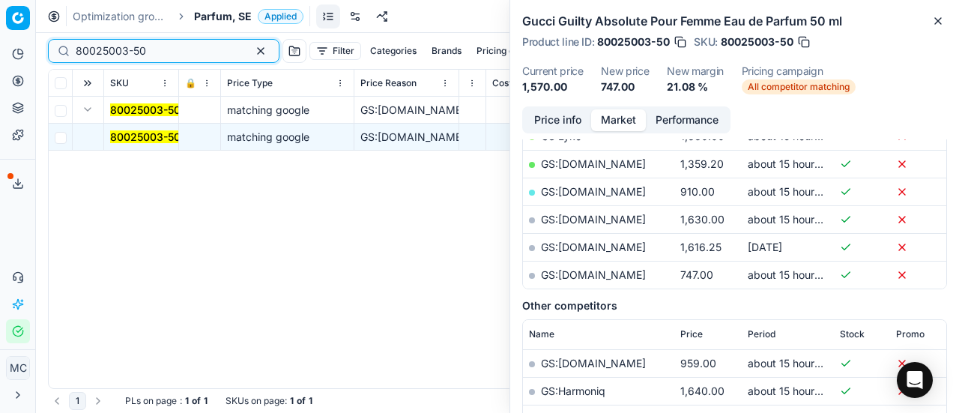
click at [153, 55] on input "80025003-50" at bounding box center [158, 50] width 164 height 15
drag, startPoint x: 153, startPoint y: 55, endPoint x: 6, endPoint y: 19, distance: 151.3
click at [6, 19] on div "Pricing platform Analytics Pricing Product portfolio Templates Export service 2…" at bounding box center [479, 206] width 959 height 413
paste input "90007696-0011884"
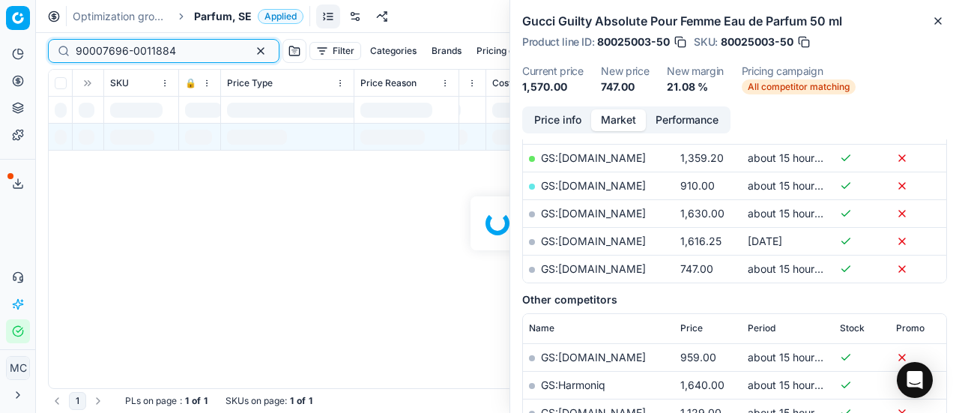
scroll to position [371, 0]
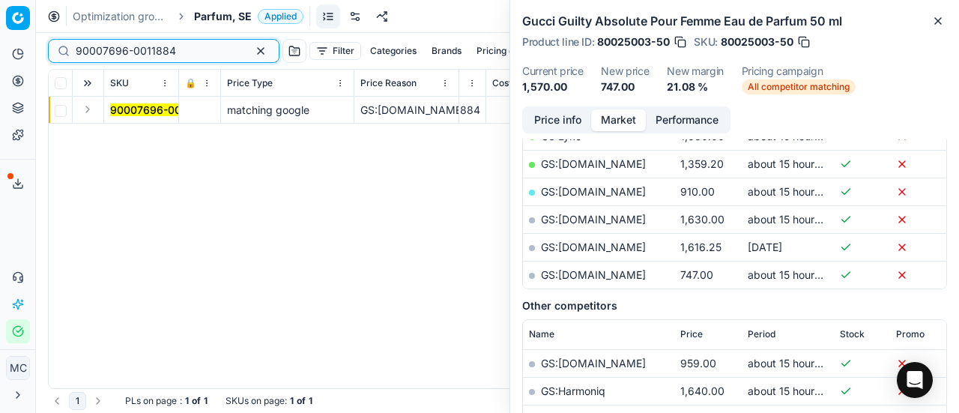
type input "90007696-0011884"
click at [87, 108] on button "Expand" at bounding box center [88, 109] width 18 height 18
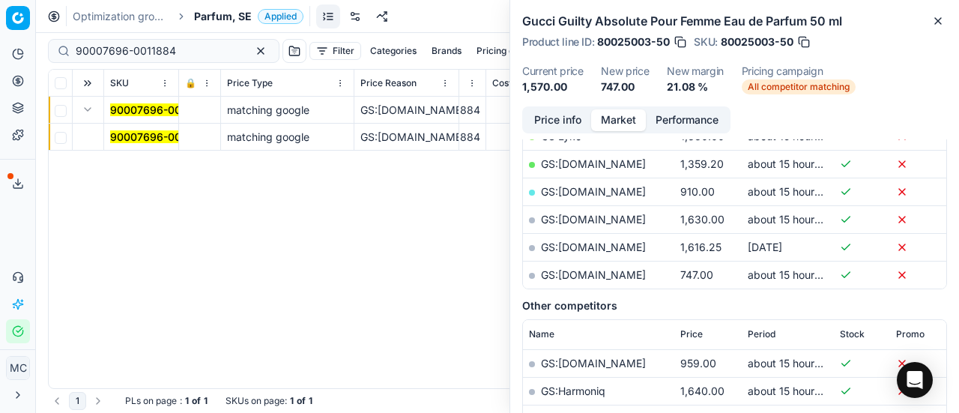
click at [154, 134] on mark "90007696-0011884" at bounding box center [160, 136] width 100 height 13
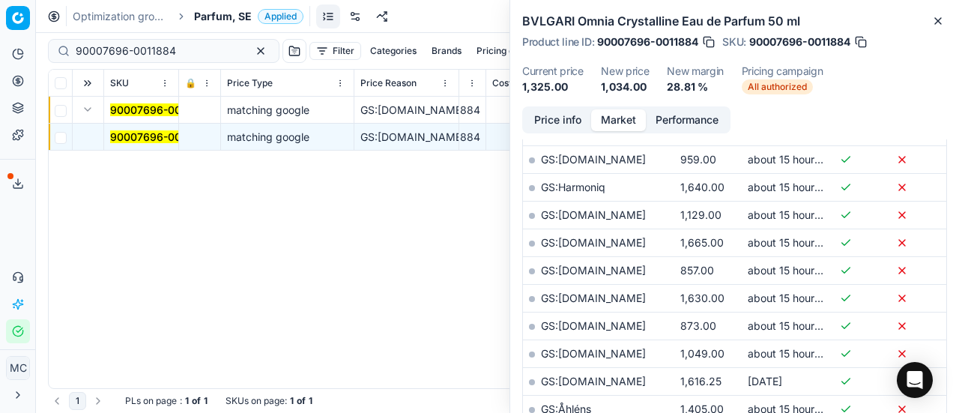
scroll to position [258, 0]
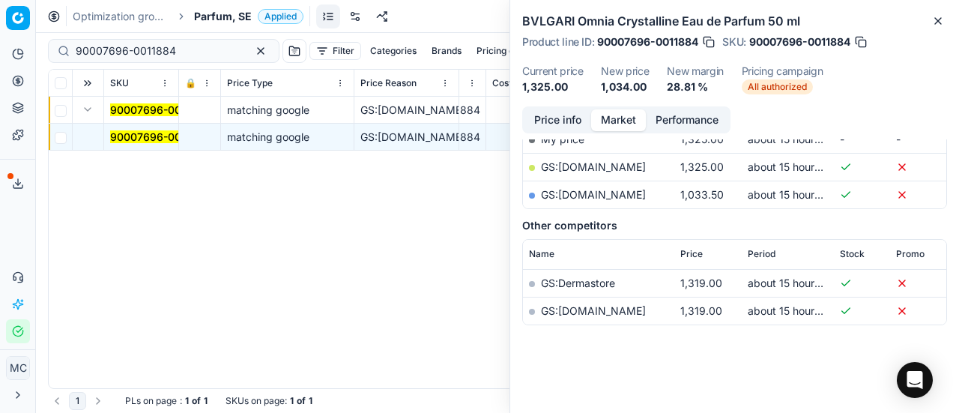
click at [545, 125] on button "Price info" at bounding box center [557, 120] width 67 height 22
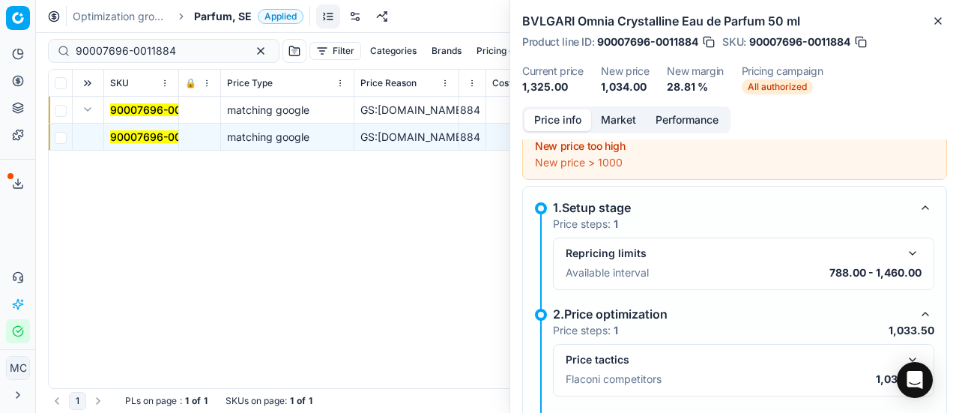
scroll to position [88, 0]
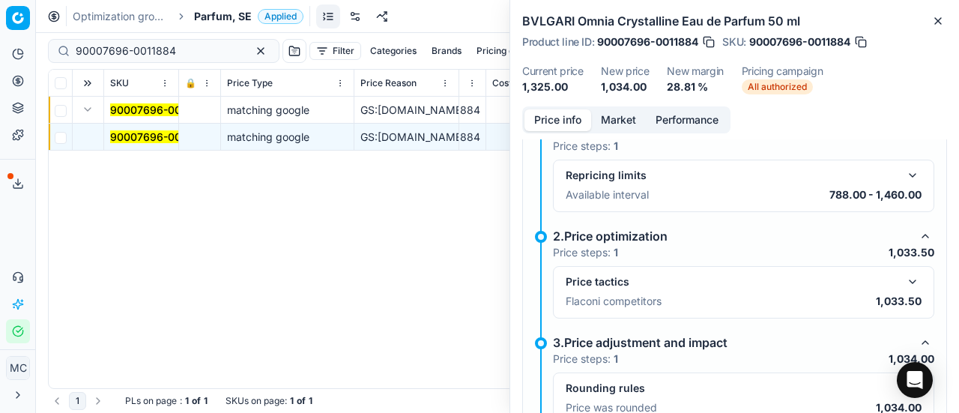
click at [903, 281] on button "button" at bounding box center [912, 282] width 18 height 18
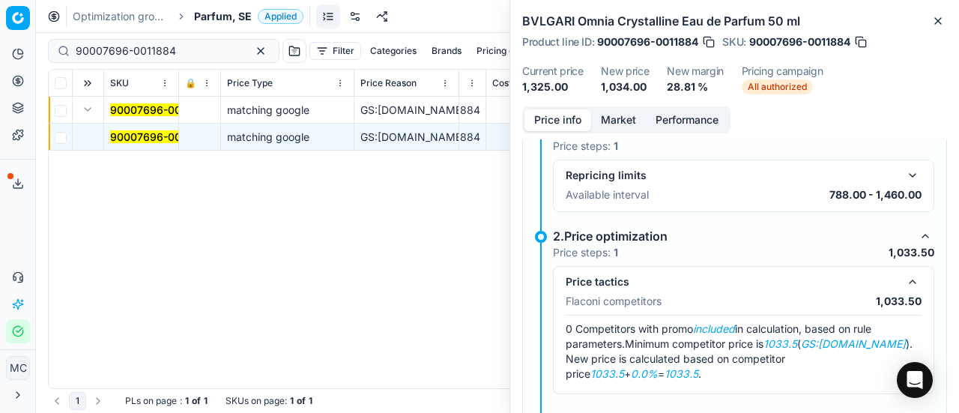
scroll to position [202, 0]
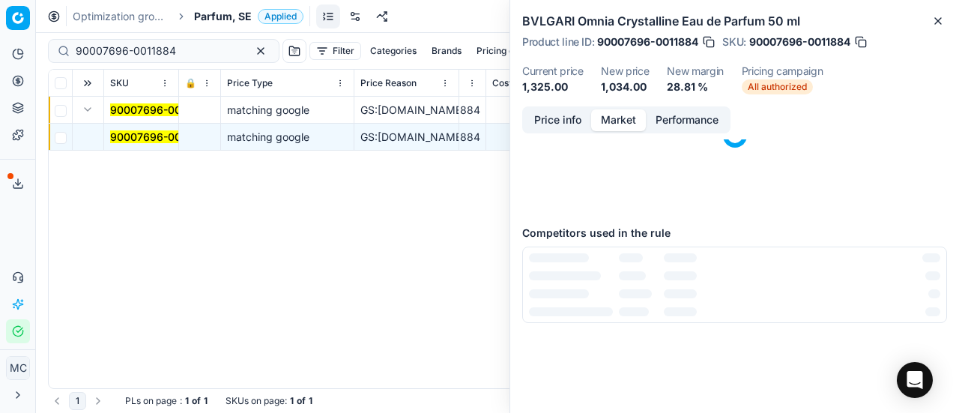
click at [618, 114] on button "Market" at bounding box center [618, 120] width 55 height 22
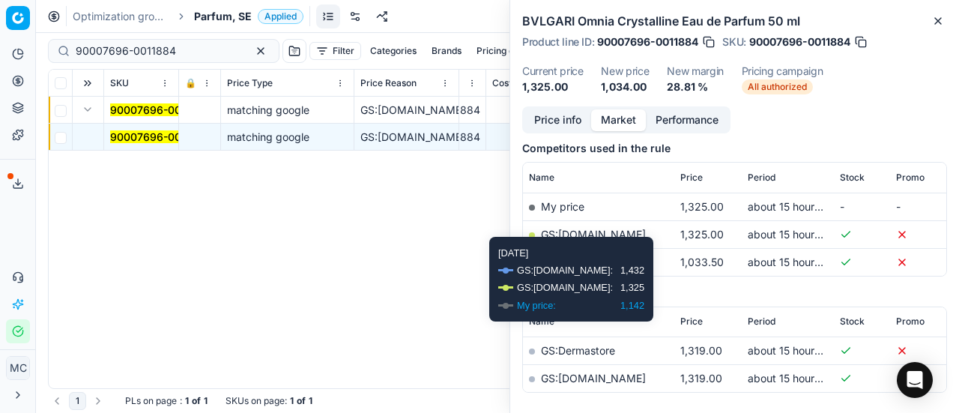
scroll to position [193, 0]
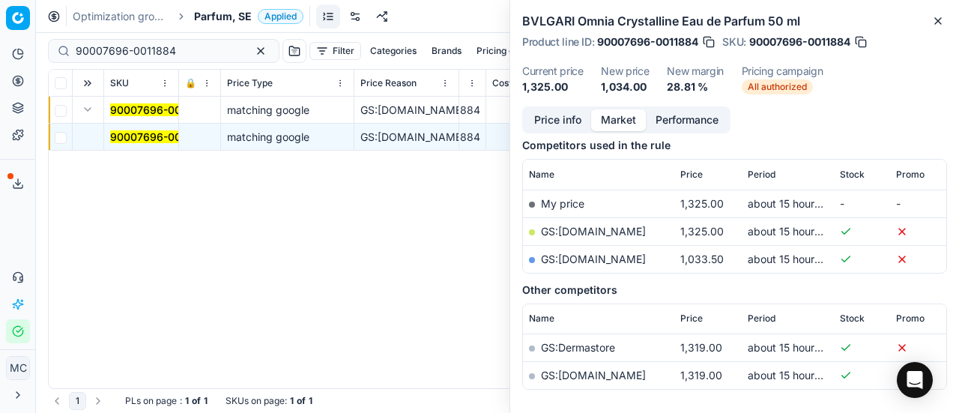
click at [608, 259] on link "GS:parfumdreams.SE" at bounding box center [593, 258] width 105 height 13
click at [252, 54] on button "button" at bounding box center [261, 51] width 18 height 18
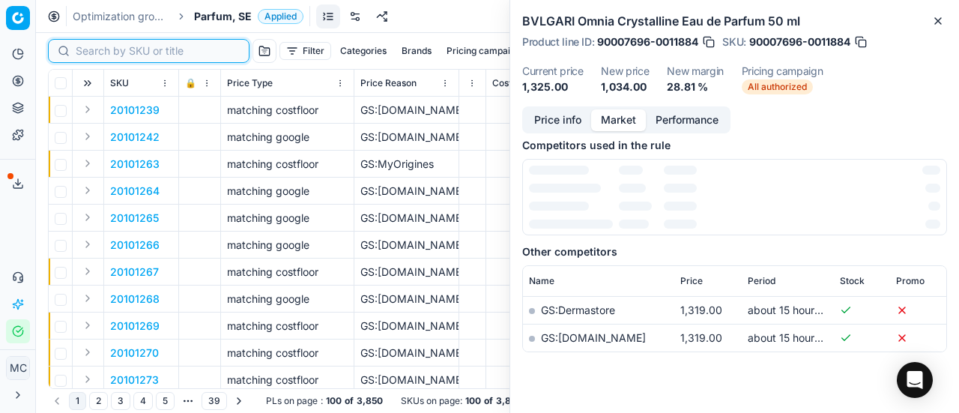
click at [107, 48] on input at bounding box center [158, 50] width 164 height 15
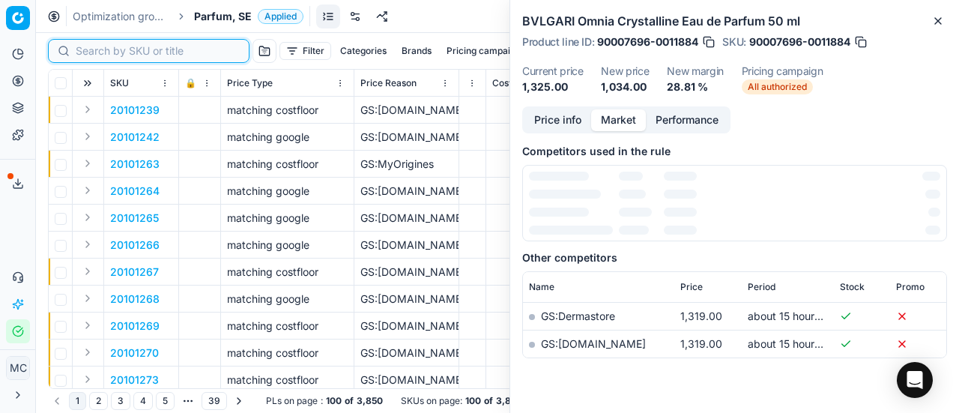
paste input "90005853-0008745"
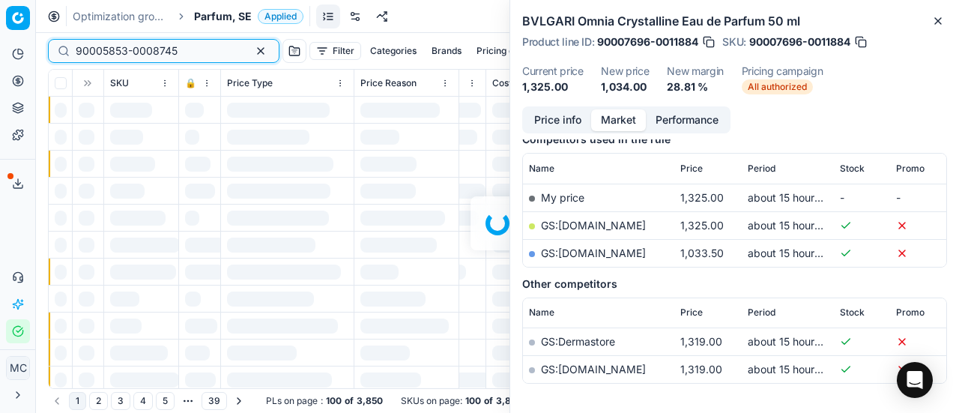
scroll to position [193, 0]
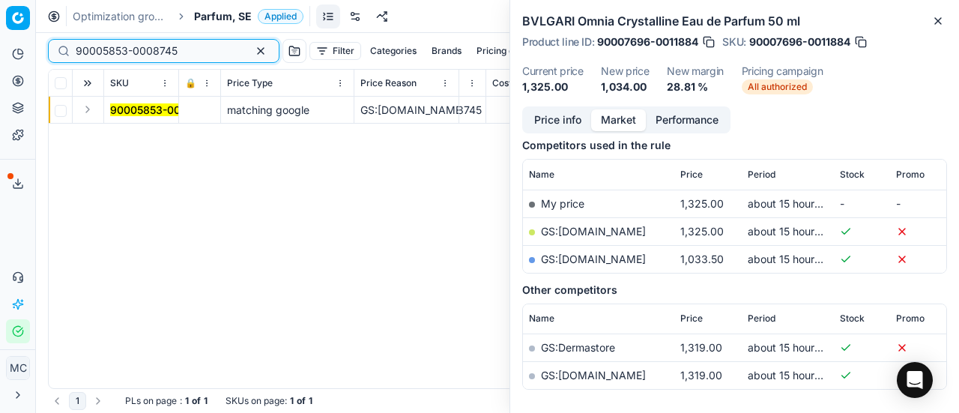
type input "90005853-0008745"
click at [88, 112] on button "Expand" at bounding box center [88, 109] width 18 height 18
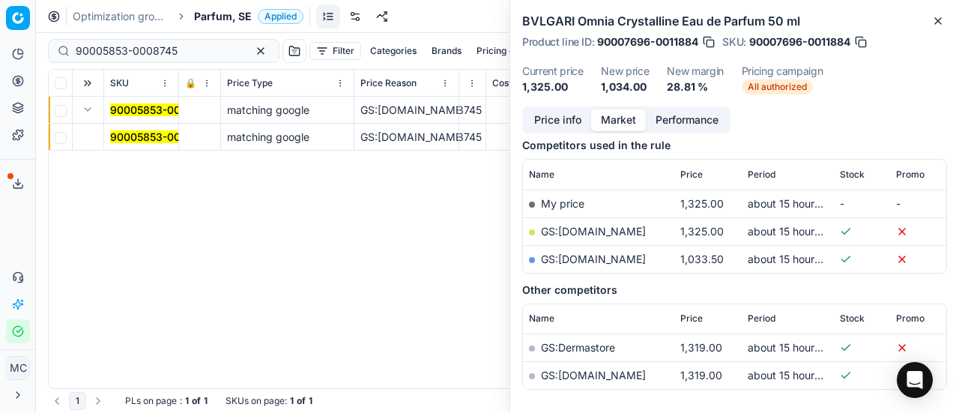
click at [133, 127] on td "90005853-0008745" at bounding box center [141, 137] width 75 height 27
click at [130, 139] on mark "90005853-0008745" at bounding box center [161, 136] width 102 height 13
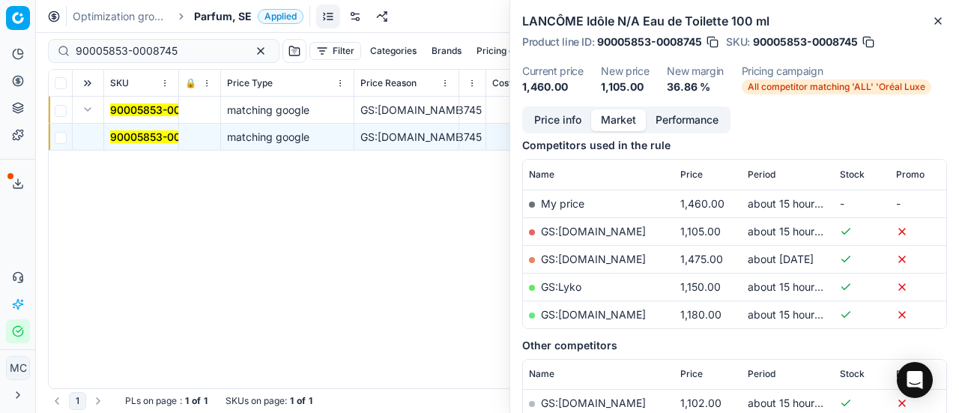
click at [556, 112] on button "Price info" at bounding box center [557, 120] width 67 height 22
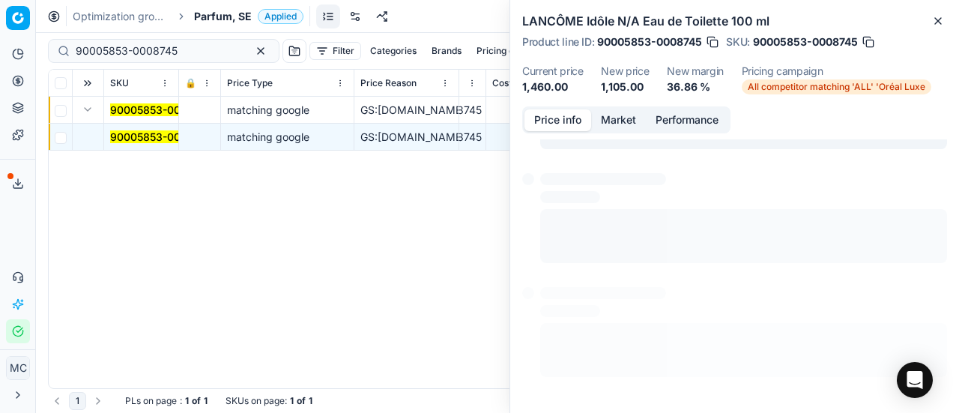
scroll to position [67, 0]
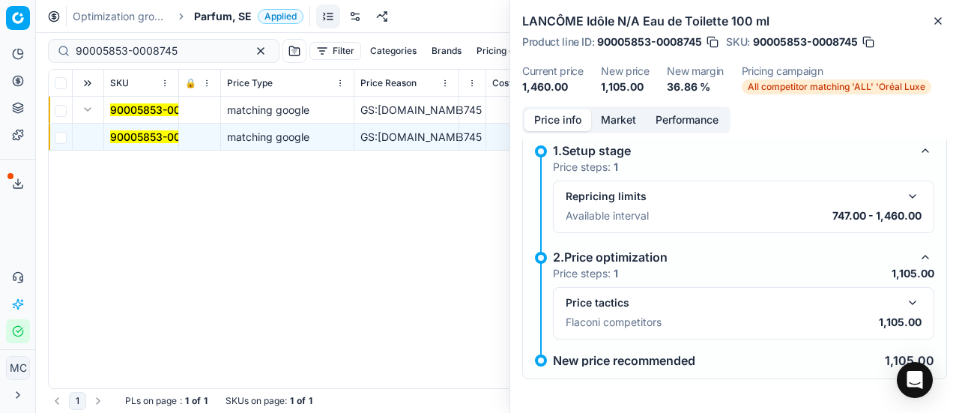
click at [905, 294] on button "button" at bounding box center [912, 303] width 18 height 18
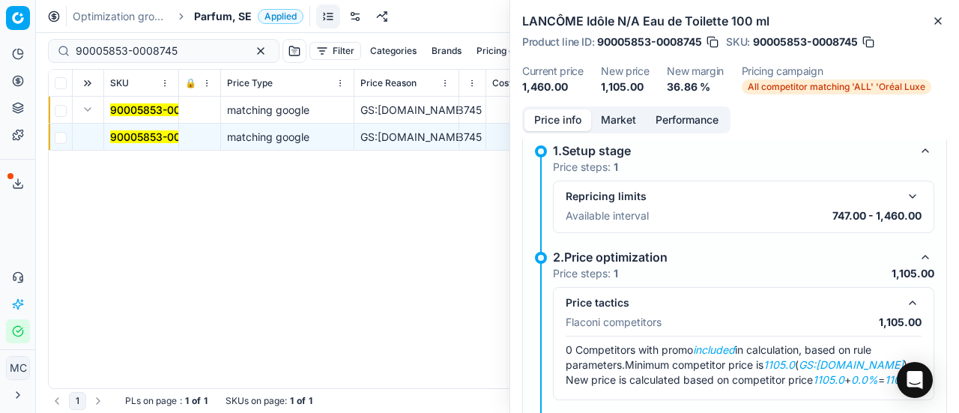
click at [621, 114] on button "Market" at bounding box center [618, 120] width 55 height 22
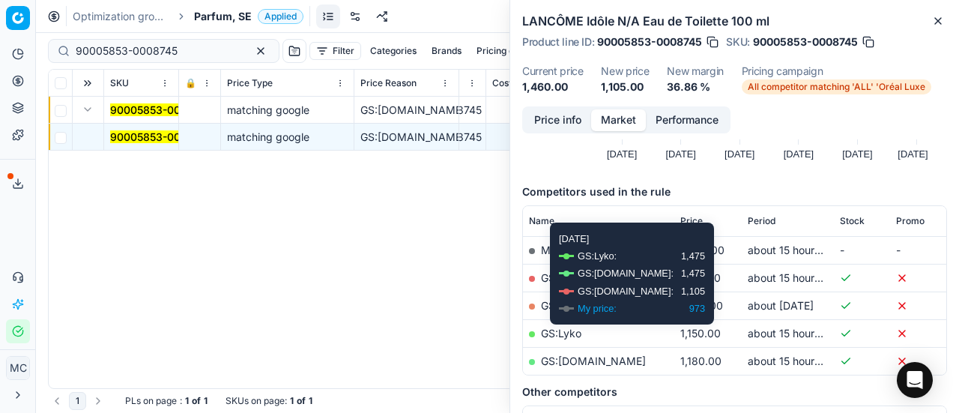
scroll to position [171, 0]
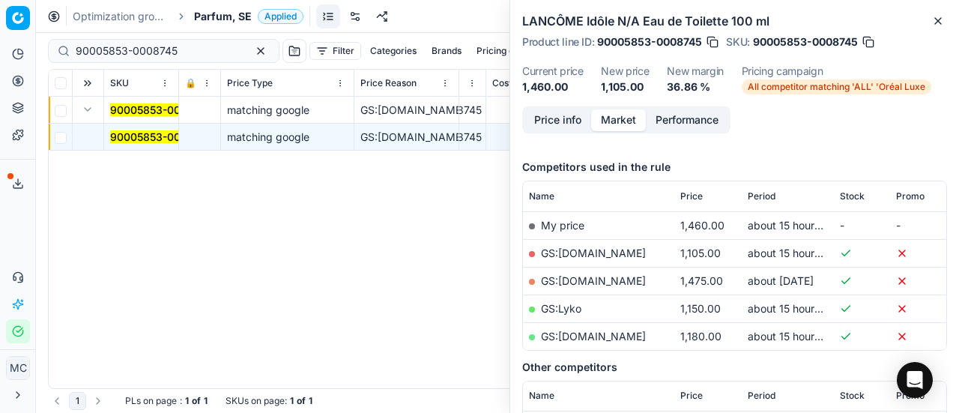
click at [596, 252] on link "GS:Boozt.com" at bounding box center [593, 252] width 105 height 13
click at [568, 303] on link "GS:Lyko" at bounding box center [561, 308] width 40 height 13
click at [210, 15] on span "Parfum, SE" at bounding box center [223, 16] width 58 height 15
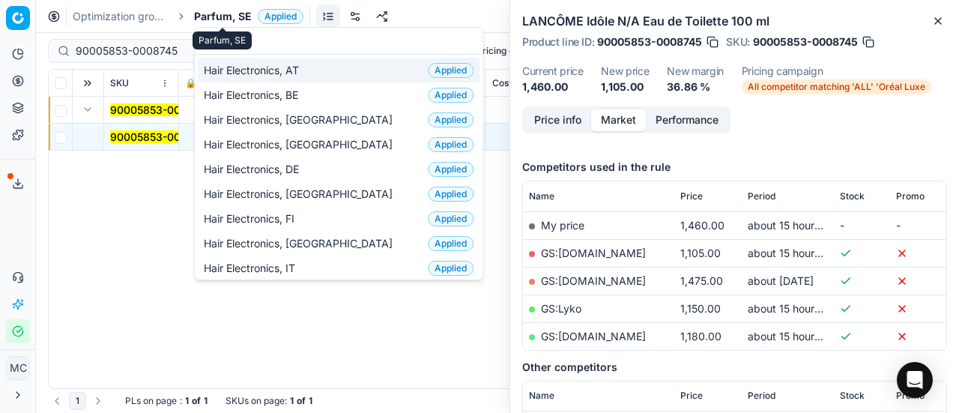
scroll to position [187, 0]
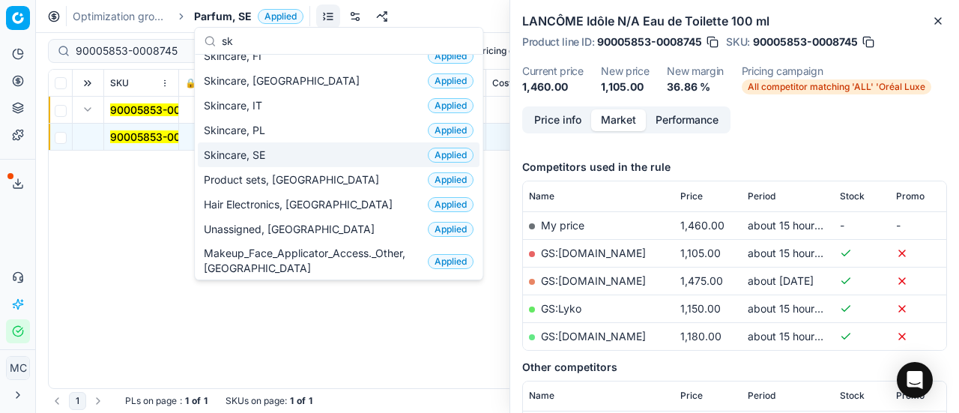
type input "sk"
click at [299, 149] on div "Skincare, SE Applied" at bounding box center [339, 154] width 282 height 25
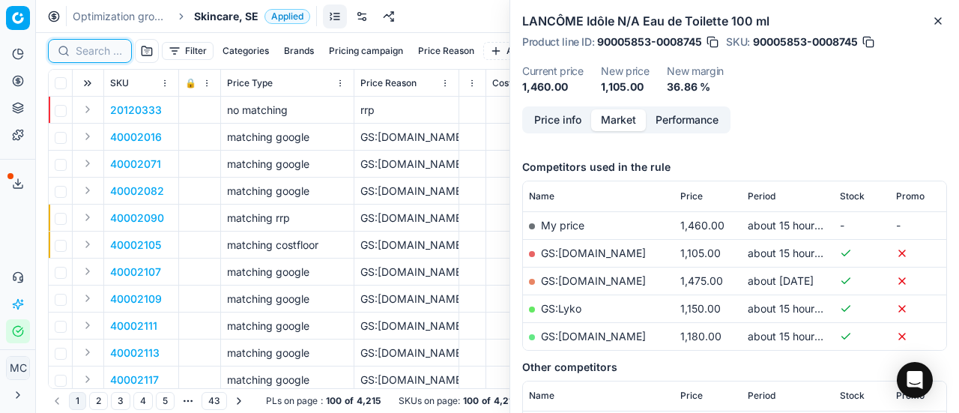
click at [81, 49] on input at bounding box center [99, 50] width 46 height 15
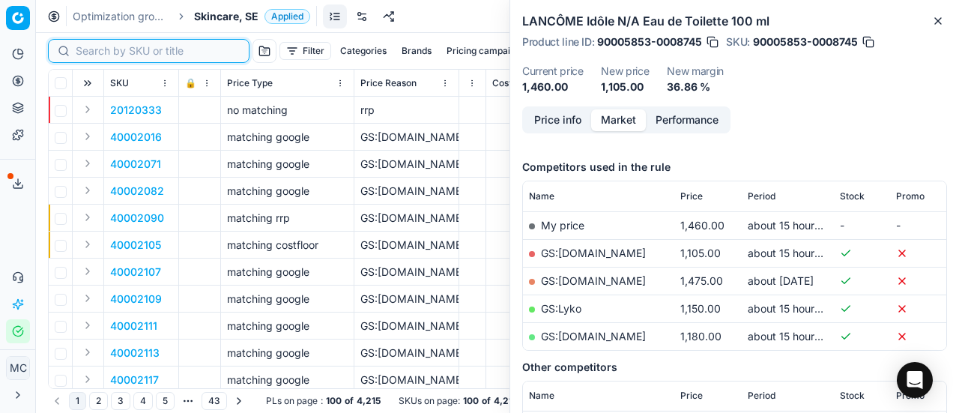
paste input "40002729"
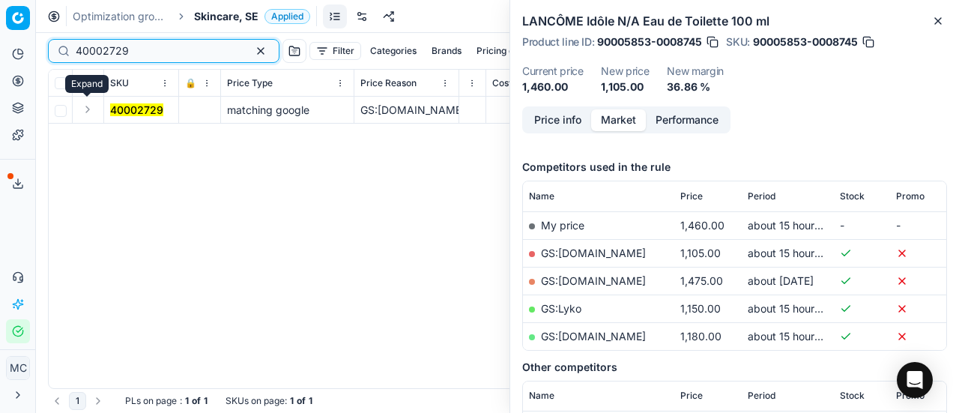
type input "40002729"
click at [93, 106] on button "Expand" at bounding box center [88, 109] width 18 height 18
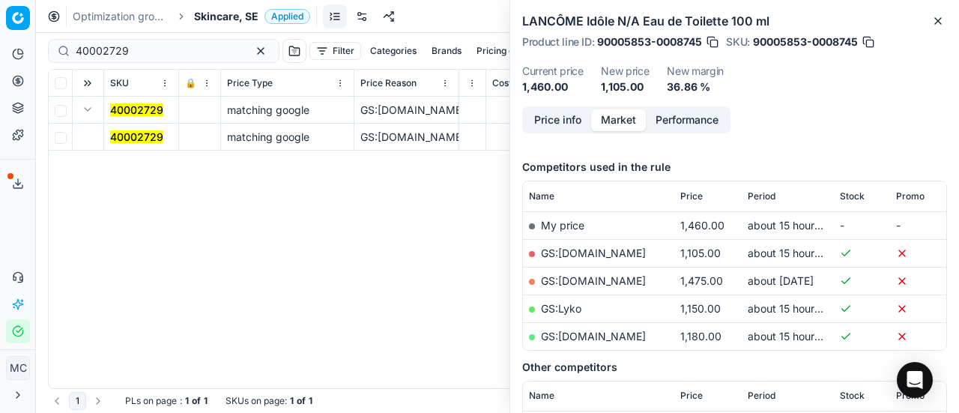
click at [136, 133] on mark "40002729" at bounding box center [136, 136] width 53 height 13
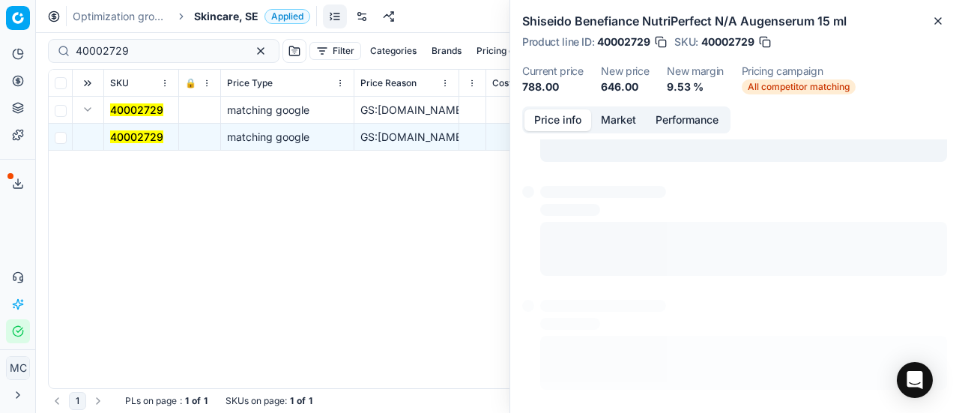
click at [545, 120] on button "Price info" at bounding box center [557, 120] width 67 height 22
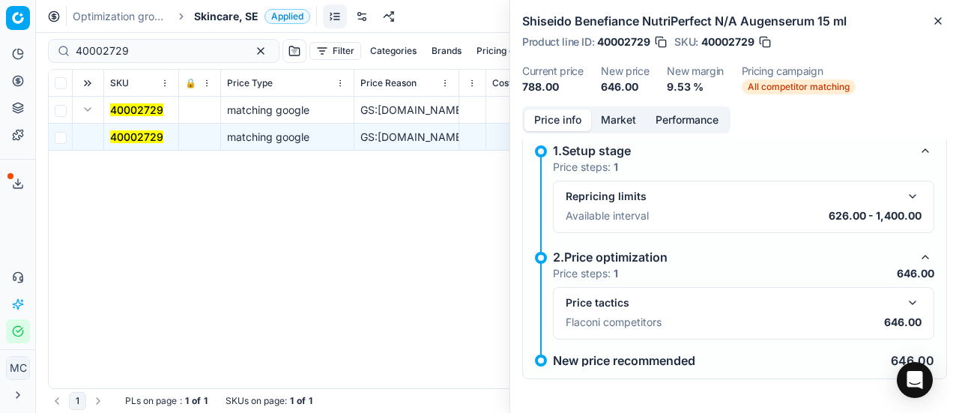
click at [891, 300] on div "Price tactics" at bounding box center [743, 303] width 356 height 18
click at [903, 300] on button "button" at bounding box center [912, 303] width 18 height 18
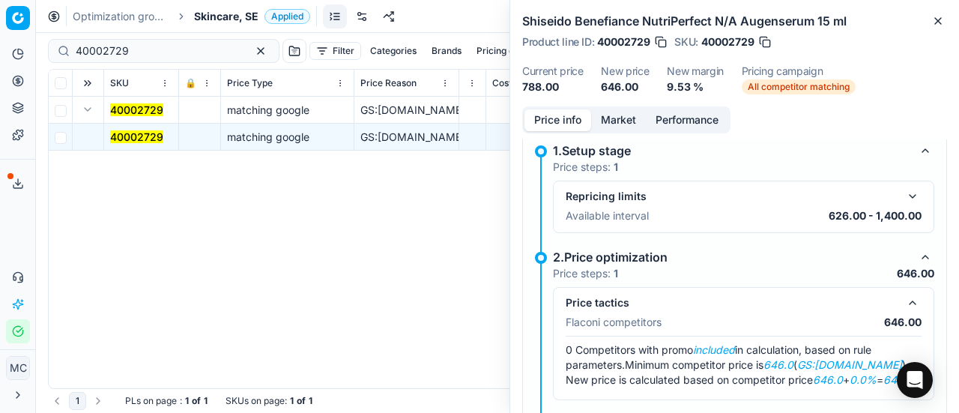
click at [599, 122] on button "Market" at bounding box center [618, 120] width 55 height 22
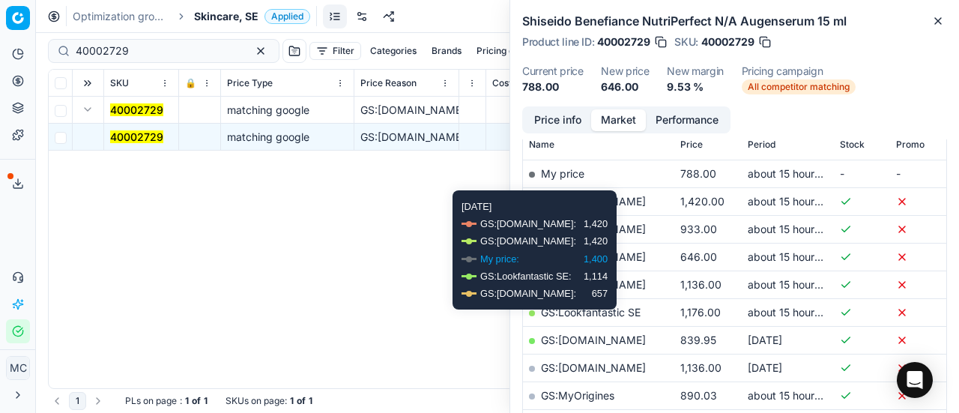
scroll to position [234, 0]
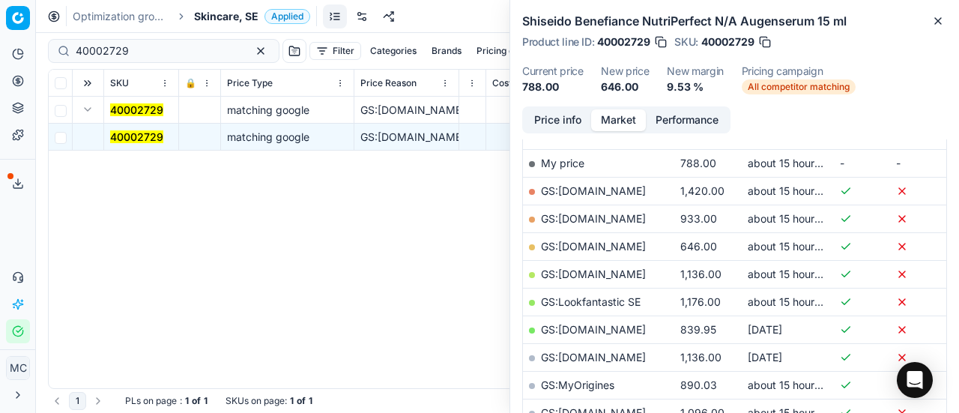
click at [596, 240] on link "GS:Deloox.se" at bounding box center [593, 246] width 105 height 13
click at [229, 17] on span "Skincare, SE" at bounding box center [226, 16] width 64 height 15
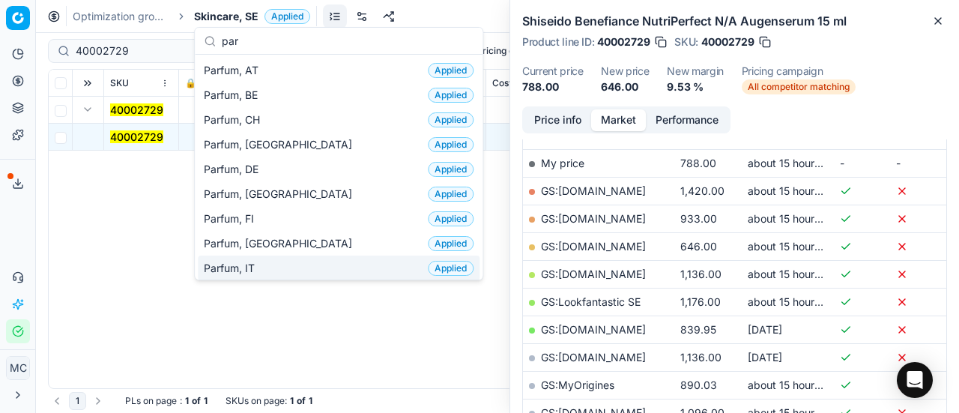
scroll to position [78, 0]
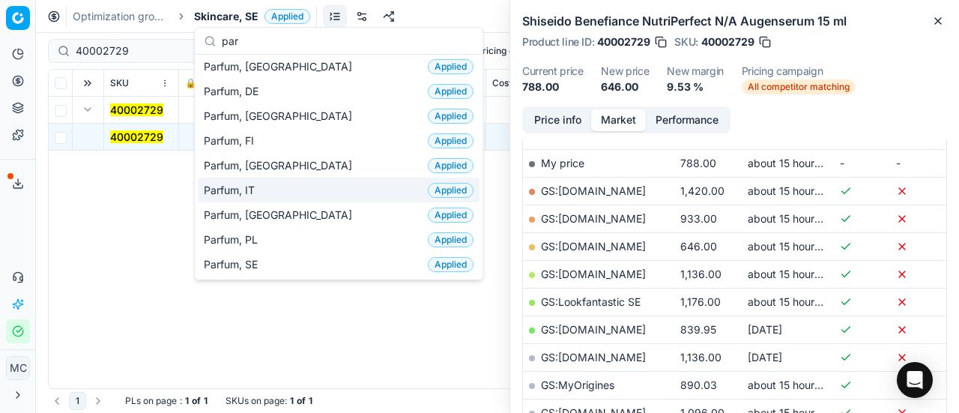
type input "par"
click at [294, 254] on div "Parfum, SE Applied" at bounding box center [339, 264] width 282 height 25
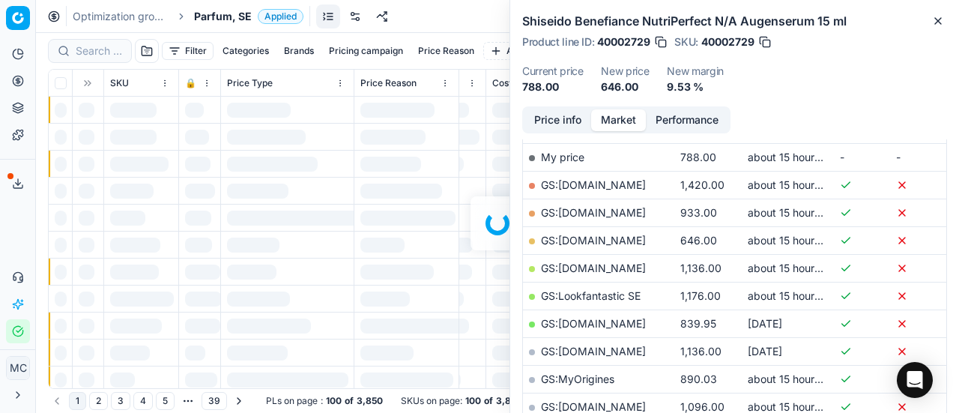
scroll to position [234, 0]
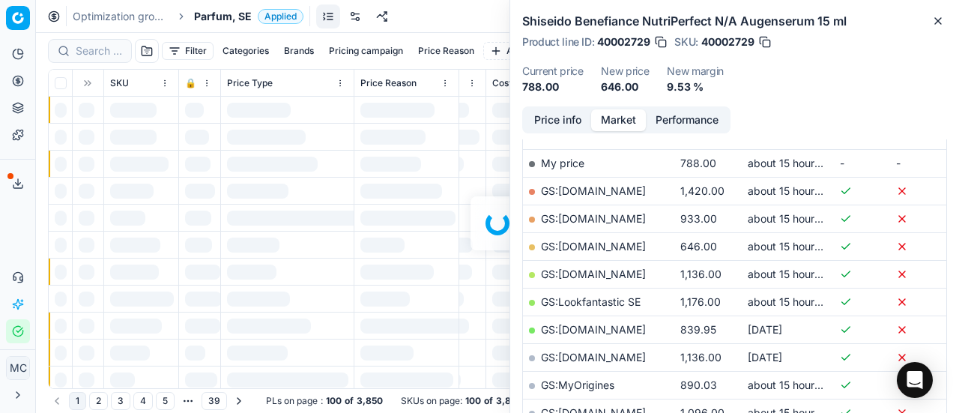
click at [88, 64] on div at bounding box center [497, 223] width 923 height 380
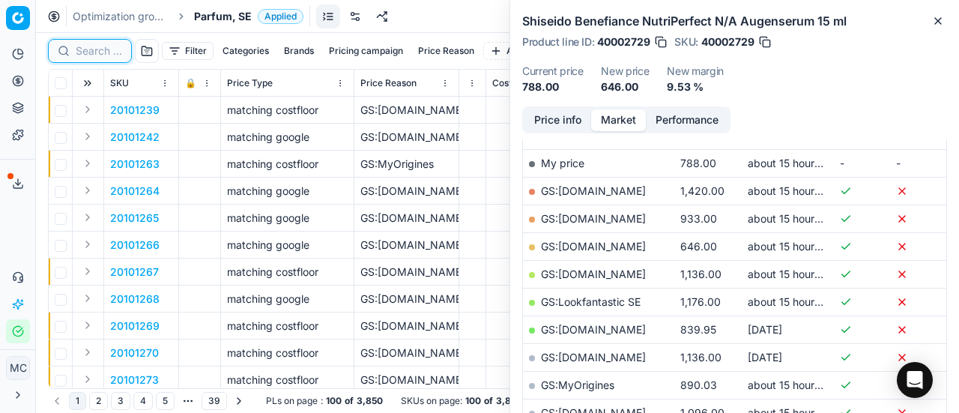
click at [90, 49] on input at bounding box center [99, 50] width 46 height 15
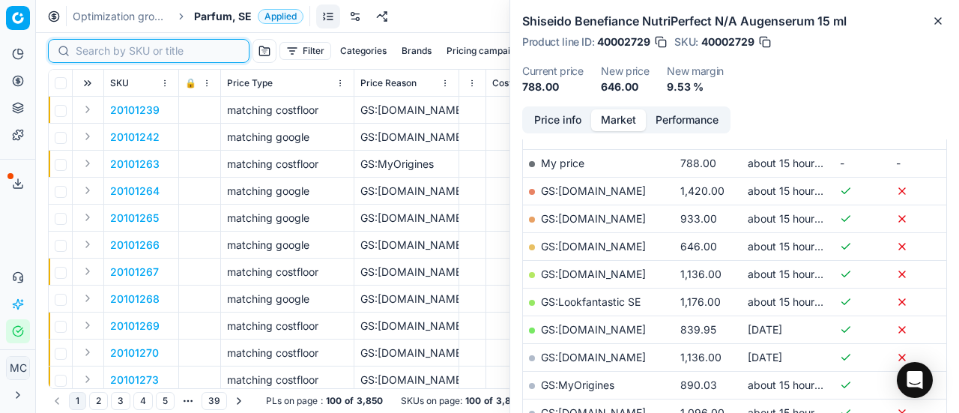
paste input "80020517-100"
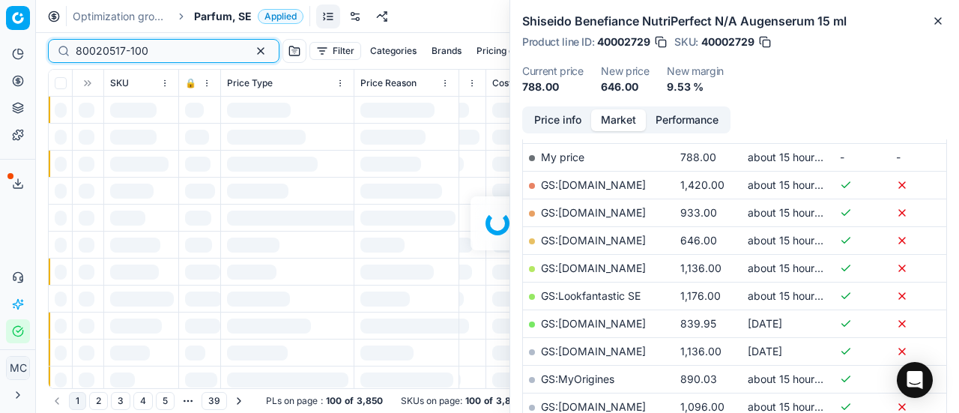
scroll to position [234, 0]
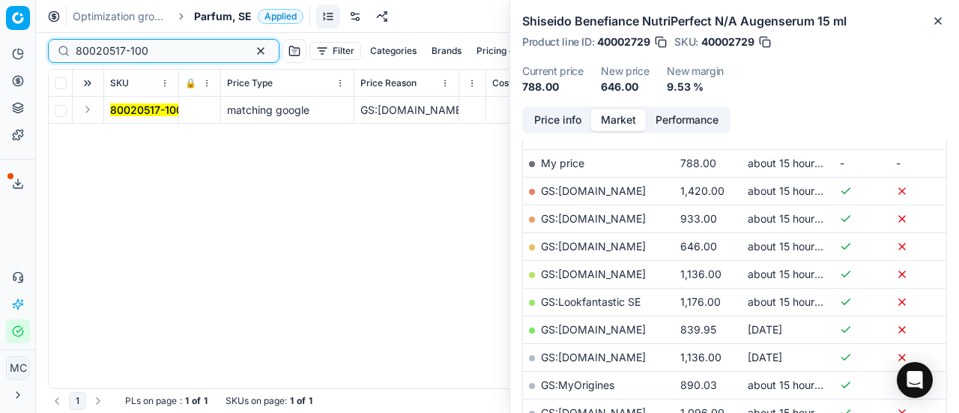
type input "80020517-100"
click at [91, 106] on button "Expand" at bounding box center [88, 109] width 18 height 18
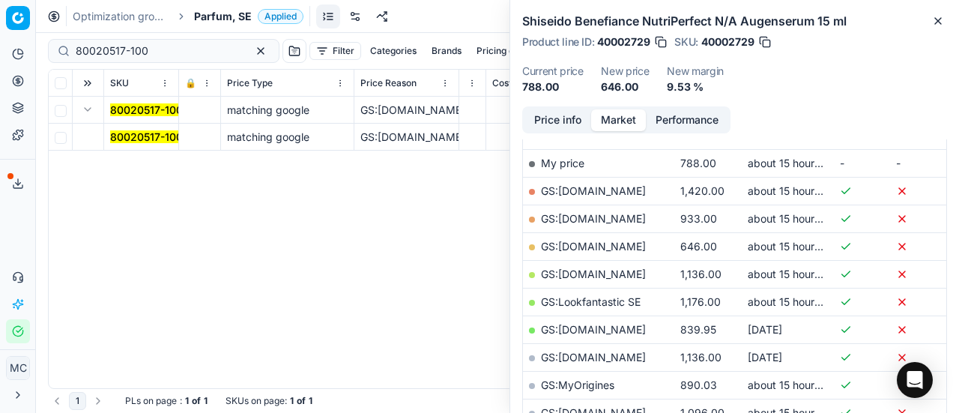
click at [145, 131] on mark "80020517-100" at bounding box center [146, 136] width 73 height 13
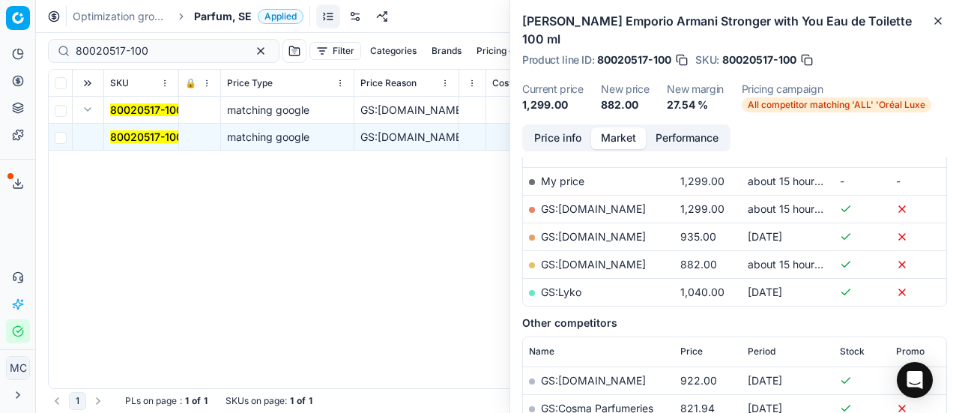
click at [565, 136] on button "Price info" at bounding box center [557, 138] width 67 height 22
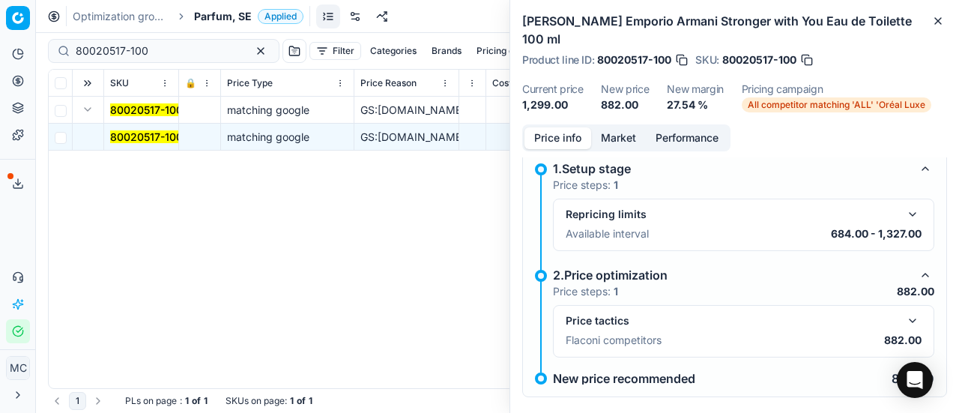
click at [903, 320] on button "button" at bounding box center [912, 321] width 18 height 18
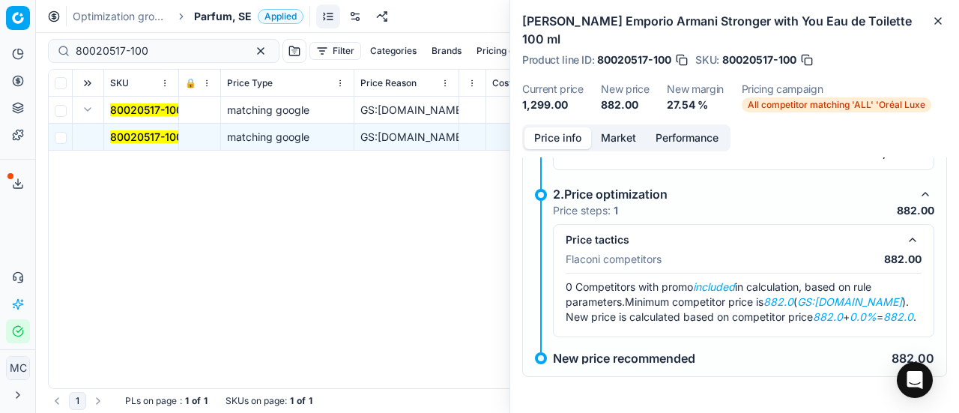
scroll to position [103, 0]
click at [619, 139] on button "Market" at bounding box center [618, 138] width 55 height 22
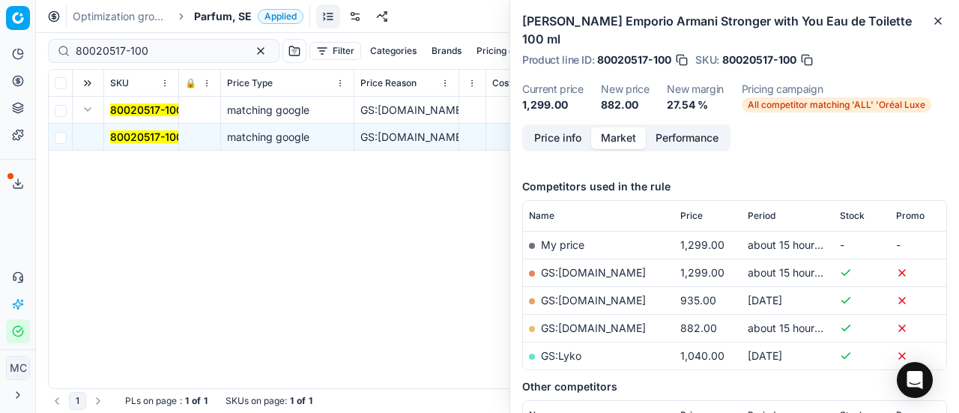
scroll to position [169, 0]
click at [619, 324] on link "GS:ComputerSalg.se" at bounding box center [593, 328] width 105 height 13
click at [230, 16] on span "Parfum, SE" at bounding box center [223, 16] width 58 height 15
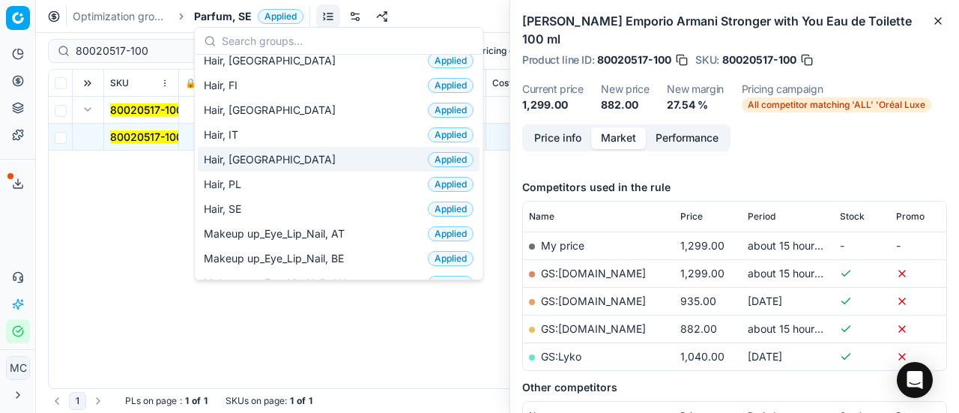
scroll to position [440, 0]
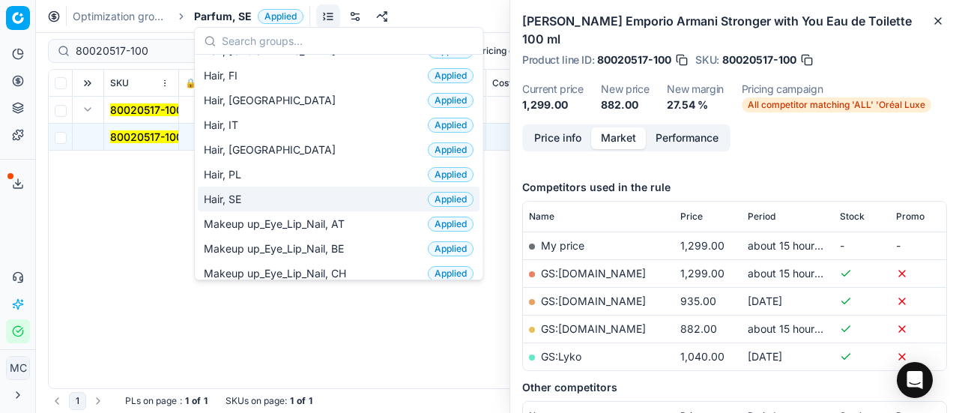
click at [355, 188] on div "Hair, SE Applied" at bounding box center [339, 198] width 282 height 25
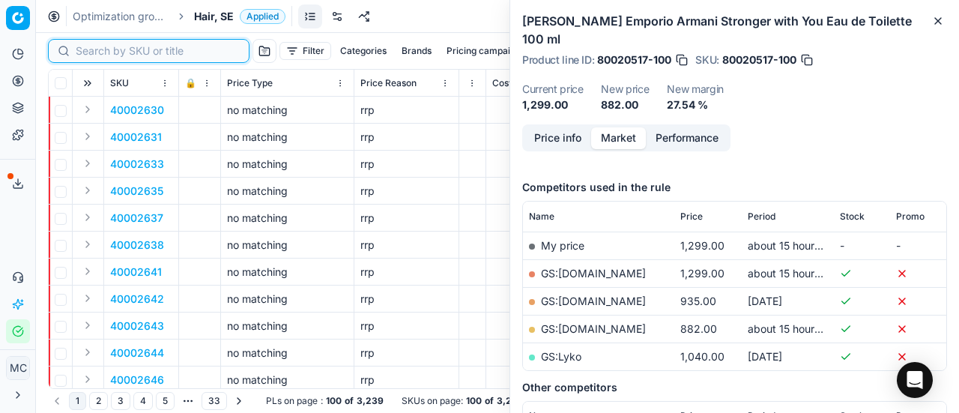
click at [99, 45] on input at bounding box center [158, 50] width 164 height 15
paste input "90009556-0014605"
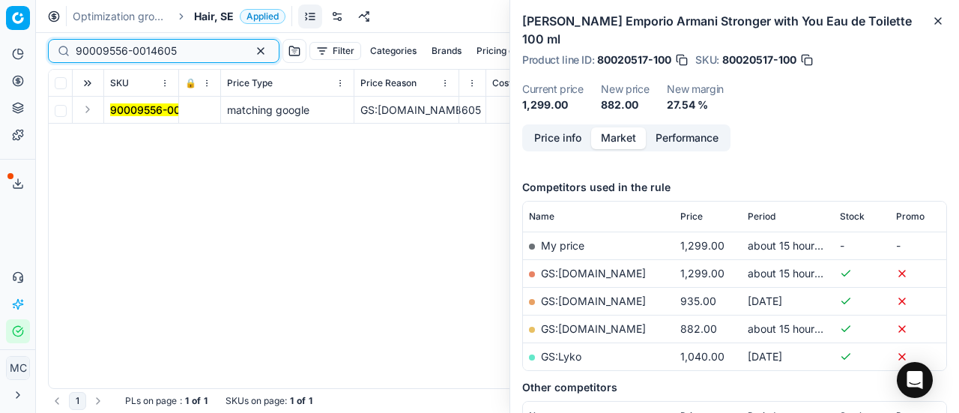
type input "90009556-0014605"
click at [91, 108] on button "Expand" at bounding box center [88, 109] width 18 height 18
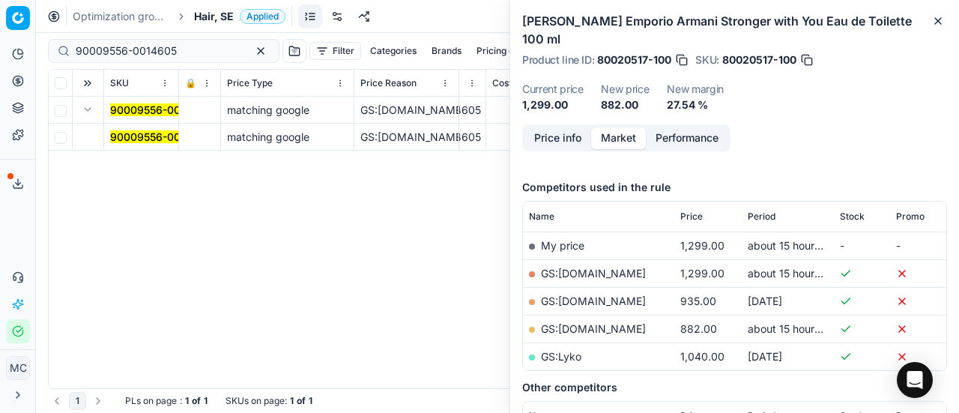
click at [139, 133] on mark "90009556-0014605" at bounding box center [160, 136] width 101 height 13
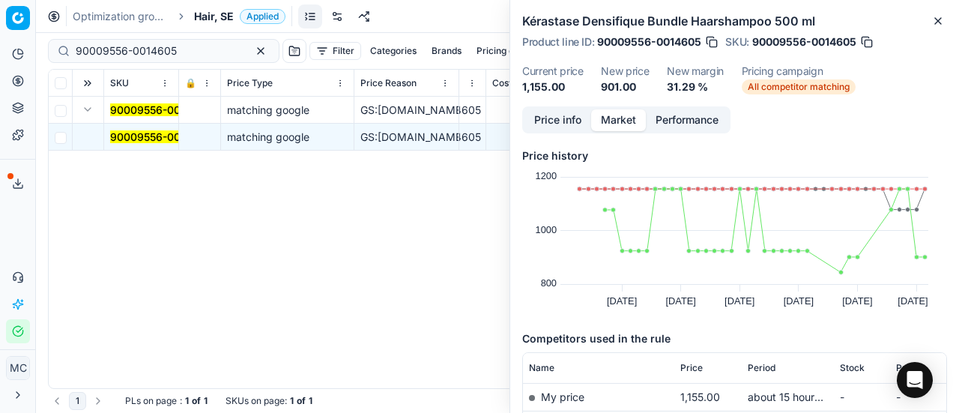
click at [575, 118] on button "Price info" at bounding box center [557, 120] width 67 height 22
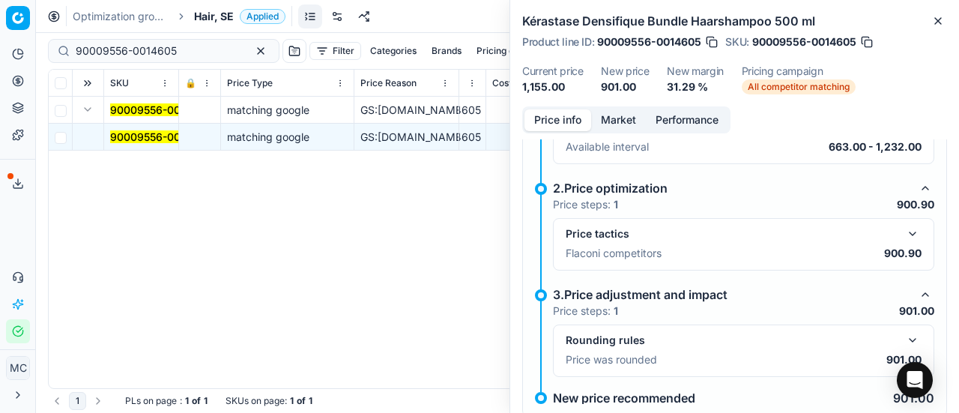
click at [903, 231] on button "button" at bounding box center [912, 234] width 18 height 18
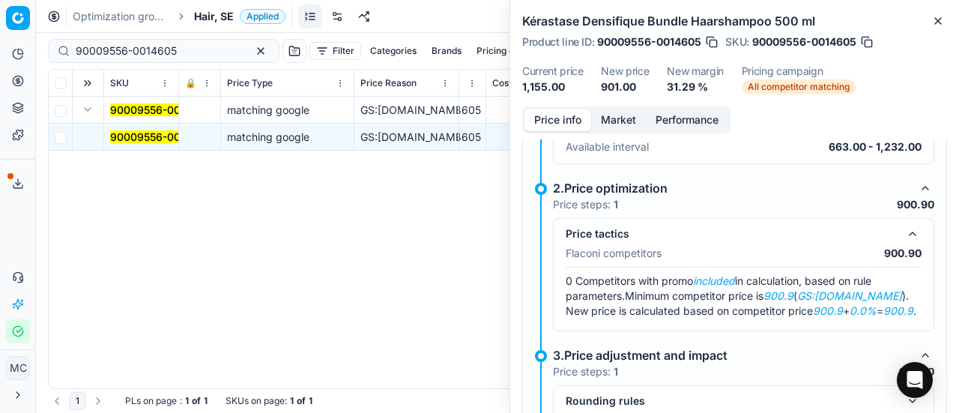
click at [620, 112] on button "Market" at bounding box center [618, 120] width 55 height 22
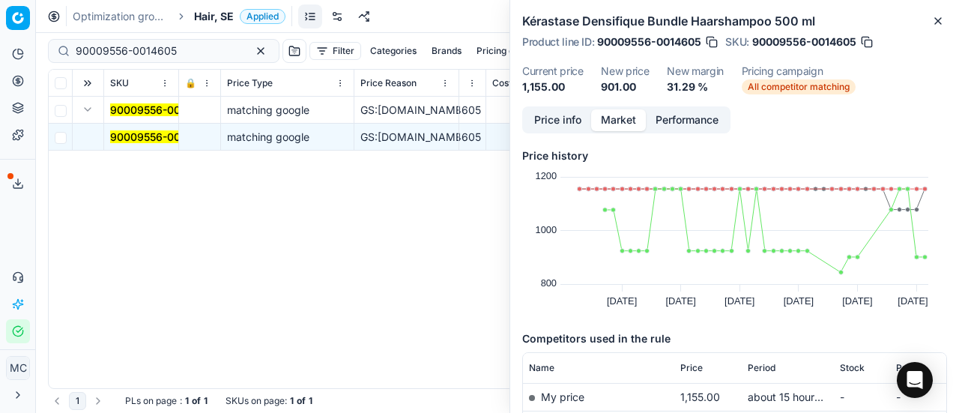
scroll to position [142, 0]
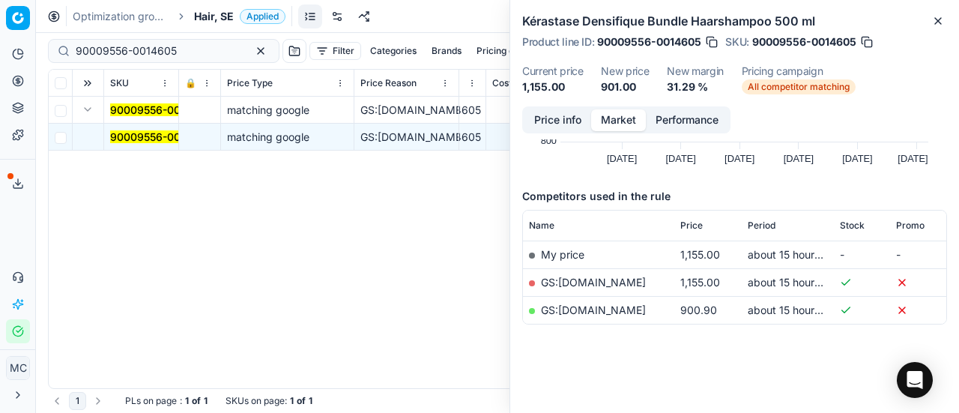
click at [609, 303] on link "GS:parfumdreams.SE" at bounding box center [593, 309] width 105 height 13
click at [228, 17] on span "Hair, SE" at bounding box center [214, 16] width 40 height 15
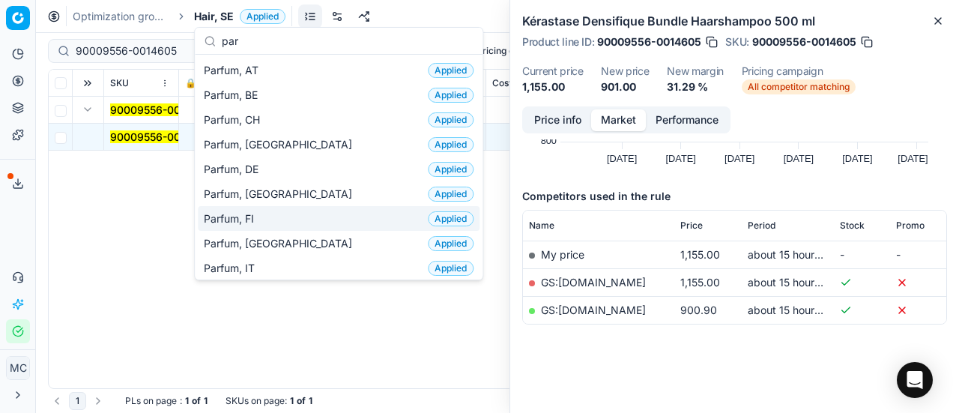
scroll to position [173, 0]
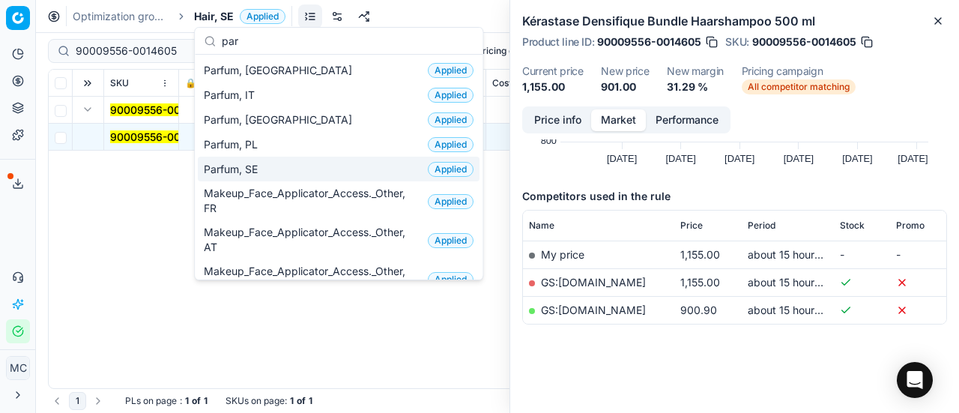
type input "par"
click at [275, 162] on div "Parfum, SE Applied" at bounding box center [339, 169] width 282 height 25
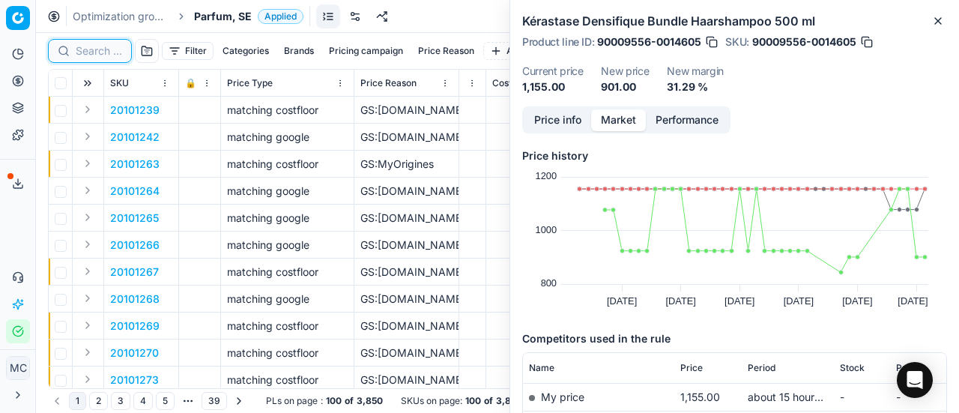
click at [106, 48] on input at bounding box center [99, 50] width 46 height 15
paste input "80073177-90"
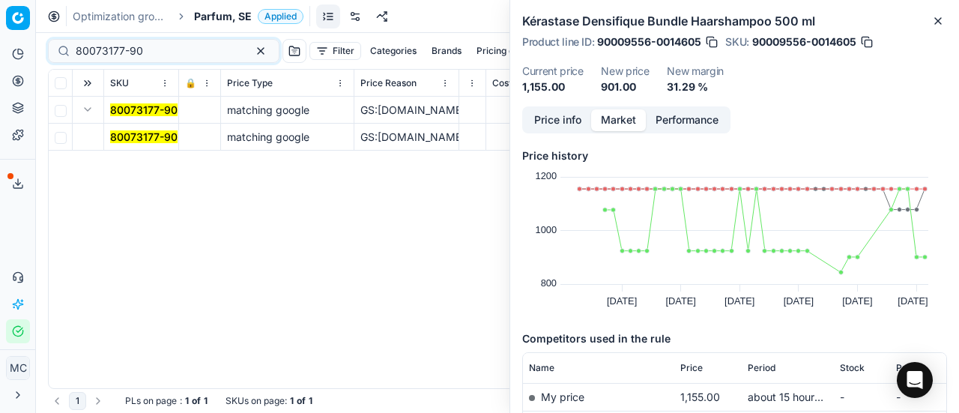
click at [93, 107] on button "Expand" at bounding box center [88, 109] width 18 height 18
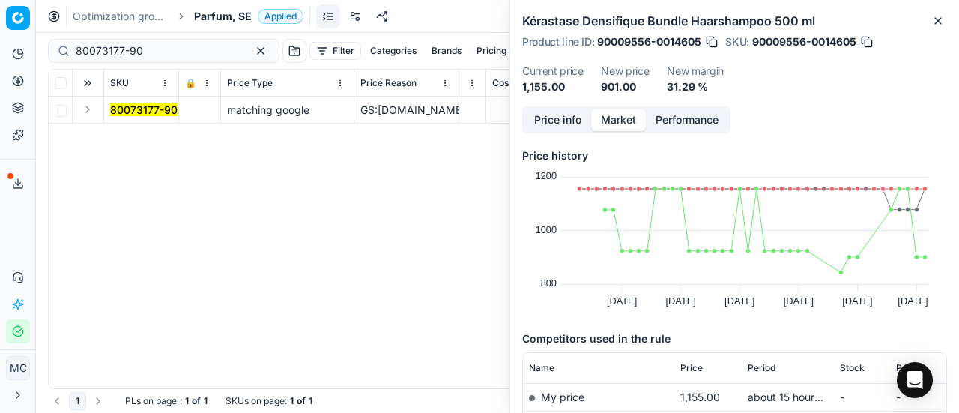
click at [84, 106] on button "Expand" at bounding box center [88, 109] width 18 height 18
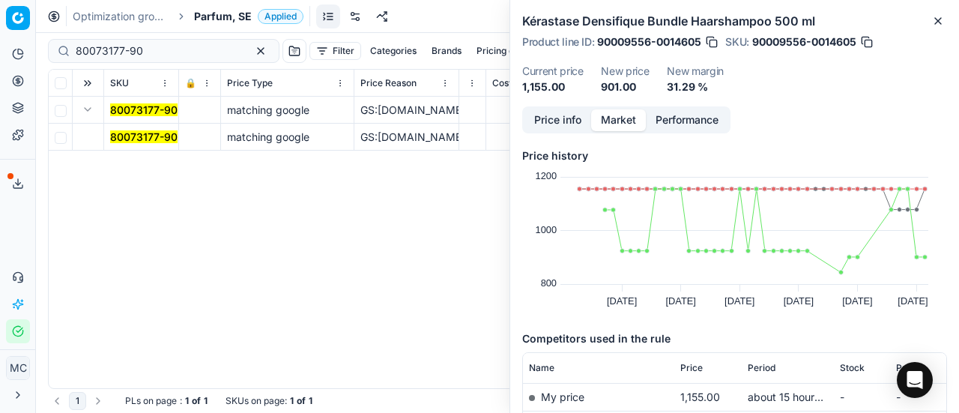
click at [132, 136] on mark "80073177-90" at bounding box center [143, 136] width 67 height 13
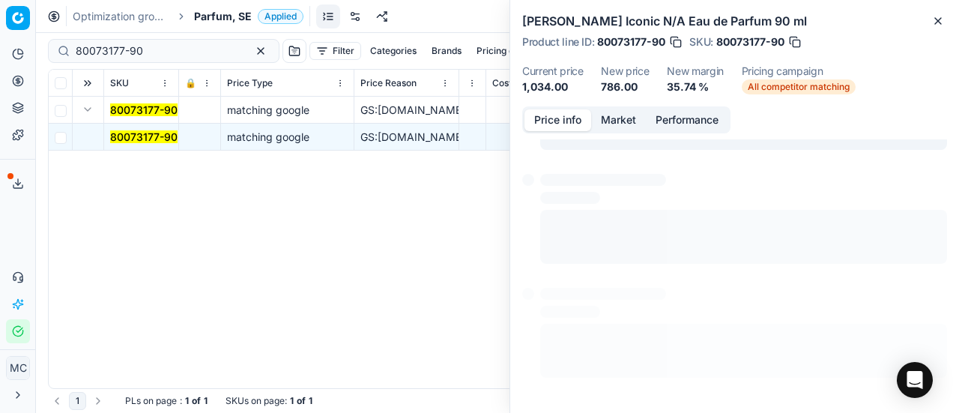
click at [574, 121] on button "Price info" at bounding box center [557, 120] width 67 height 22
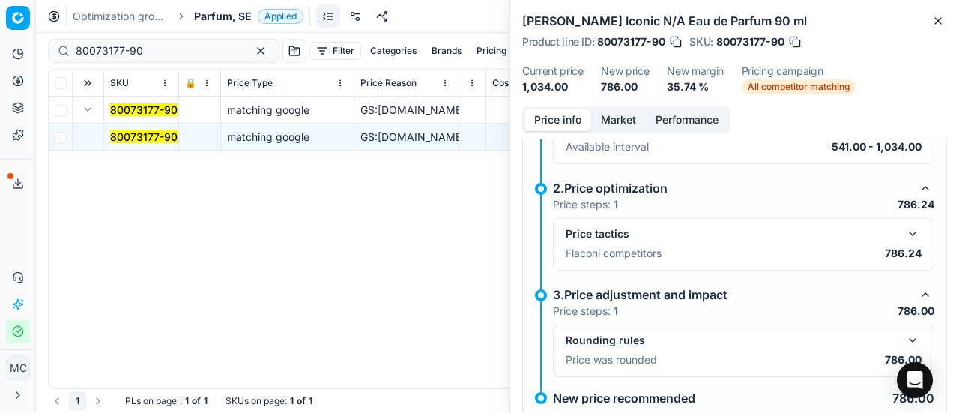
scroll to position [117, 0]
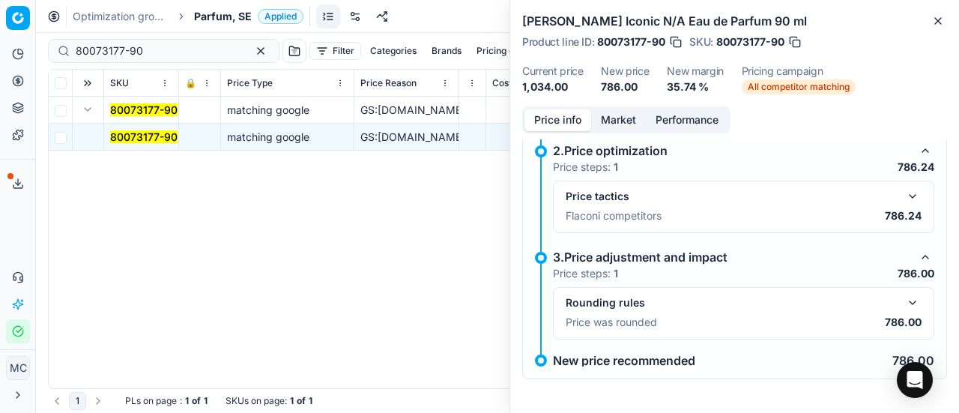
click at [906, 197] on button "button" at bounding box center [912, 196] width 18 height 18
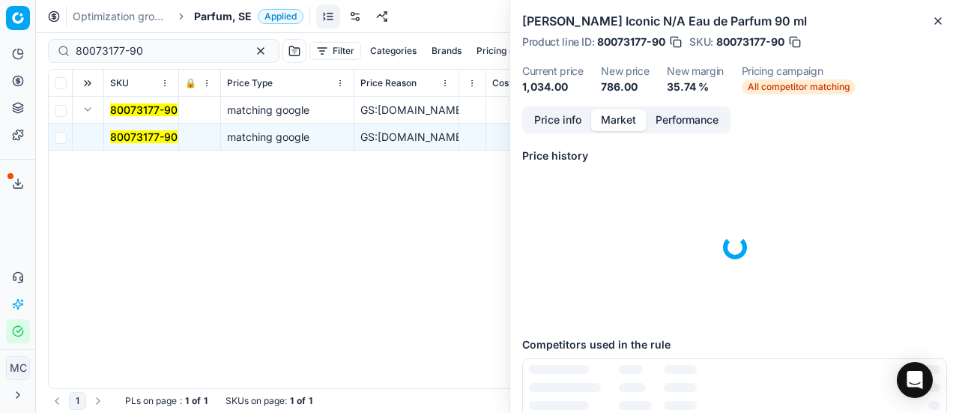
click at [631, 109] on button "Market" at bounding box center [618, 120] width 55 height 22
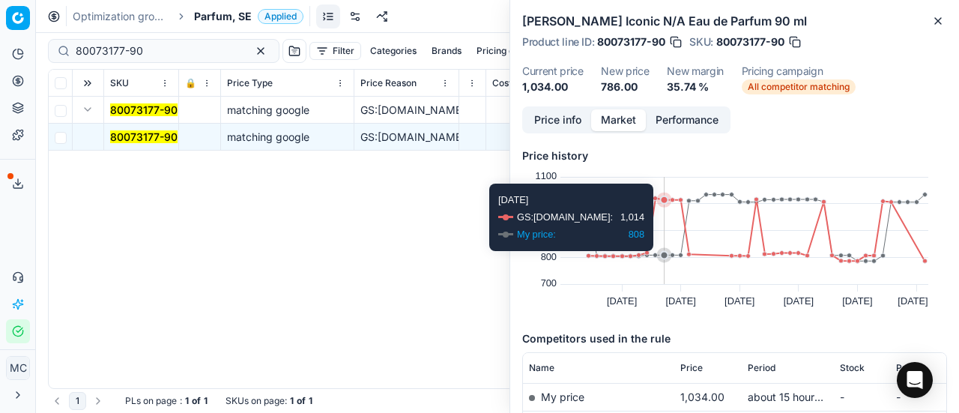
scroll to position [115, 0]
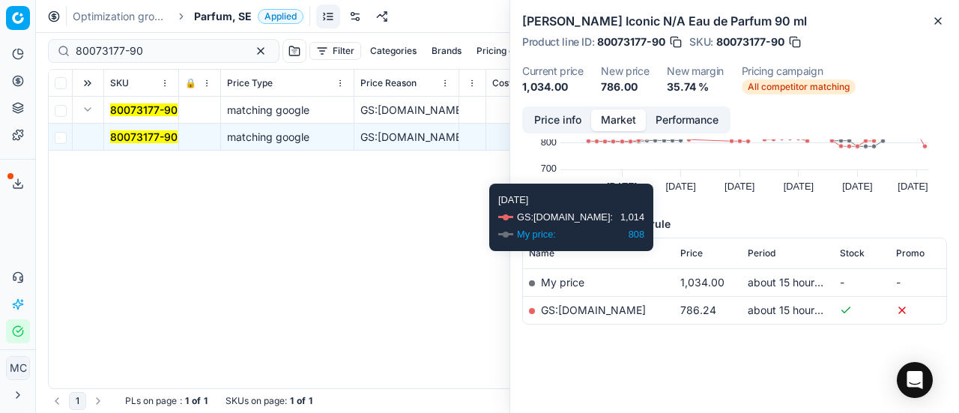
click at [626, 312] on link "GS:parfumdreams.SE" at bounding box center [593, 309] width 105 height 13
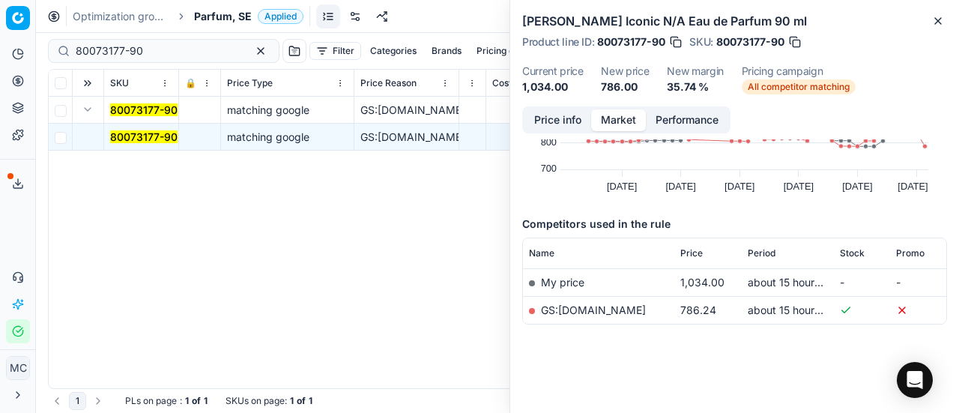
click at [410, 317] on div "SKU 🔒 Price Type Price Reason Title Product line name Product line ID Cost PCII…" at bounding box center [497, 229] width 897 height 318
click at [943, 17] on icon "button" at bounding box center [938, 21] width 12 height 12
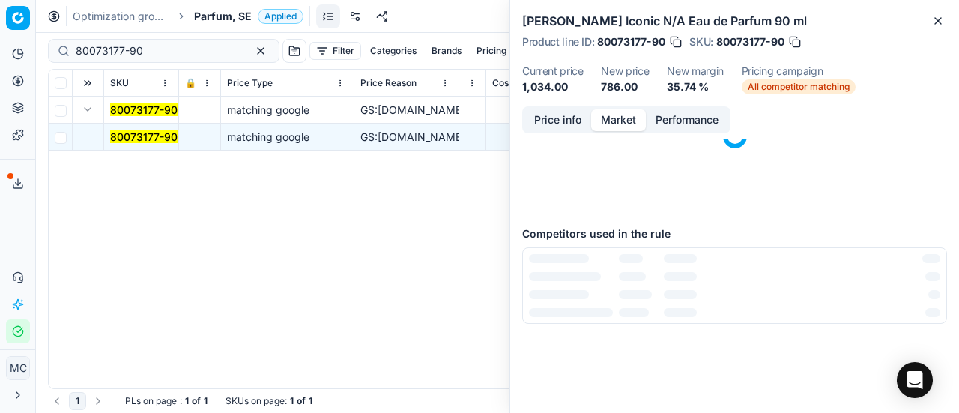
scroll to position [0, 0]
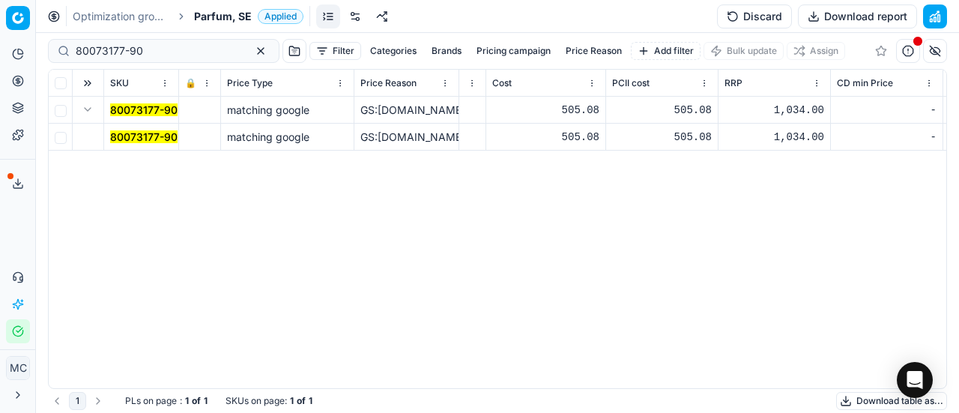
click at [180, 40] on div "80073177-90" at bounding box center [163, 51] width 231 height 24
drag, startPoint x: 160, startPoint y: 49, endPoint x: 0, endPoint y: 25, distance: 161.3
click at [0, 25] on div "Pricing platform Analytics Pricing Product portfolio Templates Export service 2…" at bounding box center [479, 206] width 959 height 413
paste input "20150052"
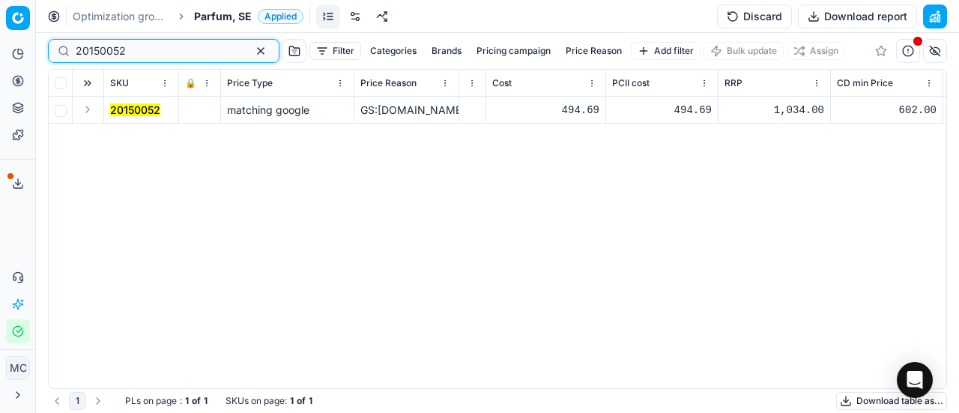
type input "20150052"
click at [91, 103] on button "Expand" at bounding box center [88, 109] width 18 height 18
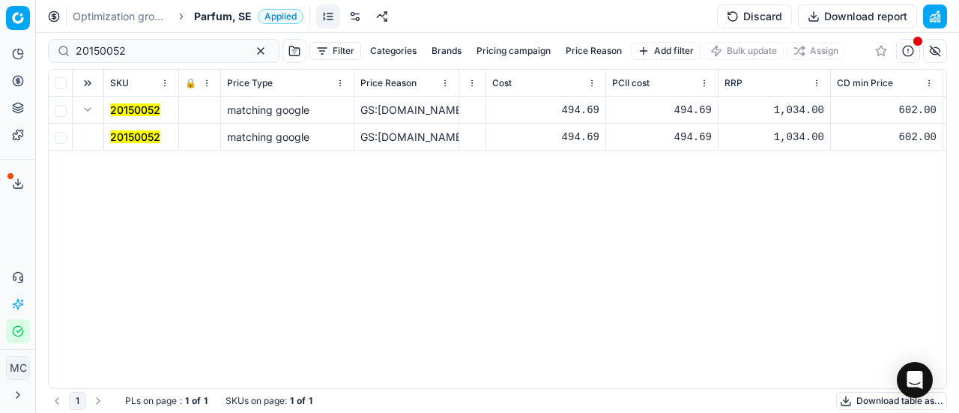
click at [130, 133] on mark "20150052" at bounding box center [135, 136] width 50 height 13
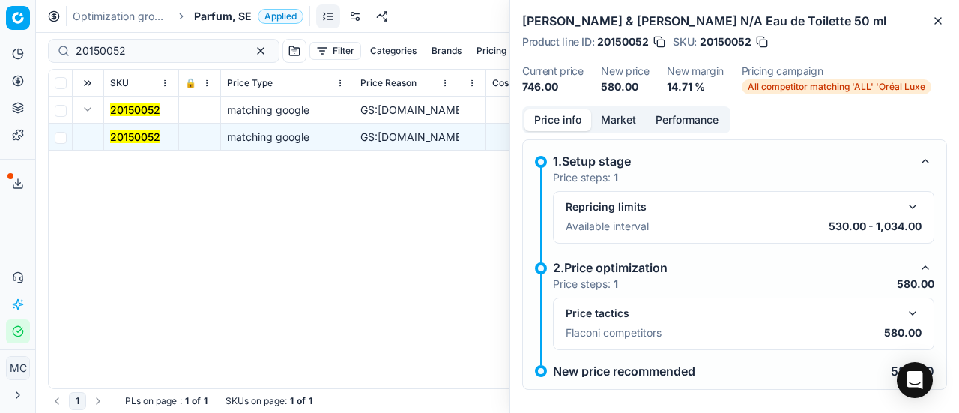
click at [905, 307] on button "button" at bounding box center [912, 313] width 18 height 18
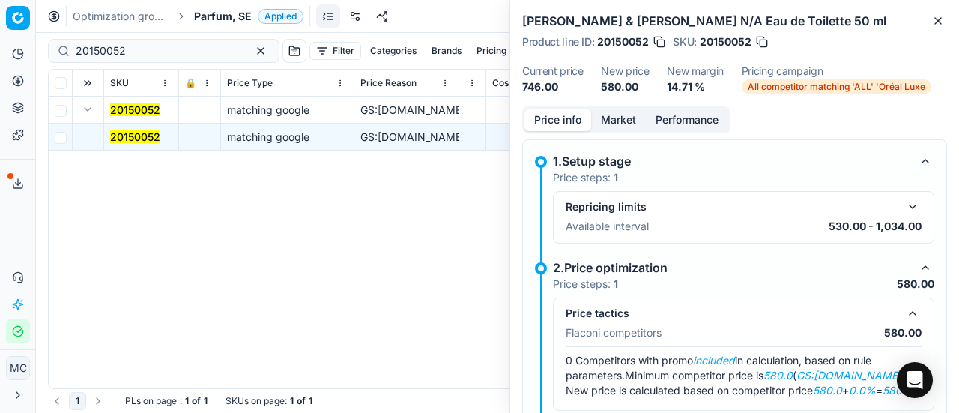
scroll to position [65, 0]
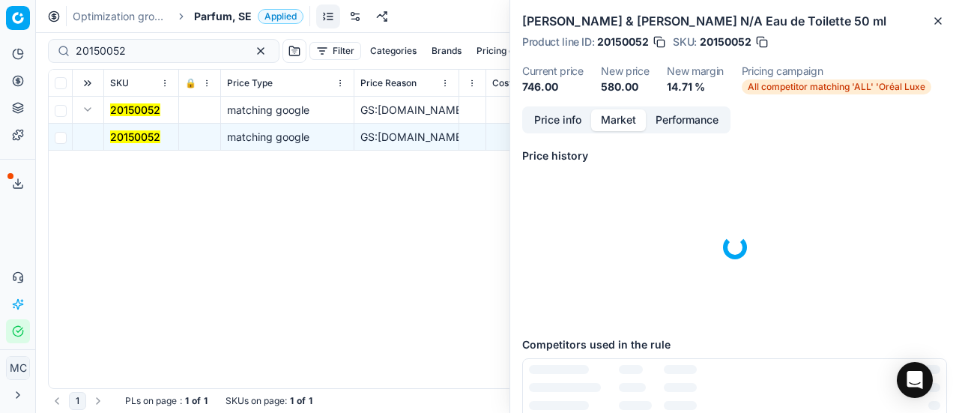
click at [637, 116] on button "Market" at bounding box center [618, 120] width 55 height 22
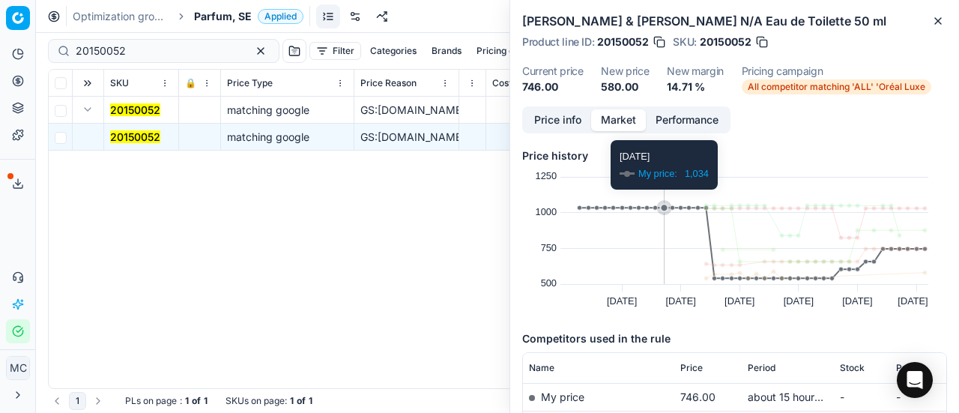
scroll to position [114, 0]
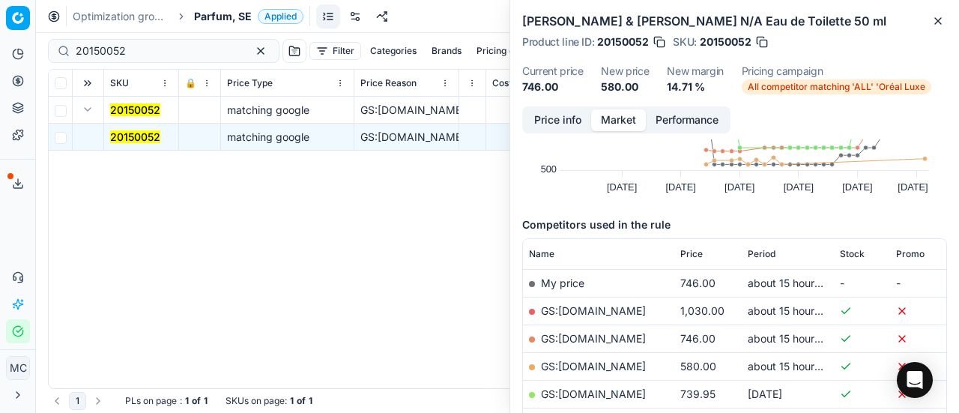
click at [617, 365] on link "GS:ComputerSalg.se" at bounding box center [593, 365] width 105 height 13
click at [216, 19] on span "Parfum, SE" at bounding box center [223, 16] width 58 height 15
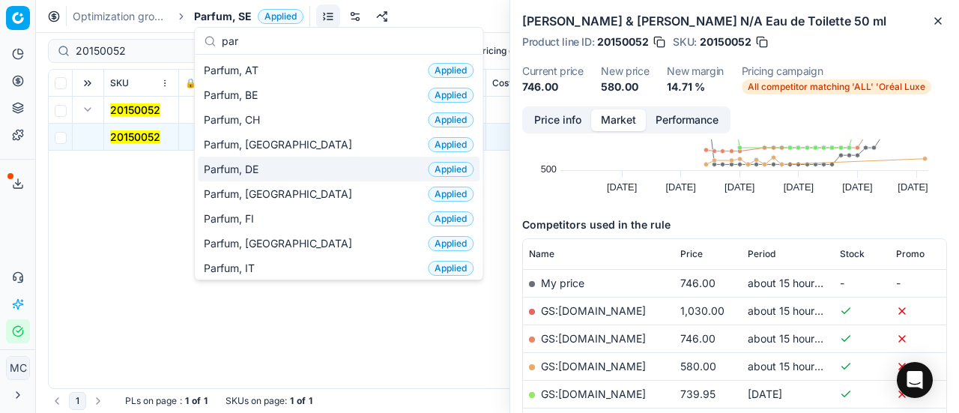
type input "par"
click at [264, 162] on span "Parfum, DE" at bounding box center [234, 169] width 61 height 15
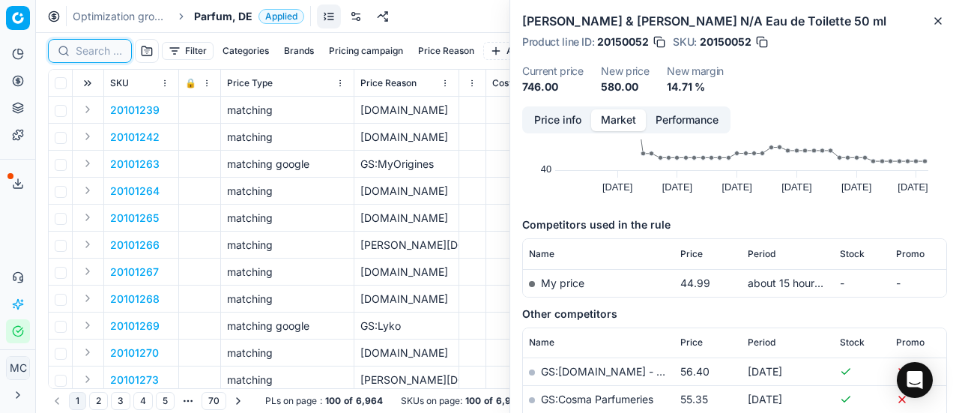
click at [105, 50] on input at bounding box center [99, 50] width 46 height 15
paste input "80070411-50"
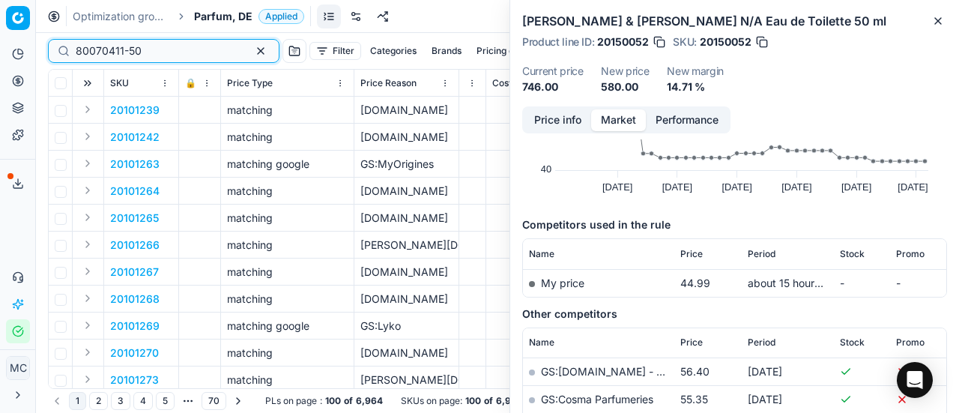
type input "80070411-50"
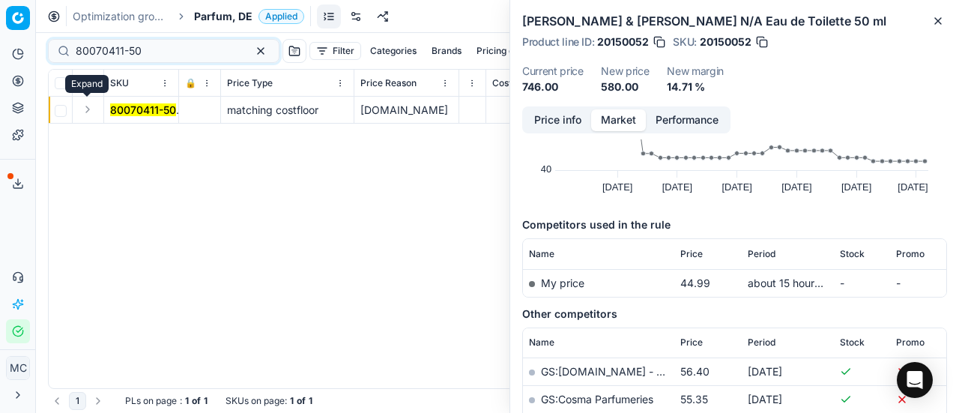
click at [92, 106] on button "Expand" at bounding box center [88, 109] width 18 height 18
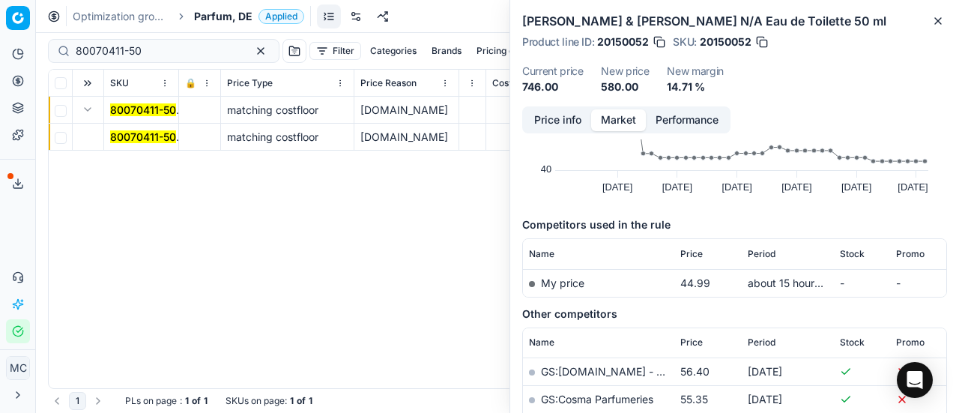
click at [133, 131] on mark "80070411-50" at bounding box center [143, 136] width 66 height 13
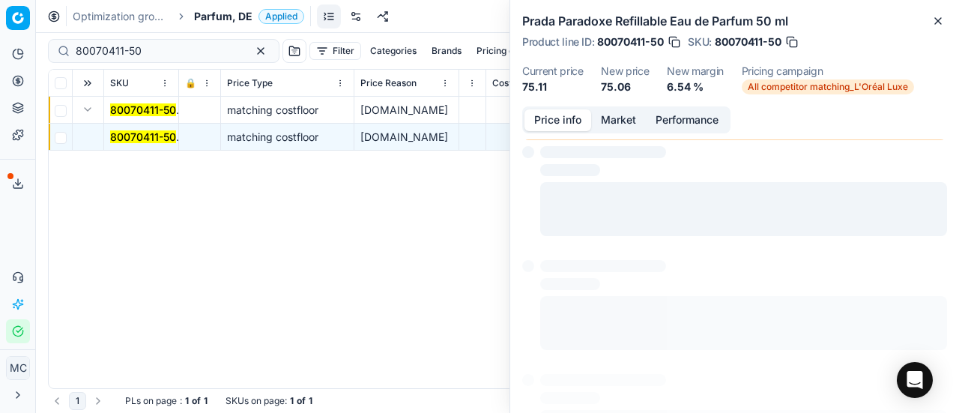
click at [548, 124] on button "Price info" at bounding box center [557, 120] width 67 height 22
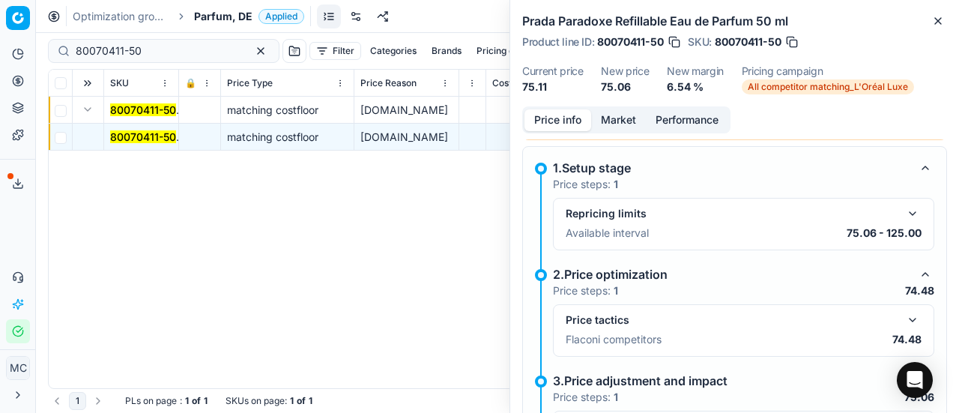
click at [903, 320] on button "button" at bounding box center [912, 320] width 18 height 18
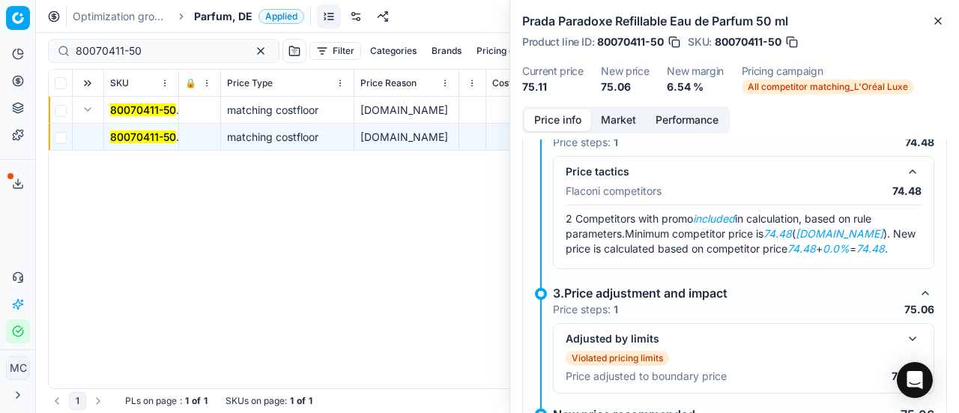
click at [612, 122] on button "Market" at bounding box center [618, 120] width 55 height 22
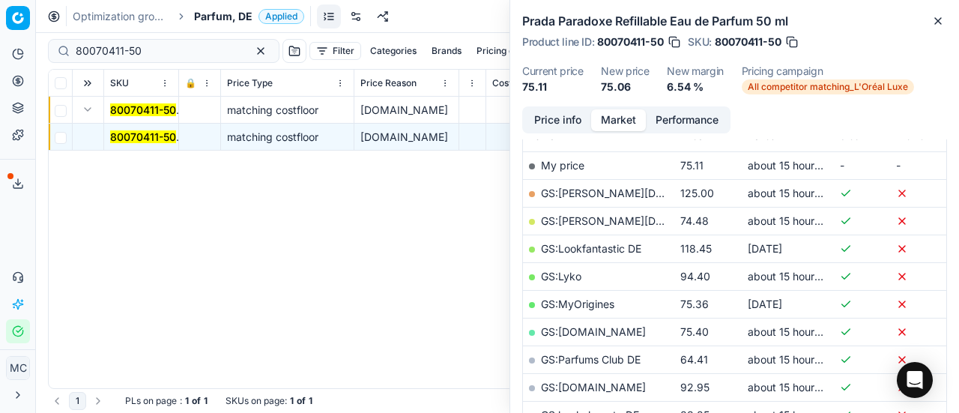
scroll to position [374, 0]
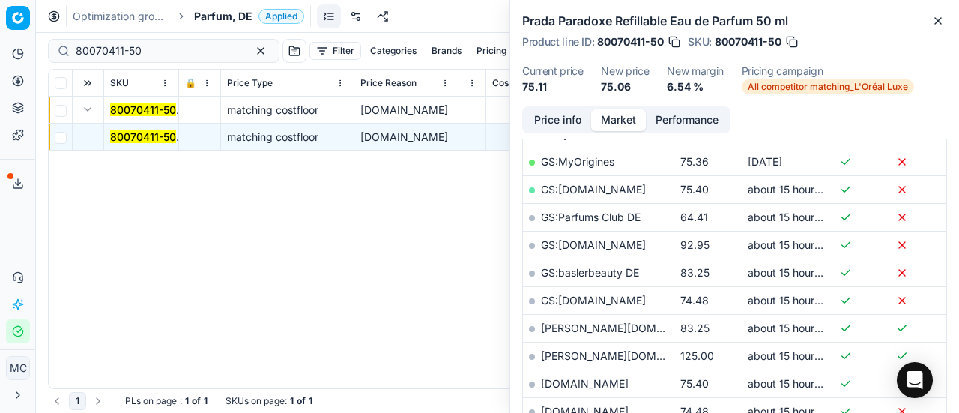
click at [619, 297] on link "GS:parfumdreams.DE" at bounding box center [593, 300] width 105 height 13
click at [228, 15] on span "Parfum, DE" at bounding box center [223, 16] width 58 height 15
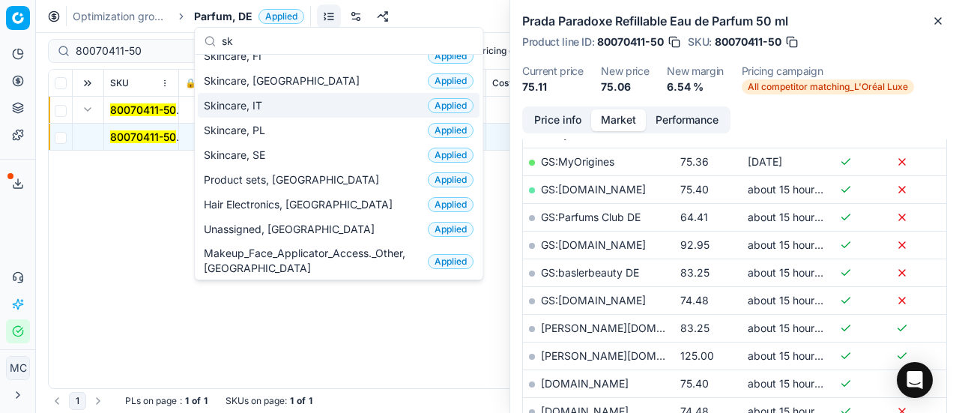
scroll to position [0, 0]
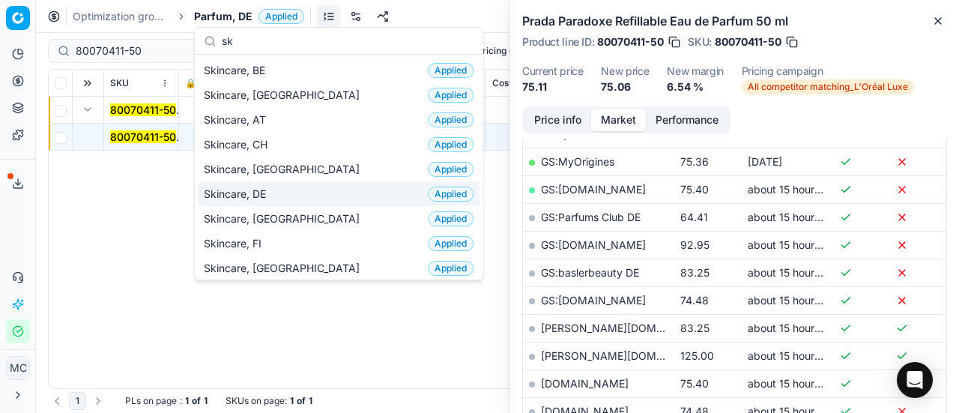
type input "sk"
click at [279, 188] on div "Skincare, DE Applied" at bounding box center [339, 193] width 282 height 25
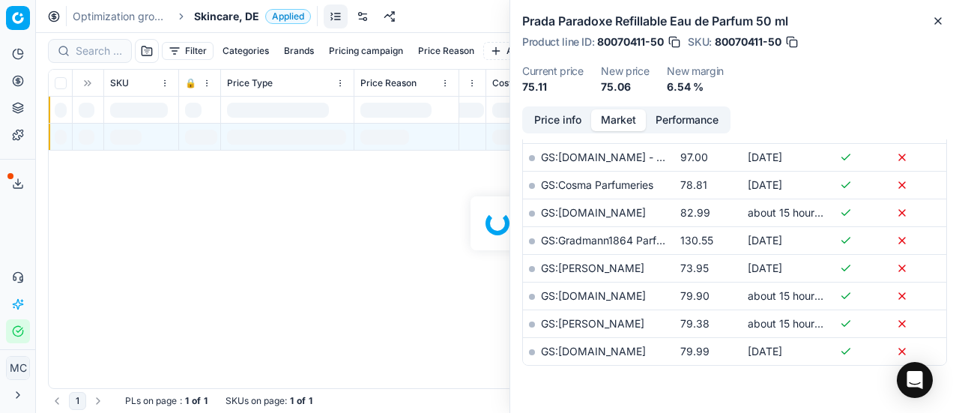
scroll to position [374, 0]
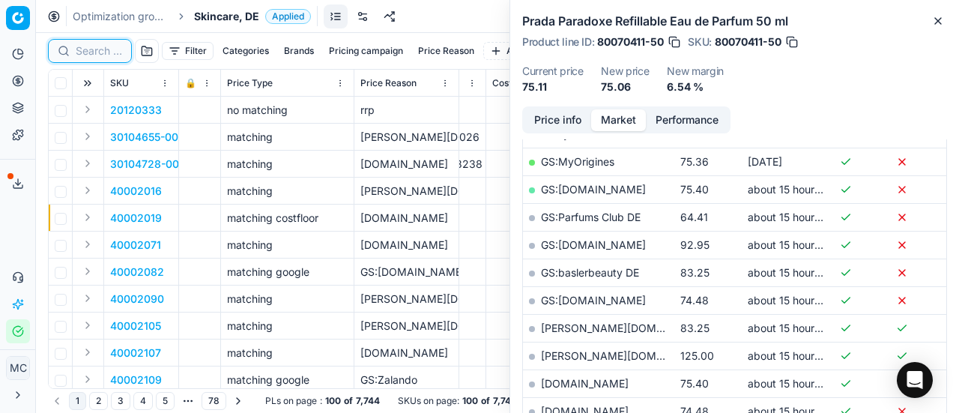
click at [99, 51] on input at bounding box center [99, 50] width 46 height 15
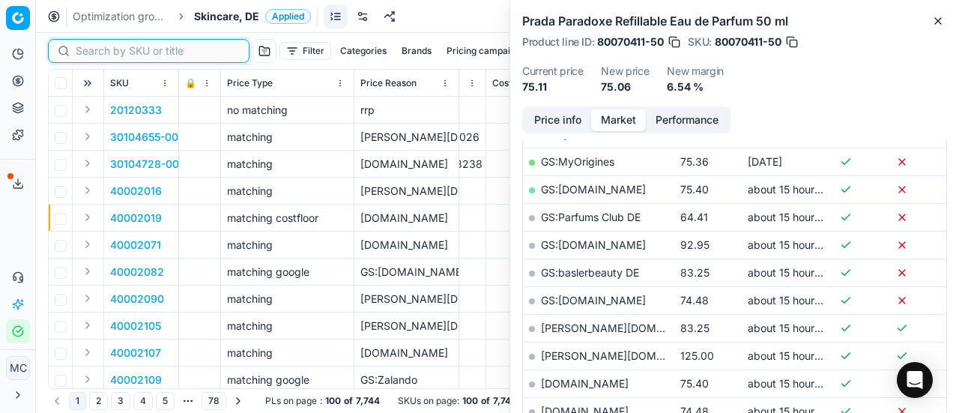
paste input "40004304"
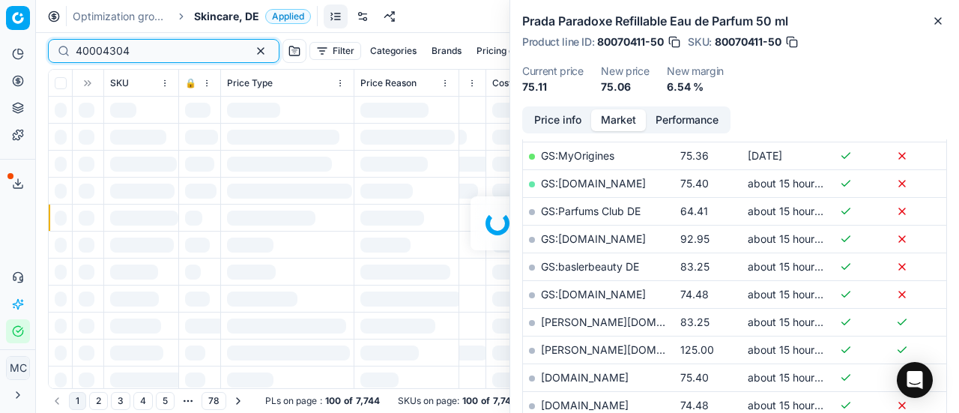
scroll to position [374, 0]
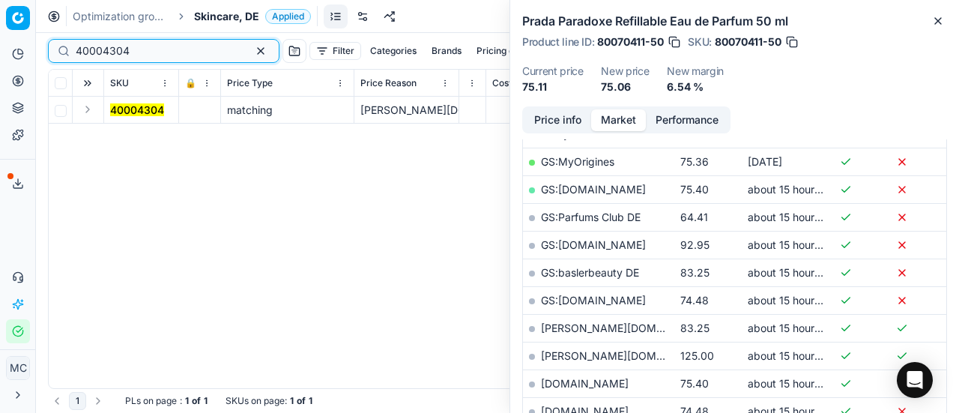
type input "40004304"
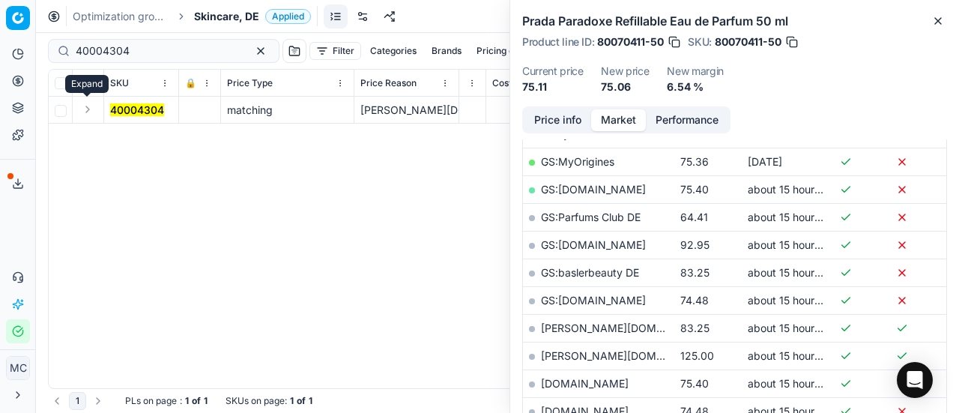
click at [88, 112] on button "Expand" at bounding box center [88, 109] width 18 height 18
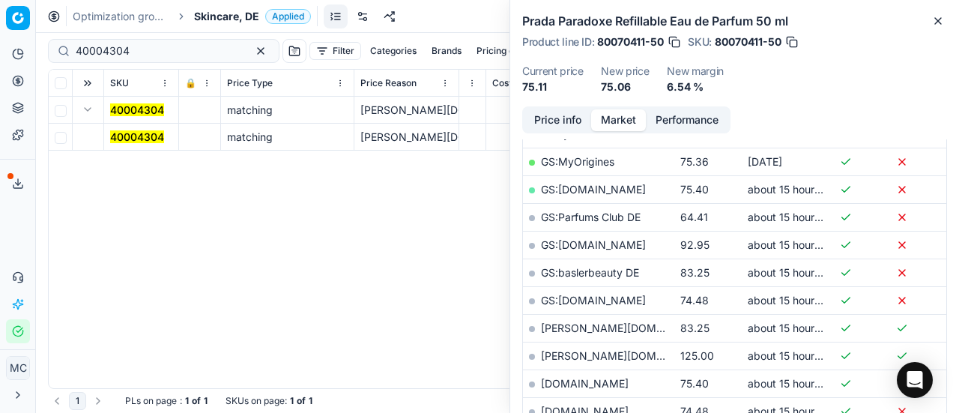
click at [133, 128] on td "40004304" at bounding box center [141, 137] width 75 height 27
click at [135, 134] on mark "40004304" at bounding box center [137, 136] width 54 height 13
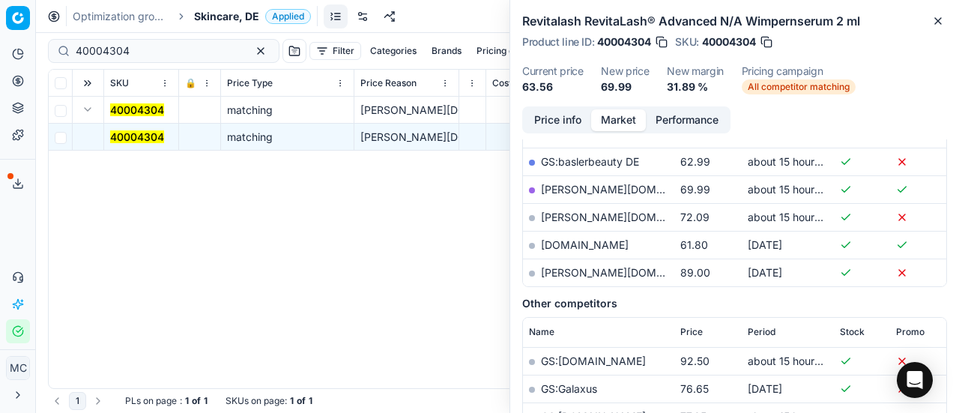
click at [569, 121] on button "Price info" at bounding box center [557, 120] width 67 height 22
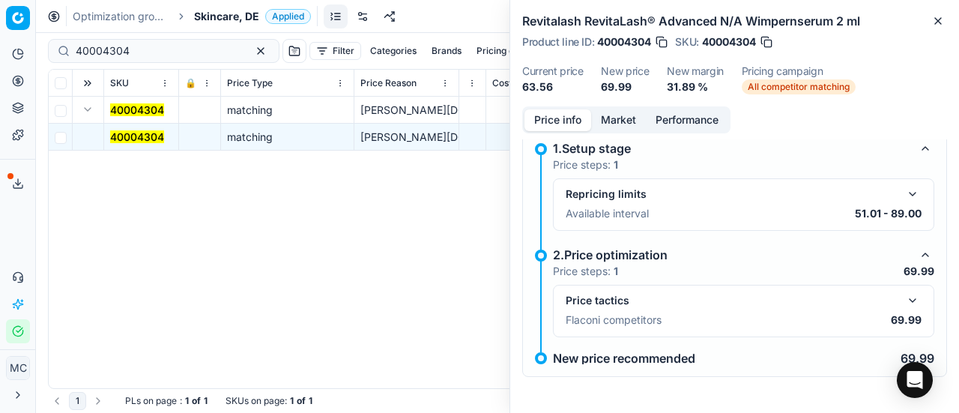
scroll to position [10, 0]
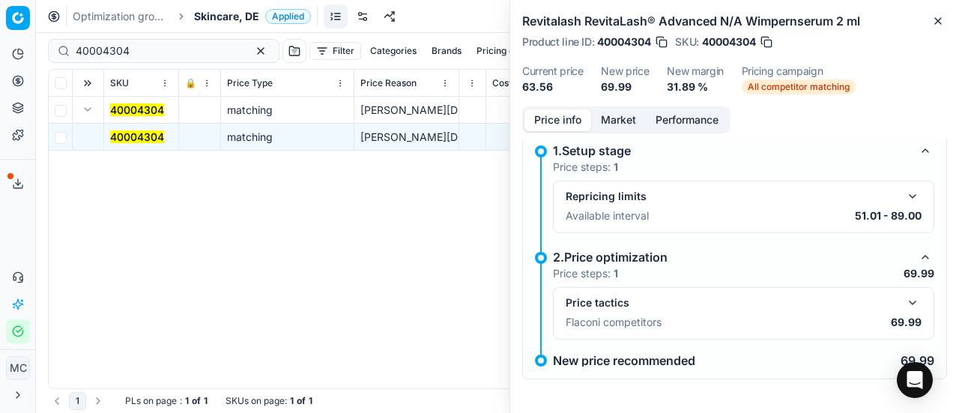
click at [903, 302] on button "button" at bounding box center [912, 303] width 18 height 18
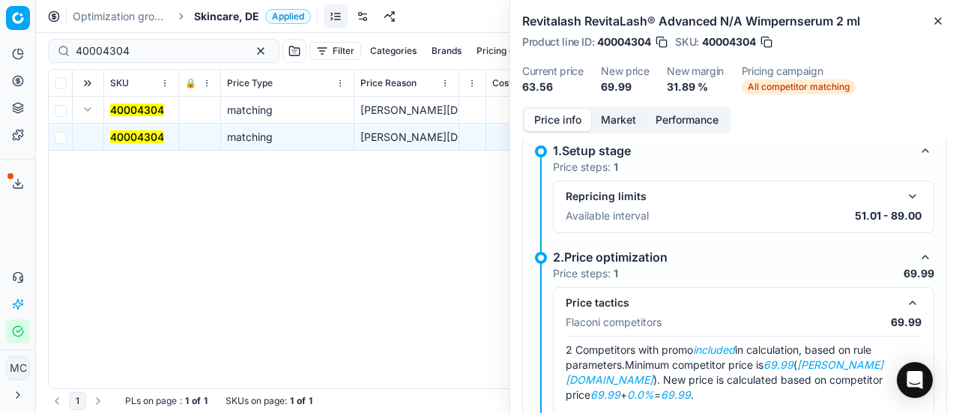
click at [625, 118] on button "Market" at bounding box center [618, 120] width 55 height 22
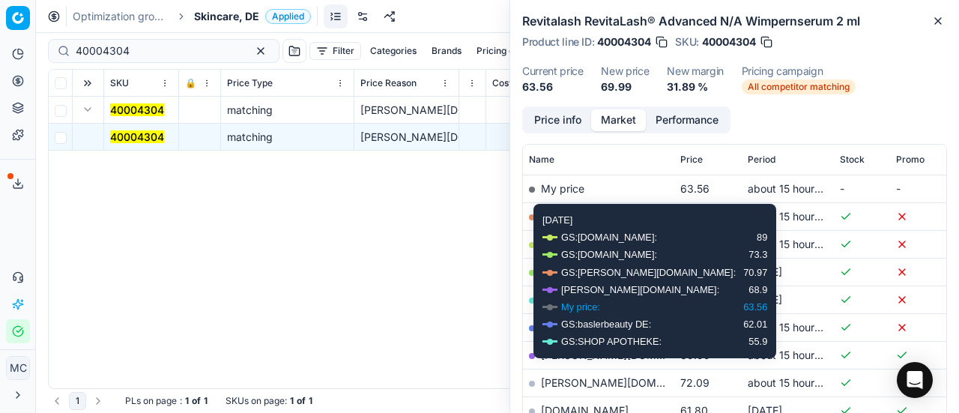
scroll to position [261, 0]
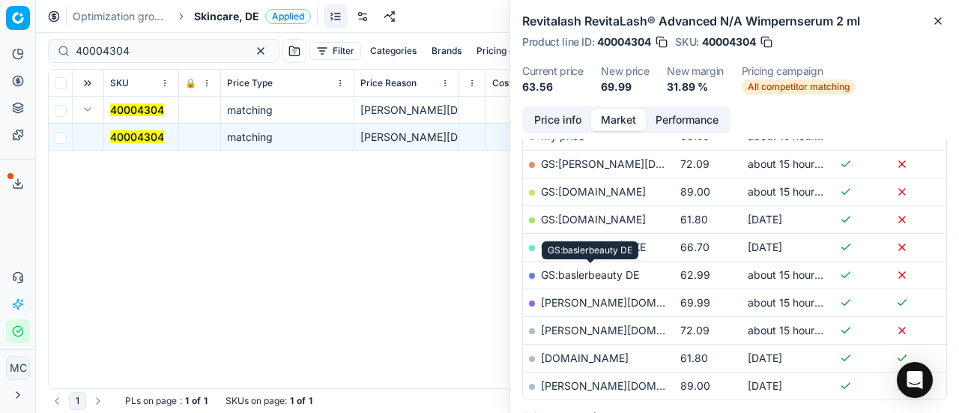
click at [610, 275] on link "GS:baslerbeauty DE" at bounding box center [590, 274] width 98 height 13
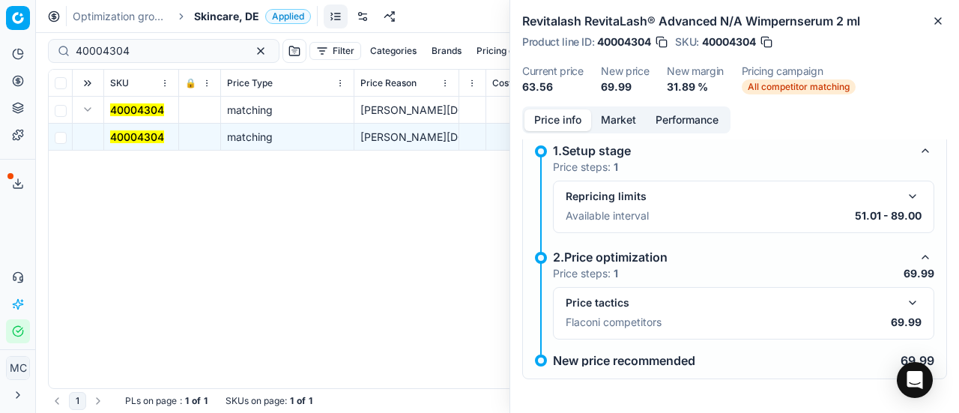
click at [571, 113] on button "Price info" at bounding box center [557, 120] width 67 height 22
click at [240, 16] on span "Skincare, DE" at bounding box center [226, 16] width 65 height 15
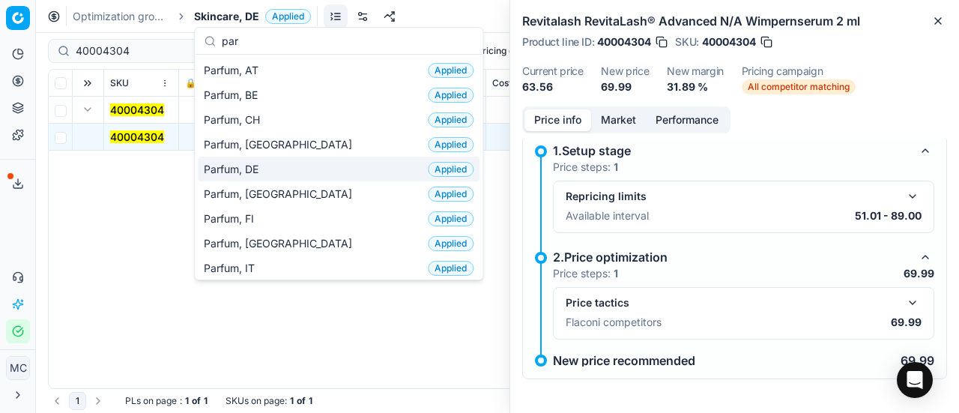
type input "par"
click at [271, 164] on div "Parfum, DE Applied" at bounding box center [339, 169] width 282 height 25
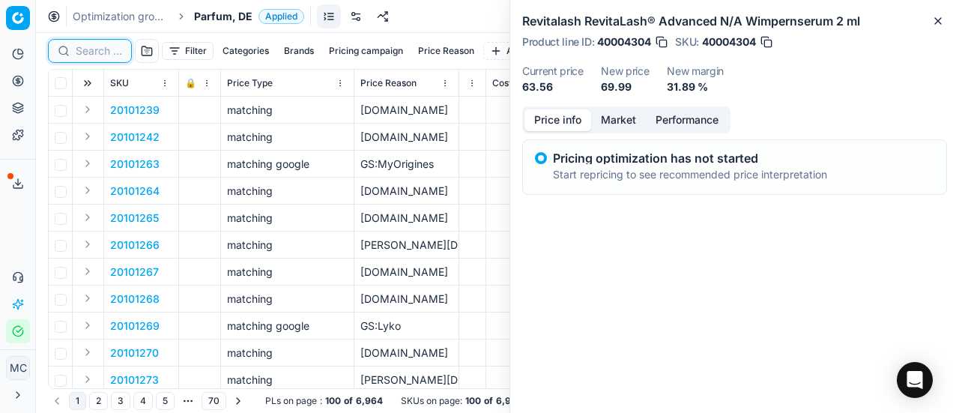
click at [109, 54] on input at bounding box center [99, 50] width 46 height 15
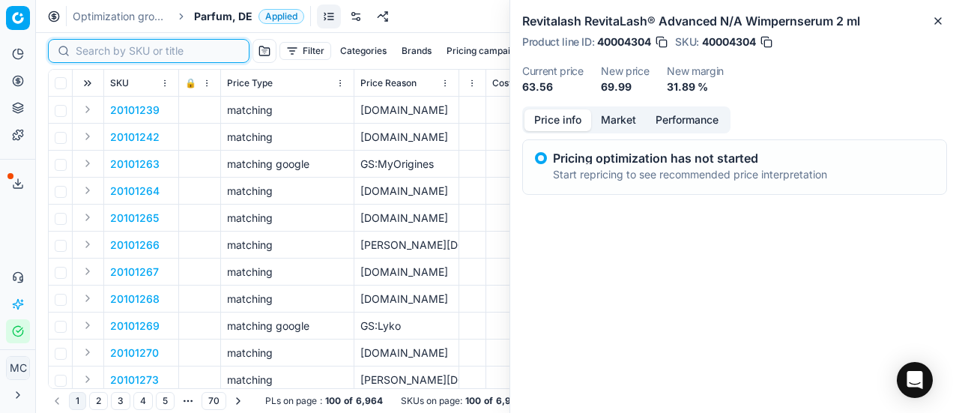
paste input "20101640"
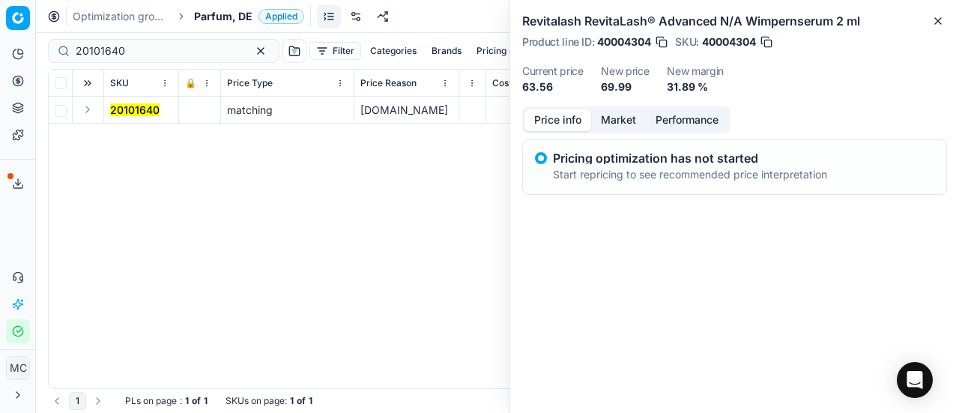
click at [92, 109] on button "Expand" at bounding box center [88, 109] width 18 height 18
click at [125, 138] on mark "20101640" at bounding box center [134, 136] width 49 height 13
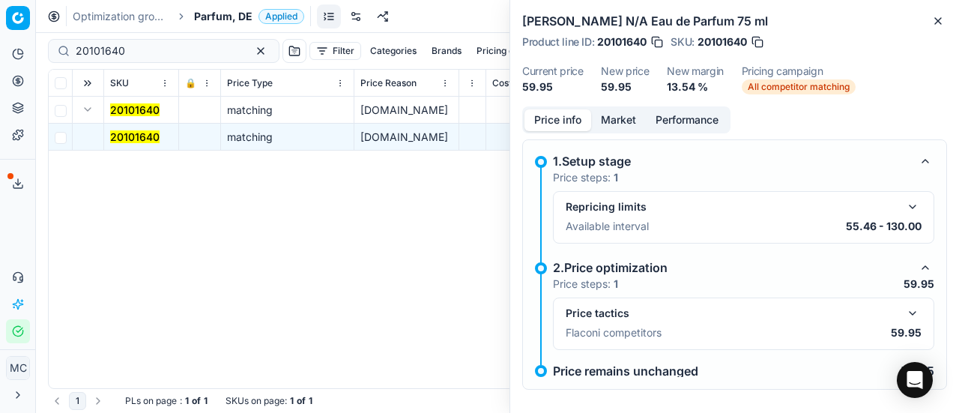
click at [905, 309] on button "button" at bounding box center [912, 313] width 18 height 18
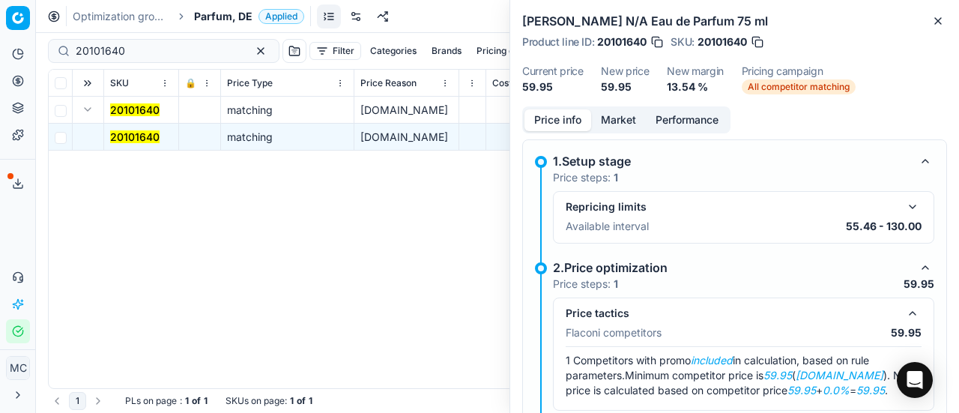
click at [616, 121] on button "Market" at bounding box center [618, 120] width 55 height 22
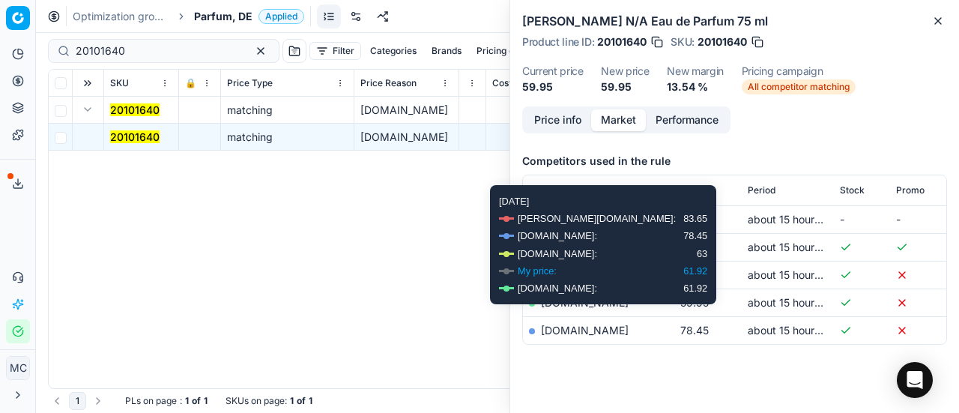
scroll to position [197, 0]
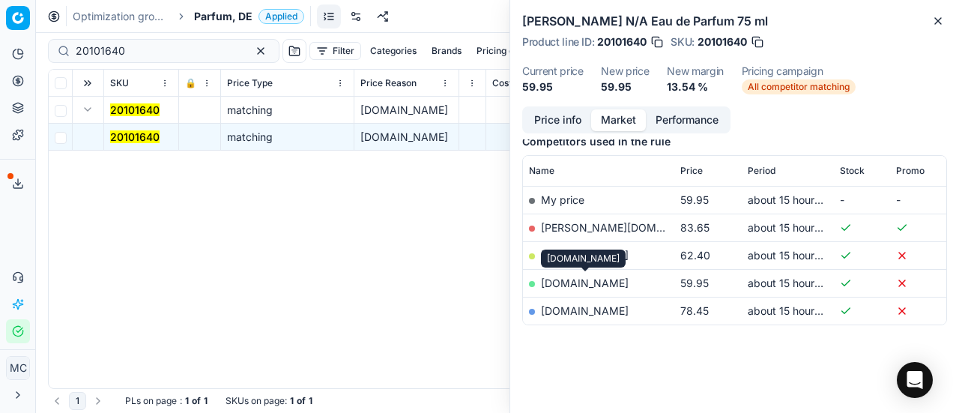
click at [578, 284] on link "parfumdreams.de" at bounding box center [585, 282] width 88 height 13
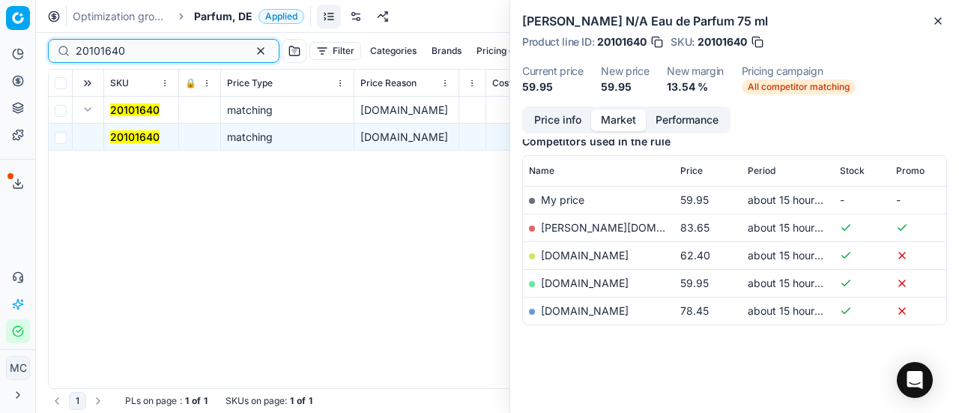
drag, startPoint x: 149, startPoint y: 50, endPoint x: 0, endPoint y: 33, distance: 150.0
click at [0, 33] on div "Pricing platform Analytics Pricing Product portfolio Templates Export service 2…" at bounding box center [479, 206] width 959 height 413
paste input "80052530-125"
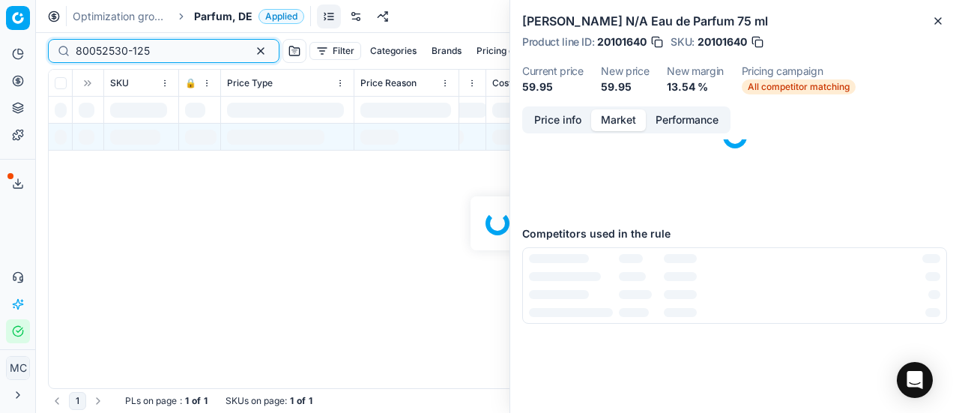
scroll to position [197, 0]
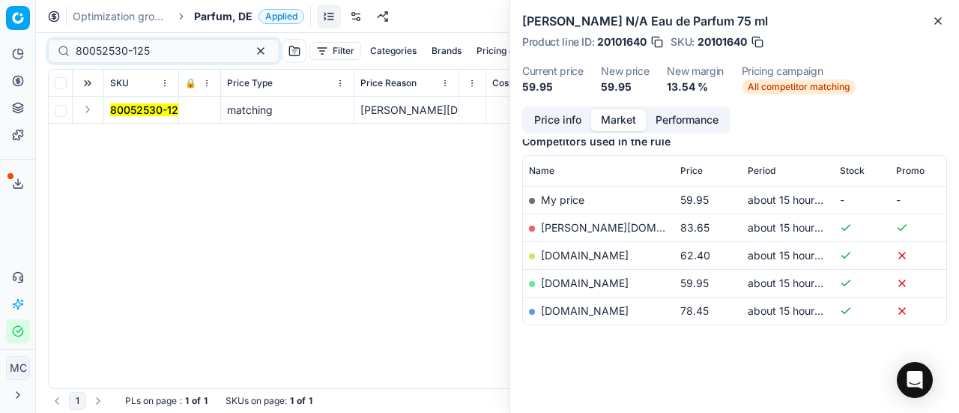
click at [96, 107] on button "Expand" at bounding box center [88, 109] width 18 height 18
click at [130, 132] on mark "80052530-125" at bounding box center [147, 136] width 74 height 13
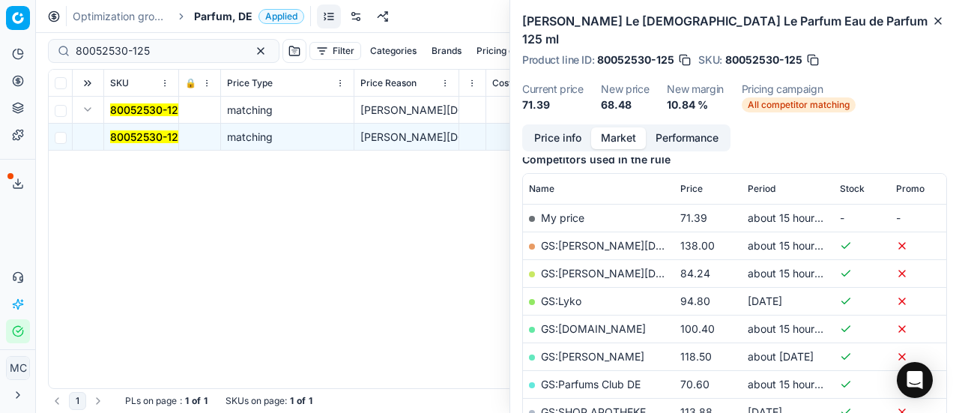
click at [569, 127] on button "Price info" at bounding box center [557, 138] width 67 height 22
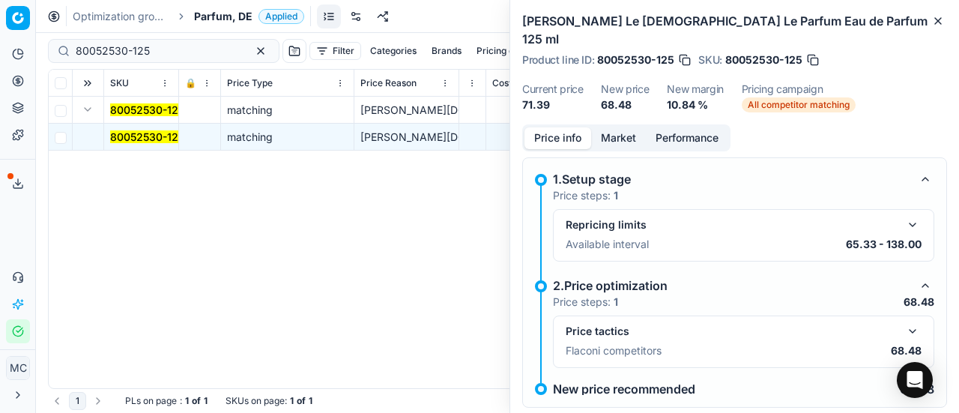
click at [903, 322] on button "button" at bounding box center [912, 331] width 18 height 18
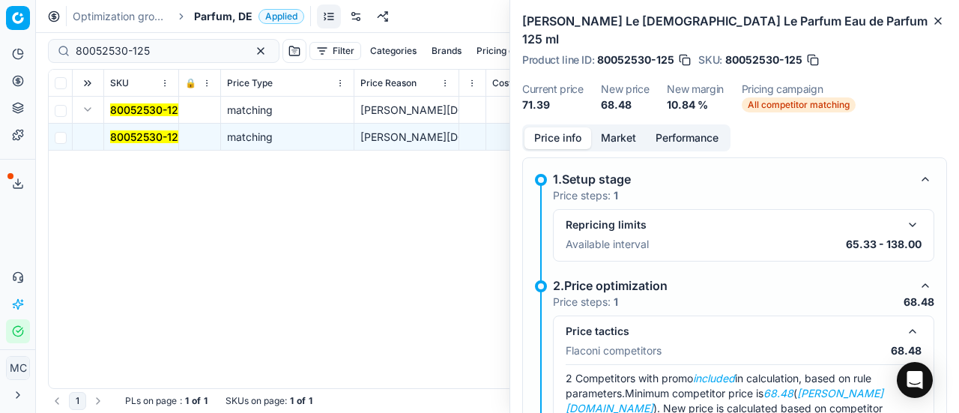
scroll to position [71, 0]
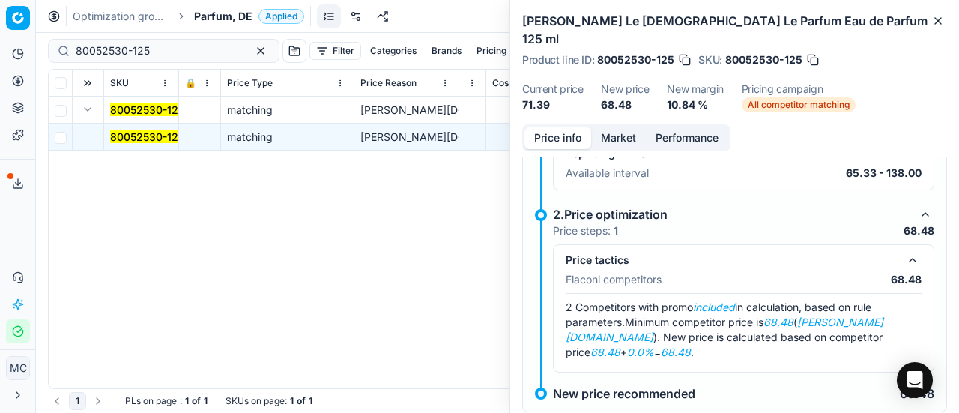
click at [620, 127] on button "Market" at bounding box center [618, 138] width 55 height 22
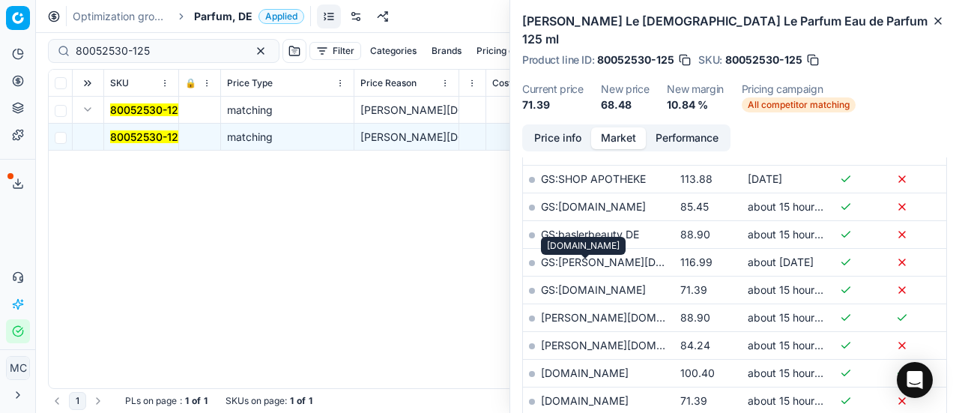
scroll to position [557, 0]
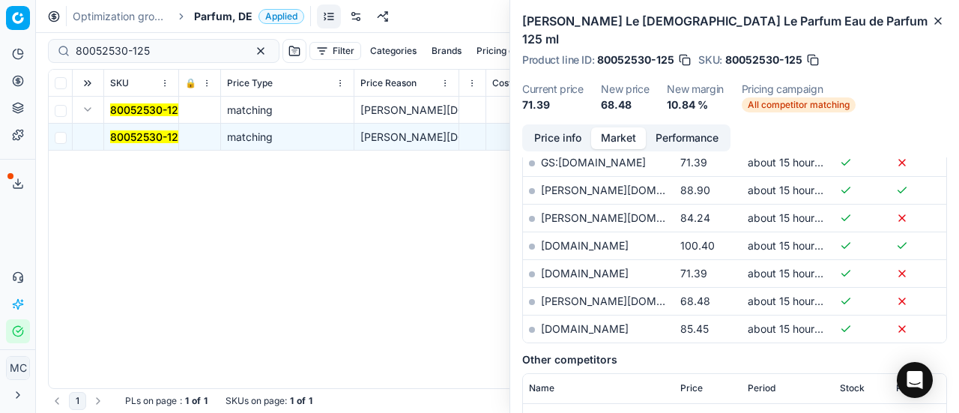
click at [571, 294] on link "pieper.de" at bounding box center [628, 300] width 174 height 13
drag, startPoint x: 162, startPoint y: 53, endPoint x: 0, endPoint y: 31, distance: 163.9
click at [0, 31] on div "Pricing platform Analytics Pricing Product portfolio Templates Export service 2…" at bounding box center [479, 206] width 959 height 413
click at [169, 53] on input "80052530-125" at bounding box center [158, 50] width 164 height 15
drag, startPoint x: 169, startPoint y: 53, endPoint x: 0, endPoint y: 45, distance: 169.4
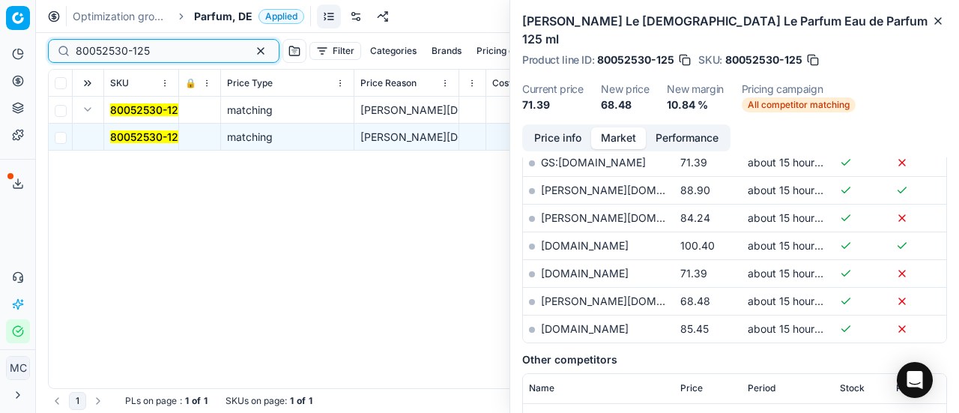
click at [0, 45] on div "Pricing platform Analytics Pricing Product portfolio Templates Export service 2…" at bounding box center [479, 206] width 959 height 413
paste input "20150001"
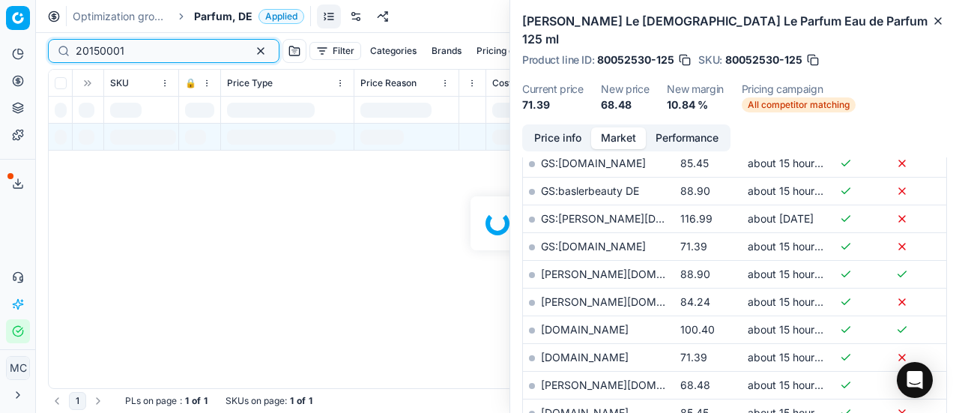
scroll to position [557, 0]
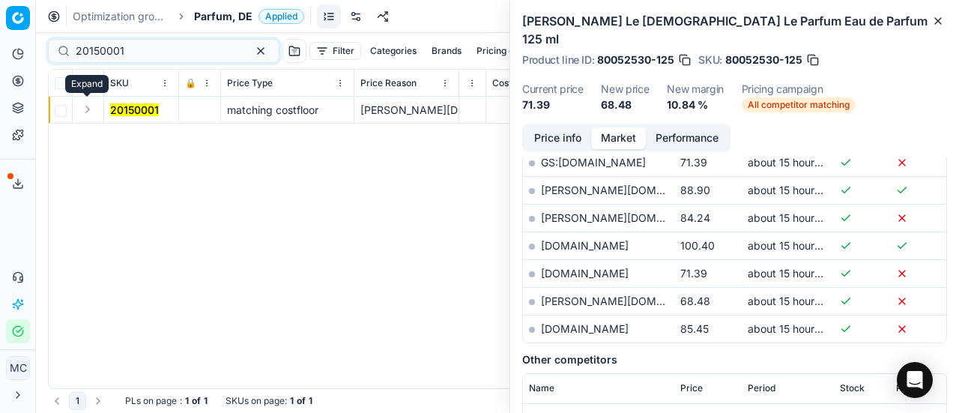
click at [89, 105] on button "Expand" at bounding box center [88, 109] width 18 height 18
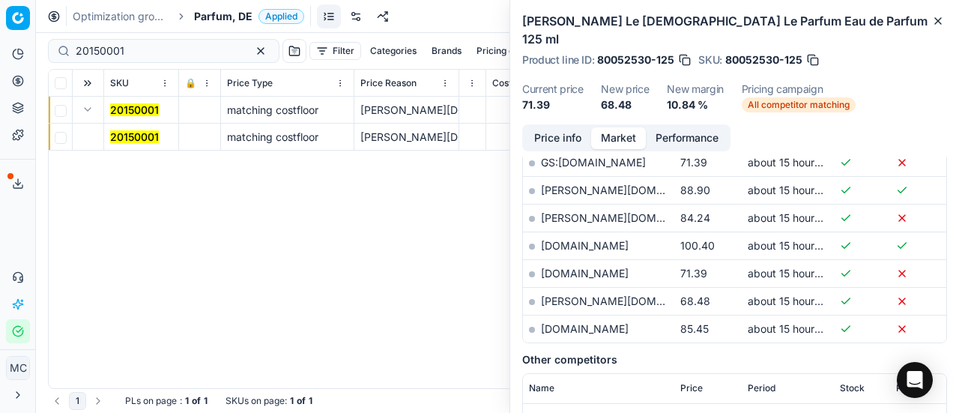
click at [147, 142] on mark "20150001" at bounding box center [134, 136] width 49 height 13
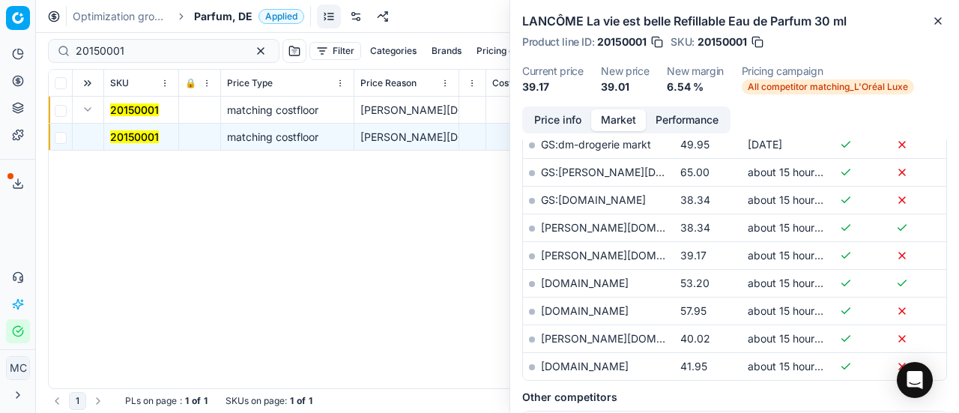
click at [577, 118] on button "Price info" at bounding box center [557, 120] width 67 height 22
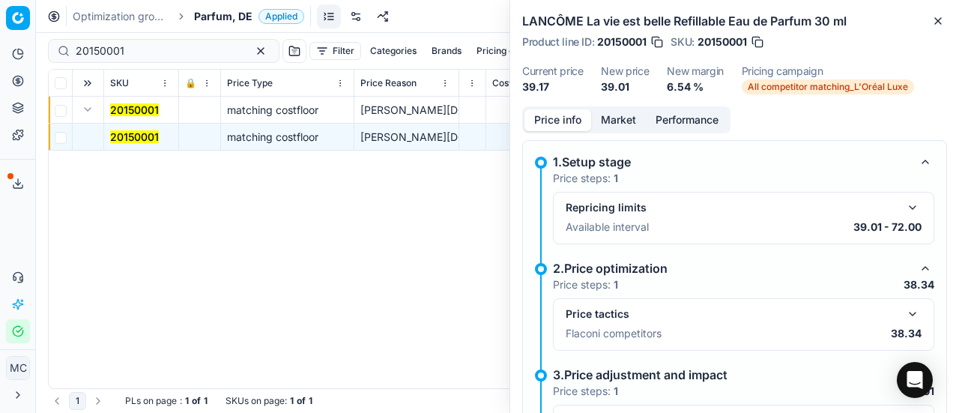
click at [904, 309] on button "button" at bounding box center [912, 314] width 18 height 18
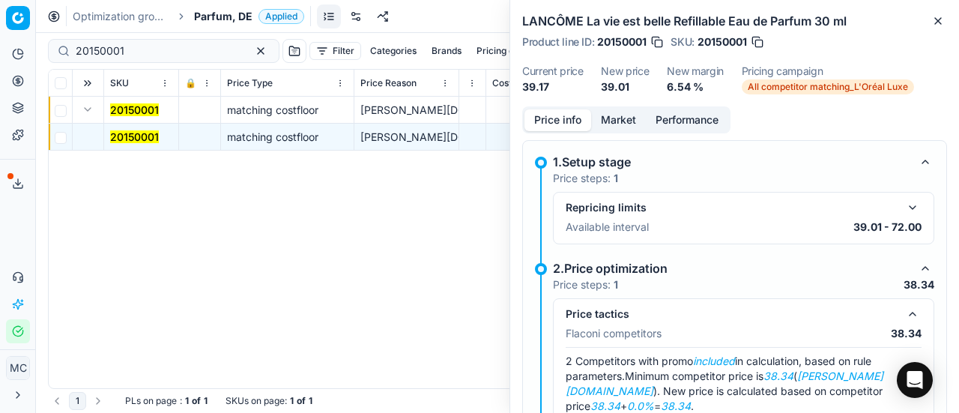
click at [617, 127] on button "Market" at bounding box center [618, 120] width 55 height 22
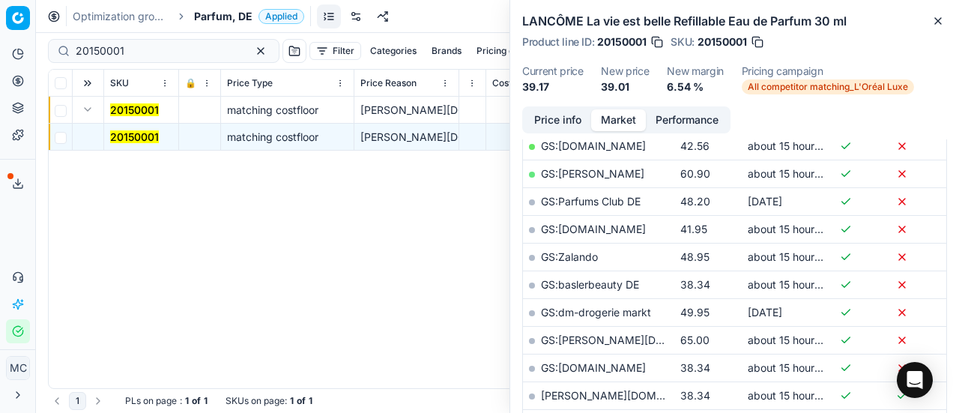
scroll to position [389, 0]
click at [623, 281] on link "GS:baslerbeauty DE" at bounding box center [590, 285] width 98 height 13
drag, startPoint x: 146, startPoint y: 58, endPoint x: 0, endPoint y: 4, distance: 155.4
click at [0, 4] on div "Pricing platform Analytics Pricing Product portfolio Templates Export service 2…" at bounding box center [479, 206] width 959 height 413
paste input "80036067-100"
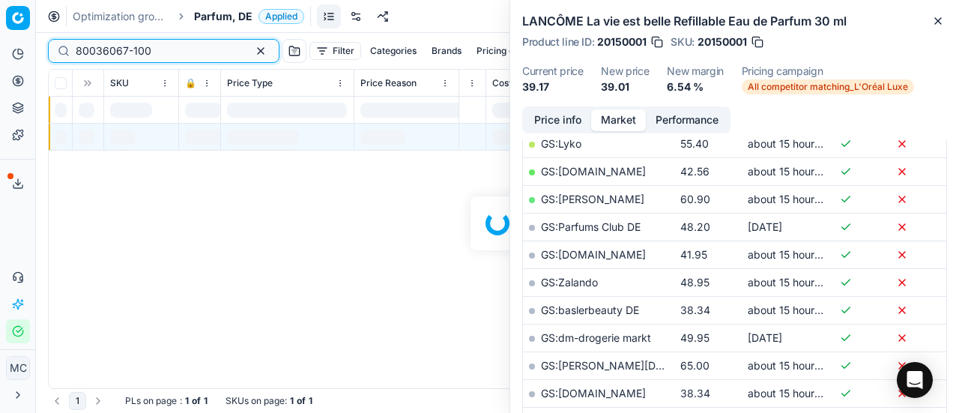
scroll to position [389, 0]
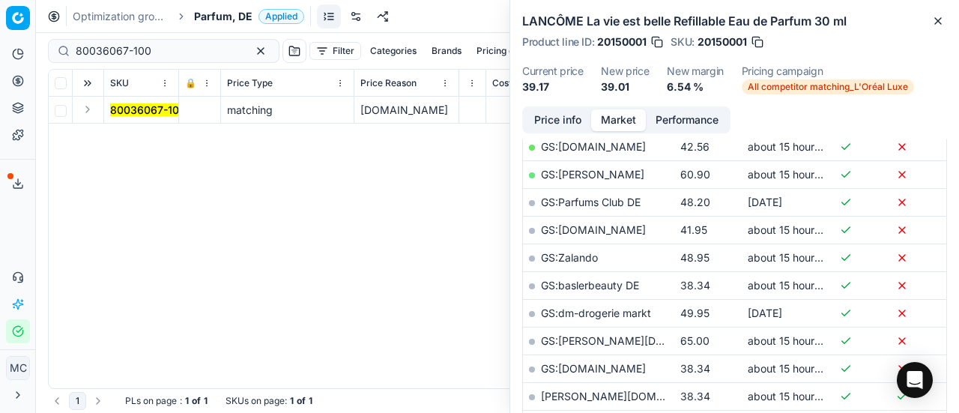
click at [92, 100] on button "Expand" at bounding box center [88, 109] width 18 height 18
click at [133, 130] on span "80036067-100" at bounding box center [148, 137] width 76 height 15
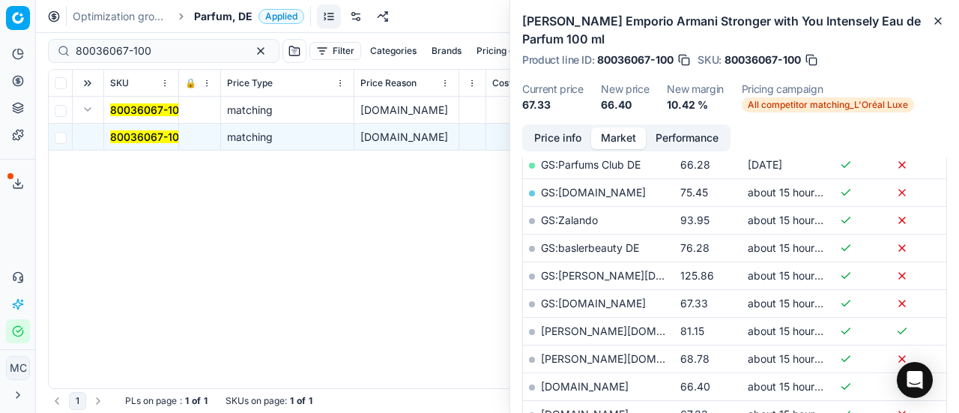
click at [568, 137] on button "Price info" at bounding box center [557, 138] width 67 height 22
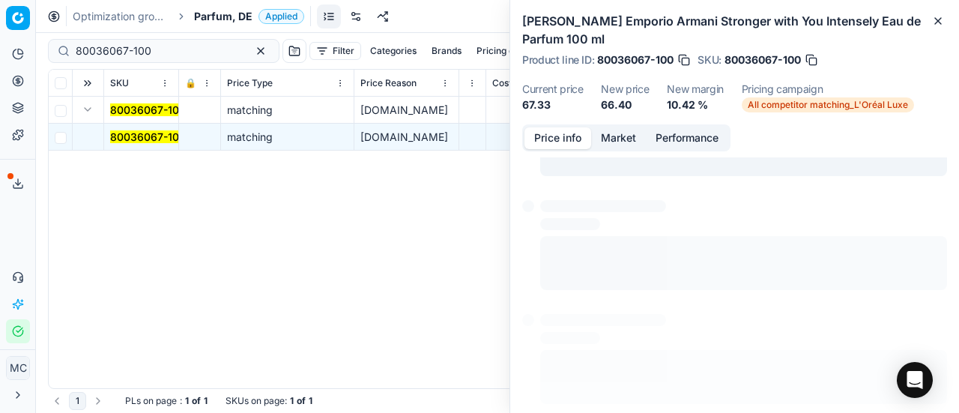
scroll to position [28, 0]
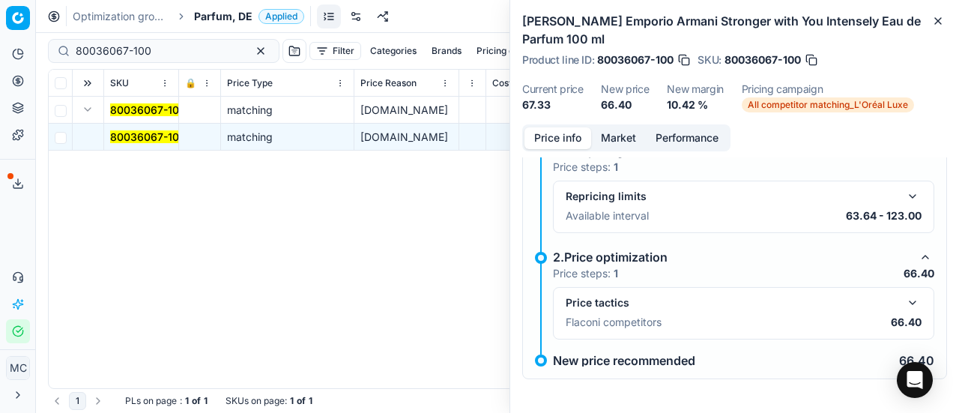
click at [905, 308] on button "button" at bounding box center [912, 303] width 18 height 18
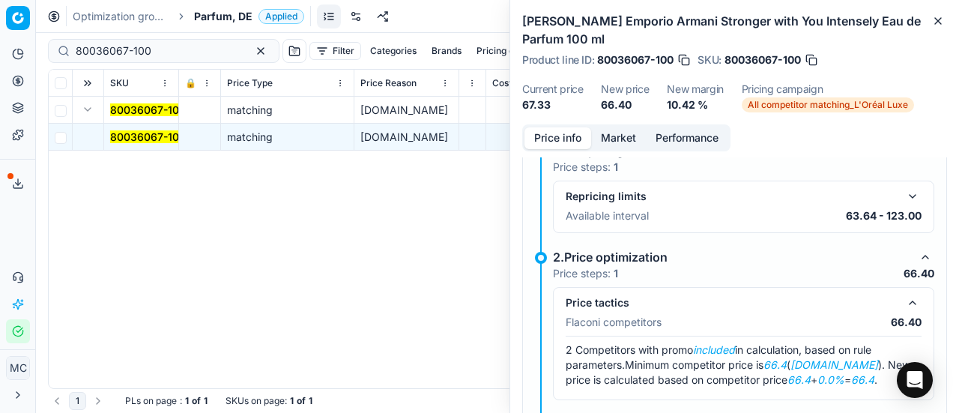
click at [614, 136] on button "Market" at bounding box center [618, 138] width 55 height 22
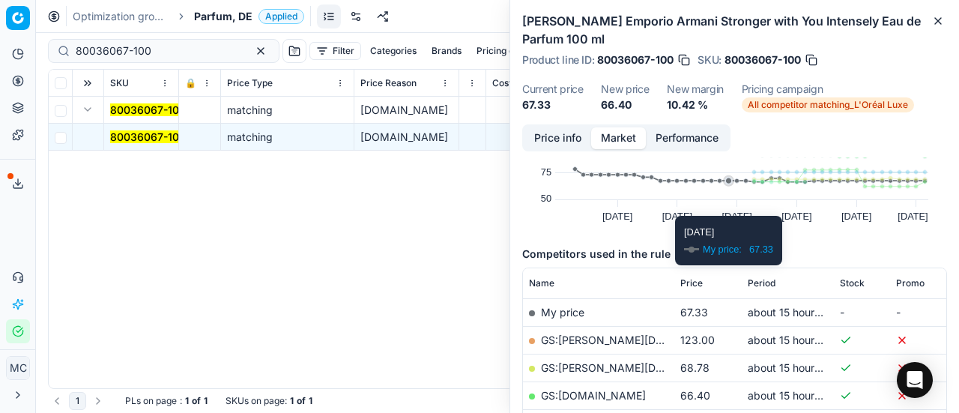
scroll to position [108, 0]
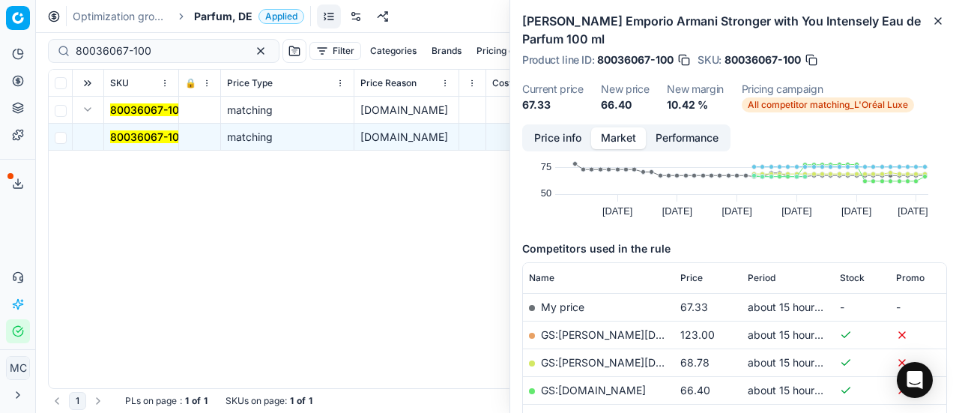
click at [594, 393] on link "GS:Notino.de" at bounding box center [593, 389] width 105 height 13
drag, startPoint x: 155, startPoint y: 52, endPoint x: 0, endPoint y: 46, distance: 155.1
click at [0, 46] on div "Pricing platform Analytics Pricing Product portfolio Templates Export service 2…" at bounding box center [479, 206] width 959 height 413
paste input "20150108"
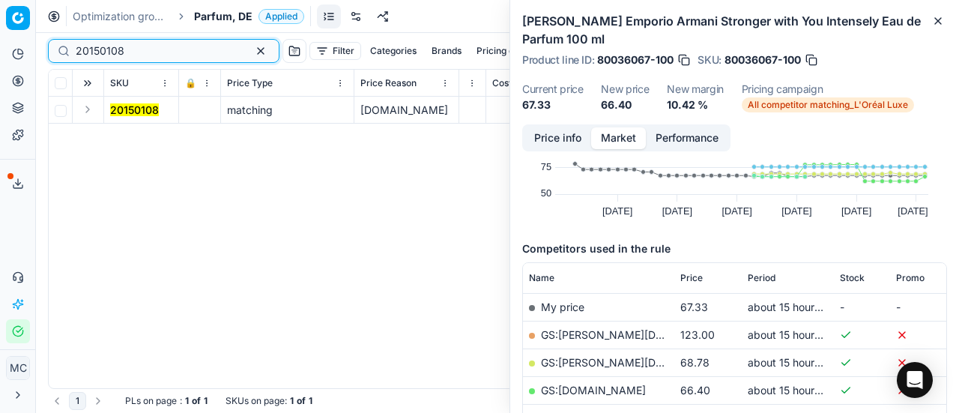
type input "20150108"
click at [88, 107] on button "Expand" at bounding box center [88, 109] width 18 height 18
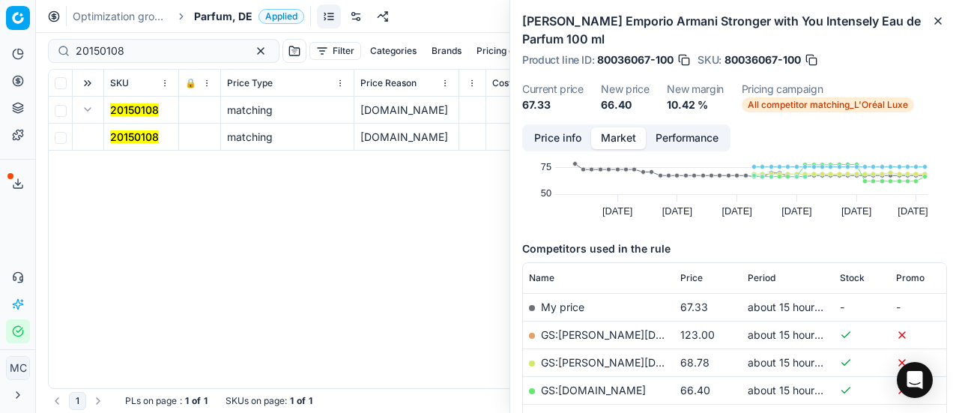
click at [124, 130] on mark "20150108" at bounding box center [134, 136] width 49 height 13
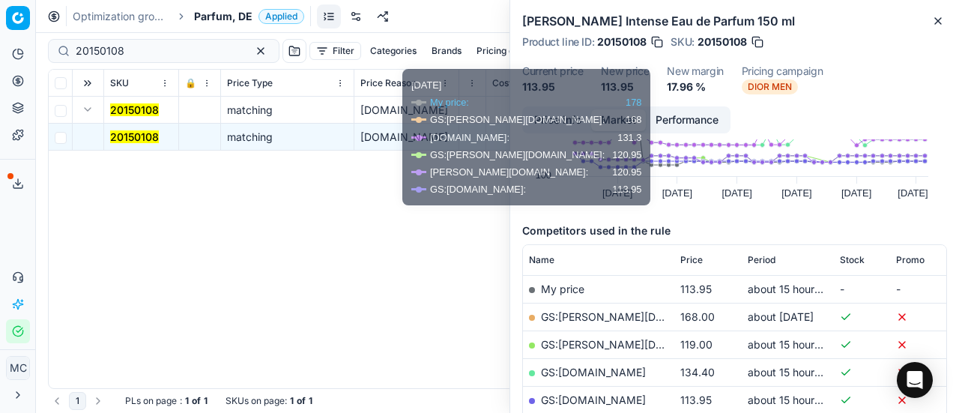
click at [575, 119] on button "Price info" at bounding box center [557, 120] width 67 height 22
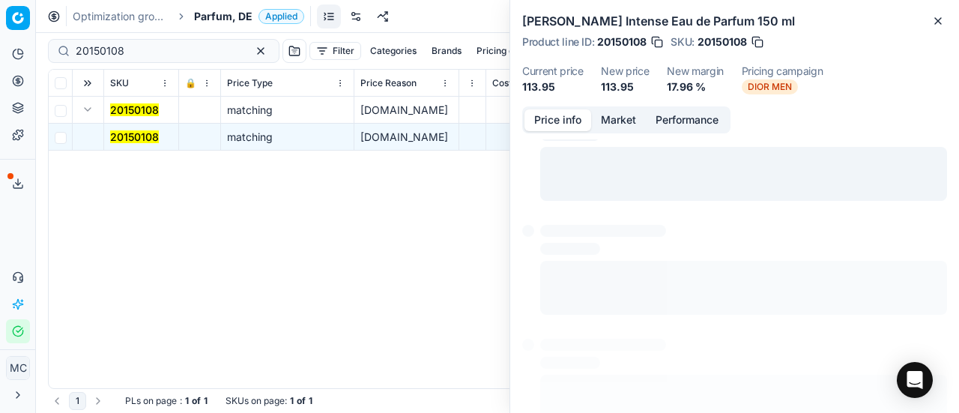
scroll to position [10, 0]
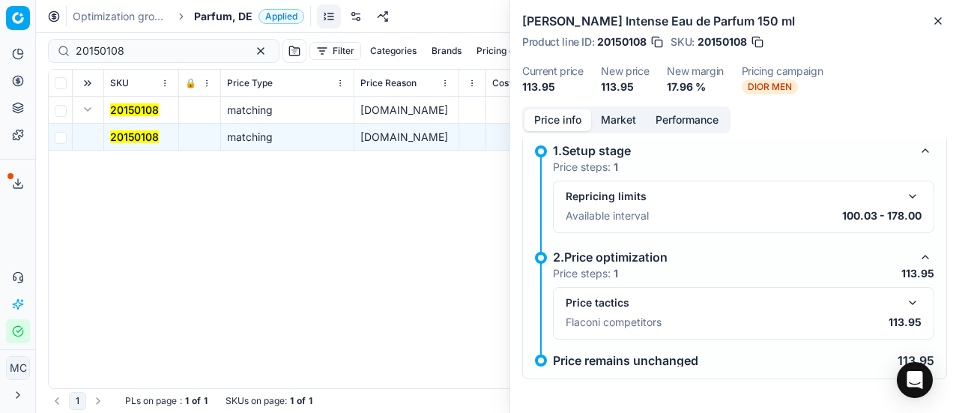
click at [903, 299] on button "button" at bounding box center [912, 303] width 18 height 18
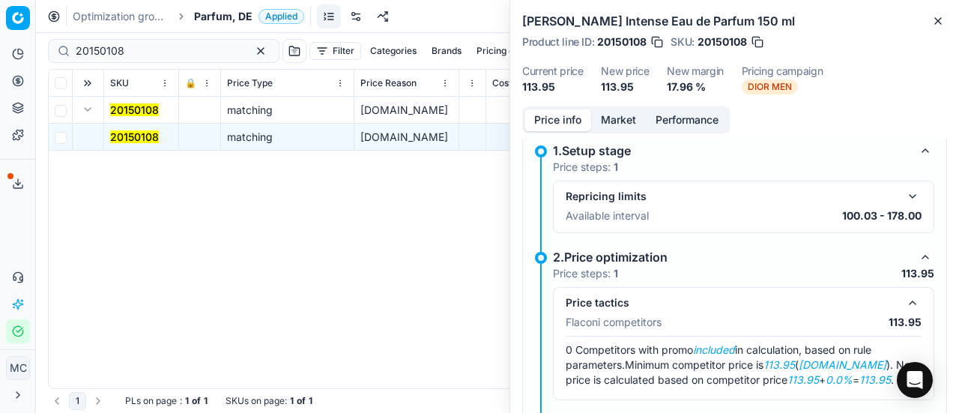
click at [627, 115] on button "Market" at bounding box center [618, 120] width 55 height 22
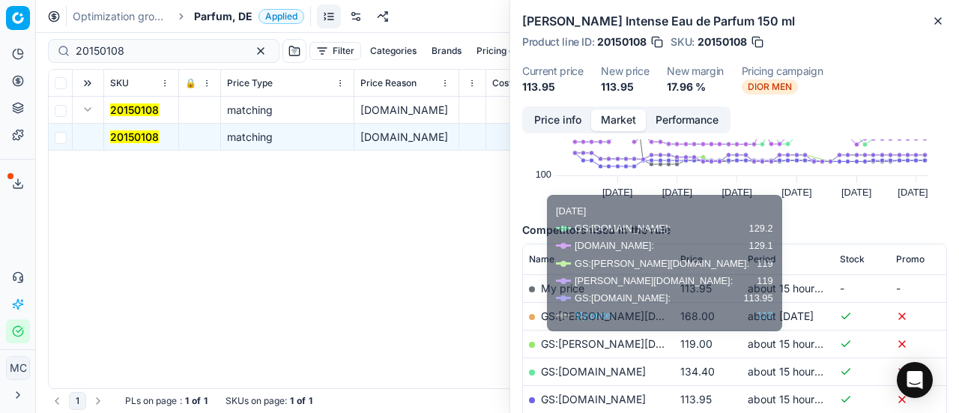
scroll to position [269, 0]
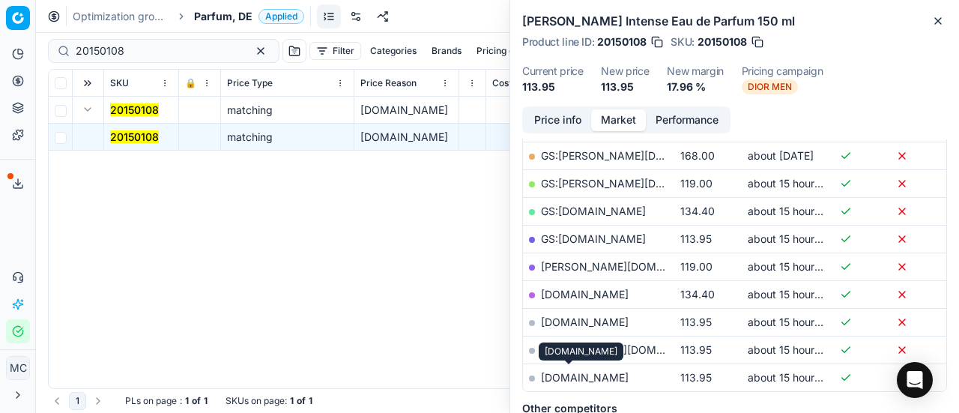
click at [581, 371] on link "sephora.de" at bounding box center [585, 377] width 88 height 13
click at [214, 13] on span "Parfum, DE" at bounding box center [223, 16] width 58 height 15
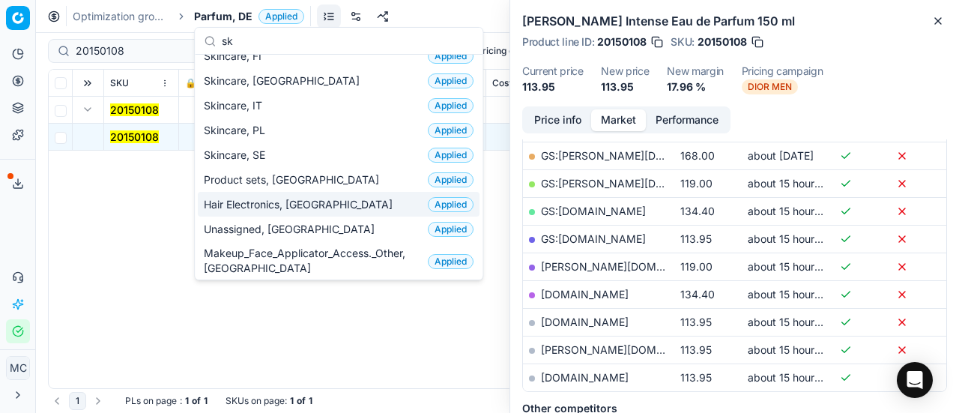
scroll to position [0, 0]
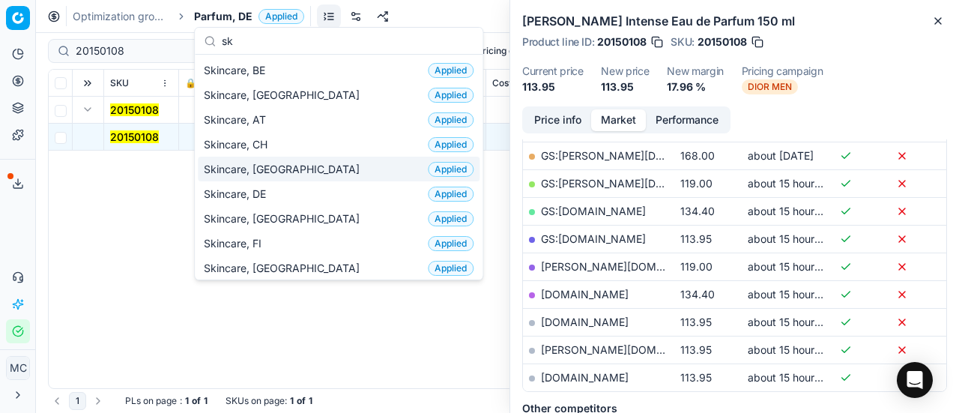
type input "sk"
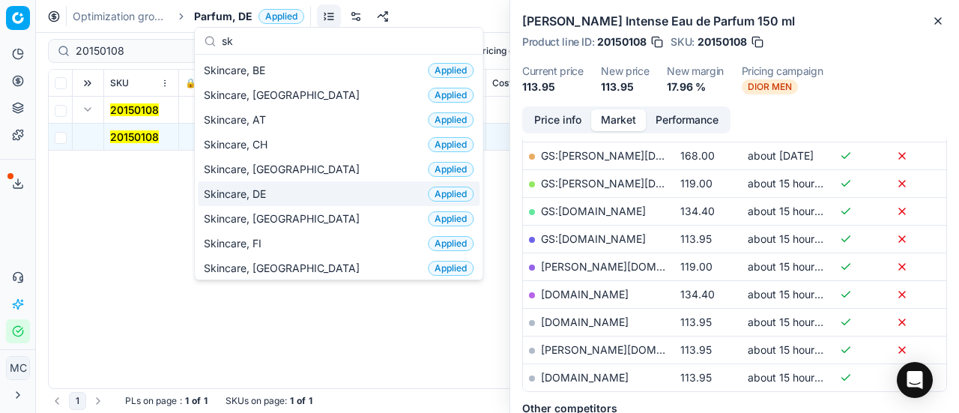
click at [279, 186] on div "Skincare, DE Applied" at bounding box center [339, 193] width 282 height 25
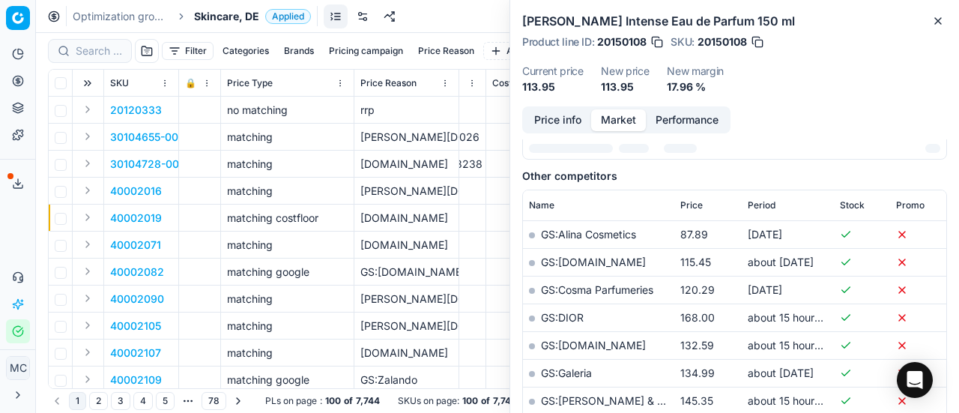
scroll to position [269, 0]
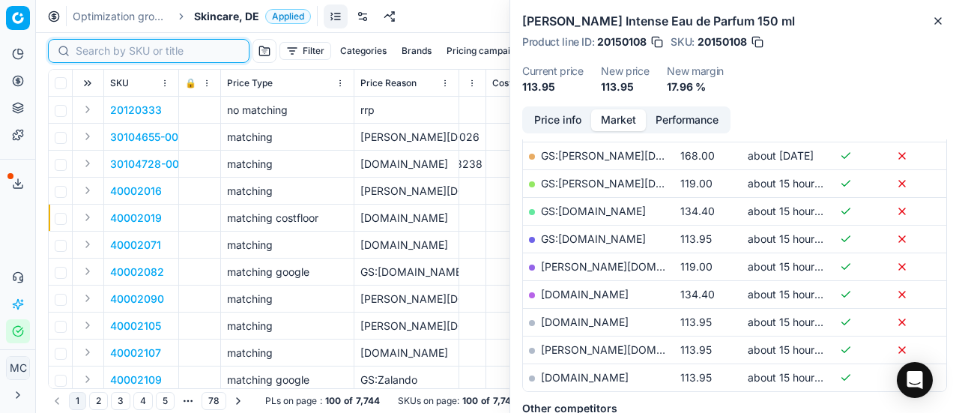
click at [85, 47] on input at bounding box center [158, 50] width 164 height 15
paste input "80004535-75"
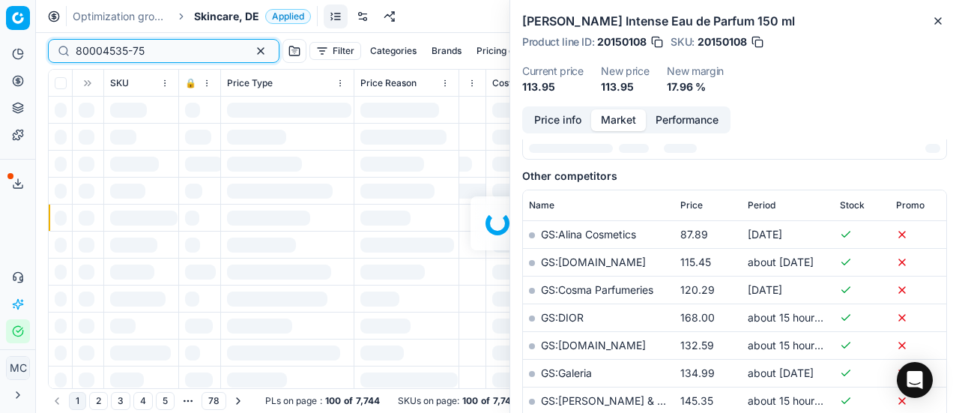
scroll to position [269, 0]
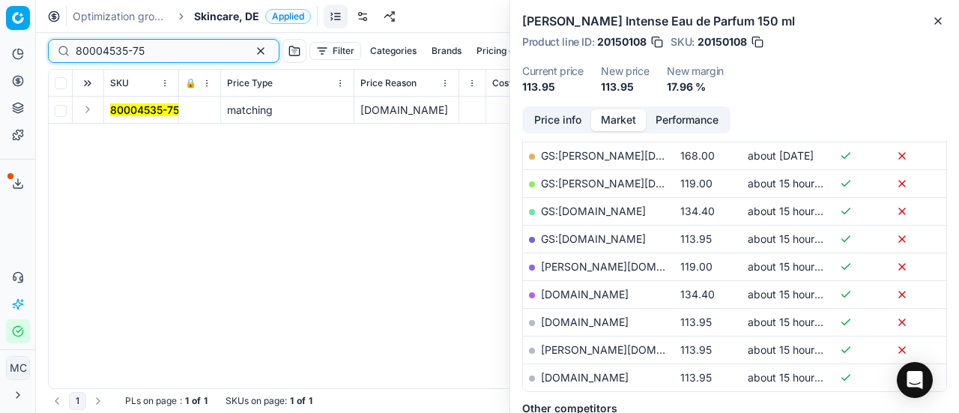
type input "80004535-75"
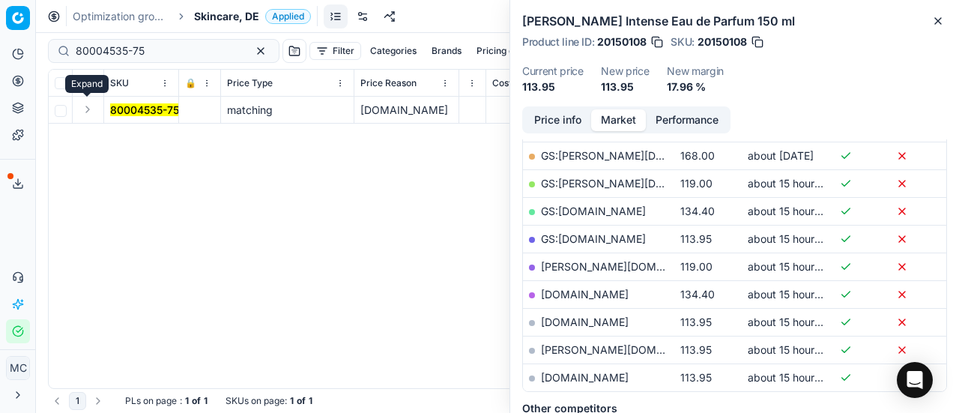
click at [88, 107] on button "Expand" at bounding box center [88, 109] width 18 height 18
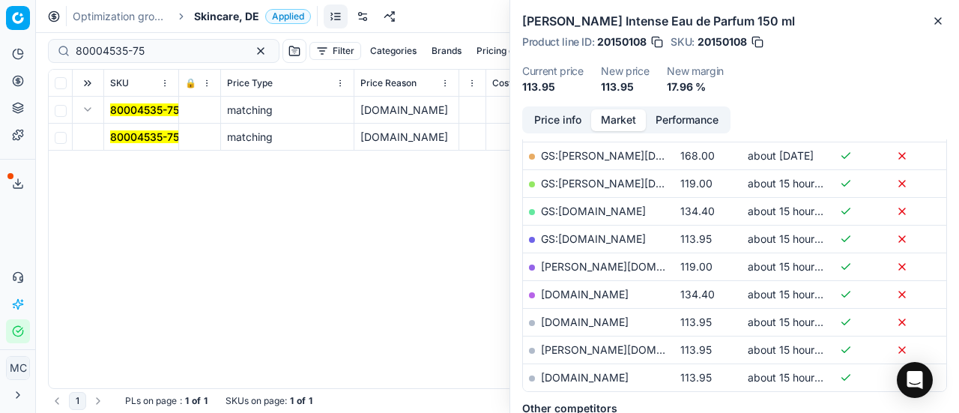
click at [127, 133] on mark "80004535-75" at bounding box center [144, 136] width 69 height 13
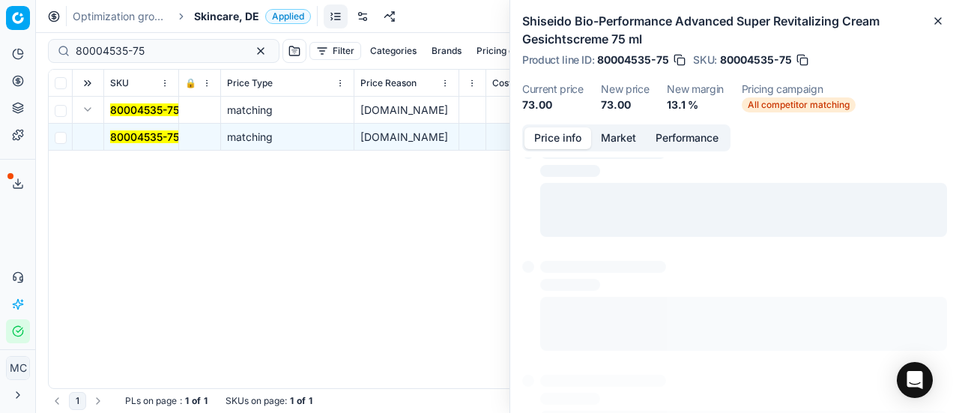
click at [545, 145] on button "Price info" at bounding box center [557, 138] width 67 height 22
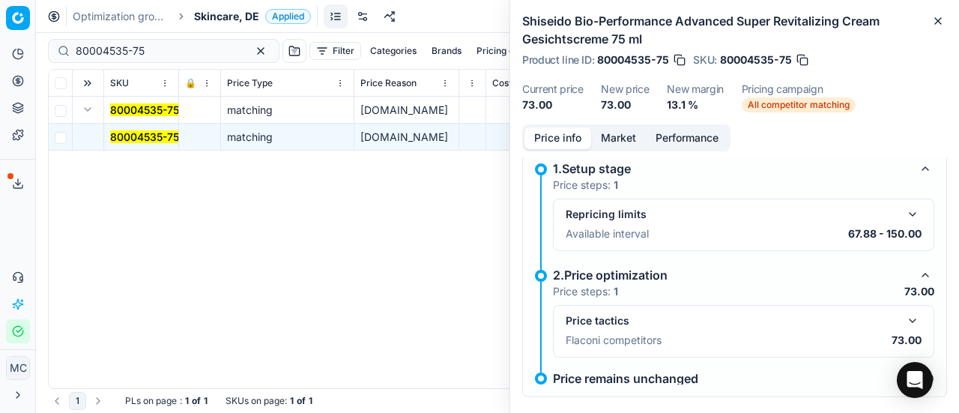
click at [903, 316] on button "button" at bounding box center [912, 321] width 18 height 18
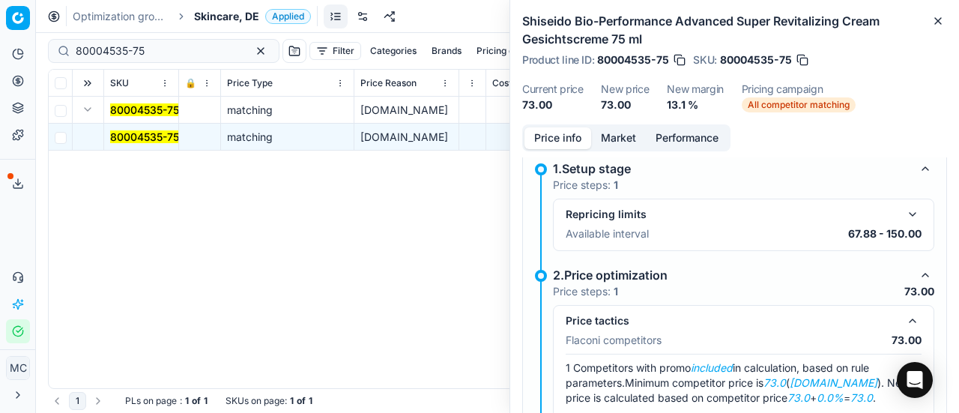
scroll to position [89, 0]
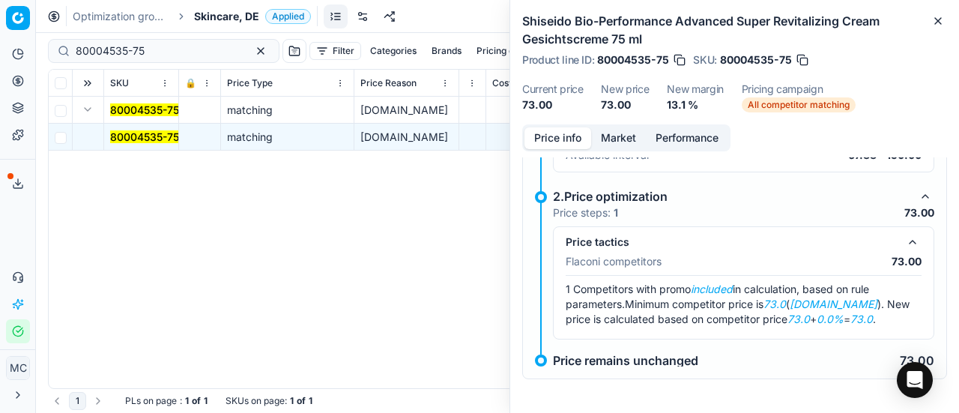
click at [630, 141] on button "Market" at bounding box center [618, 138] width 55 height 22
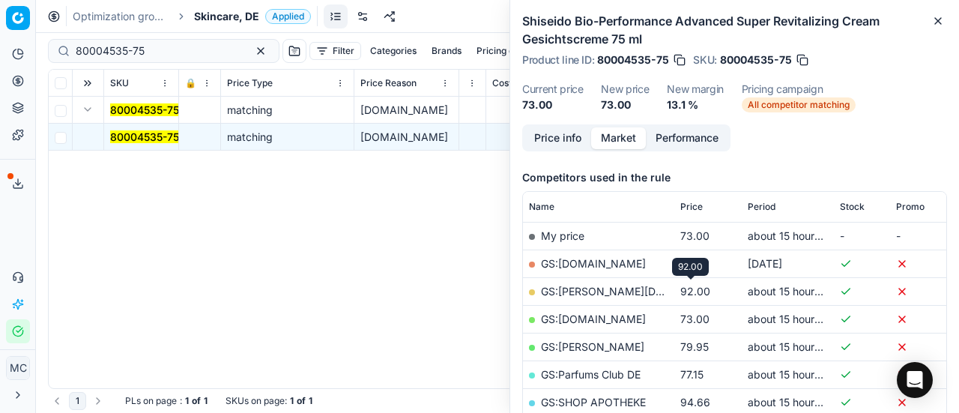
scroll to position [180, 0]
click at [592, 315] on link "GS:Notino.de" at bounding box center [593, 318] width 105 height 13
click at [225, 19] on span "Skincare, DE" at bounding box center [226, 16] width 65 height 15
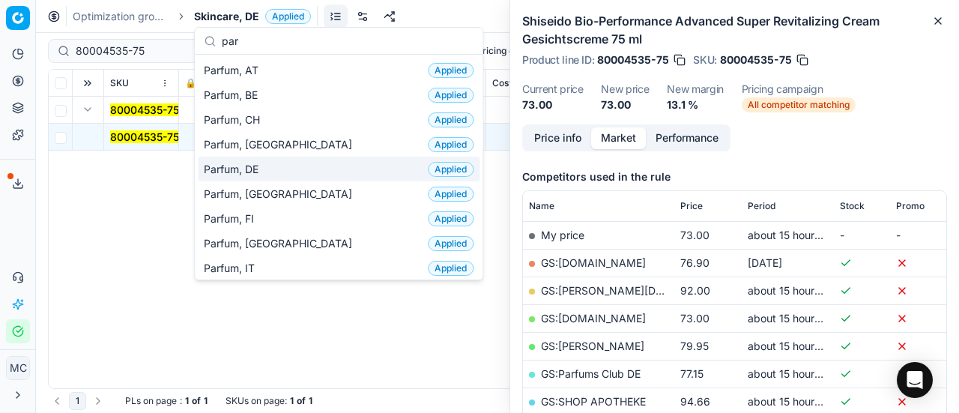
type input "par"
click at [241, 157] on div "Parfum, DE Applied" at bounding box center [339, 169] width 282 height 25
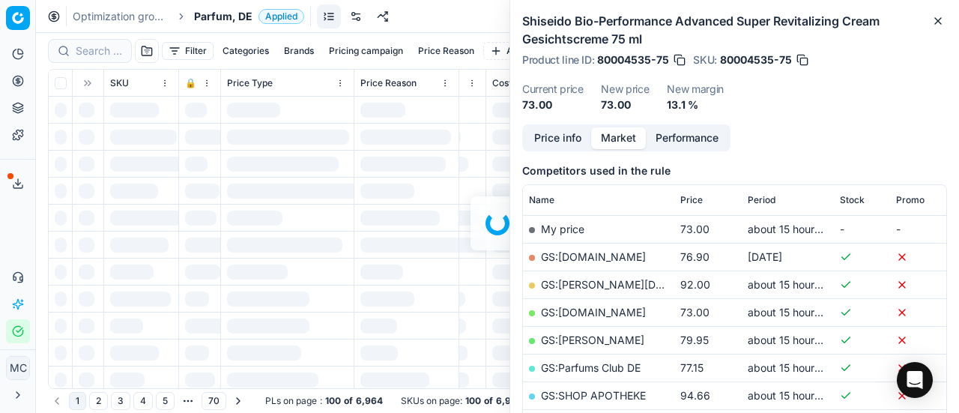
scroll to position [180, 0]
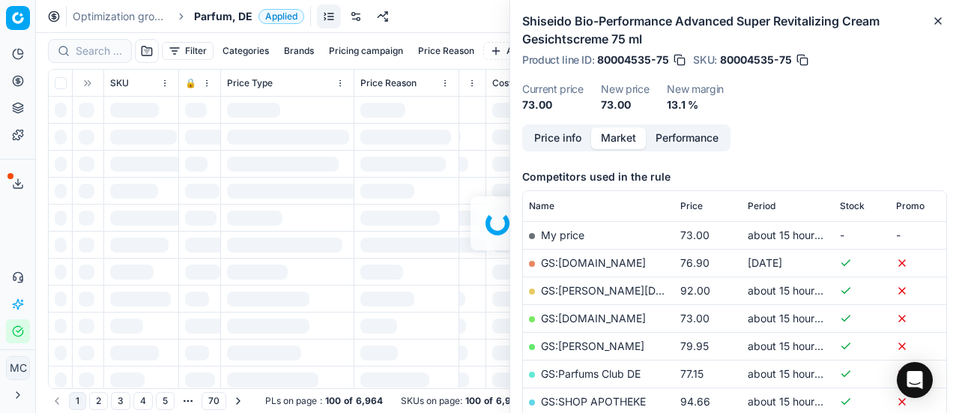
click at [103, 54] on div at bounding box center [497, 223] width 923 height 380
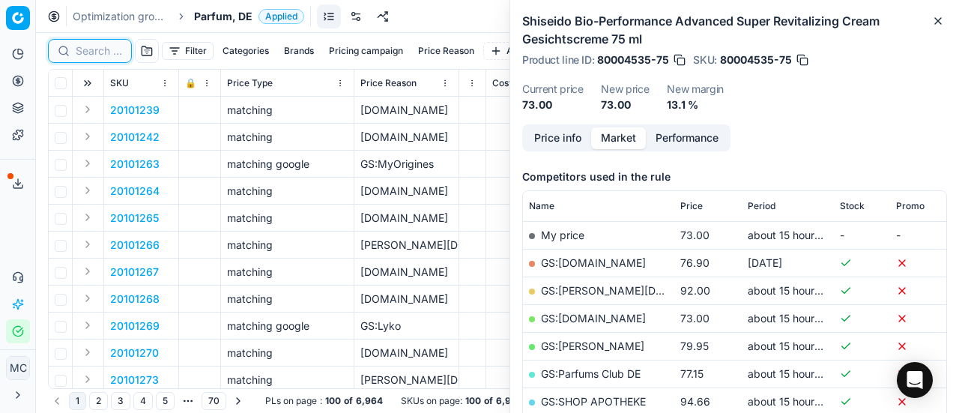
click at [103, 54] on input at bounding box center [99, 50] width 46 height 15
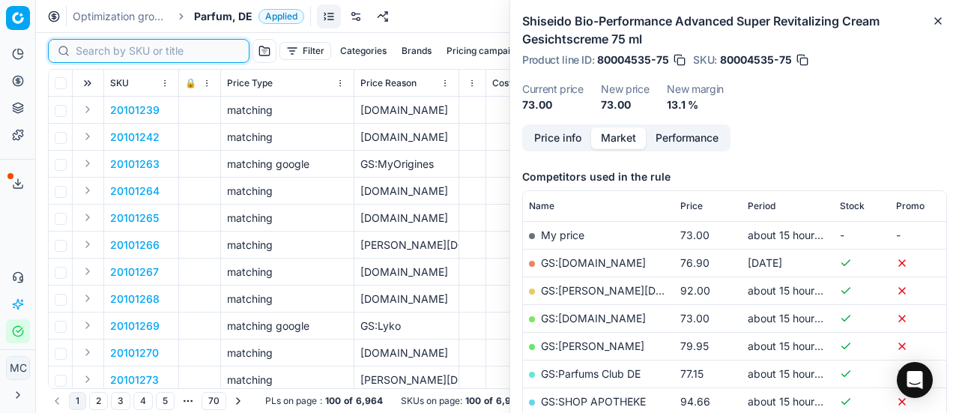
paste input "90015434-0024032"
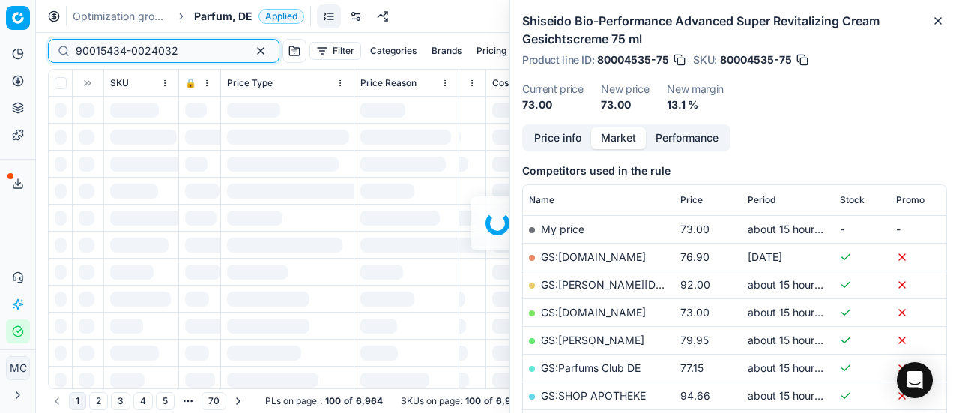
scroll to position [180, 0]
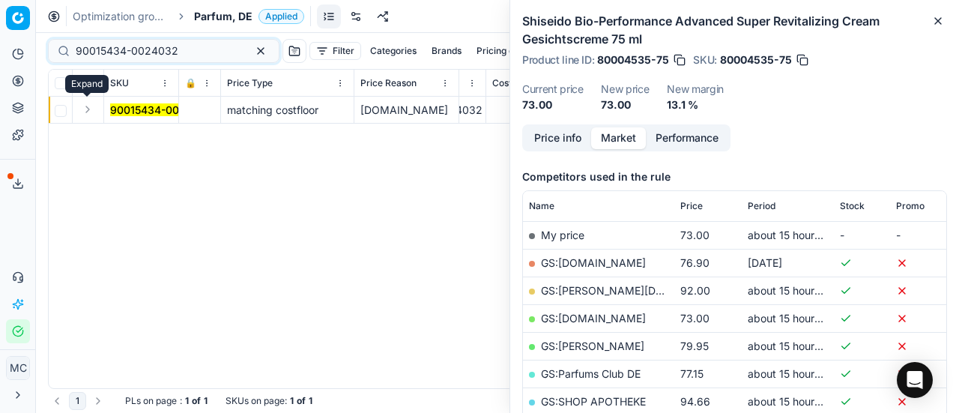
click at [89, 113] on button "Expand" at bounding box center [88, 109] width 18 height 18
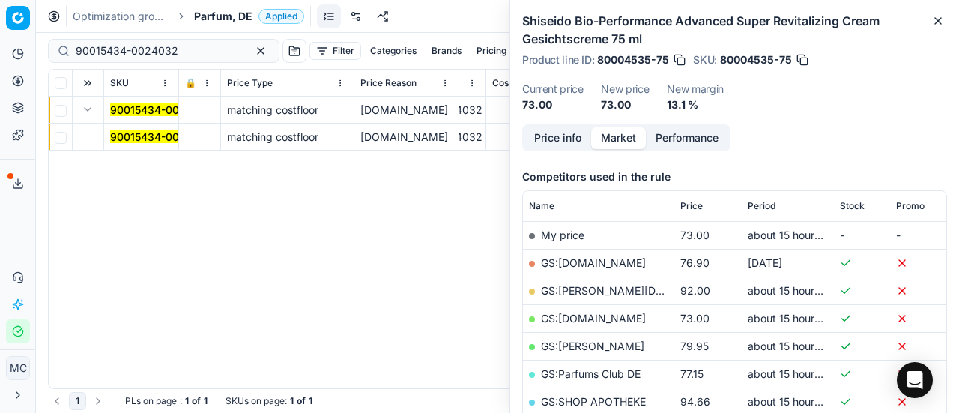
click at [139, 136] on mark "90015434-0024032" at bounding box center [161, 136] width 103 height 13
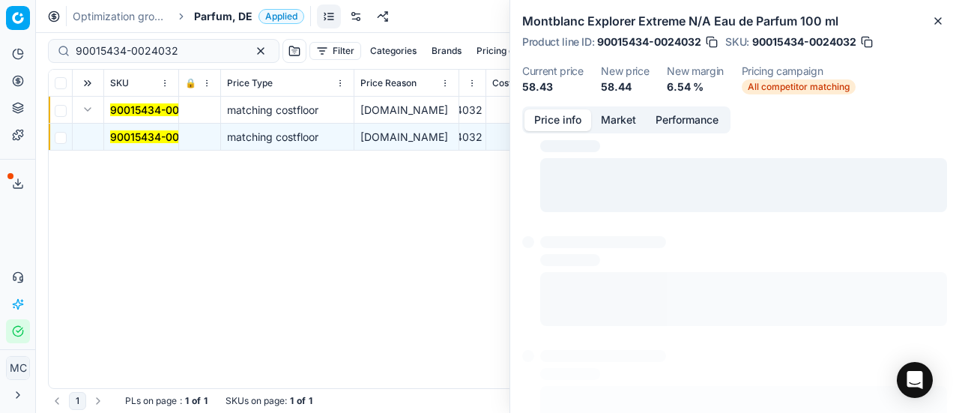
click at [575, 121] on button "Price info" at bounding box center [557, 120] width 67 height 22
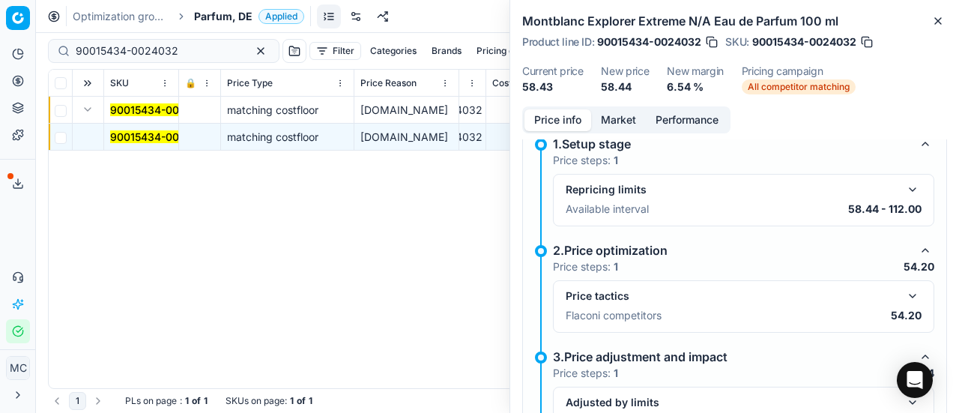
click at [906, 291] on button "button" at bounding box center [912, 296] width 18 height 18
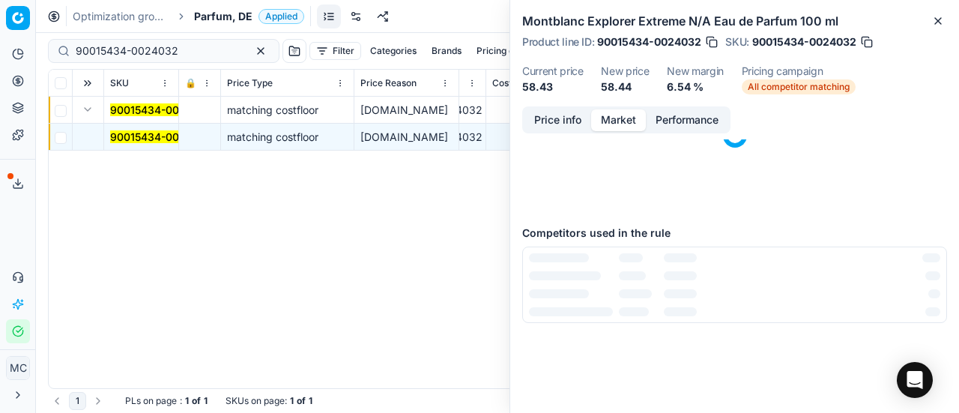
click at [624, 122] on button "Market" at bounding box center [618, 120] width 55 height 22
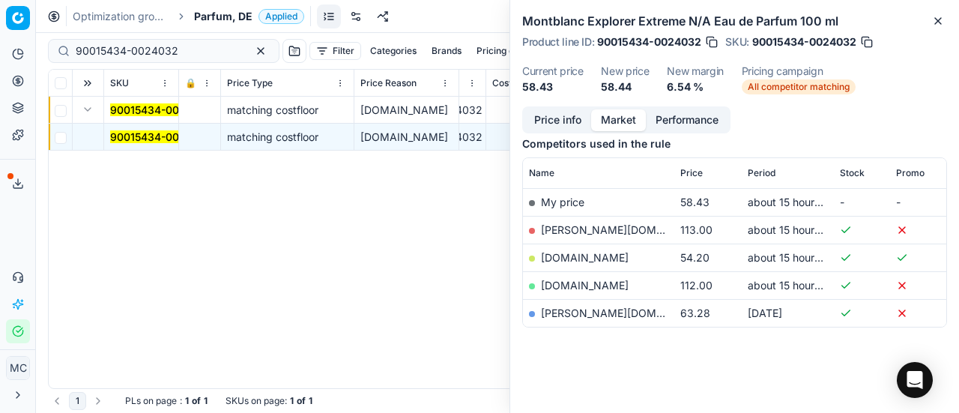
scroll to position [197, 0]
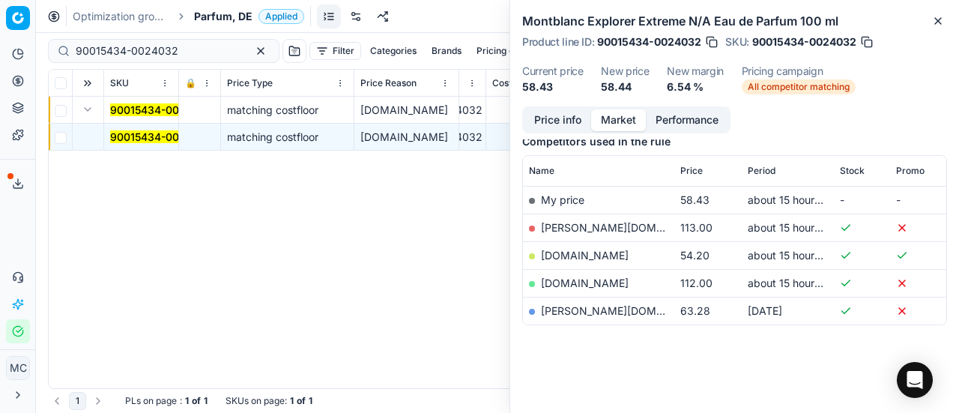
click at [574, 254] on link "notino.de" at bounding box center [585, 255] width 88 height 13
drag, startPoint x: 178, startPoint y: 47, endPoint x: 0, endPoint y: 47, distance: 178.2
click at [0, 47] on div "Pricing platform Analytics Pricing Product portfolio Templates Export service 2…" at bounding box center [479, 206] width 959 height 413
paste input "20101640"
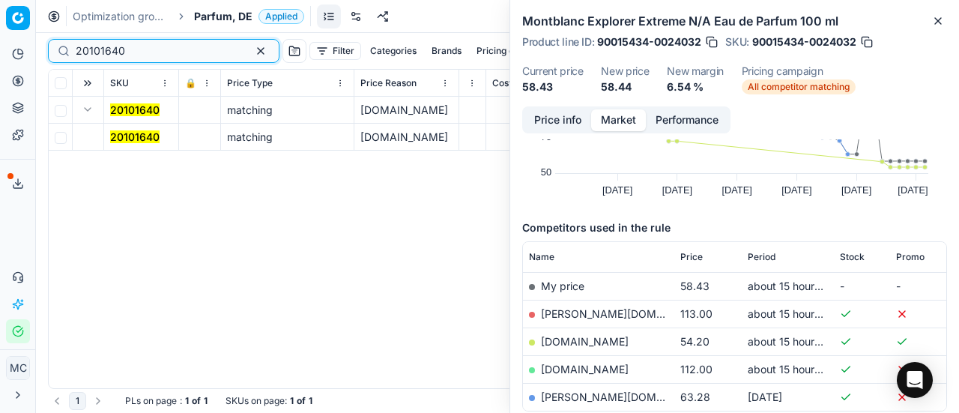
scroll to position [197, 0]
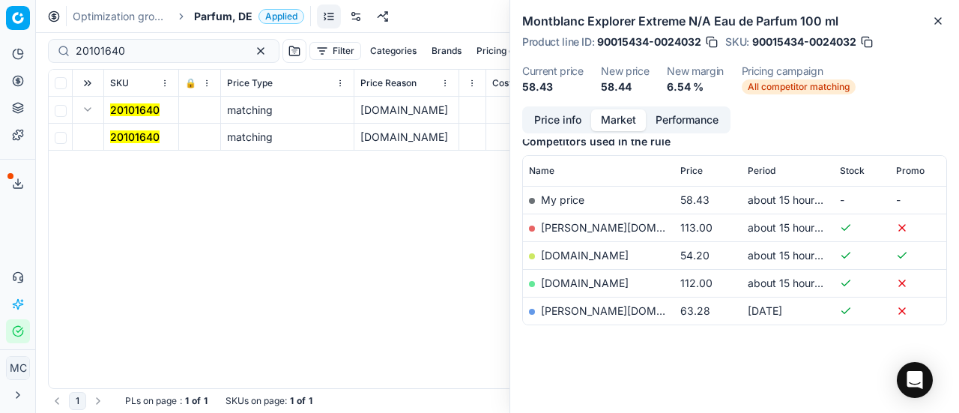
click at [112, 124] on td "20101640" at bounding box center [141, 137] width 75 height 27
click at [124, 130] on span "20101640" at bounding box center [134, 137] width 49 height 15
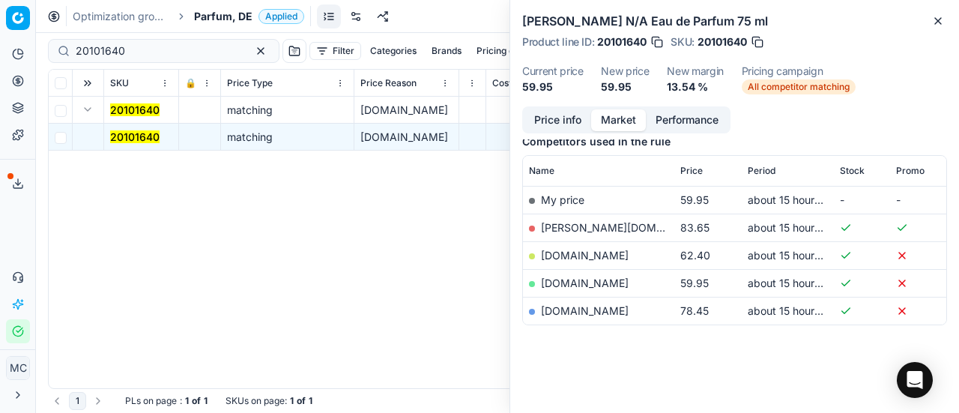
click at [582, 276] on link "parfumdreams.de" at bounding box center [585, 282] width 88 height 13
drag, startPoint x: 159, startPoint y: 52, endPoint x: 0, endPoint y: 33, distance: 159.9
click at [0, 33] on div "Pricing platform Analytics Pricing Product portfolio Templates Export service 2…" at bounding box center [479, 206] width 959 height 413
paste input "30103547"
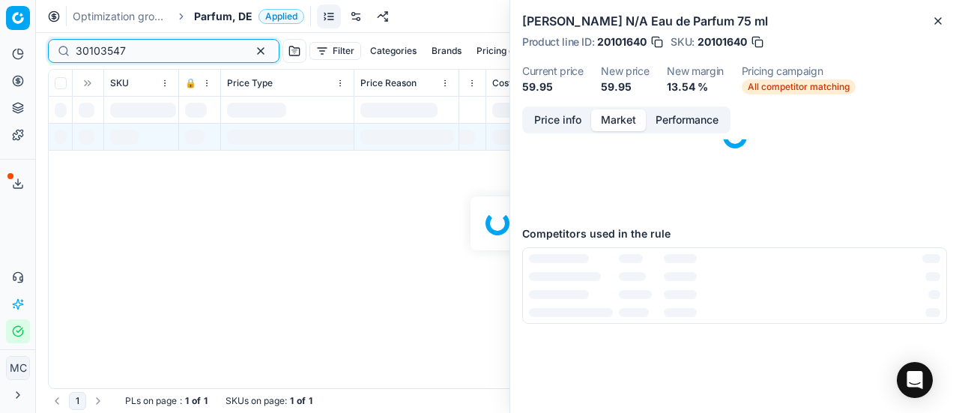
scroll to position [197, 0]
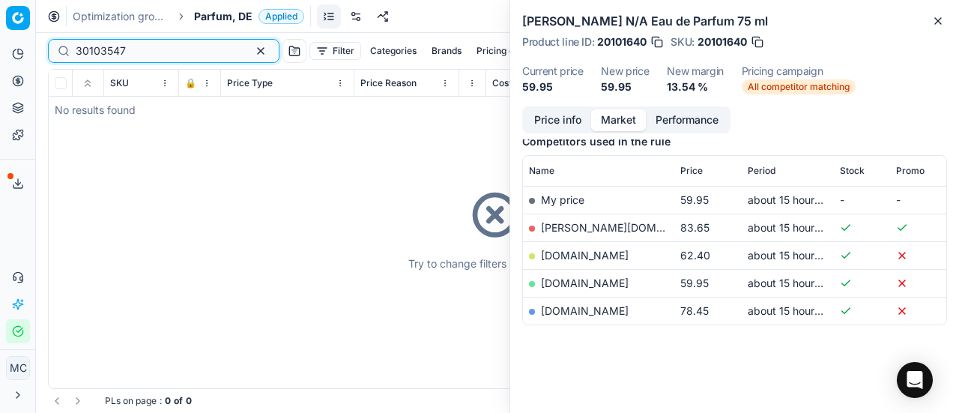
type input "30103547"
click at [2, 248] on div "Analytics Pricing Product portfolio Templates Export service 20 Contact support…" at bounding box center [17, 192] width 35 height 313
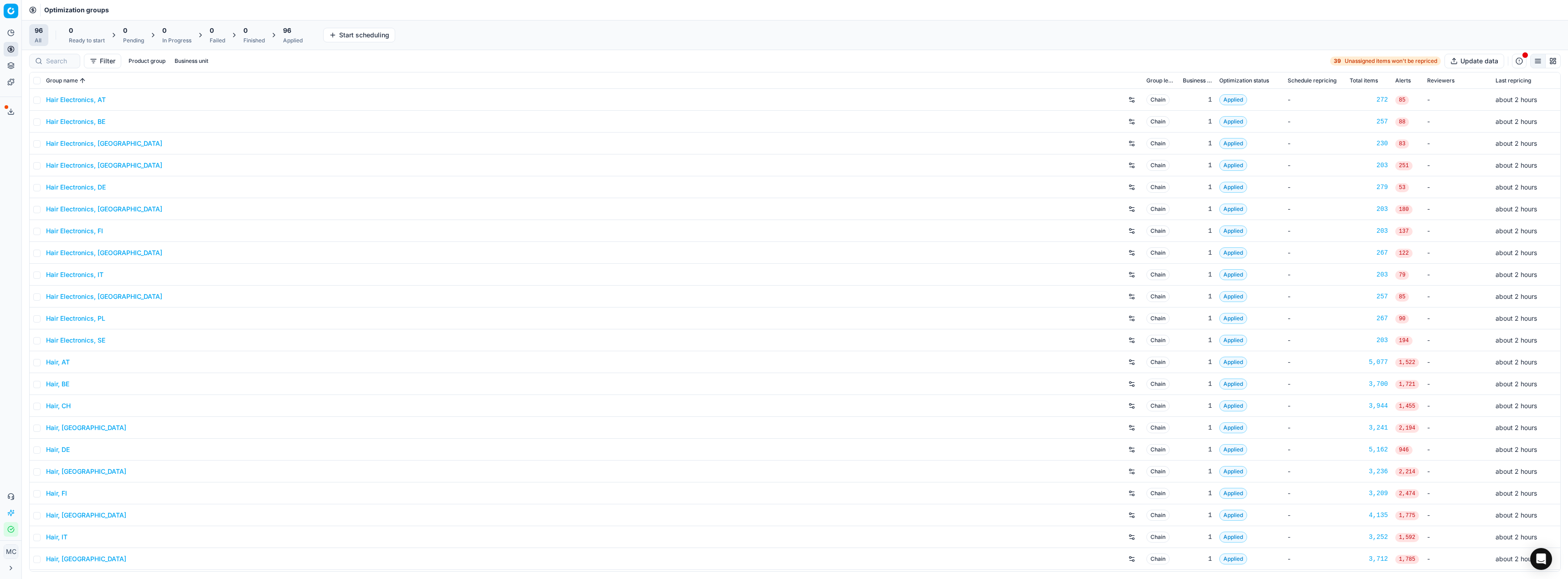
click at [94, 95] on link "Hair Electronics, AT" at bounding box center [76, 100] width 60 height 9
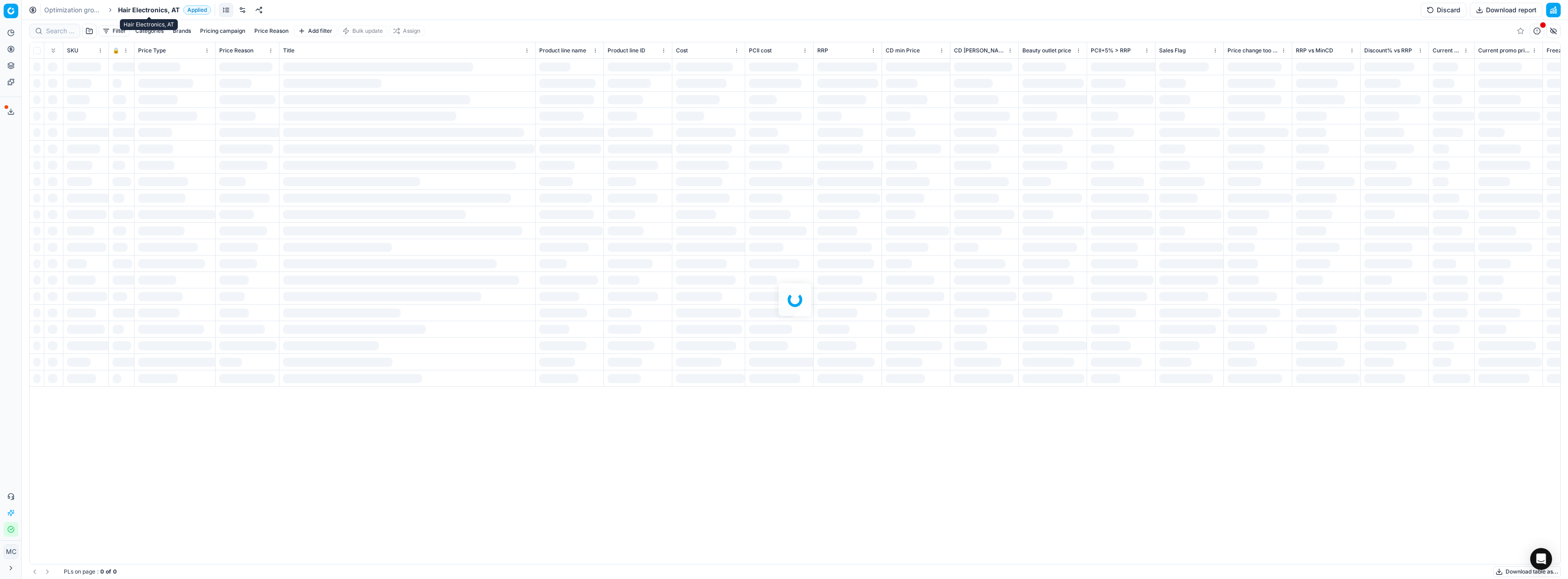
click at [155, 13] on span "Hair Electronics, AT" at bounding box center [149, 10] width 61 height 9
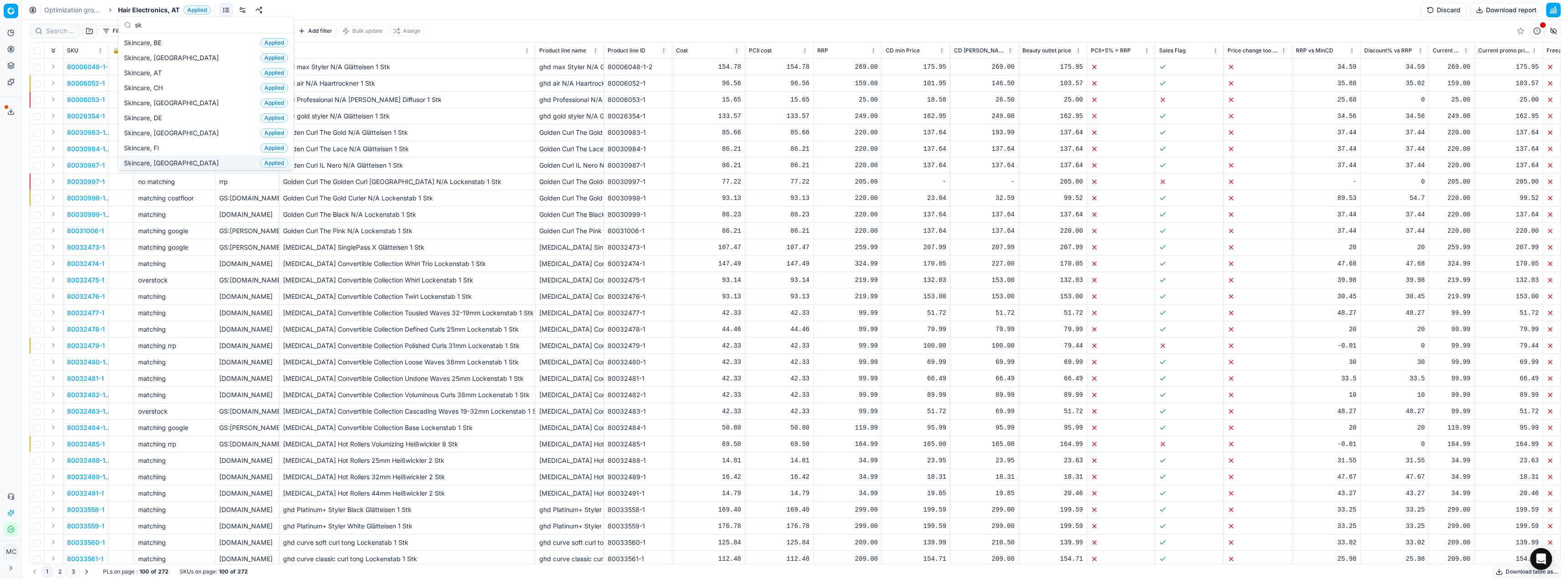
type input "sk"
click at [177, 161] on div "Skincare, FR Applied" at bounding box center [206, 162] width 172 height 15
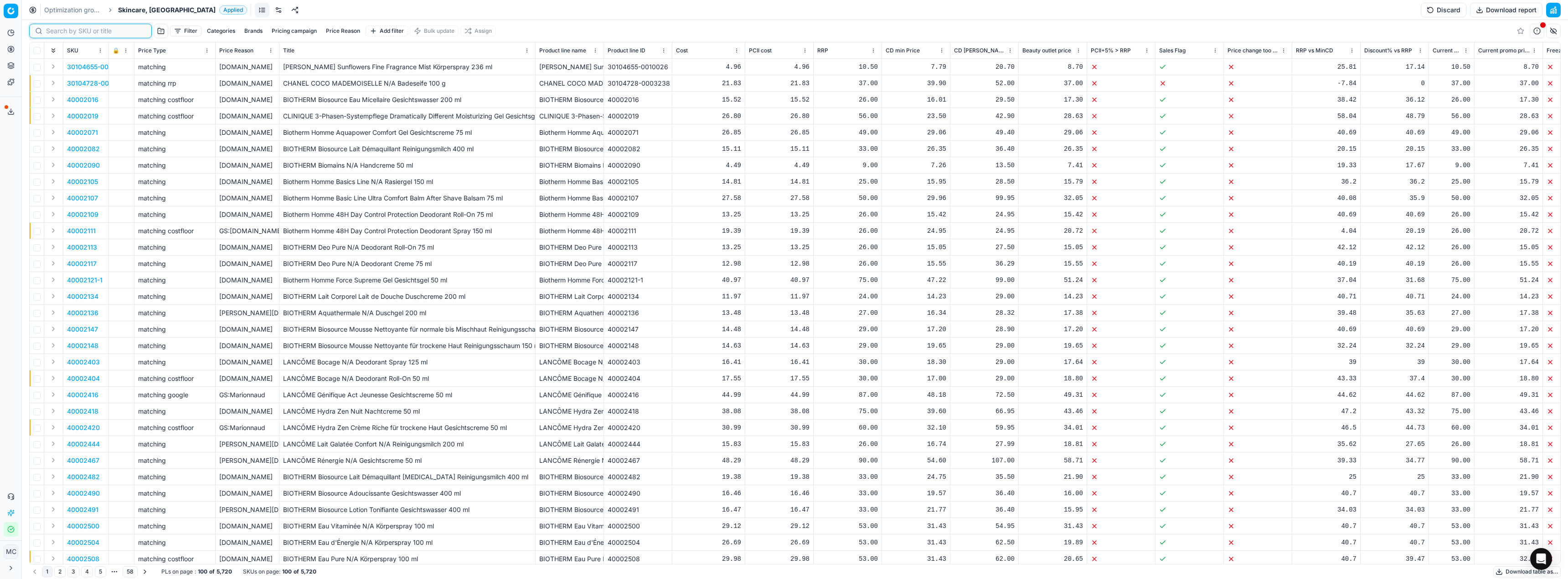
click at [52, 31] on input at bounding box center [96, 30] width 100 height 9
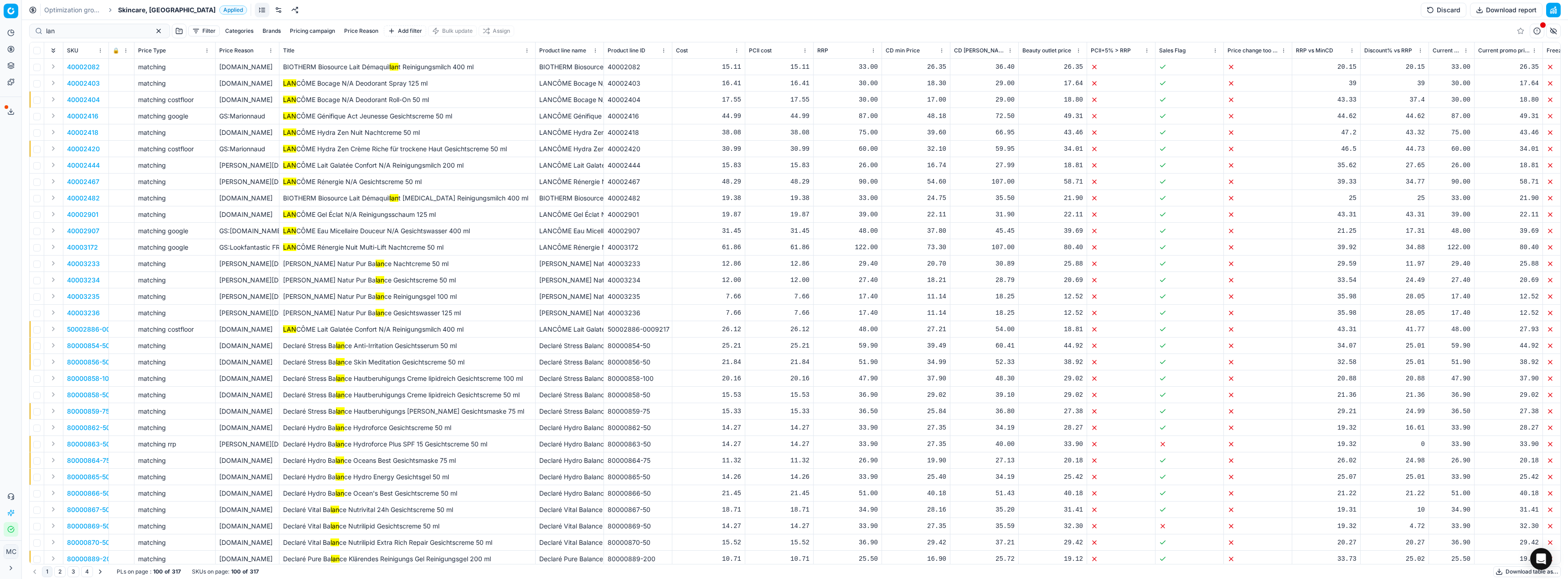
drag, startPoint x: 315, startPoint y: 85, endPoint x: 274, endPoint y: 84, distance: 41.0
copy tr "LAN CÔME"
drag, startPoint x: 63, startPoint y: 31, endPoint x: 0, endPoint y: 40, distance: 63.6
click at [0, 40] on div "Pricing platform Analytics Pricing Product portfolio Templates Export service 2…" at bounding box center [784, 290] width 1568 height 579
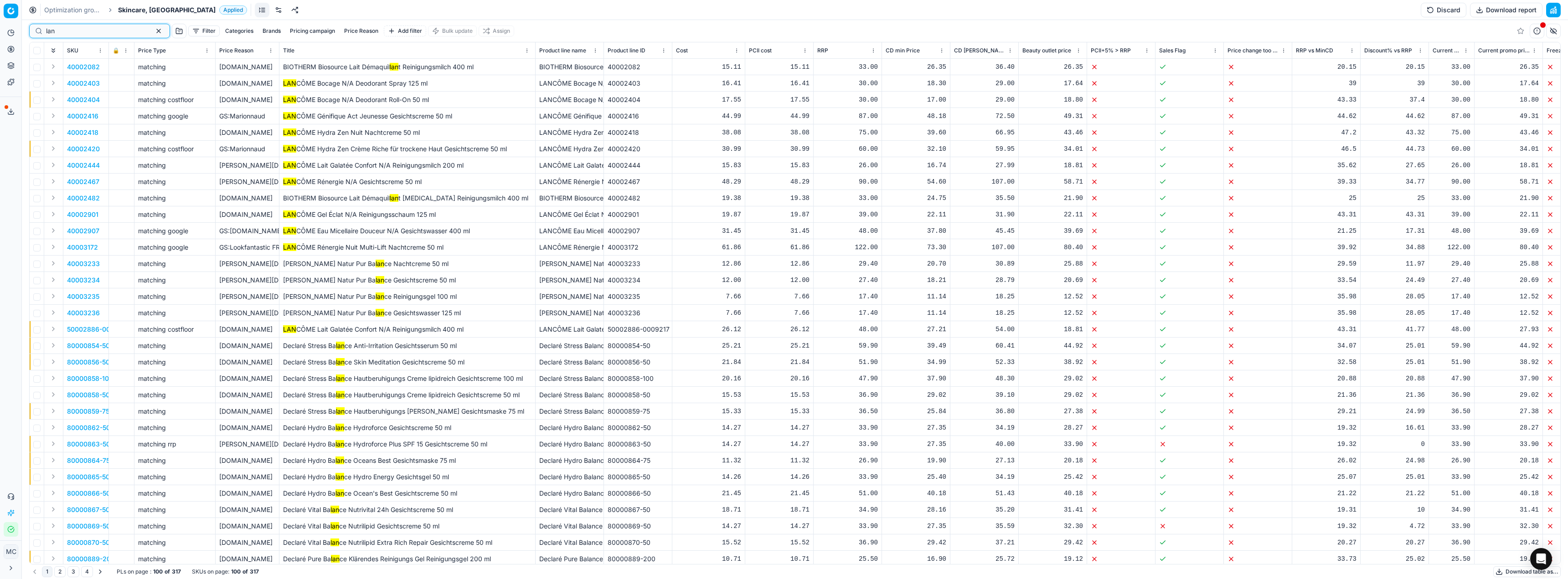
paste input "LANCÔME"
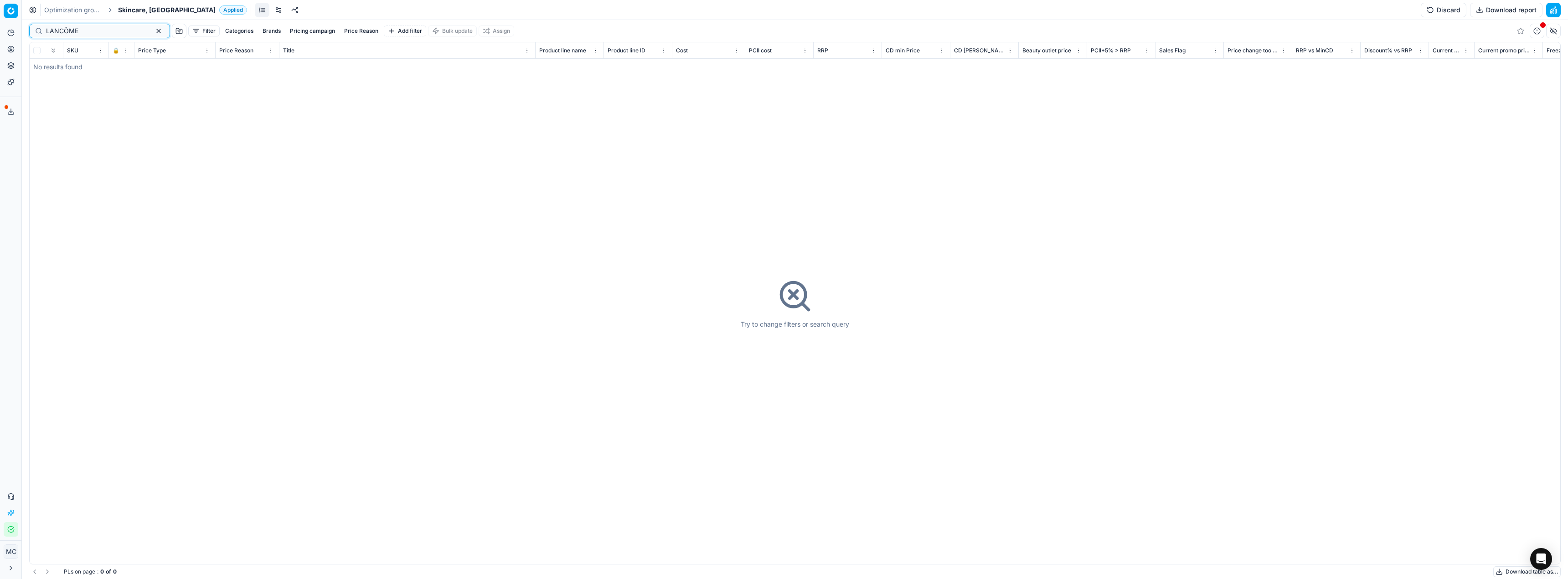
drag, startPoint x: 54, startPoint y: 26, endPoint x: 4, endPoint y: 35, distance: 50.8
click at [4, 35] on div "Pricing platform Analytics Pricing Product portfolio Templates Export service 2…" at bounding box center [784, 290] width 1568 height 579
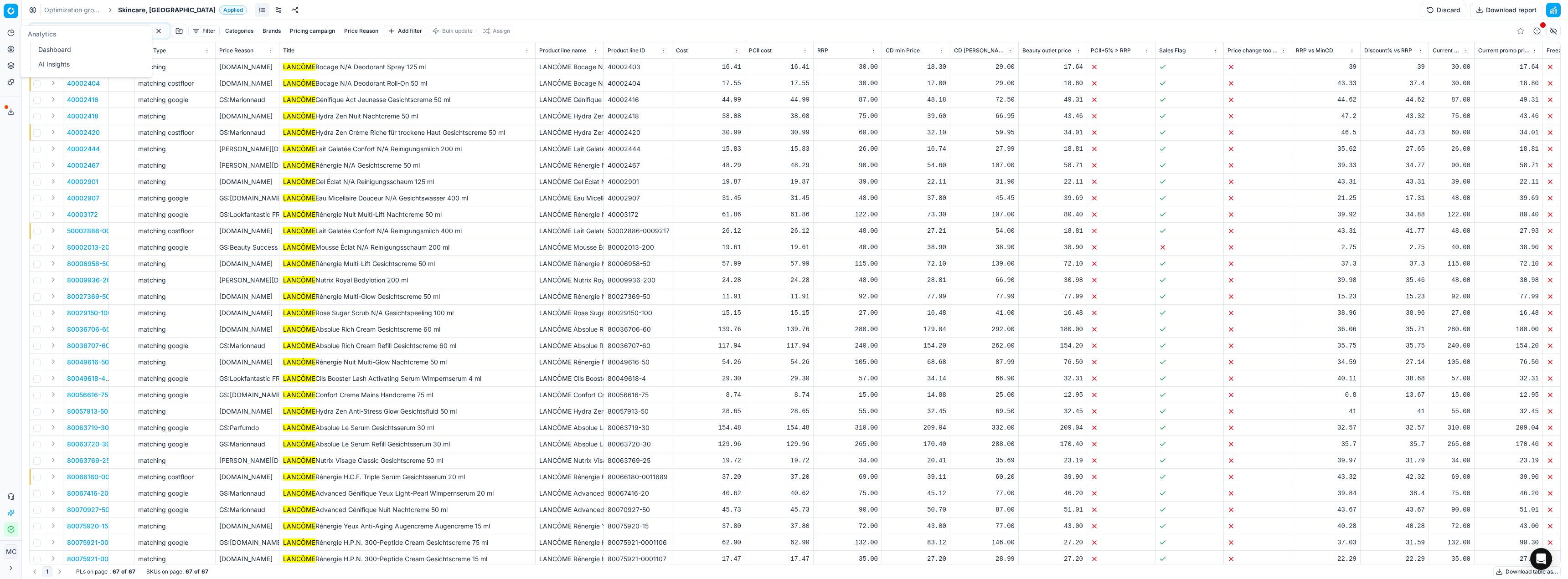
click at [312, 4] on div "Optimization groups Skincare, FR Applied Discard Download report" at bounding box center [795, 10] width 1546 height 20
click at [111, 31] on input "LANCÔME" at bounding box center [96, 30] width 100 height 9
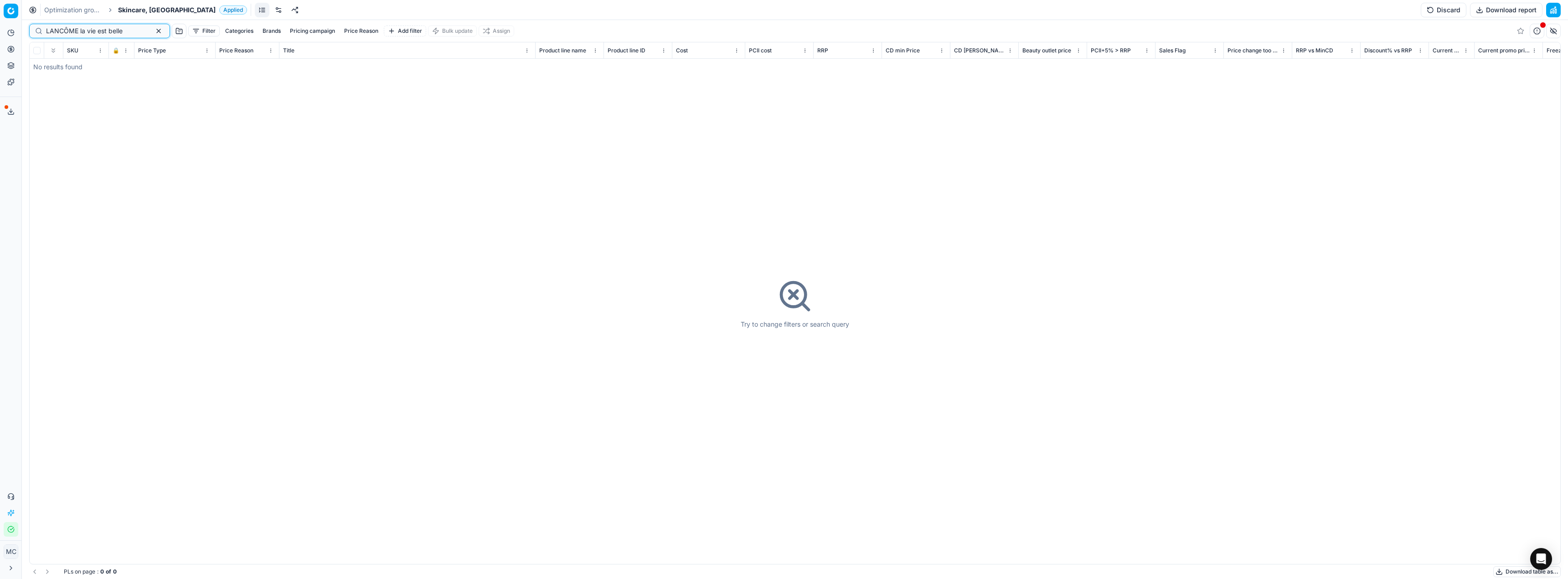
click at [81, 28] on input "LANCÔME la vie est belle" at bounding box center [96, 30] width 100 height 9
click at [130, 30] on input "LANCÔME La vie est belle" at bounding box center [96, 30] width 100 height 9
type input "LANCÔME La vie est"
click at [137, 6] on span "Skincare, [GEOGRAPHIC_DATA]" at bounding box center [167, 10] width 97 height 9
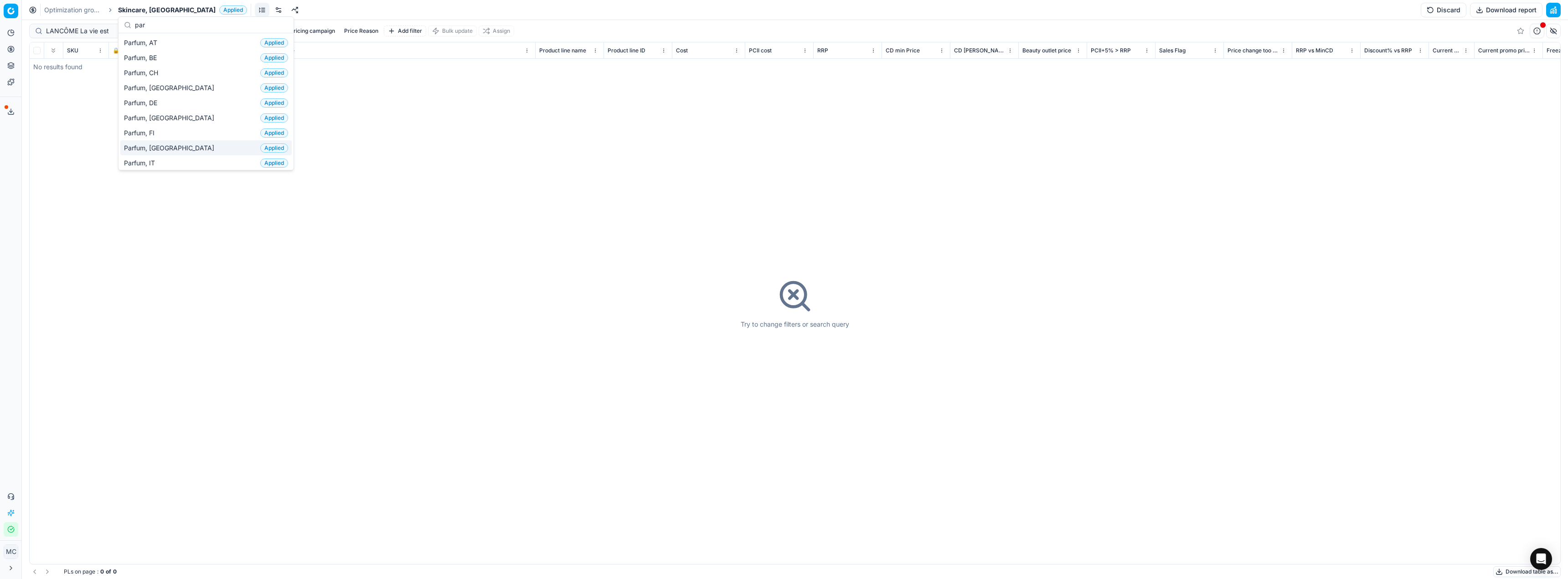
type input "par"
click at [164, 144] on div "Parfum, FR Applied" at bounding box center [206, 148] width 172 height 15
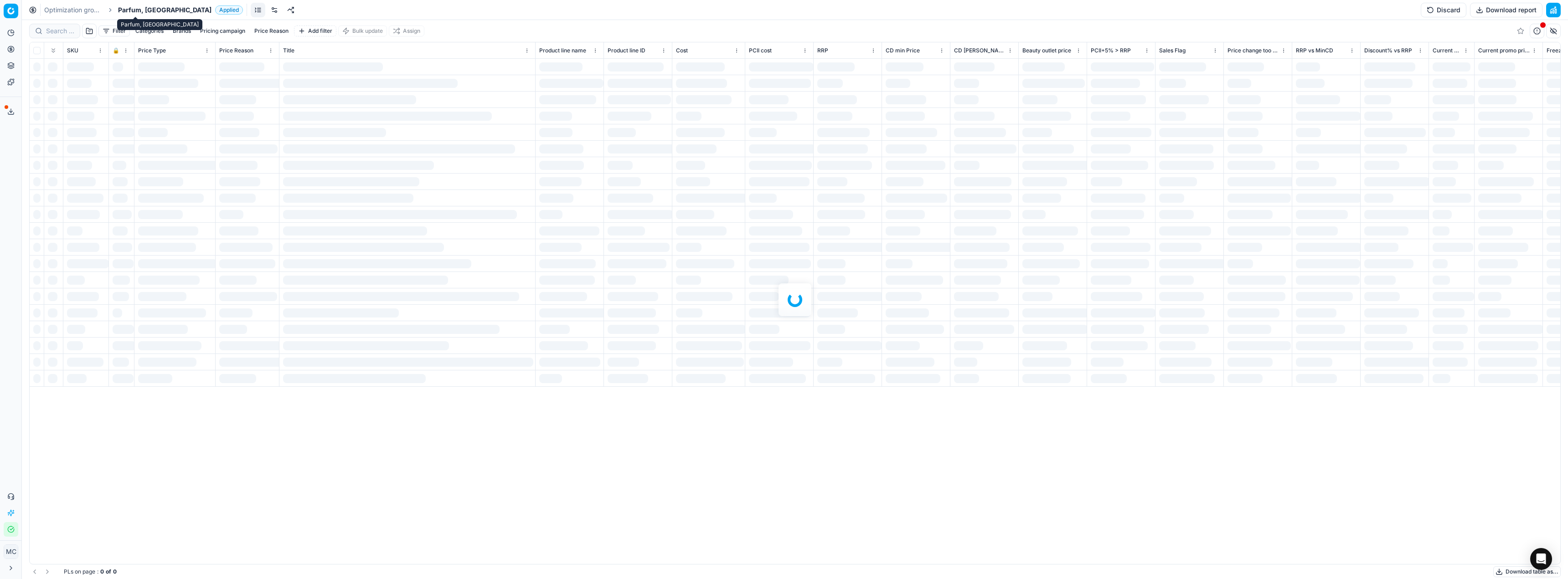
click at [136, 9] on span "Parfum, [GEOGRAPHIC_DATA]" at bounding box center [165, 10] width 94 height 9
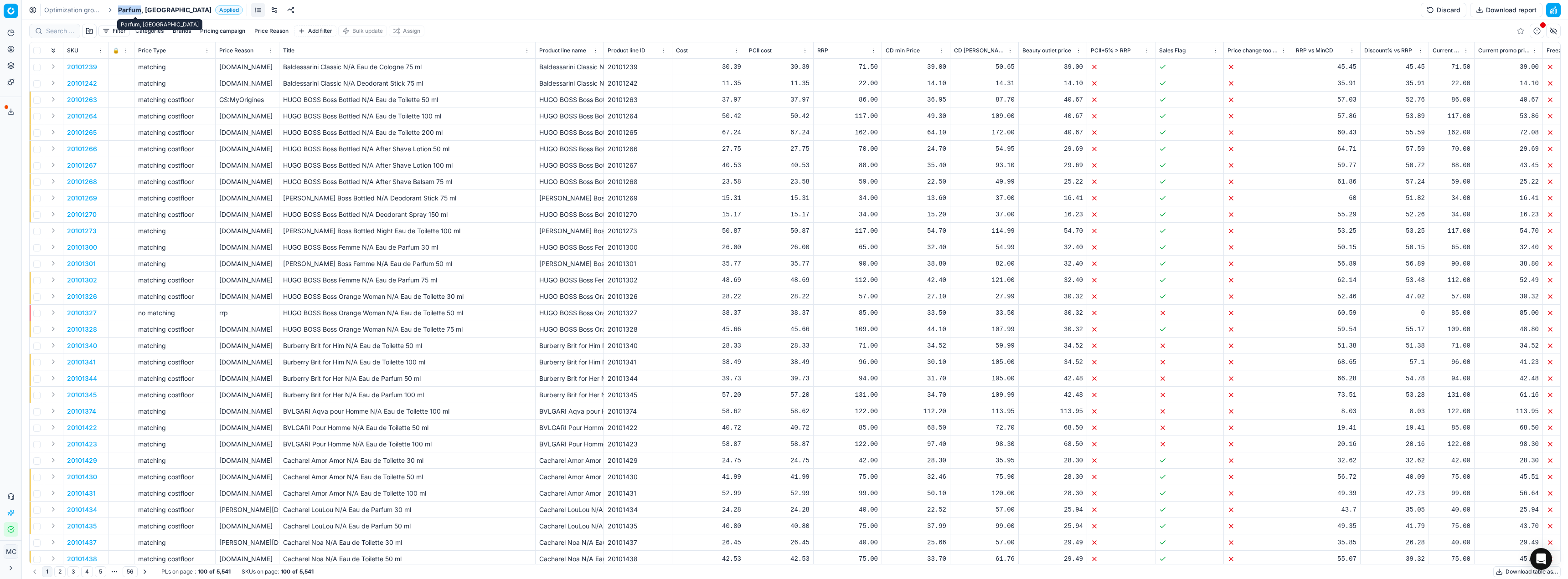
click at [136, 9] on span "Parfum, [GEOGRAPHIC_DATA]" at bounding box center [165, 10] width 94 height 9
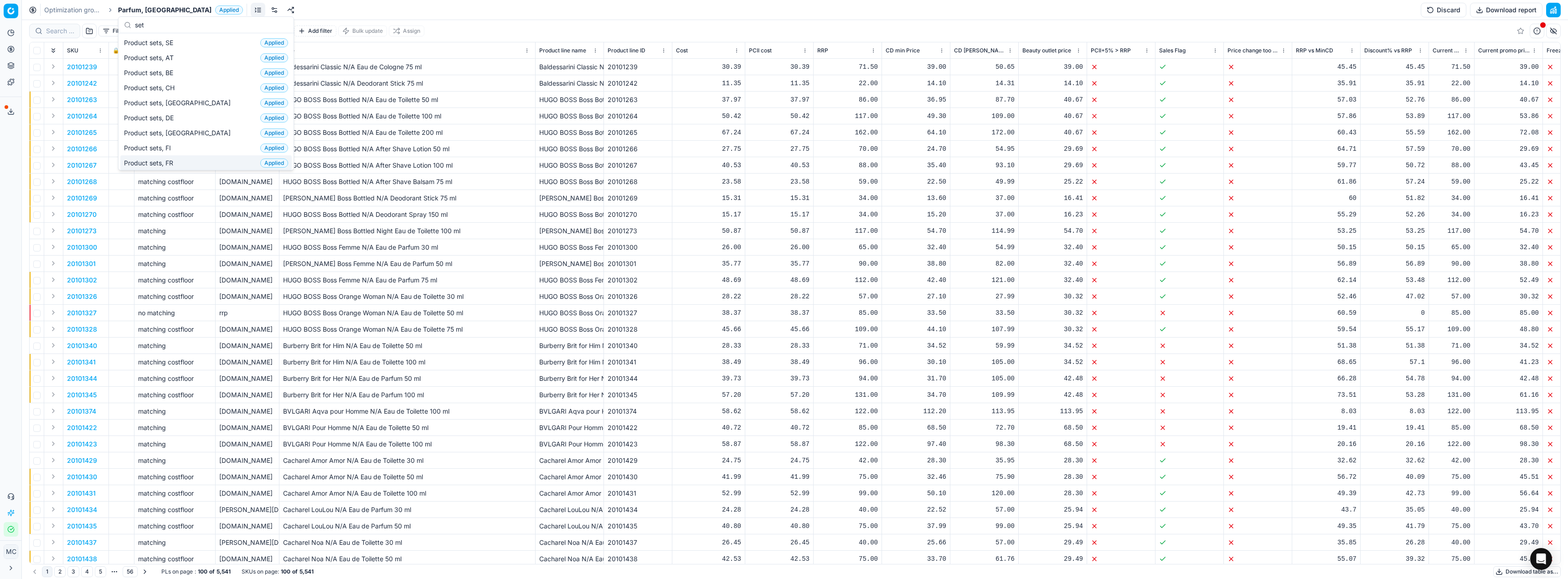
type input "set"
click at [195, 162] on div "Product sets, FR Applied" at bounding box center [206, 162] width 172 height 15
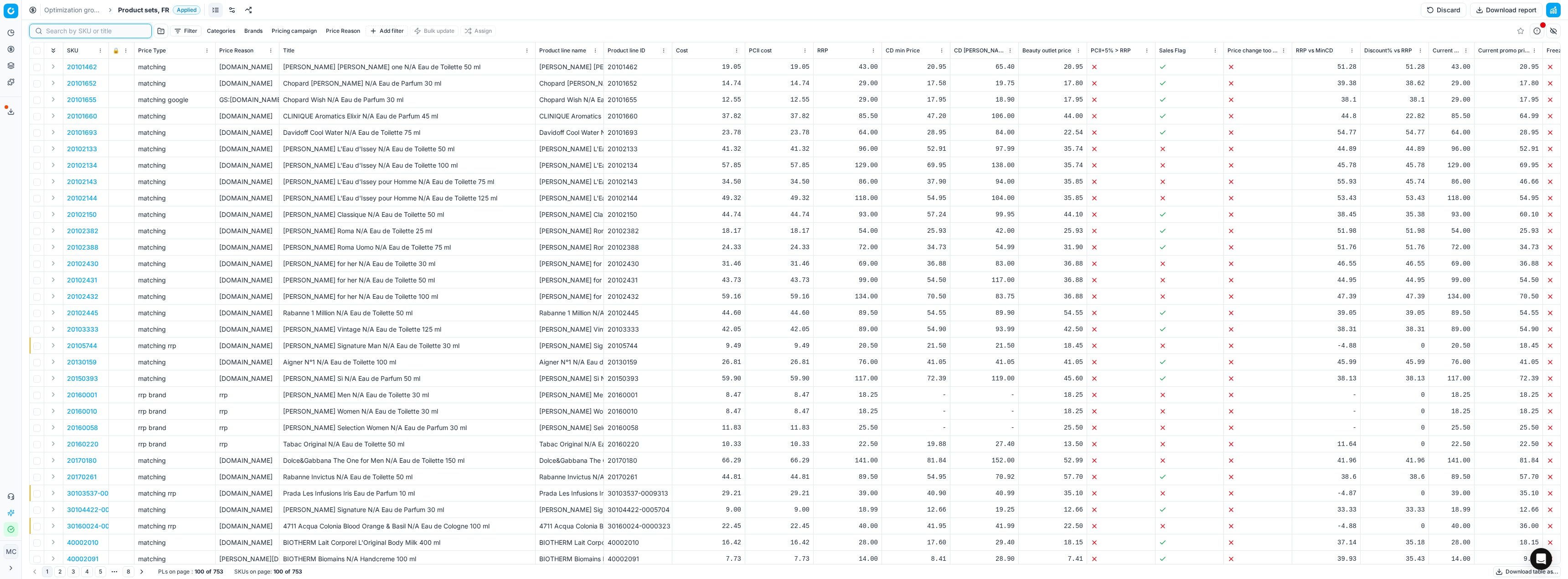
click at [61, 32] on input at bounding box center [96, 30] width 100 height 9
paste input "LANCÔME"
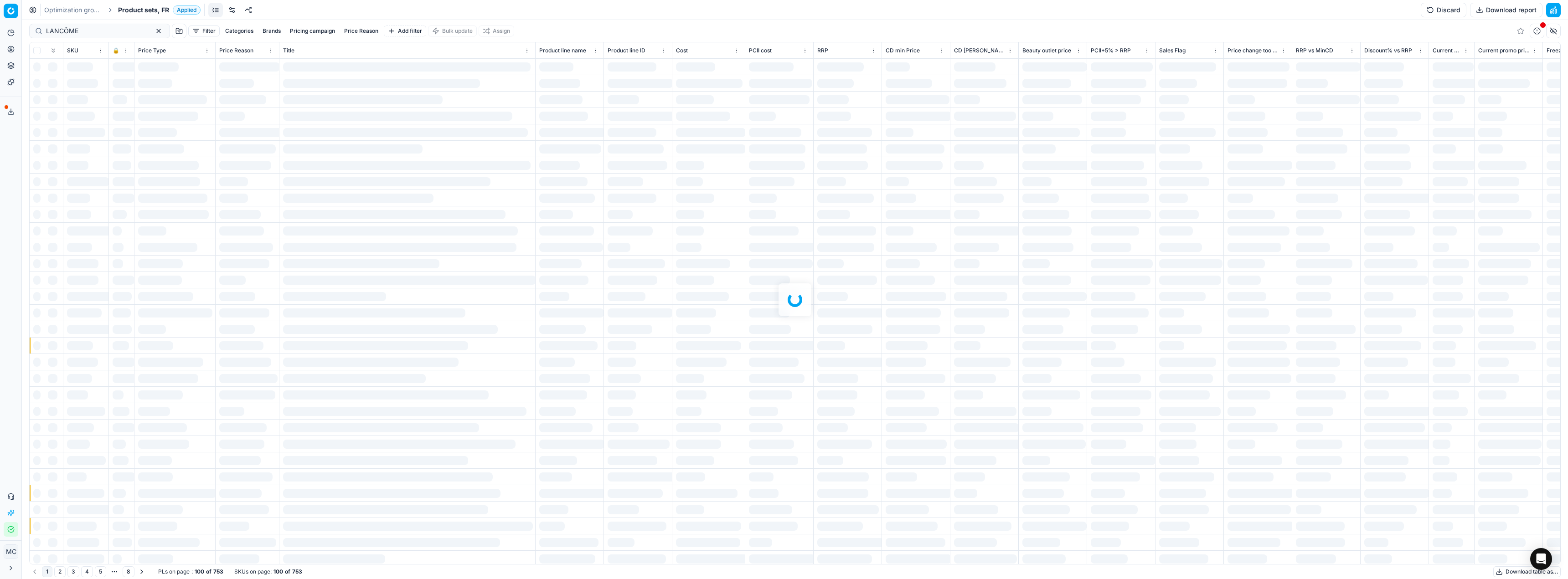
click at [55, 29] on div at bounding box center [795, 299] width 1546 height 559
click at [55, 29] on input "LANCÔME" at bounding box center [96, 30] width 100 height 9
click at [122, 30] on div at bounding box center [795, 299] width 1546 height 559
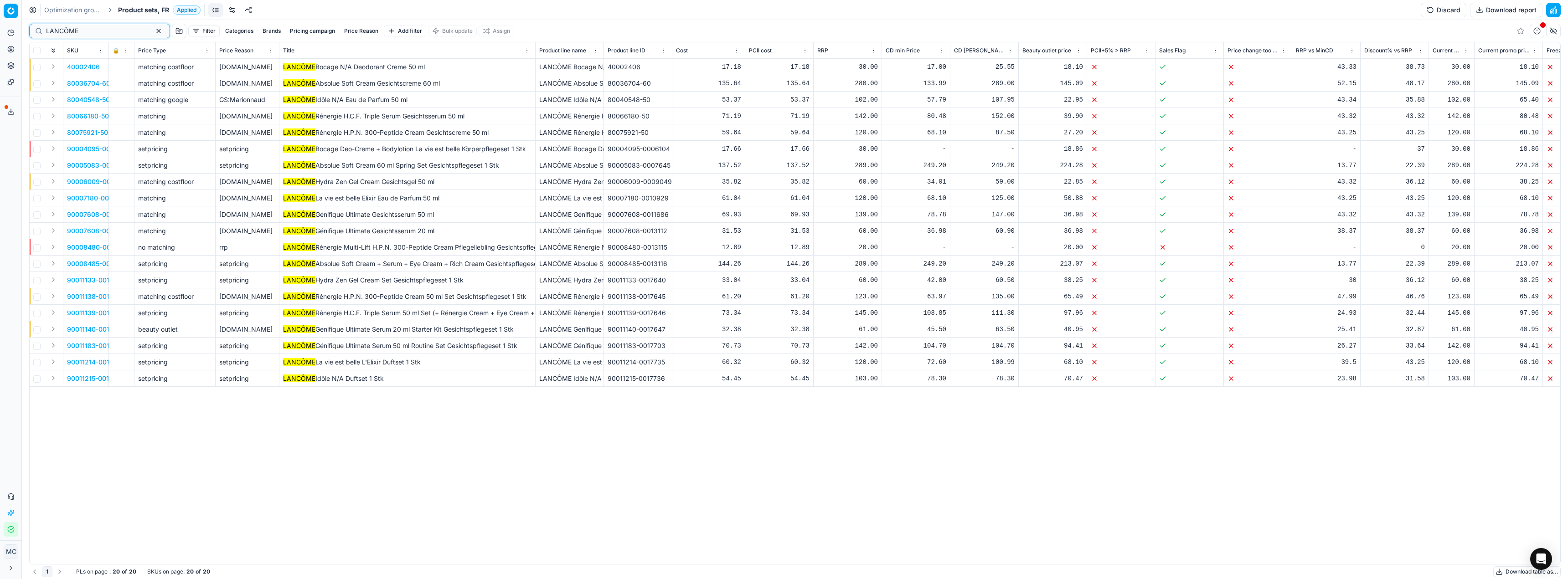
click at [123, 30] on input "LANCÔME" at bounding box center [96, 30] width 100 height 9
drag, startPoint x: 344, startPoint y: 132, endPoint x: 317, endPoint y: 136, distance: 27.3
click at [317, 136] on span "LANCÔME Rénergie H.P.N. 300-Peptide Cream Gesichtscreme 50 ml" at bounding box center [386, 132] width 206 height 8
copy span "Rénergie"
click at [105, 24] on div "LANCÔME" at bounding box center [99, 31] width 141 height 15
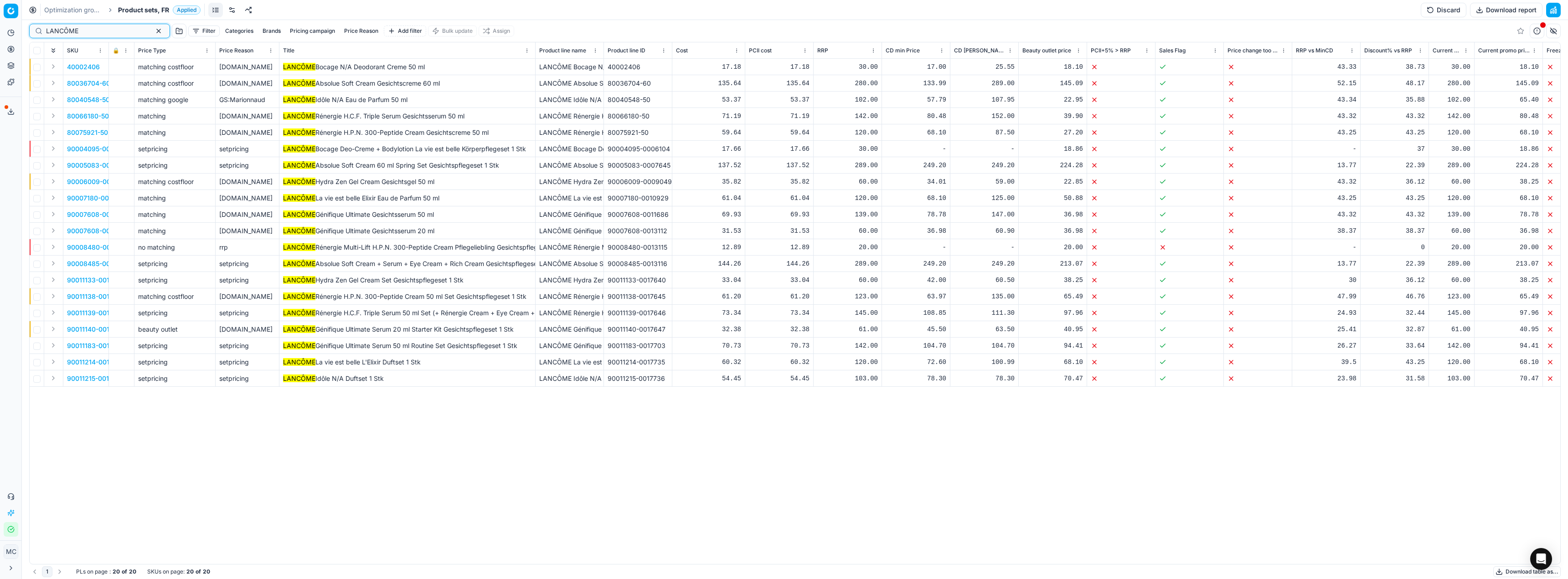
paste input "Rénergie"
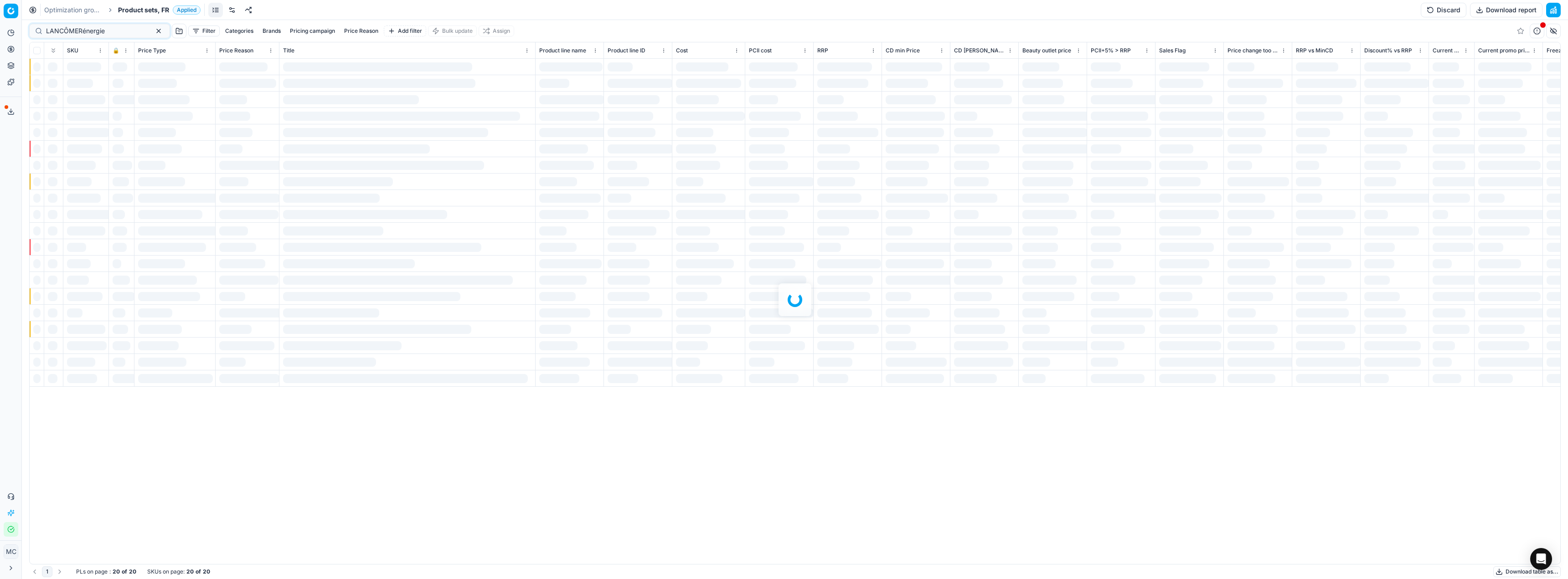
click at [79, 28] on div at bounding box center [795, 299] width 1546 height 559
click at [79, 30] on input "LANCÔMERénergie" at bounding box center [96, 30] width 100 height 9
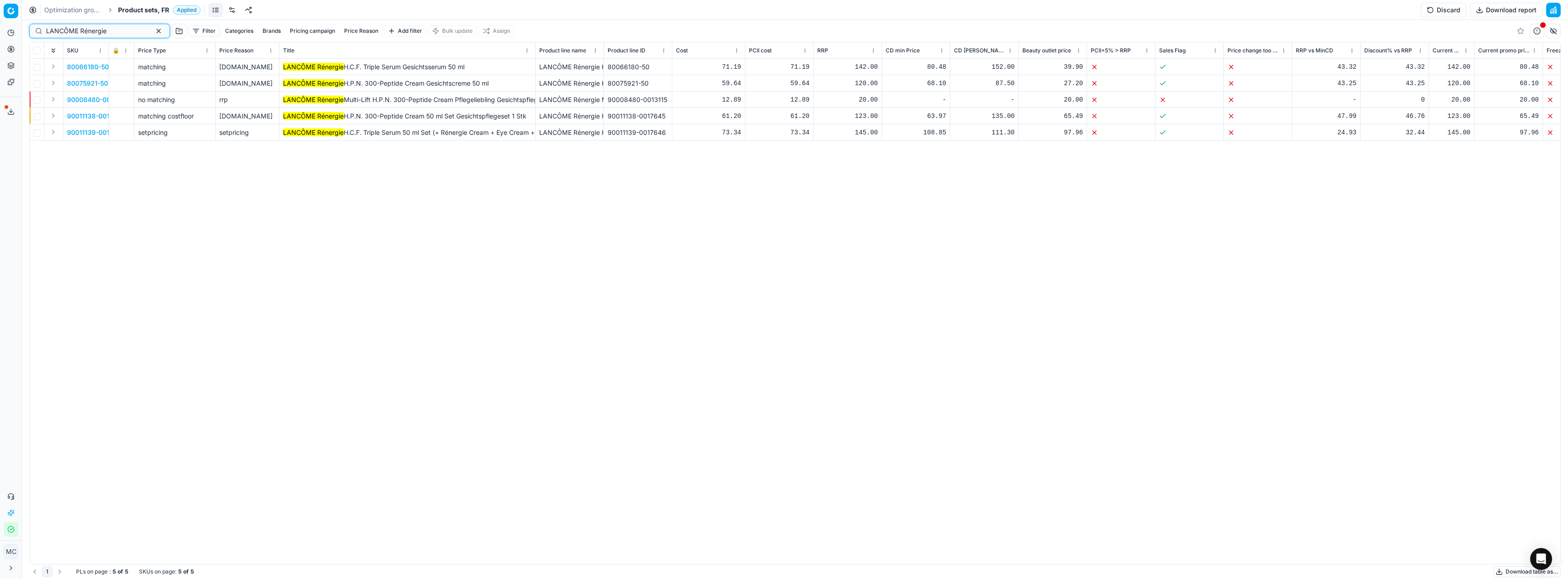
type input "LANCÔME Rénergie"
click at [53, 118] on button "Expand" at bounding box center [54, 116] width 11 height 11
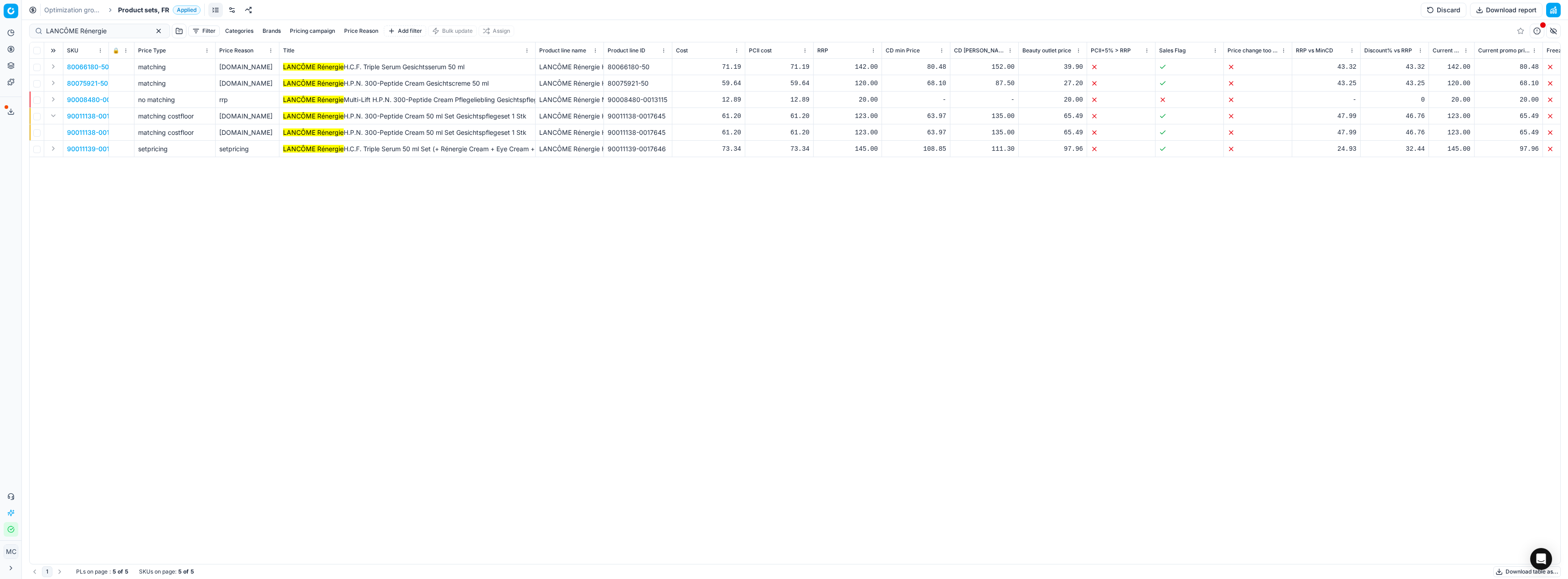
click at [72, 131] on span "90011138-0017645" at bounding box center [96, 132] width 58 height 9
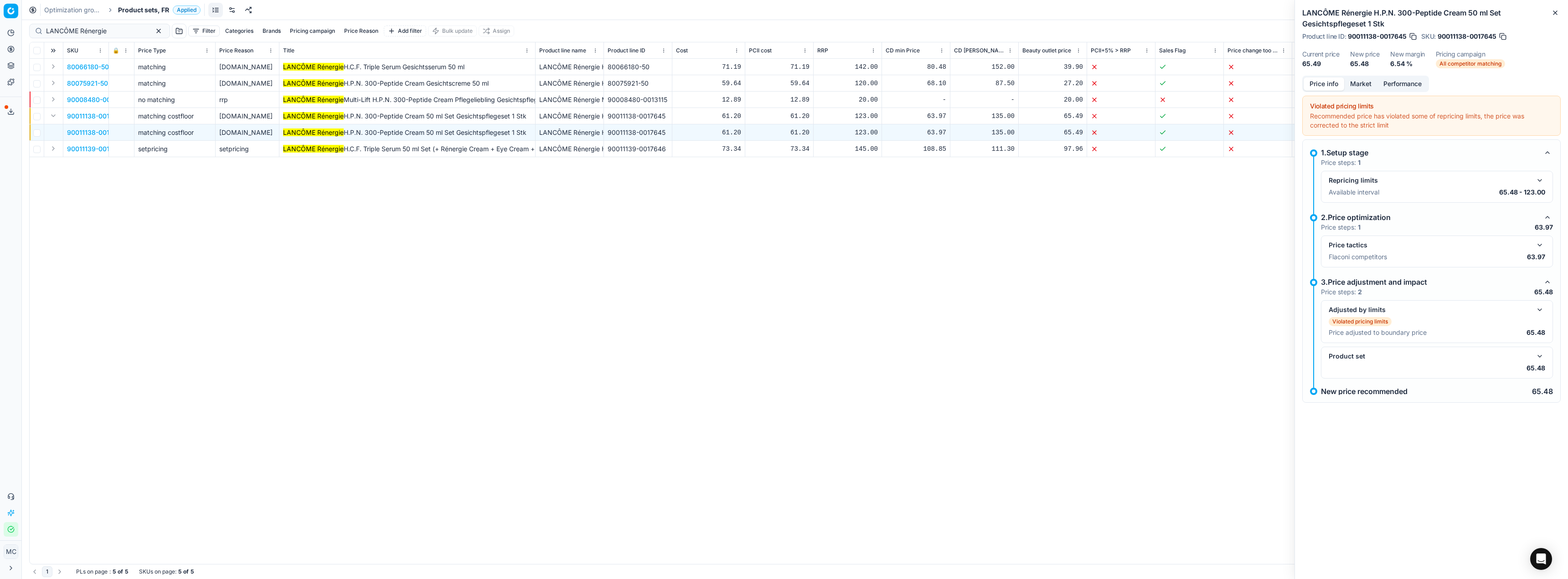
click at [1538, 238] on div "Price tactics Flaconi competitors 63.97" at bounding box center [1437, 251] width 232 height 32
click at [1540, 242] on button "button" at bounding box center [1540, 245] width 11 height 11
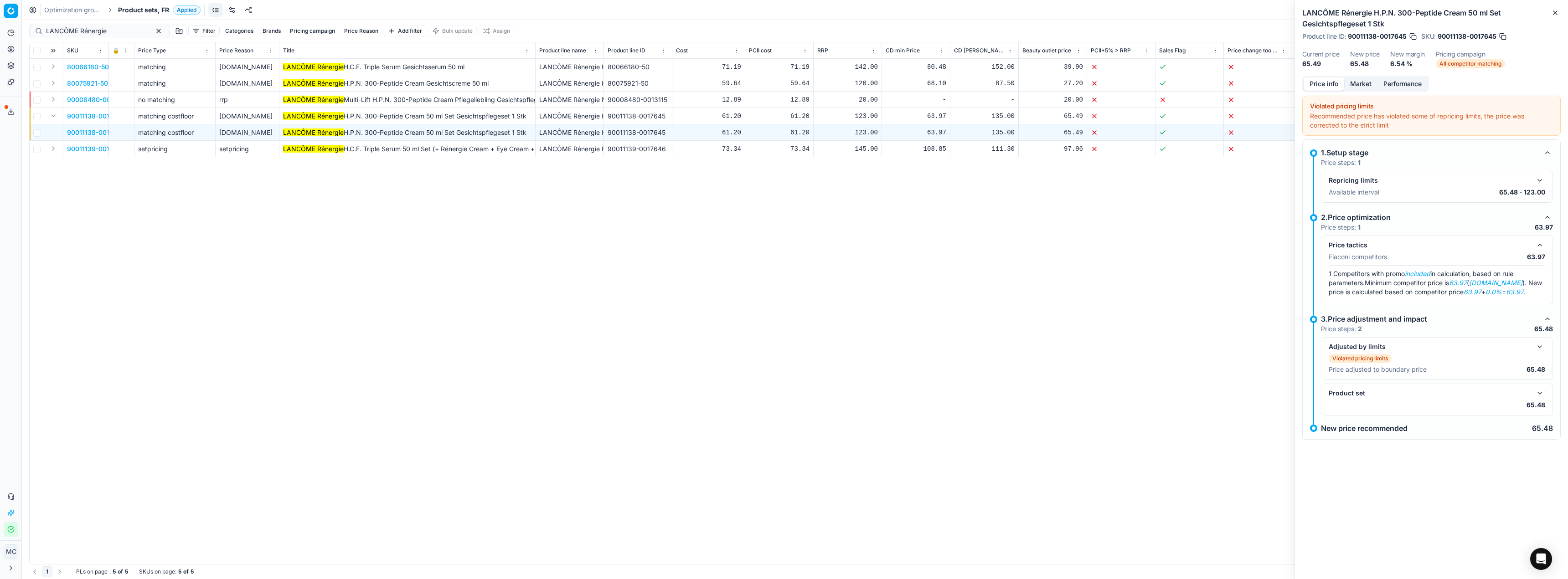
click at [1363, 86] on button "Market" at bounding box center [1360, 84] width 33 height 13
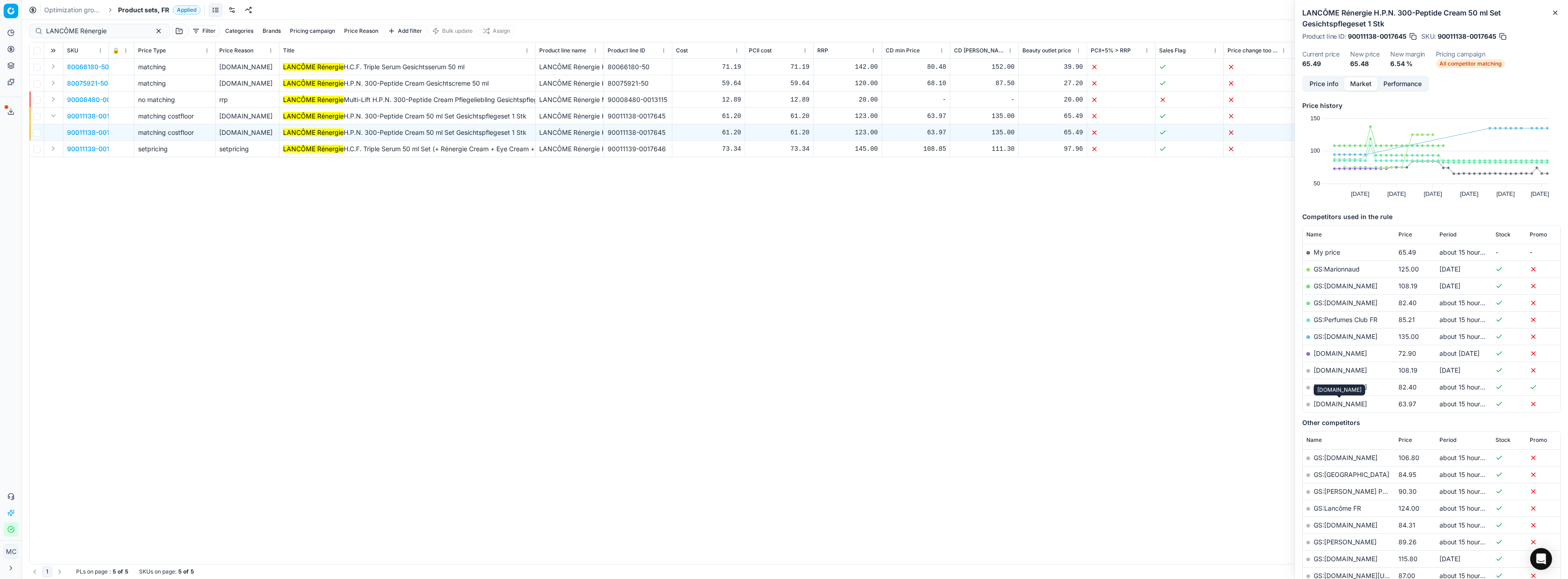
click at [1339, 403] on link "[DOMAIN_NAME]" at bounding box center [1340, 403] width 54 height 8
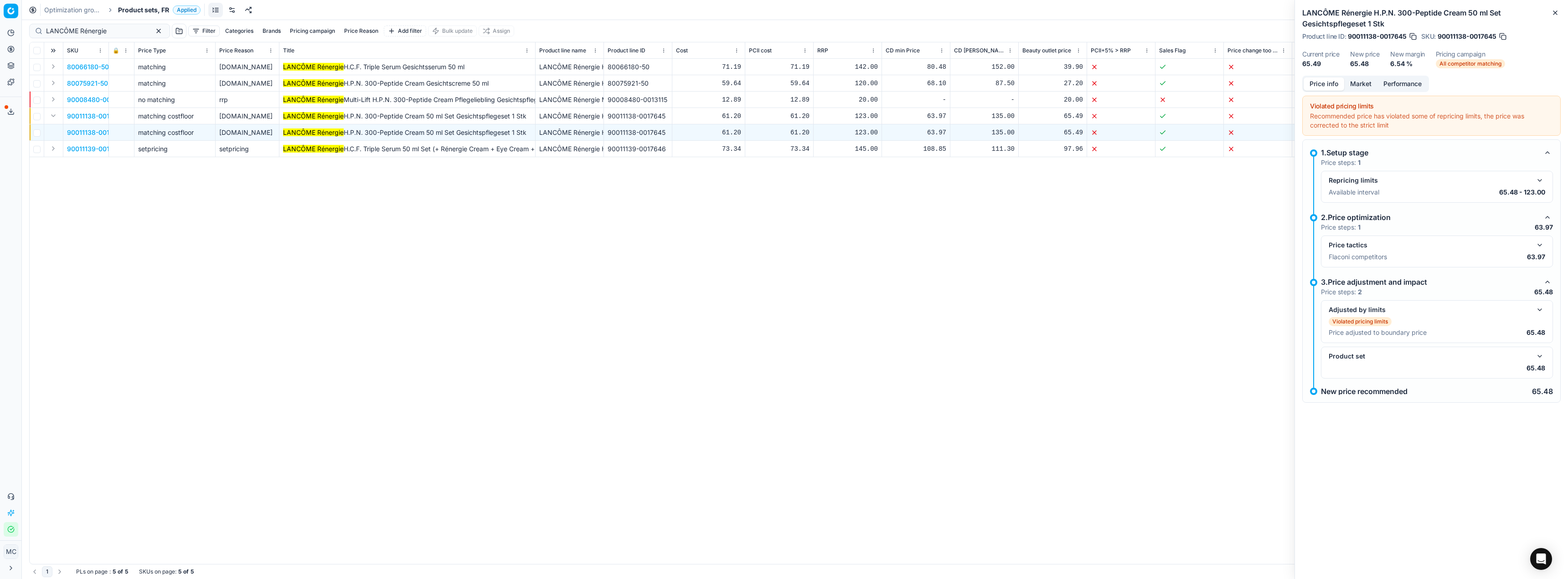
click at [1322, 83] on button "Price info" at bounding box center [1324, 84] width 41 height 13
click at [1544, 311] on button "button" at bounding box center [1540, 310] width 11 height 11
click at [1543, 242] on button "button" at bounding box center [1540, 245] width 11 height 11
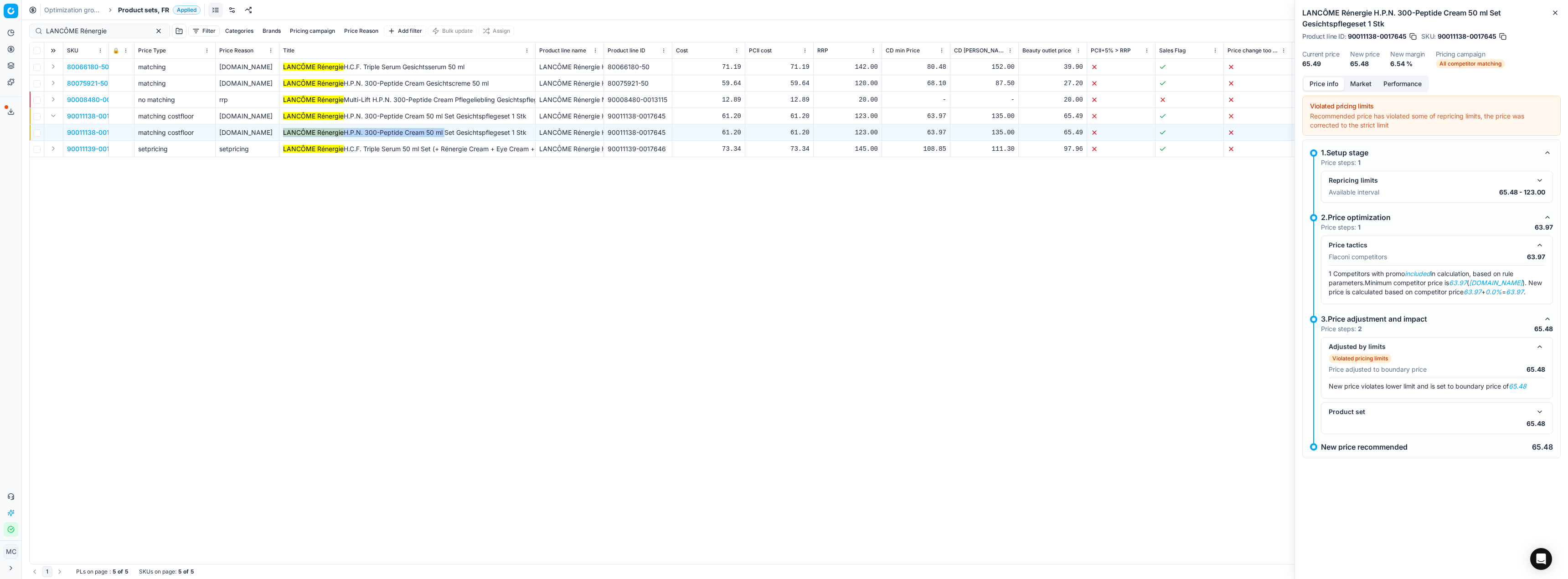
drag, startPoint x: 282, startPoint y: 130, endPoint x: 444, endPoint y: 132, distance: 162.0
click at [444, 132] on td "LANCÔME Rénergie H.P.N. 300-Peptide Cream 50 ml Set Gesichtspflegeset 1 Stk" at bounding box center [407, 132] width 256 height 16
copy span "LANCÔME Rénergie H.P.N. 300-Peptide Cream 50 ml"
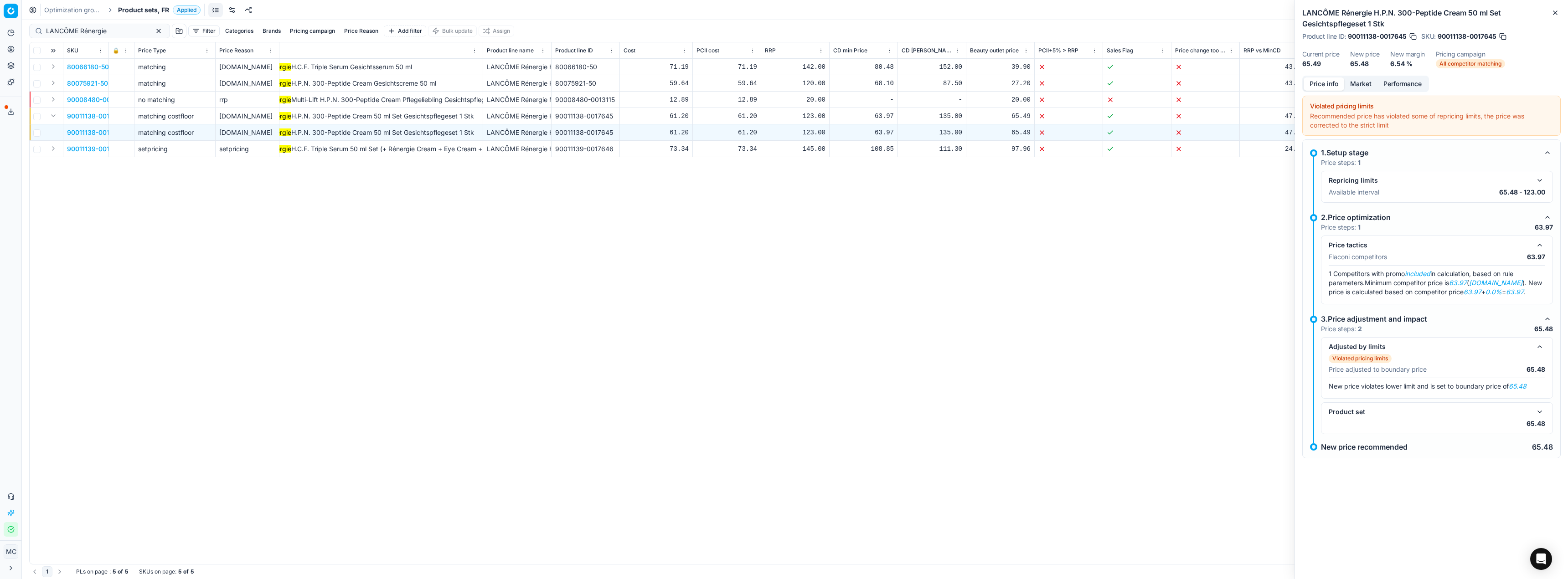
scroll to position [0, 54]
click at [547, 330] on div "80066180-50 matching [DOMAIN_NAME] LANCÔME Rénergie H.C.F. Triple Serum Gesicht…" at bounding box center [741, 311] width 1531 height 505
